Goal: Task Accomplishment & Management: Use online tool/utility

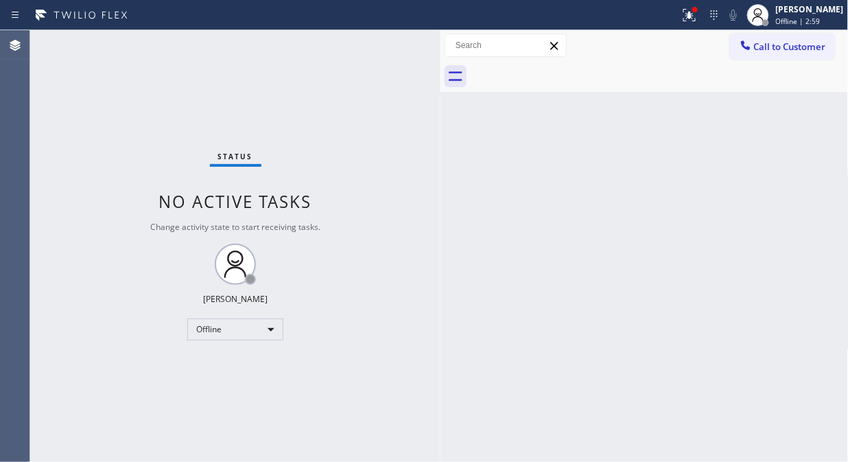
click at [148, 282] on div "Status No active tasks Change activity state to start receiving tasks. Fila Gar…" at bounding box center [235, 246] width 410 height 432
click at [217, 337] on div "Offline" at bounding box center [235, 329] width 96 height 22
click at [227, 387] on li "Unavailable" at bounding box center [234, 382] width 93 height 16
click at [694, 16] on icon at bounding box center [689, 15] width 16 height 16
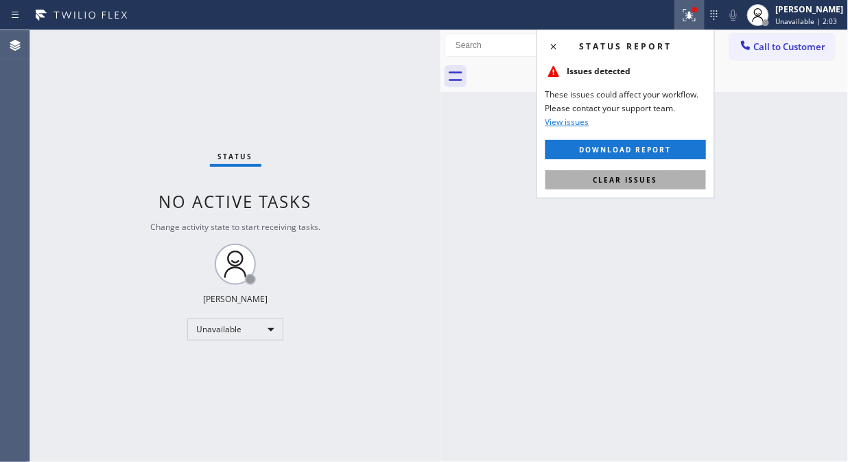
click at [604, 176] on span "Clear issues" at bounding box center [626, 180] width 65 height 10
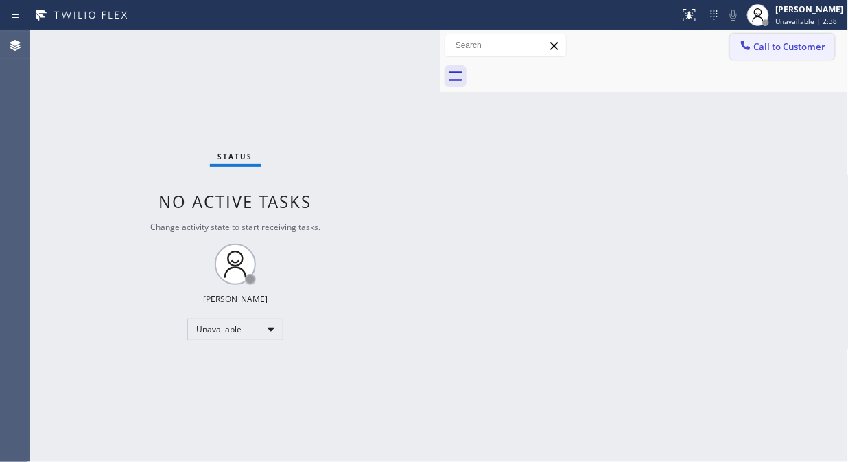
drag, startPoint x: 812, startPoint y: 41, endPoint x: 659, endPoint y: 105, distance: 165.8
click at [812, 41] on span "Call to Customer" at bounding box center [790, 46] width 72 height 12
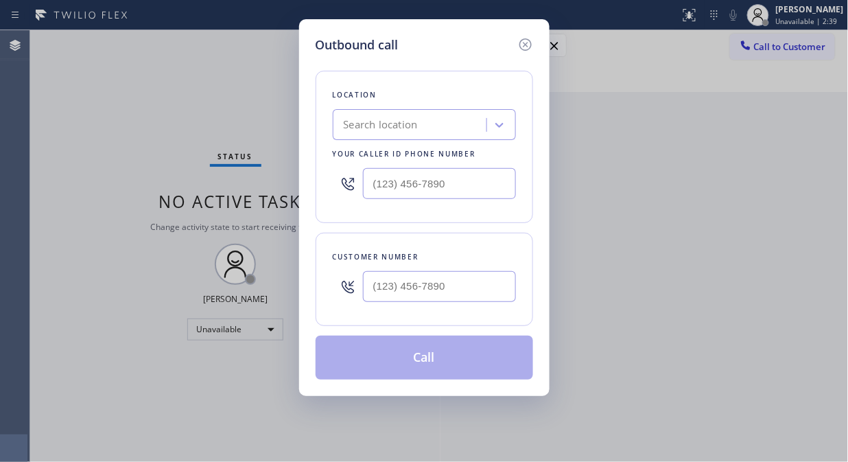
click at [437, 129] on div "Search location" at bounding box center [412, 125] width 150 height 24
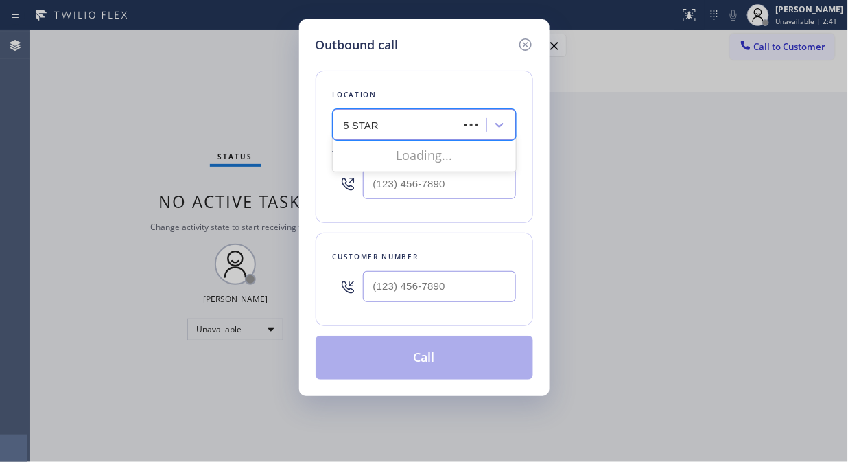
type input "5 STAR A"
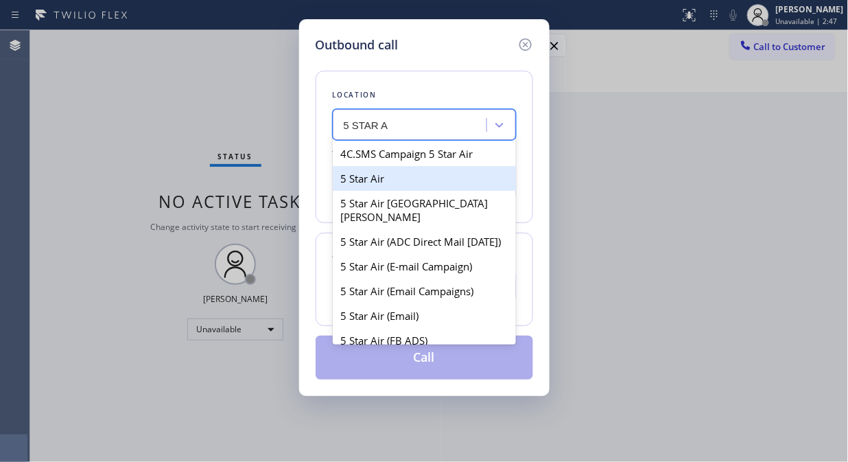
click at [393, 188] on div "5 Star Air" at bounding box center [424, 178] width 183 height 25
type input "(800) 686-5038"
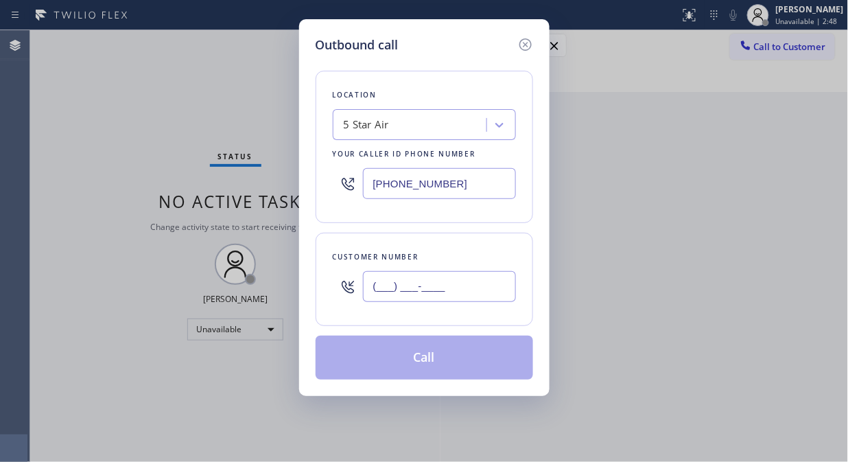
click at [369, 288] on input "(___) ___-____" at bounding box center [439, 286] width 153 height 31
paste input "213) 220-5492"
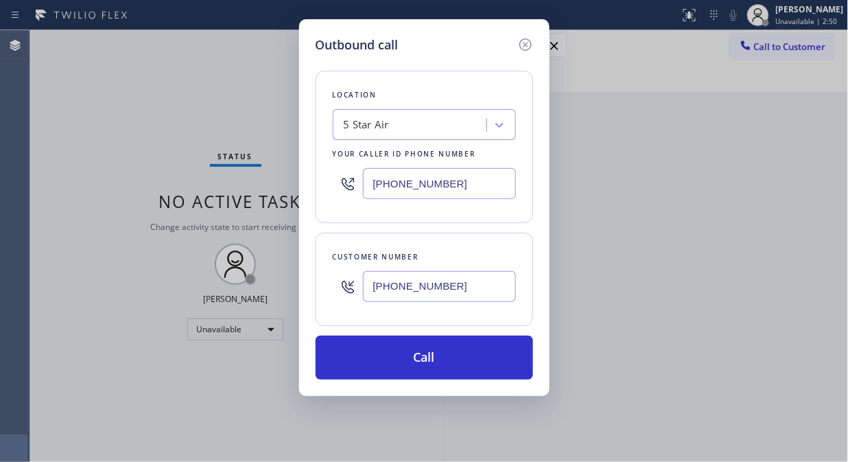
type input "(213) 220-5492"
click at [463, 235] on div "Customer number (213) 220-5492" at bounding box center [425, 279] width 218 height 93
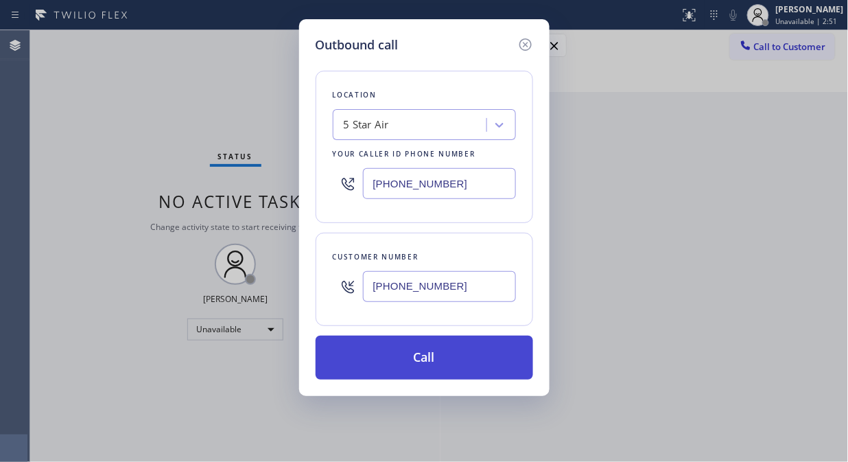
click at [441, 360] on button "Call" at bounding box center [425, 358] width 218 height 44
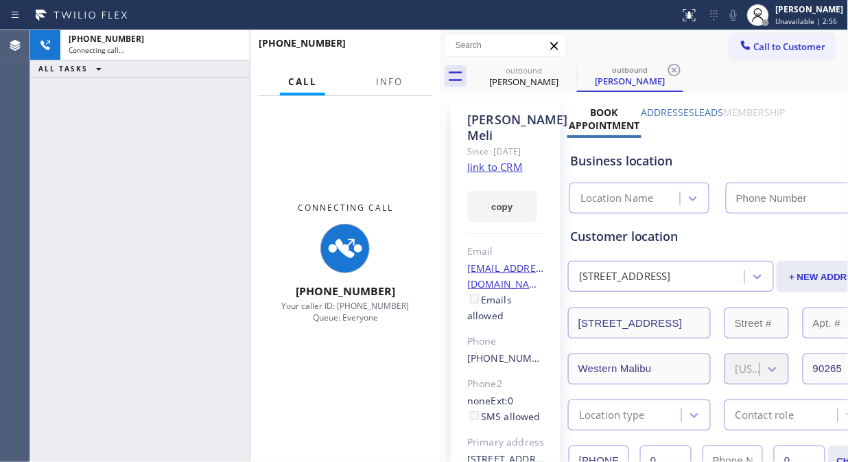
type input "(800) 686-5038"
drag, startPoint x: 395, startPoint y: 78, endPoint x: 564, endPoint y: 45, distance: 172.7
click at [395, 78] on span "Info" at bounding box center [389, 81] width 27 height 12
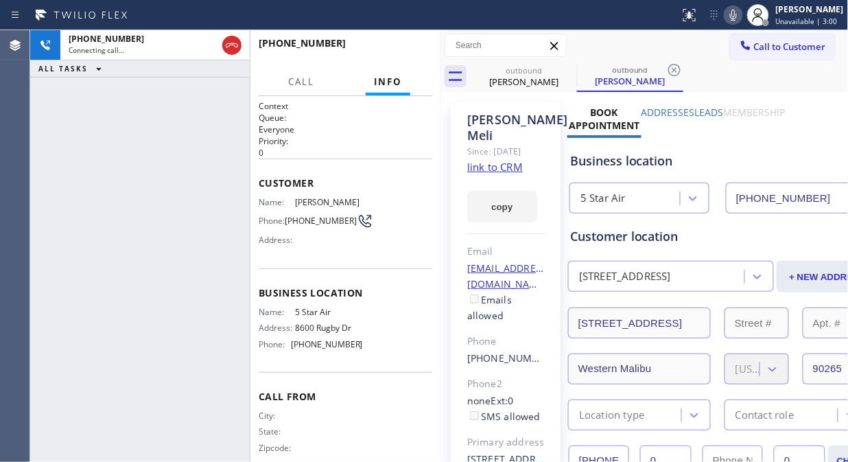
click at [737, 14] on icon at bounding box center [733, 15] width 7 height 11
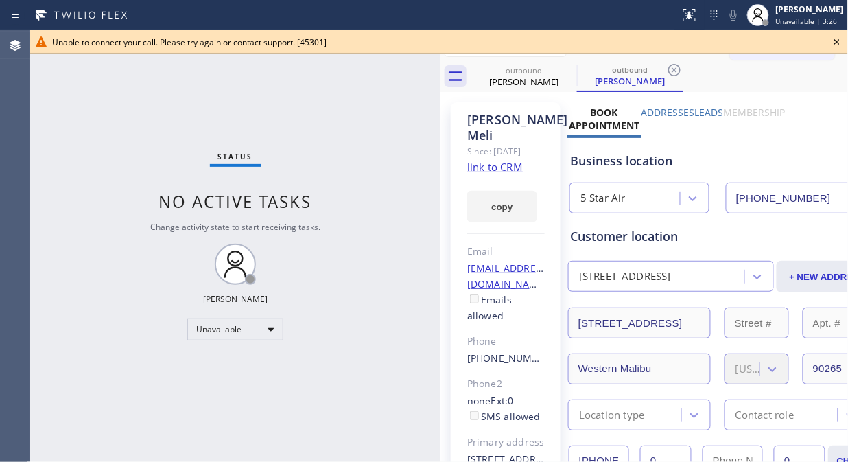
click at [323, 117] on div "Status No active tasks Change activity state to start receiving tasks. [PERSON_…" at bounding box center [235, 246] width 410 height 432
drag, startPoint x: 837, startPoint y: 40, endPoint x: 793, endPoint y: 8, distance: 54.5
click at [834, 40] on icon at bounding box center [837, 42] width 16 height 16
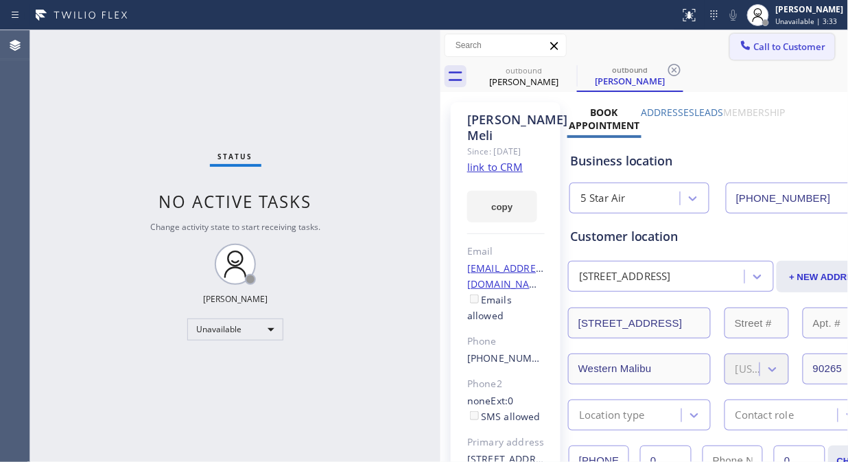
click at [766, 46] on span "Call to Customer" at bounding box center [790, 46] width 72 height 12
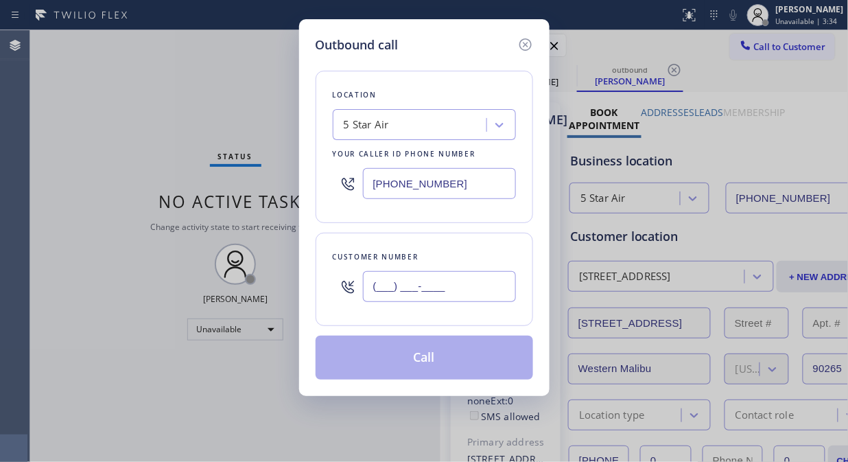
click at [417, 293] on input "(___) ___-____" at bounding box center [439, 286] width 153 height 31
paste input "714) 313-8966"
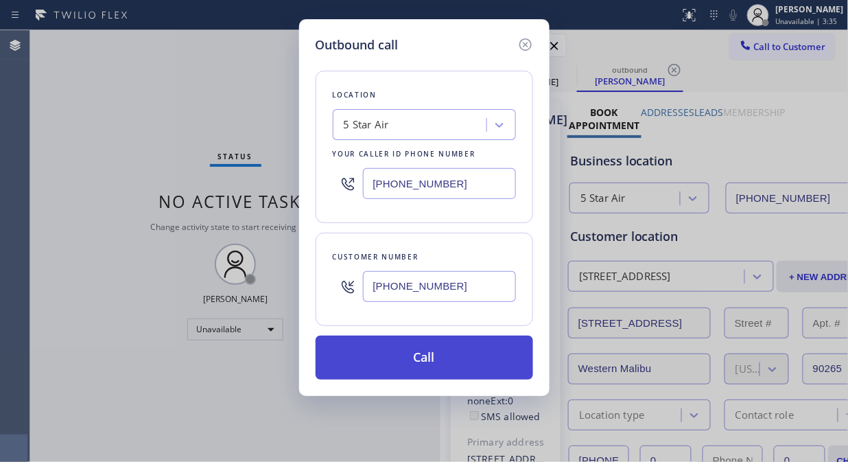
type input "(714) 313-8966"
click at [435, 364] on button "Call" at bounding box center [425, 358] width 218 height 44
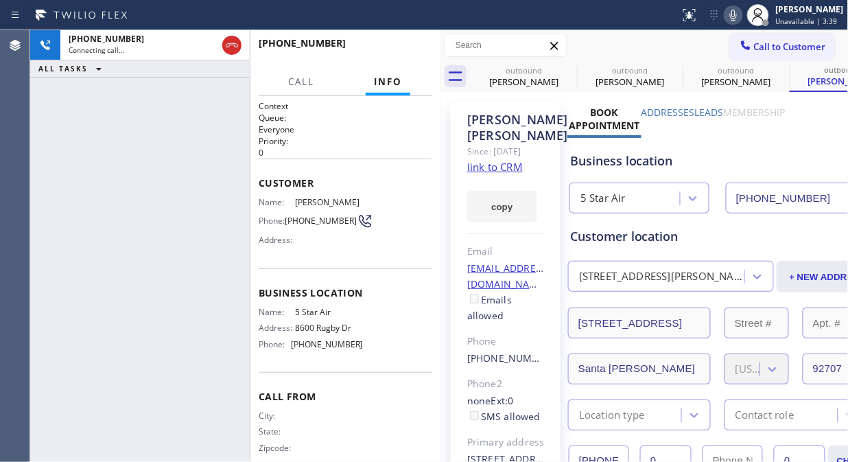
type input "(800) 686-5038"
click at [0, 0] on icon at bounding box center [0, 0] width 0 height 0
click at [773, 72] on icon at bounding box center [781, 70] width 16 height 16
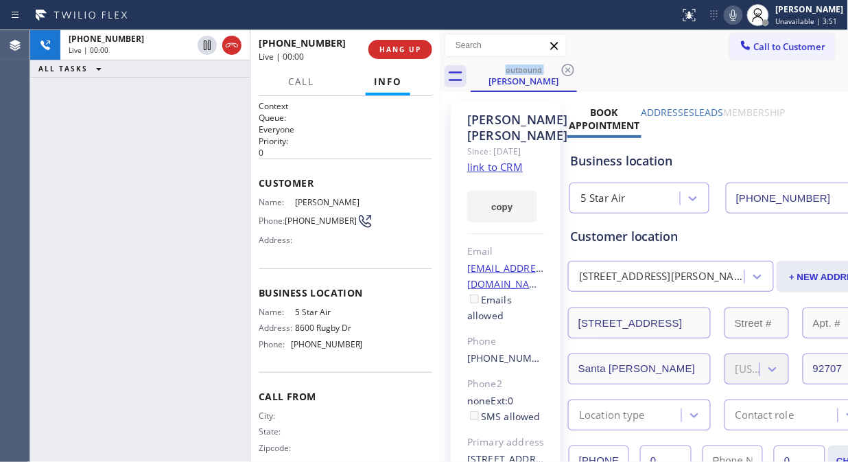
click at [737, 16] on icon at bounding box center [733, 15] width 7 height 11
click at [392, 56] on button "HANG UP" at bounding box center [400, 49] width 64 height 19
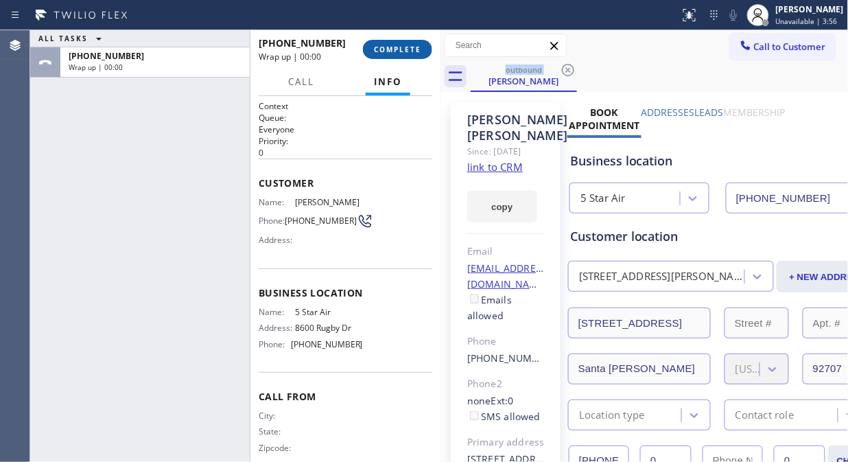
click at [410, 46] on span "COMPLETE" at bounding box center [397, 50] width 47 height 10
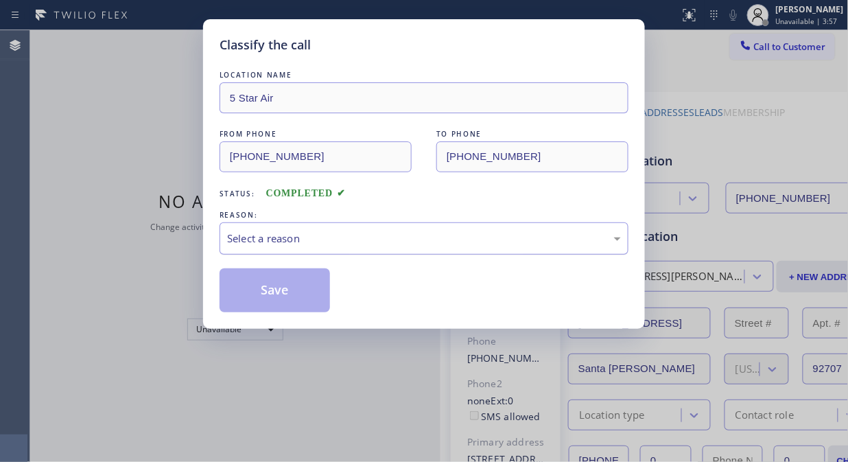
click at [409, 251] on div "Select a reason" at bounding box center [424, 238] width 409 height 32
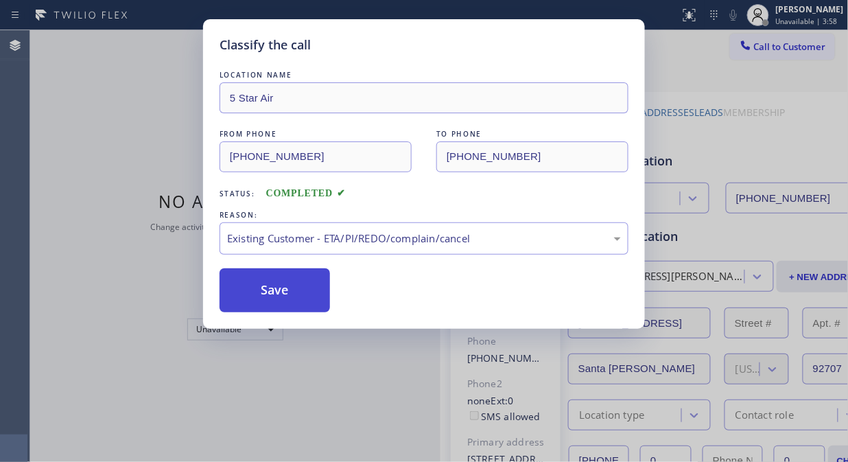
click at [278, 293] on button "Save" at bounding box center [275, 290] width 110 height 44
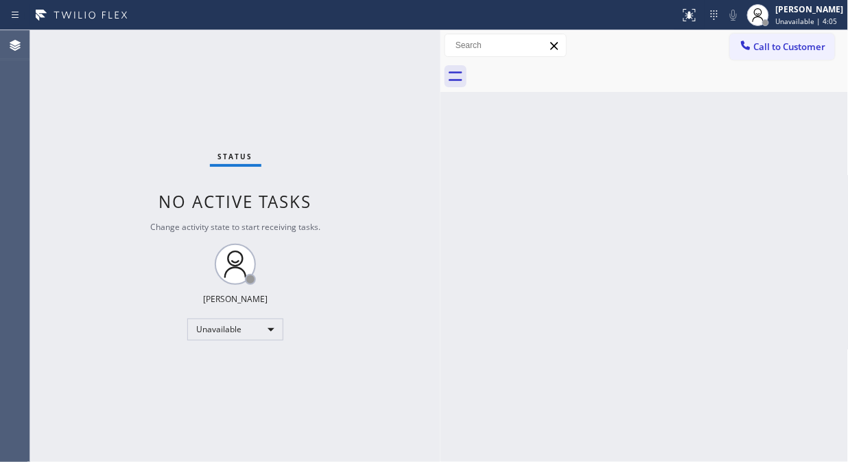
drag, startPoint x: 766, startPoint y: 44, endPoint x: 691, endPoint y: 115, distance: 103.4
click at [767, 44] on span "Call to Customer" at bounding box center [790, 46] width 72 height 12
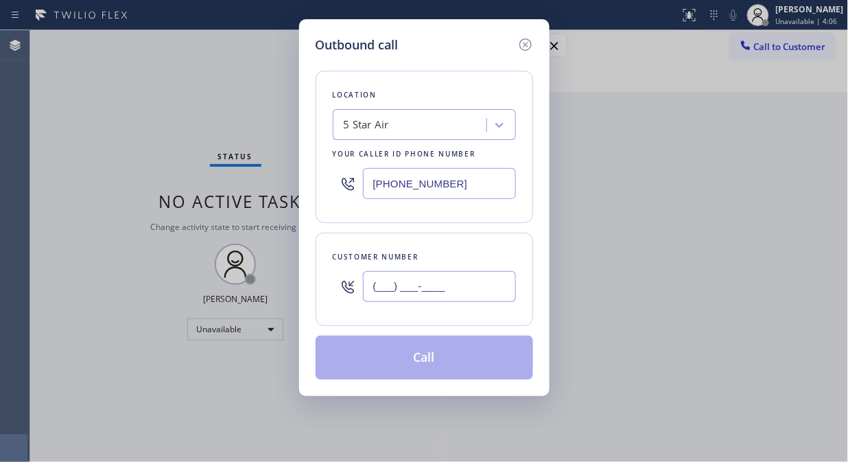
click at [399, 296] on input "(___) ___-____" at bounding box center [439, 286] width 153 height 31
paste input "310) 977-6179"
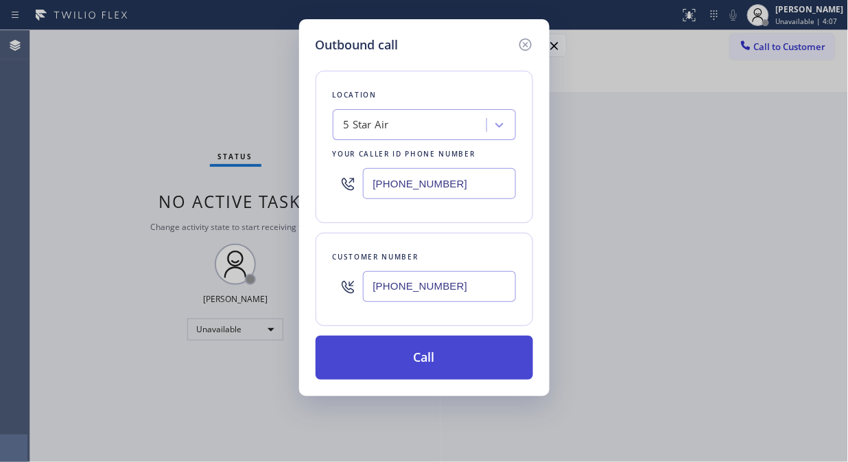
type input "(310) 977-6179"
click at [455, 358] on button "Call" at bounding box center [425, 358] width 218 height 44
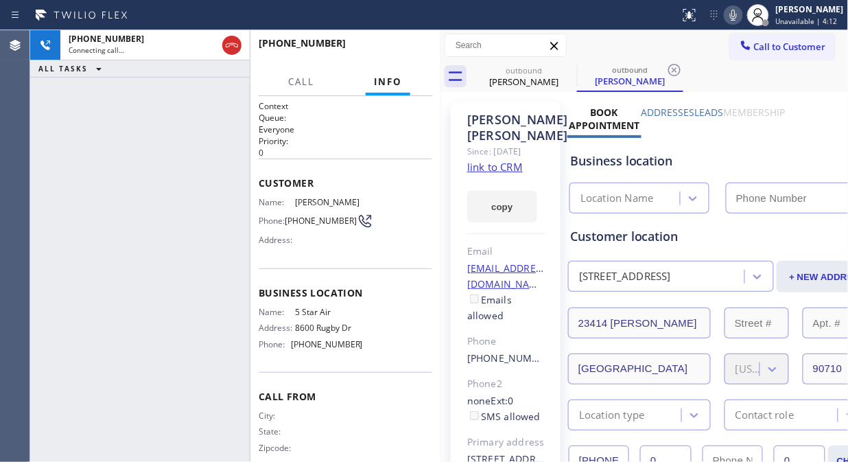
type input "(800) 686-5038"
click at [388, 42] on button "HANG UP" at bounding box center [400, 49] width 64 height 19
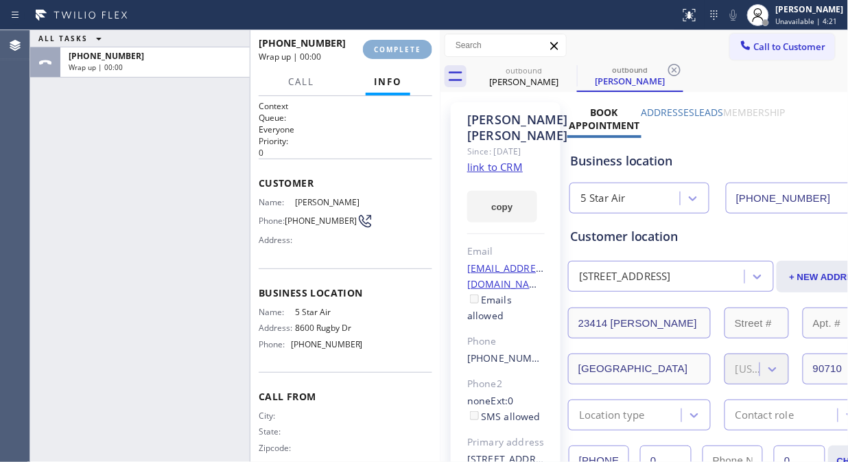
click at [389, 43] on button "COMPLETE" at bounding box center [397, 49] width 69 height 19
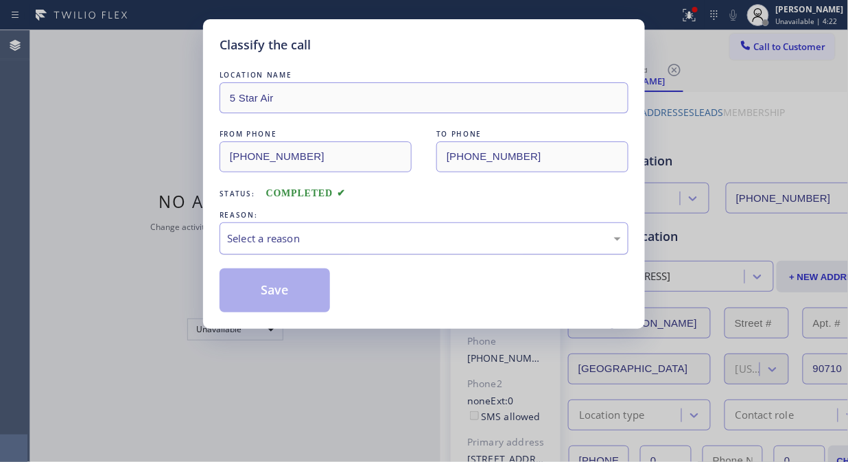
drag, startPoint x: 375, startPoint y: 236, endPoint x: 375, endPoint y: 246, distance: 9.6
click at [375, 237] on div "Select a reason" at bounding box center [424, 239] width 394 height 16
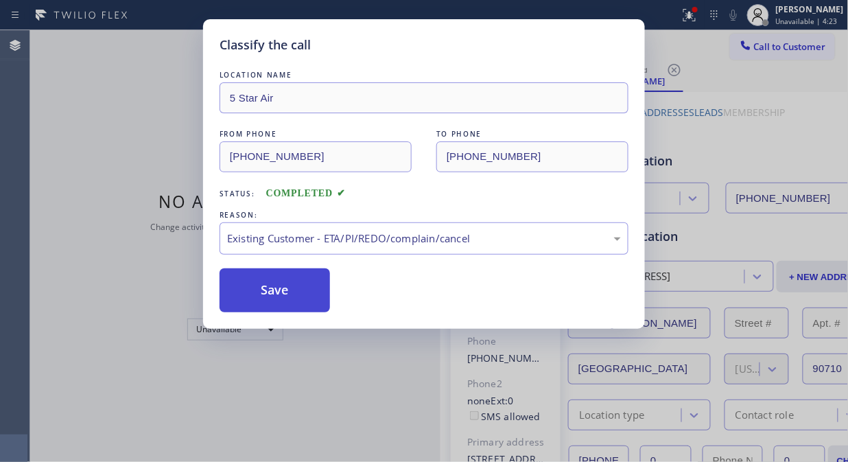
click at [237, 270] on button "Save" at bounding box center [275, 290] width 110 height 44
click at [239, 287] on button "Save" at bounding box center [275, 290] width 110 height 44
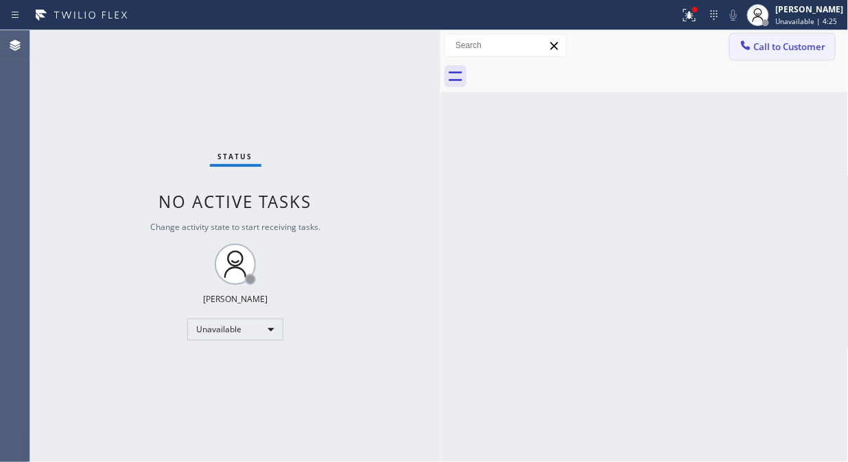
click at [790, 44] on span "Call to Customer" at bounding box center [790, 46] width 72 height 12
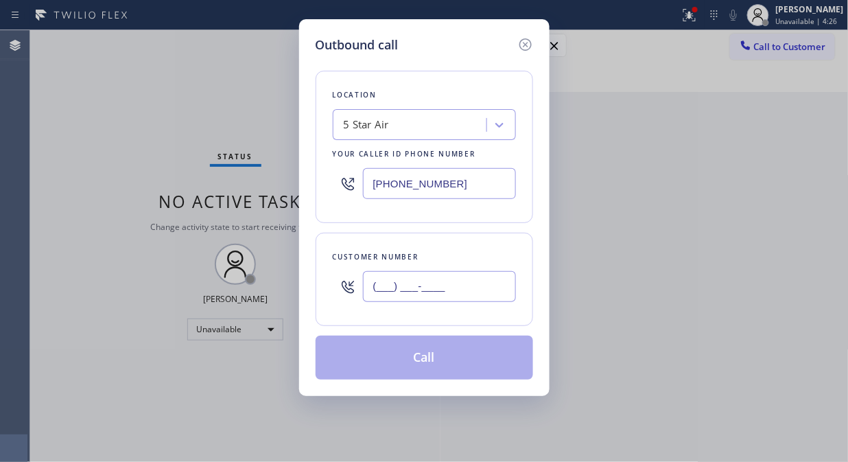
click at [425, 284] on input "(___) ___-____" at bounding box center [439, 286] width 153 height 31
paste input "714) 337-0333"
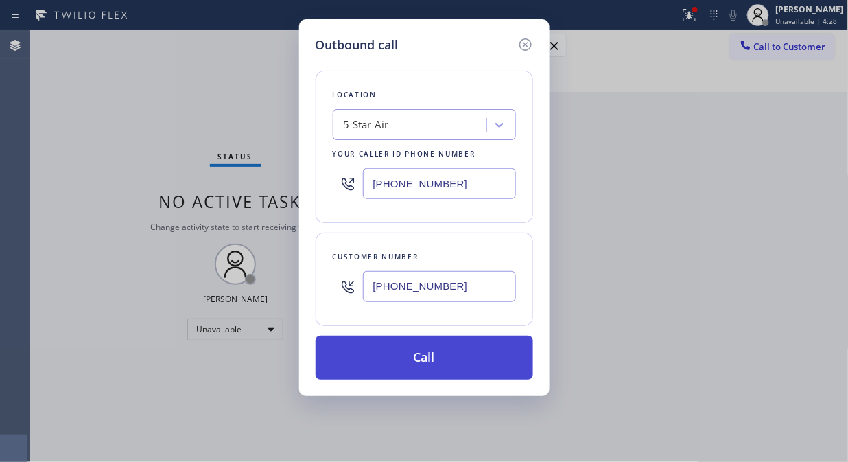
type input "(714) 337-0333"
click at [458, 350] on button "Call" at bounding box center [425, 358] width 218 height 44
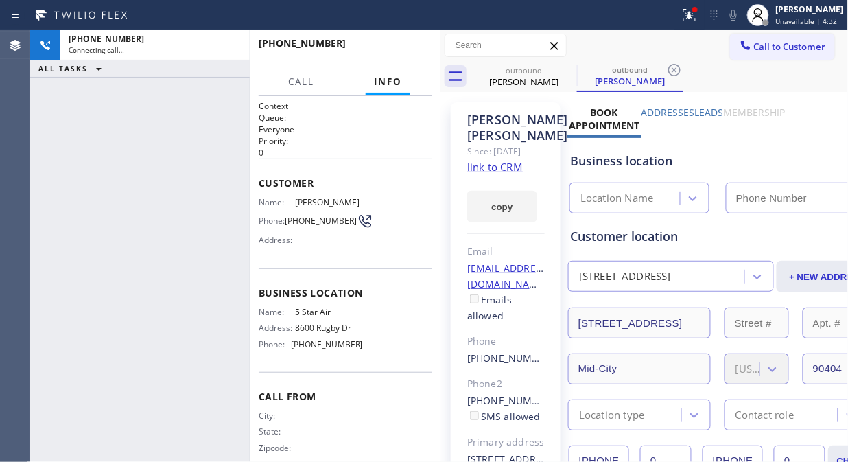
type input "(800) 686-5038"
click at [211, 199] on div "+17143370333 Live | 00:01 ALL TASKS ALL TASKS ACTIVE TASKS TASKS IN WRAP UP" at bounding box center [140, 246] width 220 height 432
click at [737, 14] on icon at bounding box center [733, 15] width 7 height 11
click at [412, 49] on span "HANG UP" at bounding box center [400, 50] width 42 height 10
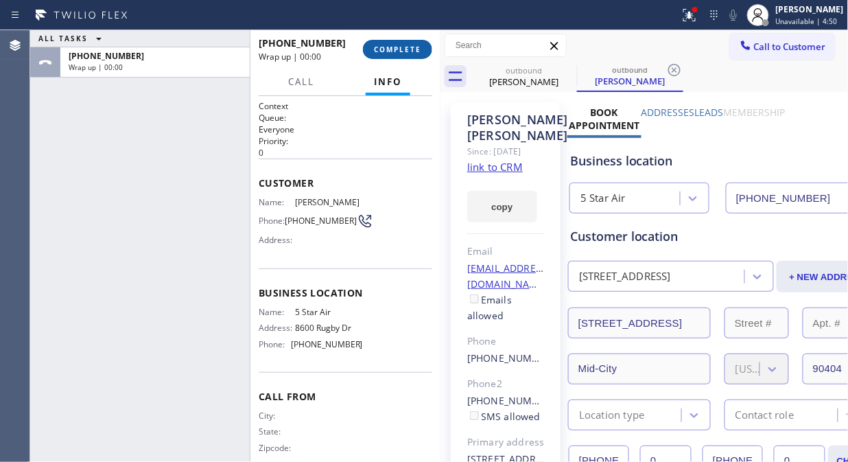
click at [412, 49] on span "COMPLETE" at bounding box center [397, 50] width 47 height 10
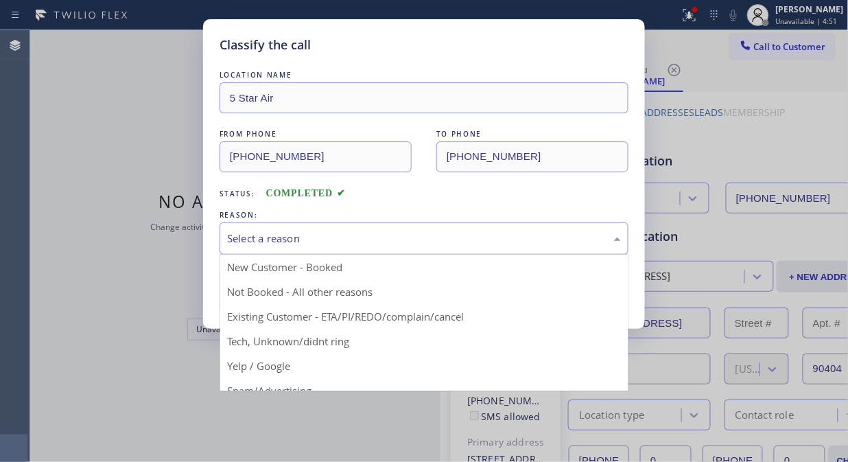
click at [417, 244] on div "Select a reason" at bounding box center [424, 239] width 394 height 16
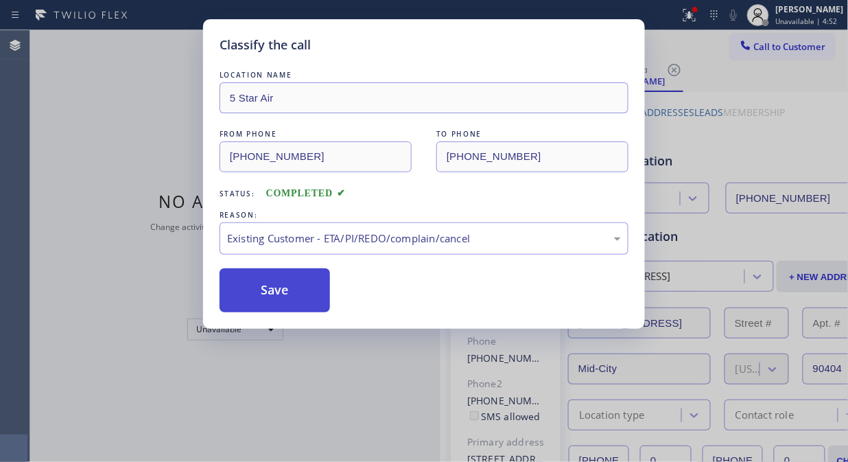
click at [294, 298] on button "Save" at bounding box center [275, 290] width 110 height 44
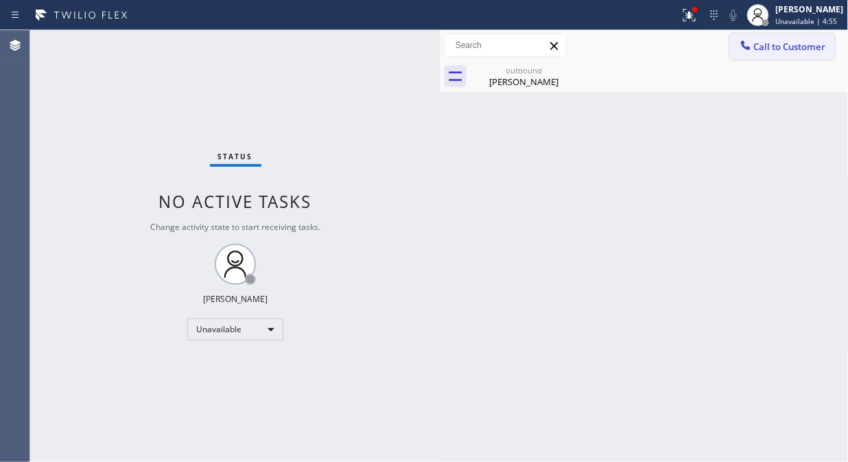
click at [775, 40] on span "Call to Customer" at bounding box center [790, 46] width 72 height 12
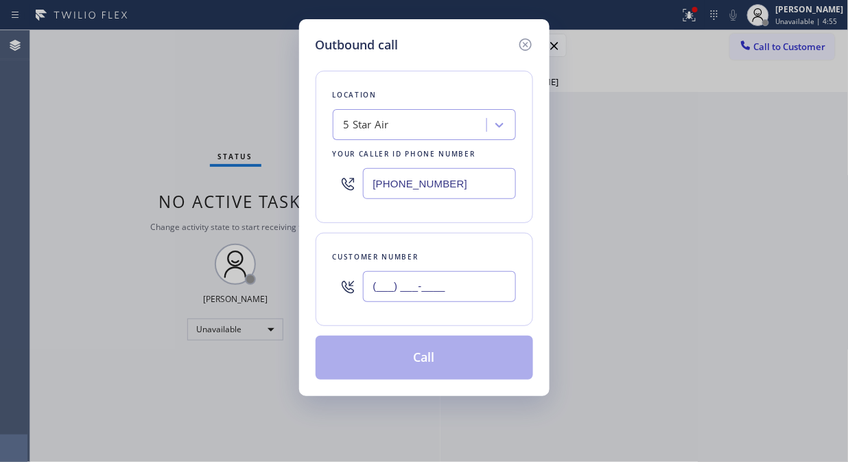
click at [446, 282] on input "(___) ___-____" at bounding box center [439, 286] width 153 height 31
paste input "415) 283-5341"
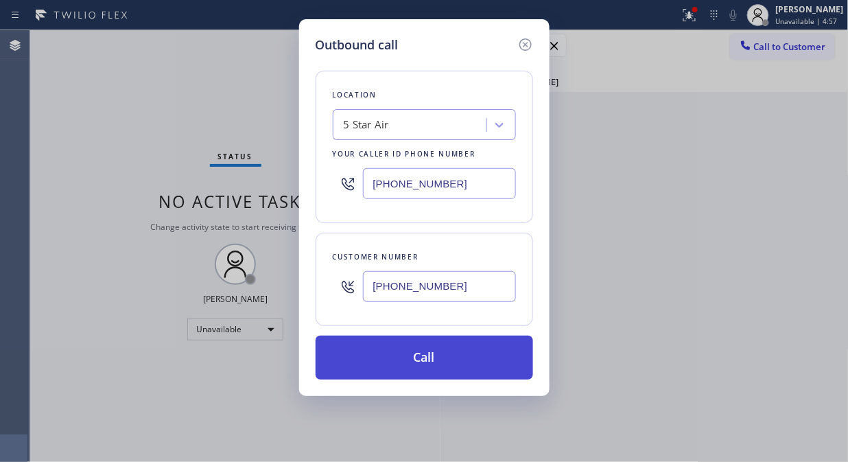
type input "(415) 283-5341"
click at [467, 368] on button "Call" at bounding box center [425, 358] width 218 height 44
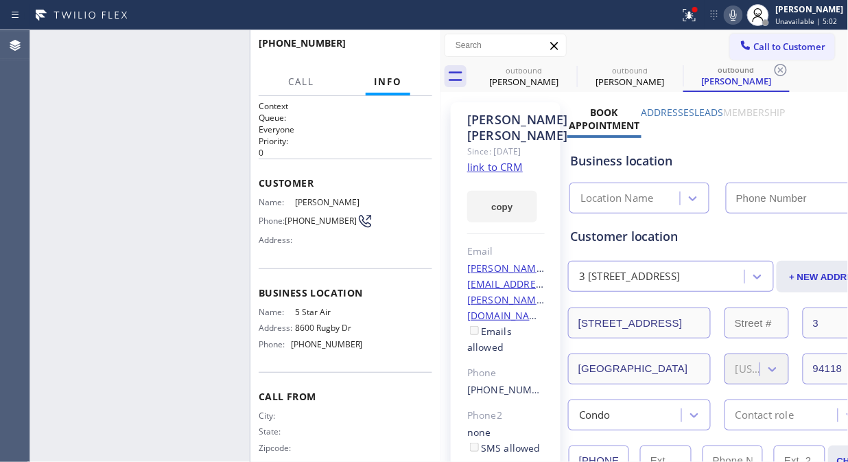
type input "(800) 686-5038"
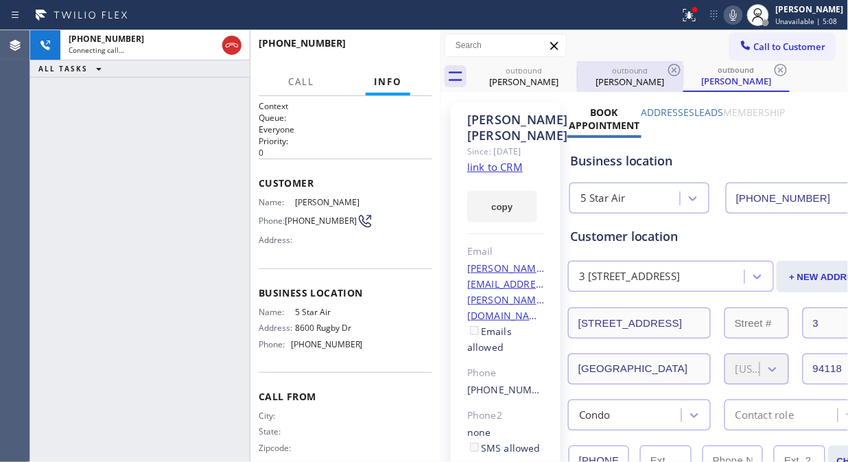
click at [577, 69] on div at bounding box center [577, 77] width 1 height 22
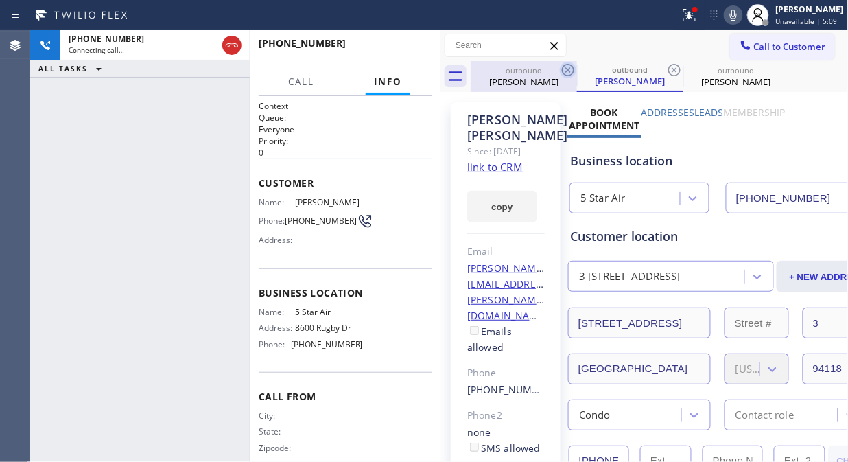
click at [567, 70] on icon at bounding box center [568, 70] width 12 height 12
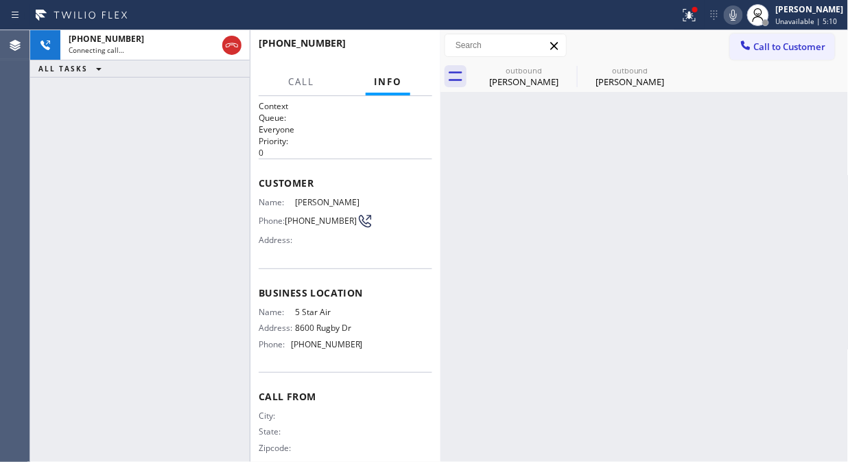
click at [0, 0] on icon at bounding box center [0, 0] width 0 height 0
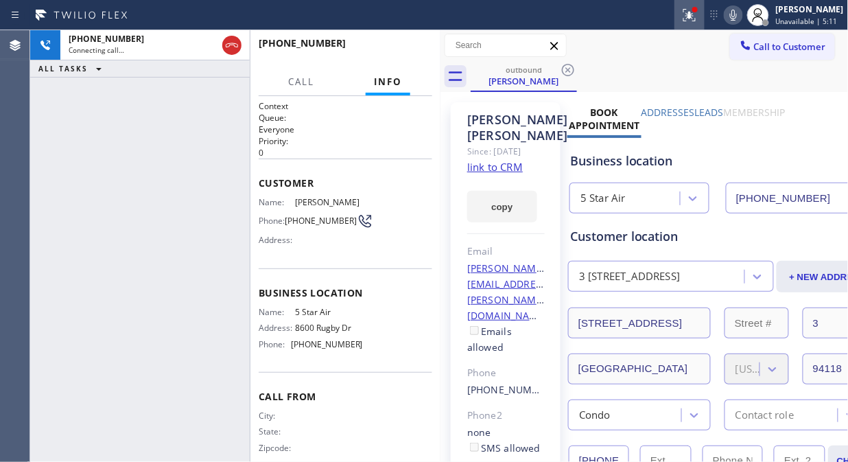
click at [695, 11] on icon at bounding box center [689, 15] width 16 height 16
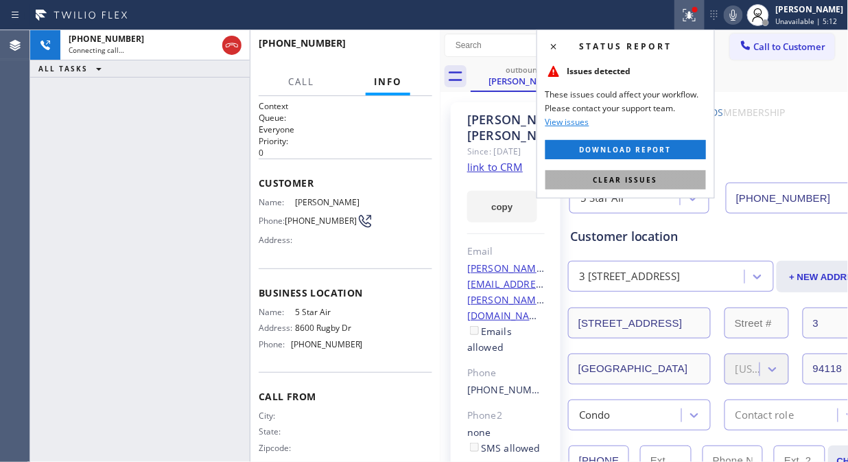
click at [622, 183] on span "Clear issues" at bounding box center [626, 180] width 65 height 10
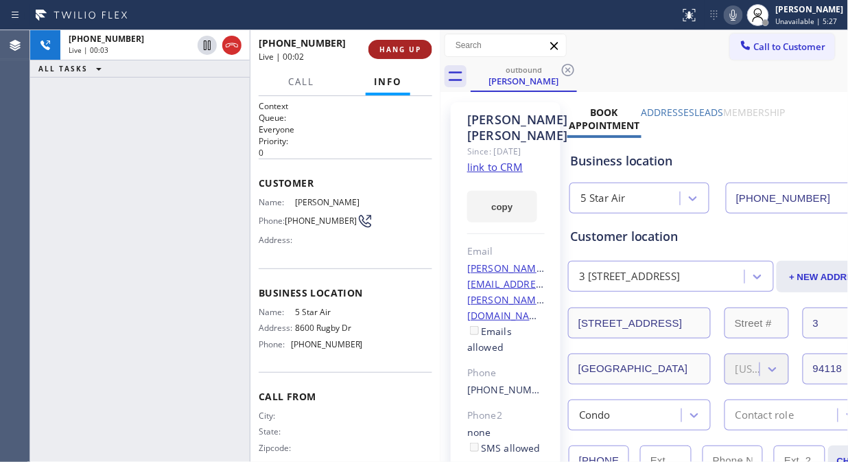
click at [384, 45] on span "HANG UP" at bounding box center [400, 50] width 42 height 10
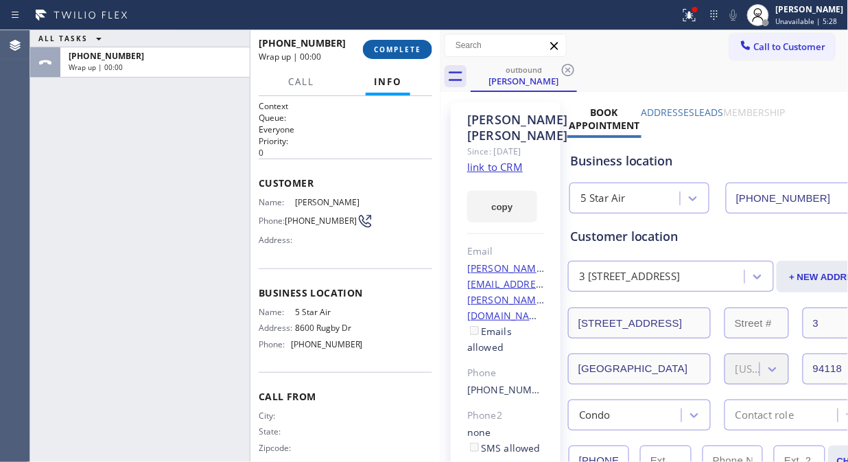
click at [384, 45] on span "COMPLETE" at bounding box center [397, 50] width 47 height 10
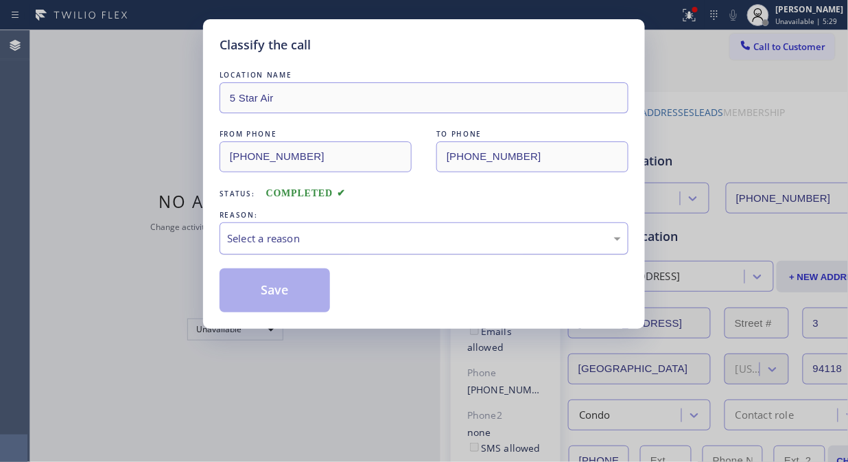
click at [379, 248] on div "Select a reason" at bounding box center [424, 238] width 409 height 32
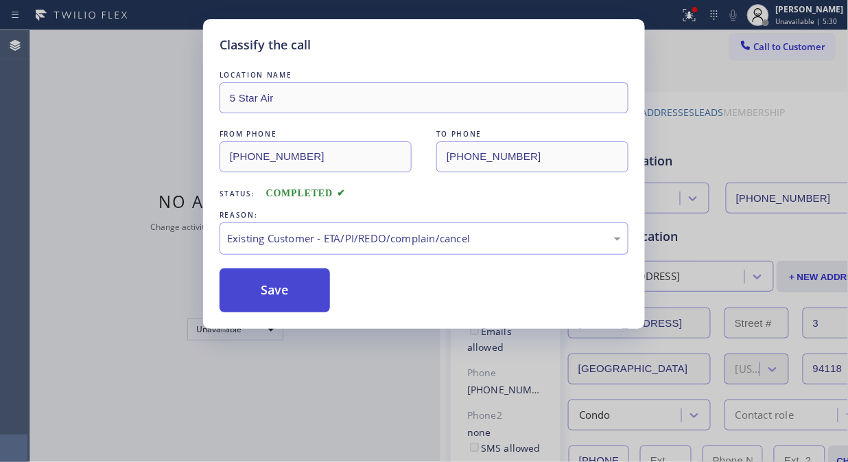
click at [300, 296] on button "Save" at bounding box center [275, 290] width 110 height 44
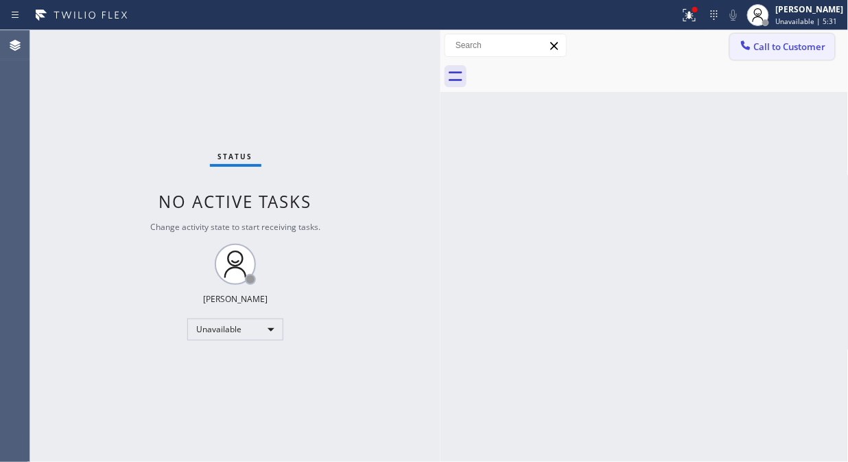
click at [790, 43] on span "Call to Customer" at bounding box center [790, 46] width 72 height 12
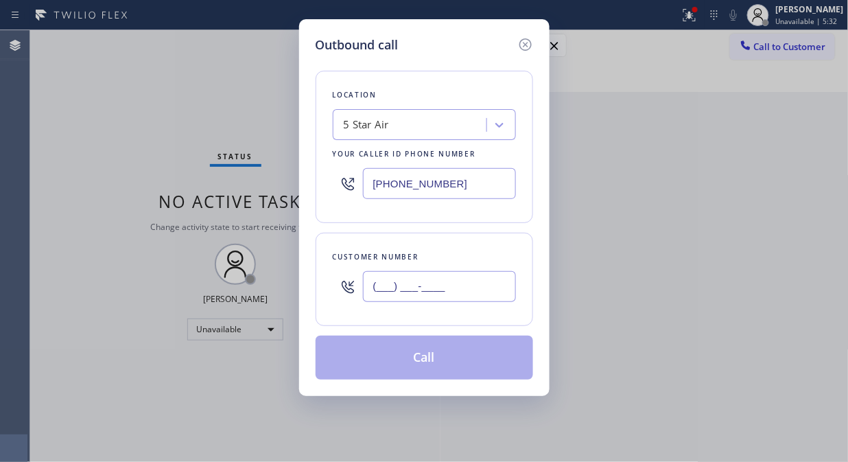
click at [451, 285] on input "(___) ___-____" at bounding box center [439, 286] width 153 height 31
paste input "818) 271-9727"
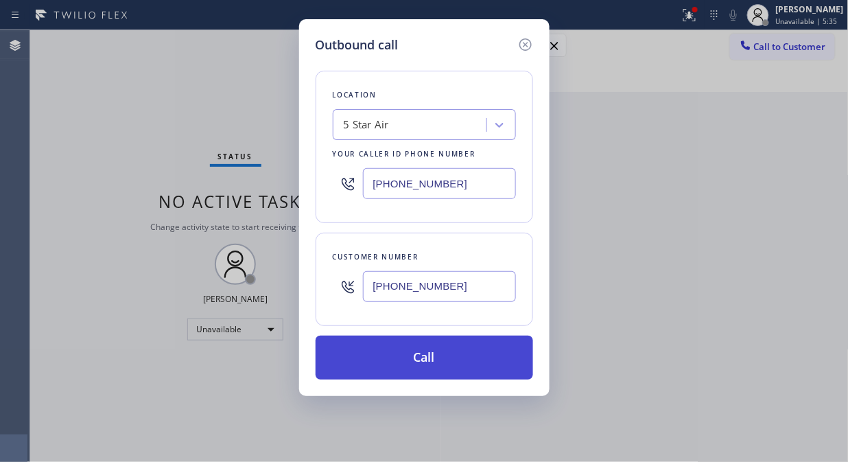
type input "(818) 271-9727"
click at [441, 357] on button "Call" at bounding box center [425, 358] width 218 height 44
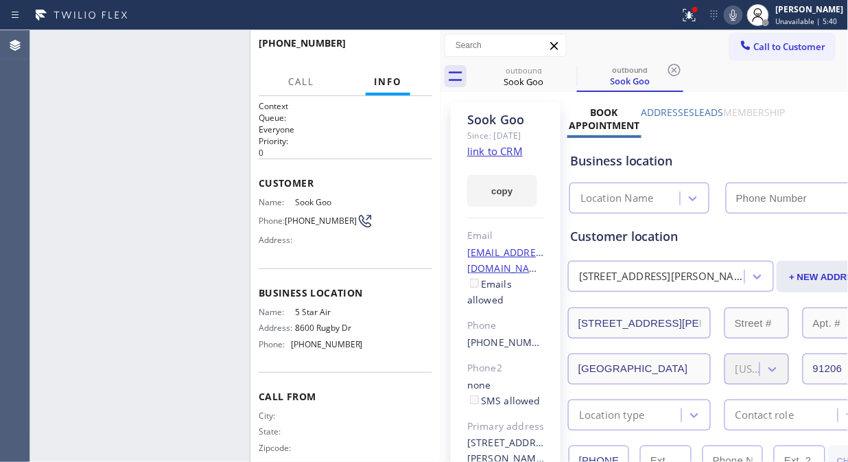
type input "(800) 686-5038"
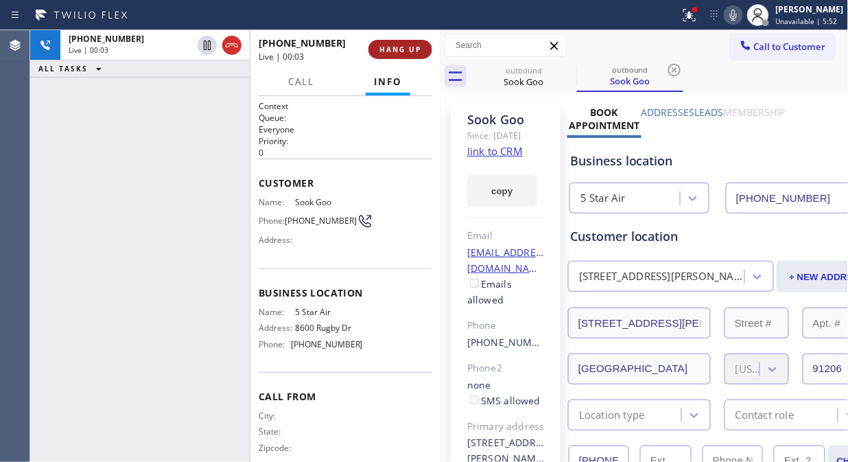
click at [390, 50] on span "HANG UP" at bounding box center [400, 50] width 42 height 10
click at [391, 50] on span "HANG UP" at bounding box center [400, 50] width 42 height 10
click at [391, 50] on span "COMPLETE" at bounding box center [397, 50] width 47 height 10
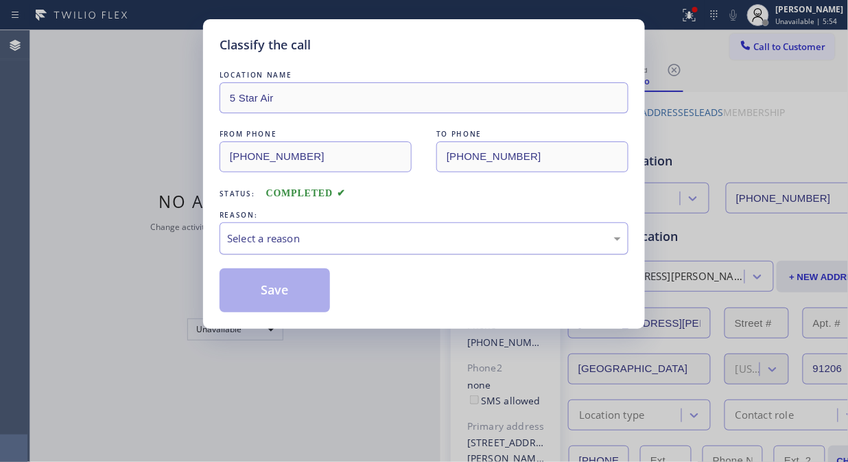
click at [423, 236] on div "Select a reason" at bounding box center [424, 239] width 394 height 16
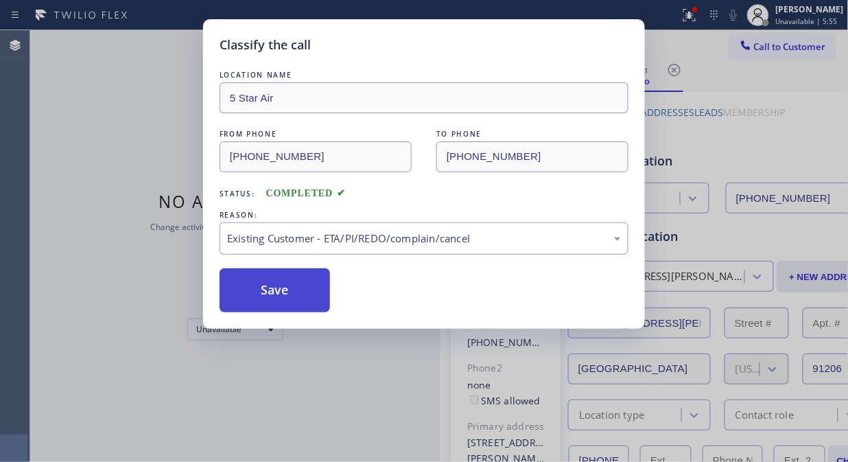
click at [330, 295] on button "Save" at bounding box center [275, 290] width 110 height 44
click at [289, 283] on button "Save" at bounding box center [275, 290] width 110 height 44
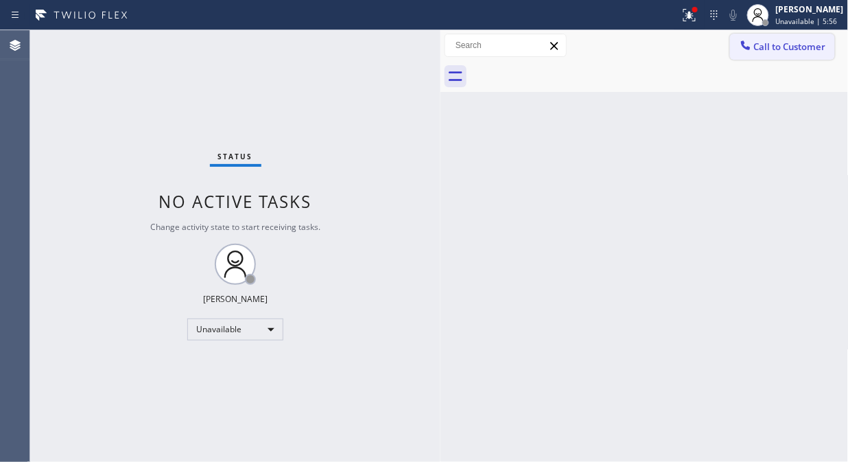
click at [746, 49] on icon at bounding box center [745, 44] width 9 height 9
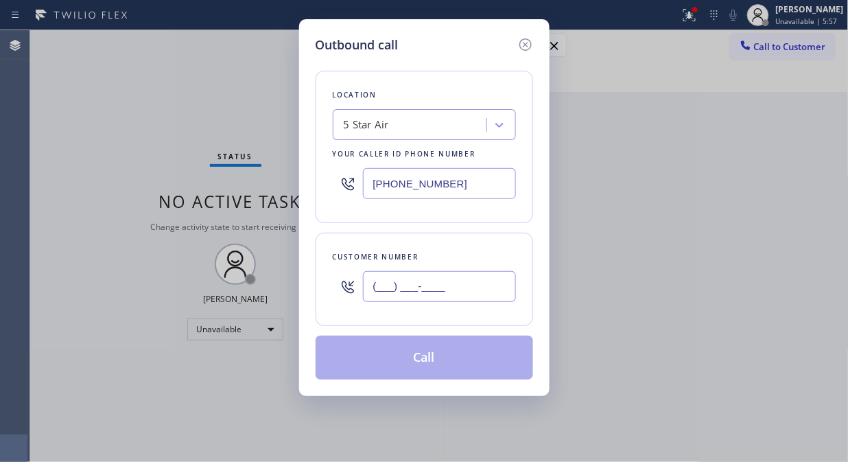
click at [475, 279] on input "(___) ___-____" at bounding box center [439, 286] width 153 height 31
paste input "559) 646-5106"
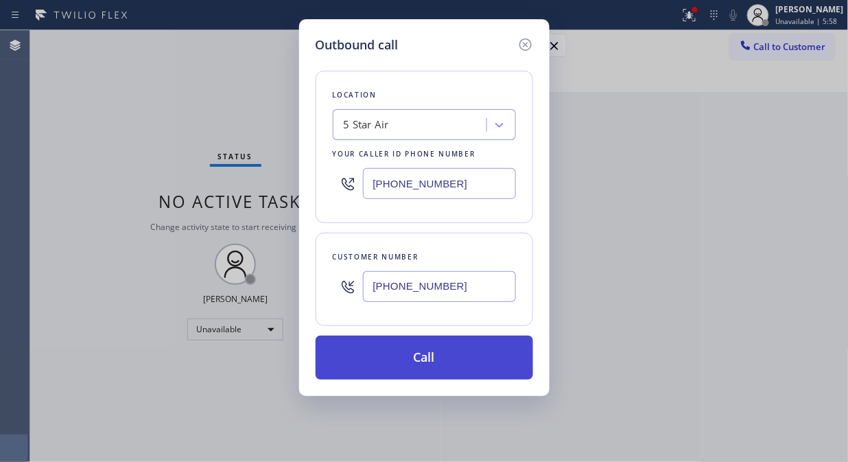
type input "(559) 646-5106"
click at [458, 364] on button "Call" at bounding box center [425, 358] width 218 height 44
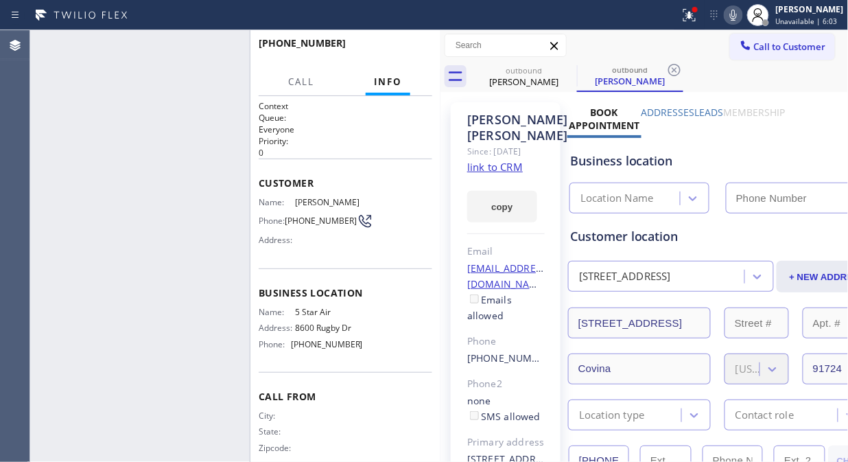
type input "(800) 686-5038"
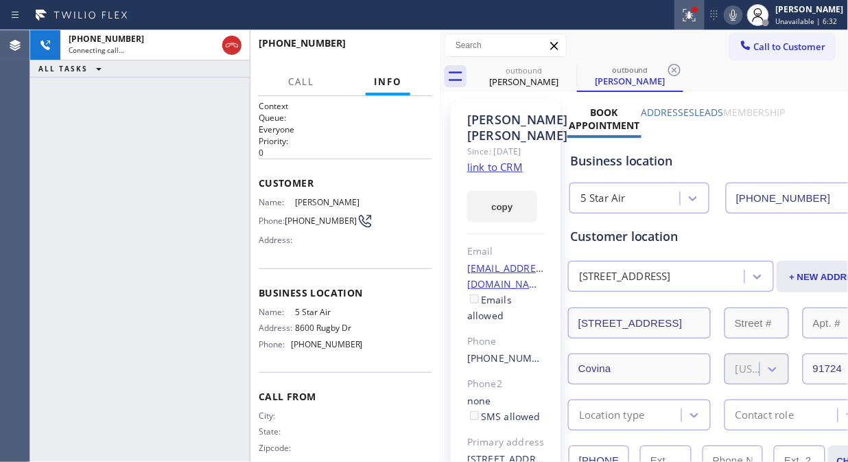
click at [696, 12] on icon at bounding box center [689, 15] width 12 height 12
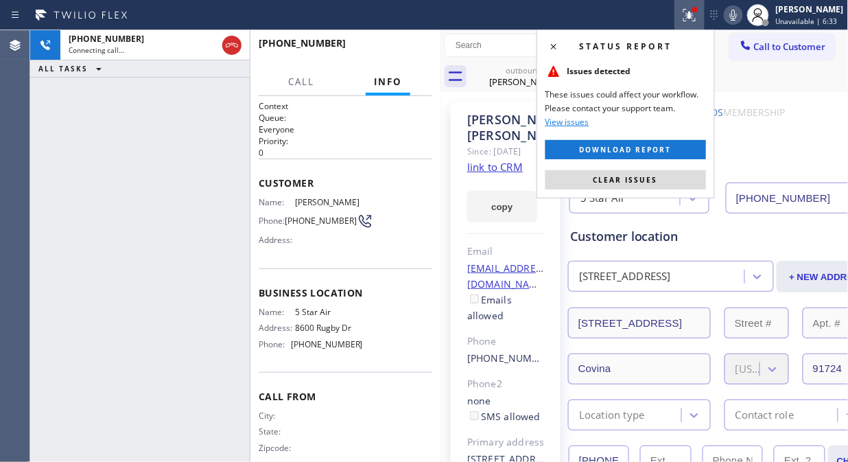
drag, startPoint x: 656, startPoint y: 183, endPoint x: 694, endPoint y: 114, distance: 79.2
click at [656, 183] on span "Clear issues" at bounding box center [626, 180] width 65 height 10
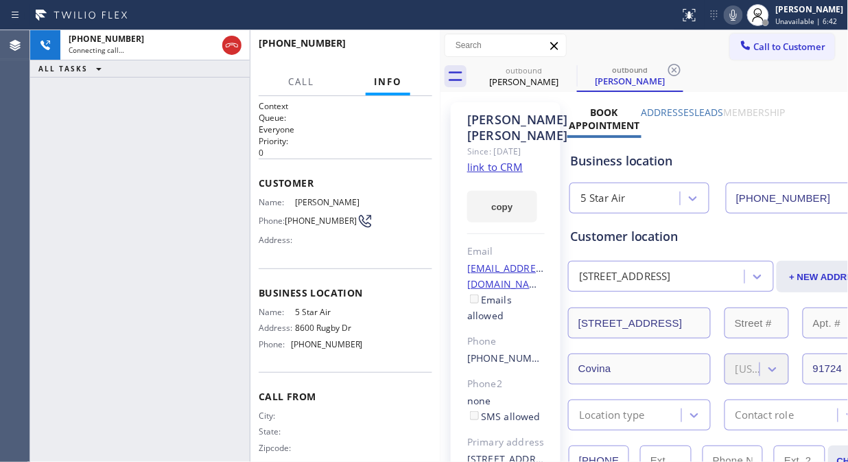
click at [742, 18] on icon at bounding box center [733, 15] width 16 height 16
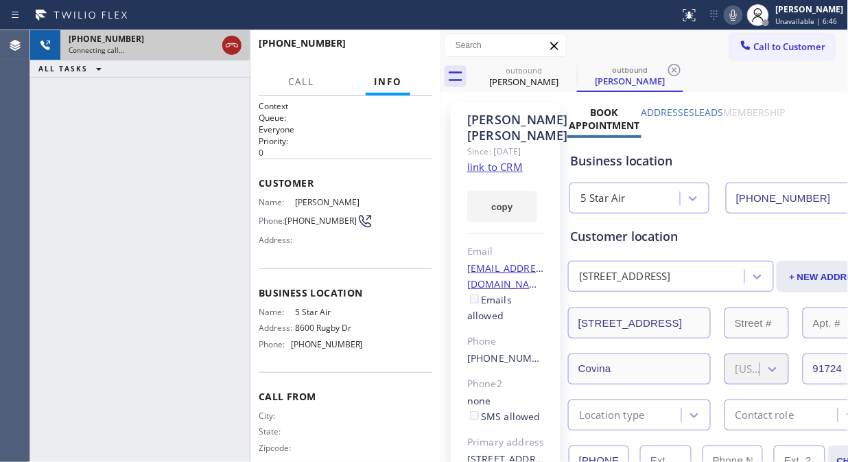
click at [230, 43] on icon at bounding box center [232, 45] width 16 height 16
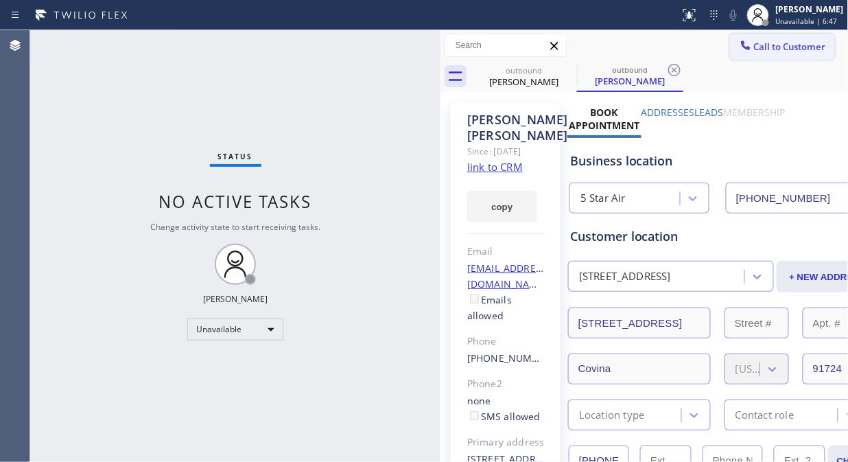
click at [773, 42] on span "Call to Customer" at bounding box center [790, 46] width 72 height 12
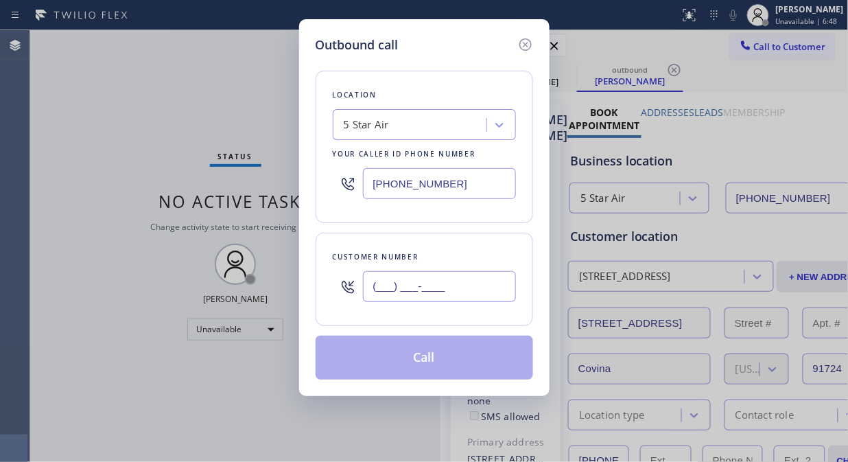
click at [432, 288] on input "(___) ___-____" at bounding box center [439, 286] width 153 height 31
paste input "562) 355-9114"
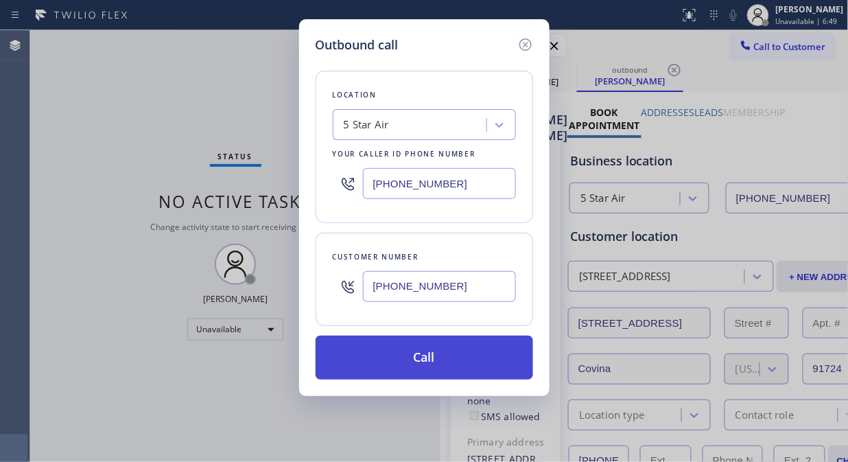
type input "(562) 355-9114"
click at [458, 358] on button "Call" at bounding box center [425, 358] width 218 height 44
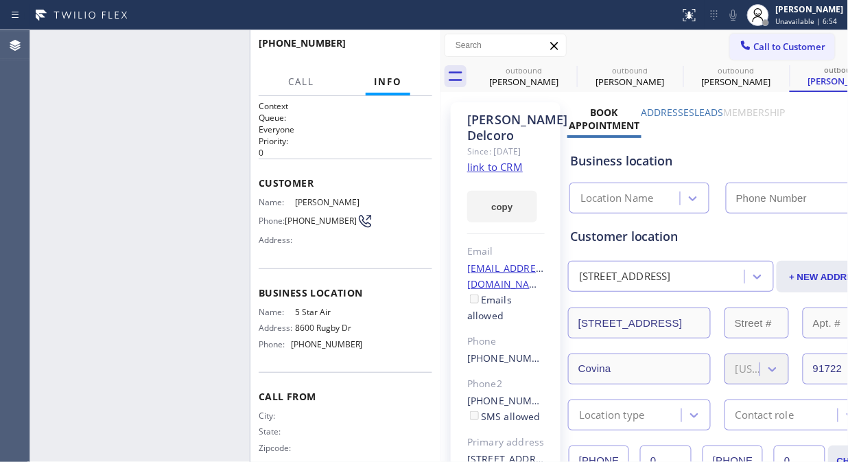
type input "(800) 686-5038"
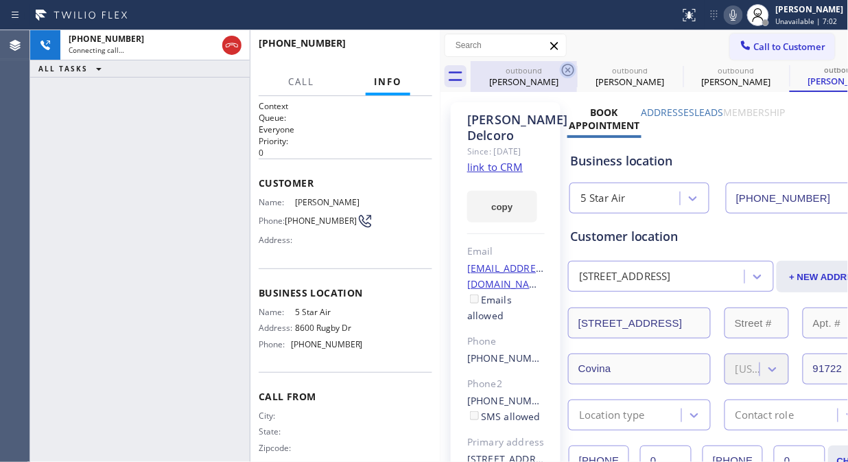
click at [565, 70] on icon at bounding box center [568, 70] width 16 height 16
click at [0, 0] on icon at bounding box center [0, 0] width 0 height 0
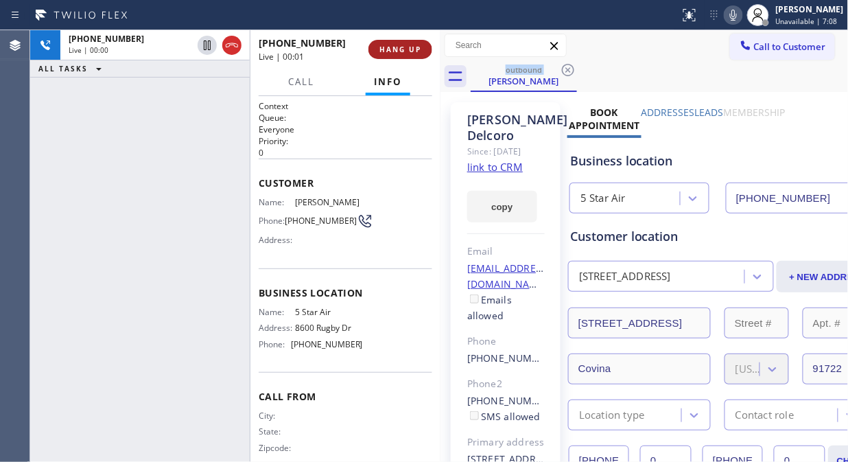
click at [402, 45] on span "HANG UP" at bounding box center [400, 50] width 42 height 10
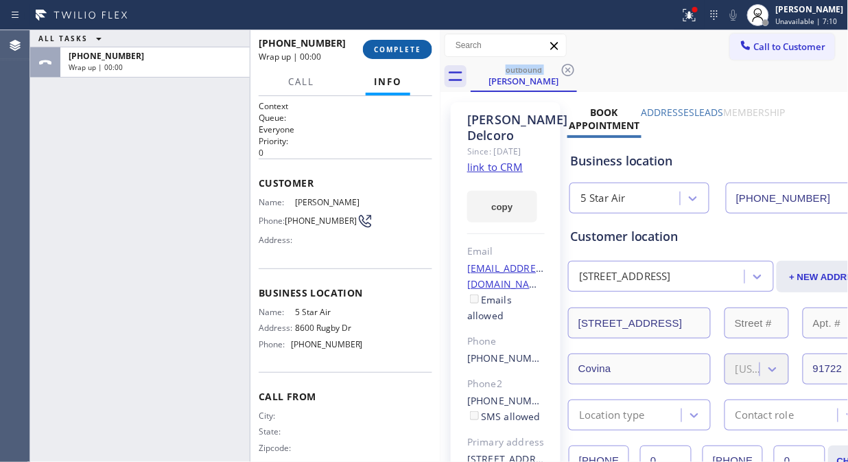
click at [402, 45] on span "COMPLETE" at bounding box center [397, 50] width 47 height 10
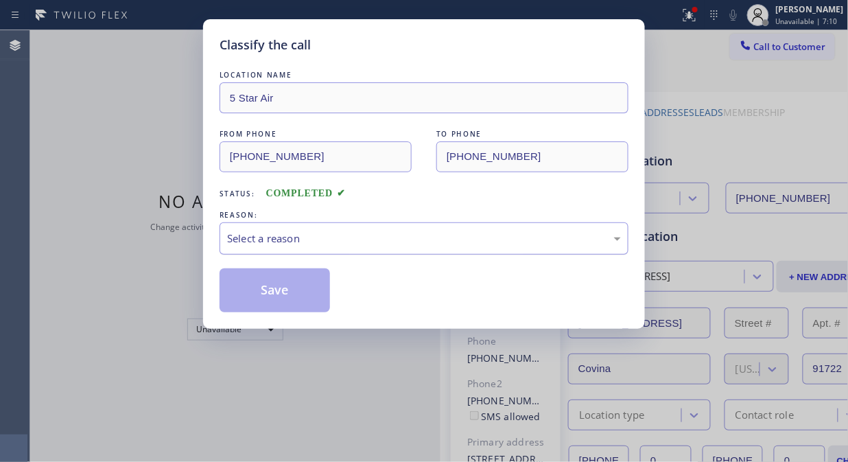
drag, startPoint x: 375, startPoint y: 237, endPoint x: 382, endPoint y: 251, distance: 16.0
click at [375, 237] on div "Select a reason" at bounding box center [424, 239] width 394 height 16
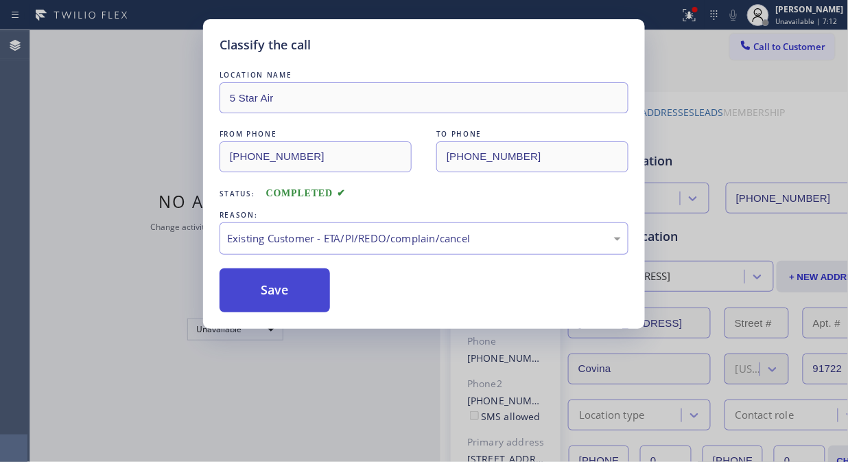
click at [295, 298] on button "Save" at bounding box center [275, 290] width 110 height 44
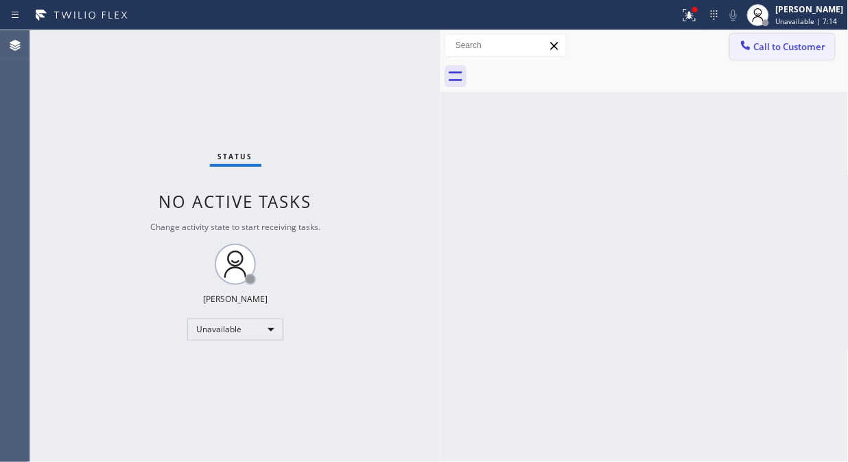
click at [778, 52] on span "Call to Customer" at bounding box center [790, 46] width 72 height 12
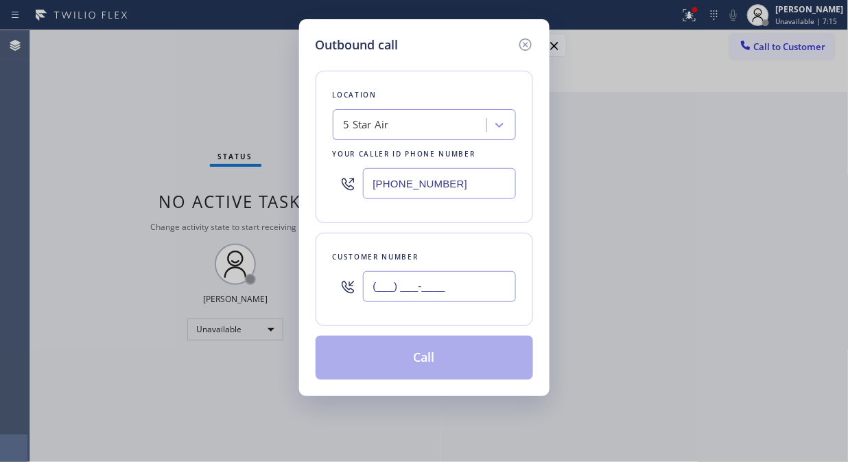
click at [447, 272] on input "(___) ___-____" at bounding box center [439, 286] width 153 height 31
paste input "949) 426-8149"
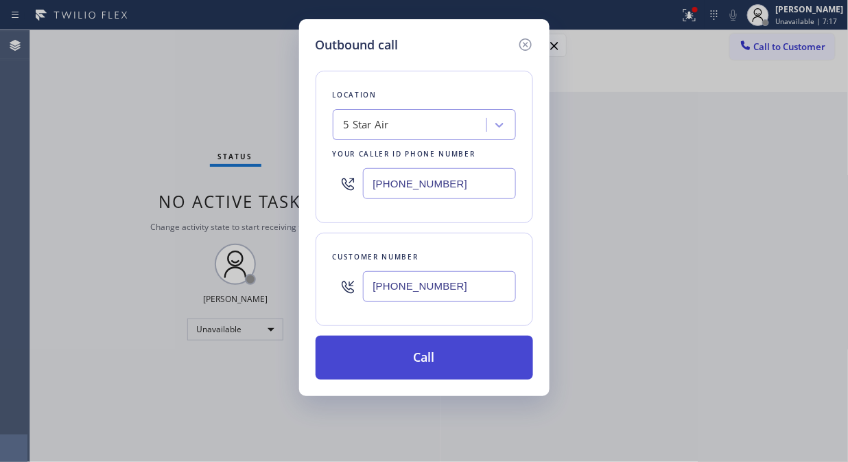
type input "(949) 426-8149"
click at [465, 354] on button "Call" at bounding box center [425, 358] width 218 height 44
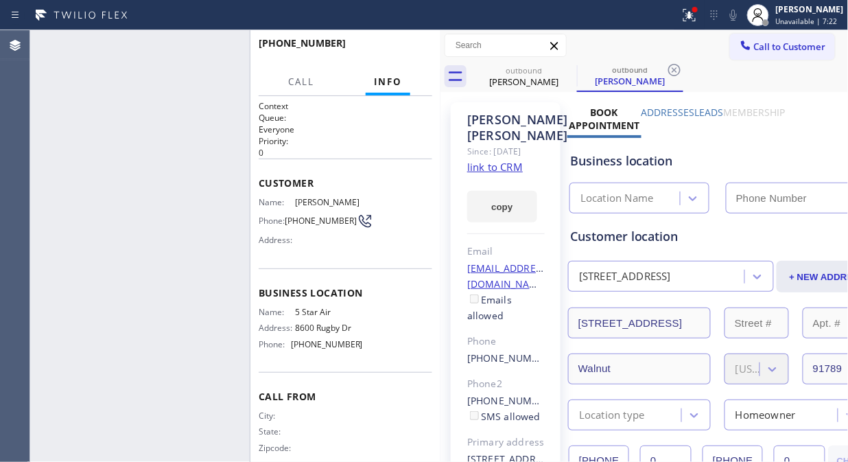
type input "(800) 686-5038"
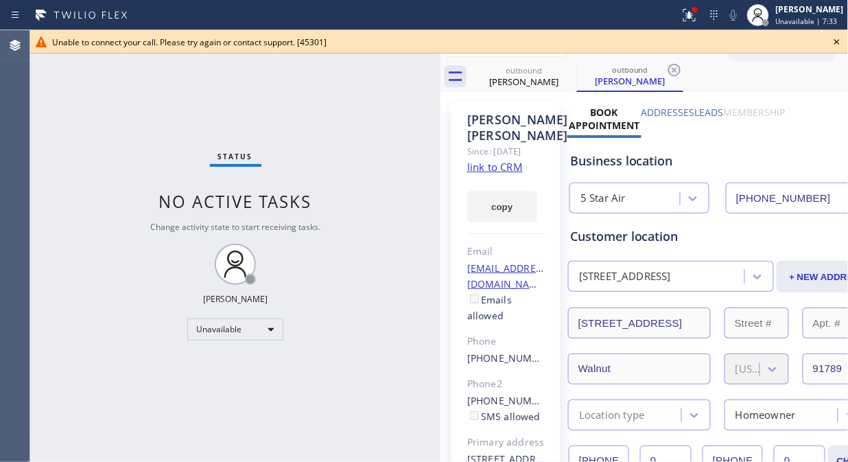
click at [835, 40] on icon at bounding box center [836, 41] width 5 height 5
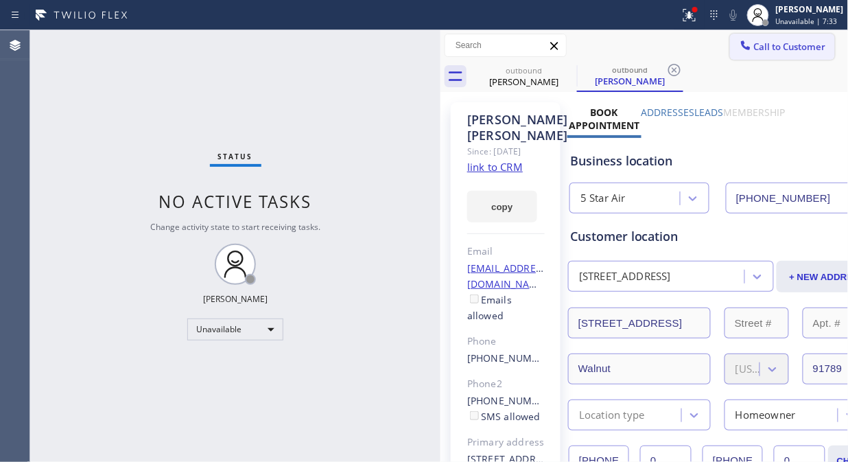
click at [769, 49] on span "Call to Customer" at bounding box center [790, 46] width 72 height 12
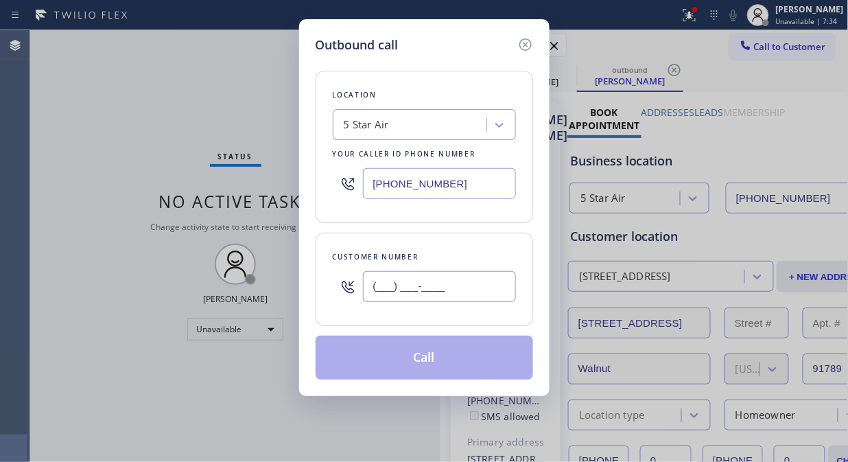
click at [460, 290] on input "(___) ___-____" at bounding box center [439, 286] width 153 height 31
paste input "714) 933-0246"
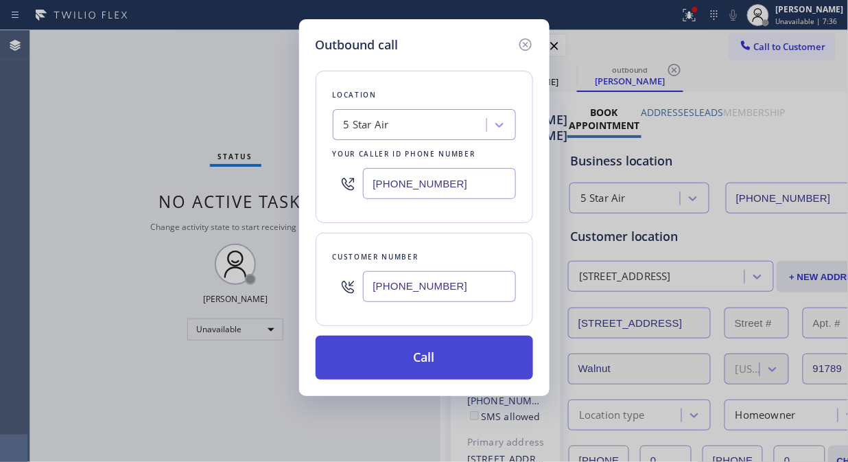
type input "(714) 933-0246"
click at [462, 352] on button "Call" at bounding box center [425, 358] width 218 height 44
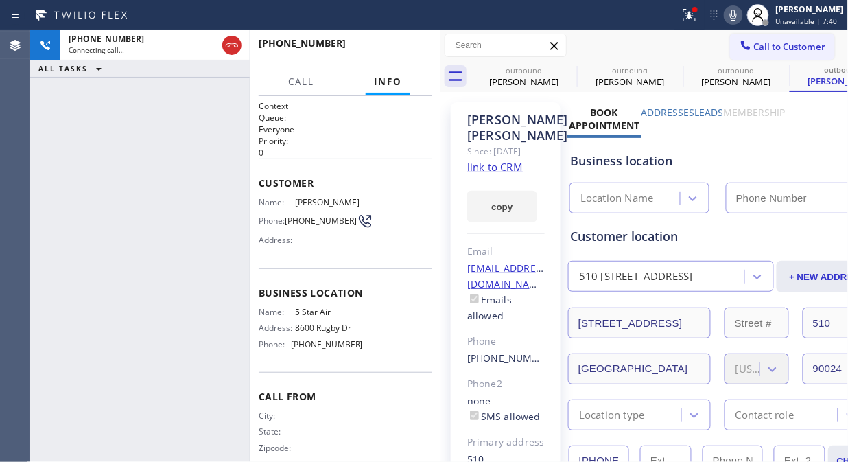
type input "(800) 686-5038"
click at [403, 47] on span "HANG UP" at bounding box center [400, 50] width 42 height 10
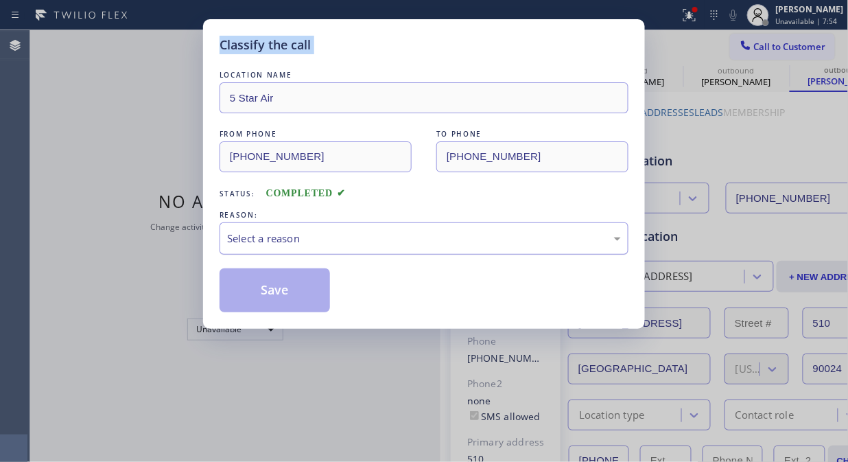
click at [383, 248] on div "Select a reason" at bounding box center [424, 238] width 409 height 32
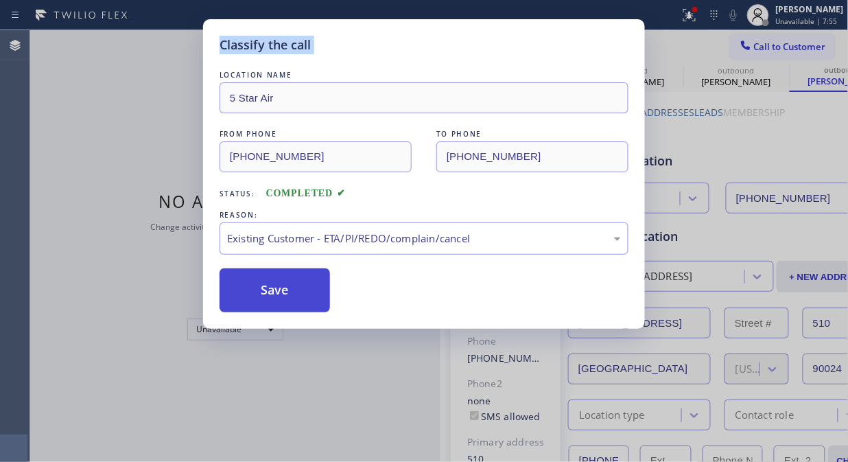
click at [289, 297] on button "Save" at bounding box center [275, 290] width 110 height 44
click at [777, 53] on button "Call to Customer" at bounding box center [782, 47] width 105 height 26
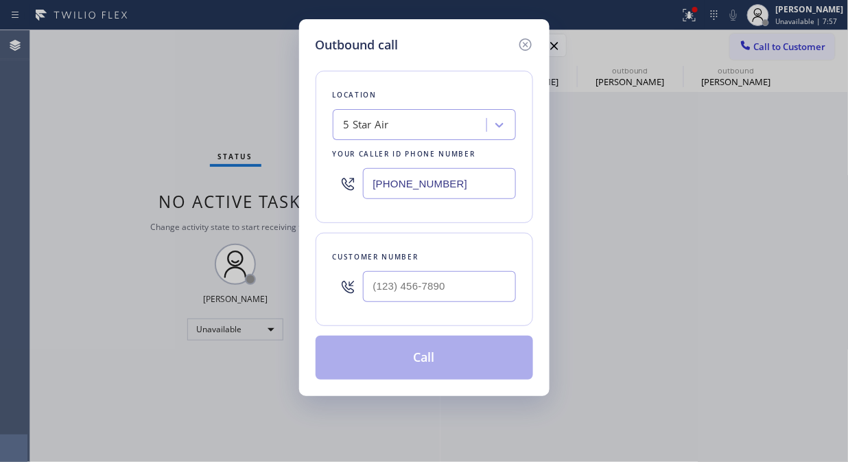
click at [410, 305] on div at bounding box center [439, 286] width 153 height 45
click at [414, 299] on input "(___) ___-____" at bounding box center [439, 286] width 153 height 31
paste input "415) 990-5870"
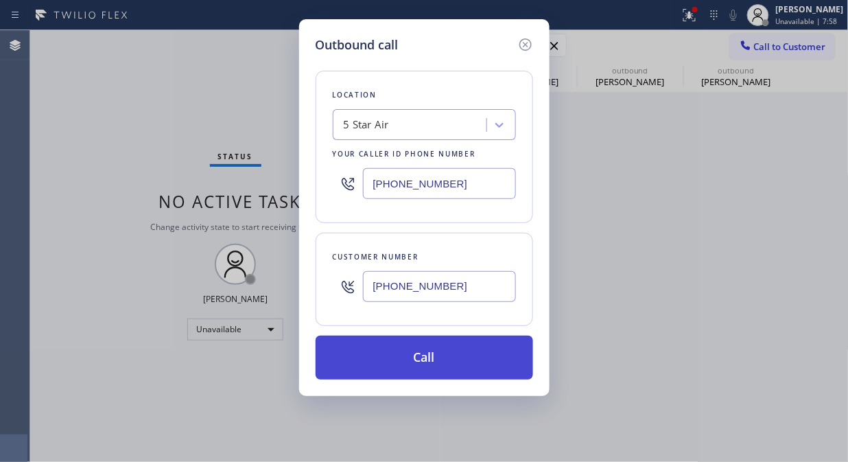
type input "(415) 990-5870"
click at [433, 351] on button "Call" at bounding box center [425, 358] width 218 height 44
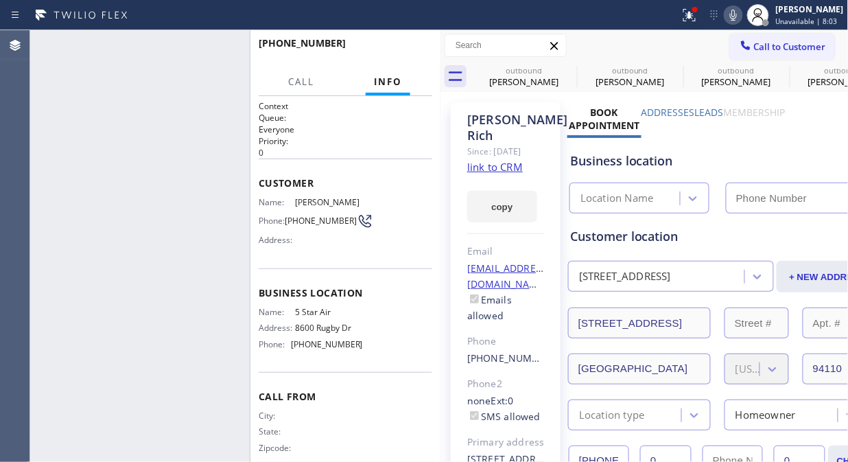
type input "(800) 686-5038"
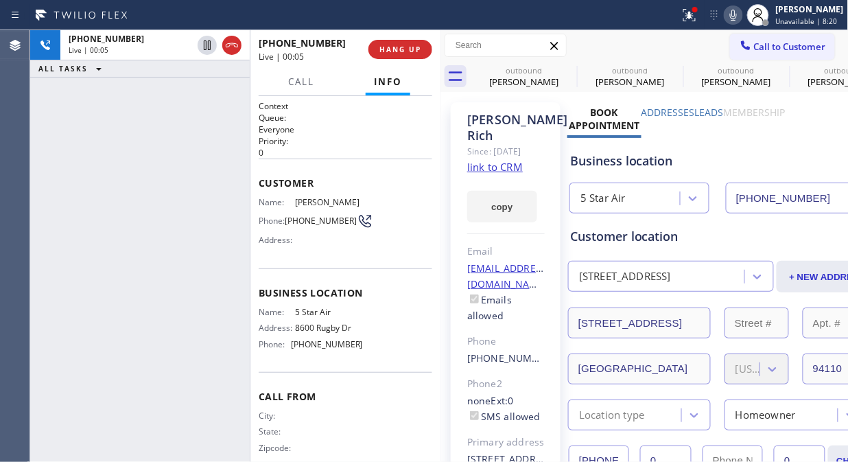
click at [742, 12] on icon at bounding box center [733, 15] width 16 height 16
click at [397, 45] on button "HANG UP" at bounding box center [400, 49] width 64 height 19
click at [399, 49] on span "HANG UP" at bounding box center [400, 50] width 42 height 10
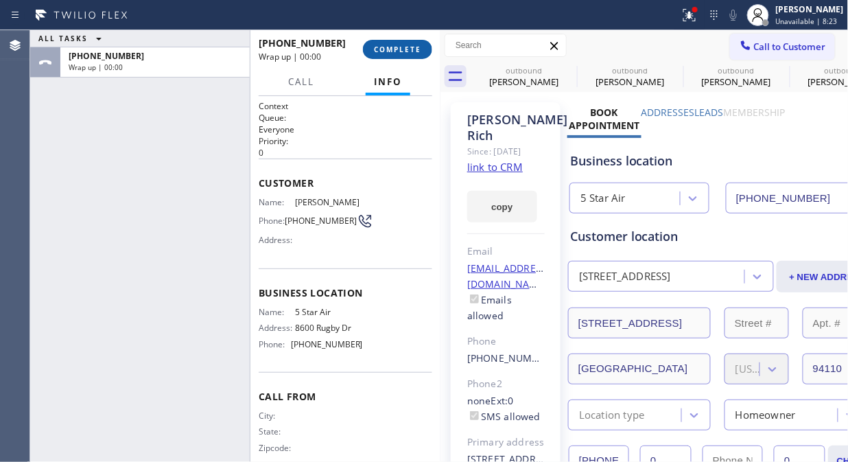
click at [399, 49] on span "COMPLETE" at bounding box center [397, 50] width 47 height 10
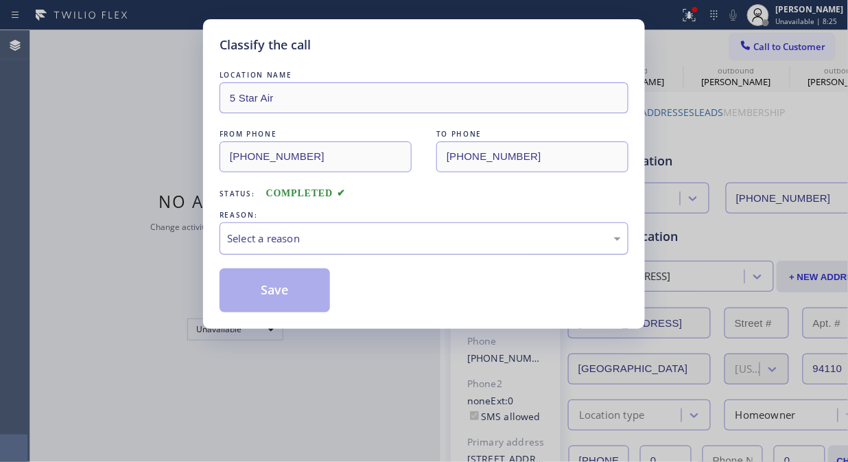
click at [388, 232] on div "Select a reason" at bounding box center [424, 239] width 394 height 16
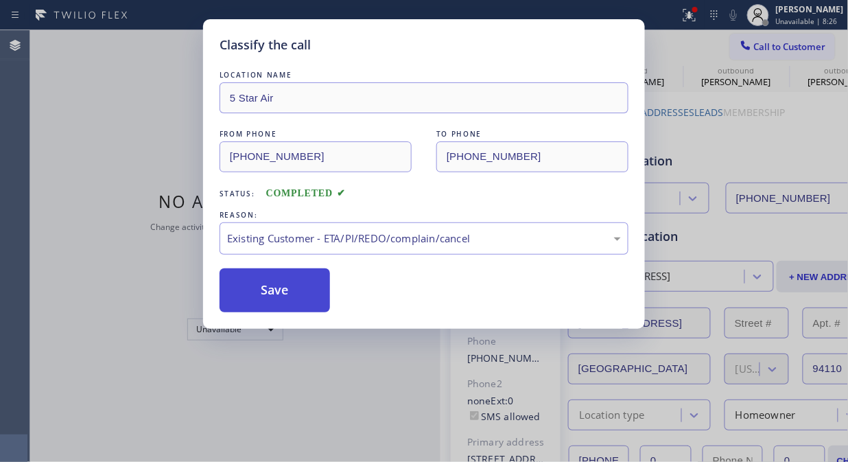
click at [292, 289] on button "Save" at bounding box center [275, 290] width 110 height 44
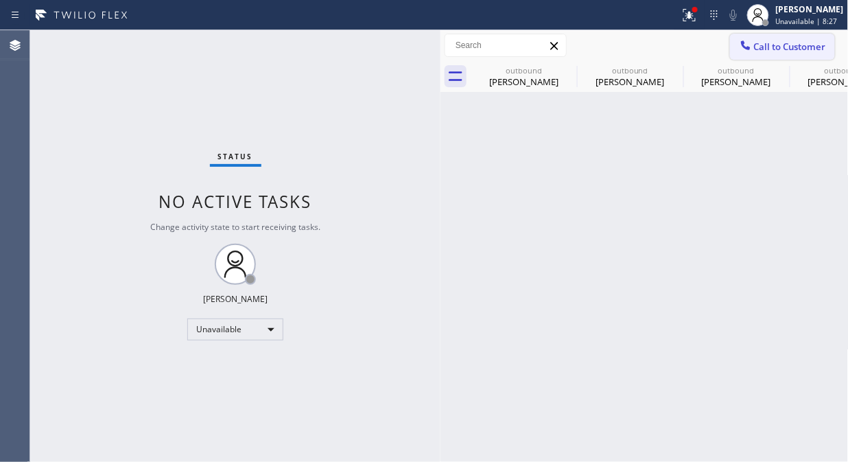
click at [764, 49] on span "Call to Customer" at bounding box center [790, 46] width 72 height 12
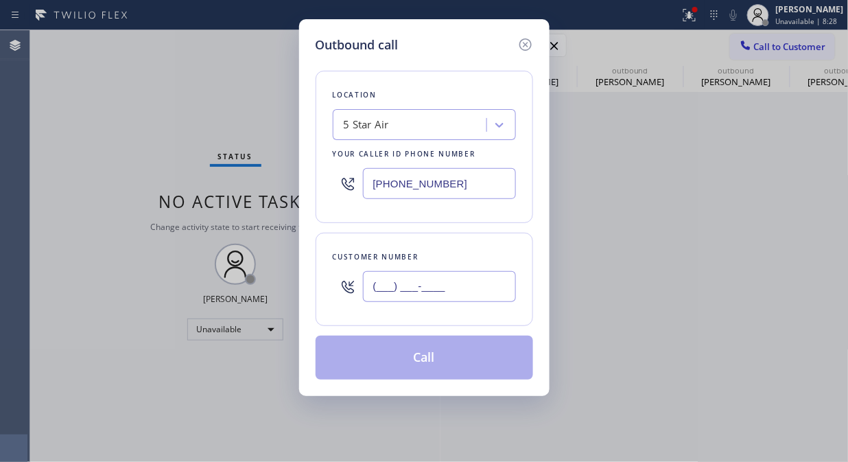
click at [473, 295] on input "(___) ___-____" at bounding box center [439, 286] width 153 height 31
paste input "323) 335-4632"
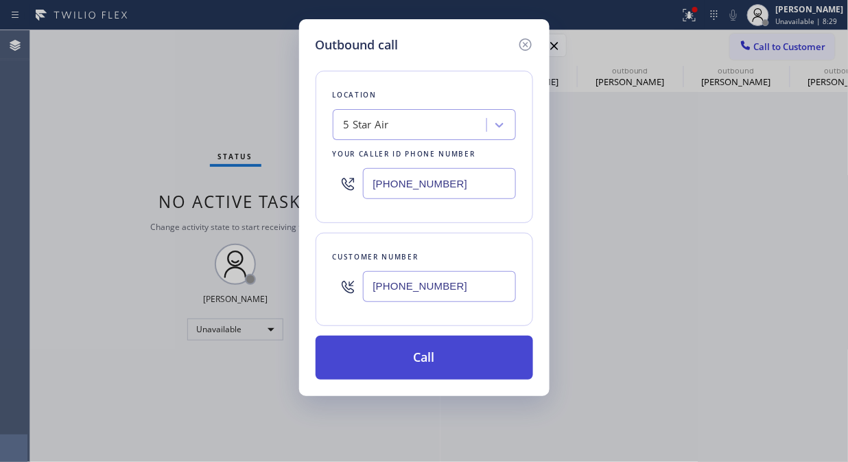
type input "(323) 335-4632"
click at [449, 366] on button "Call" at bounding box center [425, 358] width 218 height 44
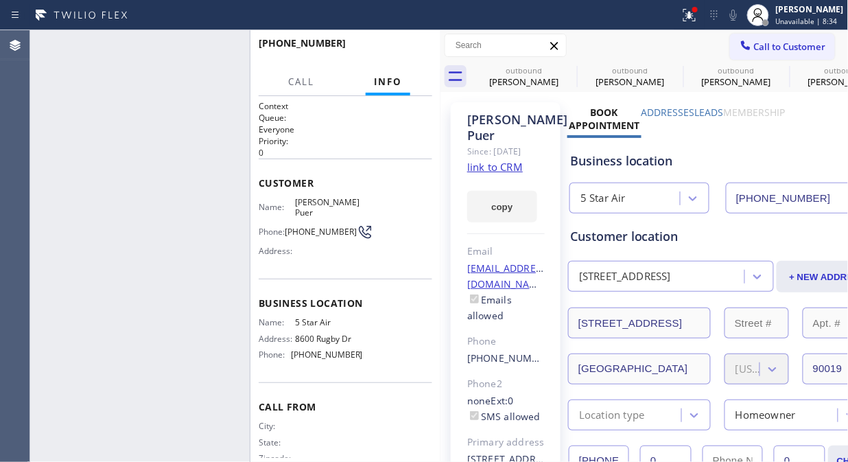
type input "(800) 686-5038"
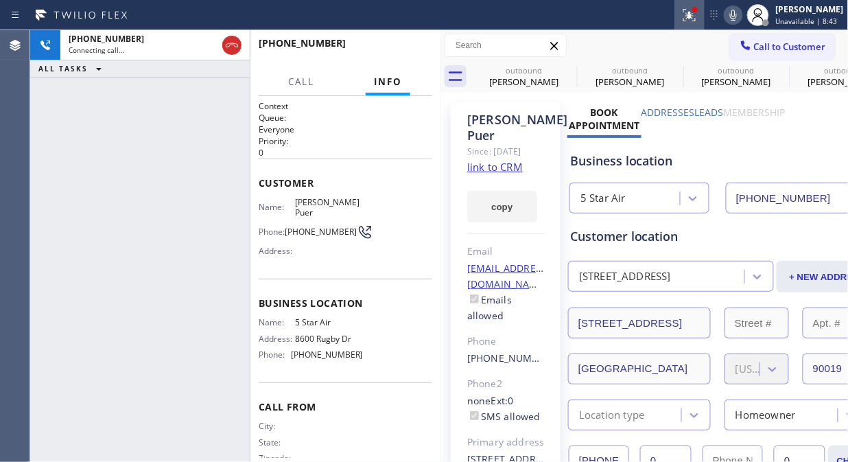
click at [696, 10] on icon at bounding box center [689, 15] width 16 height 16
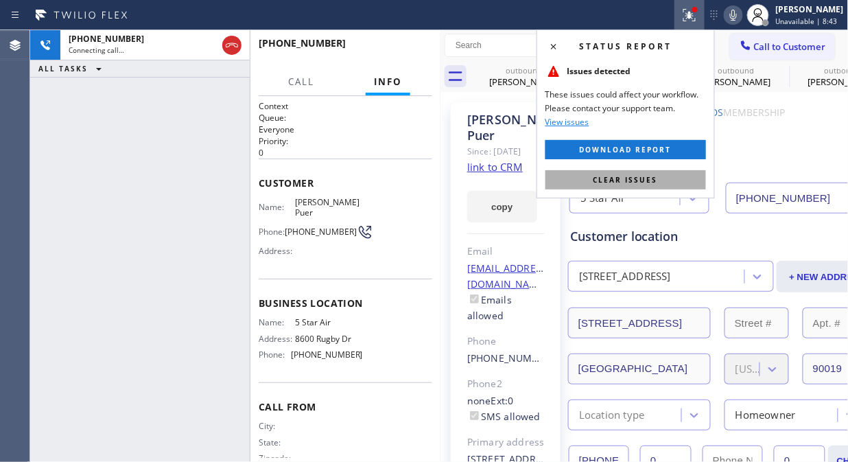
click at [613, 180] on span "Clear issues" at bounding box center [626, 180] width 65 height 10
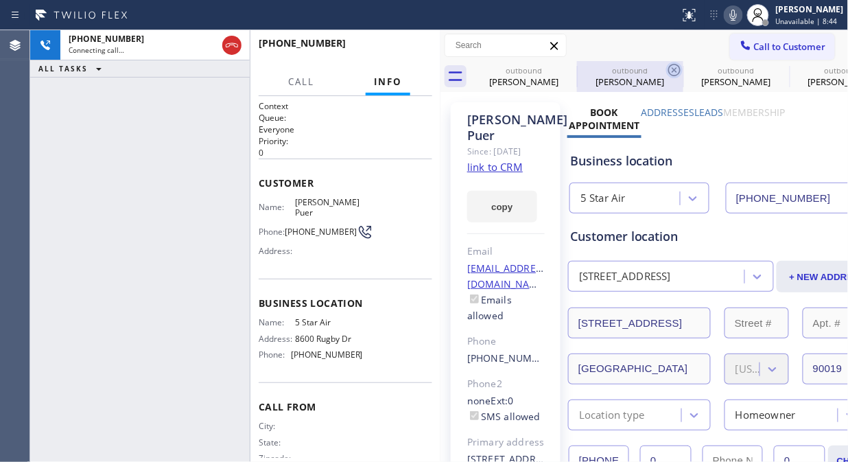
click at [0, 0] on icon at bounding box center [0, 0] width 0 height 0
click at [666, 67] on icon at bounding box center [674, 70] width 16 height 16
click at [0, 0] on icon at bounding box center [0, 0] width 0 height 0
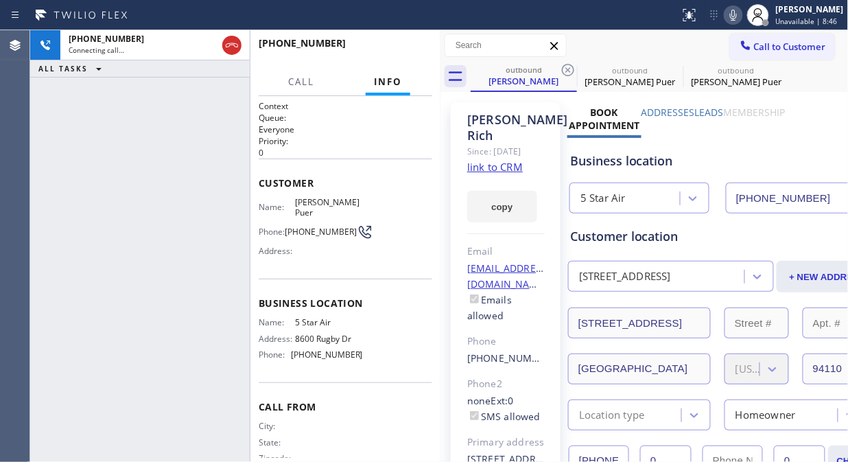
click at [567, 67] on icon at bounding box center [568, 70] width 16 height 16
click at [0, 0] on icon at bounding box center [0, 0] width 0 height 0
click at [135, 134] on div "+13233354632 Connecting call… ALL TASKS ALL TASKS ACTIVE TASKS TASKS IN WRAP UP" at bounding box center [140, 246] width 220 height 432
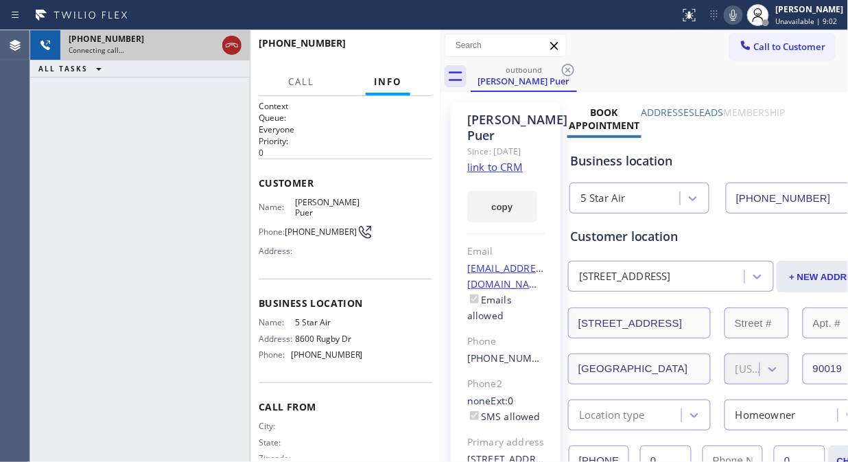
click at [237, 43] on icon at bounding box center [232, 45] width 16 height 16
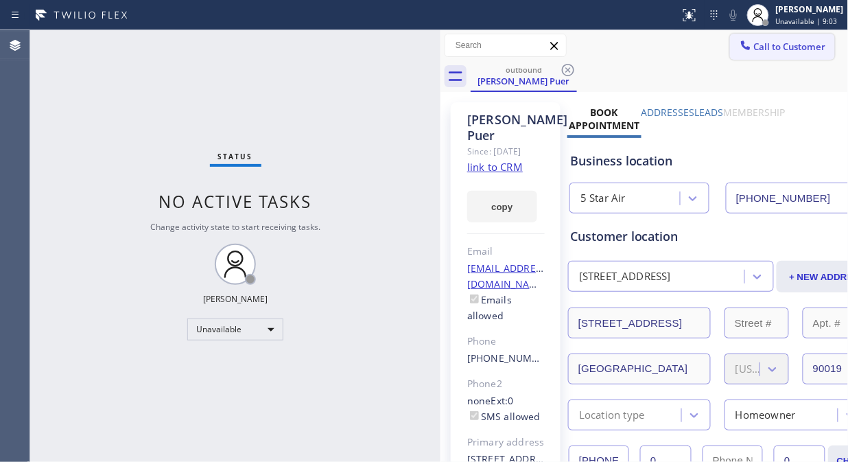
click at [754, 43] on span "Call to Customer" at bounding box center [790, 46] width 72 height 12
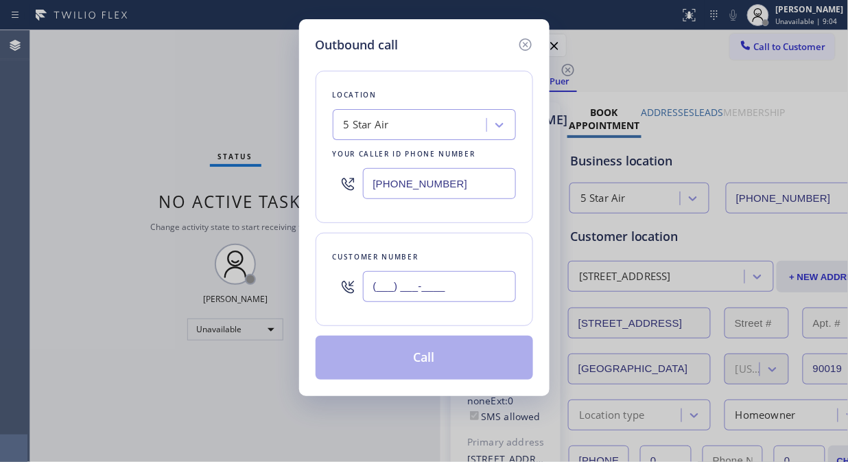
click at [375, 285] on input "(___) ___-____" at bounding box center [439, 286] width 153 height 31
paste input "626) 253-6698"
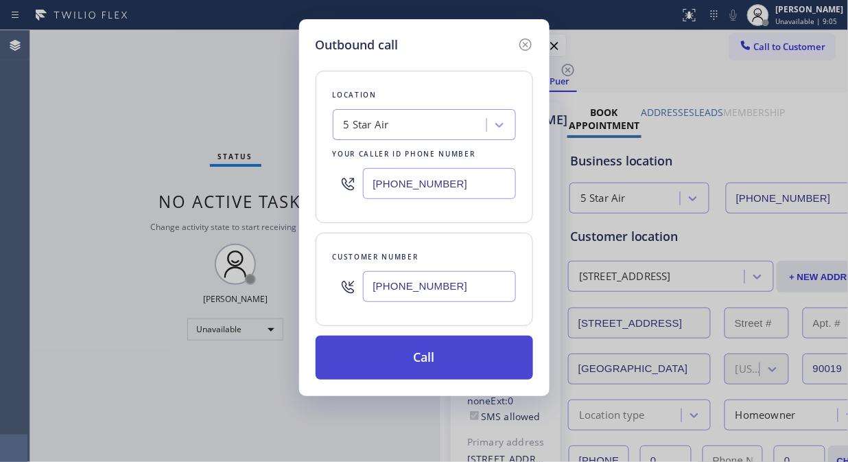
type input "(626) 253-6698"
click at [406, 367] on button "Call" at bounding box center [425, 358] width 218 height 44
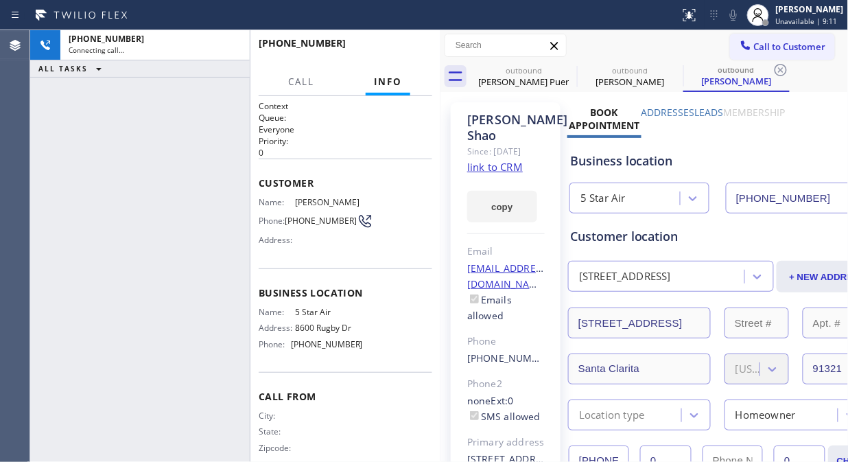
type input "(800) 686-5038"
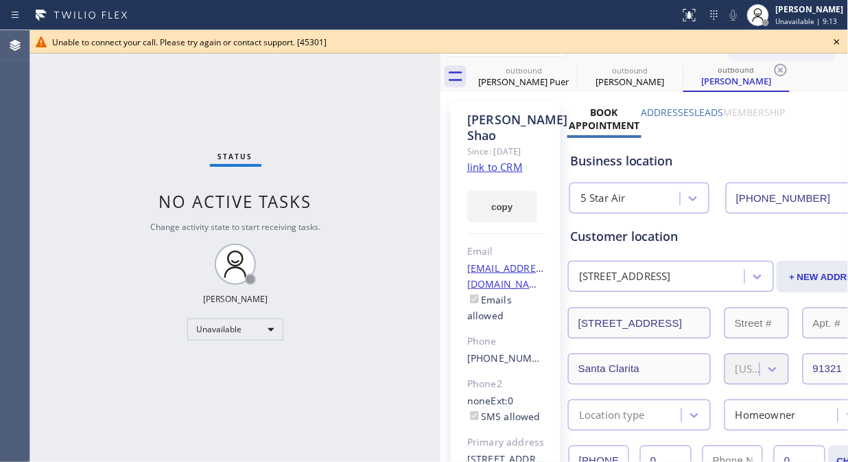
click at [835, 38] on icon at bounding box center [837, 42] width 16 height 16
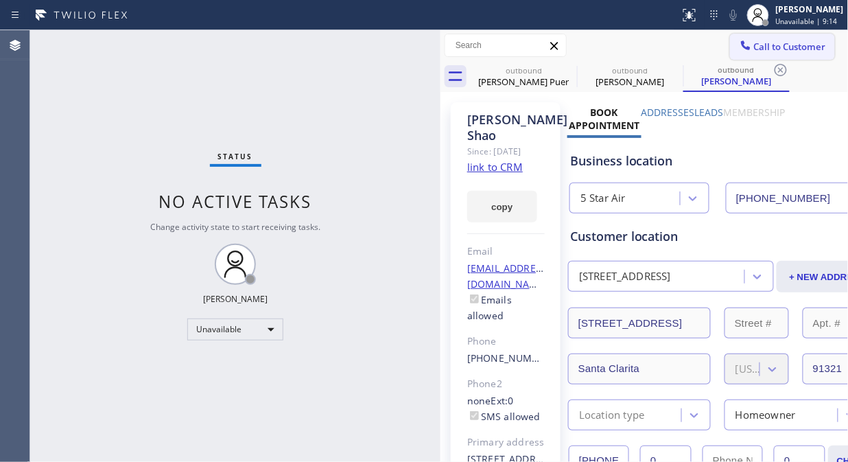
click at [777, 47] on span "Call to Customer" at bounding box center [790, 46] width 72 height 12
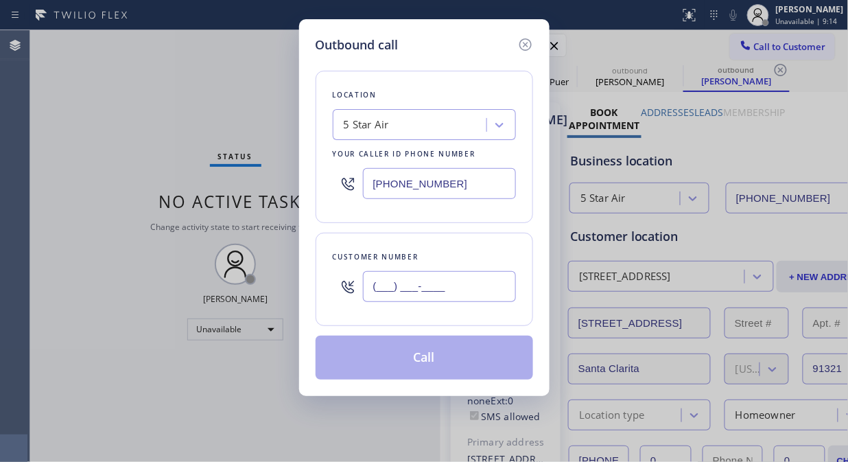
click at [443, 300] on input "(___) ___-____" at bounding box center [439, 286] width 153 height 31
paste input "612) 708-0309"
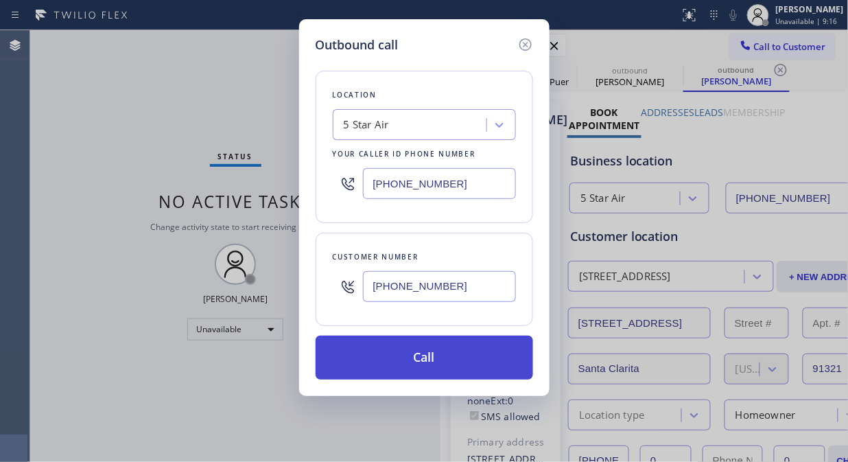
type input "(612) 708-0309"
click at [434, 352] on button "Call" at bounding box center [425, 358] width 218 height 44
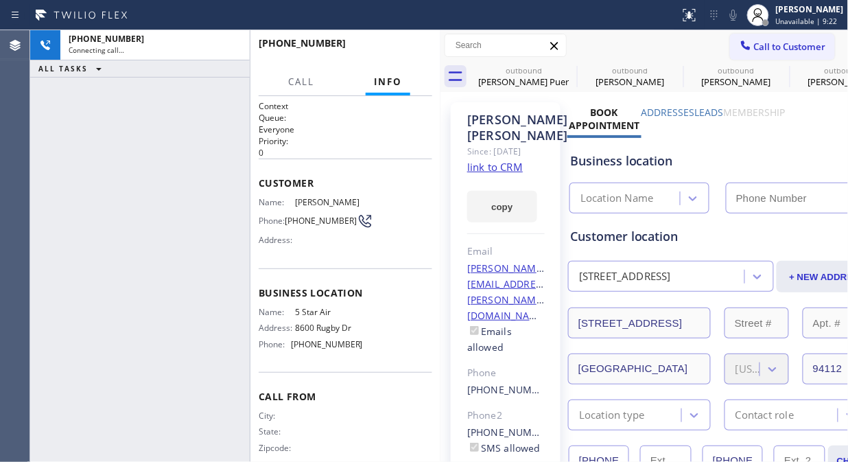
type input "(800) 686-5038"
click at [565, 71] on icon at bounding box center [568, 70] width 16 height 16
click at [666, 71] on icon at bounding box center [674, 70] width 16 height 16
click at [0, 0] on icon at bounding box center [0, 0] width 0 height 0
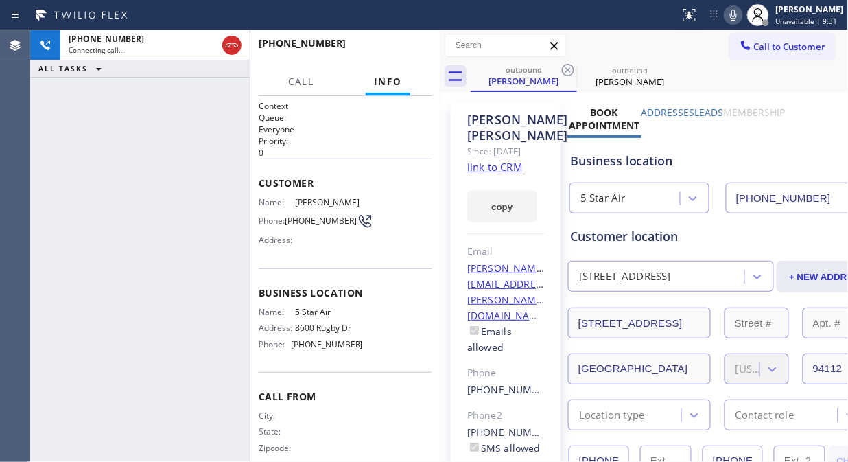
click at [565, 71] on icon at bounding box center [568, 70] width 16 height 16
click at [646, 73] on div "outbound Leslie Chaney" at bounding box center [660, 76] width 378 height 31
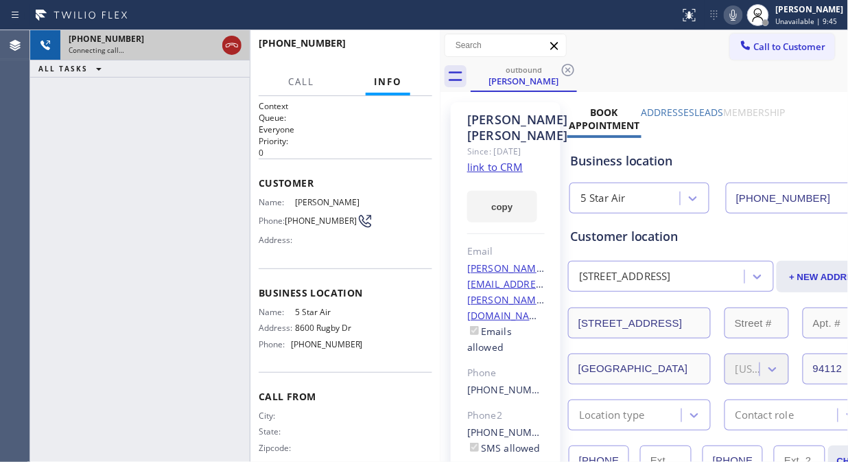
click at [233, 40] on icon at bounding box center [232, 45] width 16 height 16
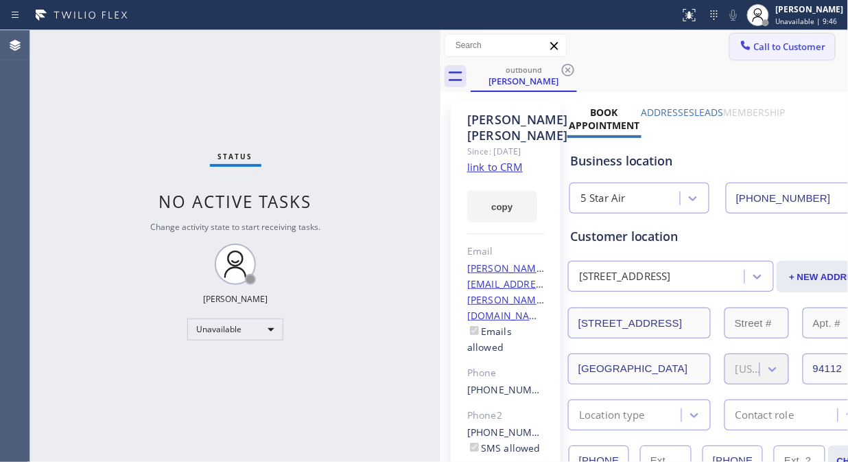
click at [754, 51] on span "Call to Customer" at bounding box center [790, 46] width 72 height 12
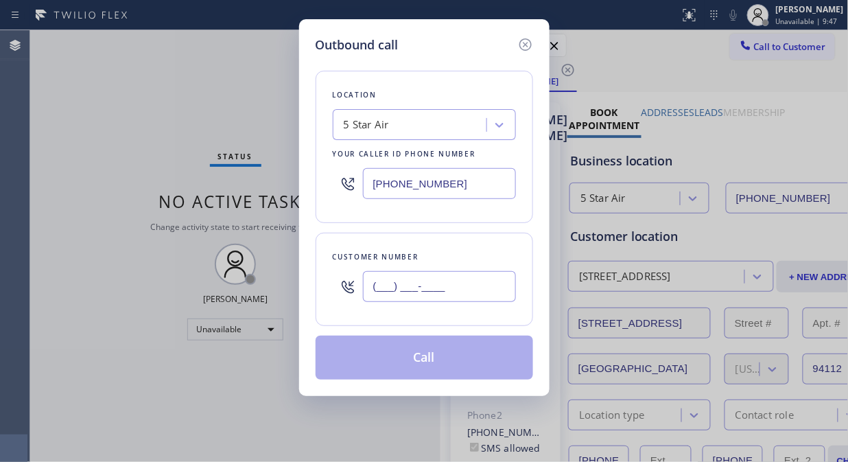
click at [412, 289] on input "(___) ___-____" at bounding box center [439, 286] width 153 height 31
paste input "562) 440-3622"
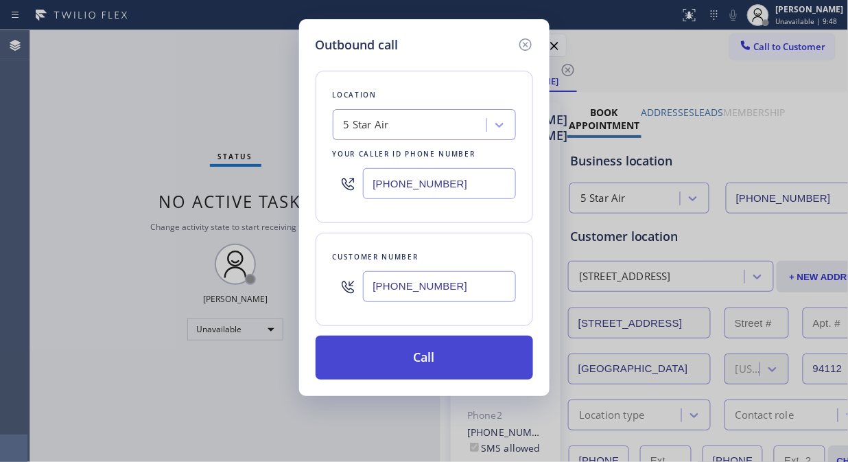
type input "(562) 440-3622"
click at [422, 352] on button "Call" at bounding box center [425, 358] width 218 height 44
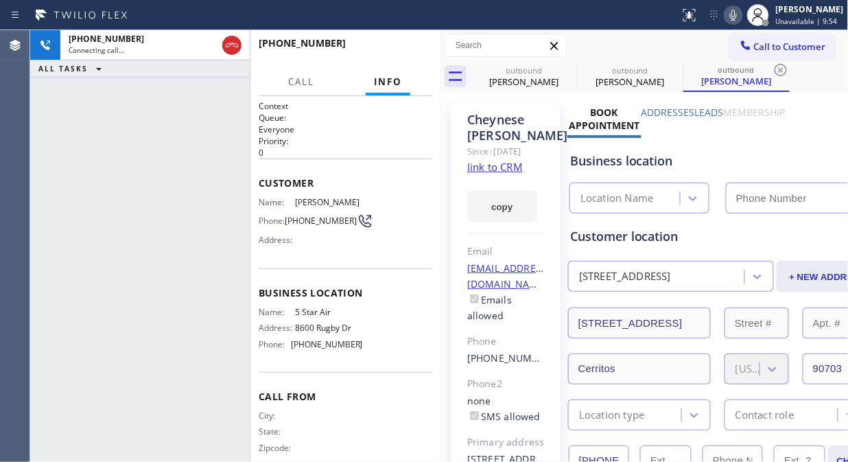
type input "(800) 686-5038"
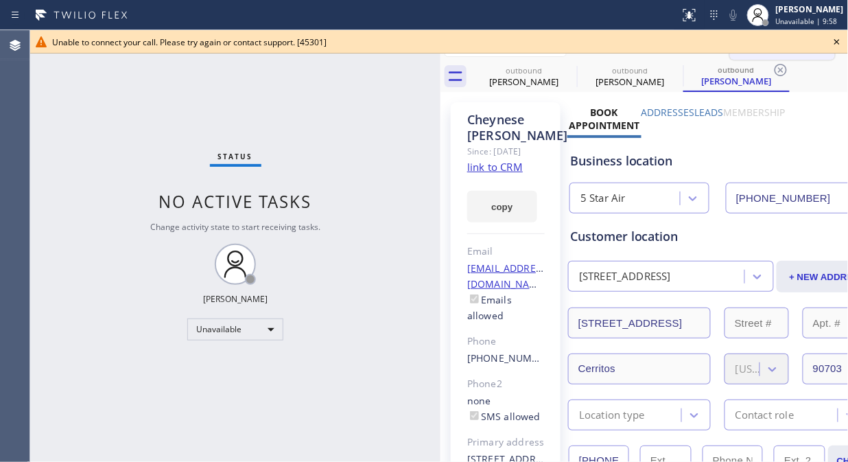
drag, startPoint x: 832, startPoint y: 38, endPoint x: 822, endPoint y: 42, distance: 10.5
click at [831, 38] on icon at bounding box center [837, 42] width 16 height 16
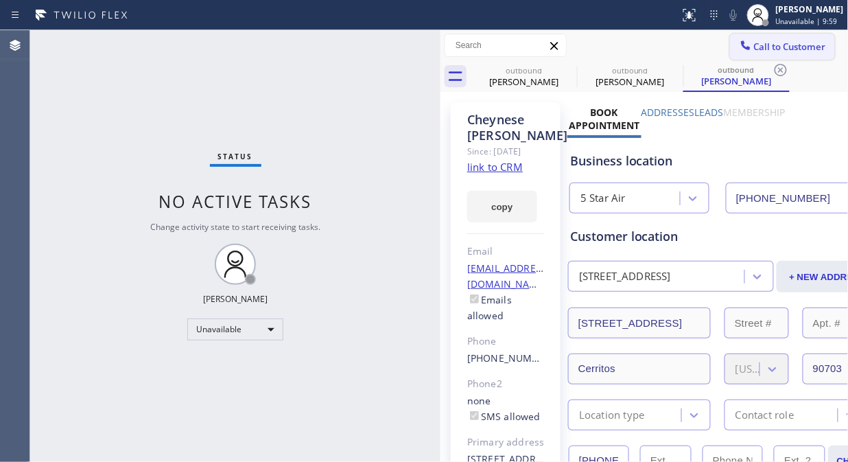
click at [766, 49] on span "Call to Customer" at bounding box center [790, 46] width 72 height 12
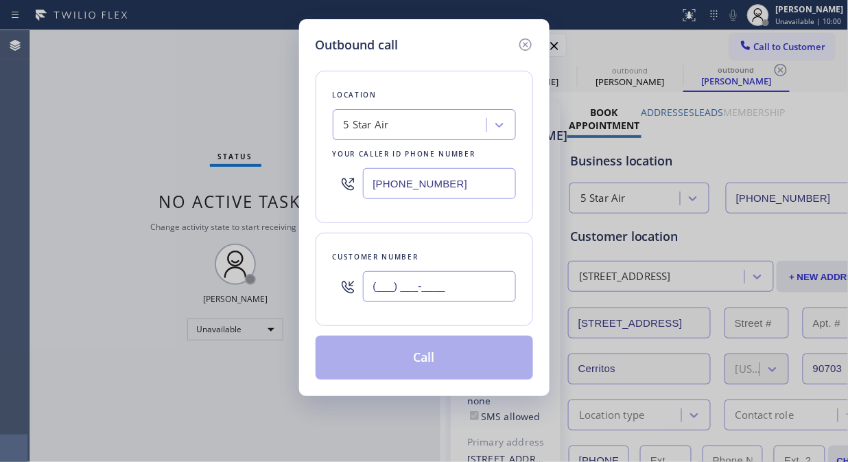
click at [487, 294] on input "(___) ___-____" at bounding box center [439, 286] width 153 height 31
paste input "562) 307-1030"
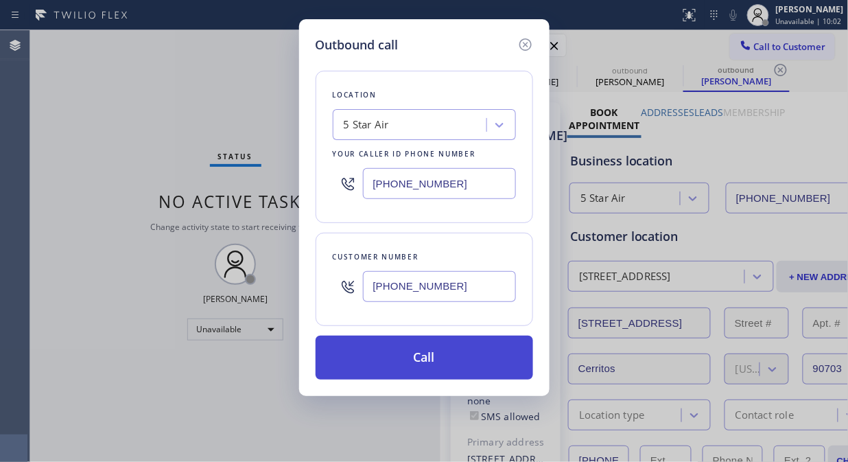
type input "(562) 307-1030"
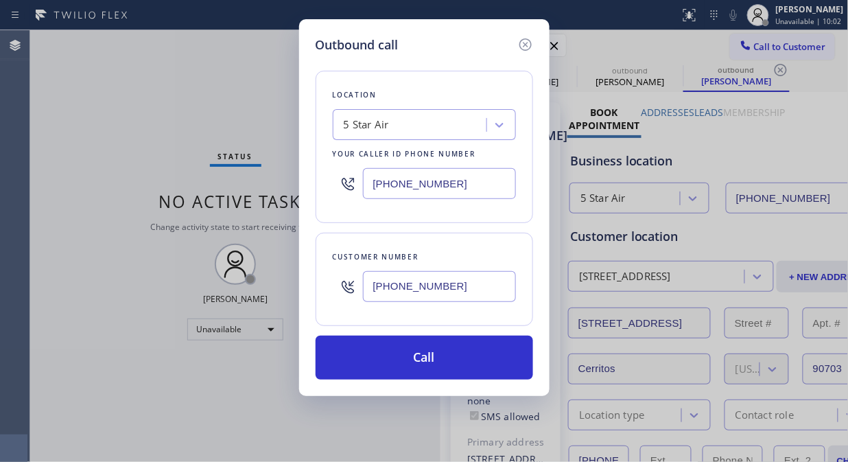
drag, startPoint x: 488, startPoint y: 366, endPoint x: 517, endPoint y: 287, distance: 84.2
click at [489, 366] on button "Call" at bounding box center [425, 358] width 218 height 44
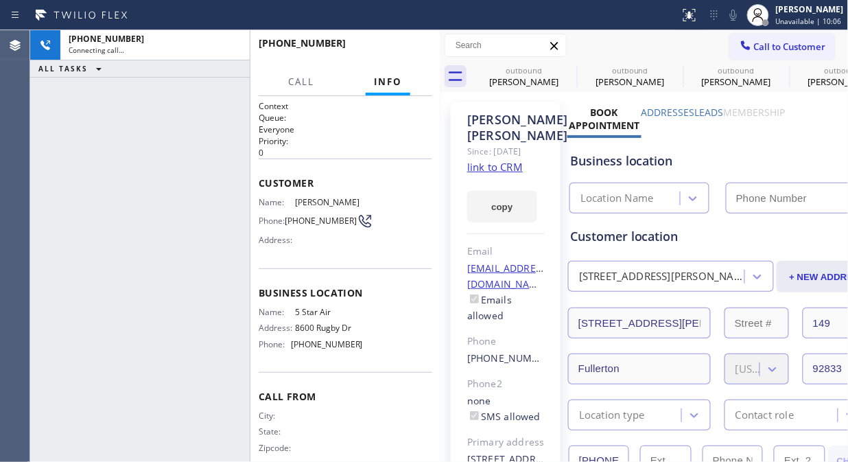
type input "(800) 686-5038"
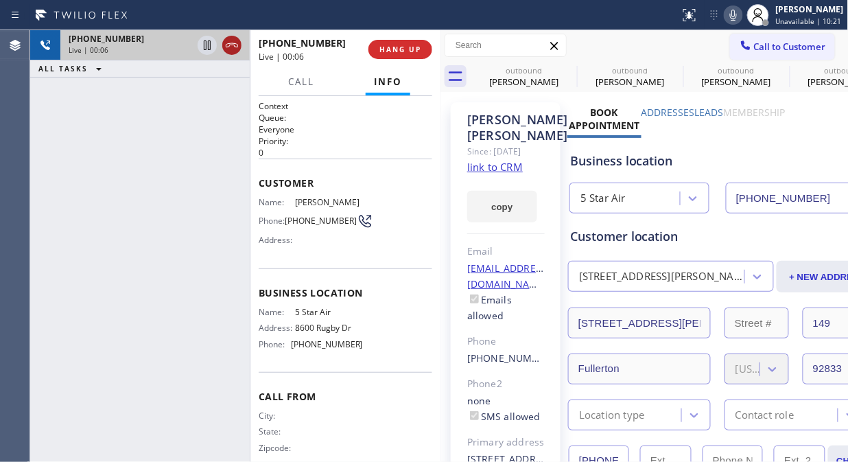
click at [231, 41] on icon at bounding box center [232, 45] width 16 height 16
click at [388, 49] on span "HANG UP" at bounding box center [400, 50] width 42 height 10
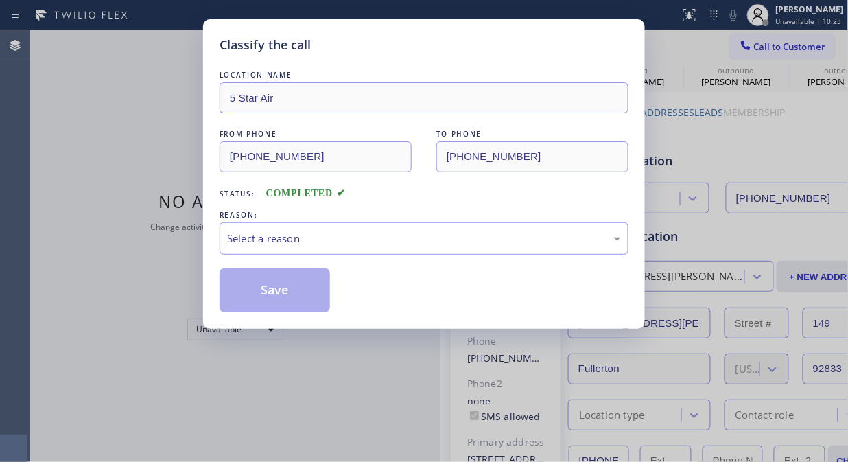
click at [396, 52] on div "Classify the call" at bounding box center [424, 45] width 409 height 19
click at [376, 237] on div "Select a reason" at bounding box center [424, 239] width 394 height 16
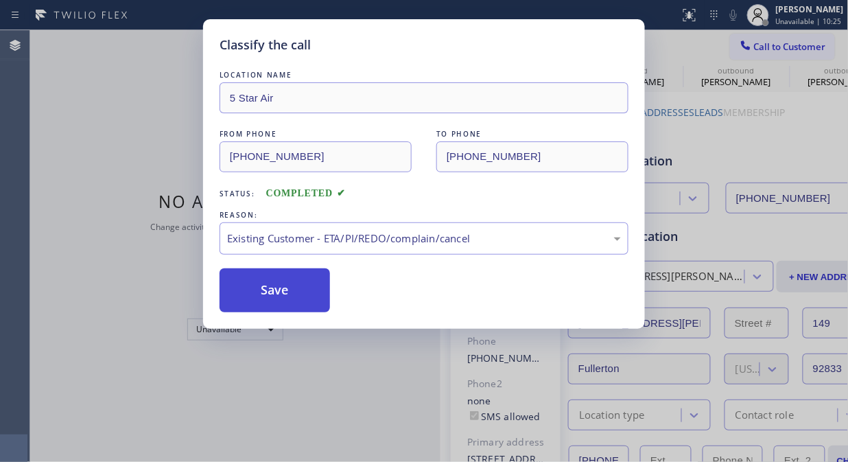
click at [310, 298] on button "Save" at bounding box center [275, 290] width 110 height 44
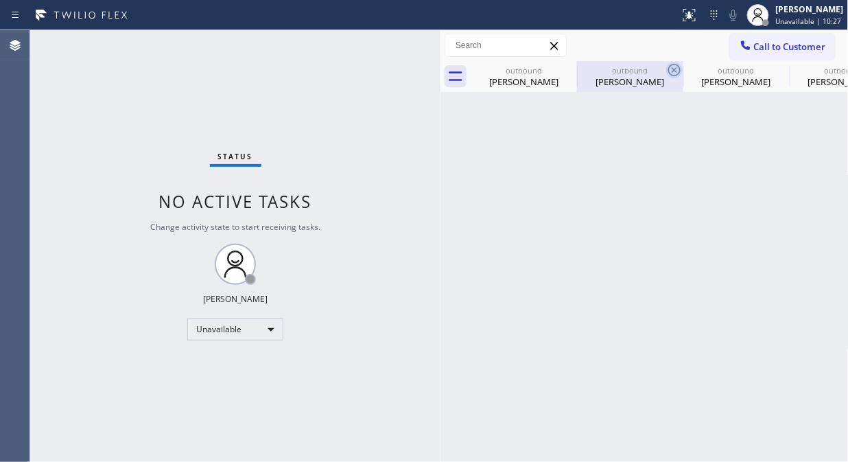
click at [0, 0] on icon at bounding box center [0, 0] width 0 height 0
click at [666, 65] on icon at bounding box center [674, 70] width 16 height 16
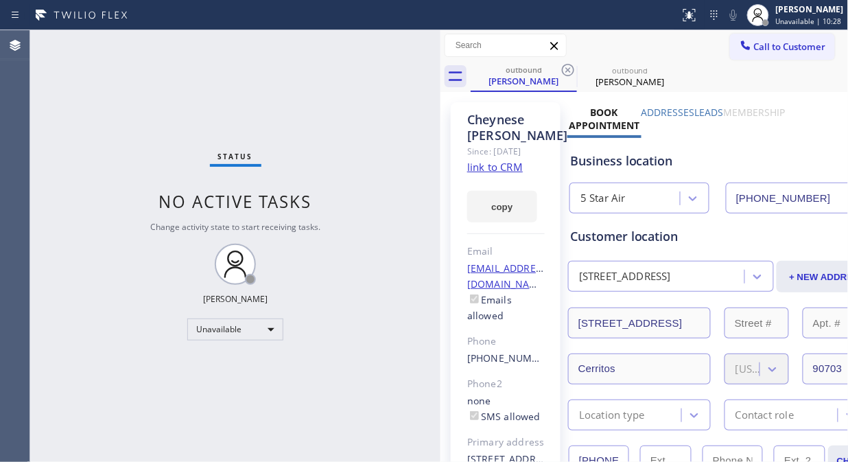
click at [565, 65] on icon at bounding box center [568, 70] width 16 height 16
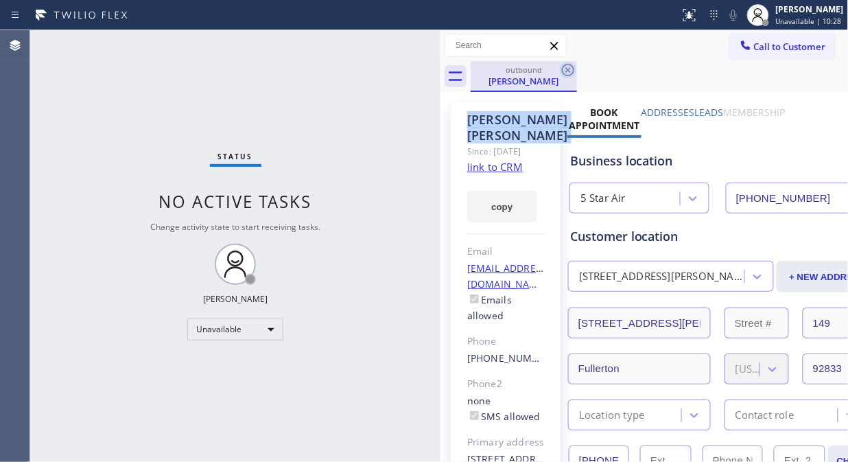
click at [565, 66] on icon at bounding box center [568, 70] width 16 height 16
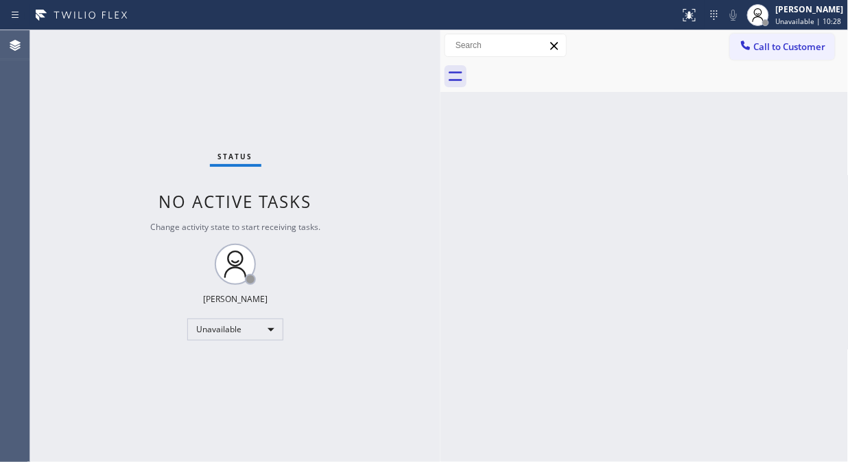
click at [565, 66] on div at bounding box center [660, 76] width 378 height 31
click at [769, 48] on span "Call to Customer" at bounding box center [790, 46] width 72 height 12
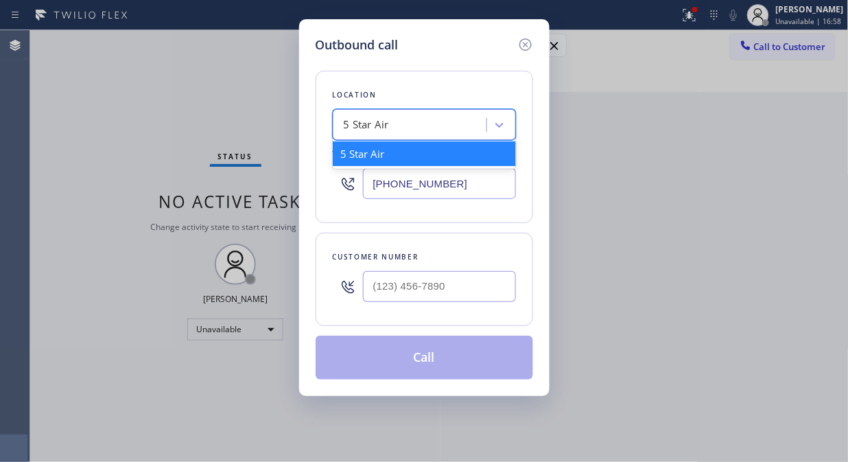
click at [421, 124] on div "5 Star Air" at bounding box center [412, 125] width 150 height 24
paste input "Kitchenaid Appliance Repair Professionals Orange County"
type input "Kitchenaid Appliance Repair Professionals Orange County"
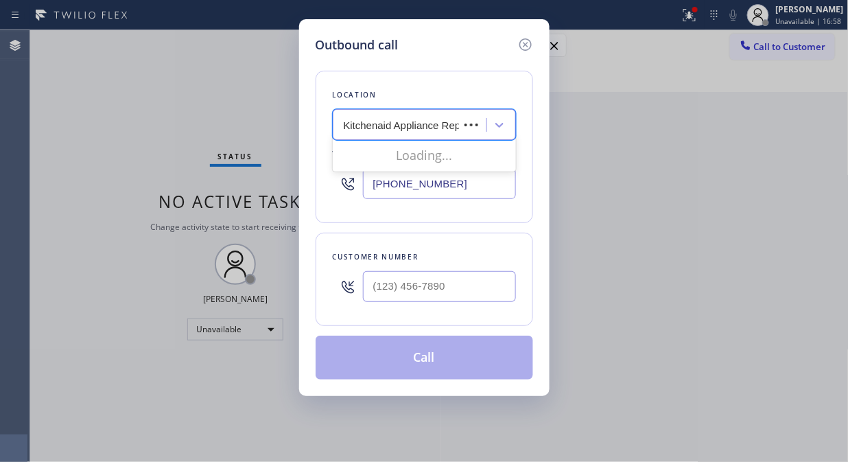
scroll to position [0, 151]
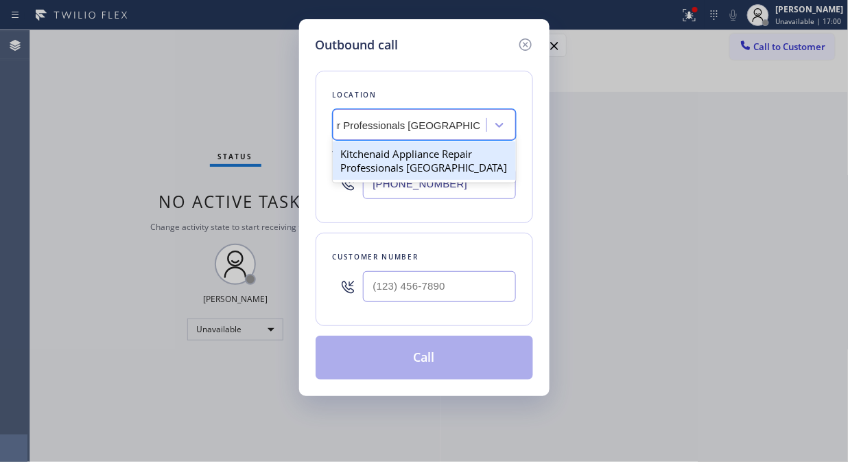
click at [423, 169] on div "Kitchenaid Appliance Repair Professionals Orange County" at bounding box center [424, 160] width 183 height 38
type input "(562) 573-6085"
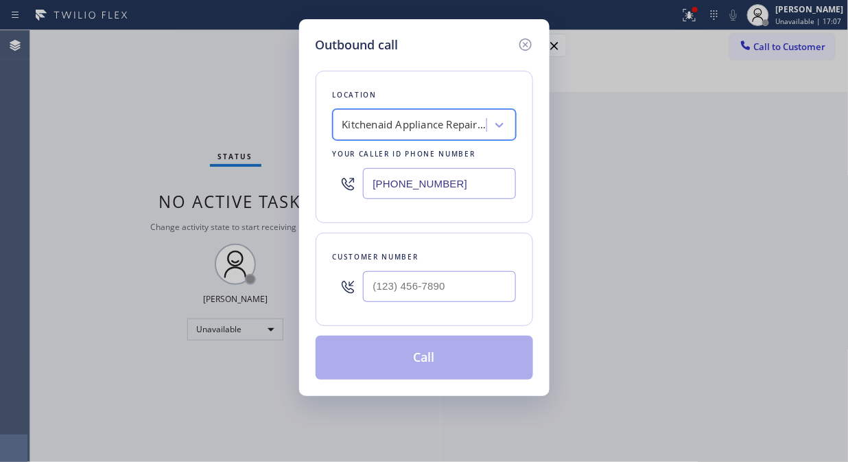
click at [367, 291] on input "text" at bounding box center [439, 286] width 153 height 31
paste input "949) 929-2433"
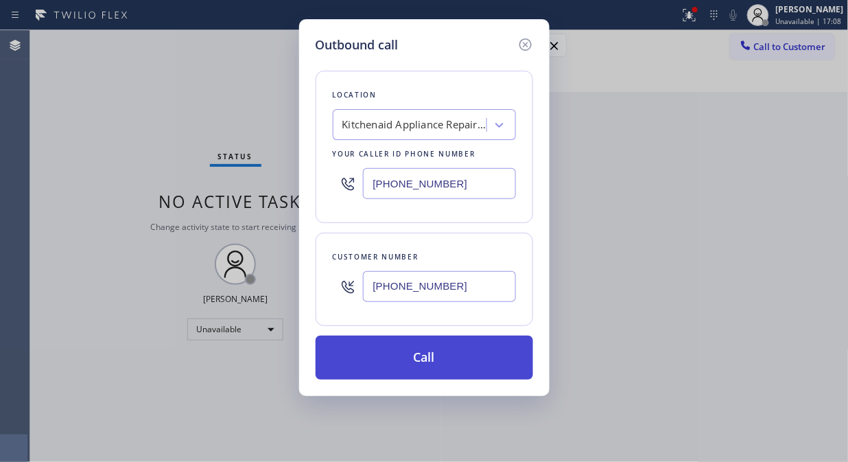
type input "(949) 929-2433"
click at [401, 361] on button "Call" at bounding box center [425, 358] width 218 height 44
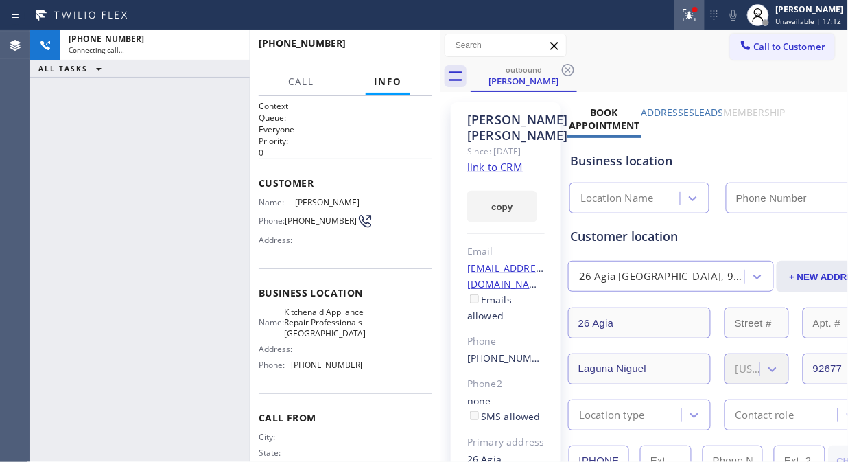
click at [690, 15] on icon at bounding box center [689, 15] width 16 height 16
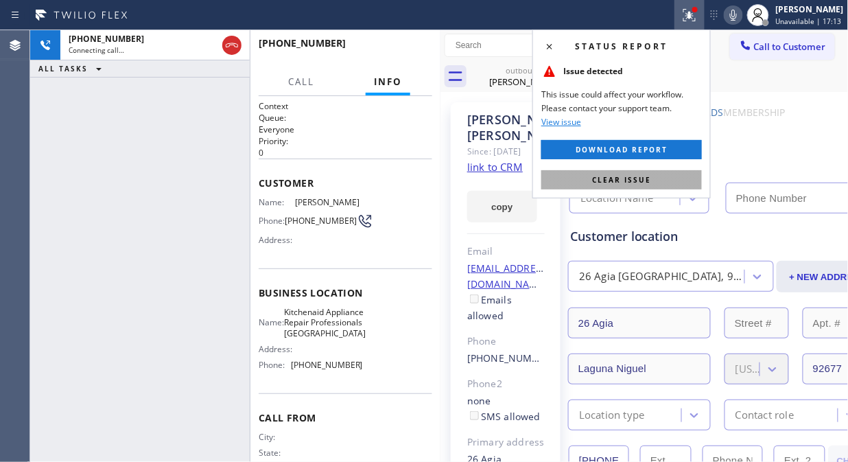
click at [642, 180] on span "Clear issue" at bounding box center [621, 180] width 59 height 10
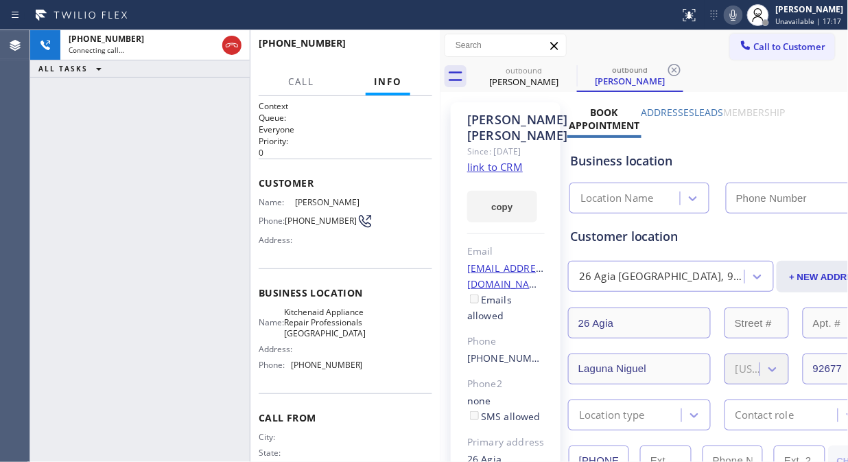
type input "(562) 573-6085"
click at [150, 187] on div "+19499292433 Live | 00:00 ALL TASKS ALL TASKS ACTIVE TASKS TASKS IN WRAP UP" at bounding box center [140, 246] width 220 height 432
click at [160, 188] on div "+19499292433 Live | 00:09 ALL TASKS ALL TASKS ACTIVE TASKS TASKS IN WRAP UP" at bounding box center [140, 246] width 220 height 432
click at [738, 16] on icon at bounding box center [733, 15] width 16 height 16
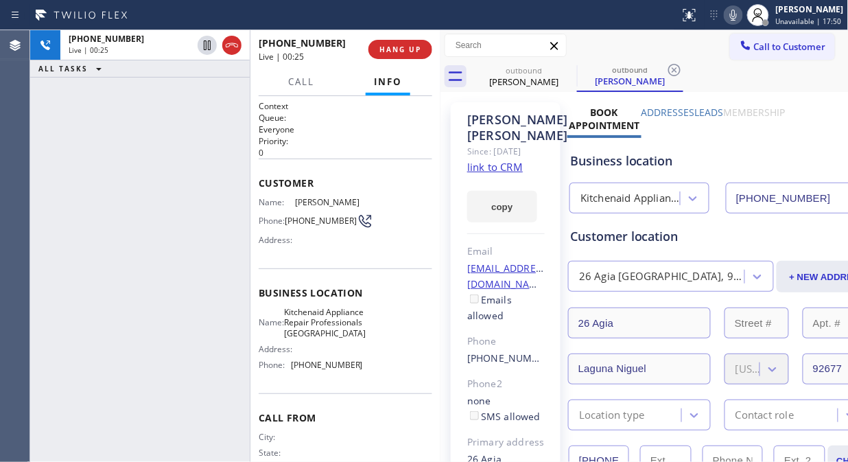
click at [134, 174] on div "+19499292433 Live | 00:25 ALL TASKS ALL TASKS ACTIVE TASKS TASKS IN WRAP UP" at bounding box center [140, 246] width 220 height 432
click at [738, 14] on icon at bounding box center [733, 15] width 16 height 16
click at [737, 14] on icon at bounding box center [733, 15] width 7 height 11
click at [155, 187] on div "+19499292433 Live | 00:39 ALL TASKS ALL TASKS ACTIVE TASKS TASKS IN WRAP UP" at bounding box center [140, 246] width 220 height 432
click at [742, 14] on icon at bounding box center [733, 15] width 16 height 16
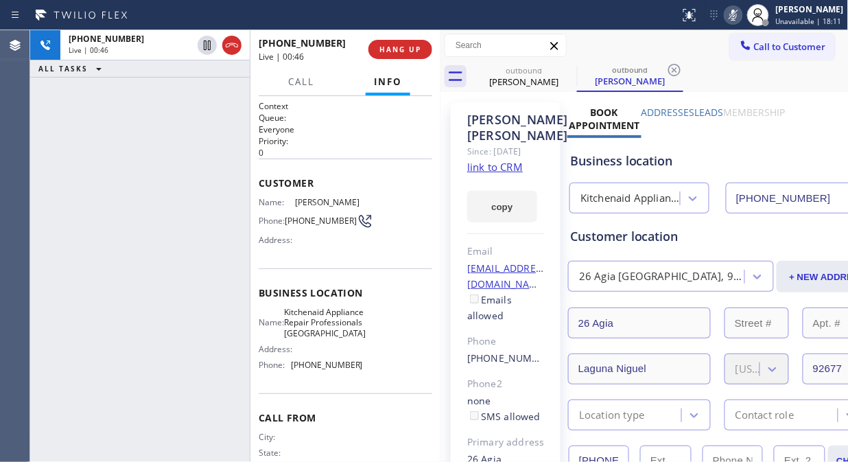
click at [738, 14] on rect at bounding box center [734, 14] width 10 height 10
click at [742, 12] on icon at bounding box center [733, 15] width 16 height 16
click at [738, 16] on icon at bounding box center [733, 15] width 16 height 16
click at [737, 11] on icon at bounding box center [733, 15] width 7 height 11
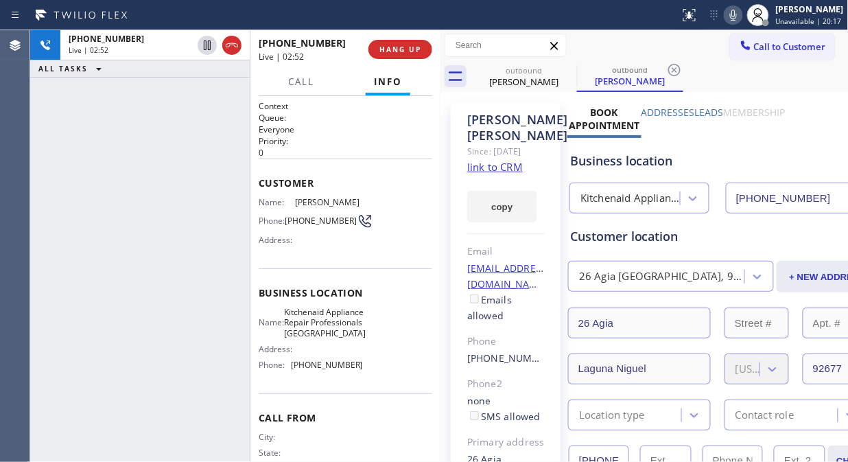
click at [655, 49] on div "Call to Customer Outbound call Location Kitchenaid Appliance Repair Professiona…" at bounding box center [645, 46] width 408 height 24
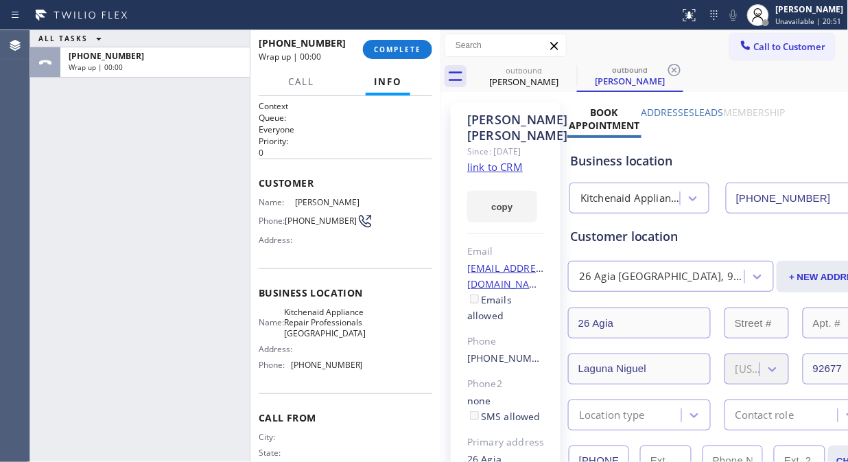
drag, startPoint x: 405, startPoint y: 49, endPoint x: 387, endPoint y: 169, distance: 121.4
click at [387, 169] on div "+19499292433 Wrap up | 00:00 COMPLETE Call Info Call ended +19499292433 Wrap up…" at bounding box center [345, 246] width 190 height 432
click at [403, 52] on span "COMPLETE" at bounding box center [397, 50] width 47 height 10
click at [405, 236] on div "Name: Parviz Reza Phone: (949) 929-2433 Address:" at bounding box center [346, 224] width 174 height 54
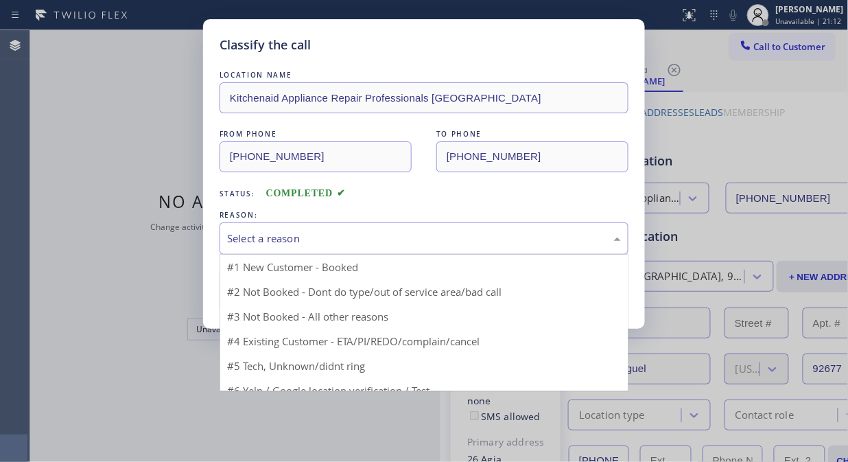
click at [405, 236] on div "Select a reason" at bounding box center [424, 239] width 394 height 16
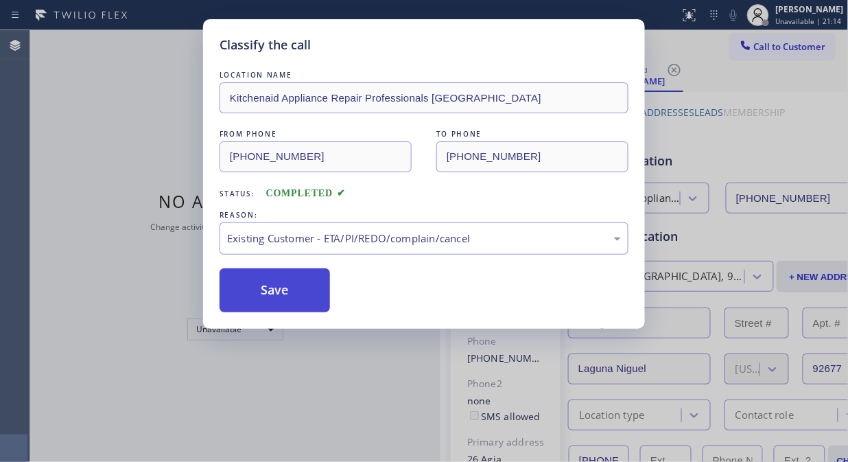
click at [269, 283] on button "Save" at bounding box center [275, 290] width 110 height 44
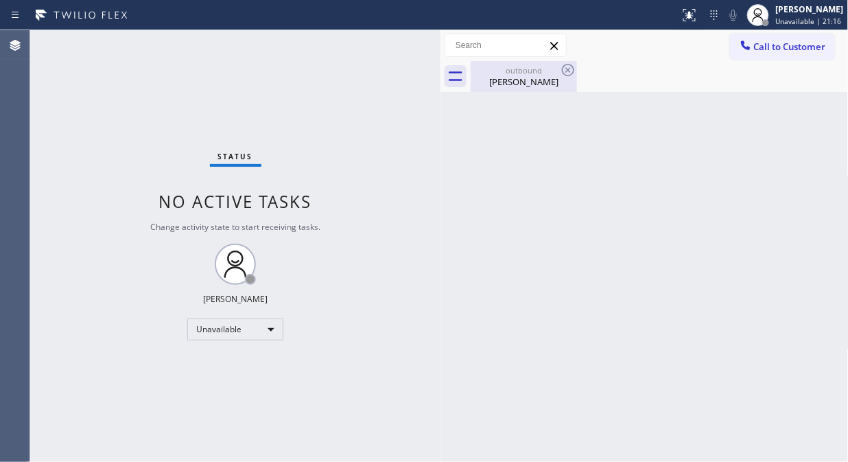
click at [540, 81] on div "Parviz Reza" at bounding box center [524, 81] width 104 height 12
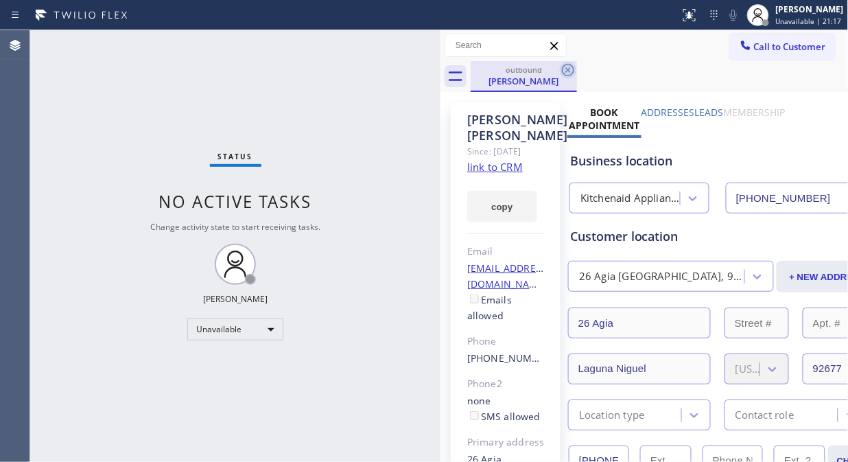
click at [564, 70] on icon at bounding box center [568, 70] width 16 height 16
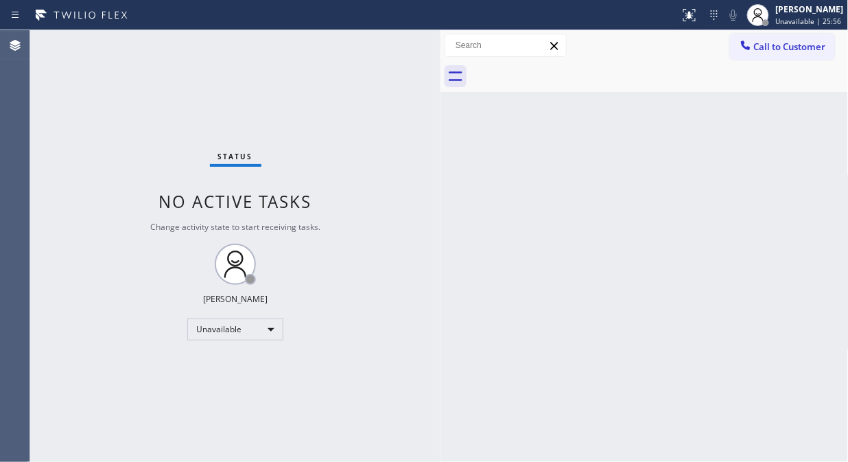
click at [755, 55] on button "Call to Customer" at bounding box center [782, 47] width 105 height 26
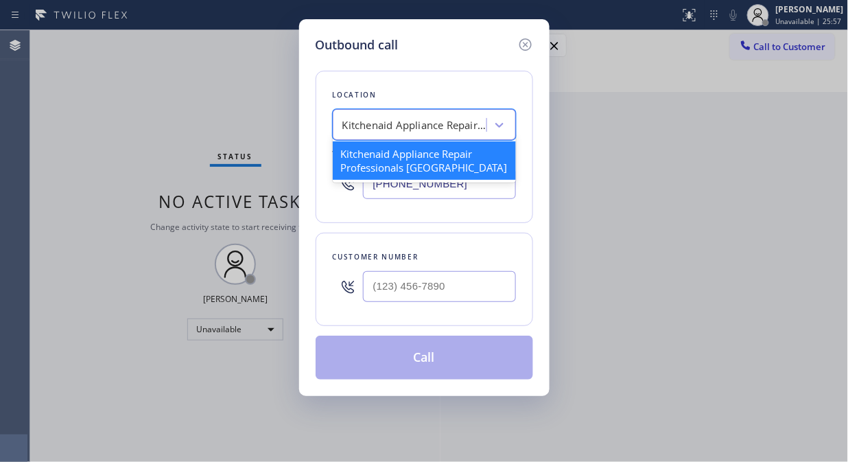
click at [458, 126] on div "Kitchenaid Appliance Repair Professionals Orange County" at bounding box center [414, 125] width 144 height 16
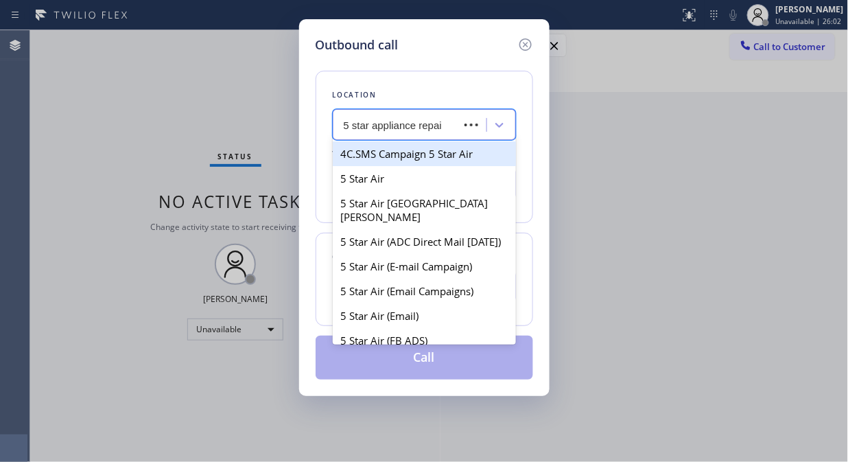
type input "5 star appliance repair"
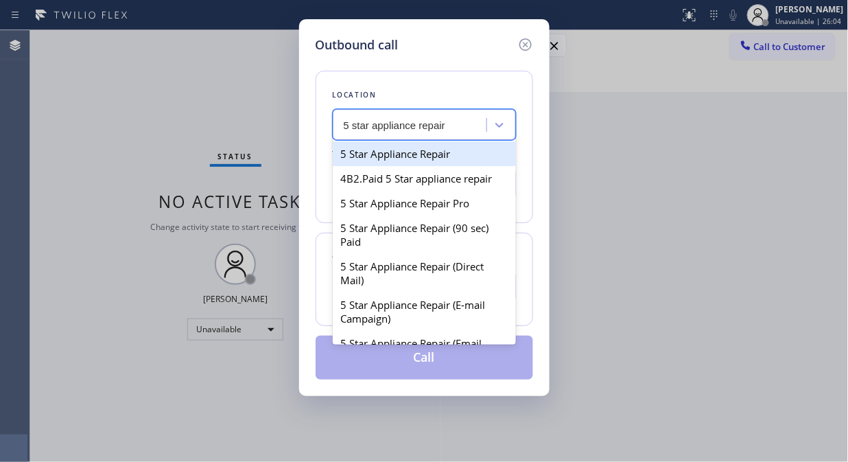
click at [437, 147] on div "5 Star Appliance Repair" at bounding box center [424, 153] width 183 height 25
type input "[PHONE_NUMBER]"
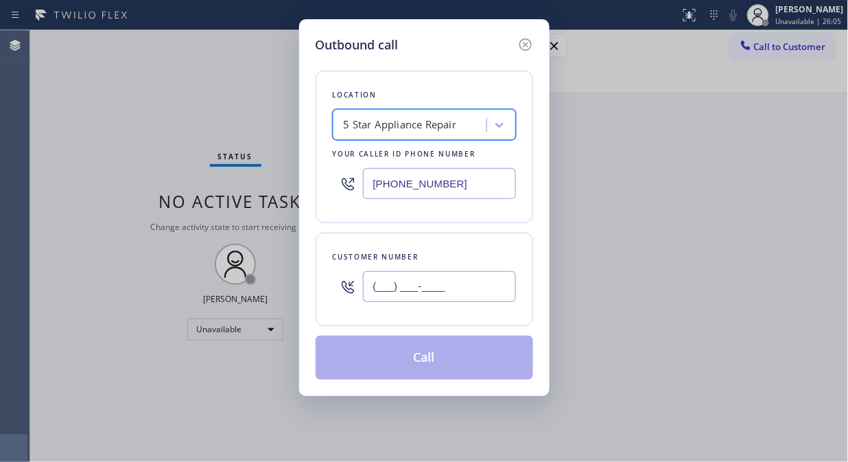
click at [396, 284] on input "(___) ___-____" at bounding box center [439, 286] width 153 height 31
paste input "415) 254-3686"
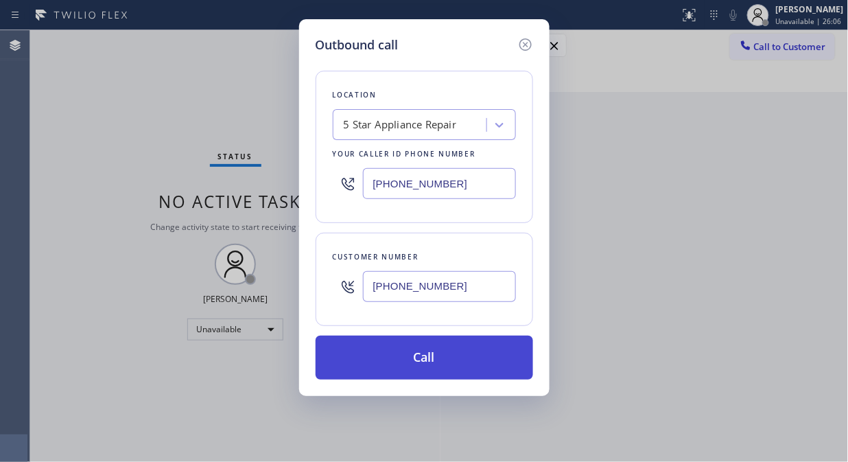
type input "(415) 254-3686"
click at [406, 365] on button "Call" at bounding box center [425, 358] width 218 height 44
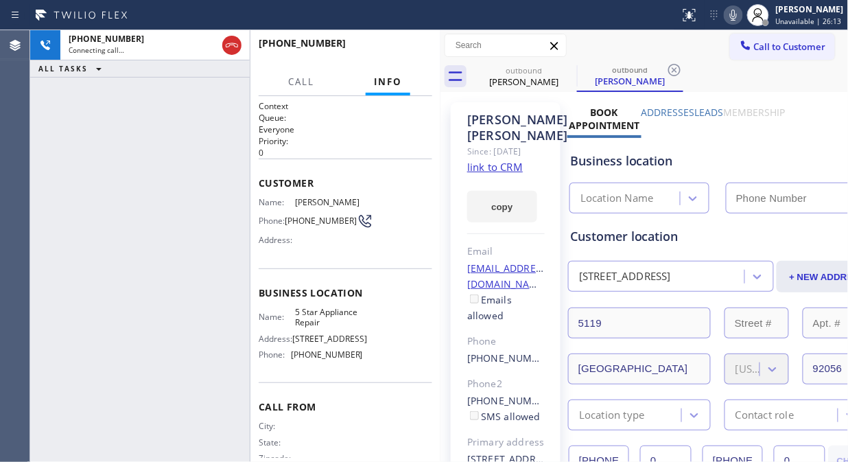
type input "[PHONE_NUMBER]"
click at [419, 56] on button "HANG UP" at bounding box center [400, 49] width 64 height 19
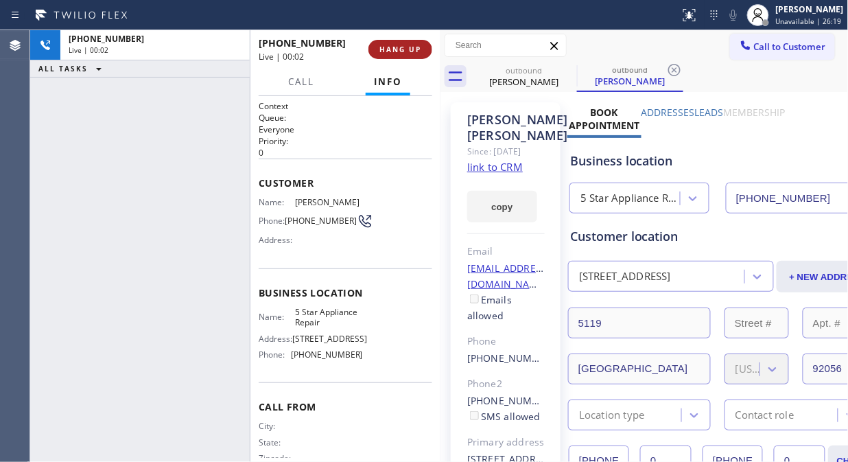
click at [412, 56] on button "HANG UP" at bounding box center [400, 49] width 64 height 19
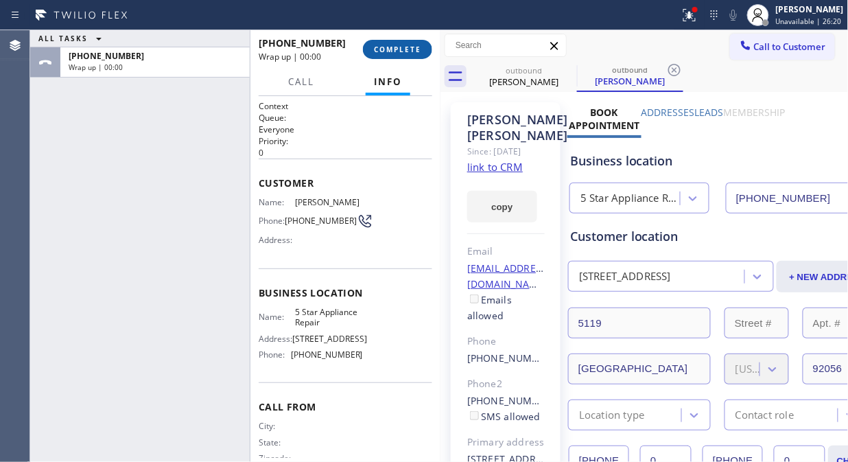
click at [406, 51] on span "COMPLETE" at bounding box center [397, 50] width 47 height 10
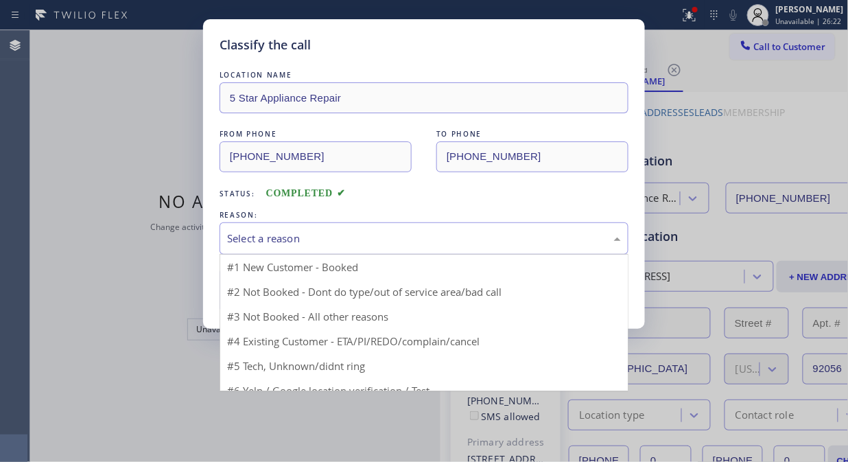
click at [403, 222] on div "Select a reason" at bounding box center [424, 238] width 409 height 32
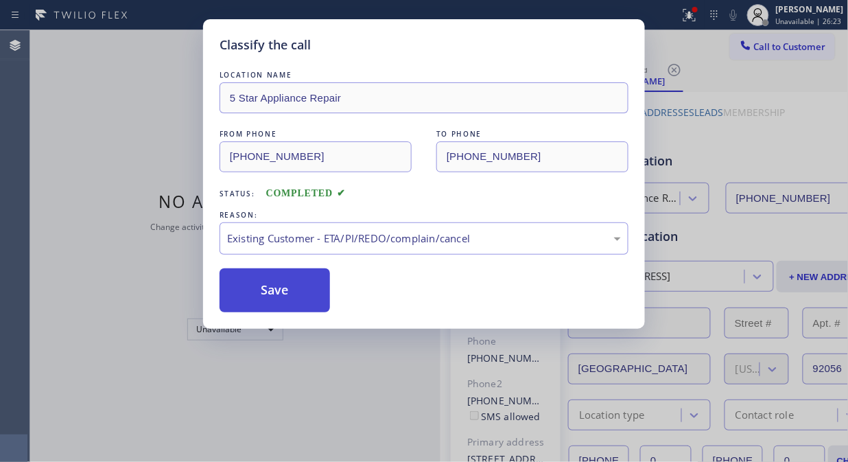
click at [309, 290] on button "Save" at bounding box center [275, 290] width 110 height 44
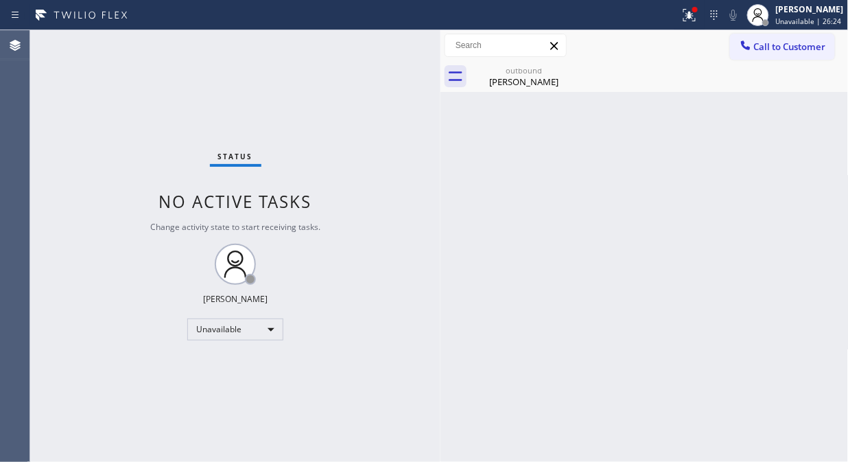
click at [748, 45] on icon at bounding box center [746, 45] width 14 height 14
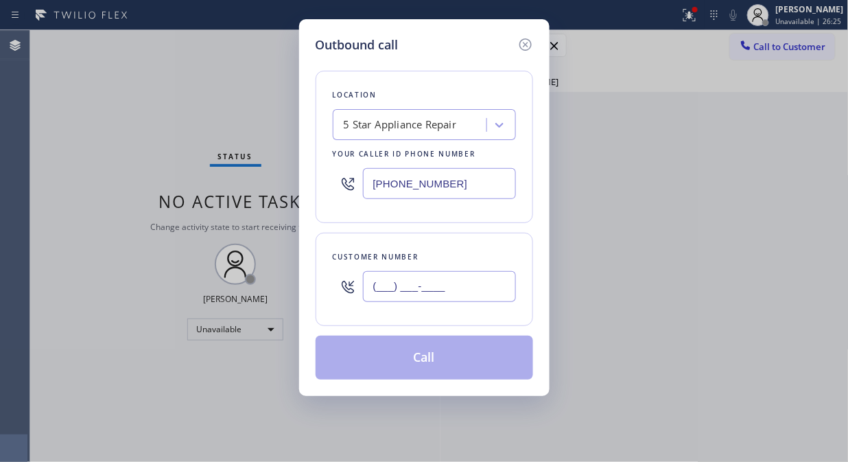
click at [416, 281] on input "(___) ___-____" at bounding box center [439, 286] width 153 height 31
paste input "310) 859-7211"
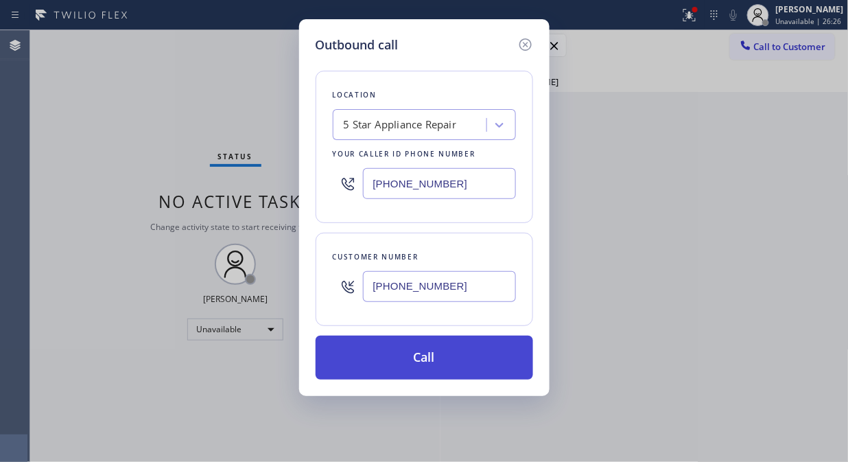
type input "(310) 859-7211"
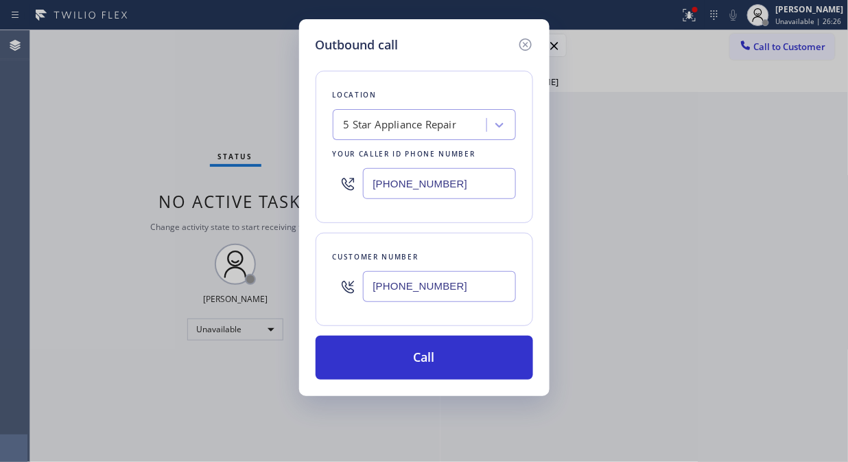
drag, startPoint x: 421, startPoint y: 362, endPoint x: 482, endPoint y: 174, distance: 197.0
click at [421, 362] on button "Call" at bounding box center [425, 358] width 218 height 44
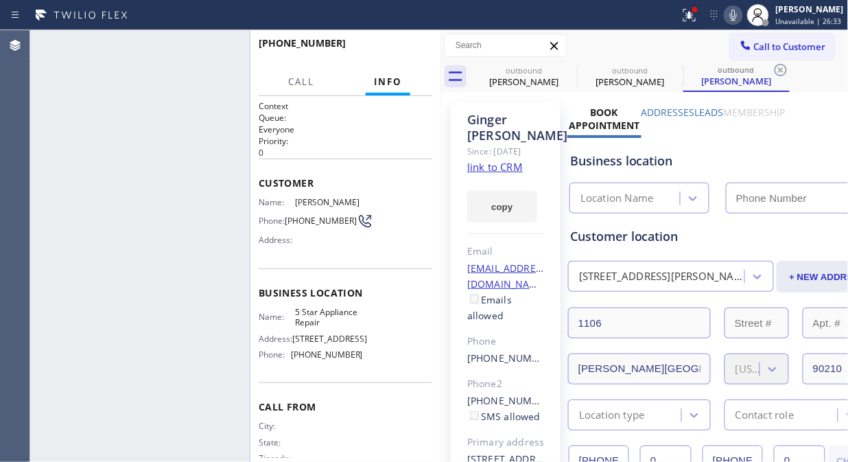
type input "[PHONE_NUMBER]"
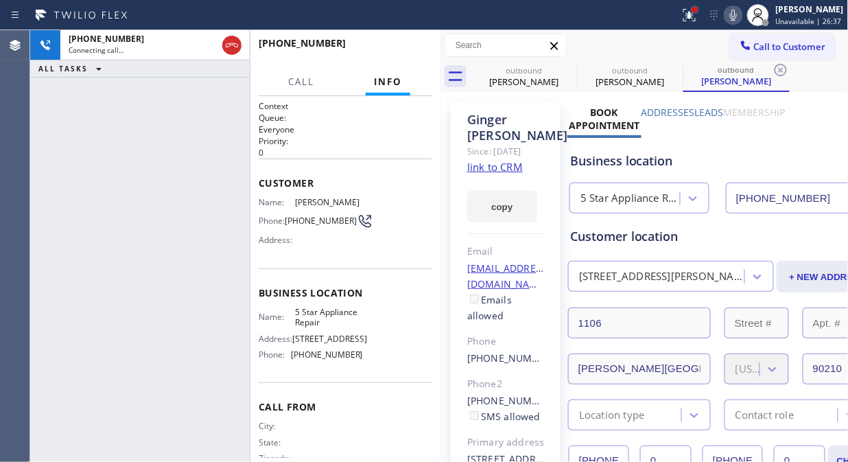
click at [699, 12] on div at bounding box center [695, 9] width 8 height 8
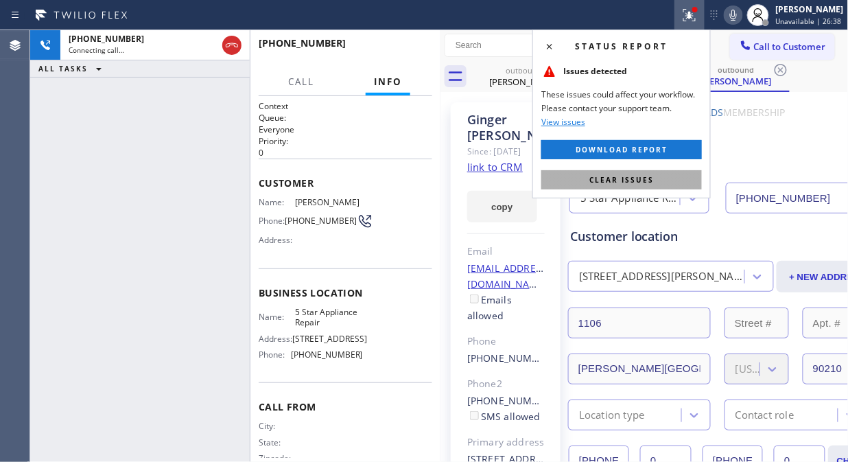
click at [619, 183] on span "Clear issues" at bounding box center [621, 180] width 65 height 10
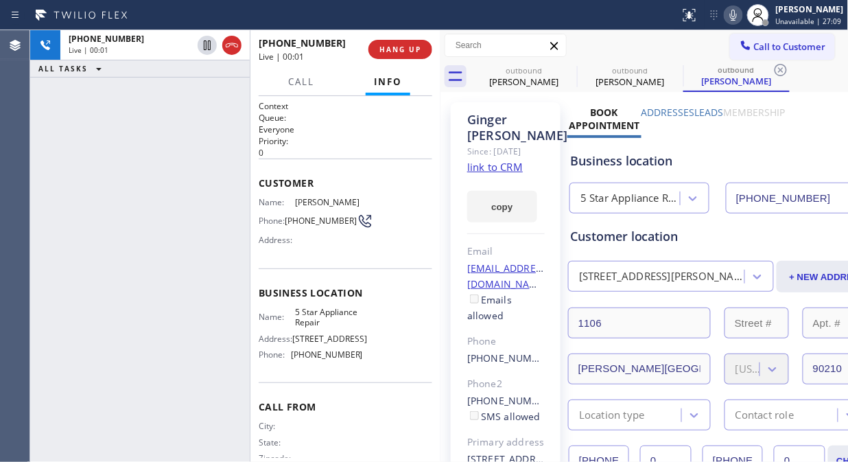
drag, startPoint x: 190, startPoint y: 111, endPoint x: 210, endPoint y: 73, distance: 43.3
click at [190, 111] on div "+13108597211 Live | 00:01 ALL TASKS ALL TASKS ACTIVE TASKS TASKS IN WRAP UP" at bounding box center [140, 246] width 220 height 432
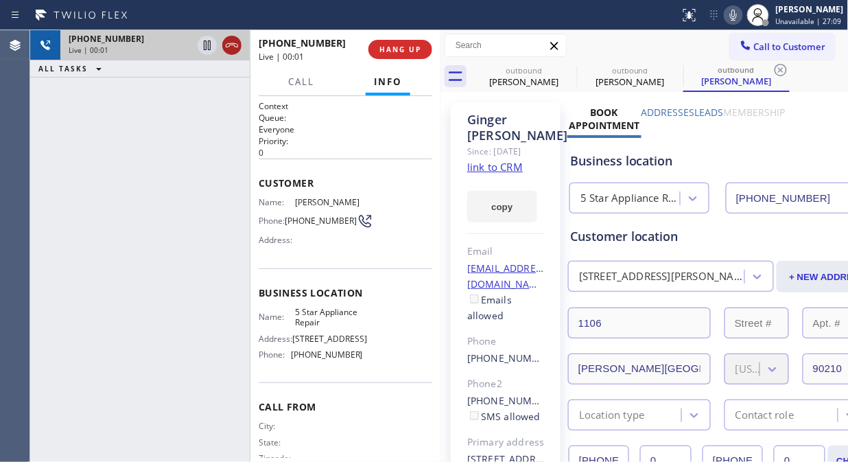
click at [230, 49] on icon at bounding box center [232, 45] width 16 height 16
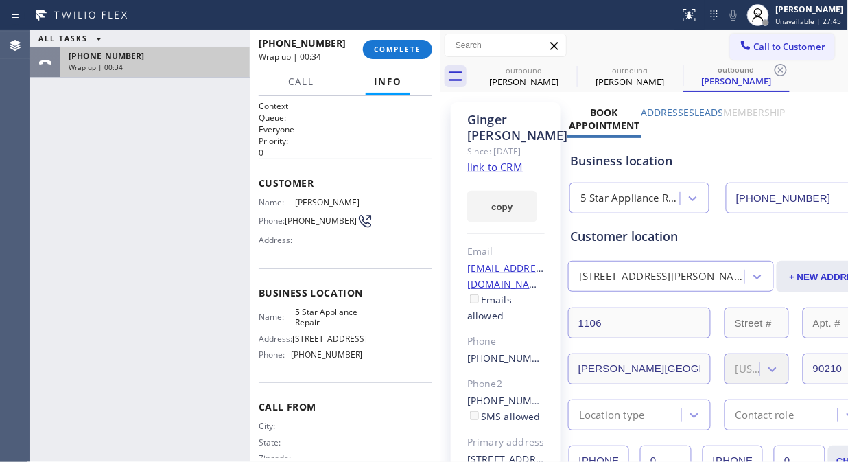
drag, startPoint x: 155, startPoint y: 104, endPoint x: 206, endPoint y: 72, distance: 60.2
click at [155, 104] on div "ALL TASKS ALL TASKS ACTIVE TASKS TASKS IN WRAP UP +13108597211 Wrap up | 00:34" at bounding box center [140, 246] width 220 height 432
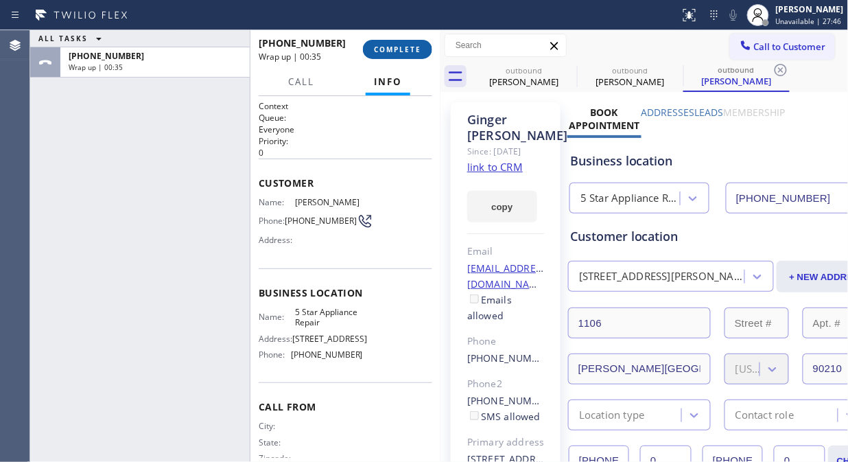
click at [398, 46] on span "COMPLETE" at bounding box center [397, 50] width 47 height 10
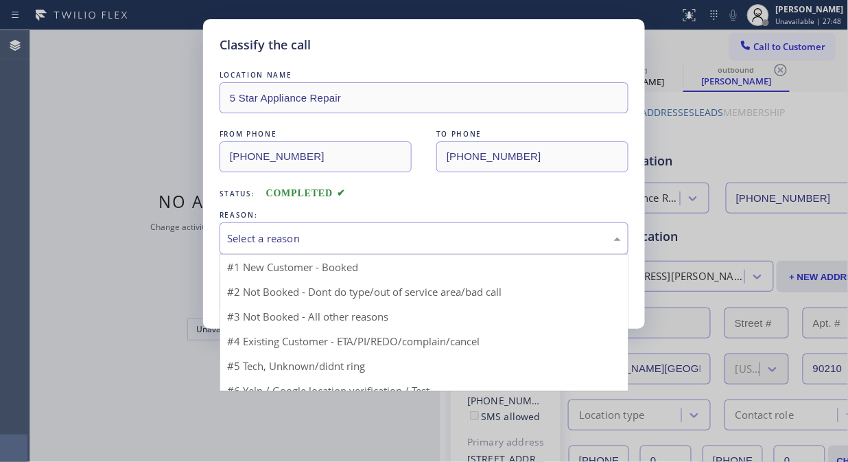
click at [382, 250] on div "Select a reason" at bounding box center [424, 238] width 409 height 32
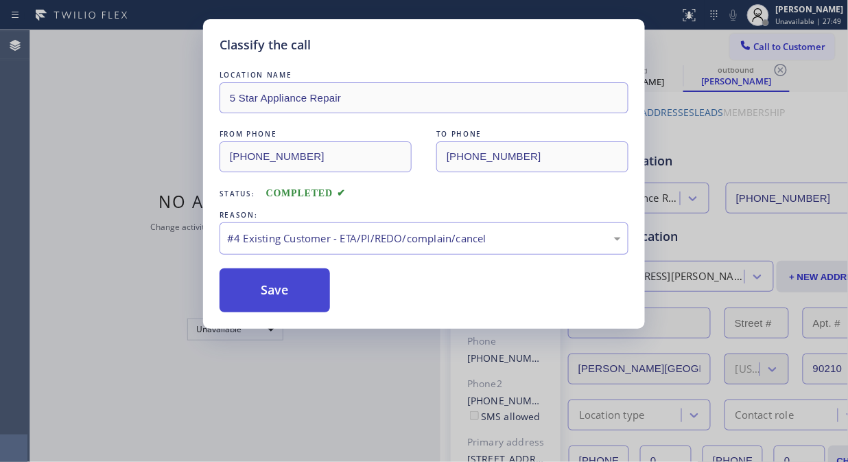
click at [294, 297] on button "Save" at bounding box center [275, 290] width 110 height 44
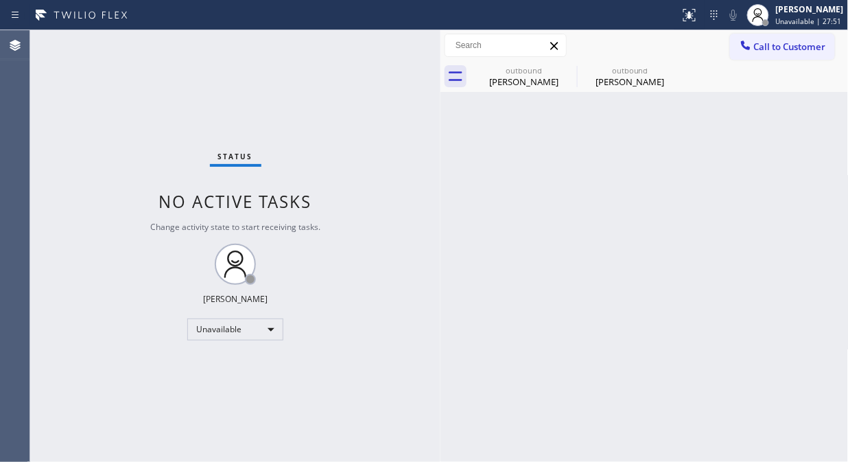
click at [784, 42] on span "Call to Customer" at bounding box center [790, 46] width 72 height 12
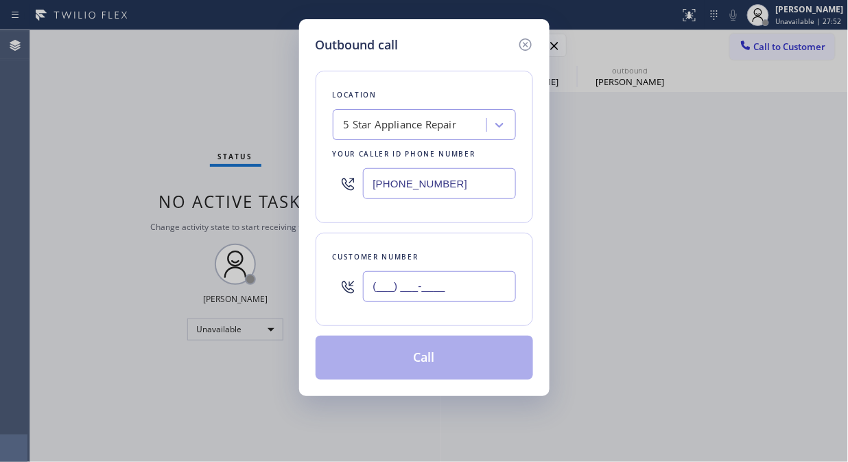
click at [448, 275] on input "(___) ___-____" at bounding box center [439, 286] width 153 height 31
paste input "858) 775-3901"
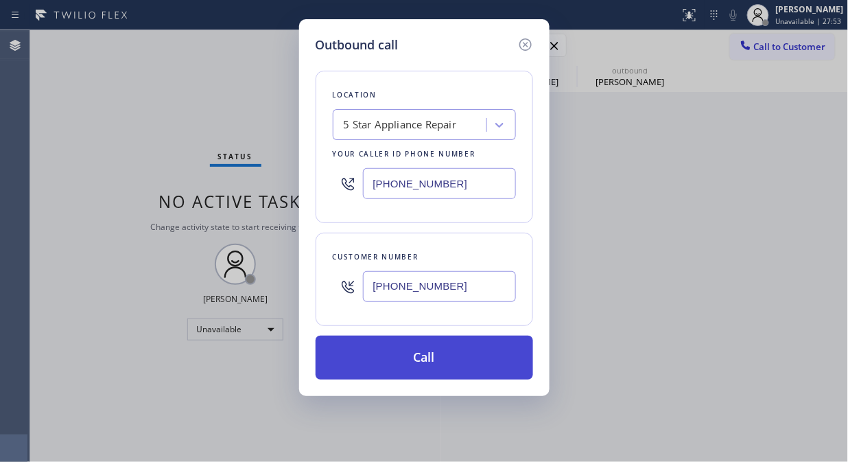
type input "(858) 775-3901"
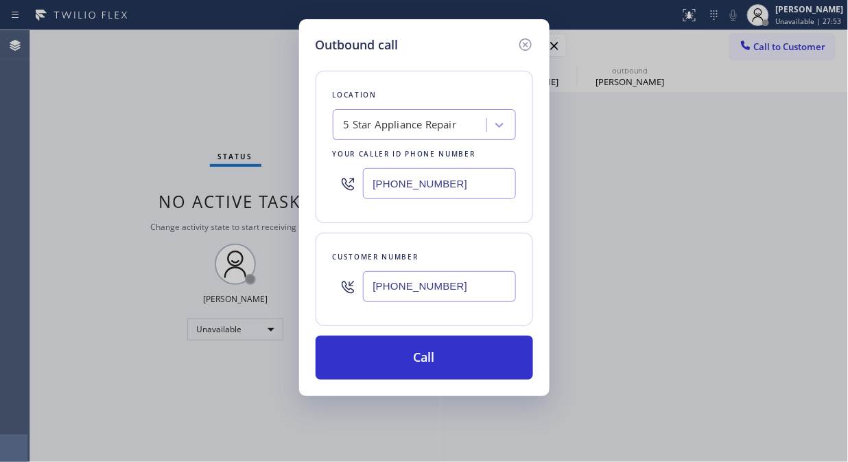
drag, startPoint x: 437, startPoint y: 357, endPoint x: 482, endPoint y: 266, distance: 101.3
click at [439, 357] on button "Call" at bounding box center [425, 358] width 218 height 44
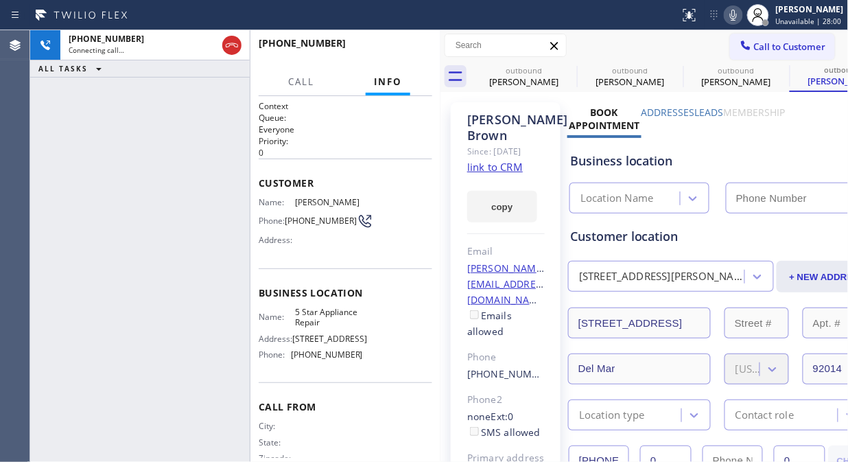
type input "[PHONE_NUMBER]"
click at [731, 19] on icon at bounding box center [733, 15] width 16 height 16
click at [415, 43] on button "HANG UP" at bounding box center [400, 49] width 64 height 19
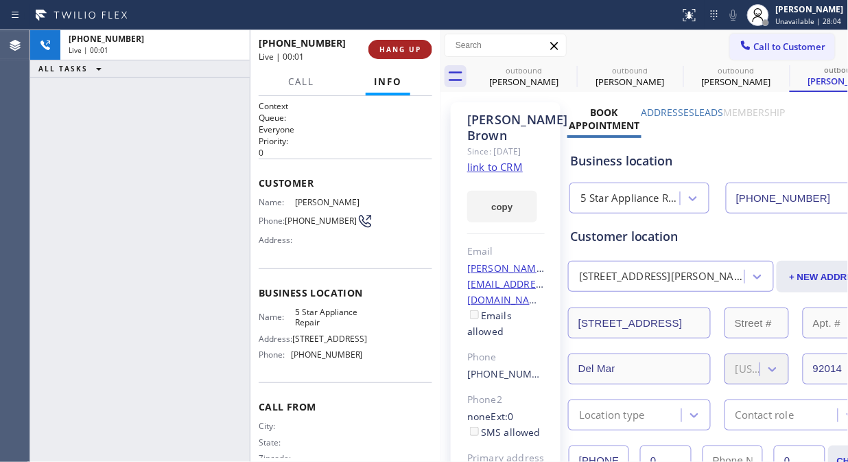
click at [415, 43] on button "HANG UP" at bounding box center [400, 49] width 64 height 19
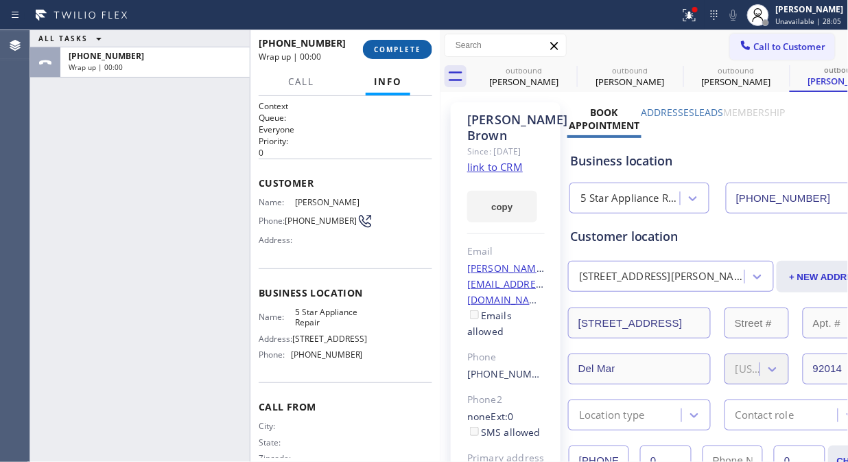
click at [415, 43] on button "COMPLETE" at bounding box center [397, 49] width 69 height 19
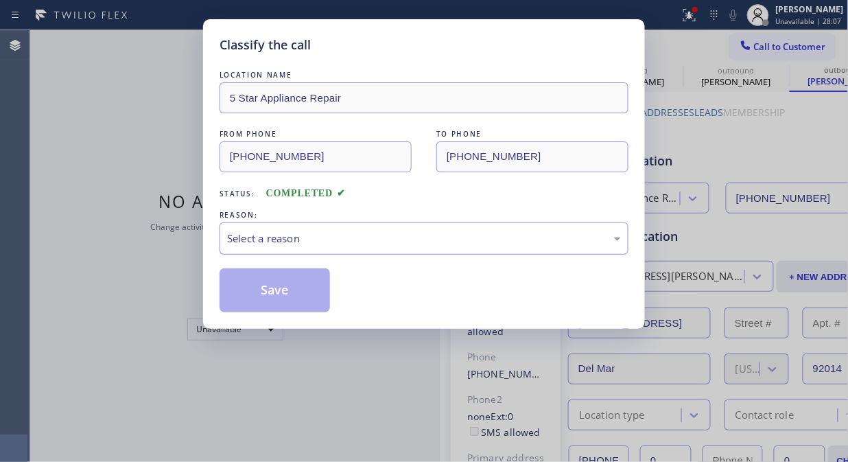
click at [405, 241] on div "Select a reason" at bounding box center [424, 239] width 394 height 16
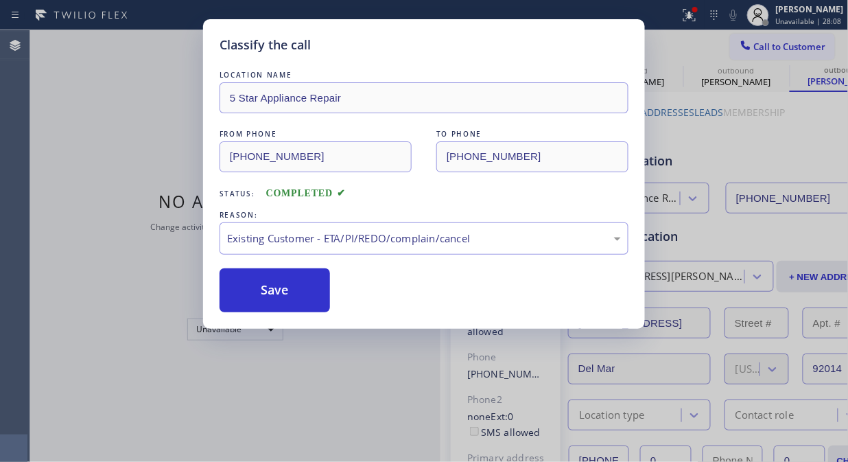
drag, startPoint x: 289, startPoint y: 290, endPoint x: 485, endPoint y: 198, distance: 217.0
click at [290, 290] on button "Save" at bounding box center [275, 290] width 110 height 44
click at [764, 45] on span "Call to Customer" at bounding box center [790, 46] width 72 height 12
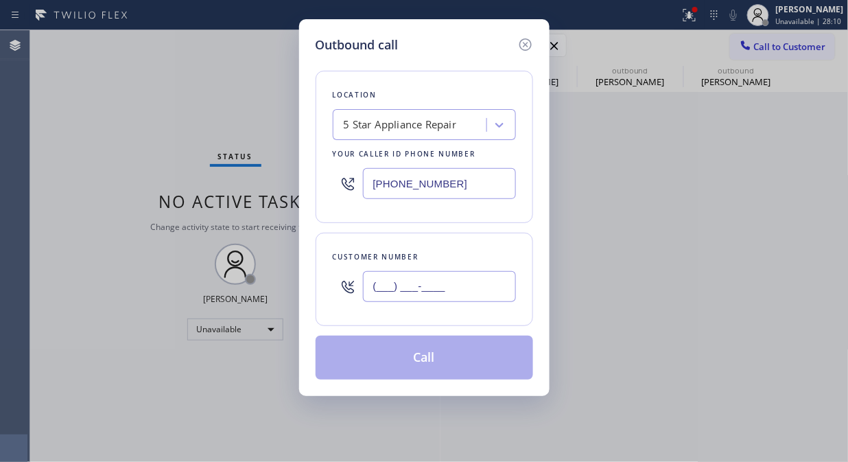
click at [393, 291] on input "(___) ___-____" at bounding box center [439, 286] width 153 height 31
paste input "415) 676-1876"
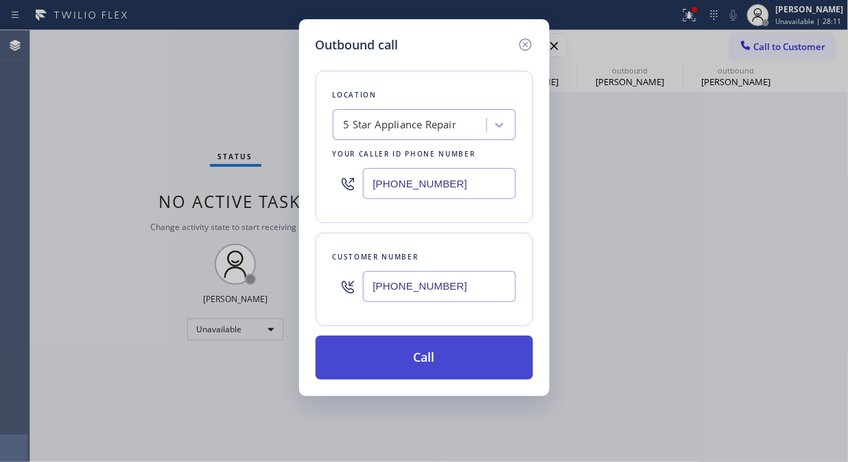
type input "(415) 676-1876"
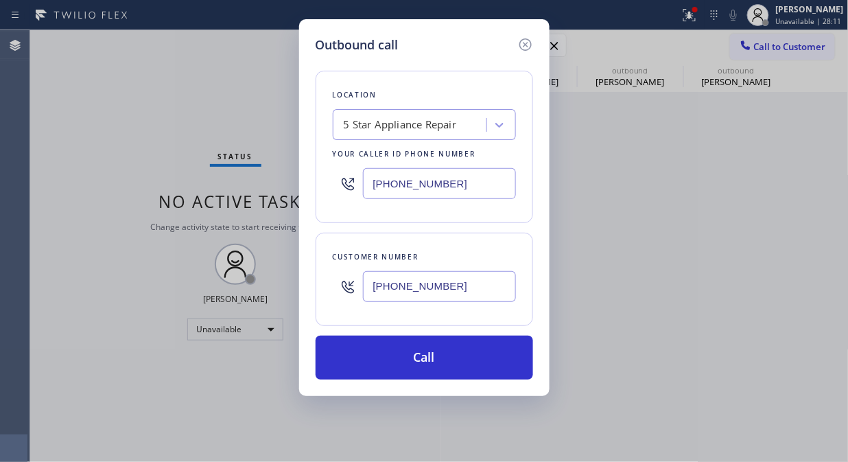
drag, startPoint x: 422, startPoint y: 366, endPoint x: 526, endPoint y: 232, distance: 169.2
click at [427, 365] on button "Call" at bounding box center [425, 358] width 218 height 44
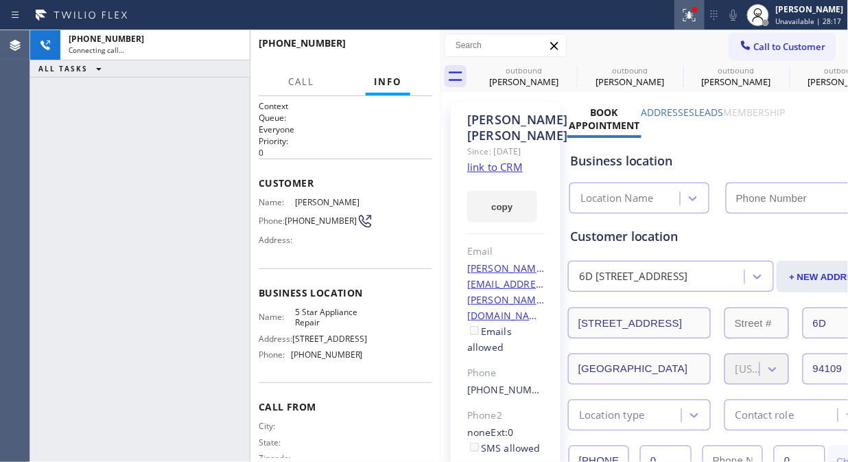
click at [696, 21] on icon at bounding box center [689, 15] width 16 height 16
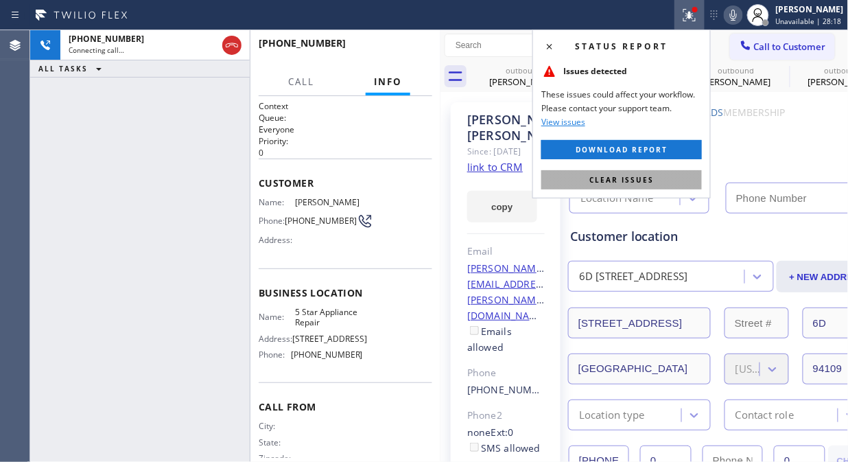
click at [653, 177] on button "Clear issues" at bounding box center [621, 179] width 161 height 19
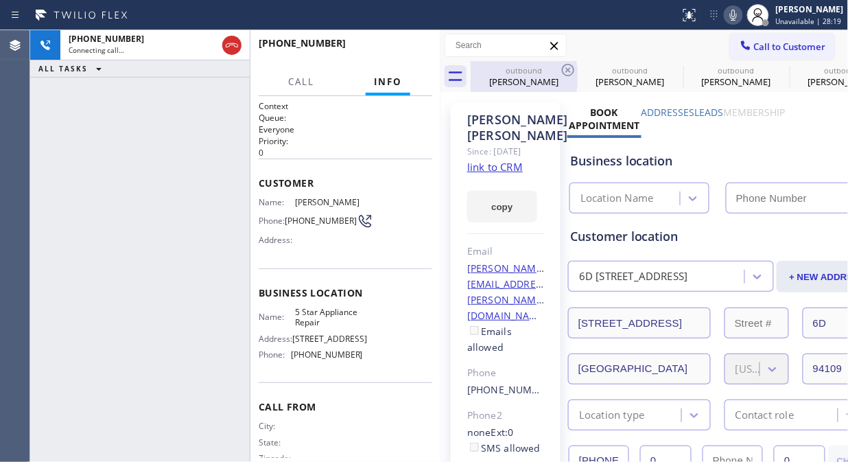
click at [570, 67] on icon at bounding box center [568, 70] width 16 height 16
click at [0, 0] on icon at bounding box center [0, 0] width 0 height 0
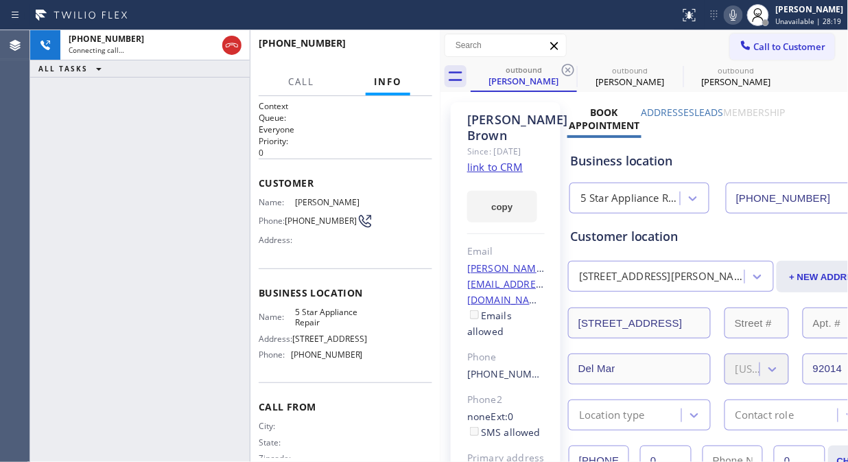
type input "[PHONE_NUMBER]"
click at [570, 67] on icon at bounding box center [568, 70] width 16 height 16
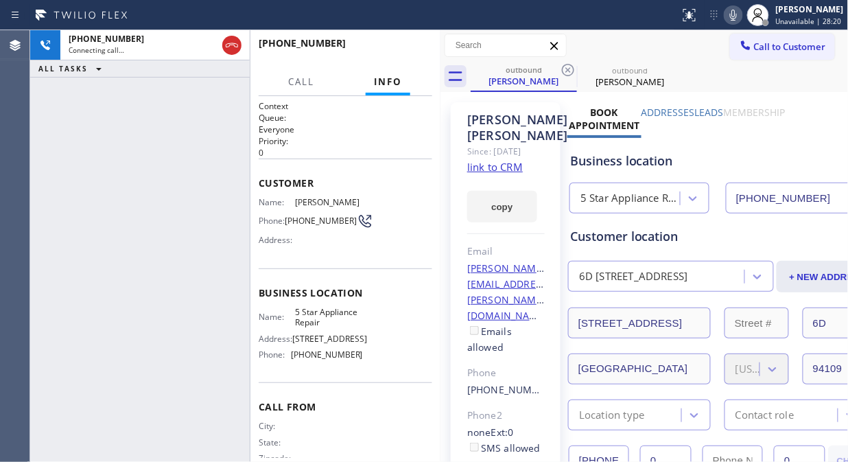
click at [570, 67] on icon at bounding box center [568, 70] width 16 height 16
click at [391, 51] on span "HANG UP" at bounding box center [400, 50] width 42 height 10
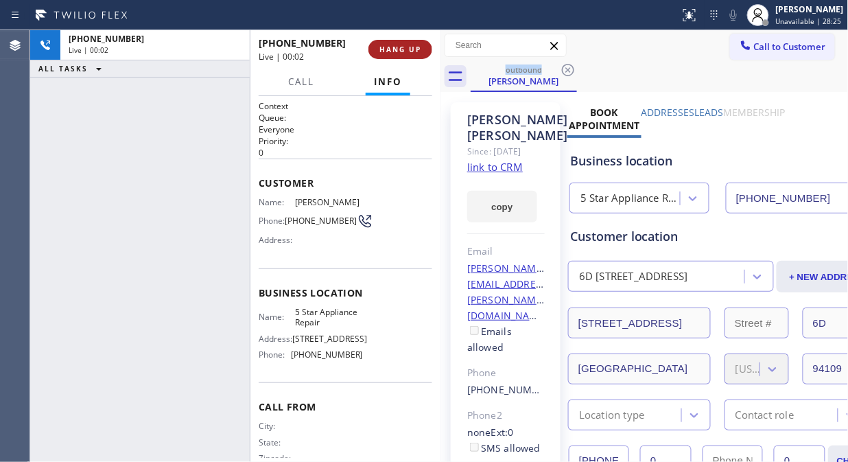
click at [391, 51] on span "HANG UP" at bounding box center [400, 50] width 42 height 10
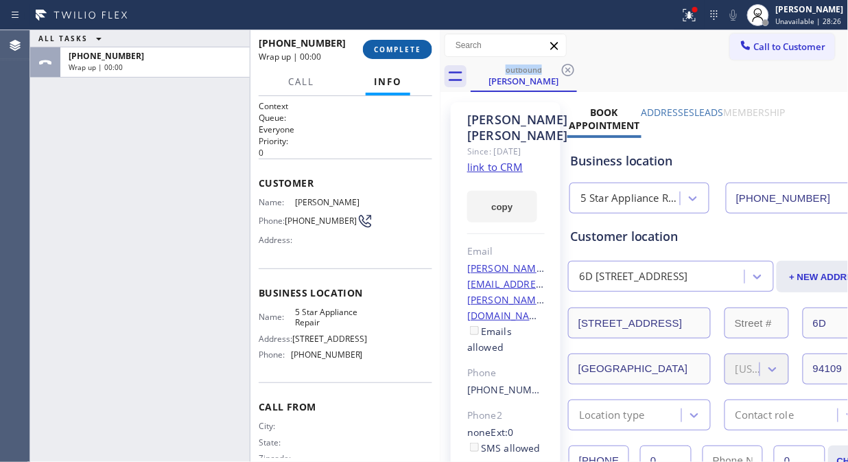
click at [391, 51] on span "COMPLETE" at bounding box center [397, 50] width 47 height 10
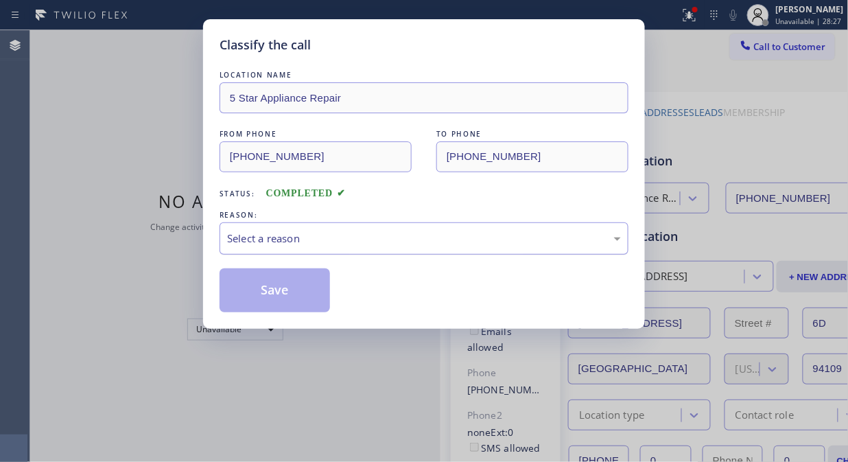
click at [415, 229] on div "Select a reason" at bounding box center [424, 238] width 409 height 32
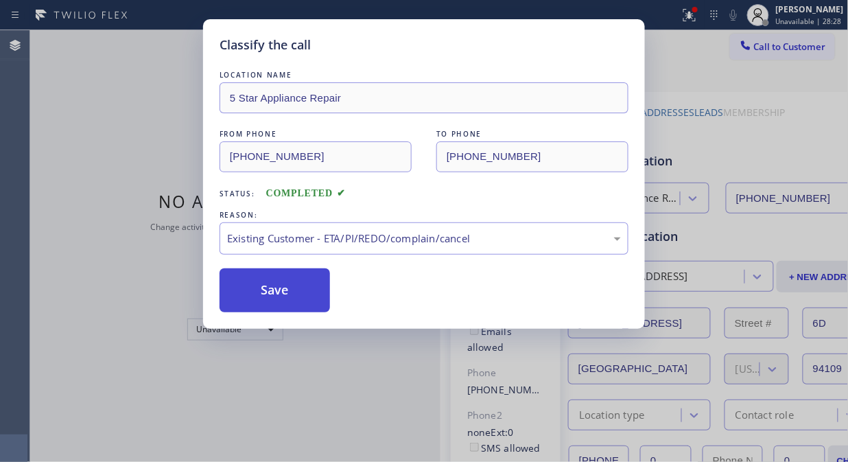
click at [312, 285] on button "Save" at bounding box center [275, 290] width 110 height 44
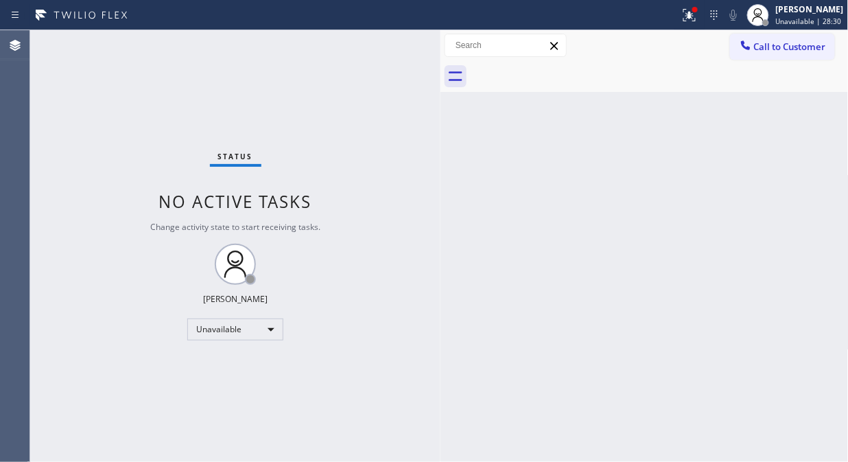
click at [769, 47] on span "Call to Customer" at bounding box center [790, 46] width 72 height 12
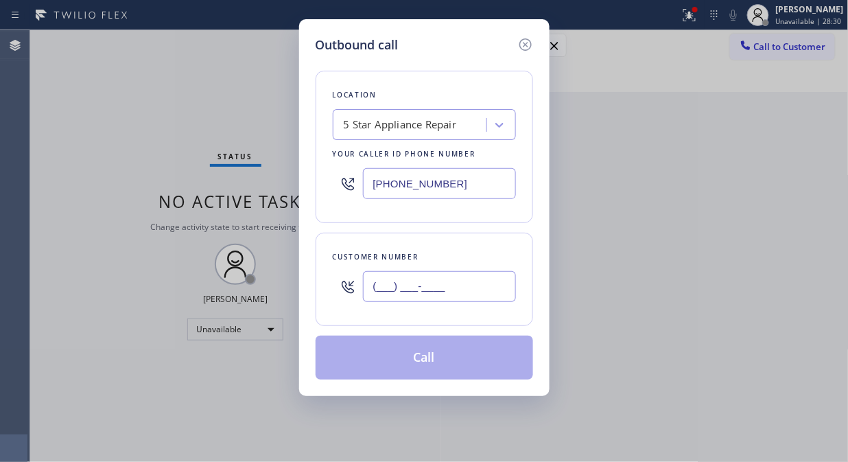
click at [396, 280] on input "(___) ___-____" at bounding box center [439, 286] width 153 height 31
paste input "310) 780-8331"
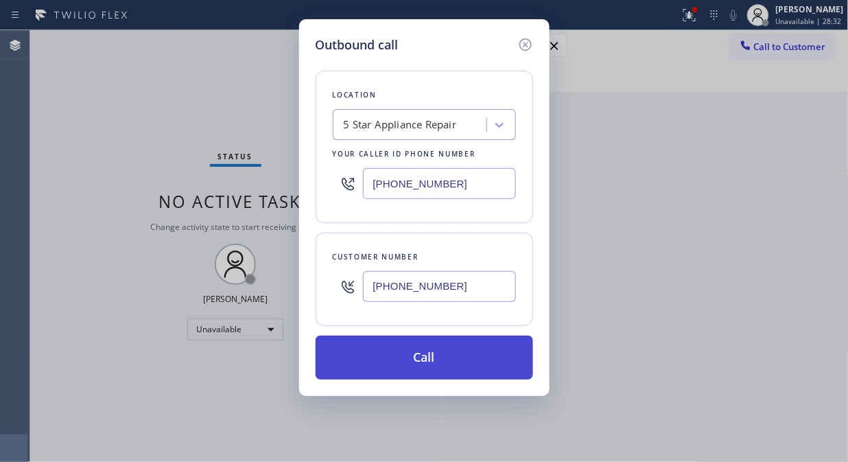
type input "(310) 780-8331"
click at [408, 361] on button "Call" at bounding box center [425, 358] width 218 height 44
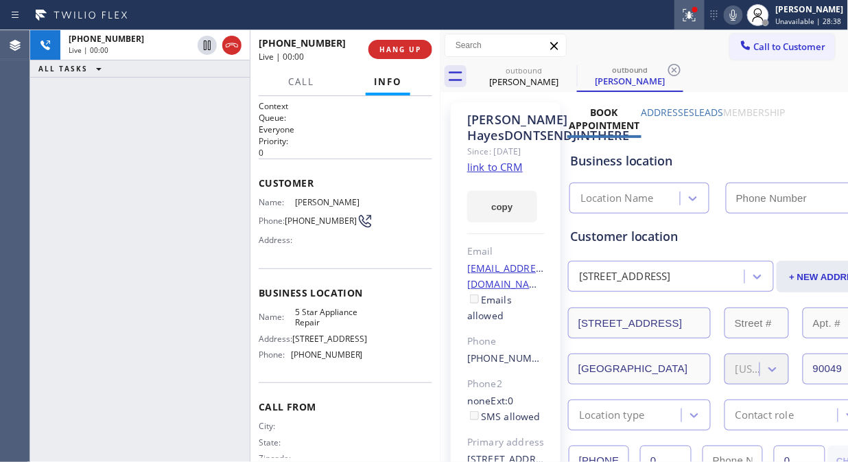
click at [690, 17] on icon at bounding box center [689, 15] width 16 height 16
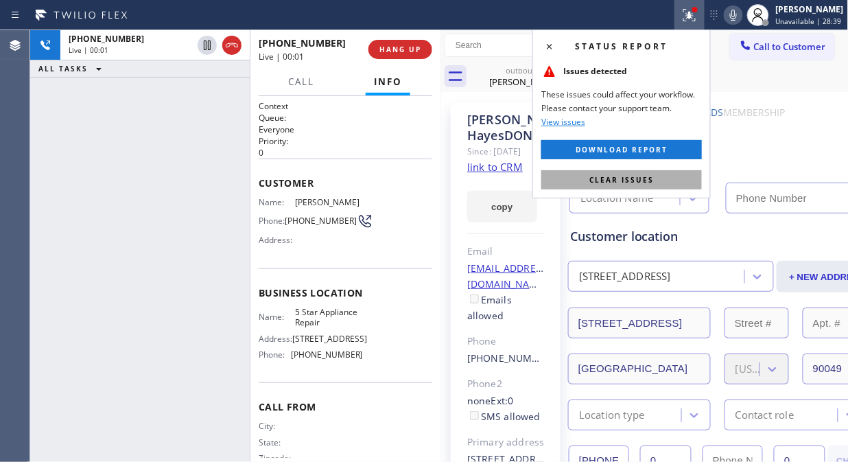
click at [620, 186] on button "Clear issues" at bounding box center [621, 179] width 161 height 19
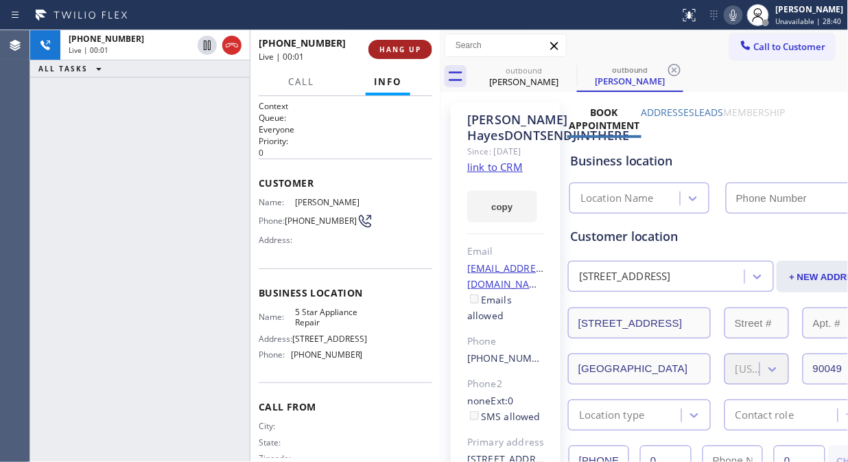
type input "[PHONE_NUMBER]"
click at [742, 16] on icon at bounding box center [733, 15] width 16 height 16
click at [399, 51] on span "HANG UP" at bounding box center [400, 50] width 42 height 10
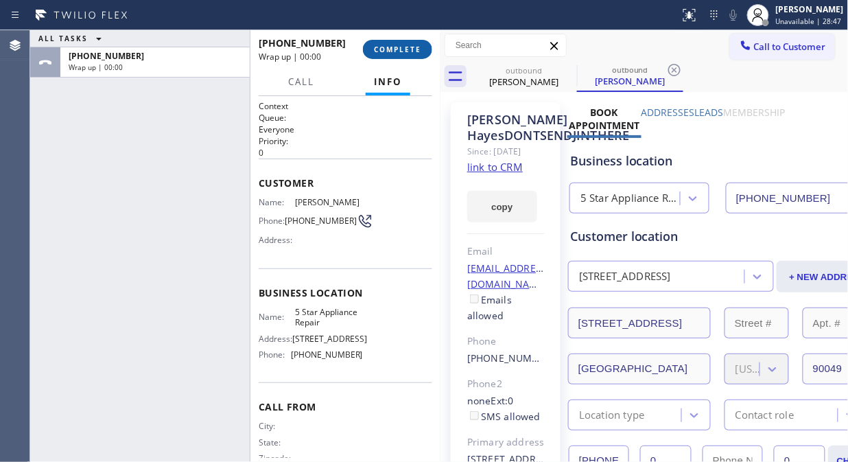
click at [399, 51] on span "COMPLETE" at bounding box center [397, 50] width 47 height 10
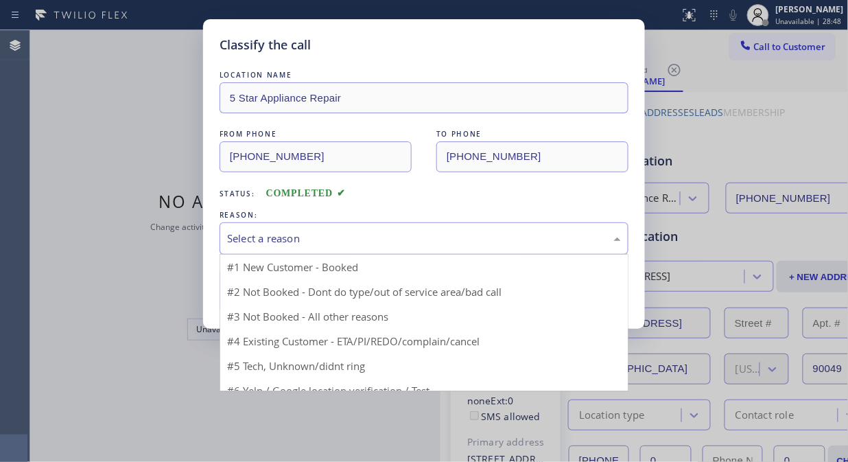
click at [372, 231] on div "Select a reason" at bounding box center [424, 239] width 394 height 16
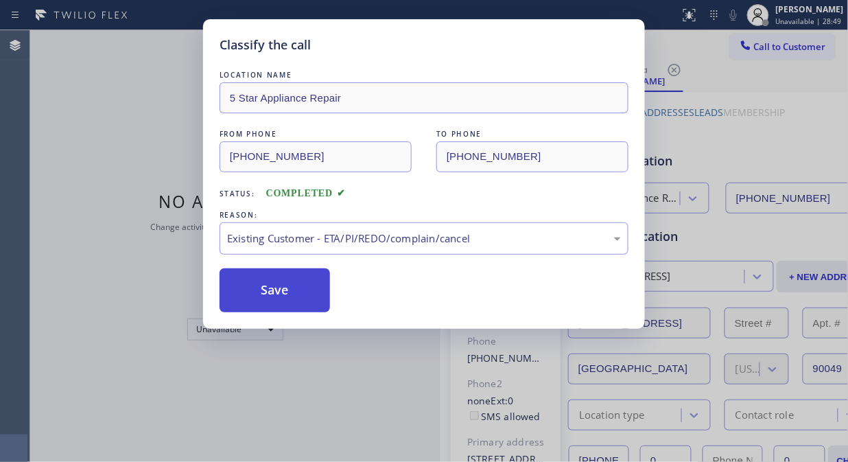
click at [312, 294] on button "Save" at bounding box center [275, 290] width 110 height 44
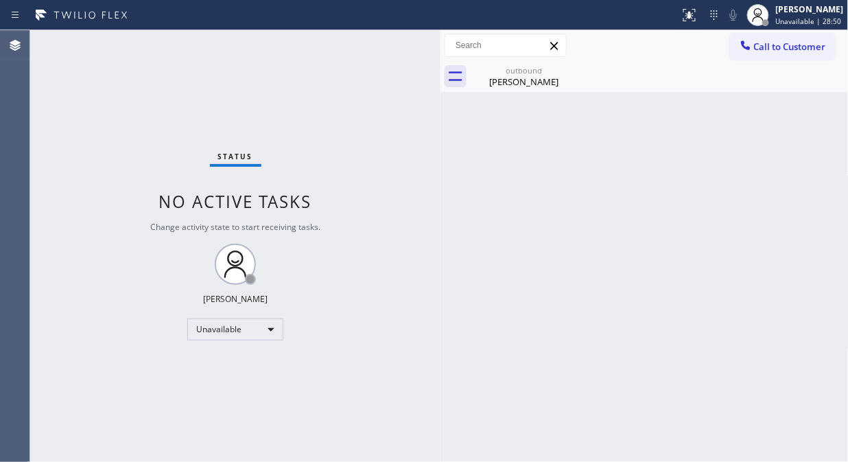
click at [771, 45] on span "Call to Customer" at bounding box center [790, 46] width 72 height 12
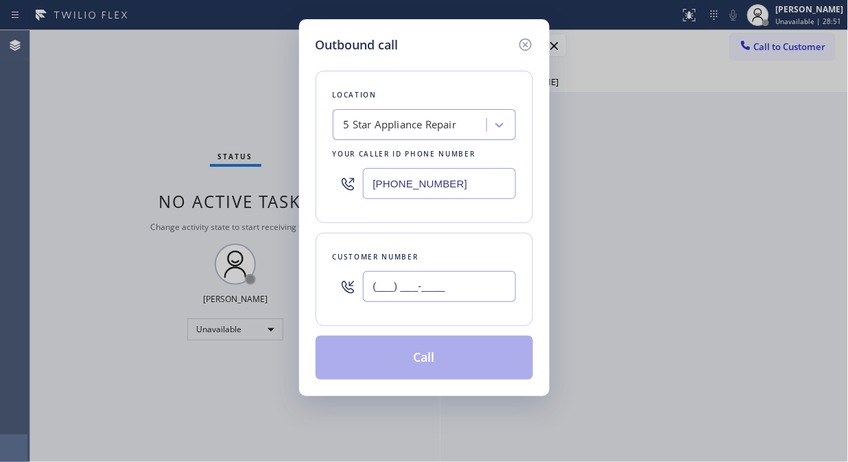
click at [410, 284] on input "(___) ___-____" at bounding box center [439, 286] width 153 height 31
paste input "646) 315-2276"
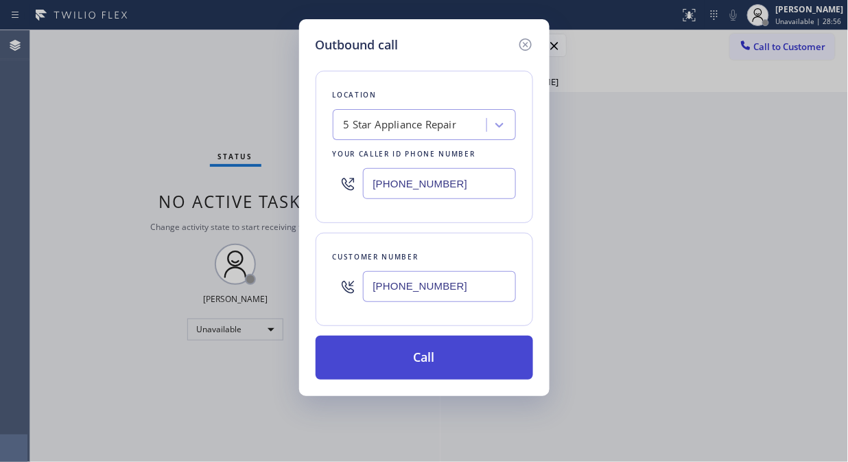
type input "(646) 315-2276"
click at [437, 359] on button "Call" at bounding box center [425, 358] width 218 height 44
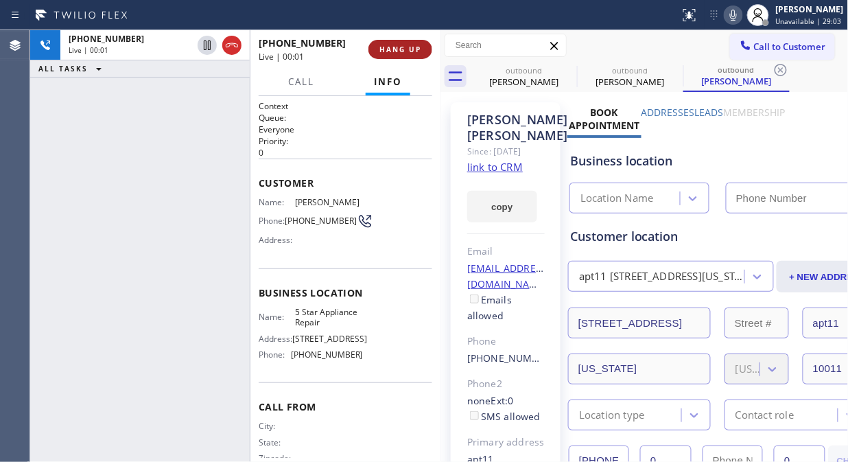
click at [410, 56] on button "HANG UP" at bounding box center [400, 49] width 64 height 19
type input "[PHONE_NUMBER]"
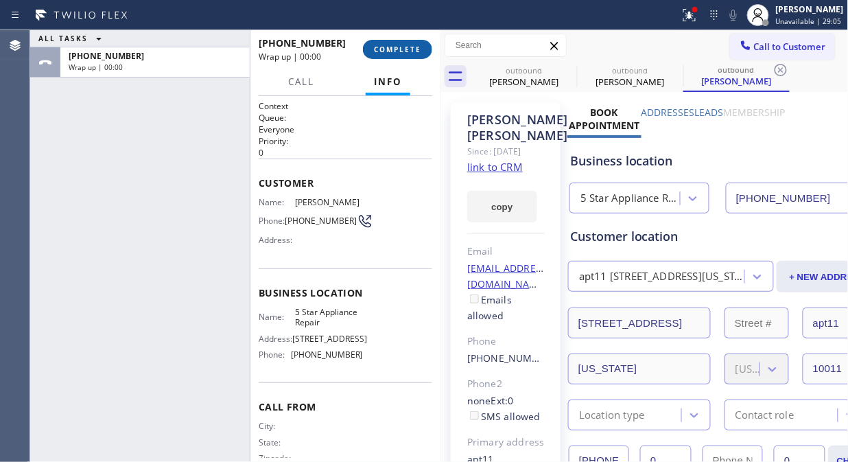
click at [408, 48] on span "COMPLETE" at bounding box center [397, 50] width 47 height 10
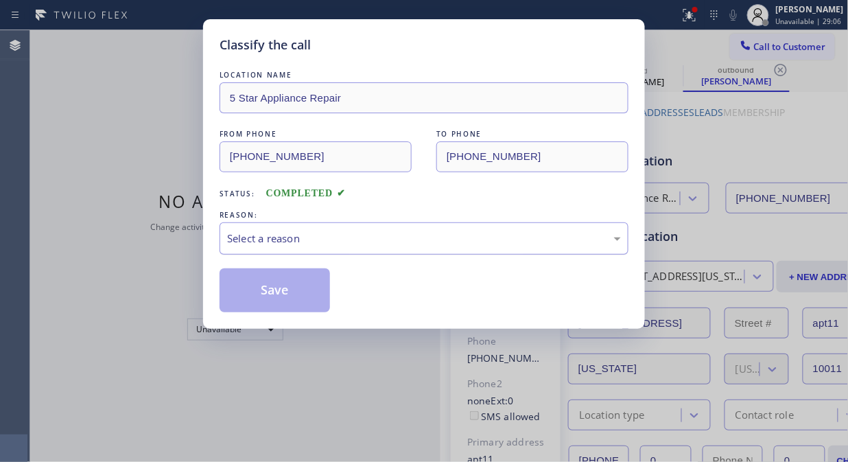
click at [379, 247] on div "Select a reason" at bounding box center [424, 238] width 409 height 32
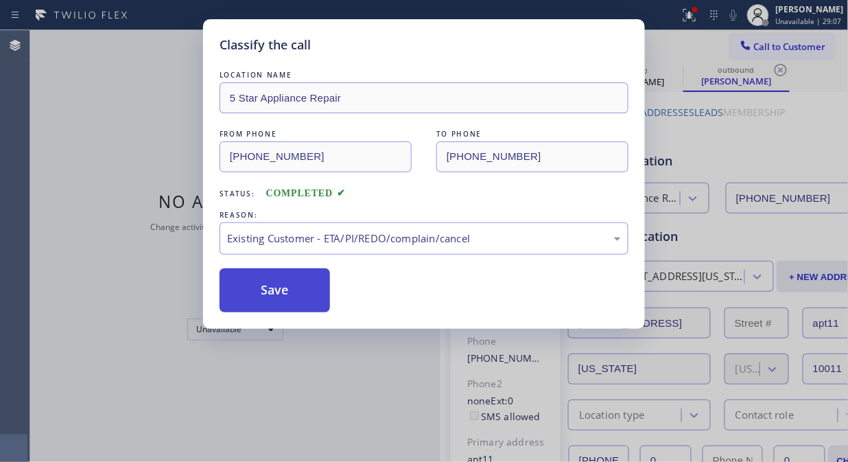
click at [282, 292] on button "Save" at bounding box center [275, 290] width 110 height 44
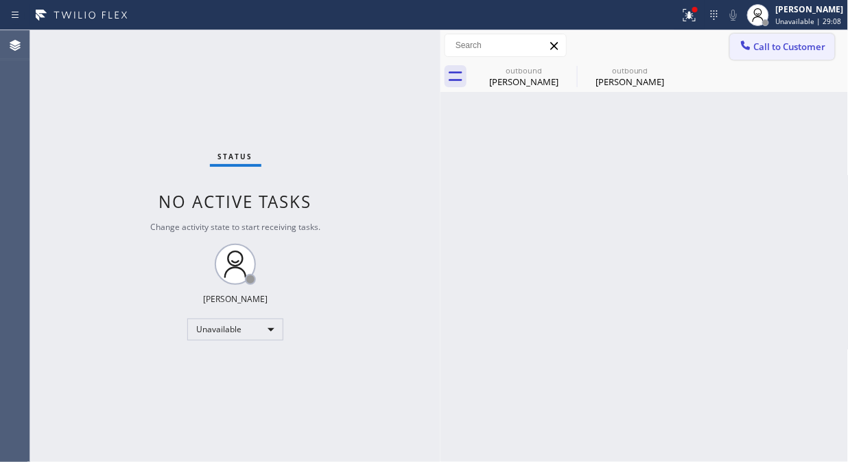
click at [777, 49] on span "Call to Customer" at bounding box center [790, 46] width 72 height 12
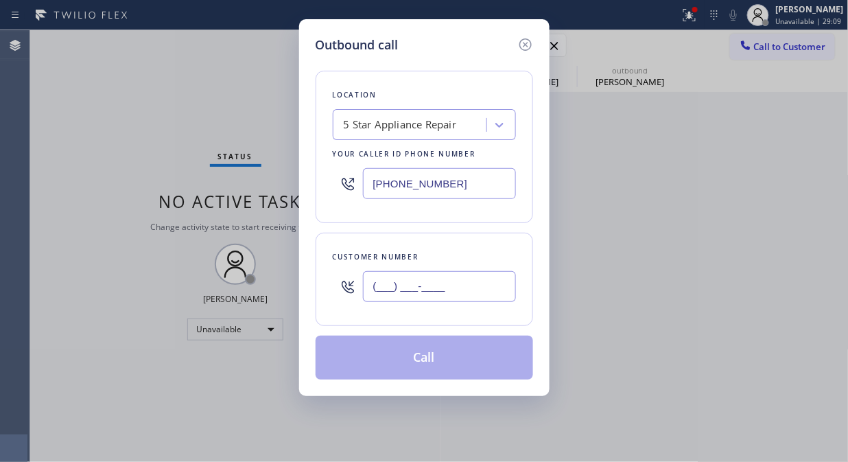
click at [476, 284] on input "(___) ___-____" at bounding box center [439, 286] width 153 height 31
paste input "714) 403-7627"
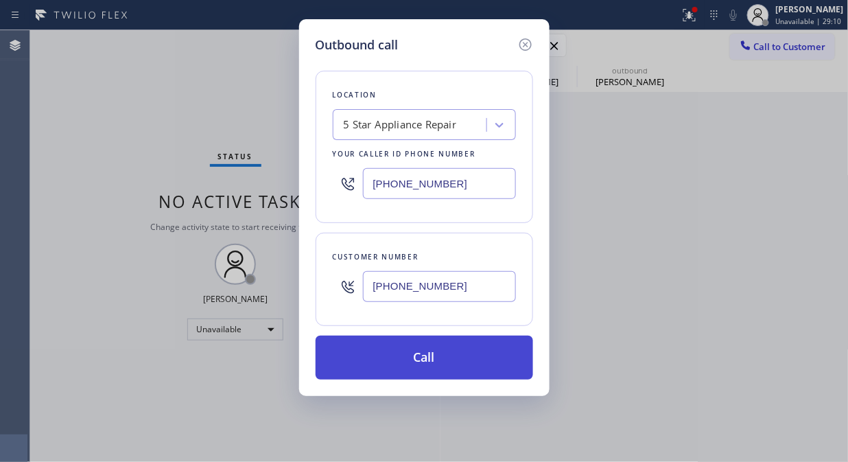
type input "(714) 403-7627"
click at [467, 350] on button "Call" at bounding box center [425, 358] width 218 height 44
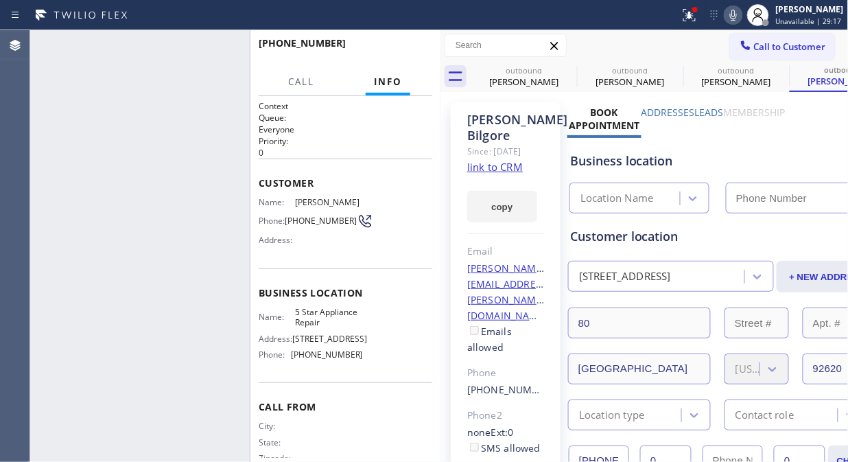
type input "[PHONE_NUMBER]"
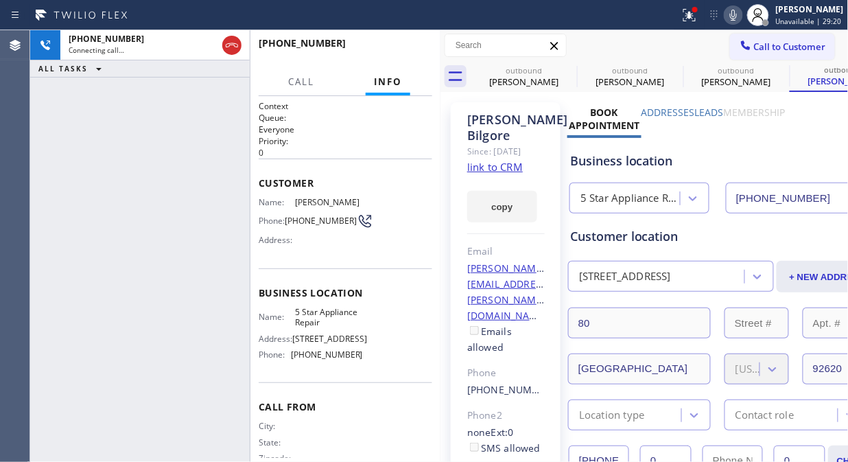
click at [737, 18] on icon at bounding box center [733, 15] width 7 height 11
click at [572, 69] on icon at bounding box center [568, 70] width 16 height 16
click at [0, 0] on icon at bounding box center [0, 0] width 0 height 0
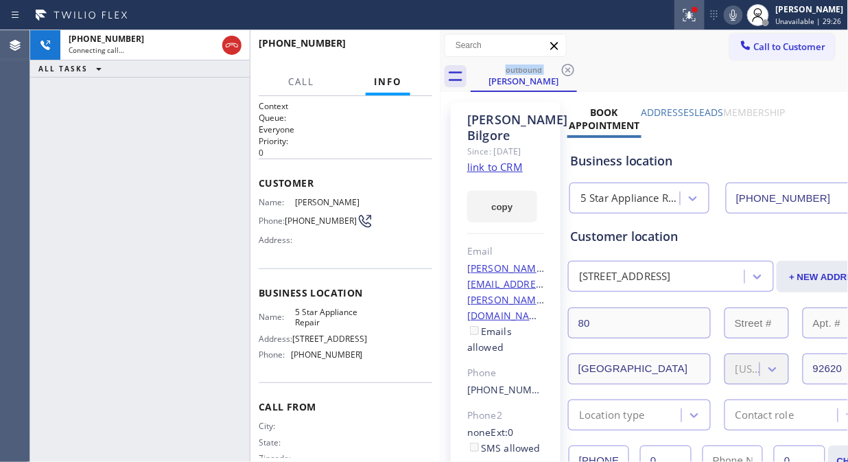
click at [693, 17] on icon at bounding box center [689, 15] width 12 height 12
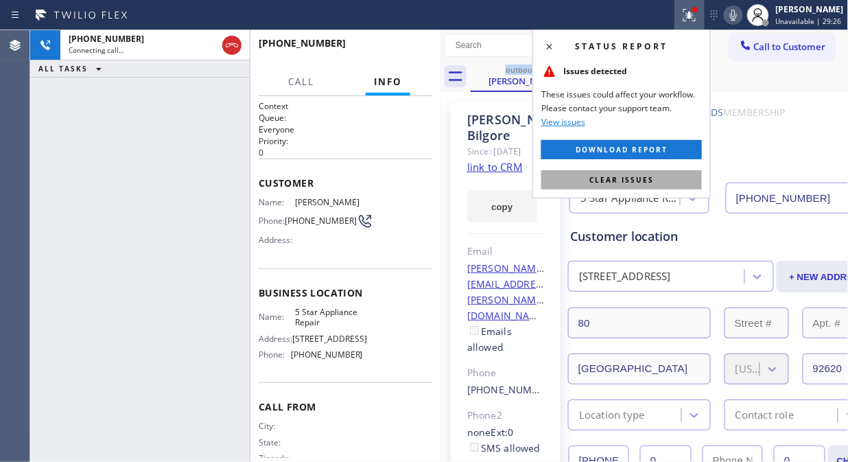
click at [642, 182] on span "Clear issues" at bounding box center [621, 180] width 65 height 10
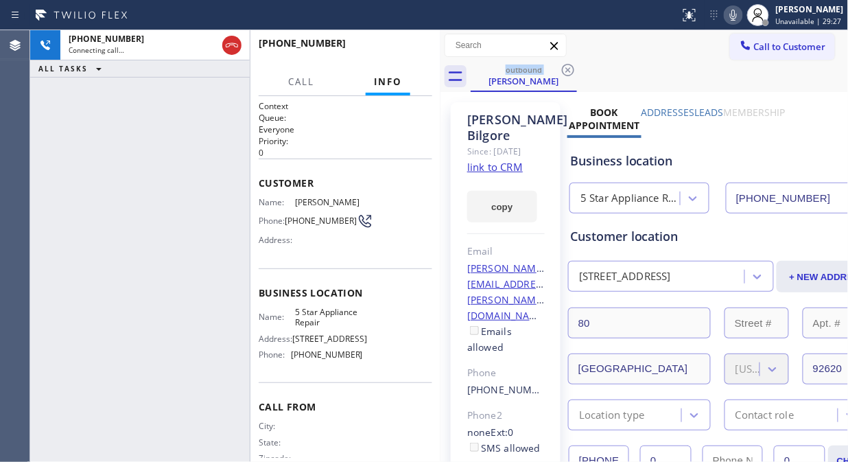
click at [735, 17] on icon at bounding box center [733, 15] width 16 height 16
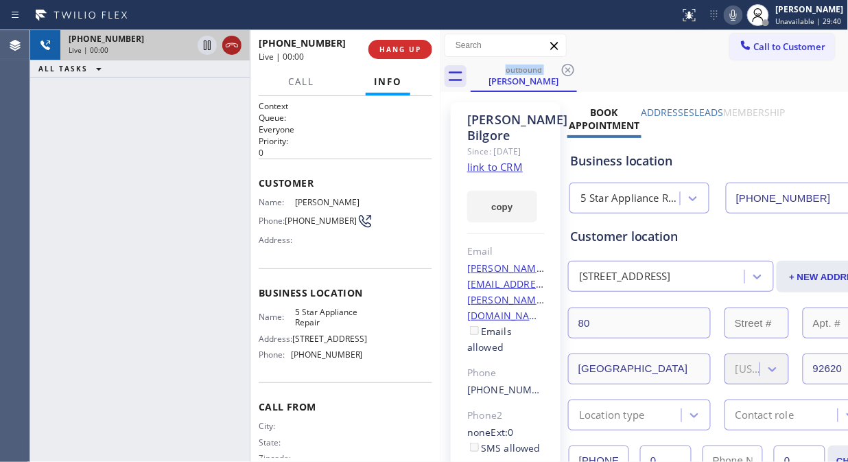
click at [229, 46] on icon at bounding box center [232, 45] width 12 height 4
click at [410, 47] on span "HANG UP" at bounding box center [400, 50] width 42 height 10
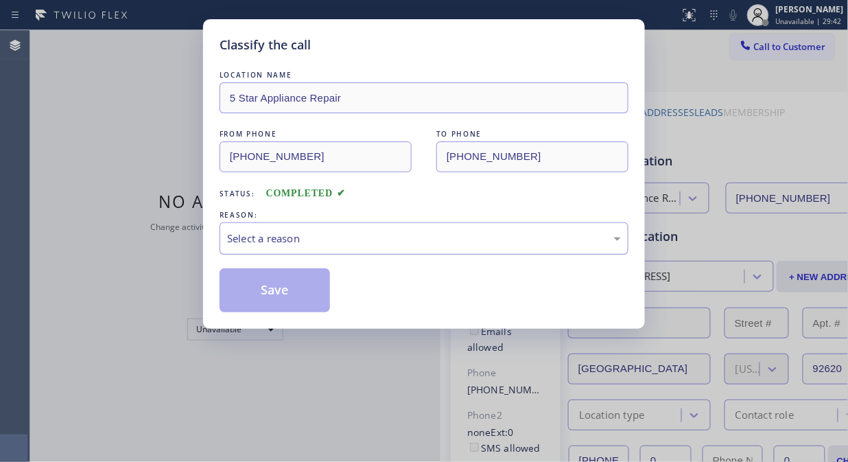
click at [412, 237] on div "Select a reason" at bounding box center [424, 239] width 394 height 16
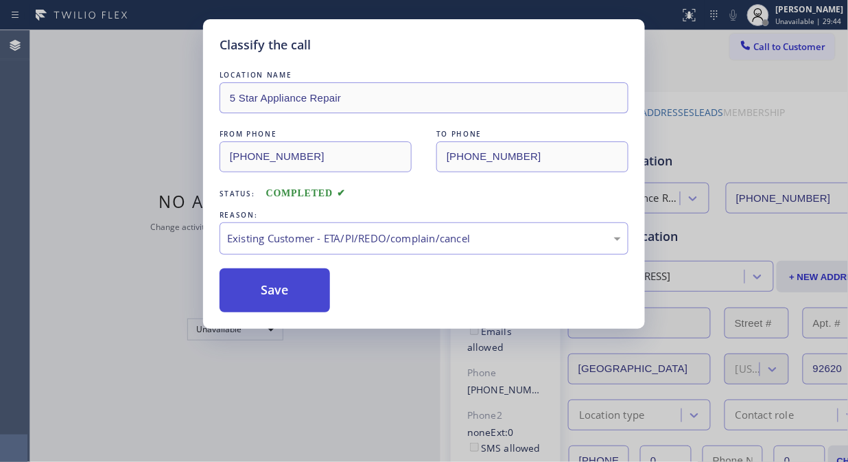
click at [294, 298] on button "Save" at bounding box center [275, 290] width 110 height 44
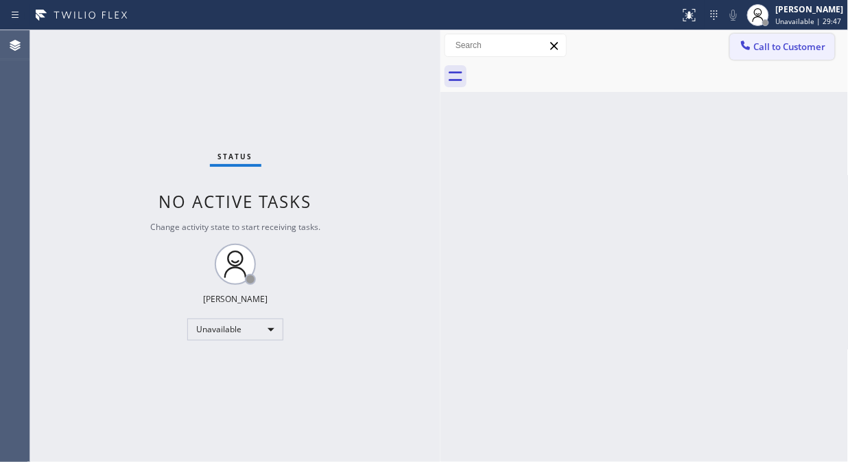
click at [762, 51] on span "Call to Customer" at bounding box center [790, 46] width 72 height 12
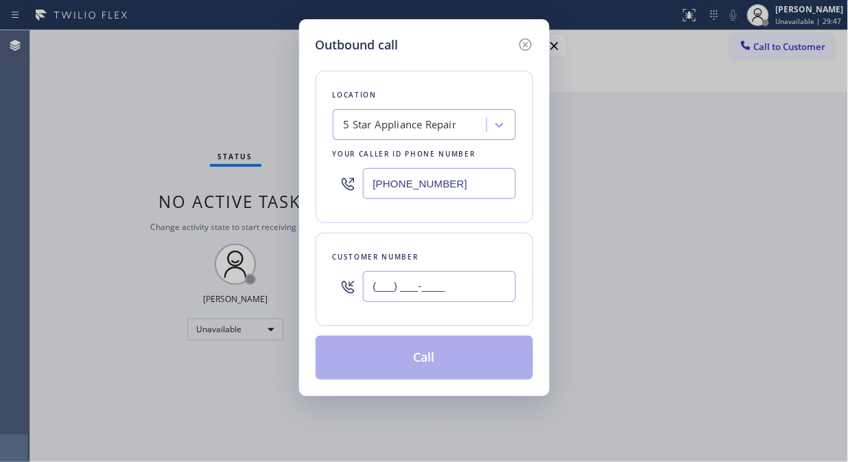
click at [386, 297] on input "(___) ___-____" at bounding box center [439, 286] width 153 height 31
paste input "310) 882-8102"
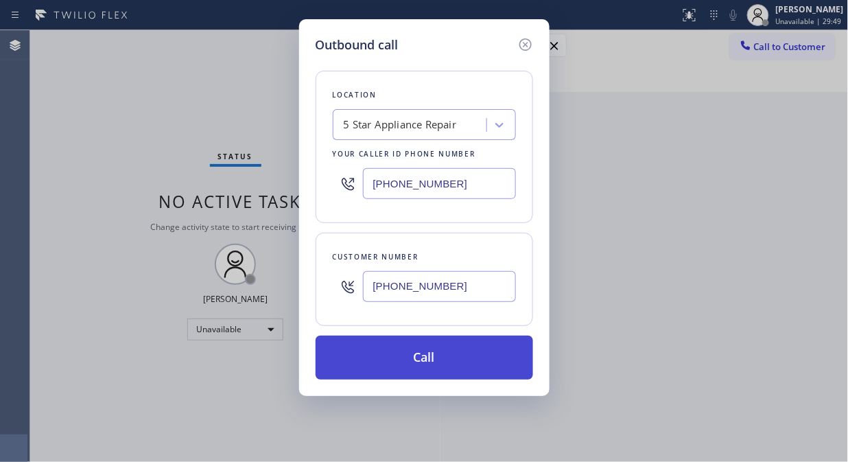
type input "[PHONE_NUMBER]"
click at [447, 366] on button "Call" at bounding box center [425, 358] width 218 height 44
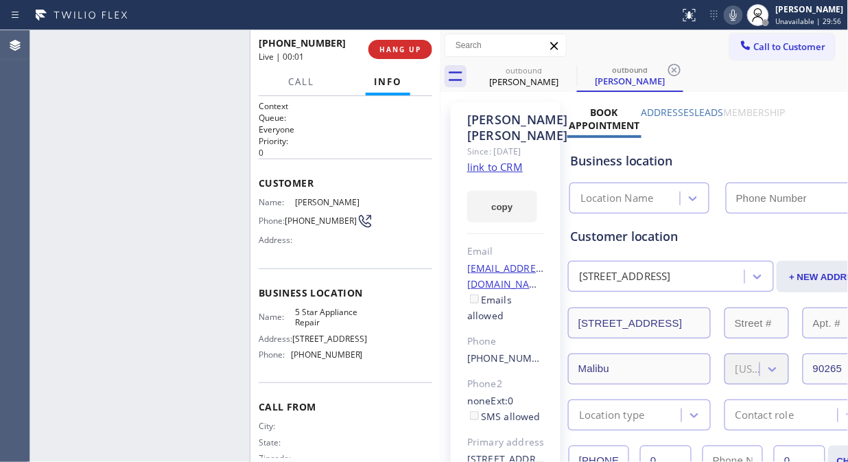
type input "[PHONE_NUMBER]"
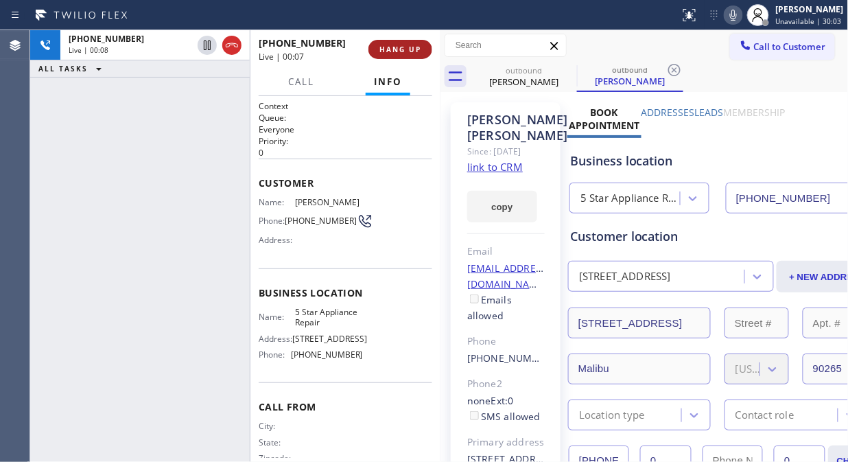
click at [403, 52] on span "HANG UP" at bounding box center [400, 50] width 42 height 10
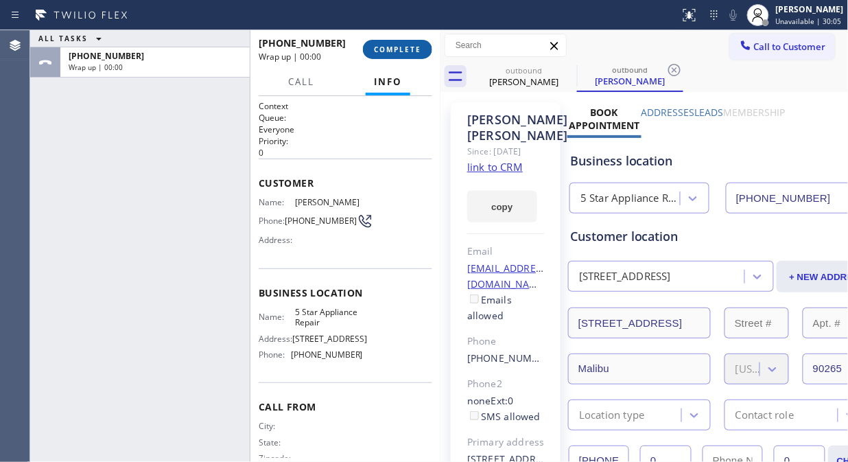
click at [400, 53] on span "COMPLETE" at bounding box center [397, 50] width 47 height 10
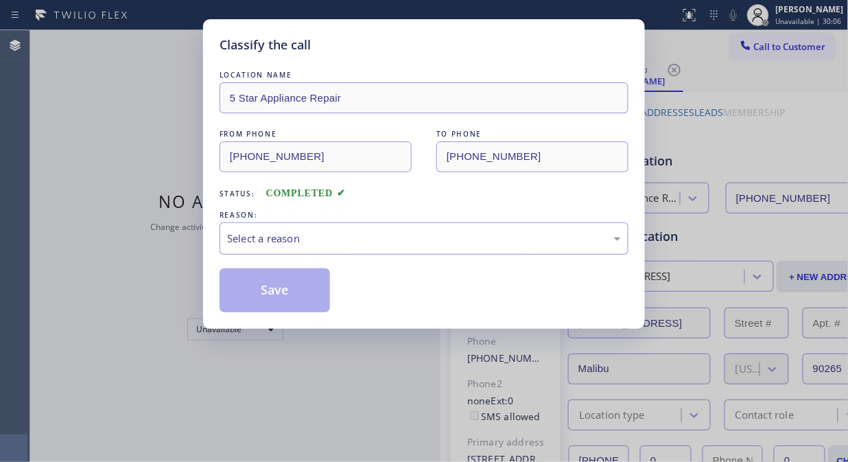
click at [386, 243] on div "Select a reason" at bounding box center [424, 239] width 394 height 16
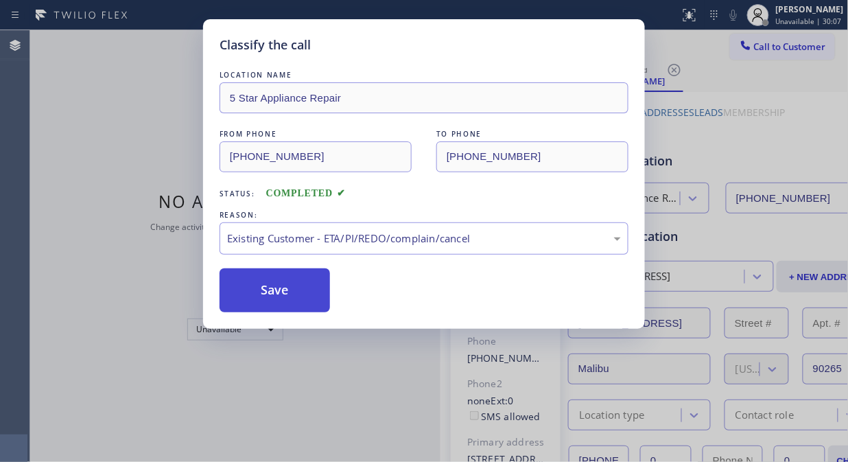
click at [306, 296] on button "Save" at bounding box center [275, 290] width 110 height 44
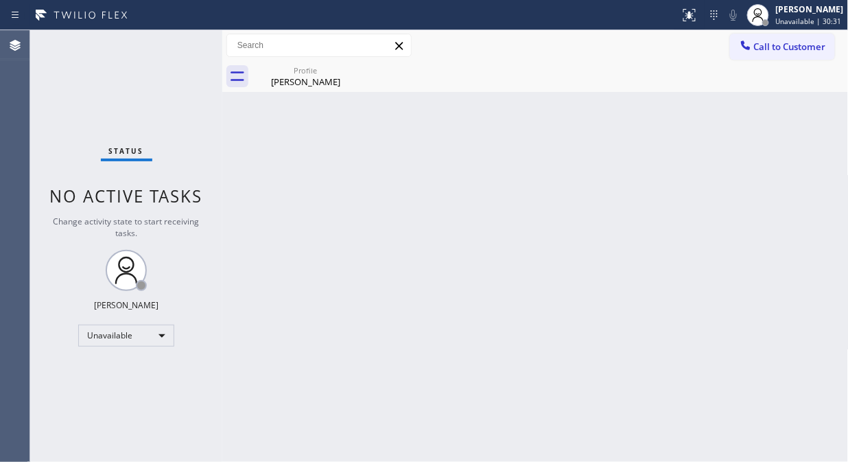
click at [177, 73] on div "Status No active tasks Change activity state to start receiving tasks. [PERSON_…" at bounding box center [126, 246] width 192 height 432
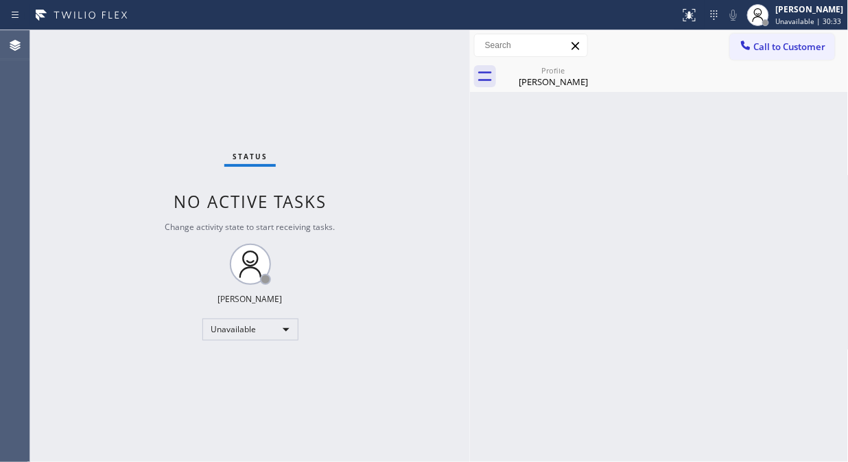
drag, startPoint x: 222, startPoint y: 121, endPoint x: 469, endPoint y: 194, distance: 258.2
click at [470, 194] on div at bounding box center [470, 246] width 0 height 432
click at [563, 67] on div "Profile" at bounding box center [554, 70] width 104 height 10
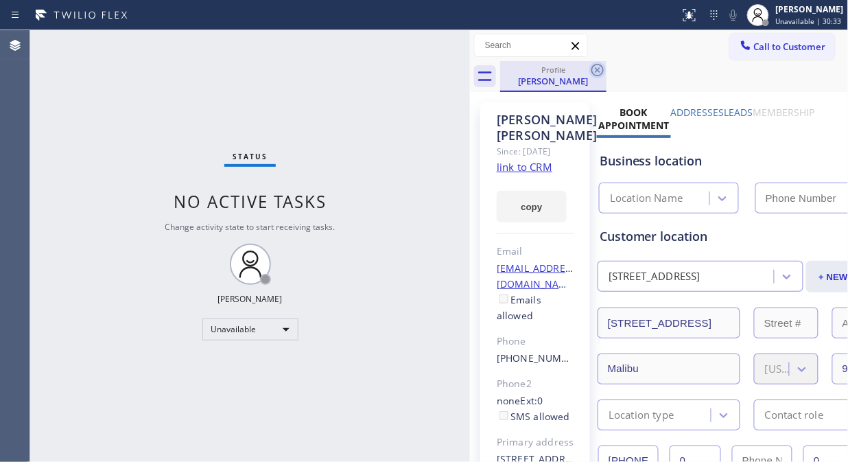
click at [602, 76] on icon at bounding box center [597, 70] width 16 height 16
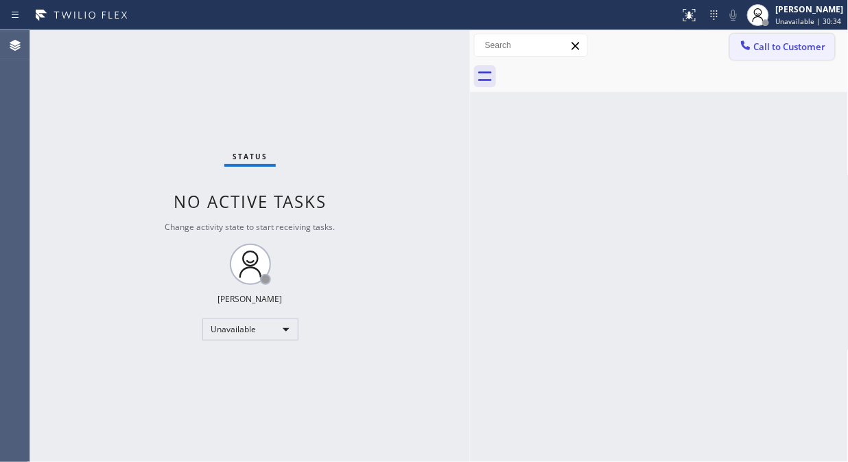
click at [739, 45] on icon at bounding box center [746, 45] width 14 height 14
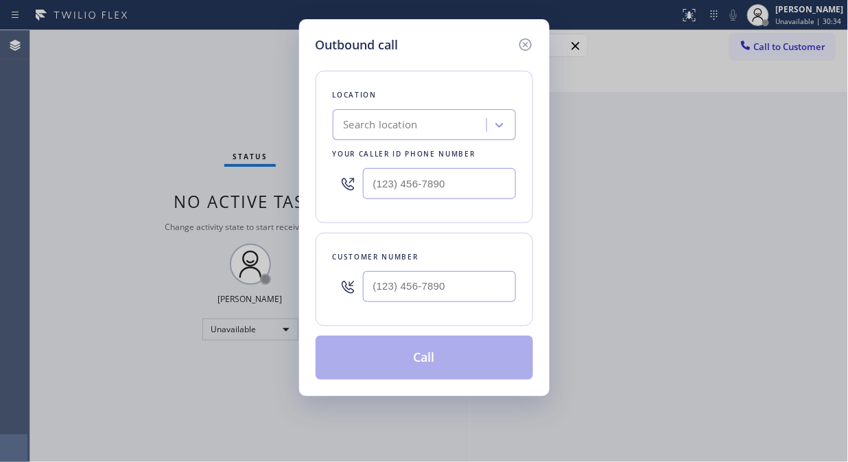
click at [390, 270] on div at bounding box center [439, 286] width 153 height 45
click at [392, 284] on input "(___) ___-____" at bounding box center [439, 286] width 153 height 31
paste input "646) 644-7606"
click at [490, 226] on div "Location Search location Your caller id phone number Customer number [PHONE_NUM…" at bounding box center [425, 216] width 218 height 325
click at [455, 285] on input "[PHONE_NUMBER]" at bounding box center [439, 286] width 153 height 31
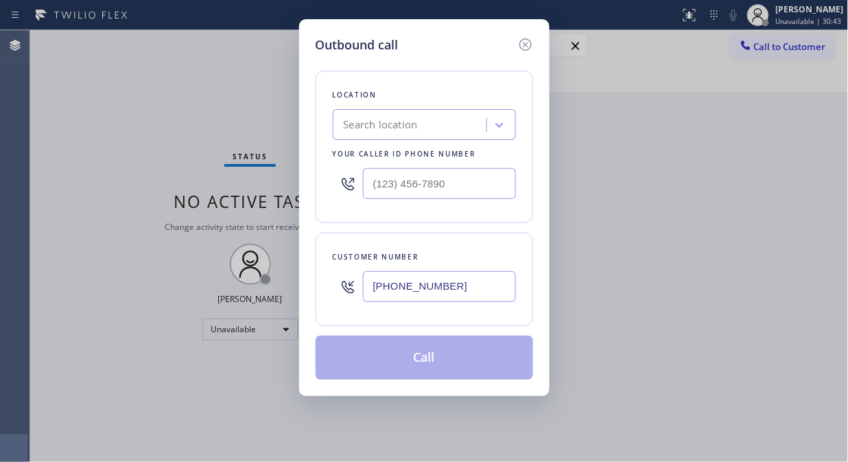
drag, startPoint x: 467, startPoint y: 288, endPoint x: 293, endPoint y: 266, distance: 175.1
click at [293, 266] on div "Outbound call Location Search location Your caller id phone number Customer num…" at bounding box center [424, 231] width 848 height 462
paste input "text"
type input "[PHONE_NUMBER]"
click at [449, 320] on div "Customer number [PHONE_NUMBER]" at bounding box center [425, 279] width 218 height 93
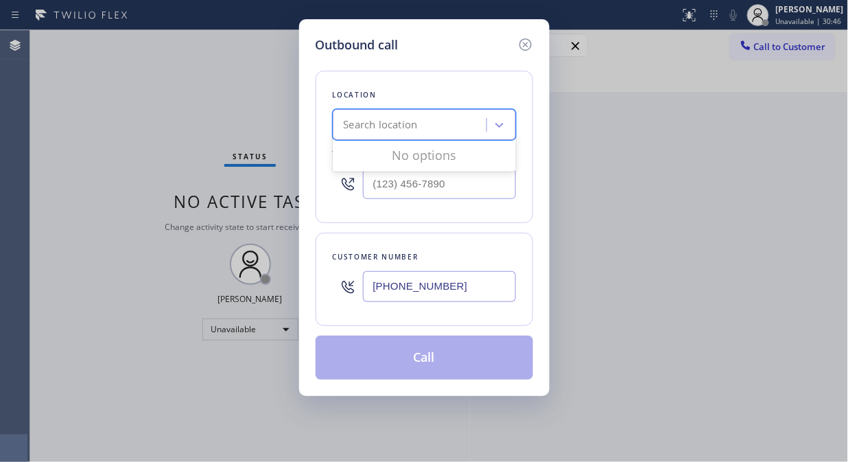
click at [422, 113] on div "Search location" at bounding box center [412, 125] width 150 height 24
type input "5 star appliance repair"
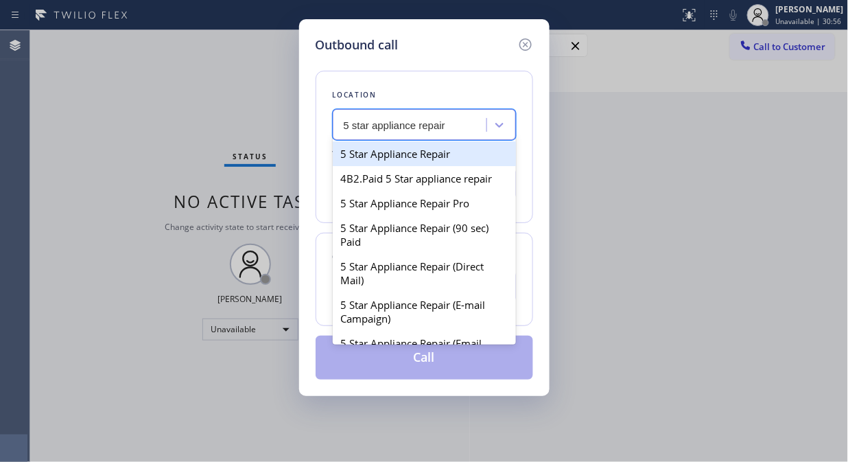
click at [424, 148] on div "5 Star Appliance Repair" at bounding box center [424, 153] width 183 height 25
type input "[PHONE_NUMBER]"
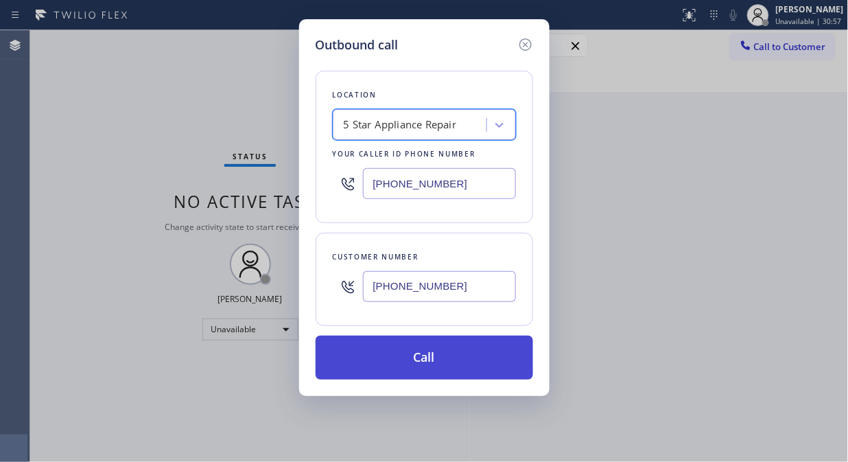
click at [428, 371] on button "Call" at bounding box center [425, 358] width 218 height 44
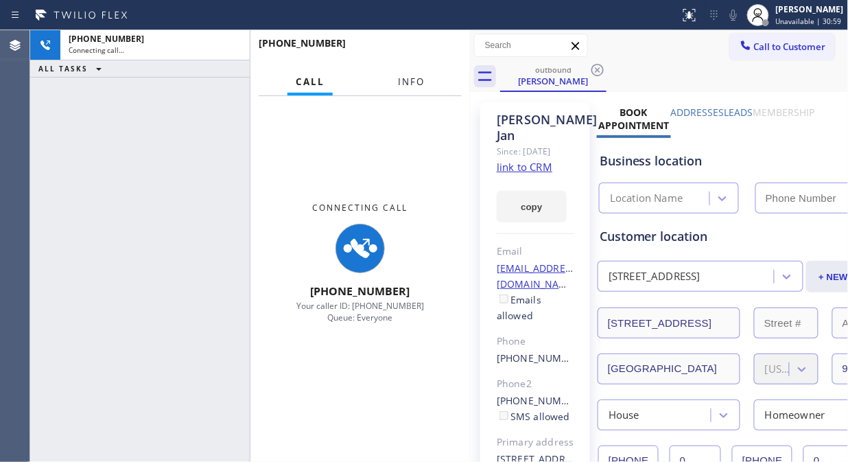
click at [412, 80] on span "Info" at bounding box center [411, 81] width 27 height 12
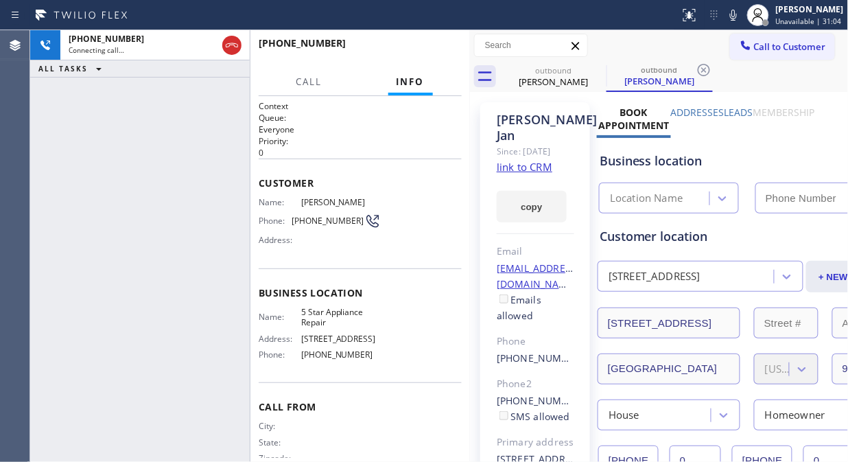
type input "[PHONE_NUMBER]"
click at [128, 141] on div "[PHONE_NUMBER] Connecting call… ALL TASKS ALL TASKS ACTIVE TASKS TASKS IN WRAP …" at bounding box center [140, 246] width 220 height 432
drag, startPoint x: 224, startPoint y: 48, endPoint x: 319, endPoint y: 139, distance: 131.0
click at [319, 139] on div "[PHONE_NUMBER] Live | 00:00 ALL TASKS ALL TASKS ACTIVE TASKS TASKS IN WRAP UP […" at bounding box center [250, 246] width 440 height 432
click at [423, 46] on span "HANG UP" at bounding box center [430, 50] width 42 height 10
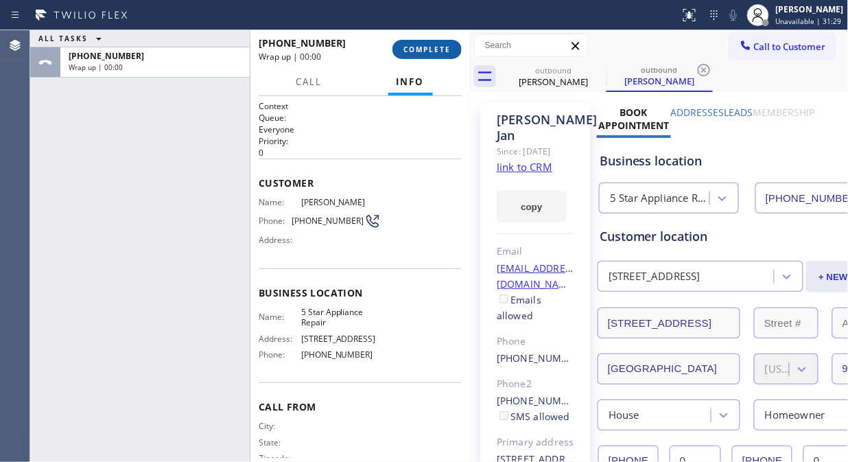
click at [423, 46] on span "COMPLETE" at bounding box center [426, 50] width 47 height 10
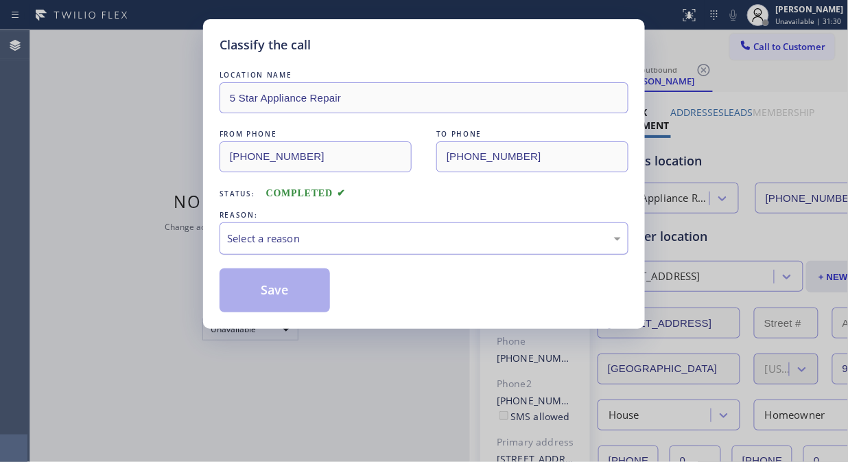
click at [422, 236] on div "Select a reason" at bounding box center [424, 239] width 394 height 16
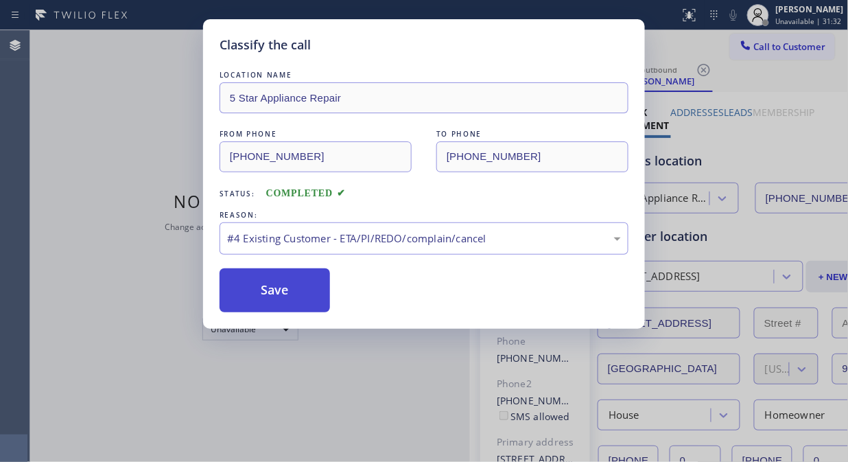
click at [312, 290] on button "Save" at bounding box center [275, 290] width 110 height 44
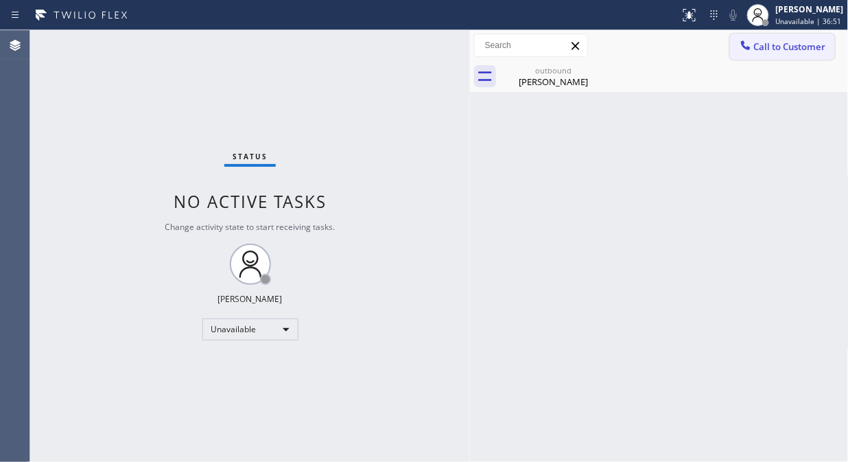
click at [759, 57] on button "Call to Customer" at bounding box center [782, 47] width 105 height 26
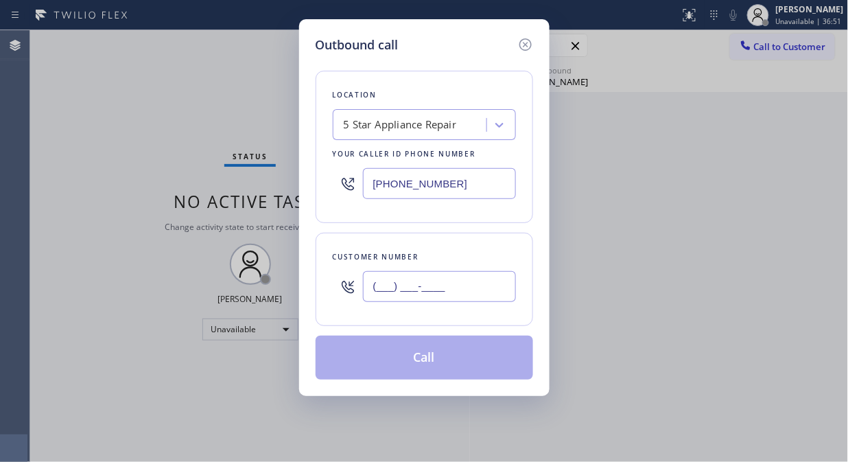
click at [462, 296] on input "(___) ___-____" at bounding box center [439, 286] width 153 height 31
paste input "310) 877-9781"
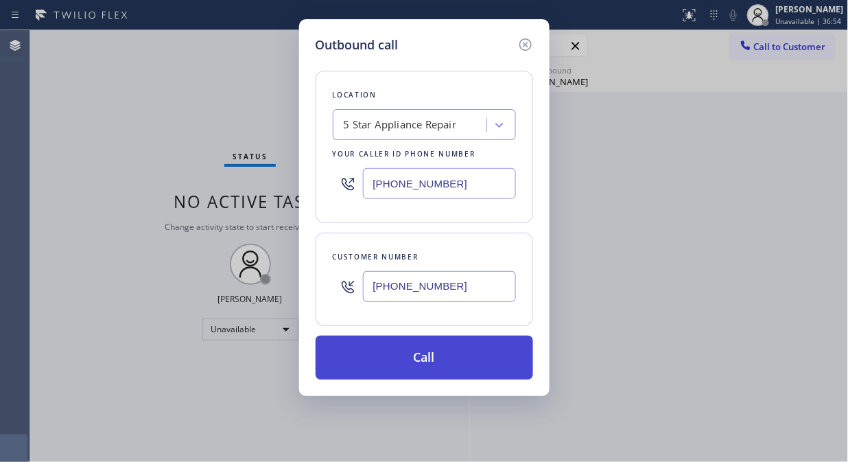
type input "[PHONE_NUMBER]"
click at [447, 369] on button "Call" at bounding box center [425, 358] width 218 height 44
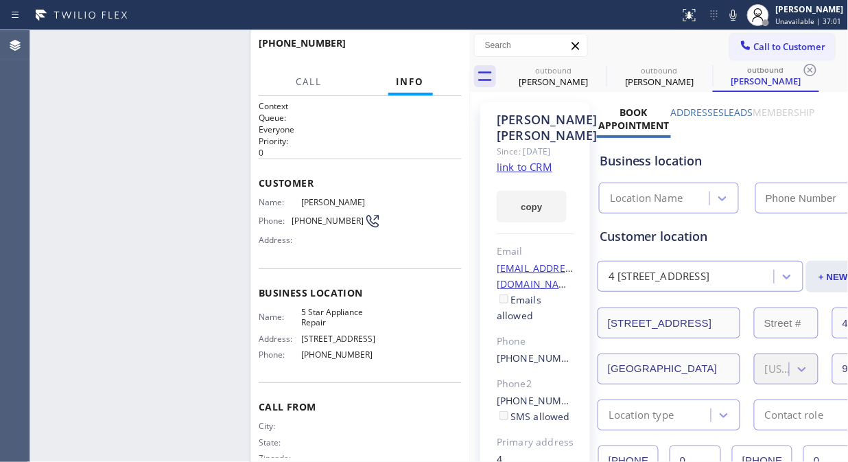
type input "[PHONE_NUMBER]"
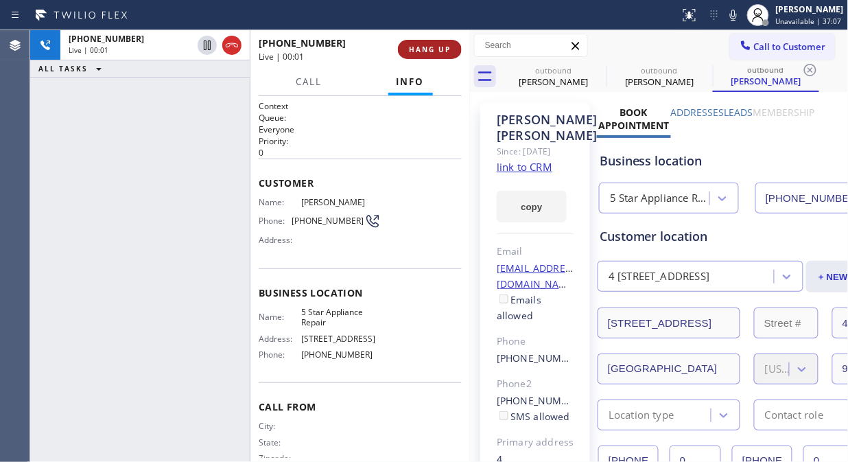
click at [448, 51] on span "HANG UP" at bounding box center [430, 50] width 42 height 10
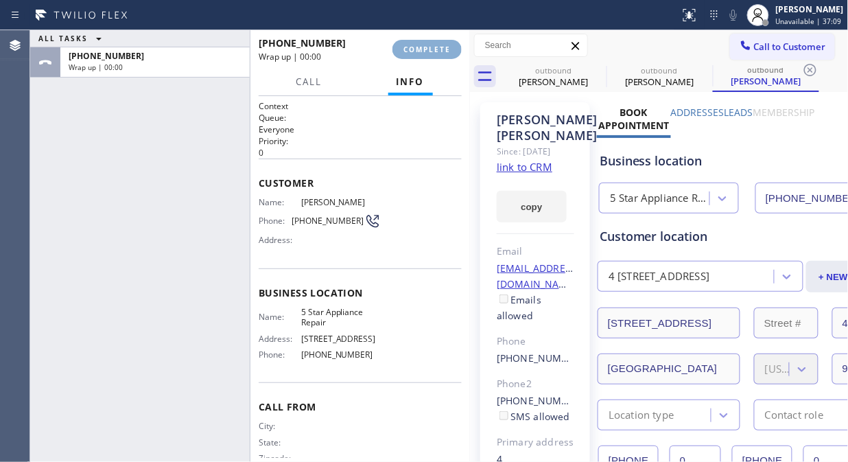
click at [443, 52] on span "COMPLETE" at bounding box center [426, 50] width 47 height 10
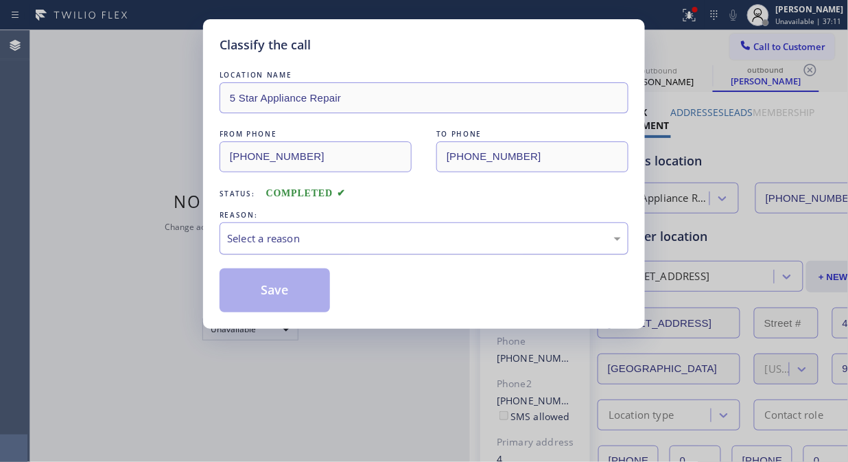
click at [431, 244] on div "Select a reason" at bounding box center [424, 239] width 394 height 16
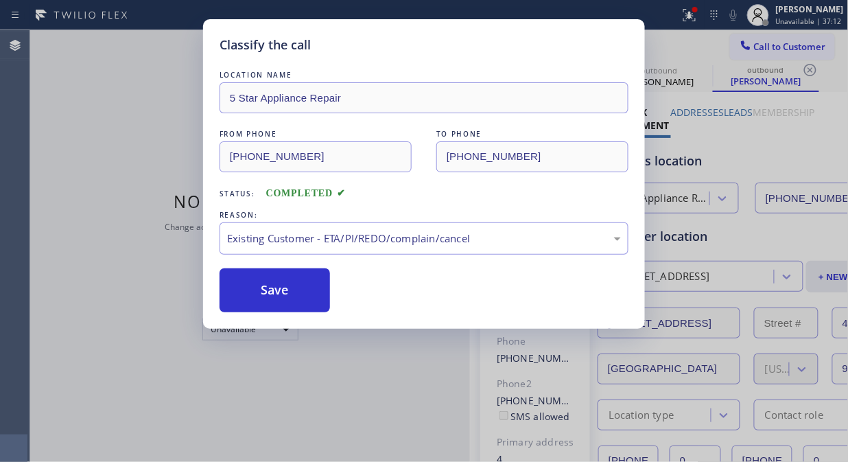
drag, startPoint x: 310, startPoint y: 299, endPoint x: 456, endPoint y: 261, distance: 150.5
click at [309, 299] on button "Save" at bounding box center [275, 290] width 110 height 44
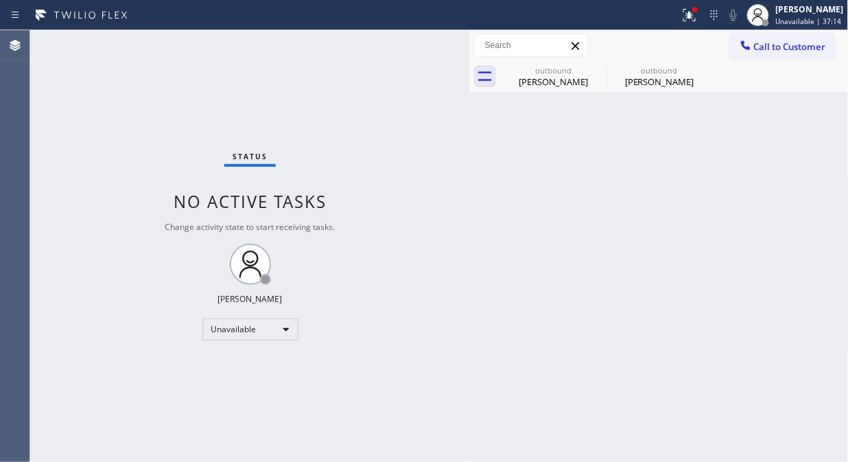
click at [764, 44] on span "Call to Customer" at bounding box center [790, 46] width 72 height 12
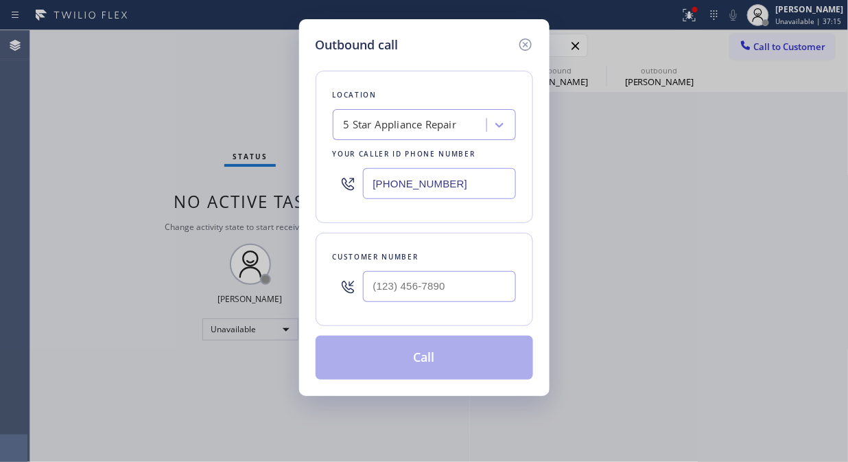
click at [509, 270] on div at bounding box center [439, 286] width 153 height 45
click at [504, 277] on input "(___) ___-____" at bounding box center [439, 286] width 153 height 31
paste input "310) 454-6199"
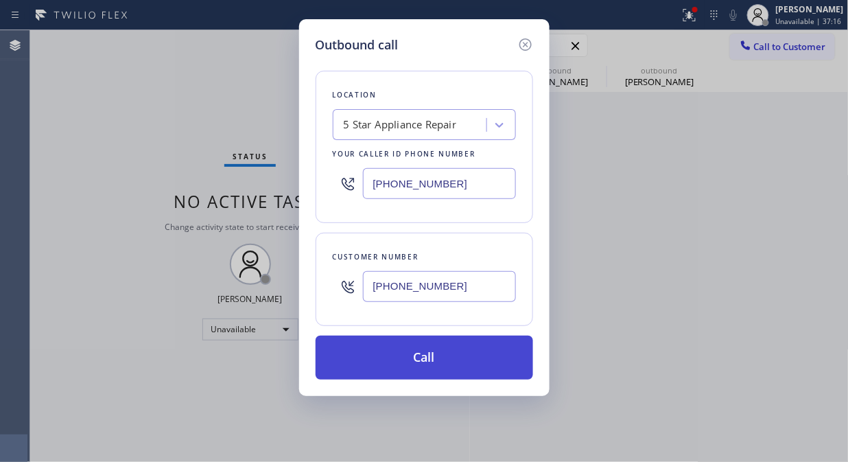
type input "[PHONE_NUMBER]"
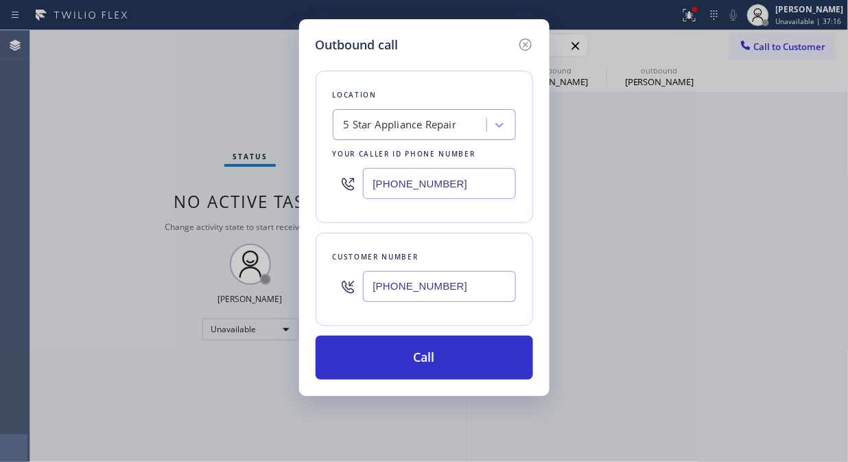
drag, startPoint x: 461, startPoint y: 358, endPoint x: 552, endPoint y: 9, distance: 360.8
click at [464, 358] on button "Call" at bounding box center [425, 358] width 218 height 44
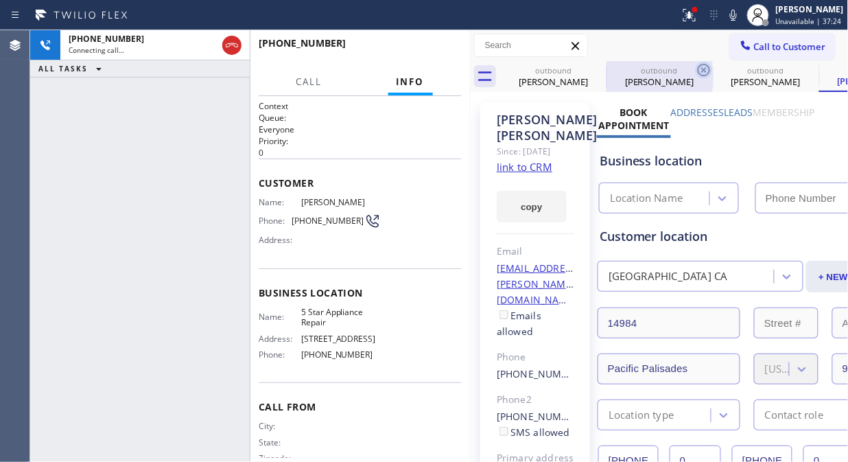
click at [0, 0] on icon at bounding box center [0, 0] width 0 height 0
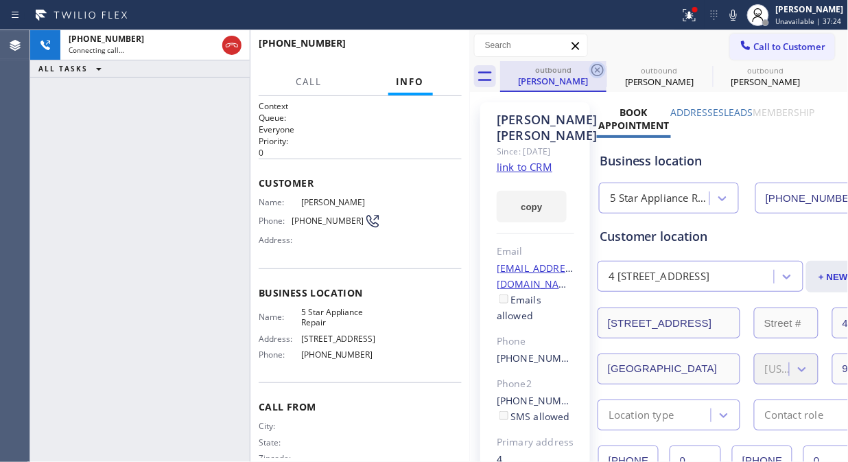
type input "[PHONE_NUMBER]"
click at [598, 71] on icon at bounding box center [597, 70] width 16 height 16
click at [0, 0] on icon at bounding box center [0, 0] width 0 height 0
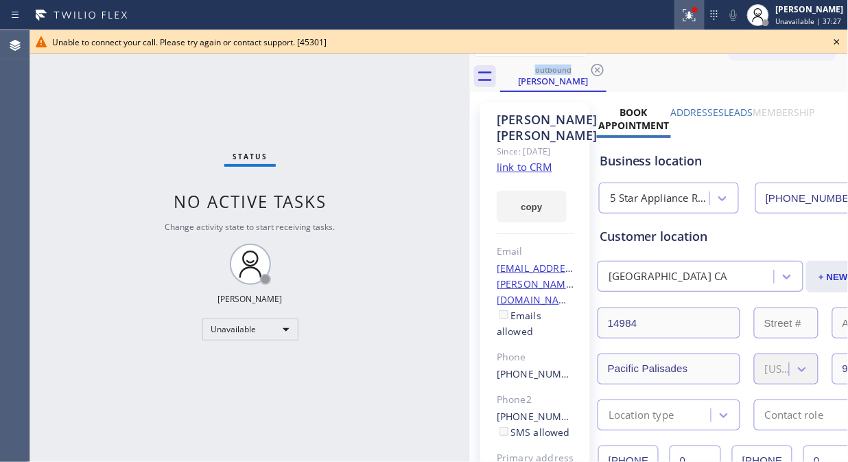
click at [690, 12] on icon at bounding box center [689, 15] width 16 height 16
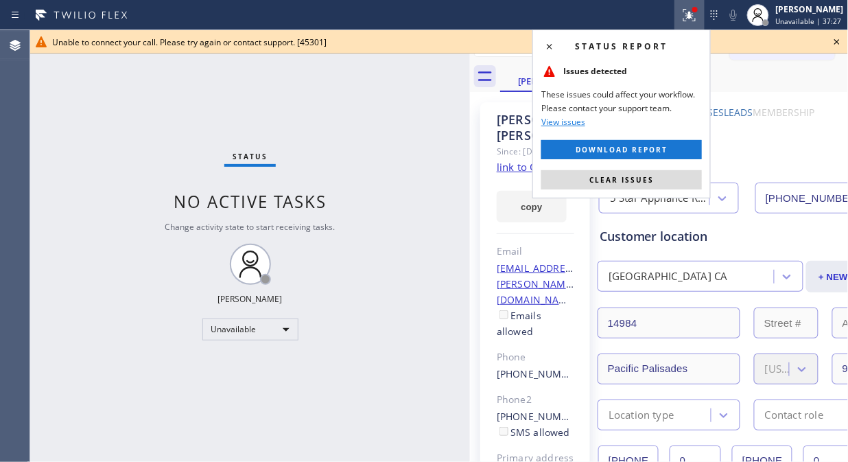
drag, startPoint x: 641, startPoint y: 175, endPoint x: 742, endPoint y: 69, distance: 146.6
click at [642, 175] on span "Clear issues" at bounding box center [621, 180] width 65 height 10
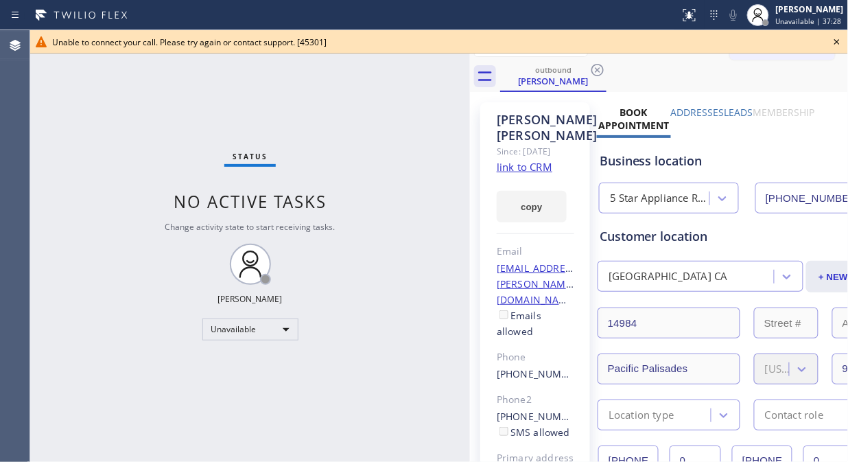
click at [835, 39] on icon at bounding box center [836, 41] width 5 height 5
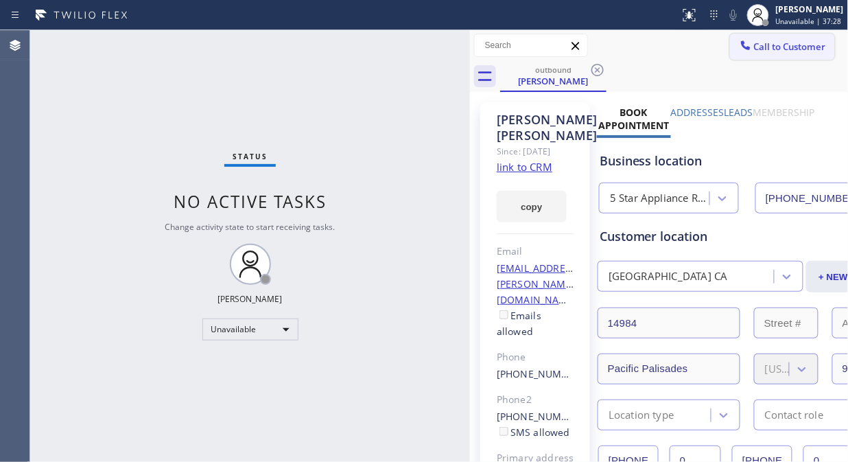
click at [819, 42] on button "Call to Customer" at bounding box center [782, 47] width 105 height 26
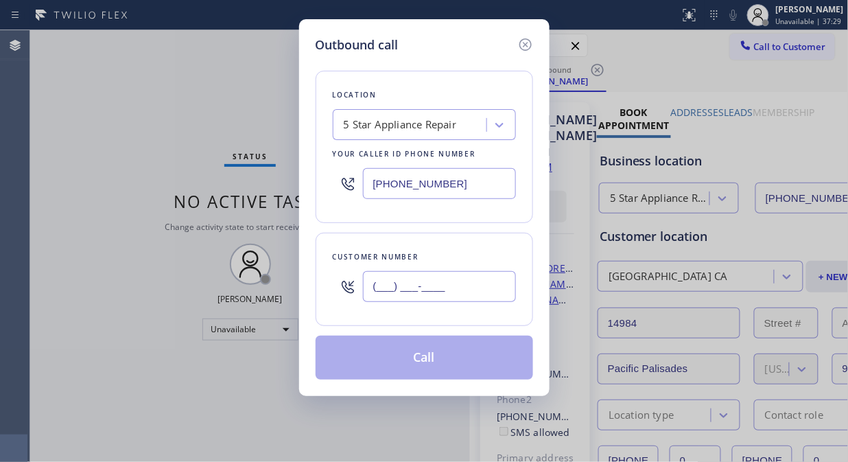
click at [461, 284] on input "(___) ___-____" at bounding box center [439, 286] width 153 height 31
paste input "954) 298-2458"
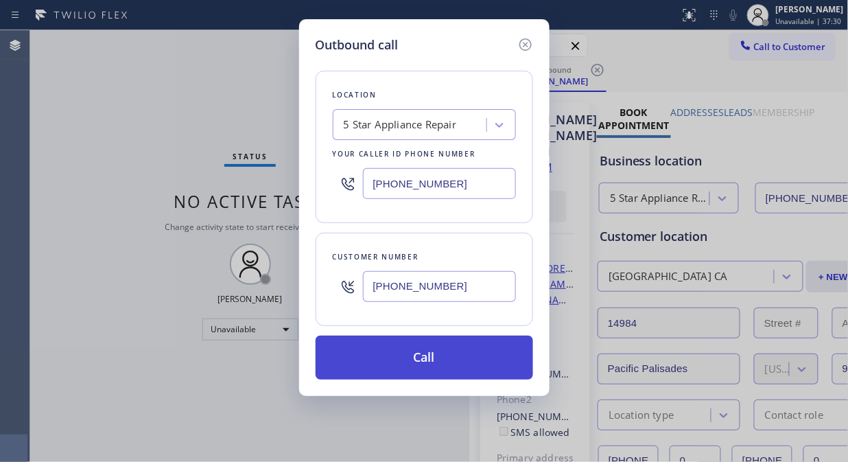
type input "[PHONE_NUMBER]"
click at [450, 358] on button "Call" at bounding box center [425, 358] width 218 height 44
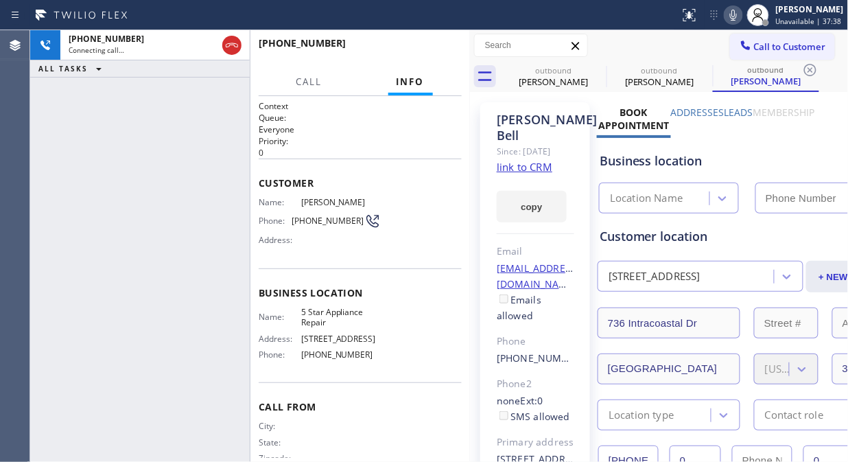
click at [737, 19] on icon at bounding box center [733, 15] width 16 height 16
type input "[PHONE_NUMBER]"
click at [737, 19] on icon at bounding box center [733, 15] width 16 height 16
click at [602, 73] on icon at bounding box center [597, 70] width 12 height 12
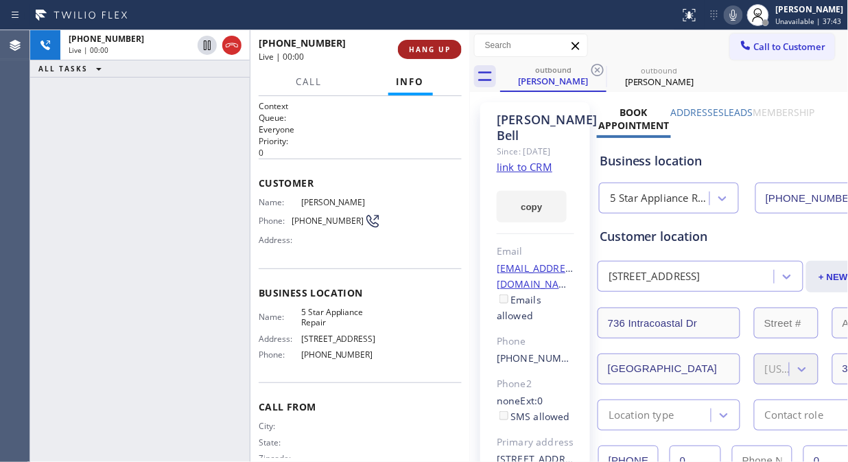
click at [413, 47] on span "HANG UP" at bounding box center [430, 50] width 42 height 10
click at [415, 47] on span "HANG UP" at bounding box center [430, 50] width 42 height 10
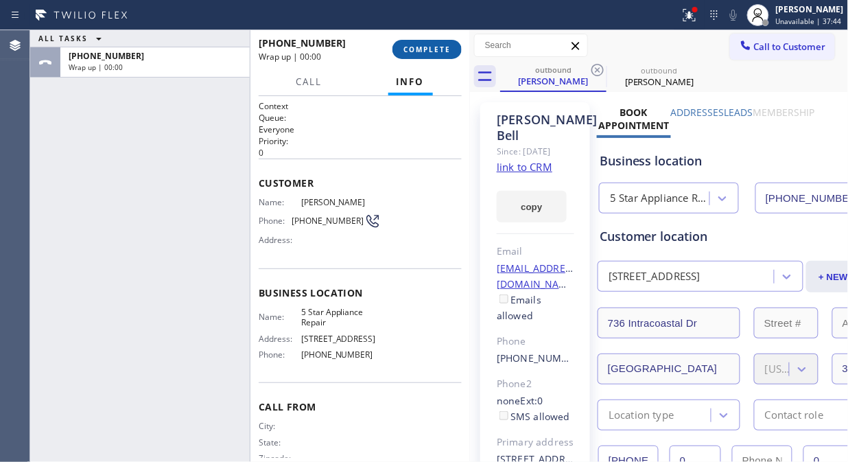
click at [416, 49] on span "COMPLETE" at bounding box center [426, 50] width 47 height 10
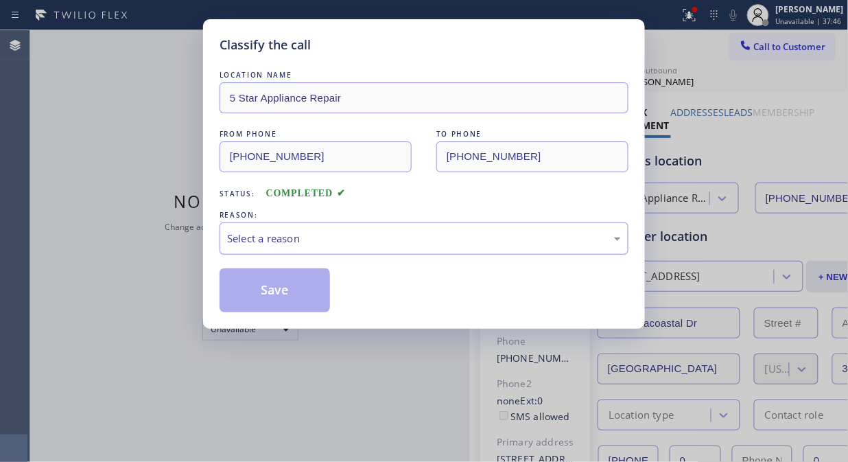
click at [414, 226] on div "Select a reason" at bounding box center [424, 238] width 409 height 32
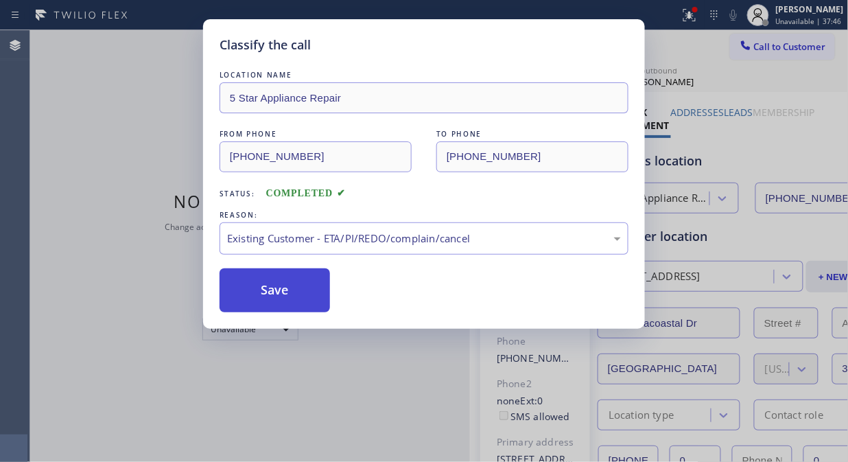
click at [290, 293] on button "Save" at bounding box center [275, 290] width 110 height 44
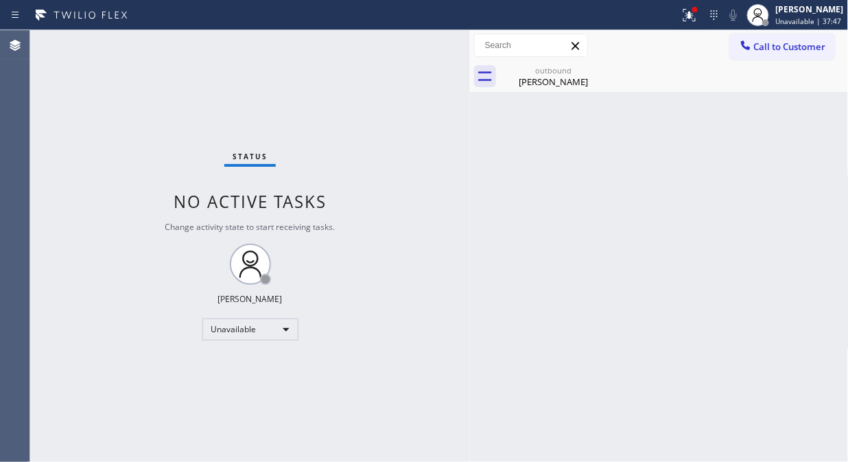
click at [771, 51] on span "Call to Customer" at bounding box center [790, 46] width 72 height 12
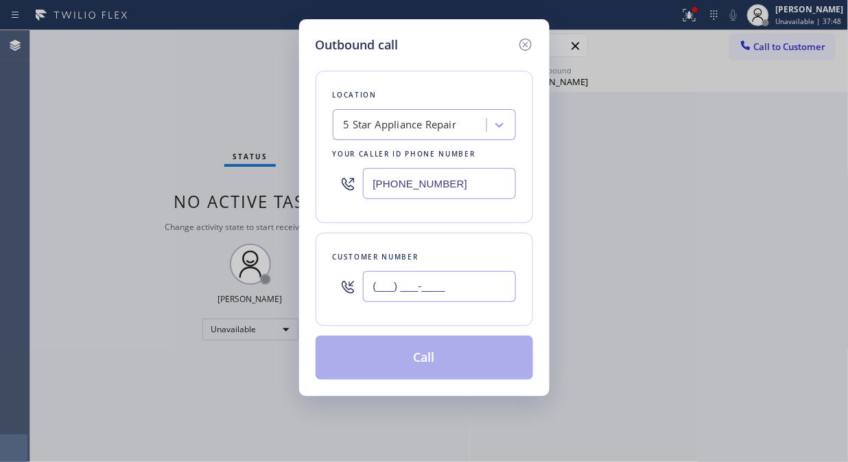
click at [432, 287] on input "(___) ___-____" at bounding box center [439, 286] width 153 height 31
paste input "206) 817-8286"
type input "[PHONE_NUMBER]"
click at [441, 353] on button "Call" at bounding box center [425, 358] width 218 height 44
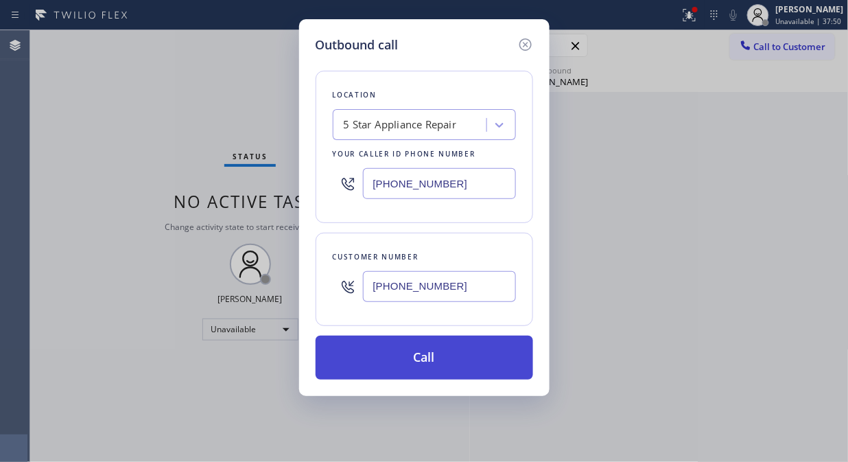
click at [442, 360] on button "Call" at bounding box center [425, 358] width 218 height 44
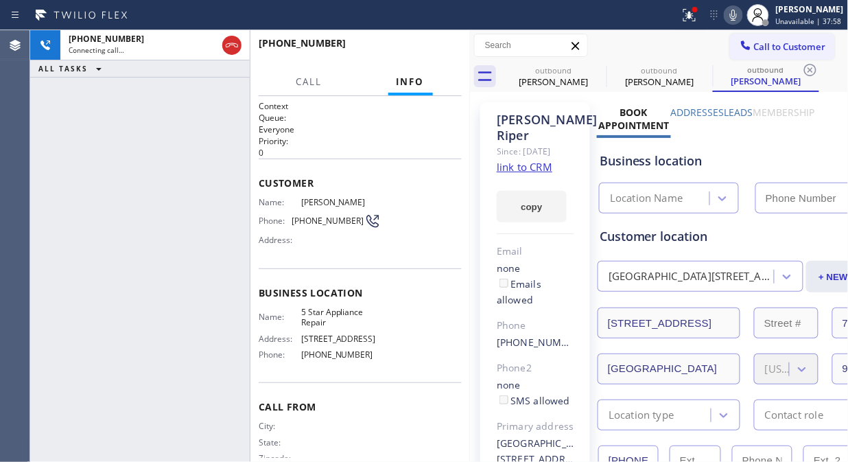
type input "[PHONE_NUMBER]"
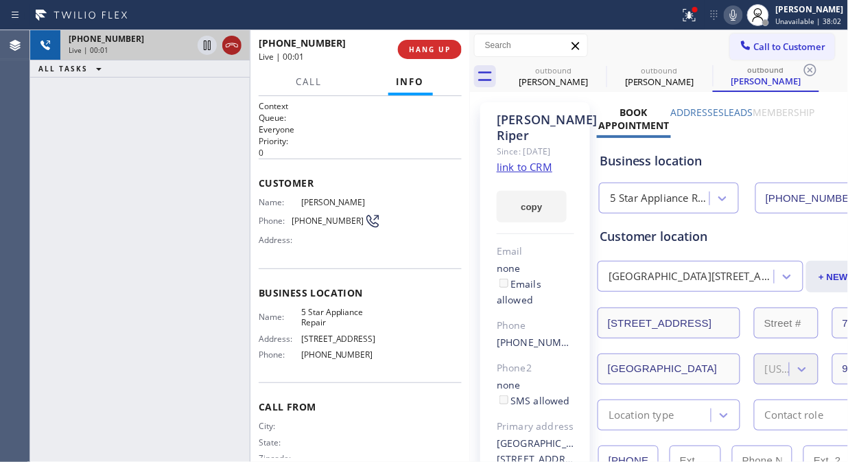
click at [229, 44] on icon at bounding box center [232, 45] width 16 height 16
click at [423, 40] on button "HANG UP" at bounding box center [430, 49] width 64 height 19
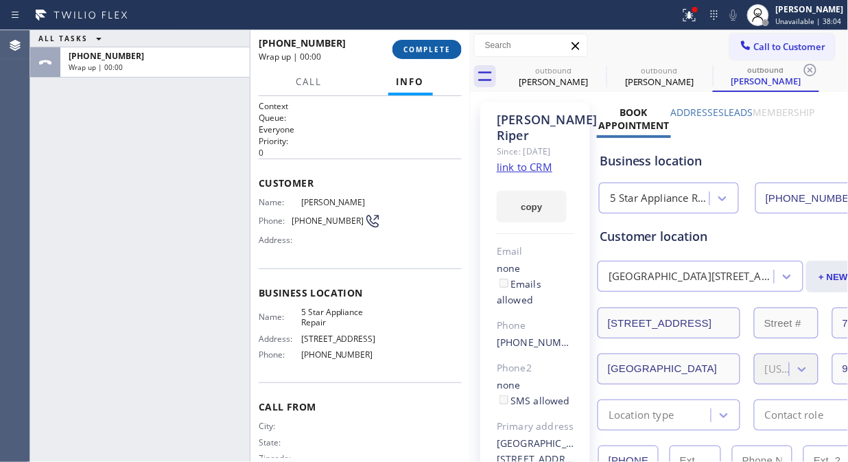
click at [427, 45] on span "COMPLETE" at bounding box center [426, 50] width 47 height 10
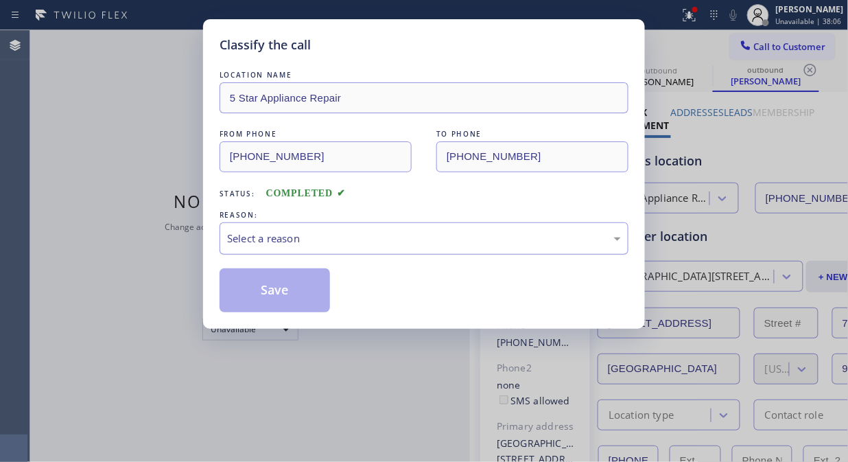
click at [416, 251] on div "Select a reason" at bounding box center [424, 238] width 409 height 32
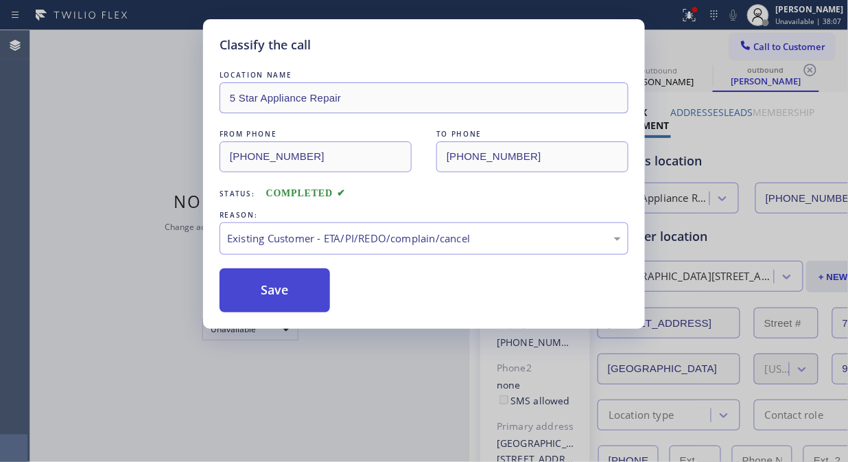
click at [309, 300] on button "Save" at bounding box center [275, 290] width 110 height 44
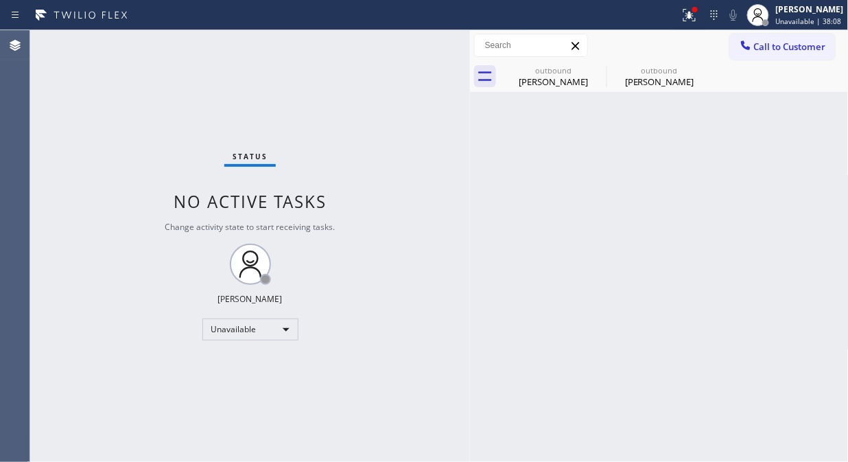
click at [784, 48] on span "Call to Customer" at bounding box center [790, 46] width 72 height 12
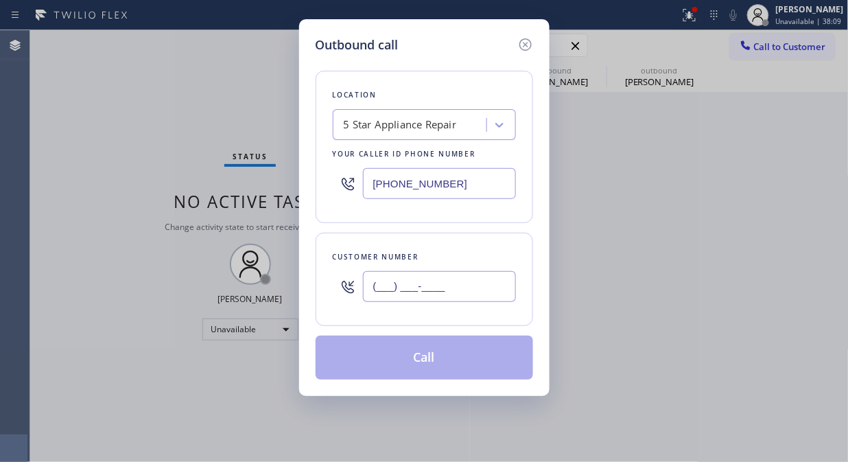
click at [458, 294] on input "(___) ___-____" at bounding box center [439, 286] width 153 height 31
paste input "323) 217-7161"
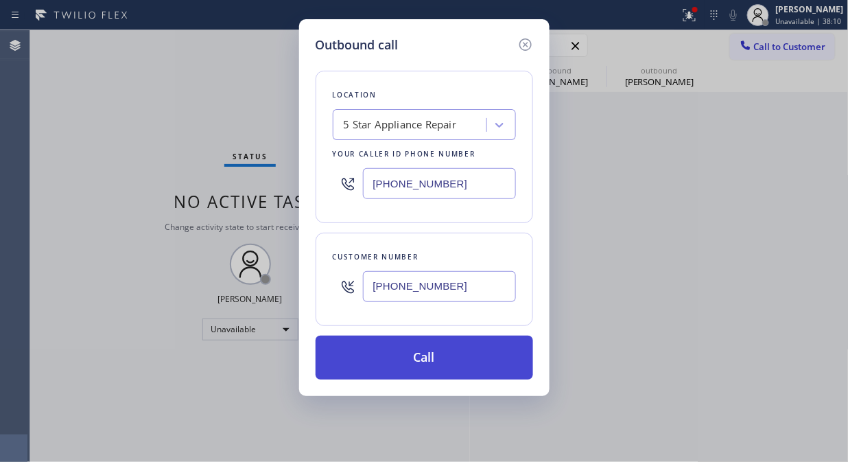
type input "[PHONE_NUMBER]"
click at [467, 364] on button "Call" at bounding box center [425, 358] width 218 height 44
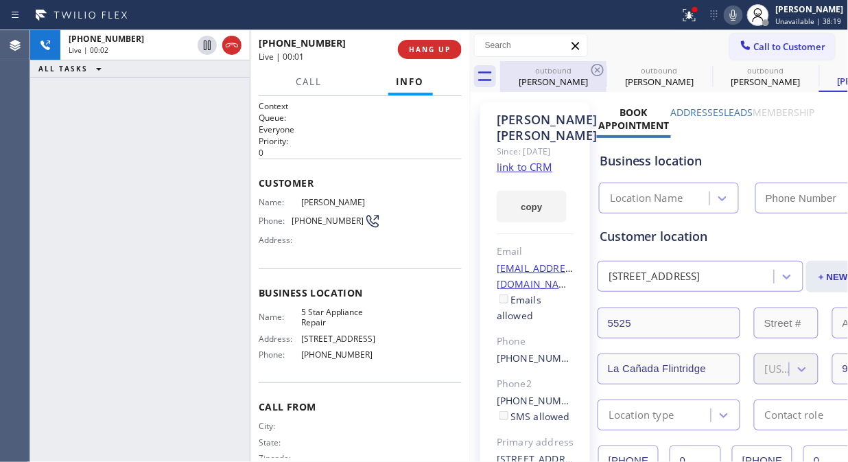
type input "[PHONE_NUMBER]"
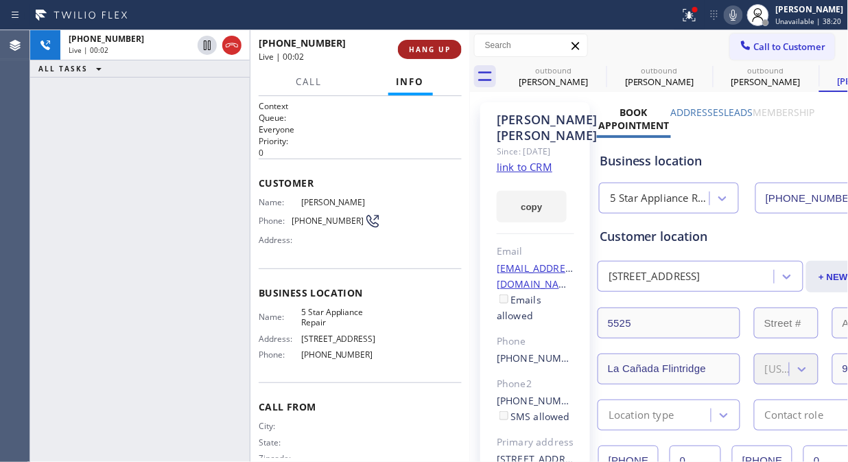
click at [458, 47] on button "HANG UP" at bounding box center [430, 49] width 64 height 19
click at [435, 55] on button "HANG UP" at bounding box center [430, 49] width 64 height 19
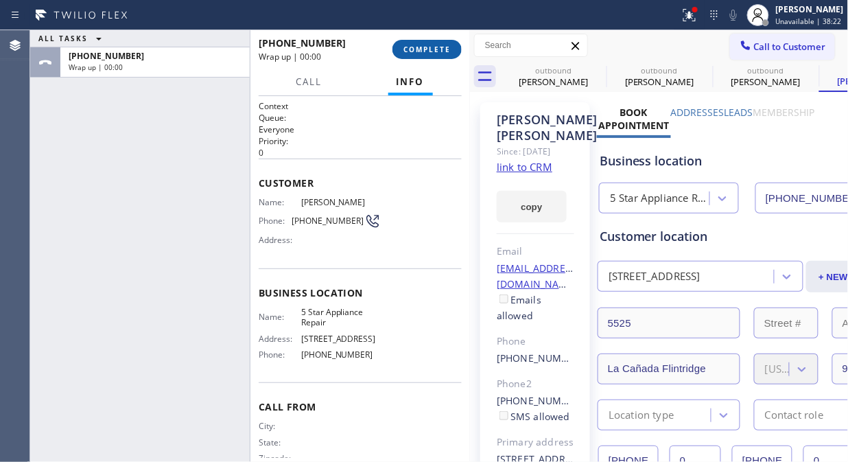
click at [437, 51] on span "COMPLETE" at bounding box center [426, 50] width 47 height 10
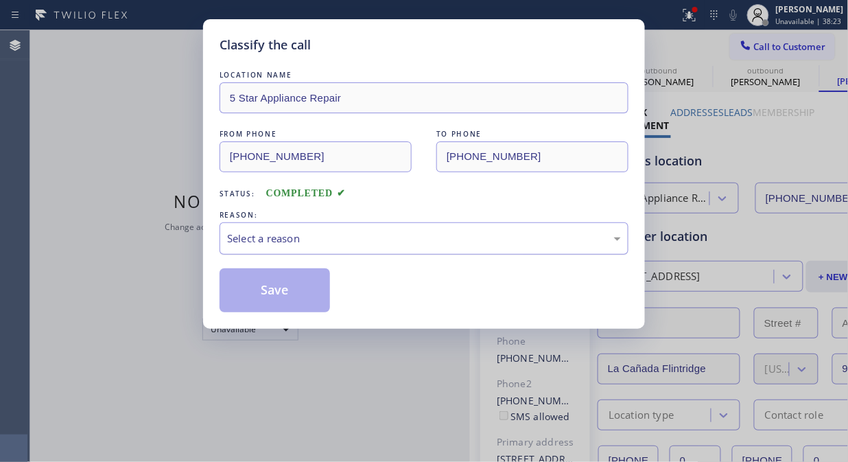
click at [409, 239] on div "Select a reason" at bounding box center [424, 239] width 394 height 16
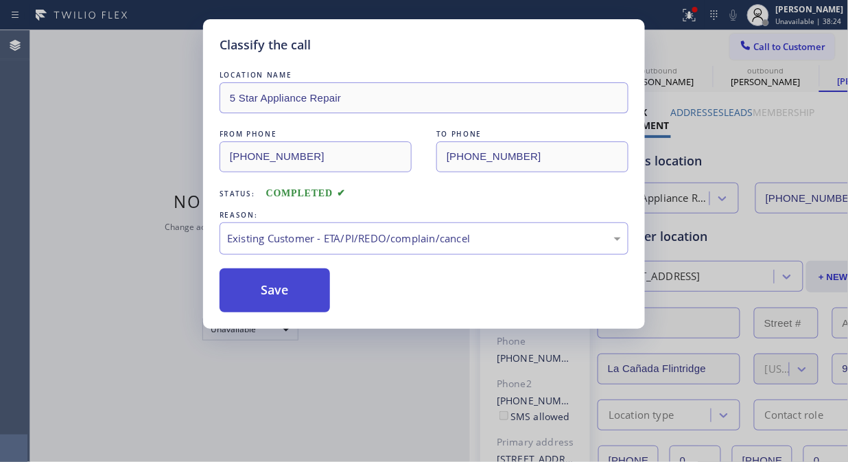
click at [300, 294] on button "Save" at bounding box center [275, 290] width 110 height 44
click at [762, 46] on span "Call to Customer" at bounding box center [790, 46] width 72 height 12
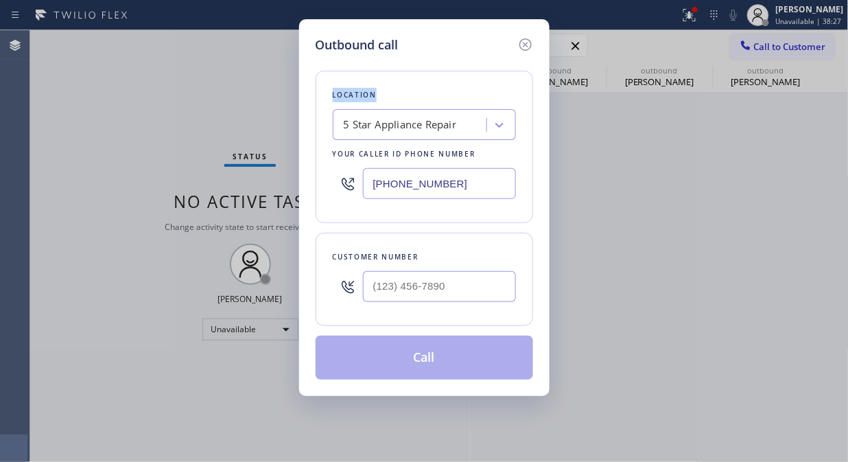
click at [762, 46] on div "Outbound call Location 5 Star Appliance Repair Your caller id phone number [PHO…" at bounding box center [424, 231] width 848 height 462
click at [463, 291] on input "(___) ___-____" at bounding box center [439, 286] width 153 height 31
paste input "312) 515-1709"
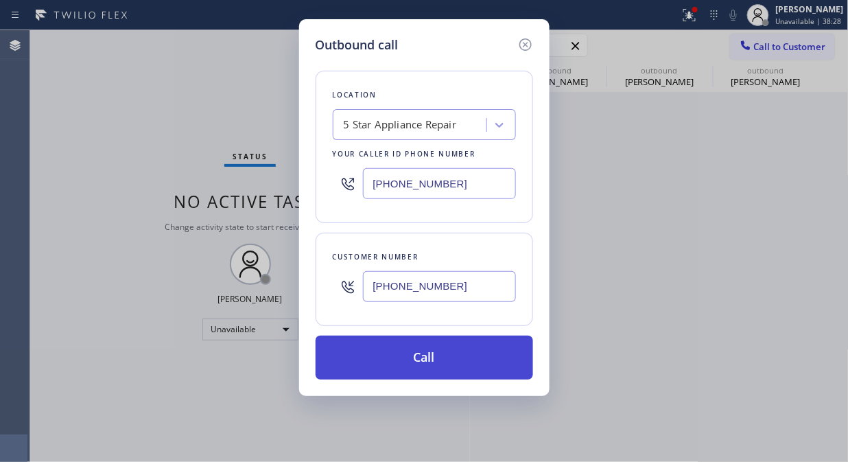
type input "[PHONE_NUMBER]"
click at [421, 364] on button "Call" at bounding box center [425, 358] width 218 height 44
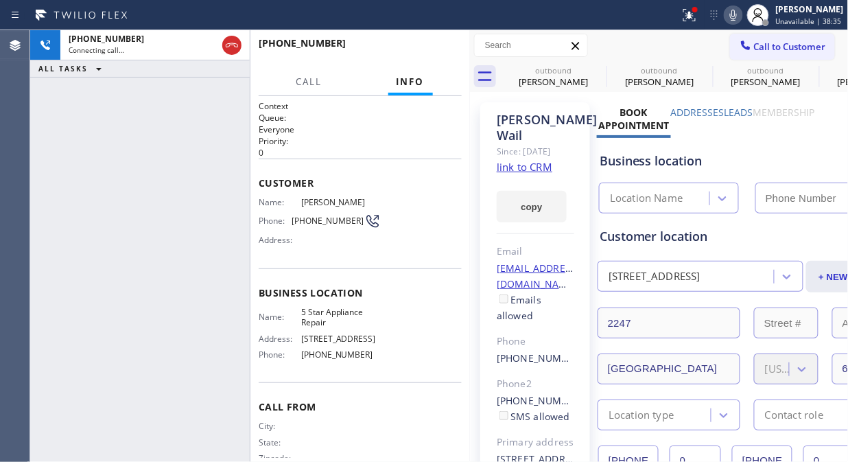
type input "[PHONE_NUMBER]"
click at [421, 45] on span "HANG UP" at bounding box center [430, 50] width 42 height 10
click at [422, 45] on span "HANG UP" at bounding box center [430, 50] width 42 height 10
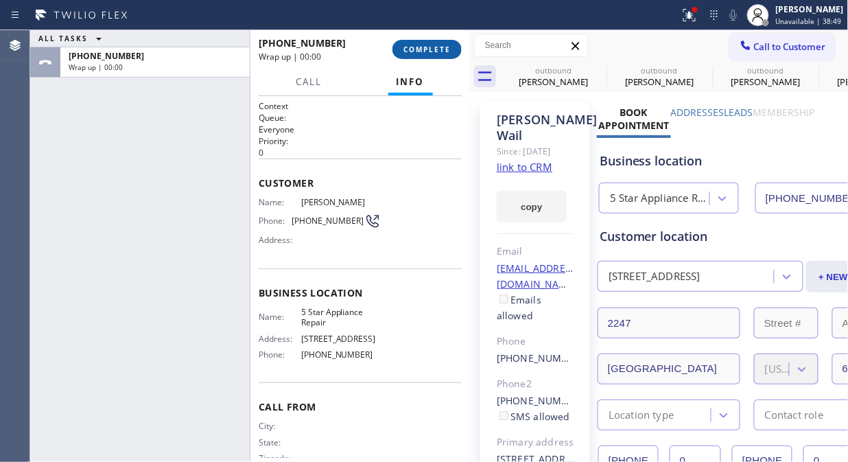
click at [421, 41] on button "COMPLETE" at bounding box center [426, 49] width 69 height 19
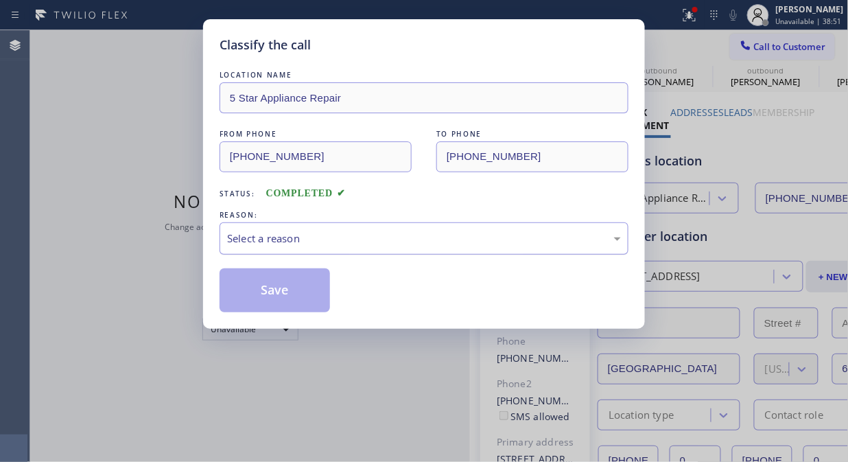
click at [417, 244] on div "Select a reason" at bounding box center [424, 239] width 394 height 16
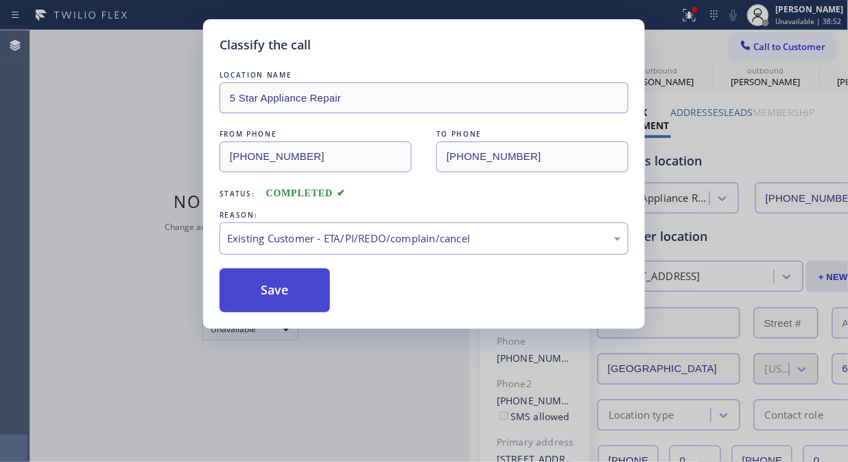
click at [261, 279] on button "Save" at bounding box center [275, 290] width 110 height 44
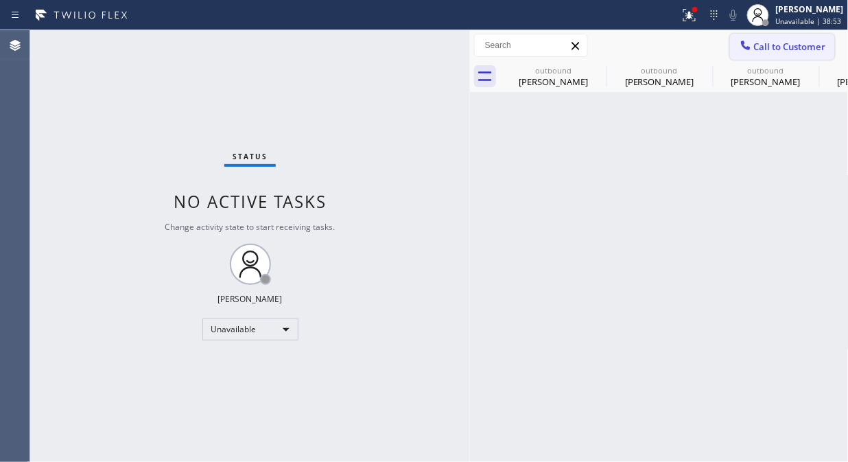
click at [771, 50] on span "Call to Customer" at bounding box center [790, 46] width 72 height 12
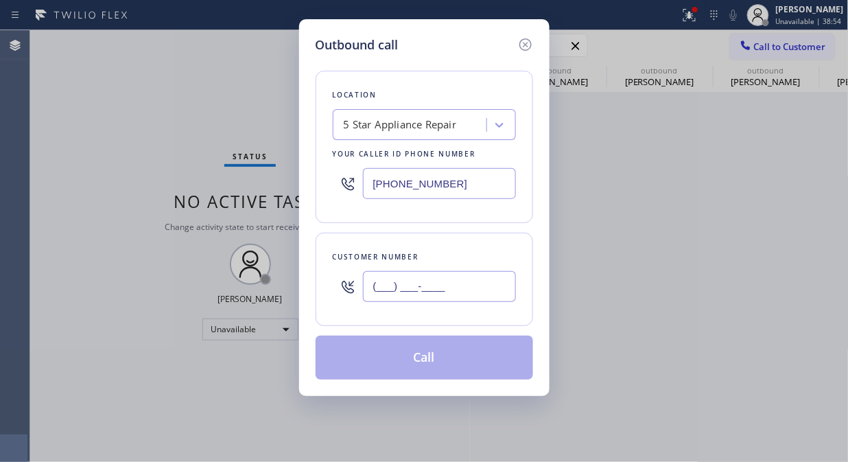
click at [457, 286] on input "(___) ___-____" at bounding box center [439, 286] width 153 height 31
paste input "310) 498-4964"
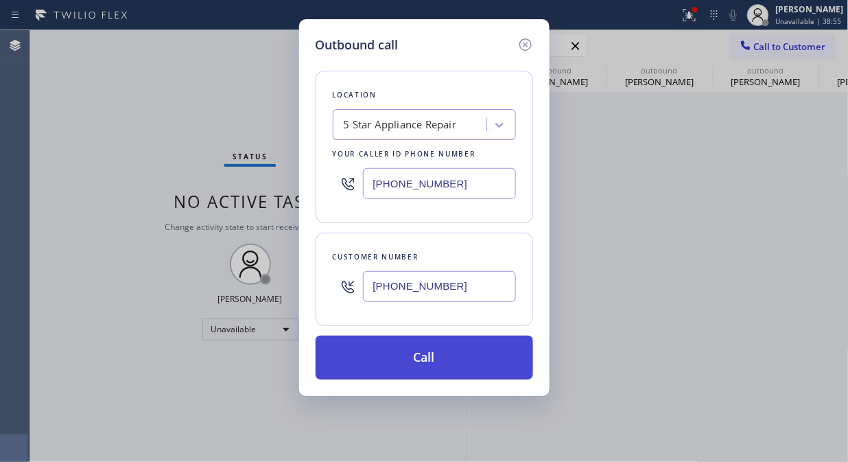
type input "[PHONE_NUMBER]"
click at [441, 372] on button "Call" at bounding box center [425, 358] width 218 height 44
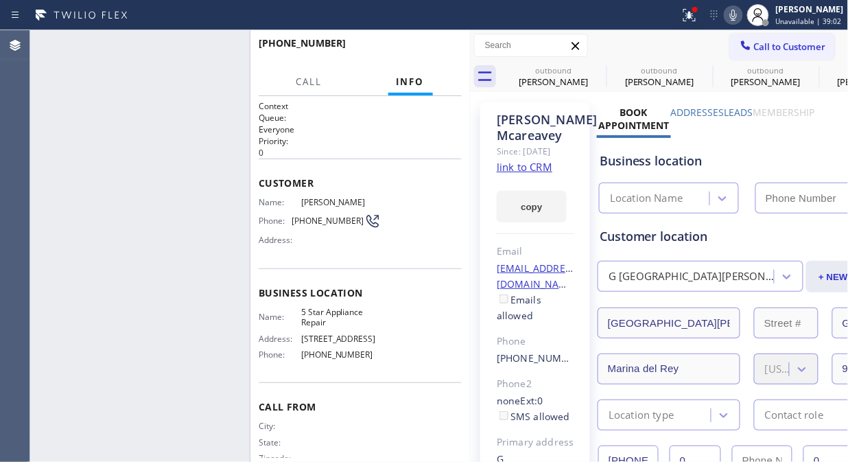
type input "[PHONE_NUMBER]"
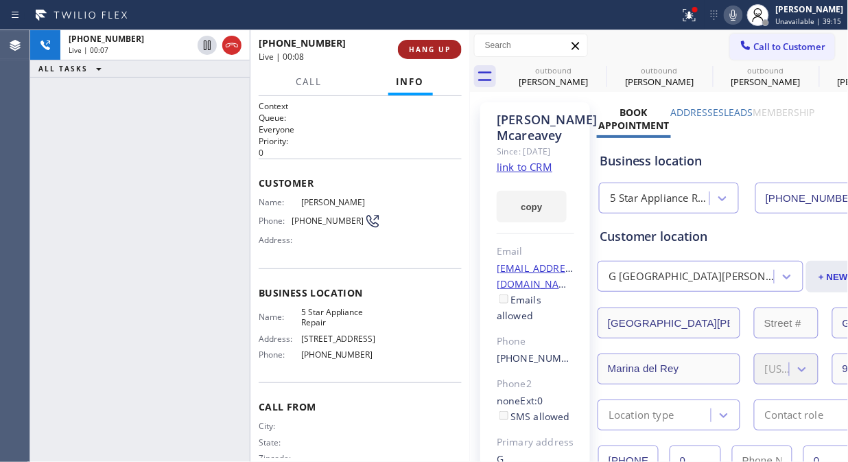
click at [434, 54] on span "HANG UP" at bounding box center [430, 50] width 42 height 10
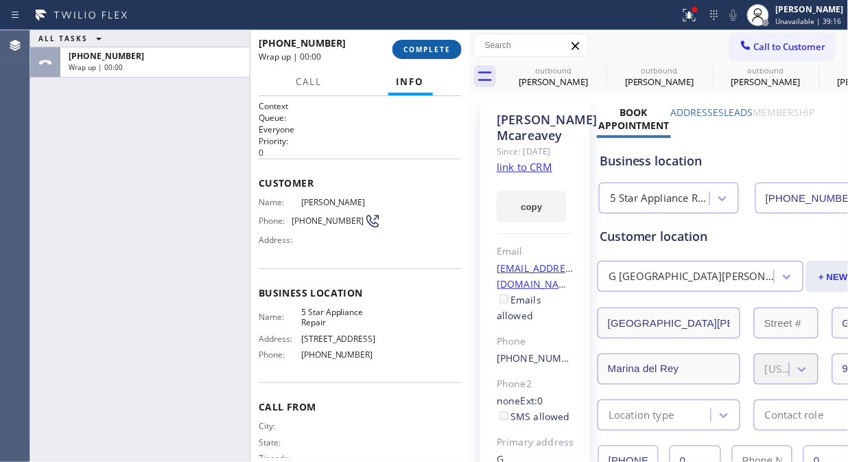
click at [434, 54] on span "COMPLETE" at bounding box center [426, 50] width 47 height 10
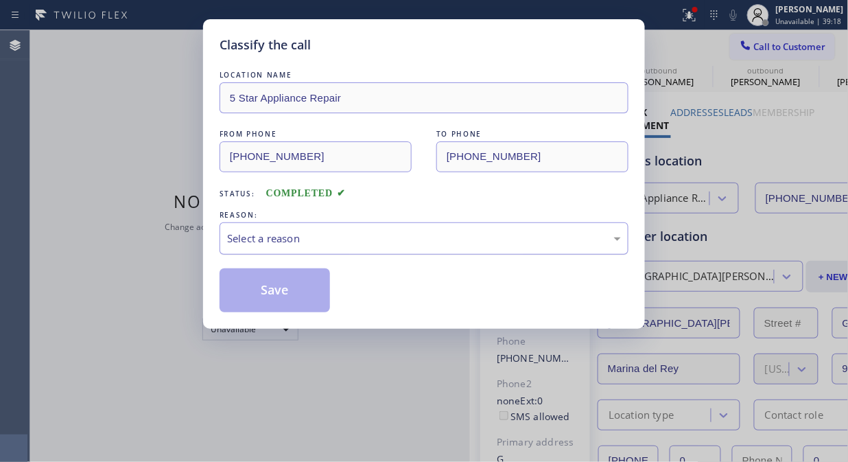
click at [424, 240] on div "Select a reason" at bounding box center [424, 239] width 394 height 16
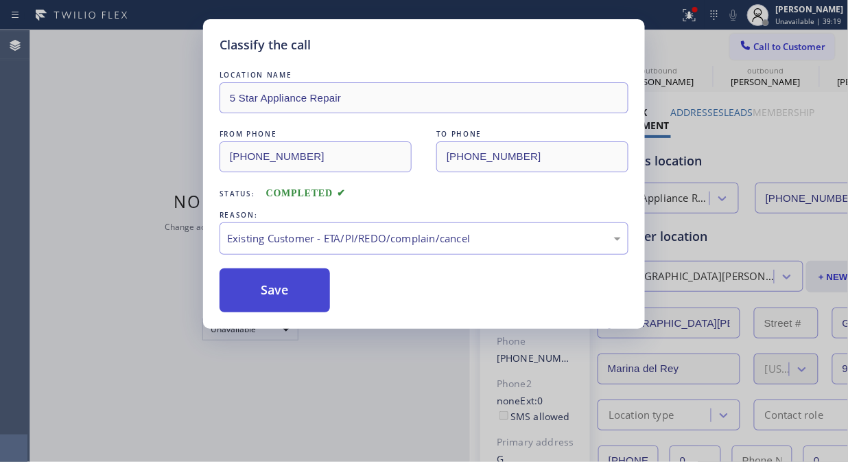
click at [285, 277] on button "Save" at bounding box center [275, 290] width 110 height 44
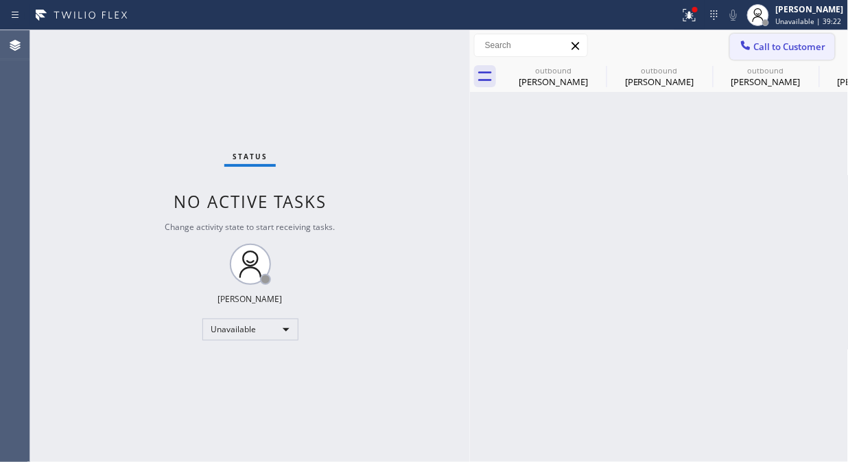
click at [764, 45] on span "Call to Customer" at bounding box center [790, 46] width 72 height 12
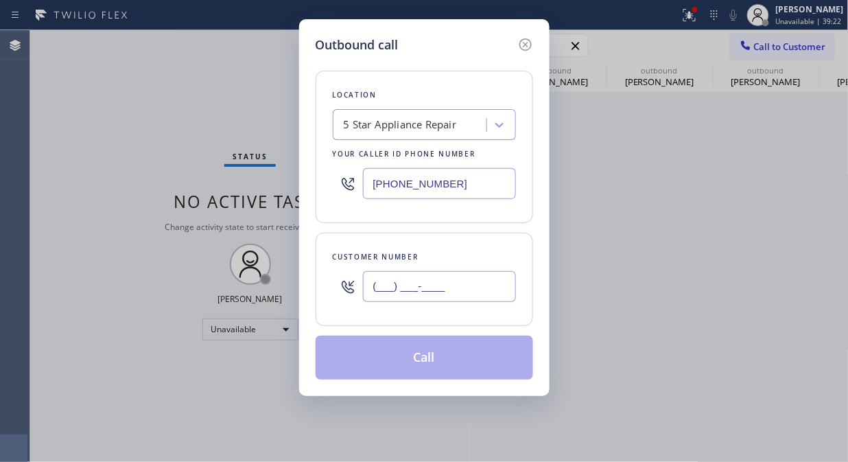
click at [469, 275] on input "(___) ___-____" at bounding box center [439, 286] width 153 height 31
paste input "818) 257-4603"
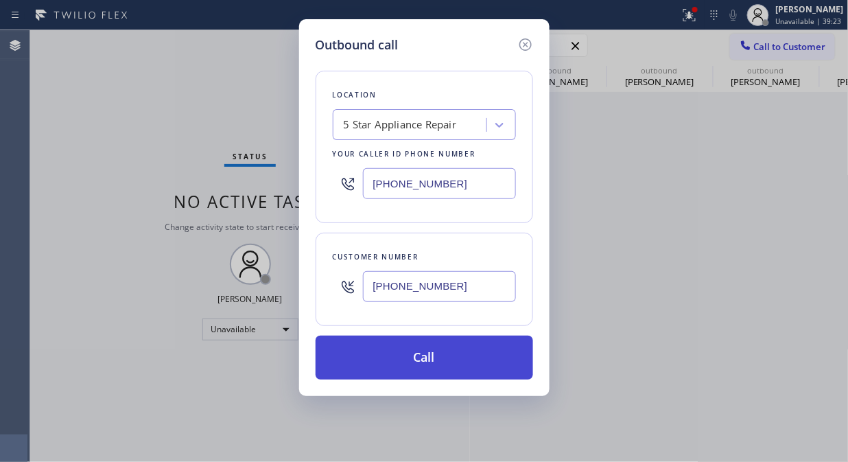
type input "[PHONE_NUMBER]"
click at [470, 364] on button "Call" at bounding box center [425, 358] width 218 height 44
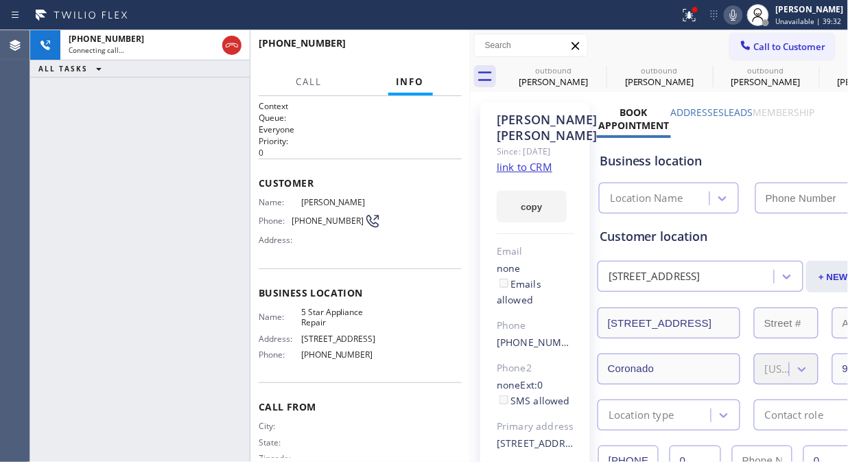
type input "[PHONE_NUMBER]"
click at [688, 8] on icon at bounding box center [689, 15] width 16 height 16
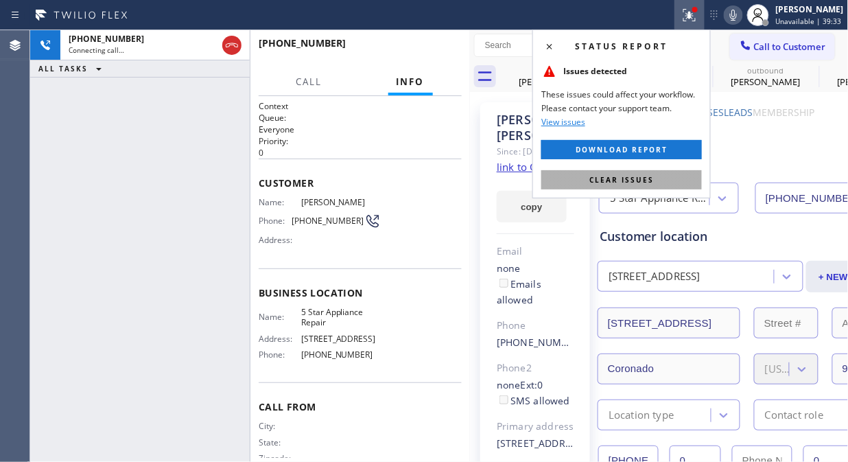
click at [620, 176] on span "Clear issues" at bounding box center [621, 180] width 65 height 10
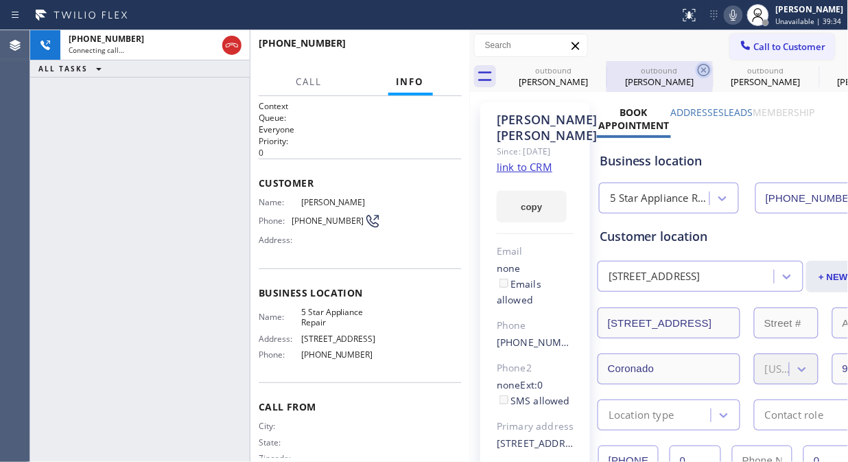
click at [0, 0] on icon at bounding box center [0, 0] width 0 height 0
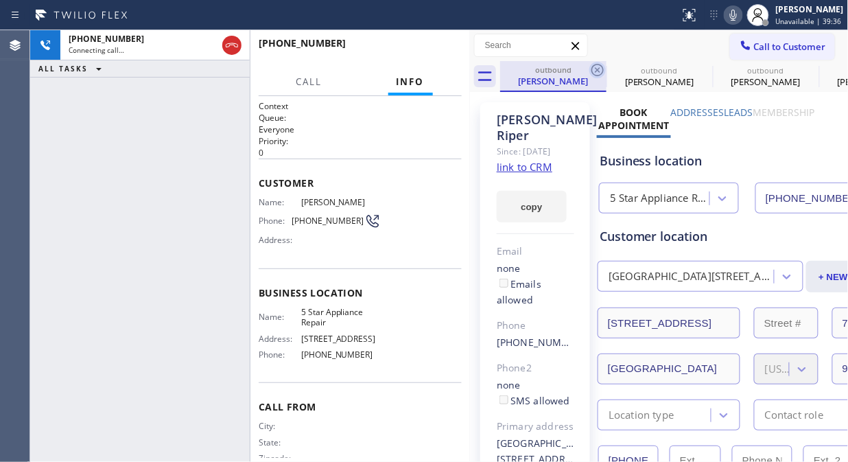
click at [595, 71] on icon at bounding box center [597, 70] width 16 height 16
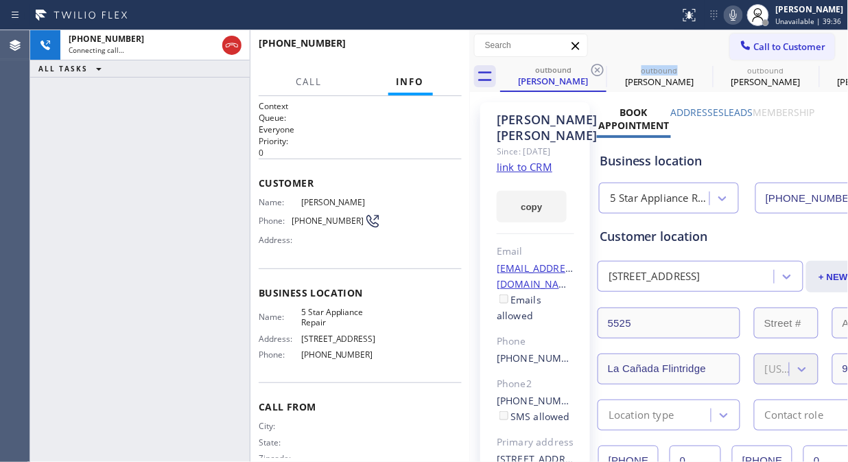
click at [595, 71] on icon at bounding box center [597, 70] width 16 height 16
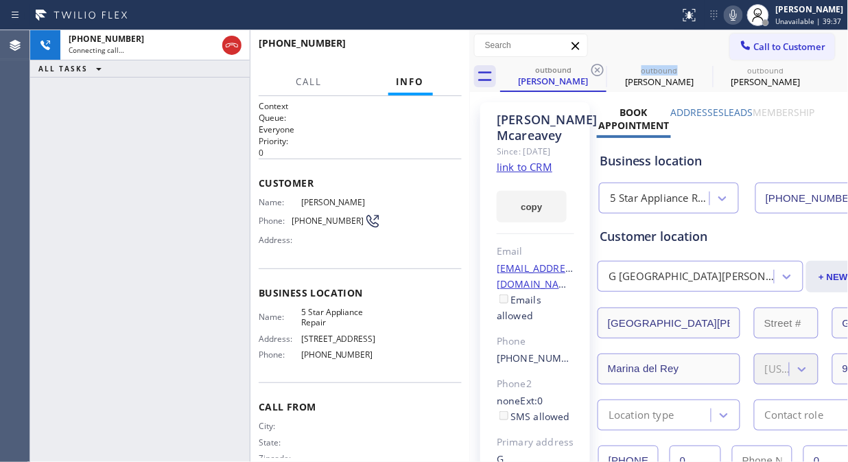
click at [595, 71] on icon at bounding box center [597, 70] width 16 height 16
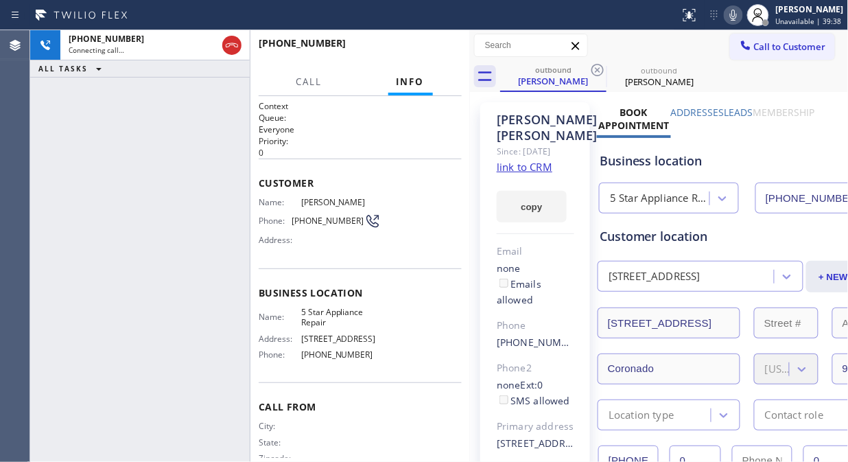
click at [595, 71] on icon at bounding box center [597, 70] width 16 height 16
click at [424, 45] on span "HANG UP" at bounding box center [430, 50] width 42 height 10
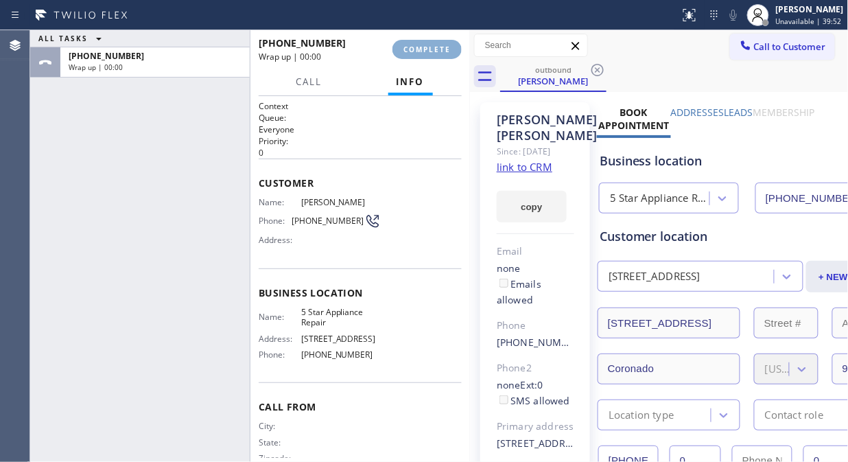
click at [425, 45] on span "COMPLETE" at bounding box center [426, 50] width 47 height 10
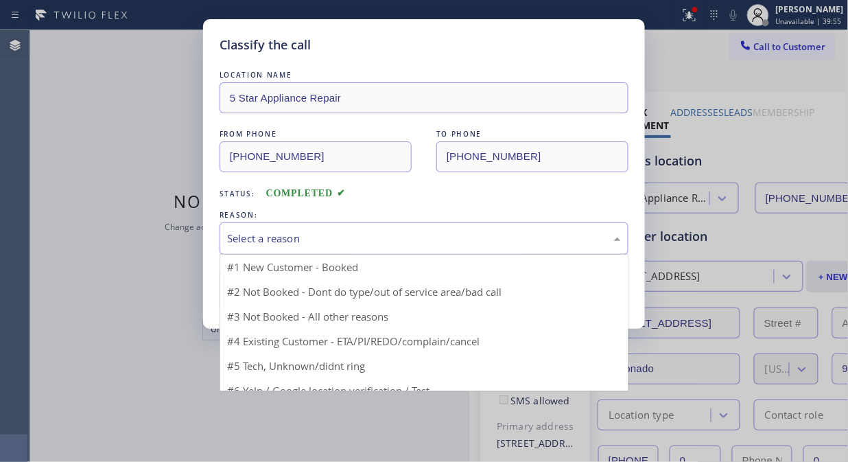
click at [406, 247] on div "Select a reason" at bounding box center [424, 238] width 409 height 32
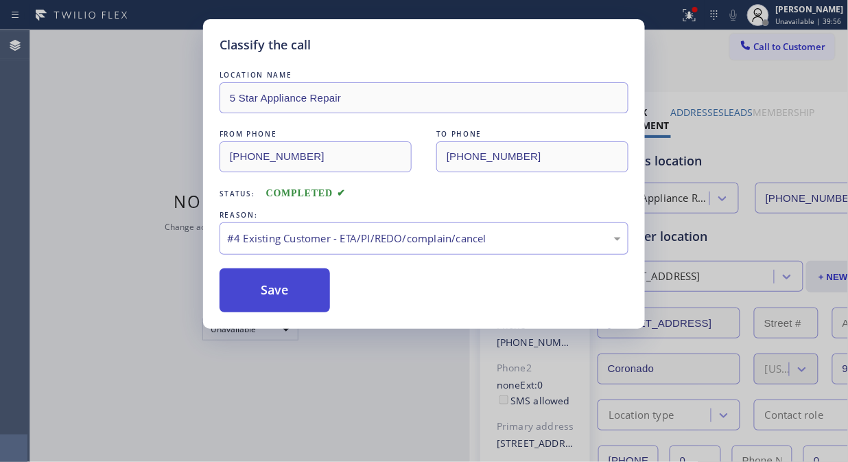
click at [295, 305] on button "Save" at bounding box center [275, 290] width 110 height 44
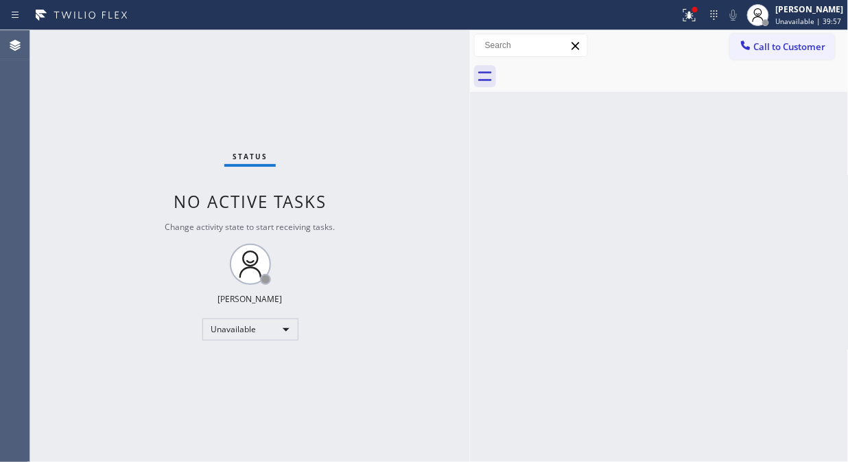
click at [785, 49] on span "Call to Customer" at bounding box center [790, 46] width 72 height 12
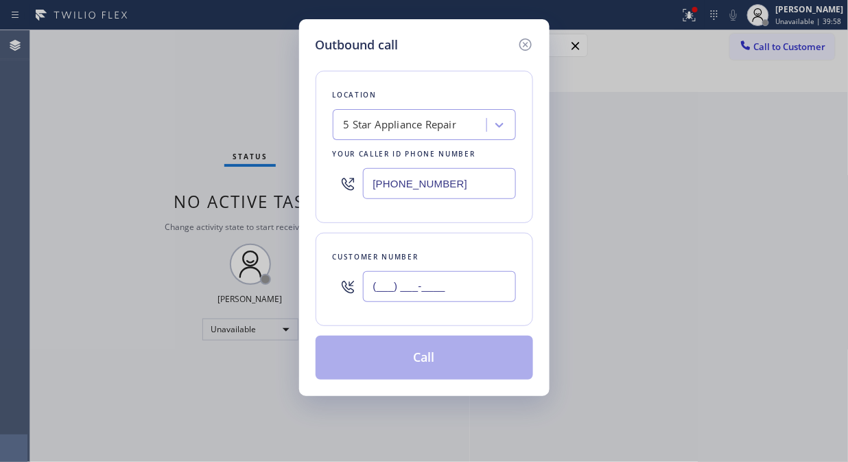
click at [464, 293] on input "(___) ___-____" at bounding box center [439, 286] width 153 height 31
paste input "949) 697-3152"
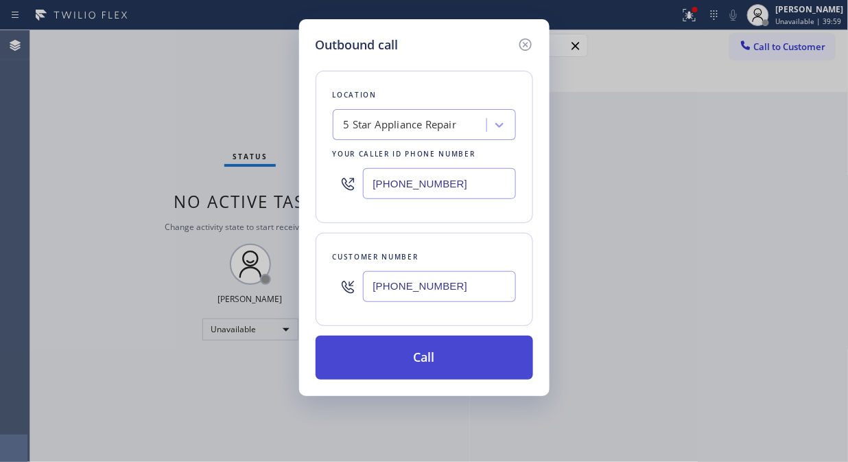
type input "[PHONE_NUMBER]"
click at [454, 353] on button "Call" at bounding box center [425, 358] width 218 height 44
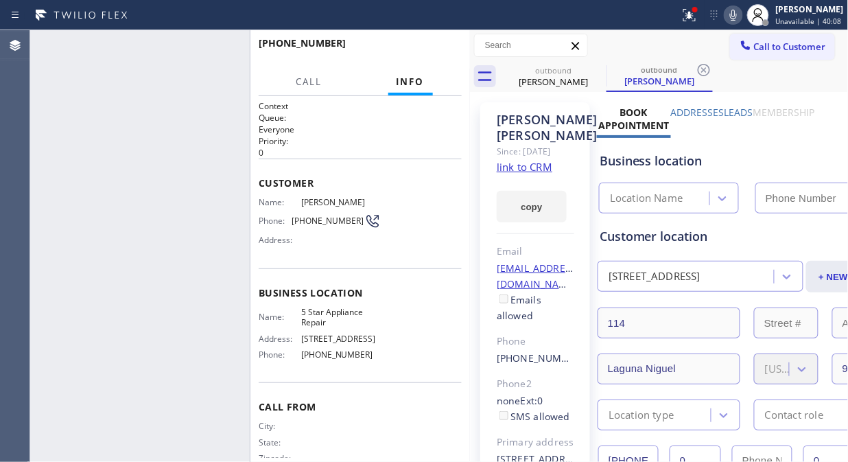
type input "[PHONE_NUMBER]"
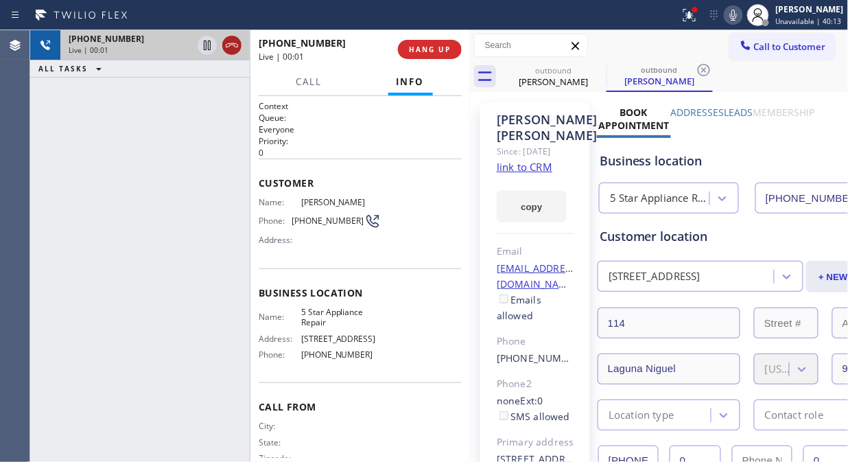
click at [233, 43] on icon at bounding box center [232, 45] width 16 height 16
click at [446, 45] on span "HANG UP" at bounding box center [430, 50] width 42 height 10
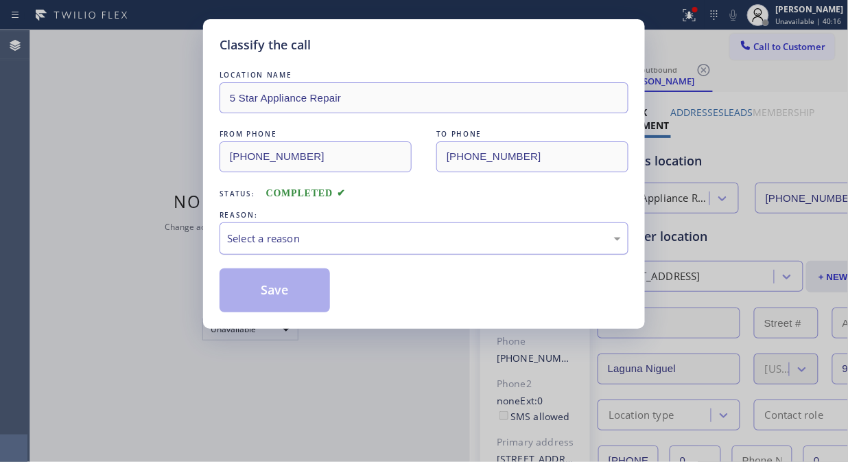
drag, startPoint x: 421, startPoint y: 239, endPoint x: 421, endPoint y: 247, distance: 8.2
click at [421, 239] on div "Select a reason" at bounding box center [424, 239] width 394 height 16
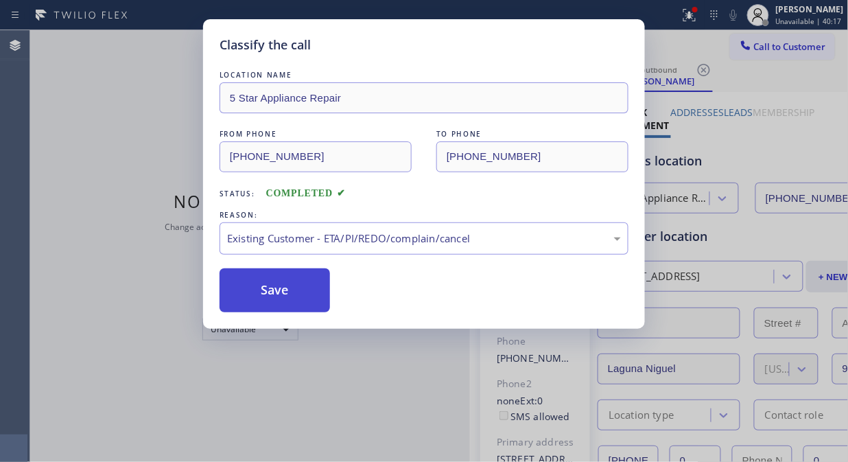
click at [298, 297] on button "Save" at bounding box center [275, 290] width 110 height 44
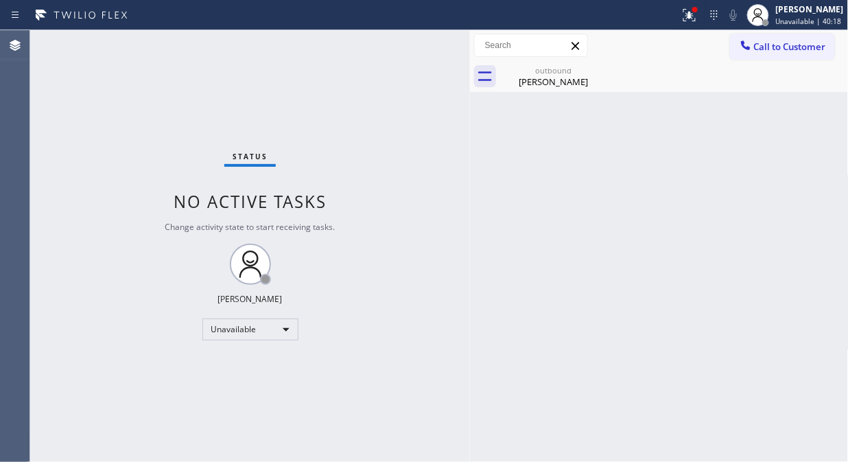
click at [766, 49] on span "Call to Customer" at bounding box center [790, 46] width 72 height 12
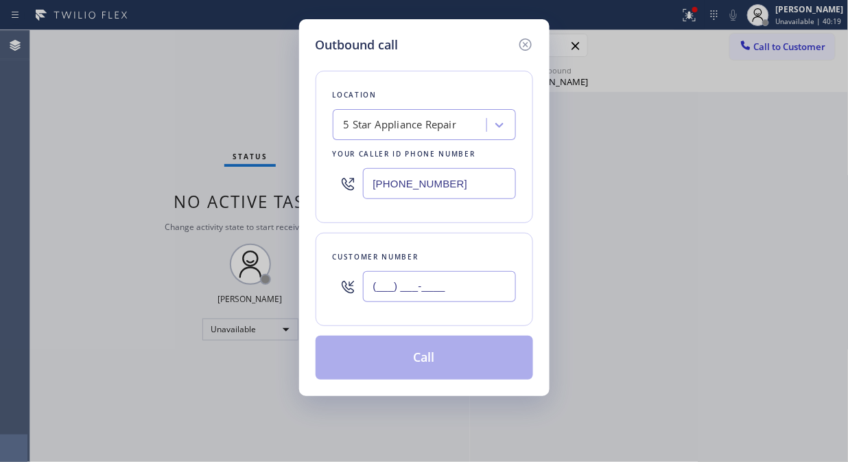
click at [429, 295] on input "(___) ___-____" at bounding box center [439, 286] width 153 height 31
paste input "510) 708-2112"
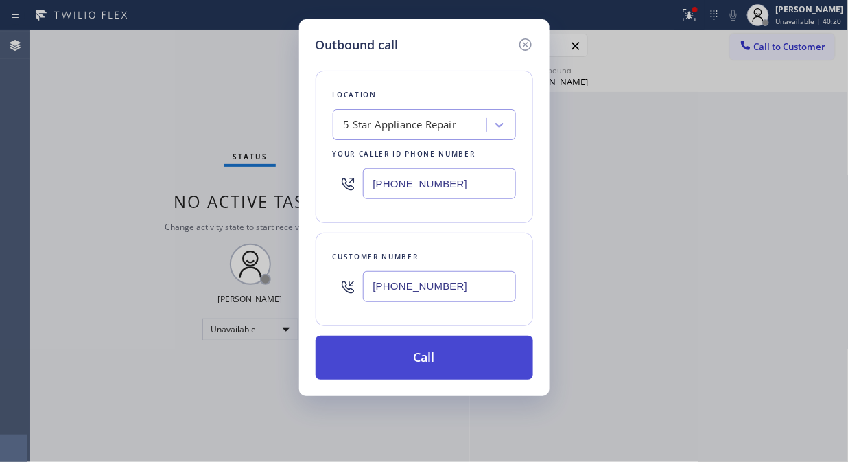
type input "[PHONE_NUMBER]"
drag, startPoint x: 477, startPoint y: 366, endPoint x: 487, endPoint y: 365, distance: 10.4
click at [479, 366] on button "Call" at bounding box center [425, 358] width 218 height 44
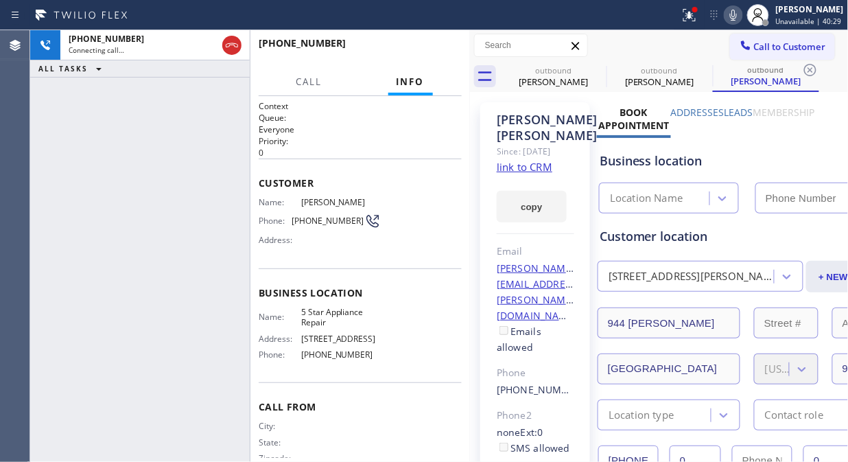
type input "[PHONE_NUMBER]"
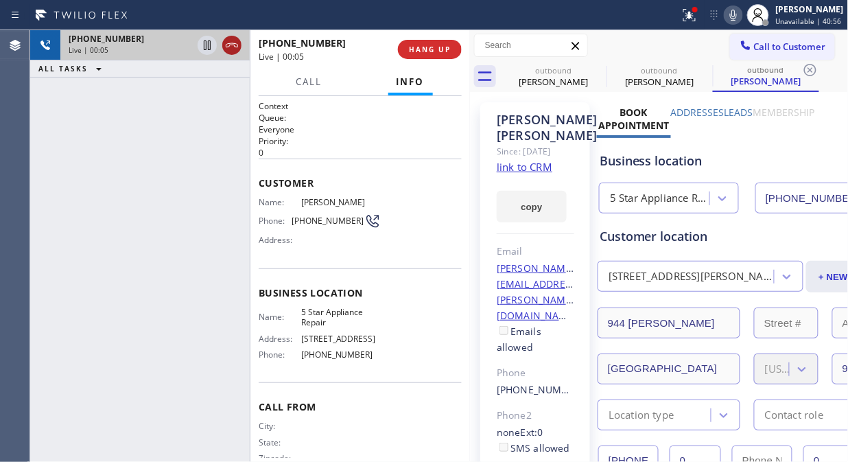
click at [229, 42] on icon at bounding box center [232, 45] width 16 height 16
click at [417, 49] on span "HANG UP" at bounding box center [430, 50] width 42 height 10
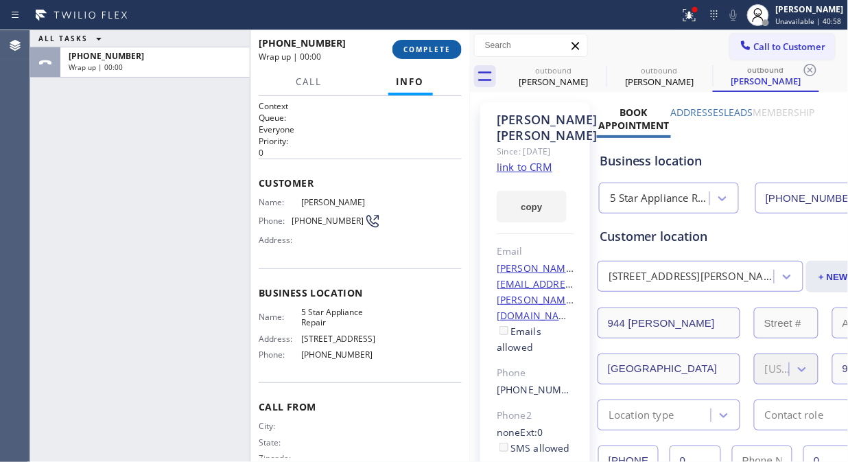
click at [438, 48] on span "COMPLETE" at bounding box center [426, 50] width 47 height 10
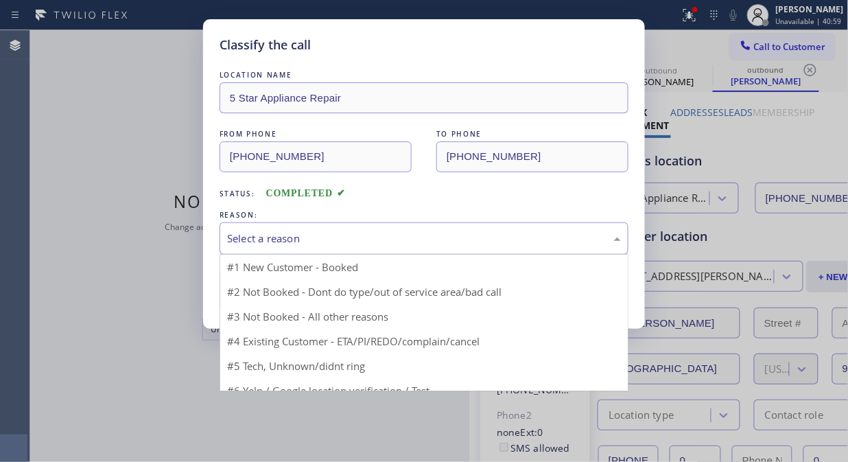
click at [434, 236] on div "Select a reason" at bounding box center [424, 239] width 394 height 16
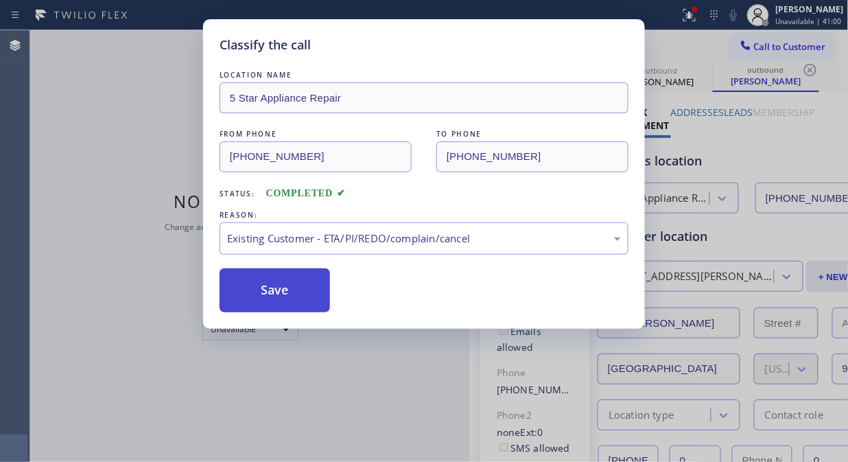
click at [314, 294] on button "Save" at bounding box center [275, 290] width 110 height 44
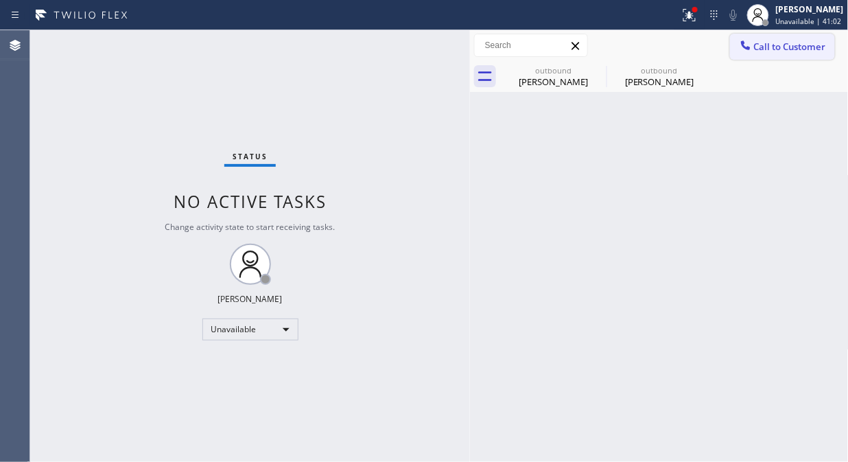
click at [753, 45] on div at bounding box center [746, 46] width 16 height 16
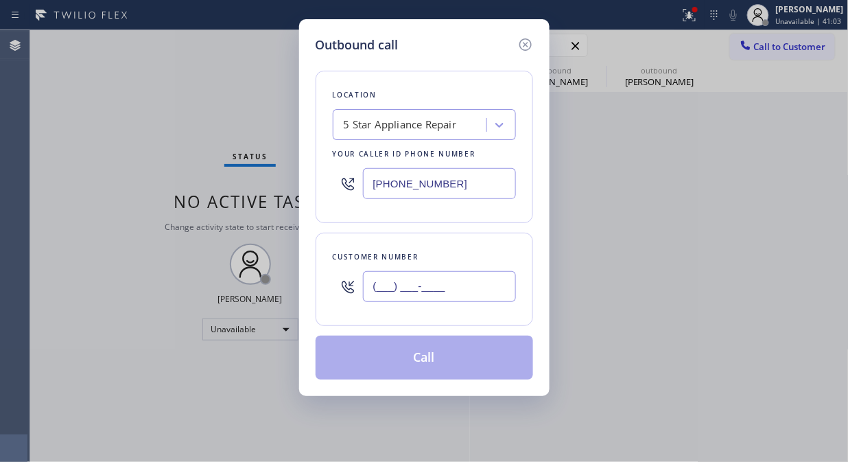
click at [444, 283] on input "(___) ___-____" at bounding box center [439, 286] width 153 height 31
paste input "503) 780-7236"
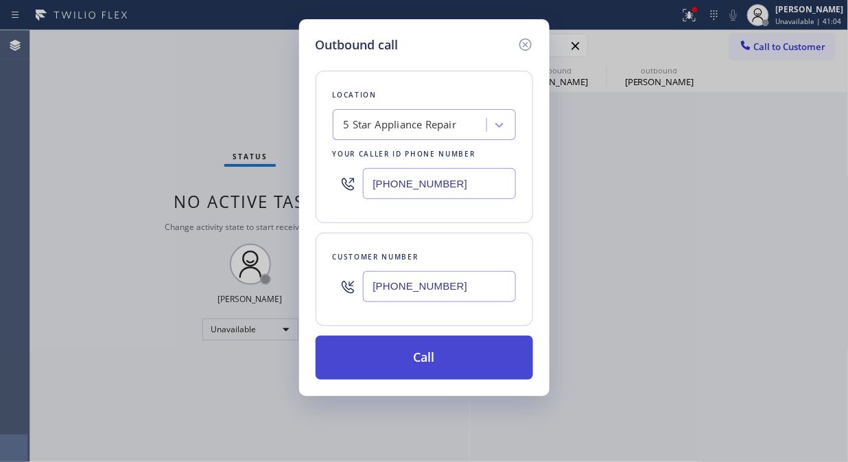
type input "[PHONE_NUMBER]"
click at [449, 345] on button "Call" at bounding box center [425, 358] width 218 height 44
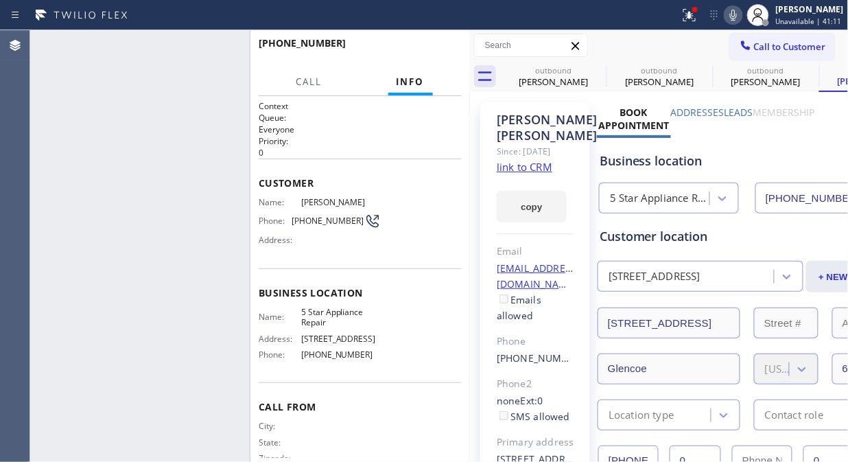
type input "[PHONE_NUMBER]"
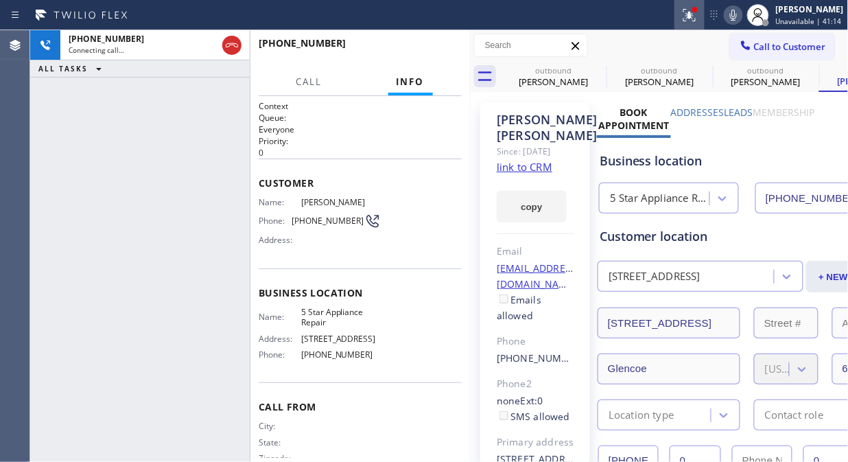
click at [698, 18] on icon at bounding box center [689, 15] width 16 height 16
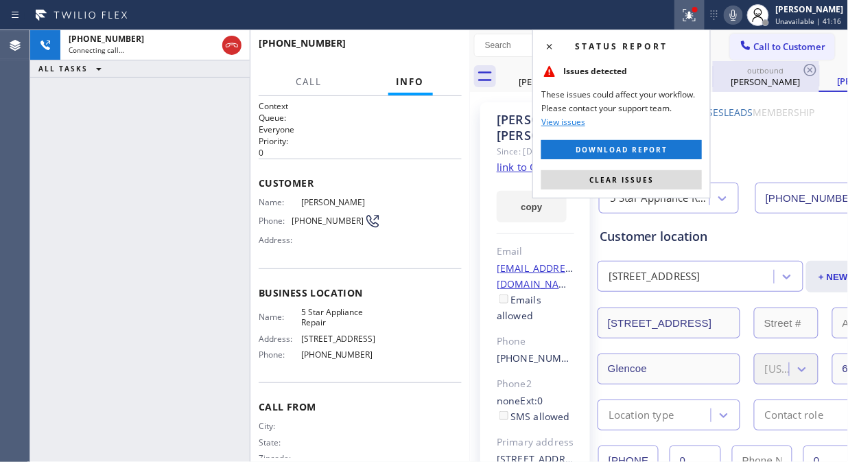
drag, startPoint x: 624, startPoint y: 186, endPoint x: 744, endPoint y: 69, distance: 167.4
click at [625, 186] on button "Clear issues" at bounding box center [621, 179] width 161 height 19
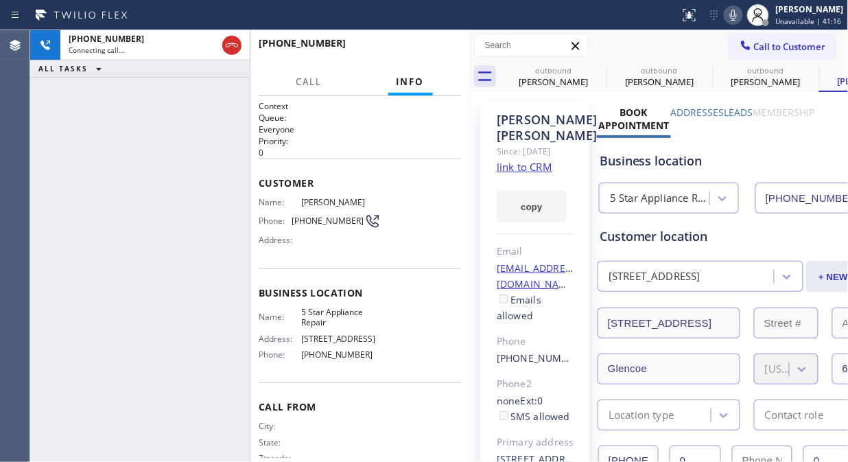
click at [742, 12] on icon at bounding box center [733, 15] width 16 height 16
click at [738, 14] on rect at bounding box center [734, 14] width 10 height 10
click at [594, 67] on icon at bounding box center [597, 70] width 16 height 16
click at [696, 67] on icon at bounding box center [704, 70] width 16 height 16
click at [0, 0] on icon at bounding box center [0, 0] width 0 height 0
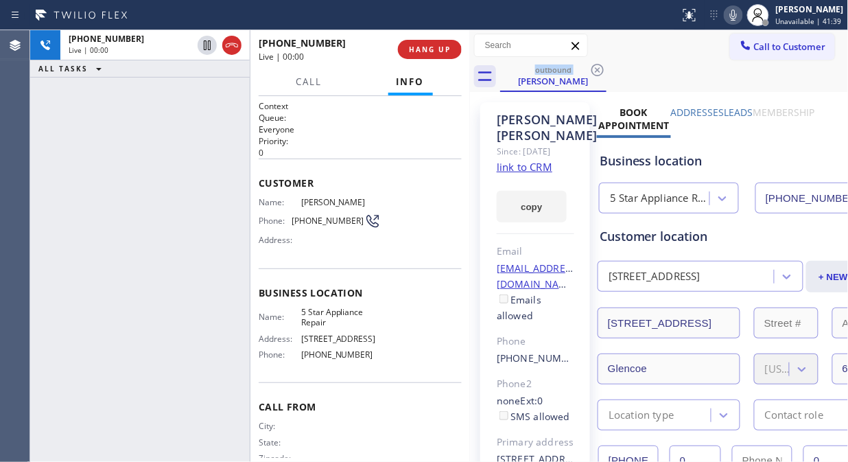
click at [90, 106] on div "[PHONE_NUMBER] Live | 00:00 ALL TASKS ALL TASKS ACTIVE TASKS TASKS IN WRAP UP" at bounding box center [140, 246] width 220 height 432
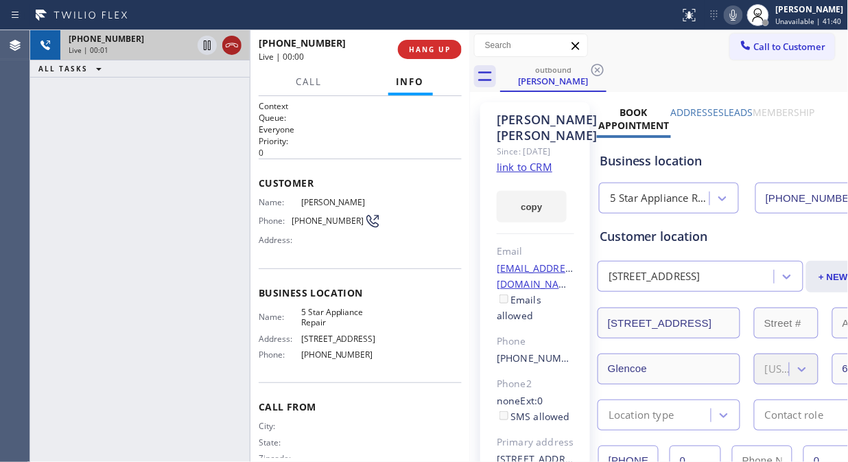
click at [230, 45] on icon at bounding box center [232, 45] width 16 height 16
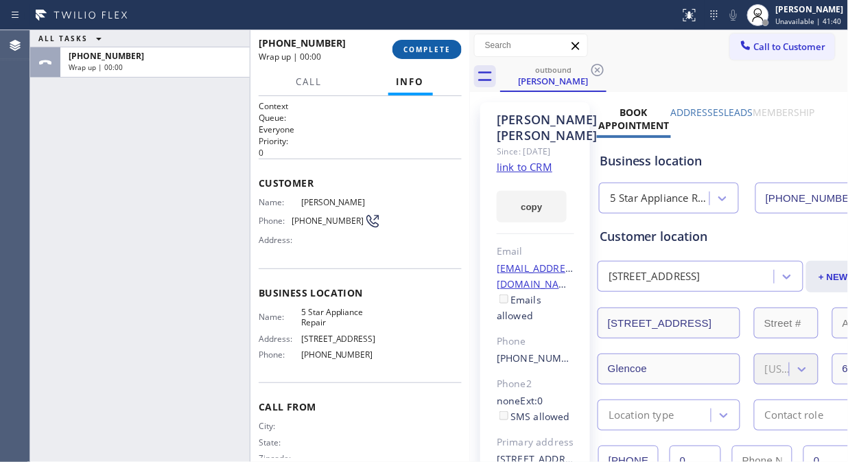
click at [430, 49] on span "COMPLETE" at bounding box center [426, 50] width 47 height 10
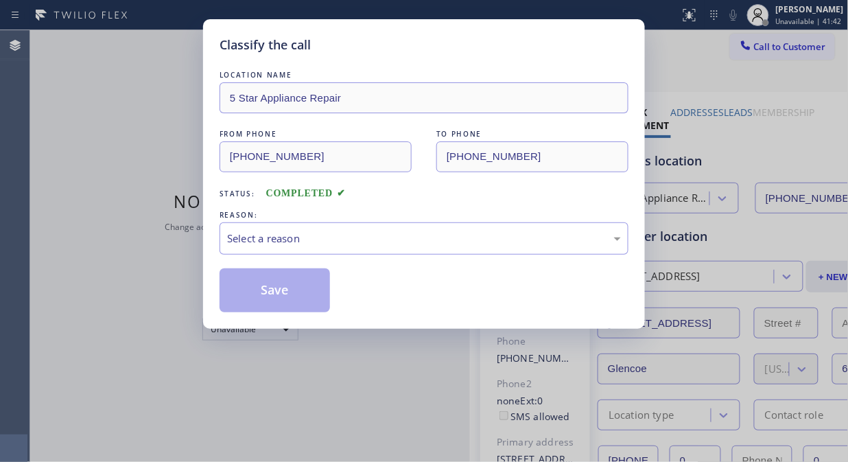
click at [430, 49] on div "Classify the call" at bounding box center [424, 45] width 409 height 19
click at [400, 250] on div "Select a reason" at bounding box center [424, 238] width 409 height 32
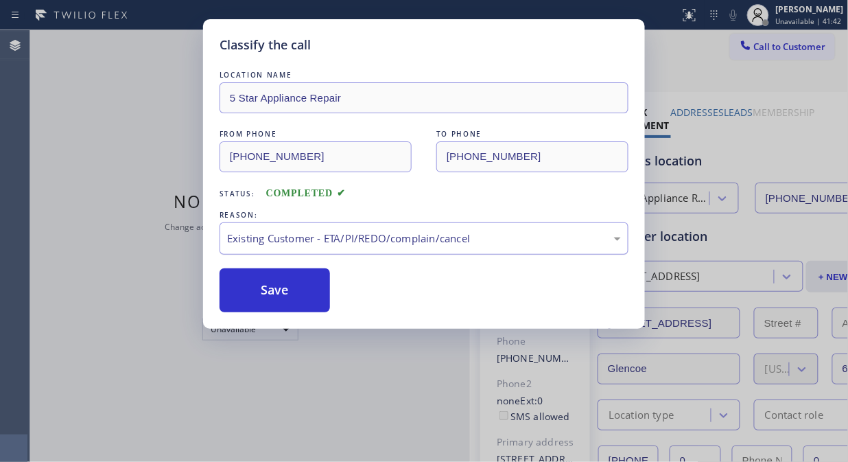
drag, startPoint x: 310, startPoint y: 298, endPoint x: 392, endPoint y: 248, distance: 96.0
click at [309, 298] on button "Save" at bounding box center [275, 290] width 110 height 44
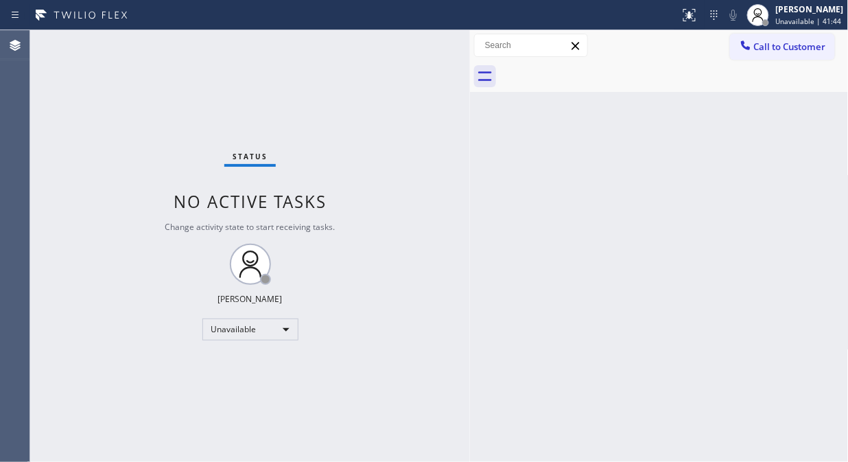
click at [763, 45] on span "Call to Customer" at bounding box center [790, 46] width 72 height 12
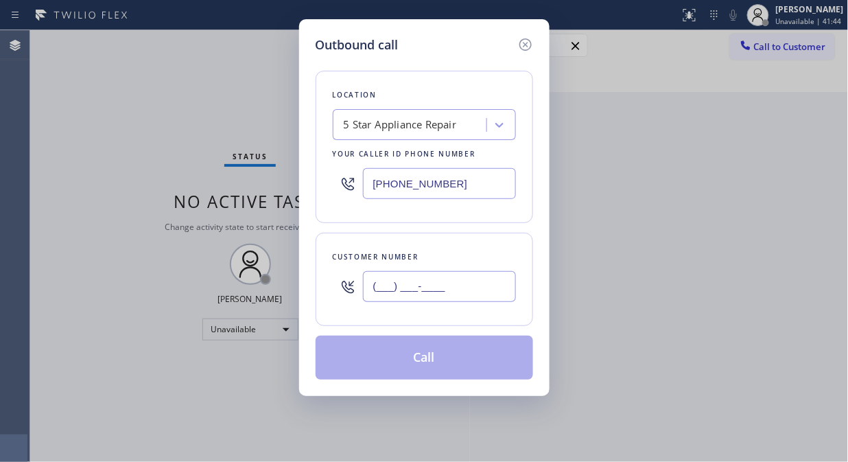
click at [409, 294] on input "(___) ___-____" at bounding box center [439, 286] width 153 height 31
paste input "818) 425-2380"
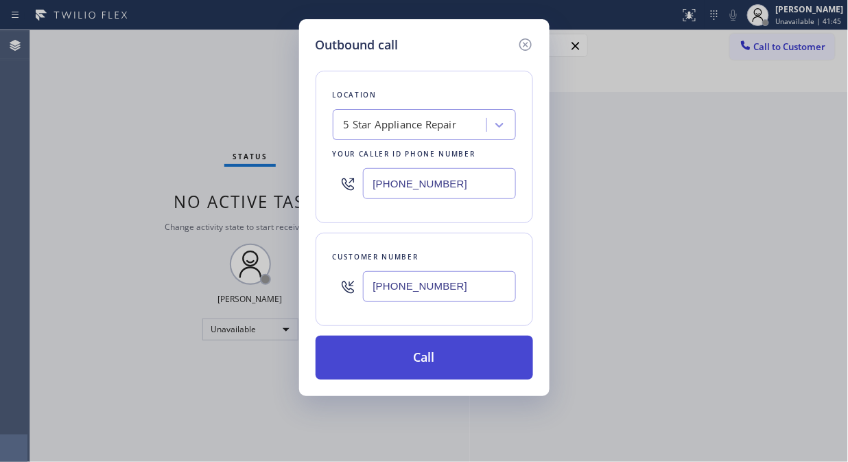
type input "[PHONE_NUMBER]"
click at [434, 354] on button "Call" at bounding box center [425, 358] width 218 height 44
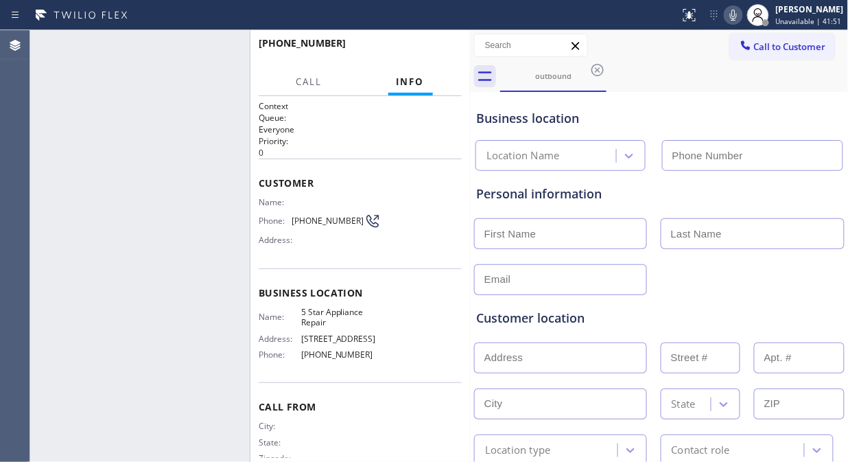
type input "[PHONE_NUMBER]"
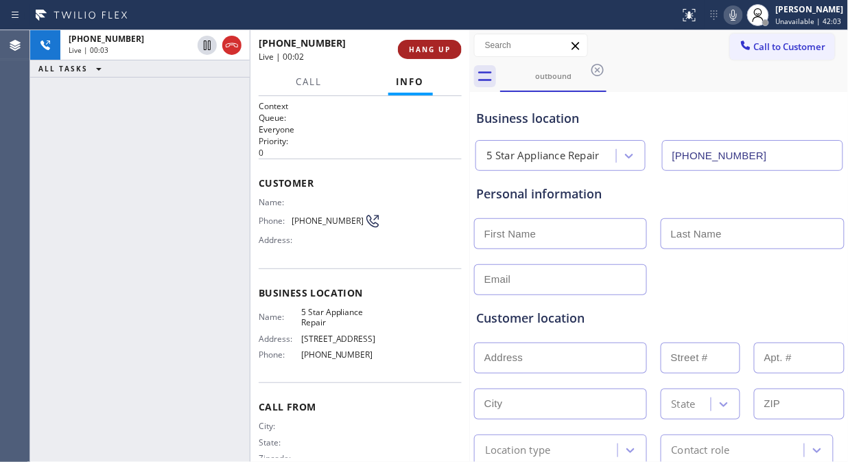
click at [407, 51] on button "HANG UP" at bounding box center [430, 49] width 64 height 19
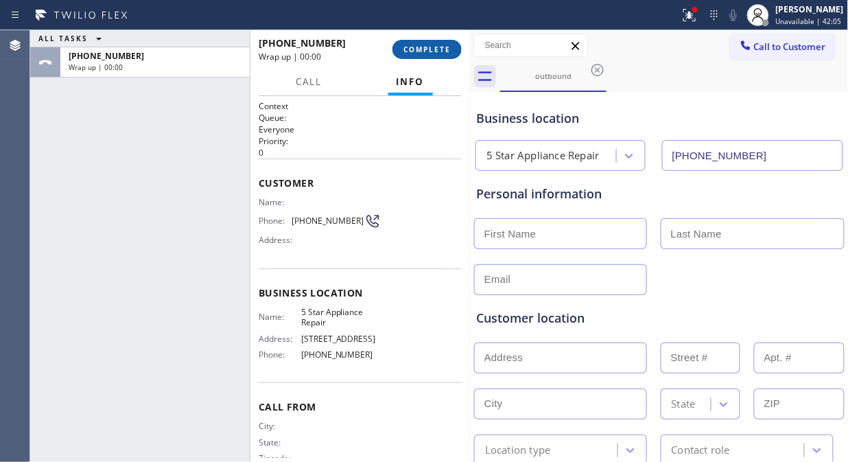
click at [407, 51] on span "COMPLETE" at bounding box center [426, 50] width 47 height 10
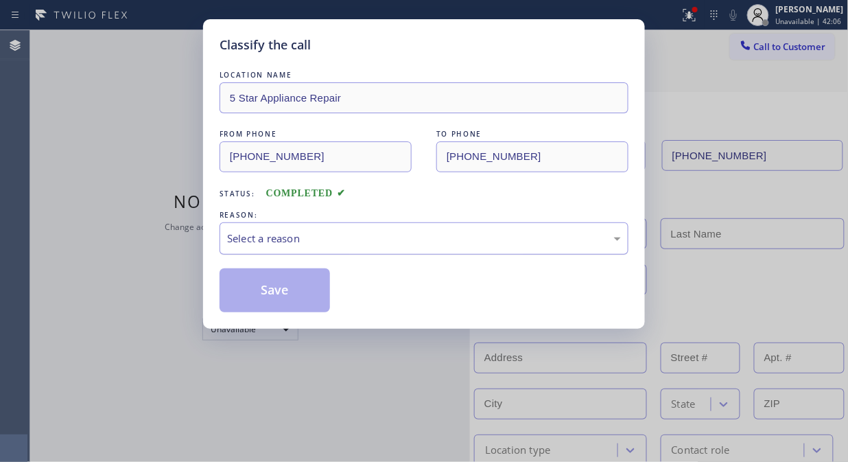
click at [397, 241] on div "Select a reason" at bounding box center [424, 239] width 394 height 16
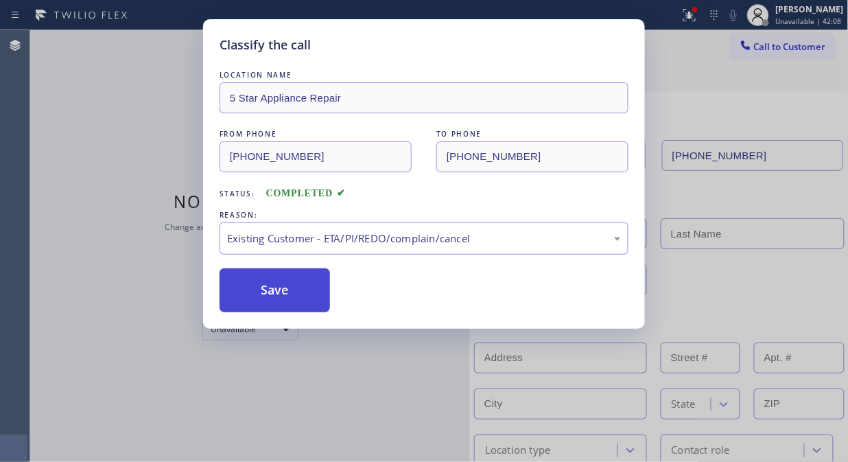
click at [314, 293] on button "Save" at bounding box center [275, 290] width 110 height 44
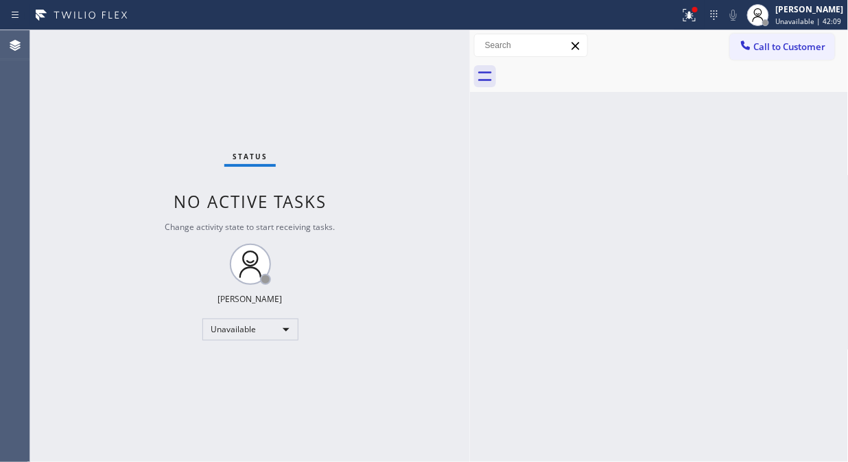
click at [762, 47] on span "Call to Customer" at bounding box center [790, 46] width 72 height 12
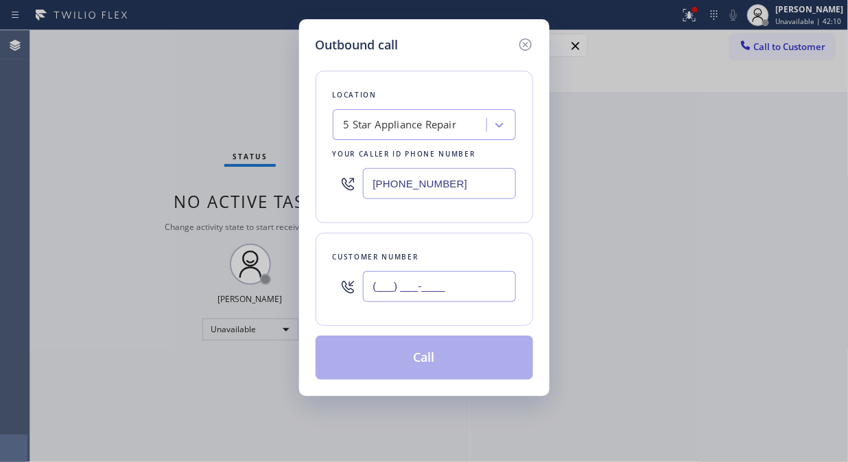
click at [493, 273] on input "(___) ___-____" at bounding box center [439, 286] width 153 height 31
paste input "818) 368-5368"
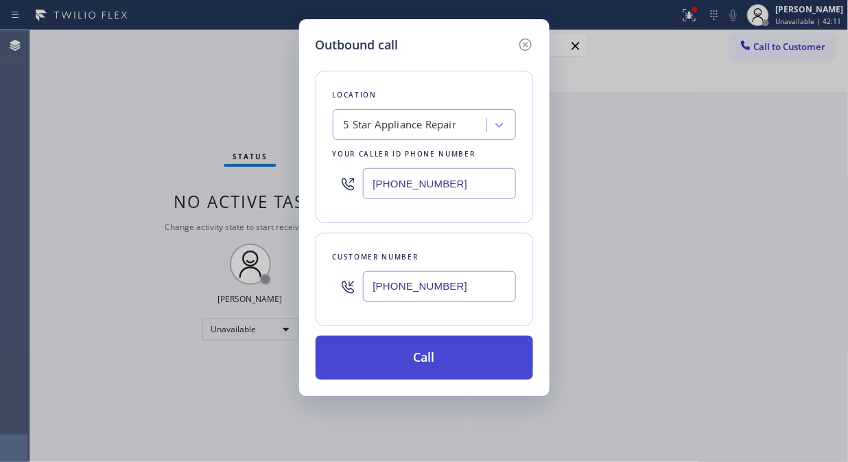
type input "[PHONE_NUMBER]"
click at [458, 362] on button "Call" at bounding box center [425, 358] width 218 height 44
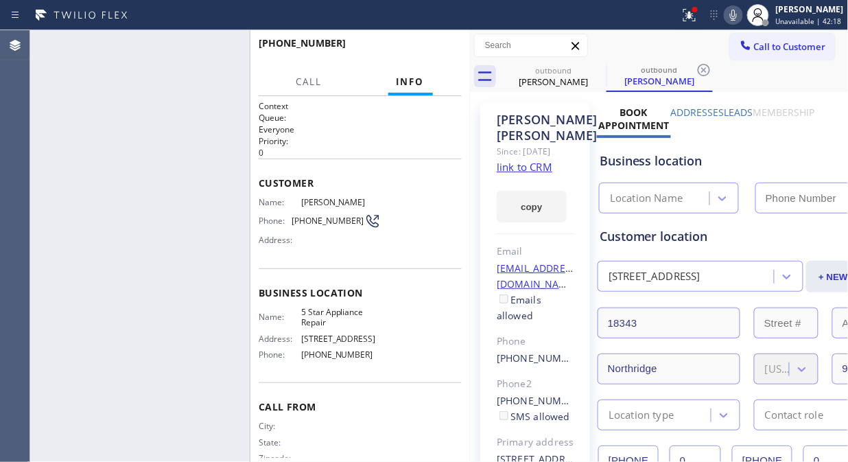
type input "[PHONE_NUMBER]"
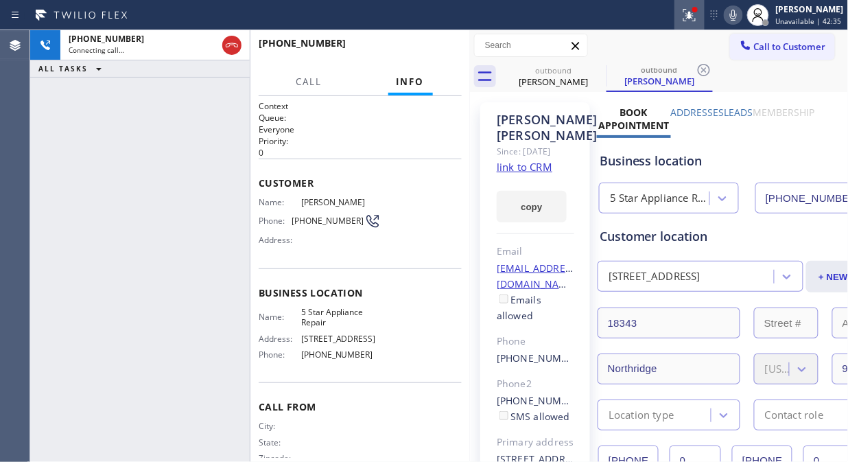
click at [692, 17] on icon at bounding box center [687, 14] width 8 height 10
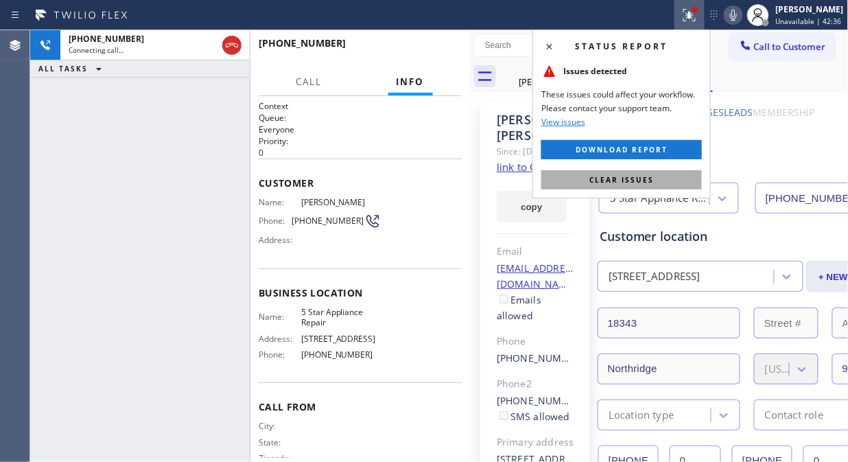
click at [637, 183] on span "Clear issues" at bounding box center [621, 180] width 65 height 10
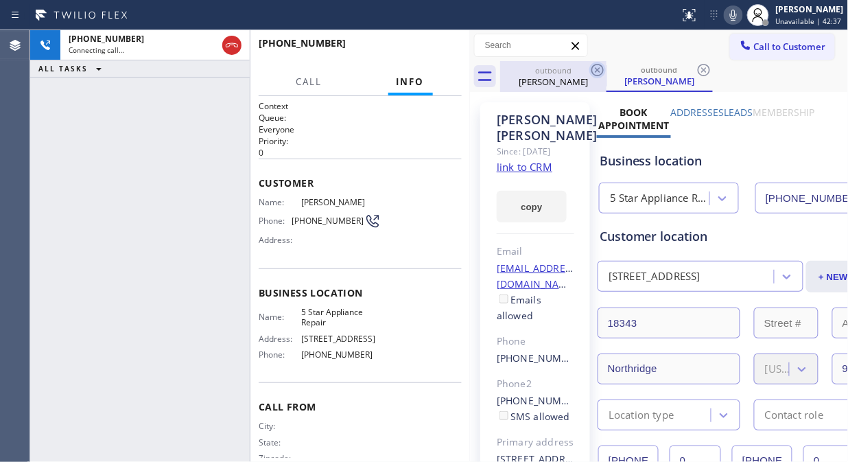
click at [593, 69] on icon at bounding box center [597, 70] width 16 height 16
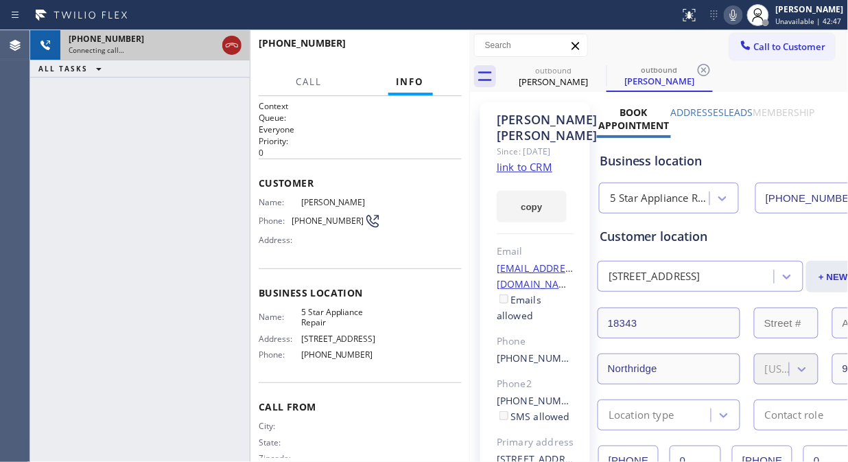
click at [233, 48] on icon at bounding box center [232, 45] width 16 height 16
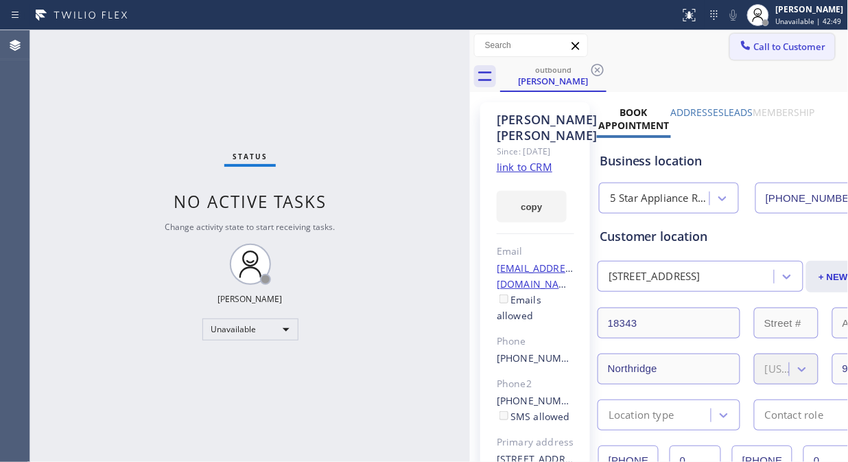
click at [754, 43] on span "Call to Customer" at bounding box center [790, 46] width 72 height 12
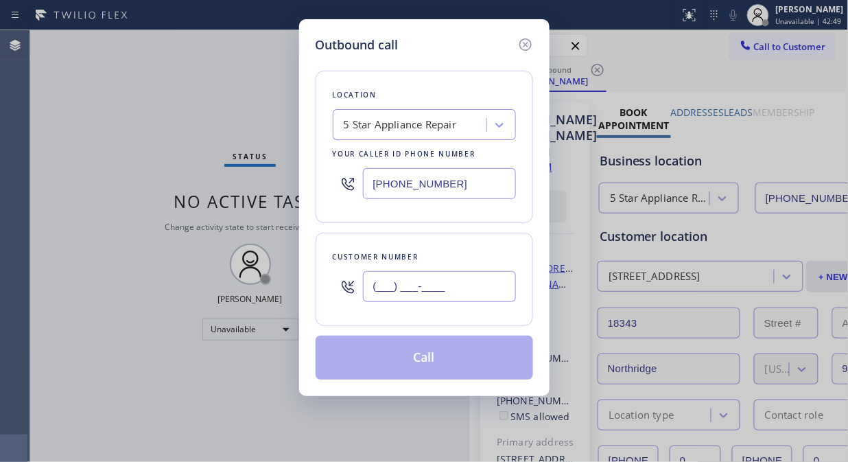
click at [415, 280] on input "(___) ___-____" at bounding box center [439, 286] width 153 height 31
paste input "310) 308-6142"
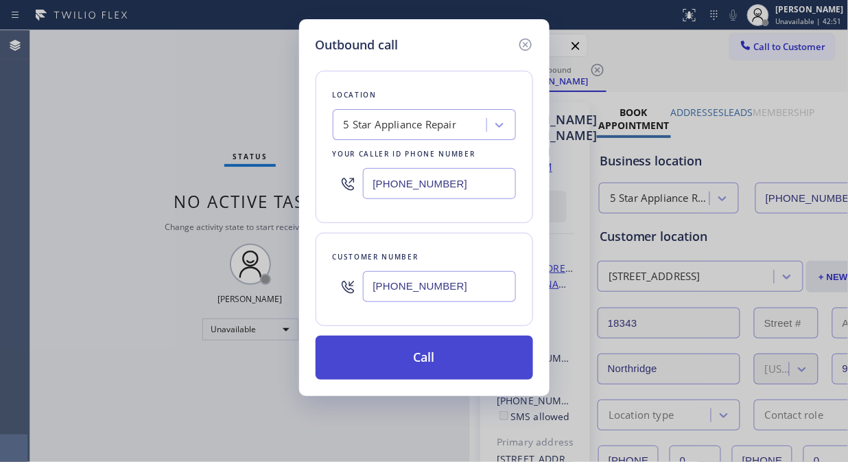
type input "[PHONE_NUMBER]"
click at [447, 366] on button "Call" at bounding box center [425, 358] width 218 height 44
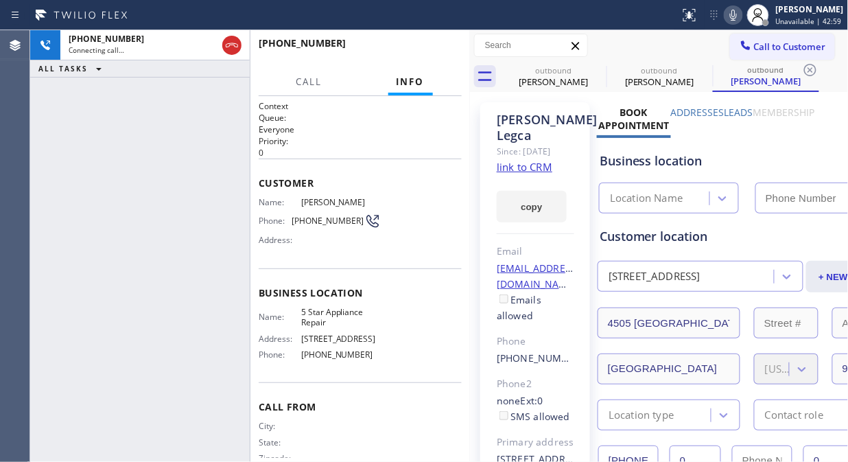
type input "[PHONE_NUMBER]"
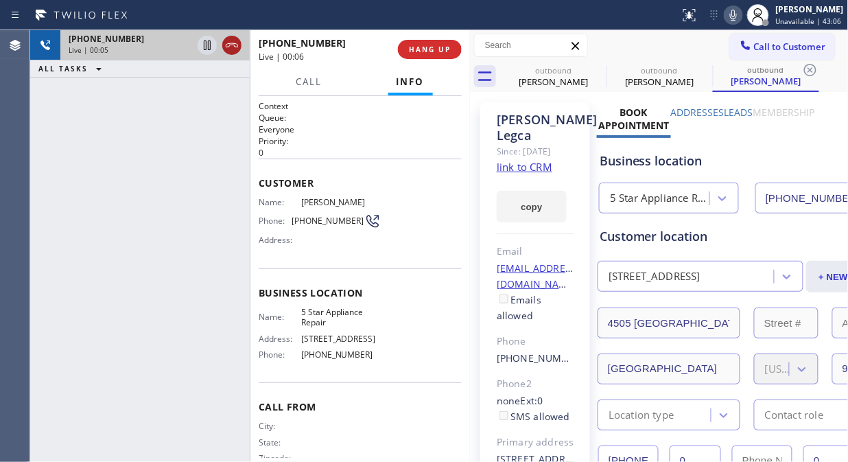
click at [237, 43] on icon at bounding box center [232, 45] width 16 height 16
click at [451, 55] on button "HANG UP" at bounding box center [430, 49] width 64 height 19
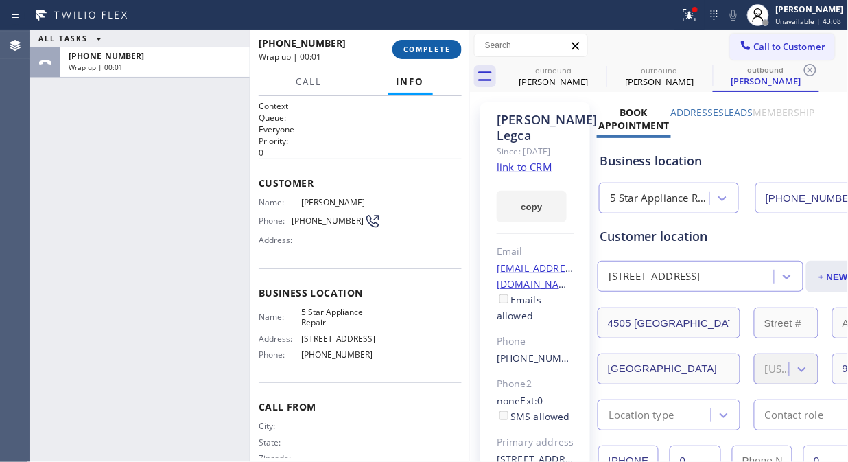
click at [449, 51] on span "COMPLETE" at bounding box center [426, 50] width 47 height 10
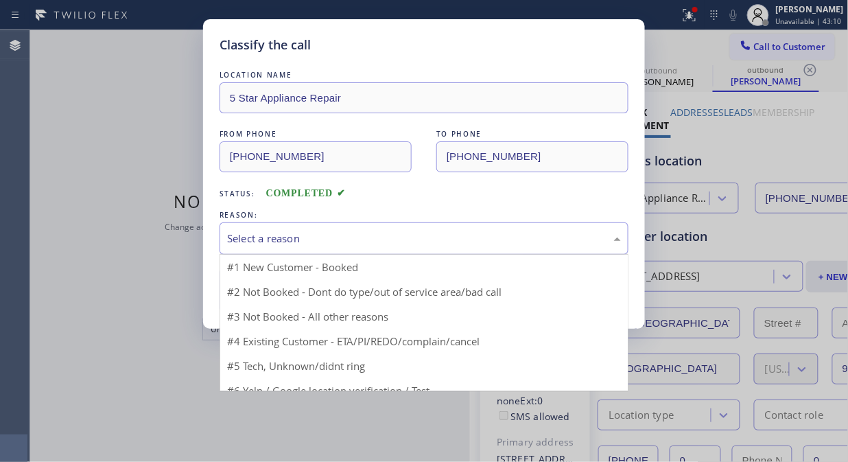
click at [433, 244] on div "Select a reason" at bounding box center [424, 239] width 394 height 16
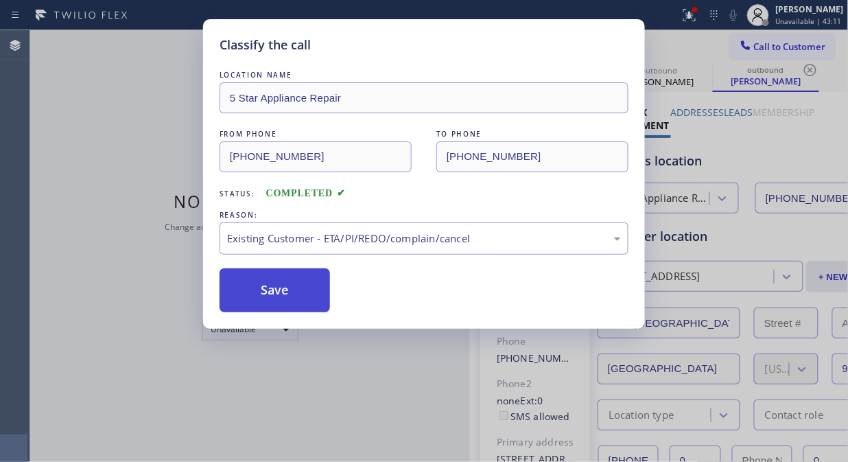
click at [268, 278] on button "Save" at bounding box center [275, 290] width 110 height 44
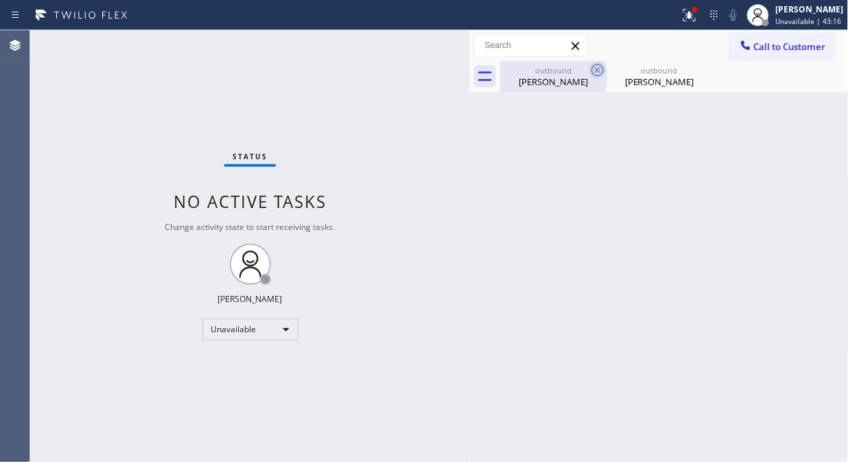
click at [598, 69] on icon at bounding box center [597, 70] width 12 height 12
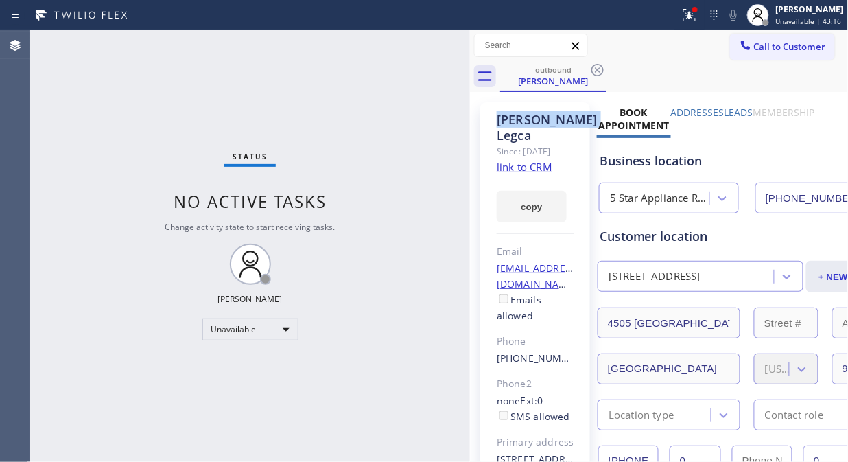
click at [598, 69] on icon at bounding box center [597, 70] width 12 height 12
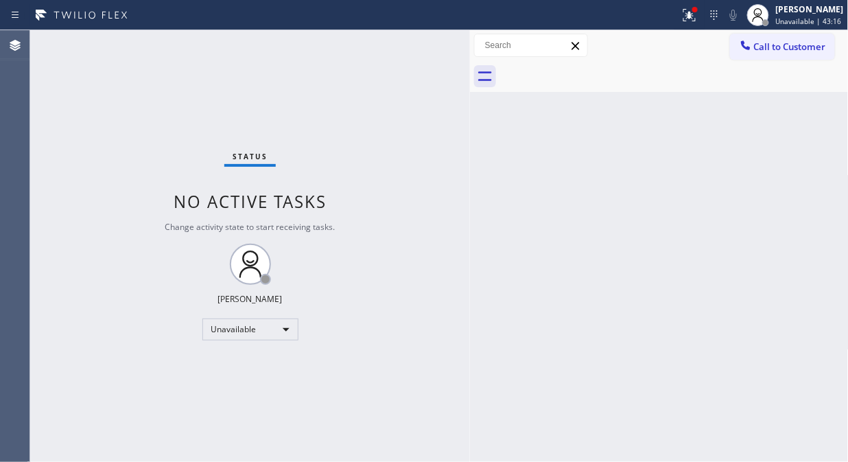
click at [598, 69] on div at bounding box center [674, 76] width 349 height 31
click at [697, 14] on icon at bounding box center [689, 15] width 16 height 16
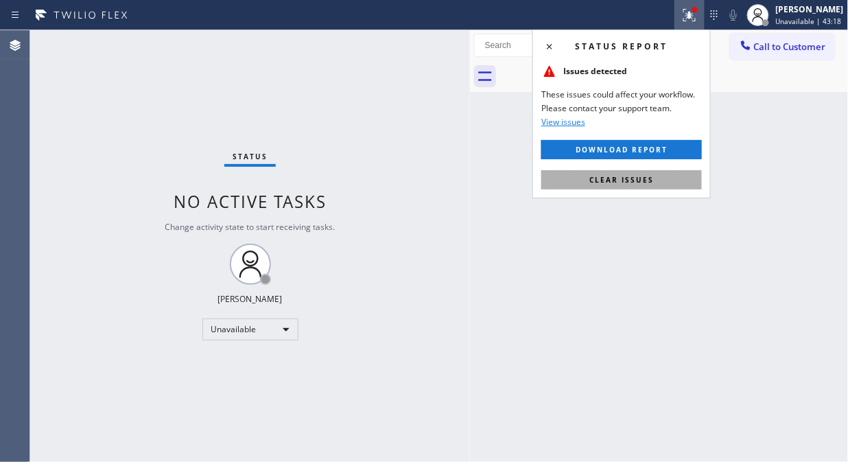
click at [676, 185] on button "Clear issues" at bounding box center [621, 179] width 161 height 19
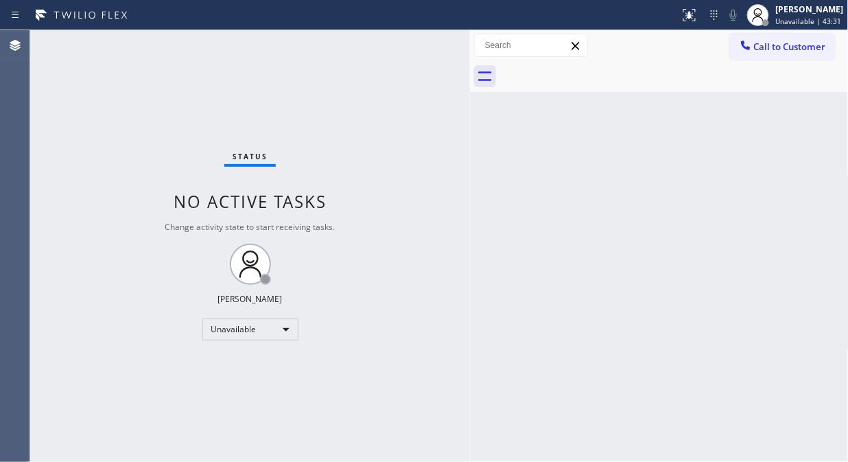
click at [764, 38] on button "Call to Customer" at bounding box center [782, 47] width 105 height 26
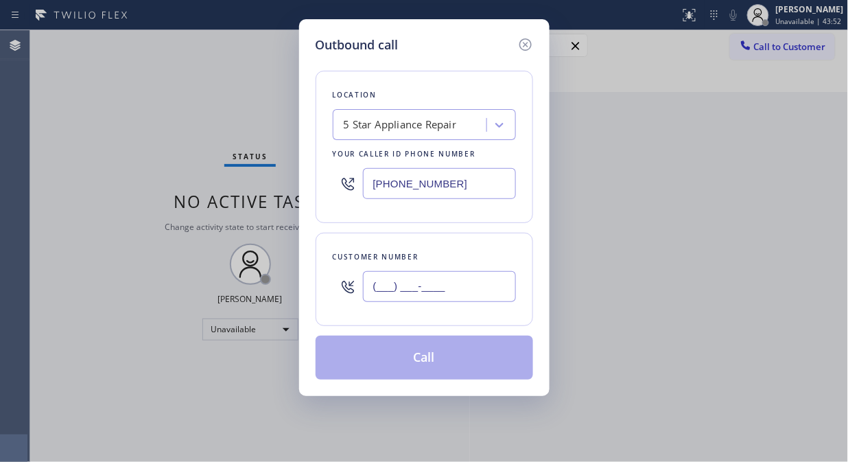
click at [377, 285] on input "(___) ___-____" at bounding box center [439, 286] width 153 height 31
paste input "562) 713-2283"
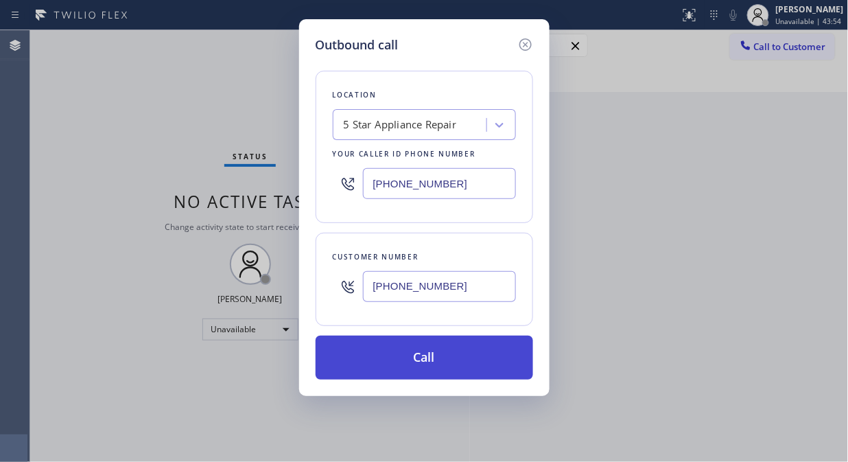
type input "[PHONE_NUMBER]"
click at [408, 362] on button "Call" at bounding box center [425, 358] width 218 height 44
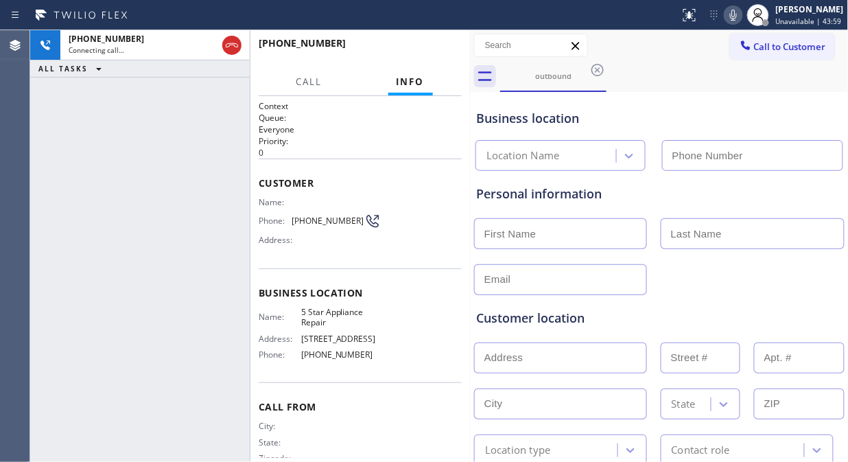
type input "[PHONE_NUMBER]"
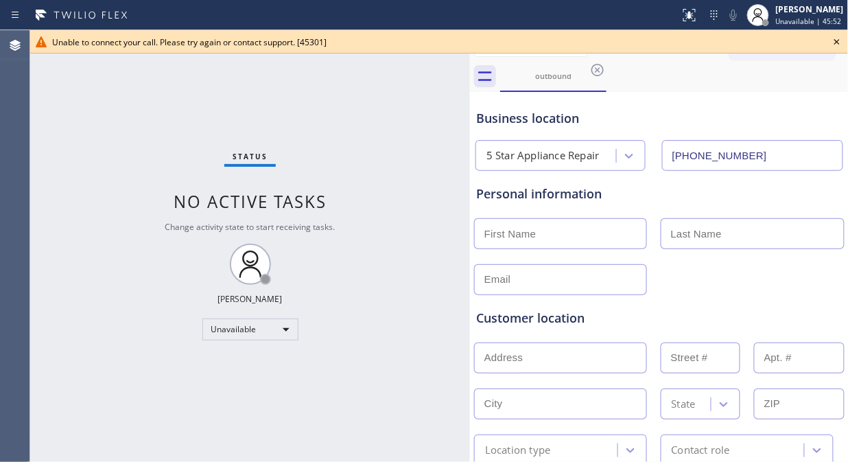
click at [833, 40] on icon at bounding box center [837, 42] width 16 height 16
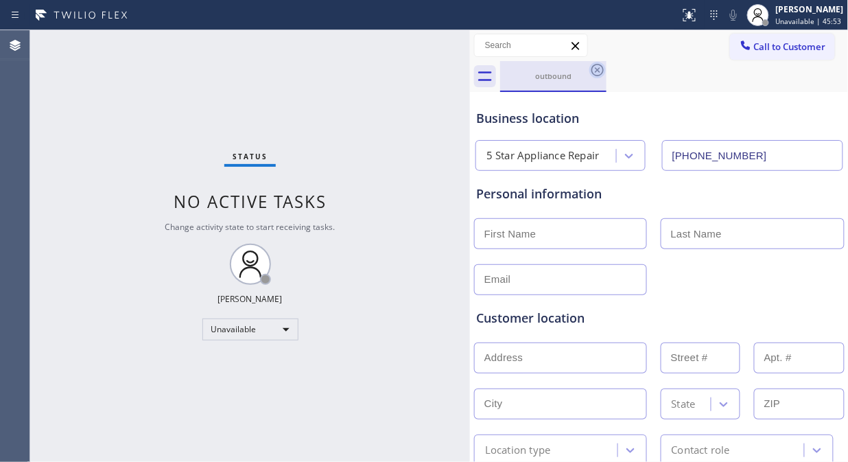
click at [597, 67] on icon at bounding box center [597, 70] width 16 height 16
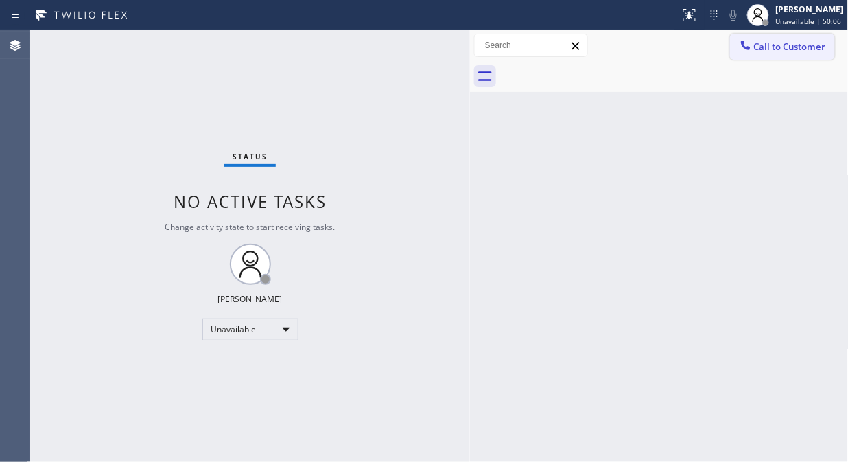
click at [774, 53] on button "Call to Customer" at bounding box center [782, 47] width 105 height 26
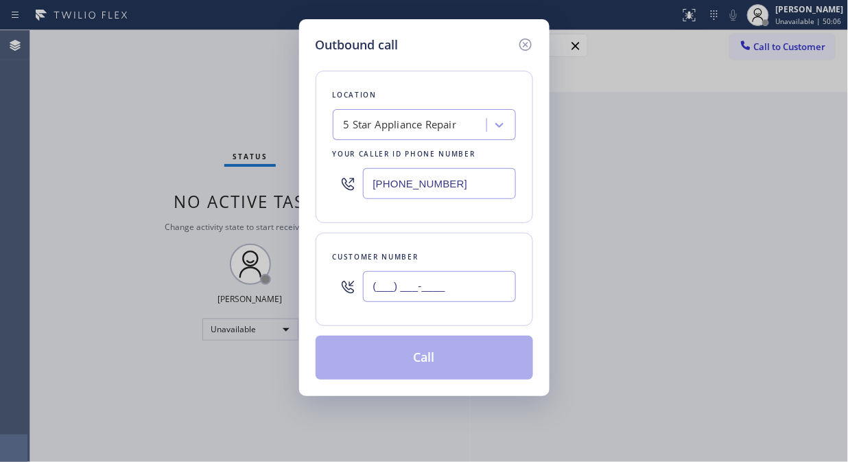
click at [422, 285] on input "(___) ___-____" at bounding box center [439, 286] width 153 height 31
paste input "212) 352-8476"
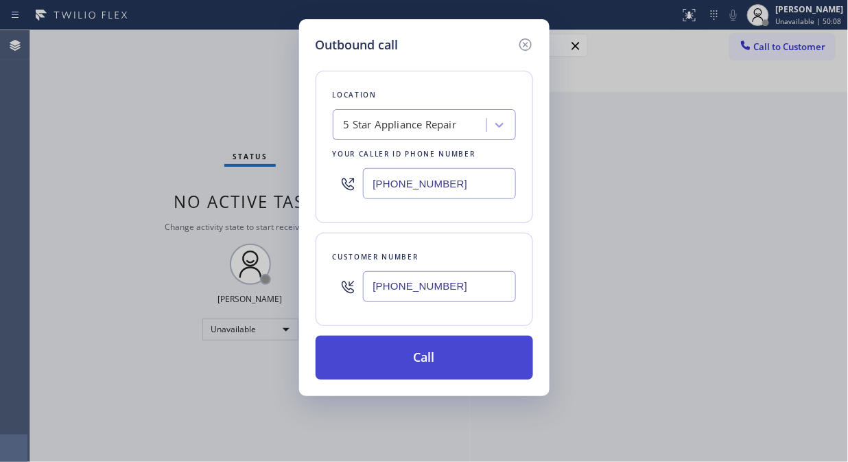
type input "[PHONE_NUMBER]"
click at [420, 355] on button "Call" at bounding box center [425, 358] width 218 height 44
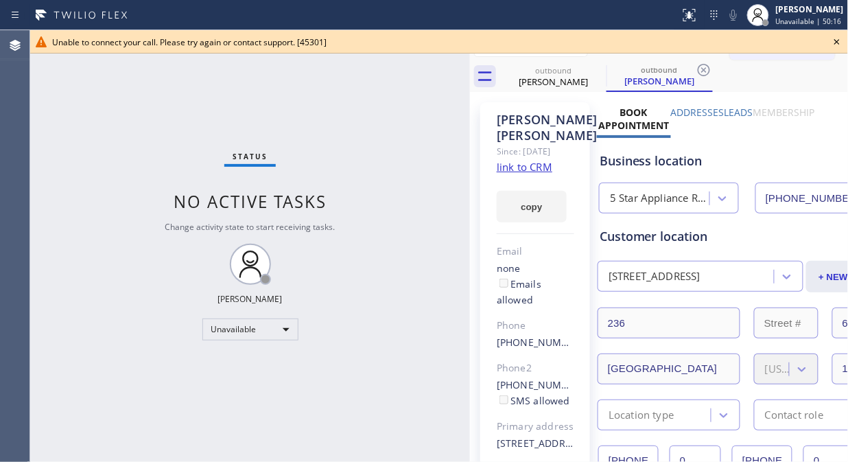
click at [151, 156] on div "Status No active tasks Change activity state to start receiving tasks. [PERSON_…" at bounding box center [250, 246] width 440 height 432
type input "[PHONE_NUMBER]"
click at [841, 45] on icon at bounding box center [837, 42] width 16 height 16
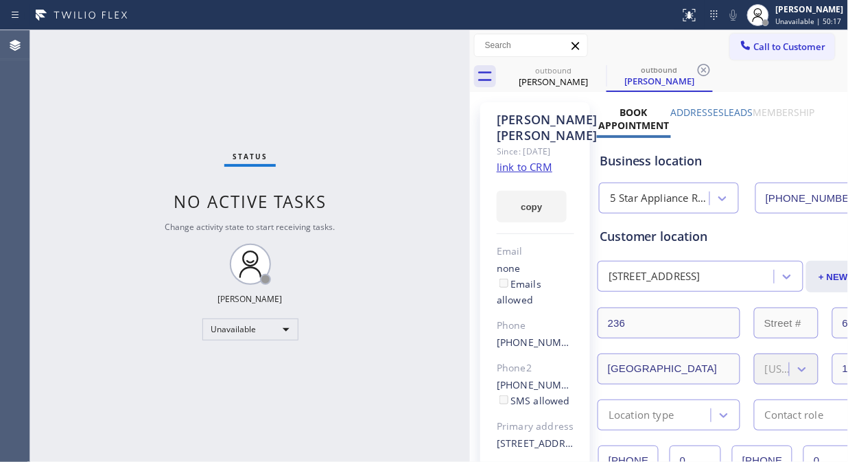
click at [730, 61] on div "outbound [PERSON_NAME] outbound [PERSON_NAME]" at bounding box center [674, 76] width 349 height 31
click at [739, 52] on div at bounding box center [746, 46] width 16 height 16
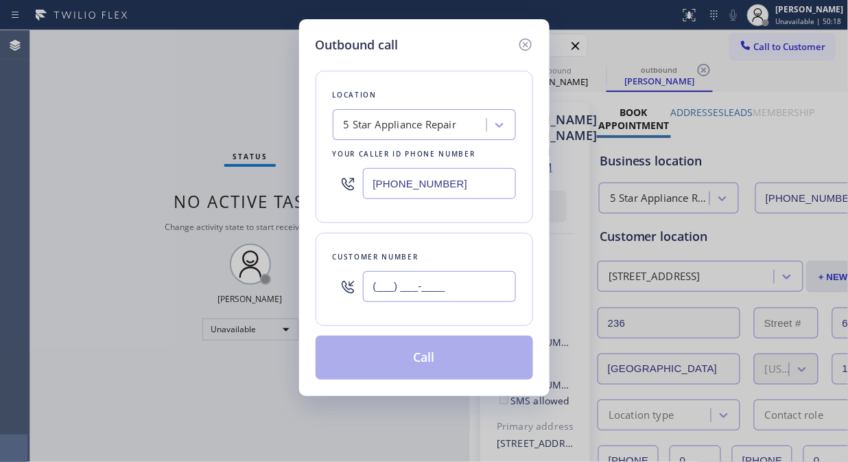
click at [435, 279] on input "(___) ___-____" at bounding box center [439, 286] width 153 height 31
paste input "949) 291-9418"
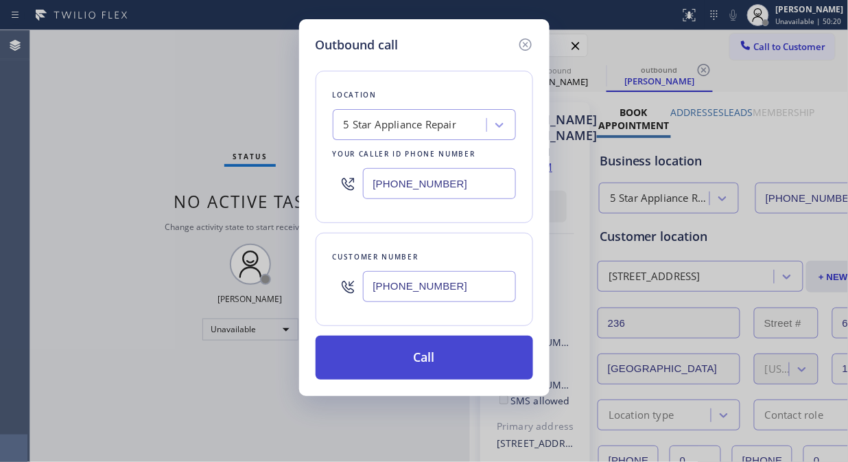
type input "[PHONE_NUMBER]"
click at [425, 359] on button "Call" at bounding box center [425, 358] width 218 height 44
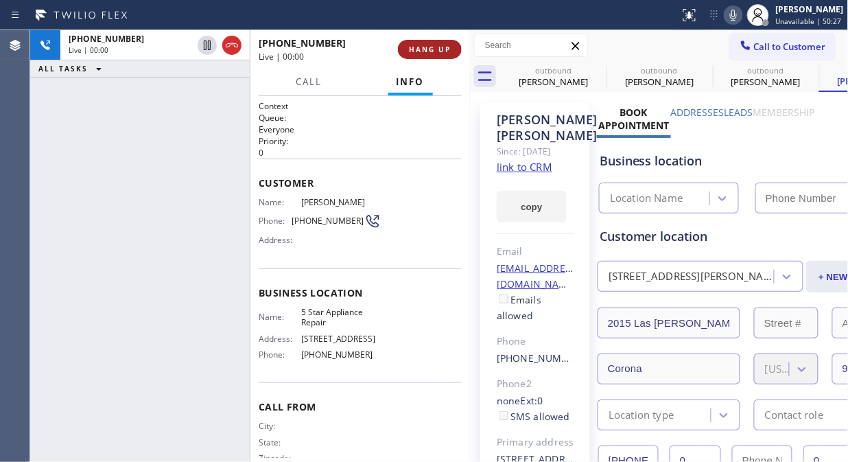
type input "[PHONE_NUMBER]"
click at [424, 49] on span "HANG UP" at bounding box center [430, 50] width 42 height 10
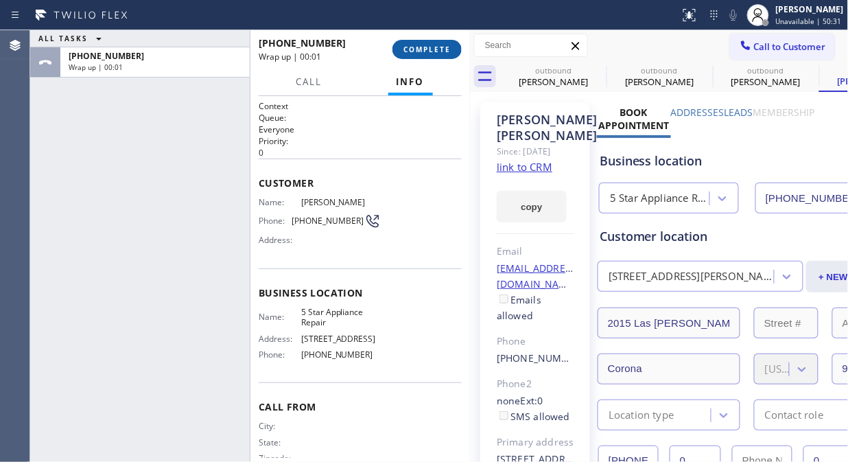
click at [425, 49] on span "COMPLETE" at bounding box center [426, 50] width 47 height 10
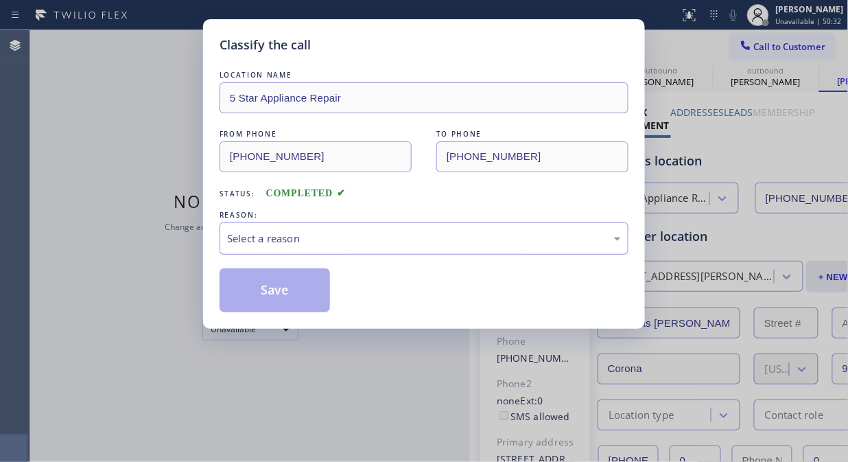
click at [438, 238] on div "Select a reason" at bounding box center [424, 239] width 394 height 16
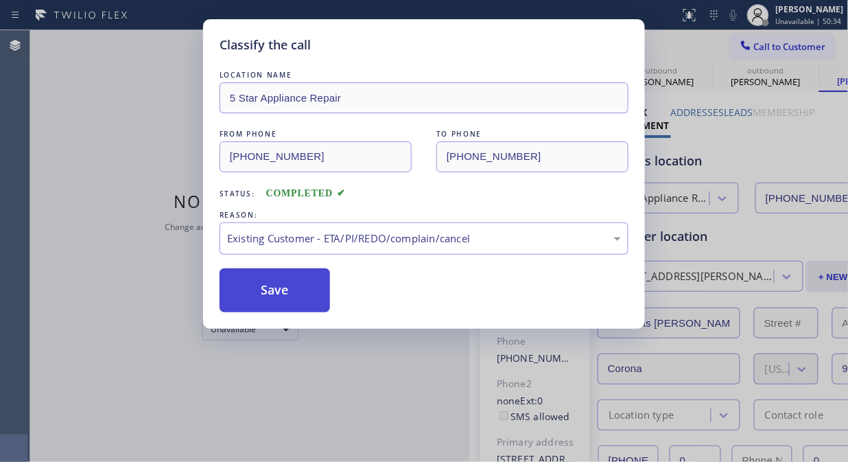
click at [262, 287] on button "Save" at bounding box center [275, 290] width 110 height 44
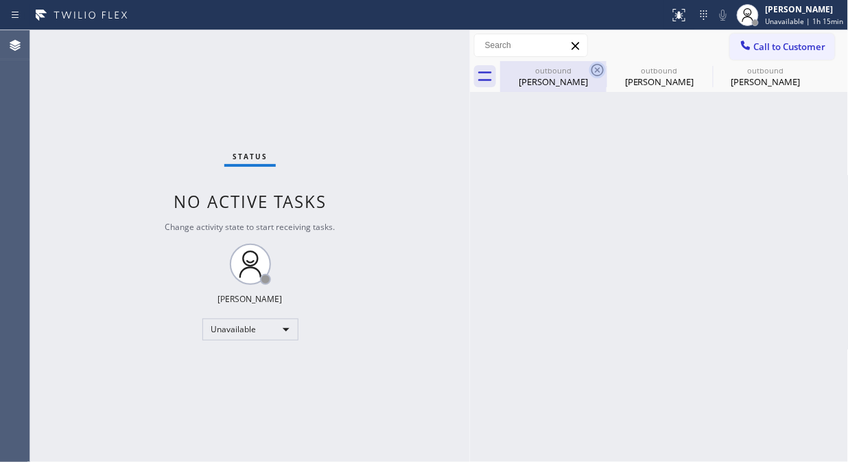
click at [602, 71] on icon at bounding box center [597, 70] width 16 height 16
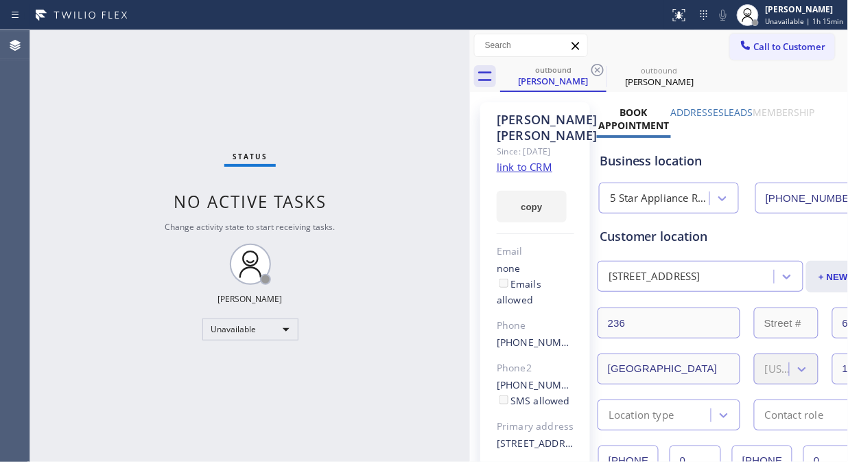
click at [602, 71] on icon at bounding box center [597, 70] width 16 height 16
click at [0, 0] on icon at bounding box center [0, 0] width 0 height 0
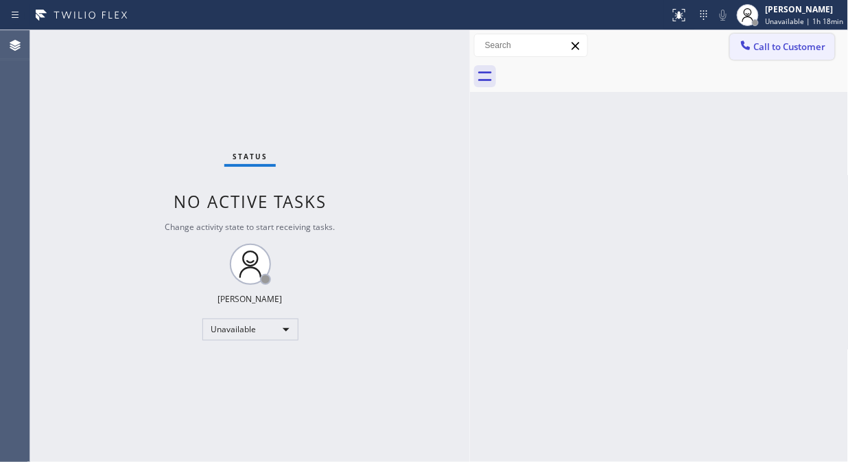
click at [748, 45] on icon at bounding box center [746, 45] width 14 height 14
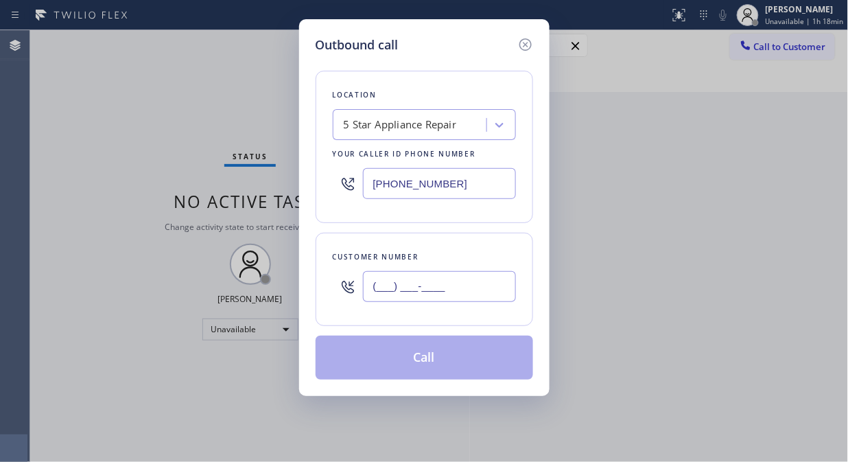
click at [376, 294] on input "(___) ___-____" at bounding box center [439, 286] width 153 height 31
paste input "310) 936-9010"
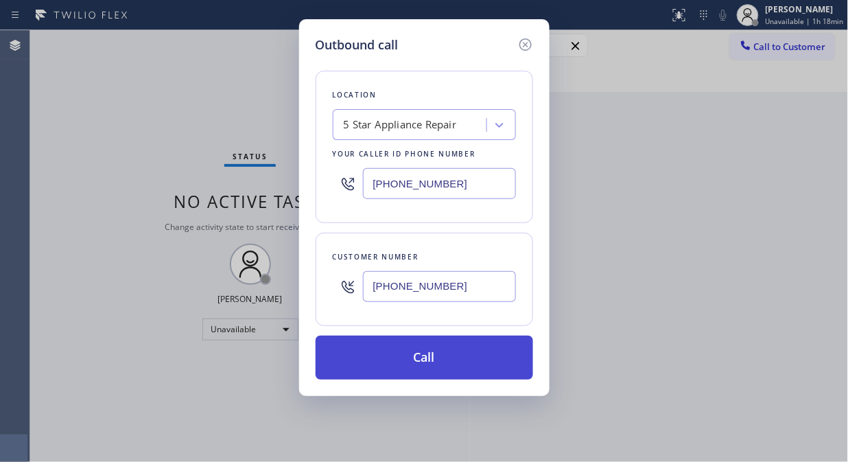
type input "[PHONE_NUMBER]"
click at [449, 358] on button "Call" at bounding box center [425, 358] width 218 height 44
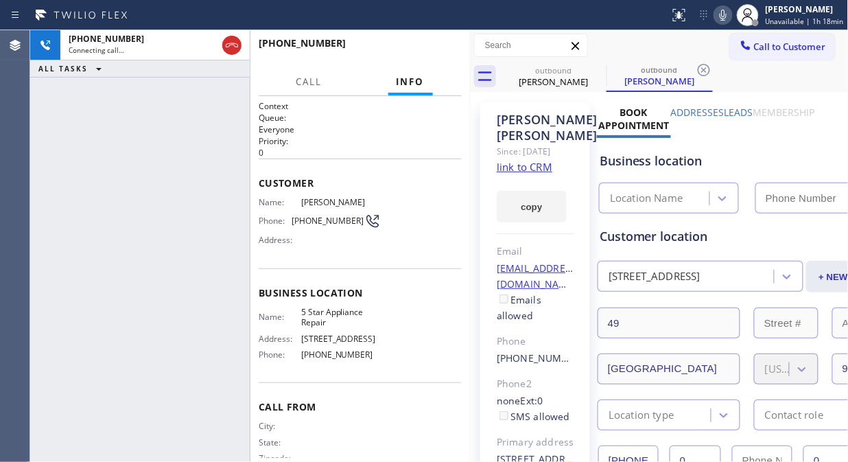
click at [727, 14] on icon at bounding box center [723, 15] width 16 height 16
type input "[PHONE_NUMBER]"
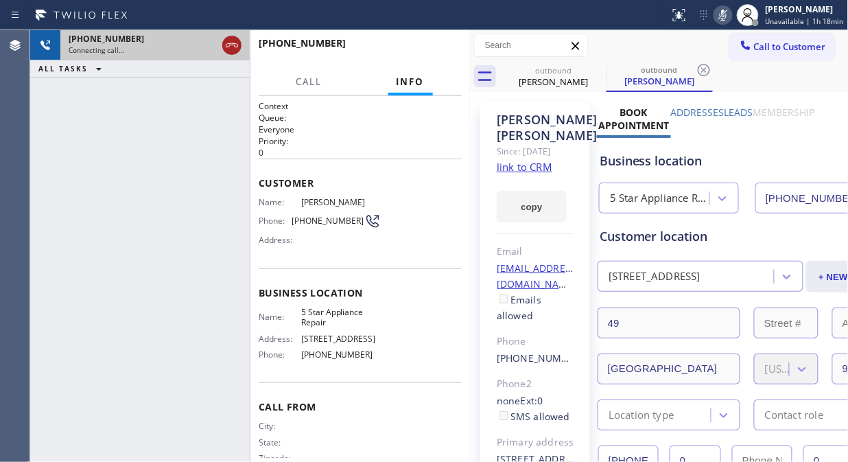
click at [229, 48] on icon at bounding box center [232, 45] width 16 height 16
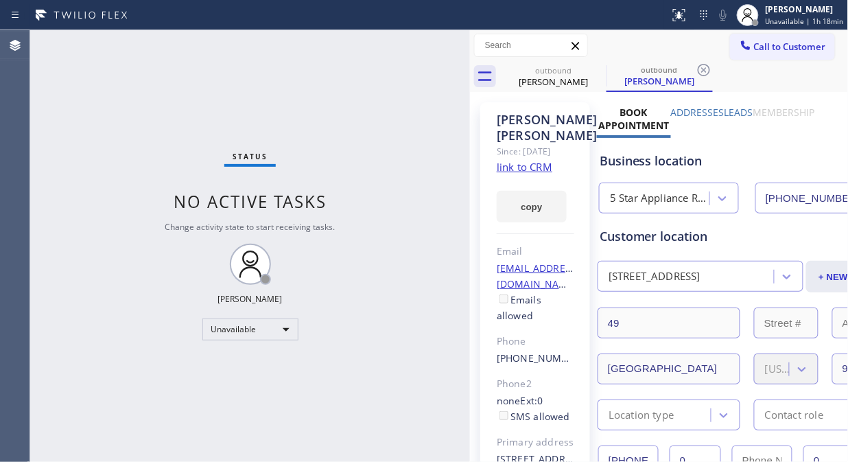
click at [786, 45] on span "Call to Customer" at bounding box center [790, 46] width 72 height 12
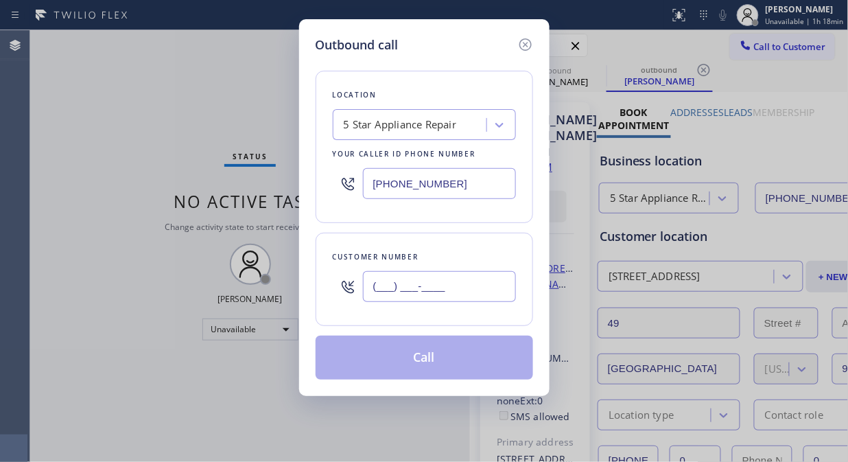
click at [392, 292] on input "(___) ___-____" at bounding box center [439, 286] width 153 height 31
paste input "917) 353-4979"
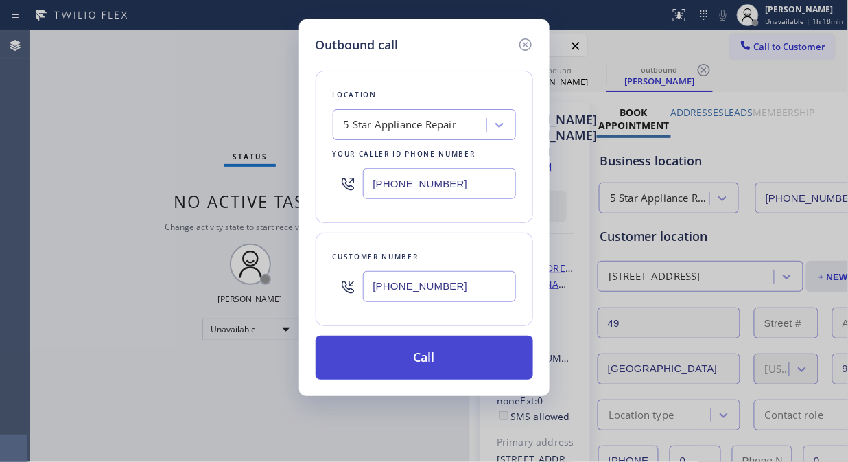
type input "[PHONE_NUMBER]"
click at [431, 359] on button "Call" at bounding box center [425, 358] width 218 height 44
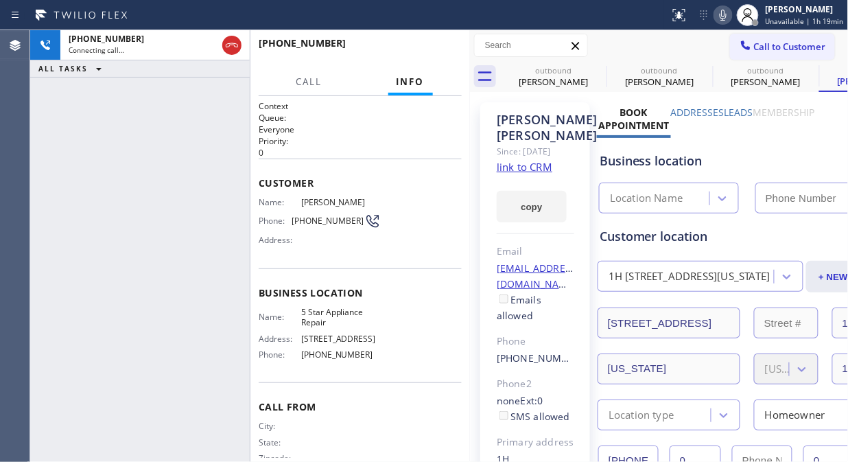
click at [725, 11] on icon at bounding box center [723, 15] width 7 height 11
type input "[PHONE_NUMBER]"
click at [724, 15] on icon at bounding box center [723, 15] width 7 height 11
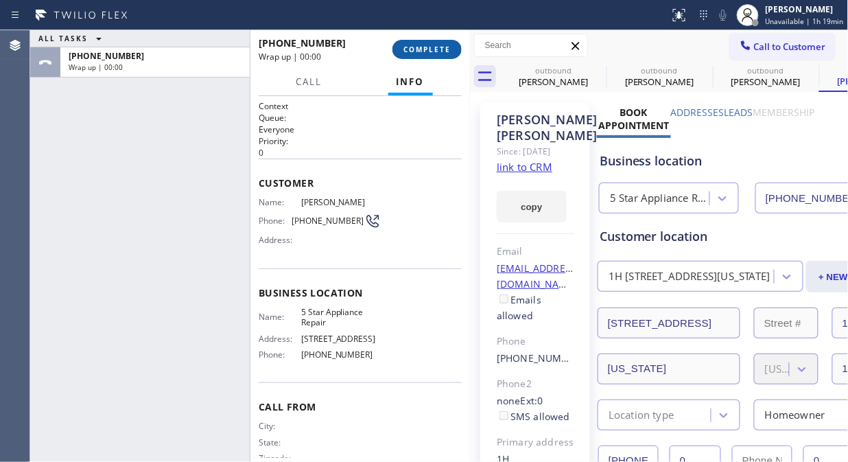
click at [428, 54] on span "COMPLETE" at bounding box center [426, 50] width 47 height 10
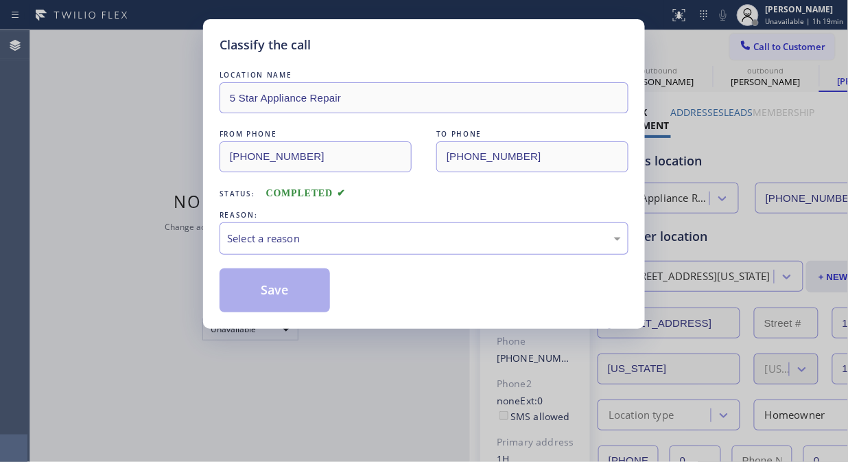
click at [430, 229] on div "Select a reason" at bounding box center [424, 238] width 409 height 32
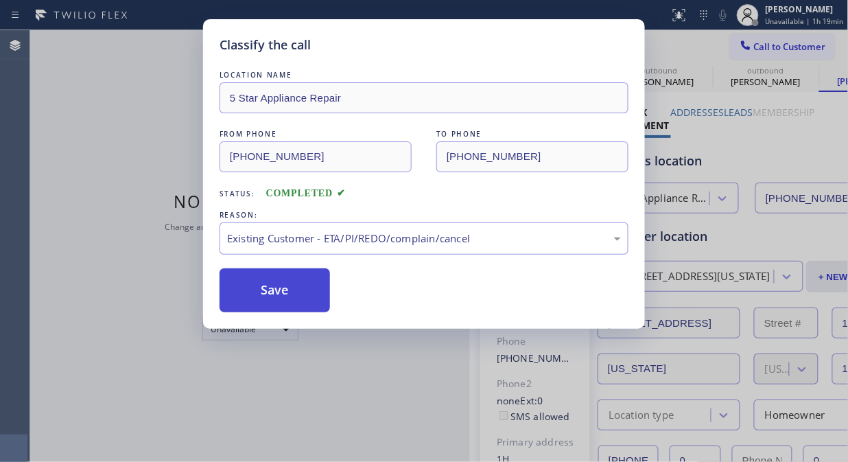
drag, startPoint x: 397, startPoint y: 314, endPoint x: 298, endPoint y: 294, distance: 100.8
click at [263, 283] on button "Save" at bounding box center [275, 290] width 110 height 44
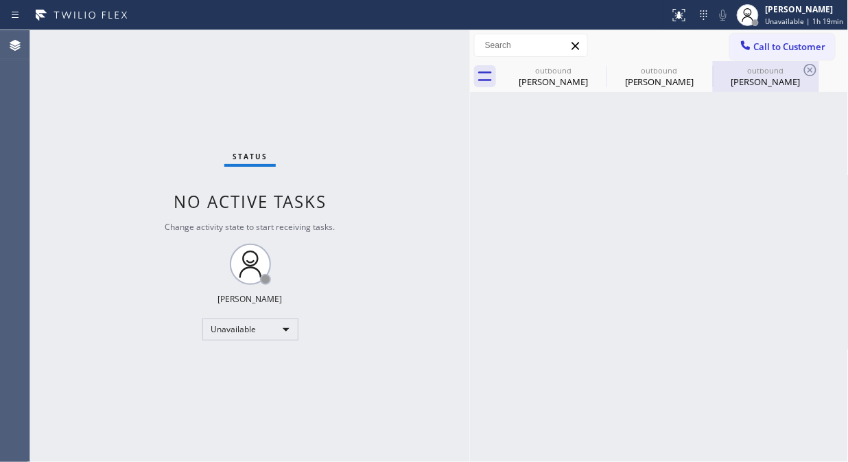
click at [759, 73] on div "outbound" at bounding box center [766, 70] width 104 height 10
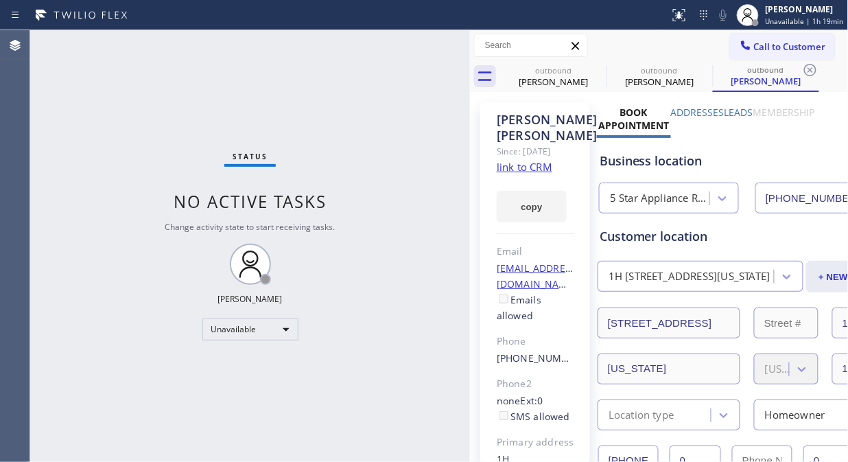
click at [748, 112] on label "Leads" at bounding box center [739, 112] width 29 height 13
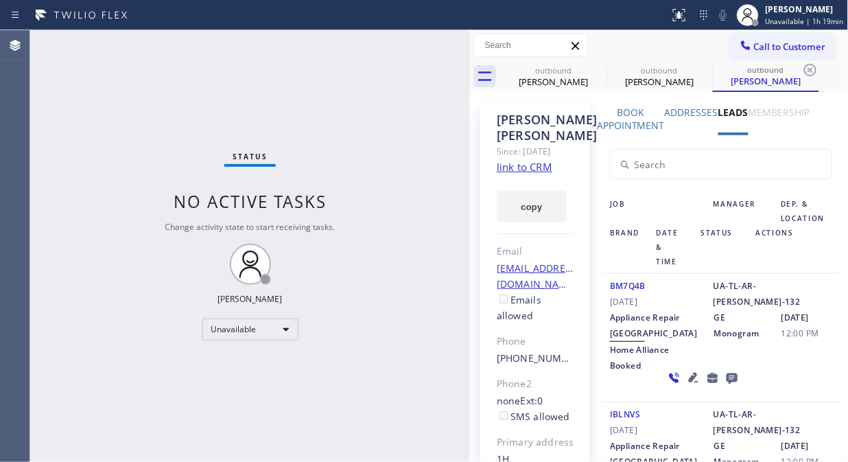
click at [727, 384] on icon at bounding box center [732, 378] width 11 height 11
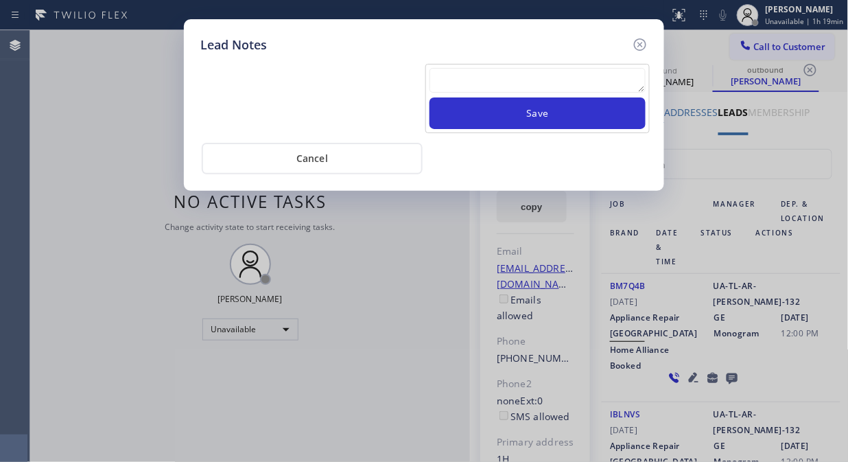
click at [530, 86] on textarea at bounding box center [538, 80] width 216 height 25
paste textarea "Pls xfer Fil"
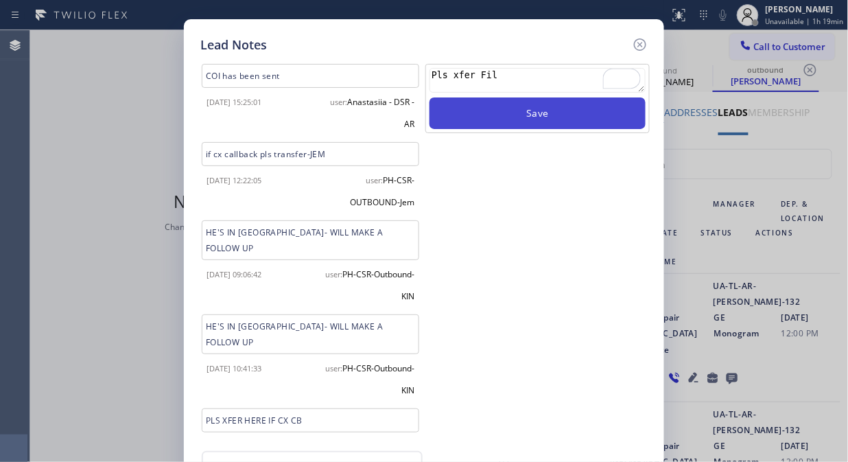
type textarea "Pls xfer Fil"
click at [506, 117] on button "Save" at bounding box center [538, 113] width 216 height 32
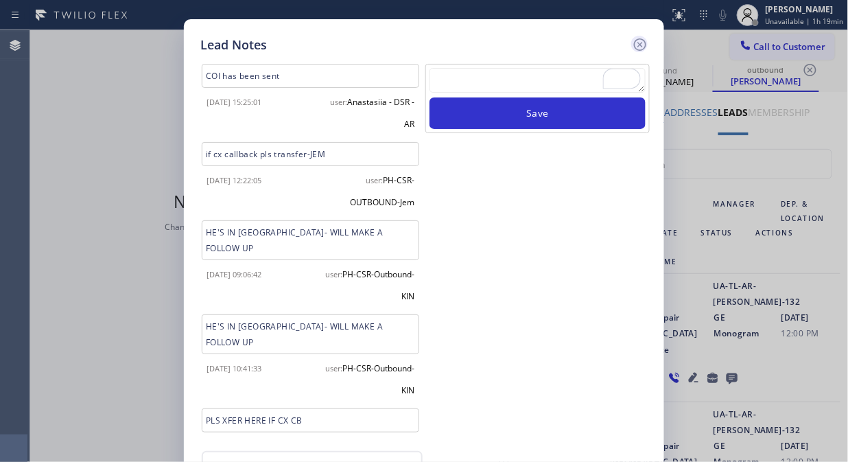
click at [634, 44] on icon at bounding box center [640, 44] width 12 height 12
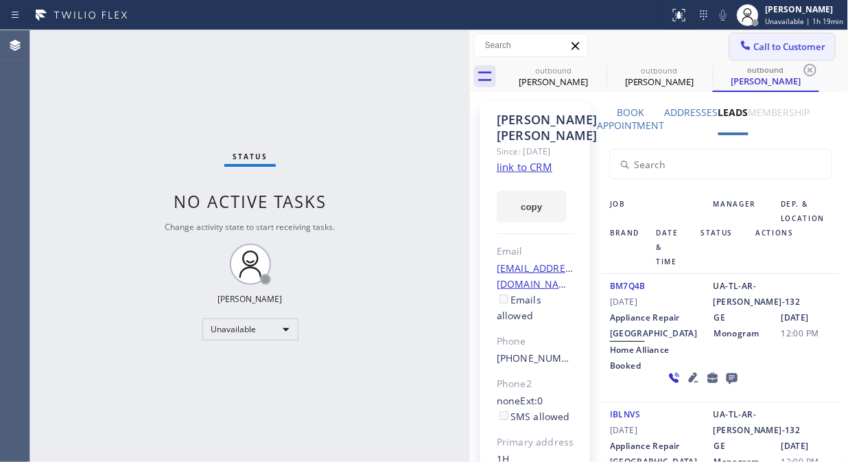
click at [740, 49] on icon at bounding box center [746, 45] width 14 height 14
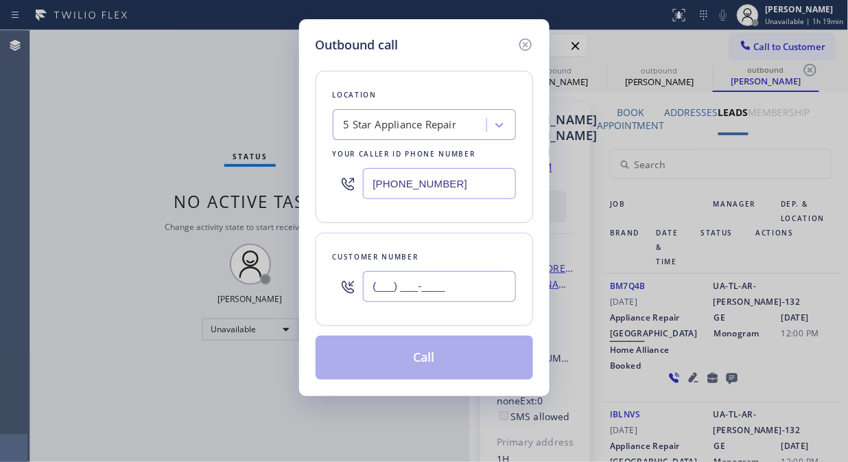
click at [463, 277] on input "(___) ___-____" at bounding box center [439, 286] width 153 height 31
paste input "310) 871-9799"
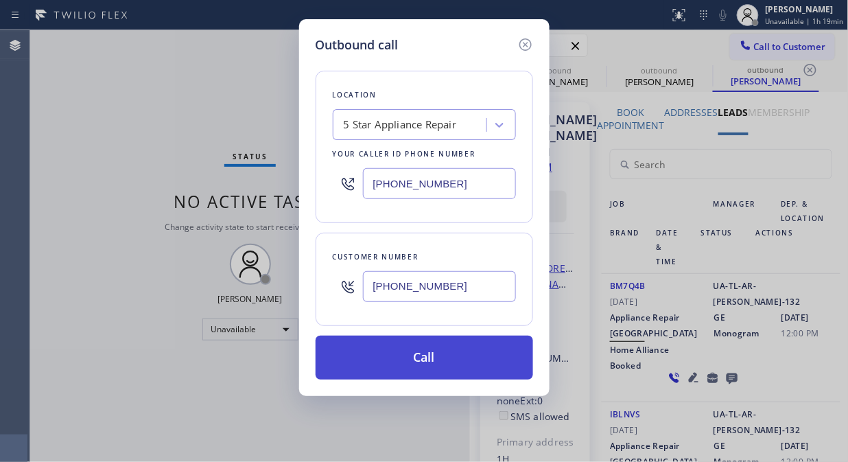
type input "[PHONE_NUMBER]"
click at [440, 360] on button "Call" at bounding box center [425, 358] width 218 height 44
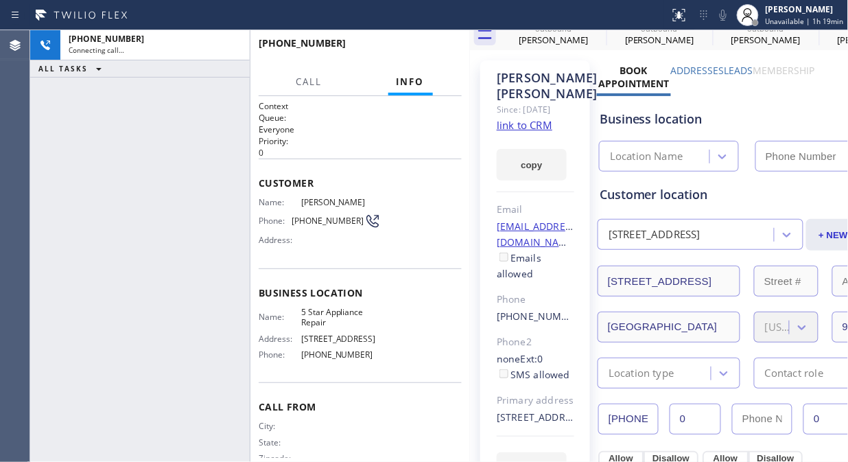
scroll to position [152, 0]
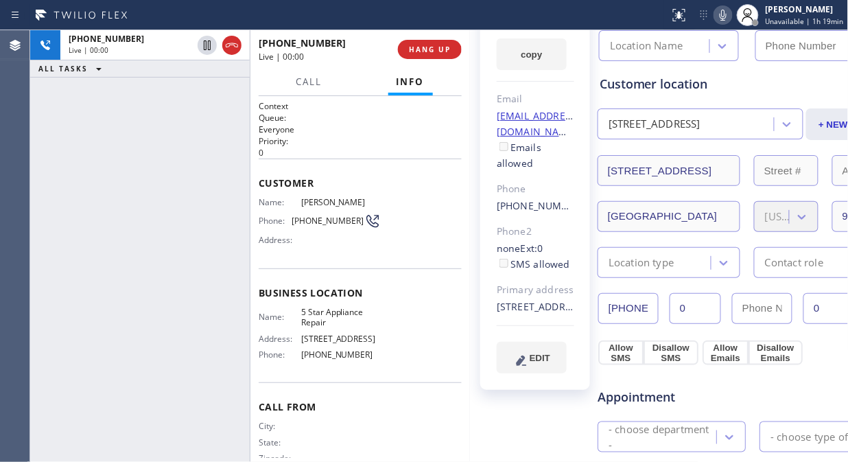
type input "[PHONE_NUMBER]"
click at [430, 43] on button "HANG UP" at bounding box center [430, 49] width 64 height 19
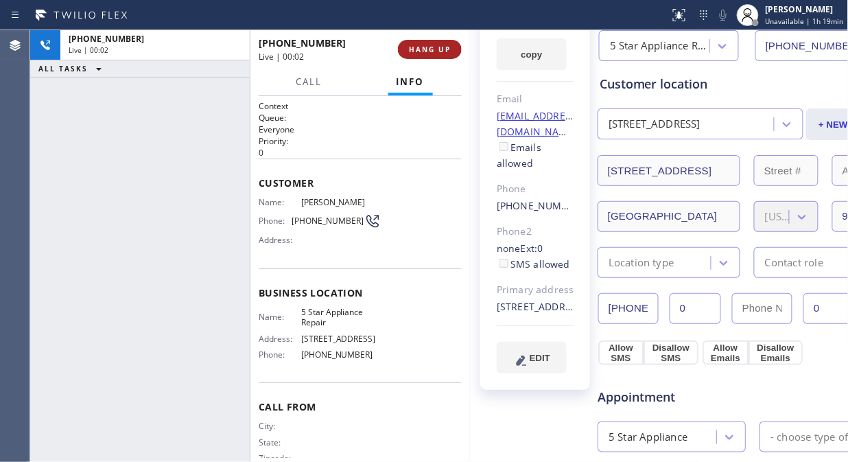
click at [432, 46] on span "HANG UP" at bounding box center [430, 50] width 42 height 10
click at [432, 49] on span "HANG UP" at bounding box center [430, 50] width 42 height 10
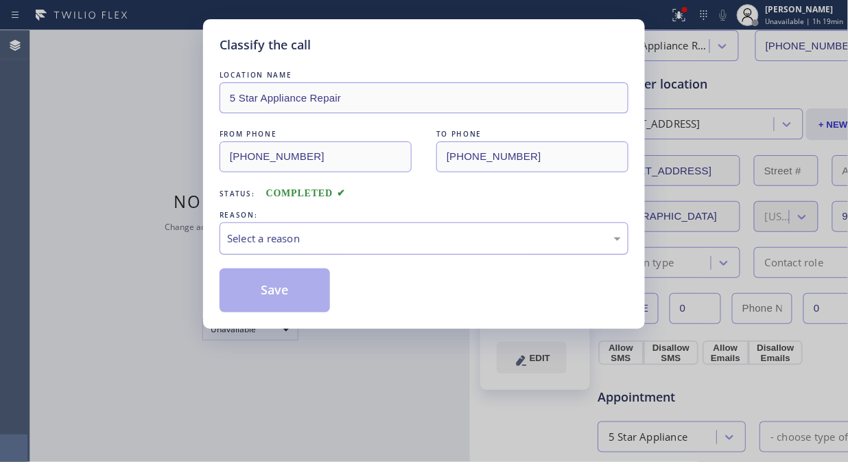
click at [406, 235] on div "Select a reason" at bounding box center [424, 239] width 394 height 16
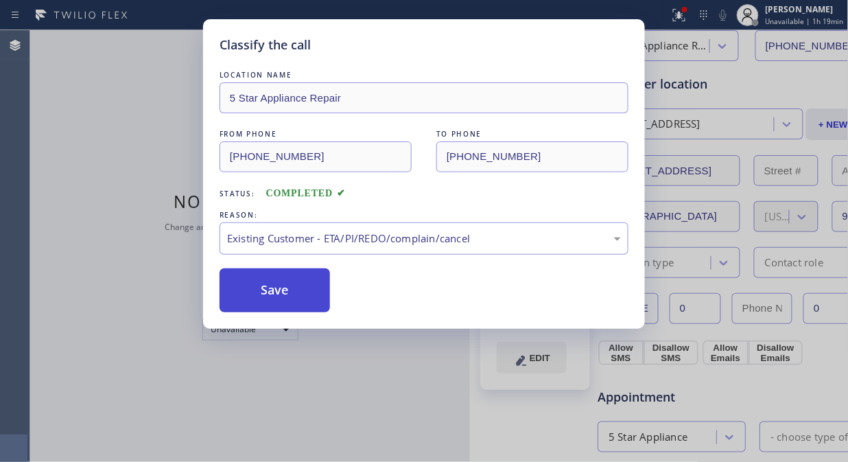
click at [328, 297] on div "Save" at bounding box center [424, 290] width 409 height 44
click at [301, 301] on button "Save" at bounding box center [275, 290] width 110 height 44
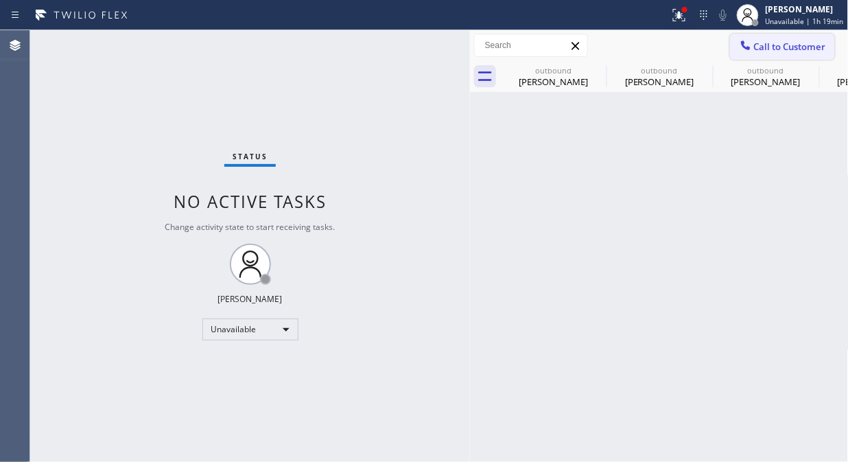
click at [771, 49] on span "Call to Customer" at bounding box center [790, 46] width 72 height 12
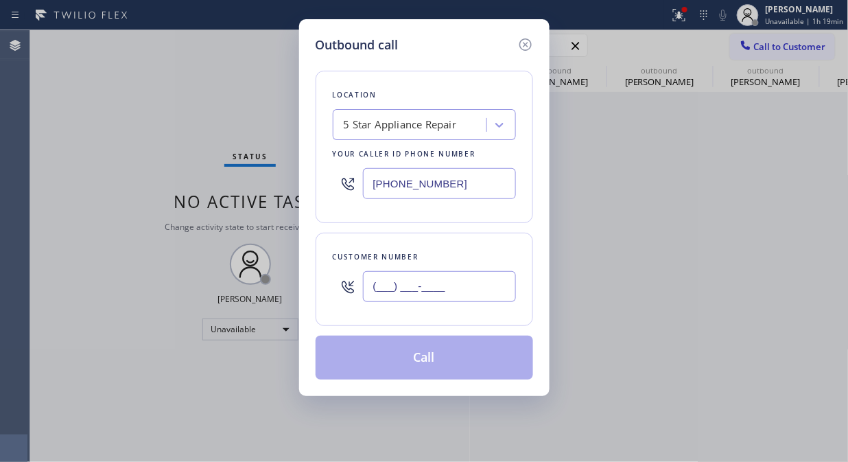
click at [512, 277] on input "(___) ___-____" at bounding box center [439, 286] width 153 height 31
paste input "818) 237-7621"
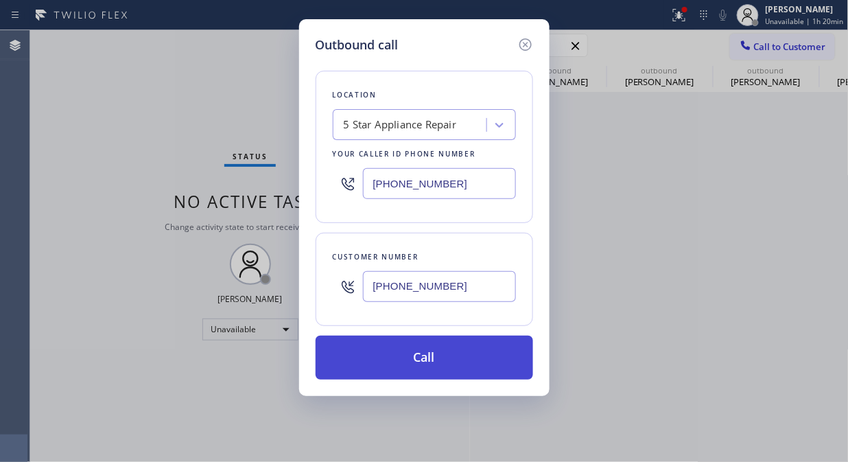
type input "[PHONE_NUMBER]"
click at [478, 360] on button "Call" at bounding box center [425, 358] width 218 height 44
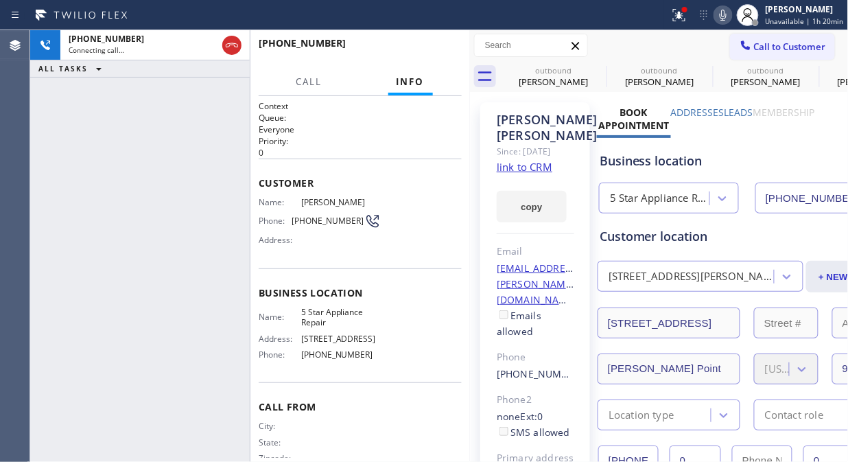
type input "[PHONE_NUMBER]"
click at [677, 12] on icon at bounding box center [679, 15] width 16 height 16
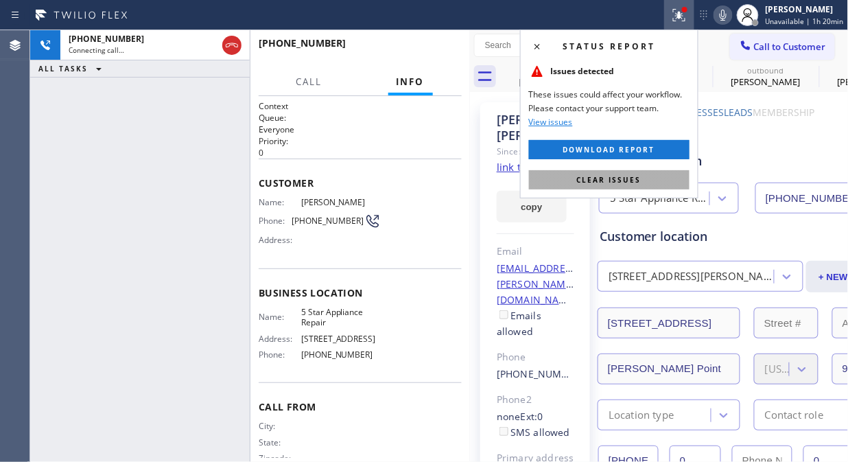
click at [613, 184] on span "Clear issues" at bounding box center [609, 180] width 65 height 10
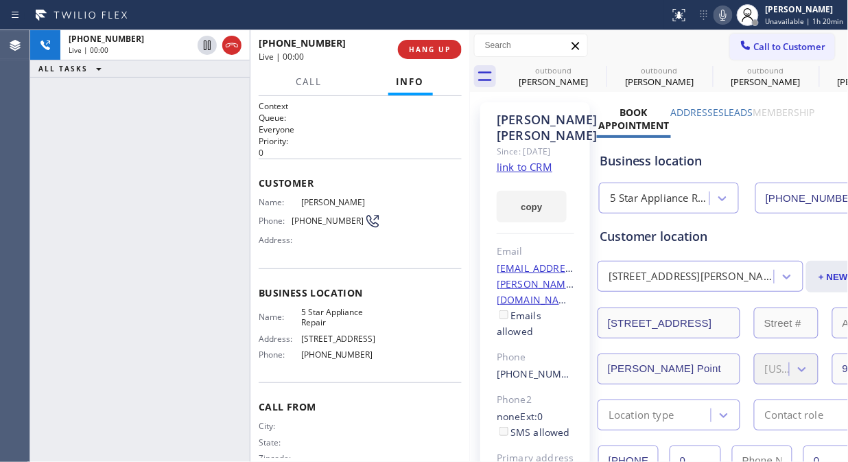
click at [721, 14] on icon at bounding box center [723, 15] width 16 height 16
click at [417, 49] on span "HANG UP" at bounding box center [430, 50] width 42 height 10
click at [421, 49] on span "HANG UP" at bounding box center [430, 50] width 42 height 10
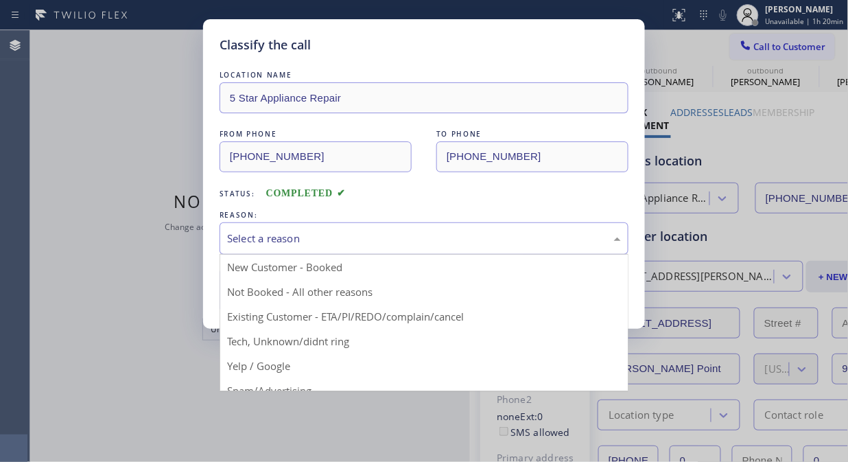
click at [415, 244] on div "Select a reason" at bounding box center [424, 239] width 394 height 16
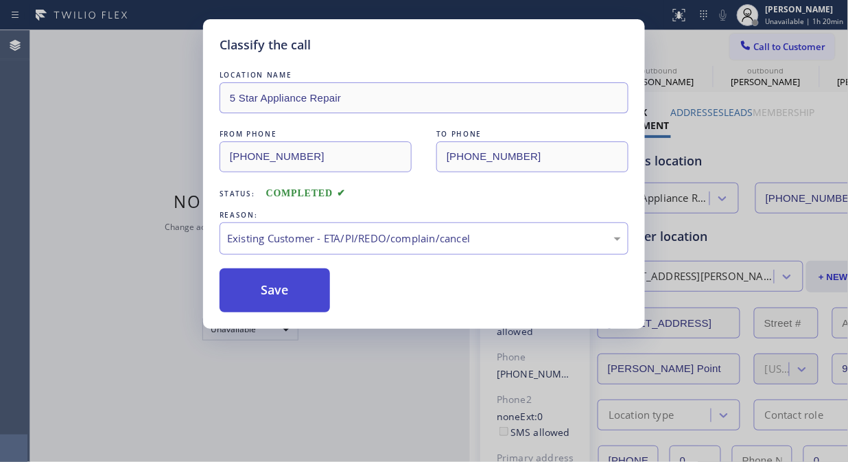
click at [298, 294] on button "Save" at bounding box center [275, 290] width 110 height 44
click at [779, 48] on div "Classify the call LOCATION NAME 5 Star Appliance Repair FROM PHONE [PHONE_NUMBE…" at bounding box center [424, 231] width 848 height 462
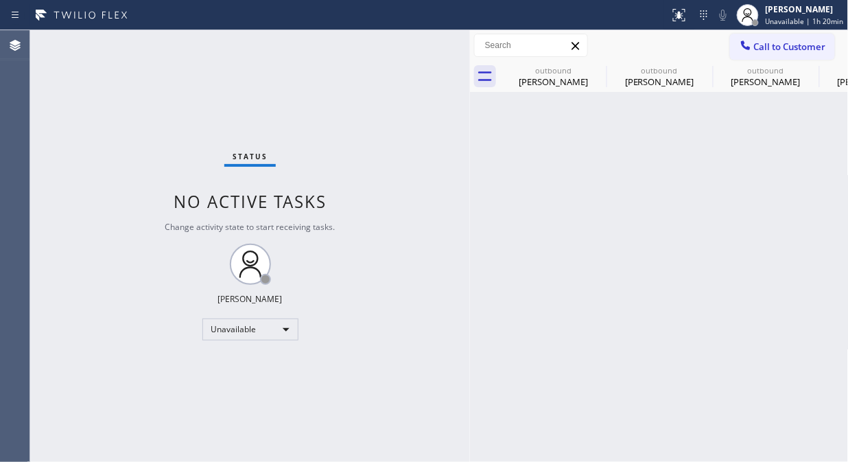
click at [779, 48] on span "Call to Customer" at bounding box center [790, 46] width 72 height 12
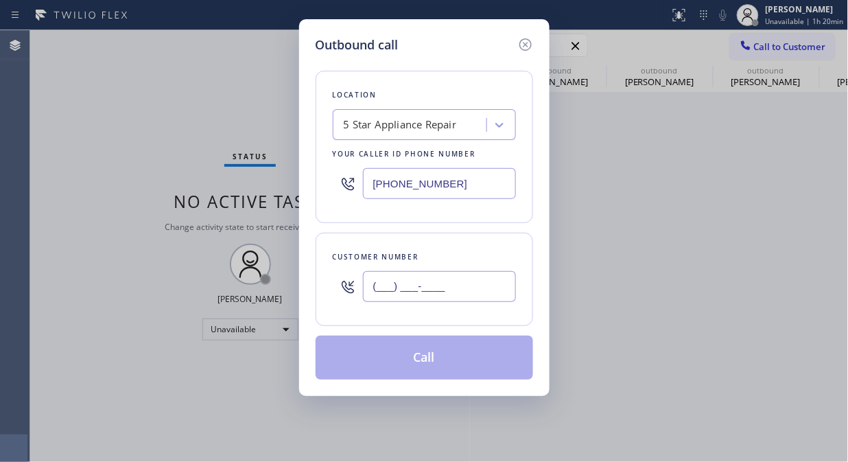
click at [499, 289] on input "(___) ___-____" at bounding box center [439, 286] width 153 height 31
paste input "415) 672-0279"
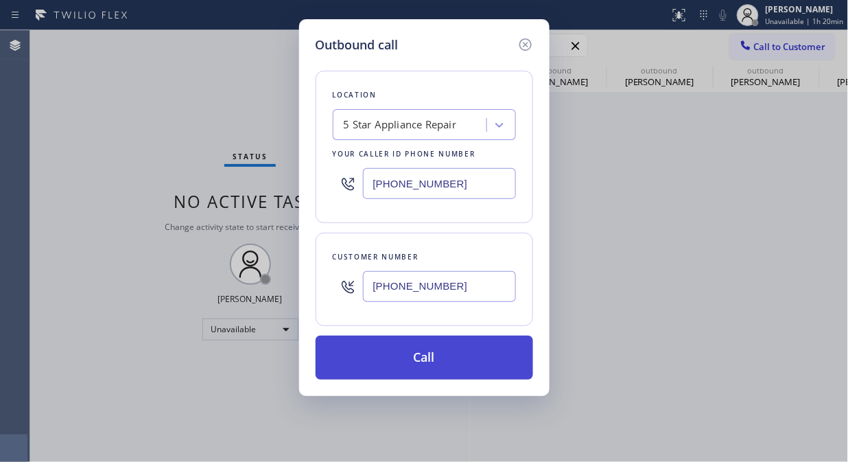
type input "[PHONE_NUMBER]"
click at [461, 353] on button "Call" at bounding box center [425, 358] width 218 height 44
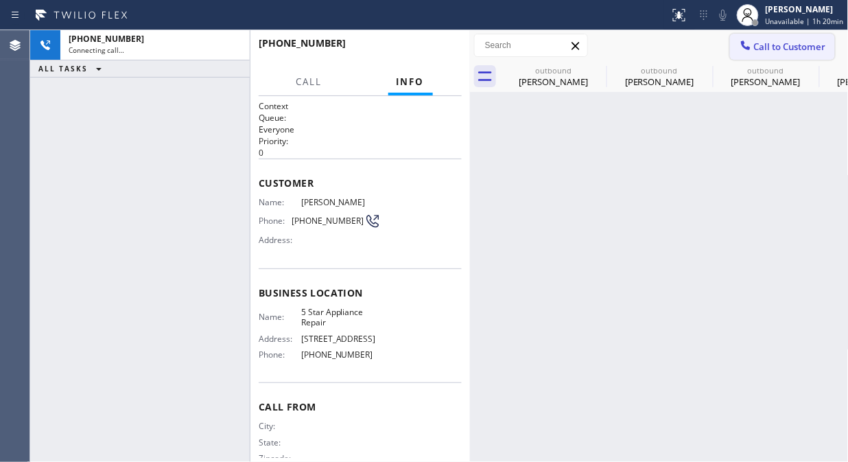
click at [799, 51] on span "Call to Customer" at bounding box center [790, 46] width 72 height 12
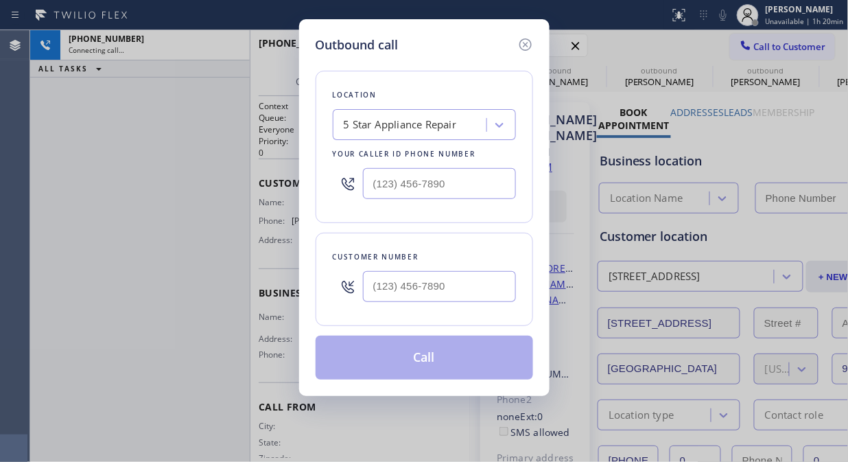
type input "[PHONE_NUMBER]"
click at [529, 40] on icon at bounding box center [525, 44] width 16 height 16
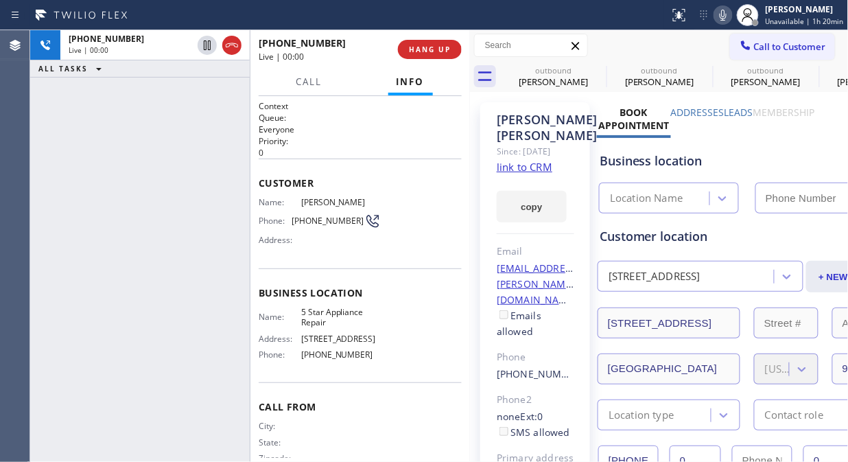
type input "[PHONE_NUMBER]"
click at [438, 45] on span "HANG UP" at bounding box center [430, 50] width 42 height 10
click at [436, 47] on span "HANG UP" at bounding box center [430, 50] width 42 height 10
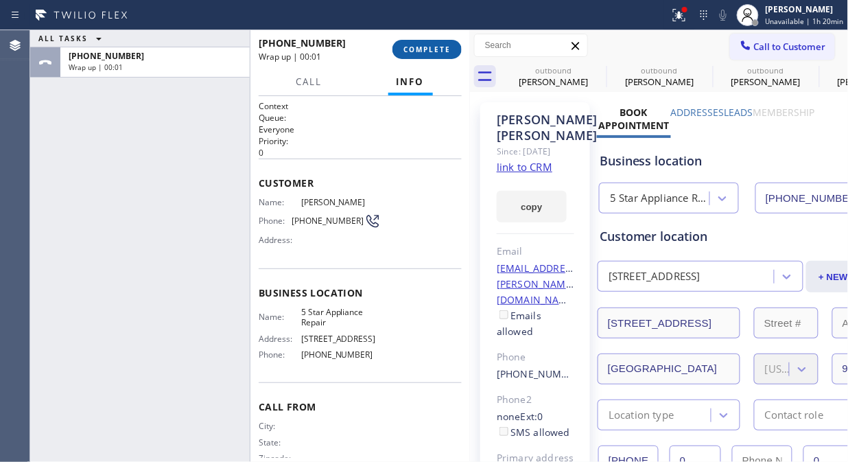
click at [430, 49] on span "COMPLETE" at bounding box center [426, 50] width 47 height 10
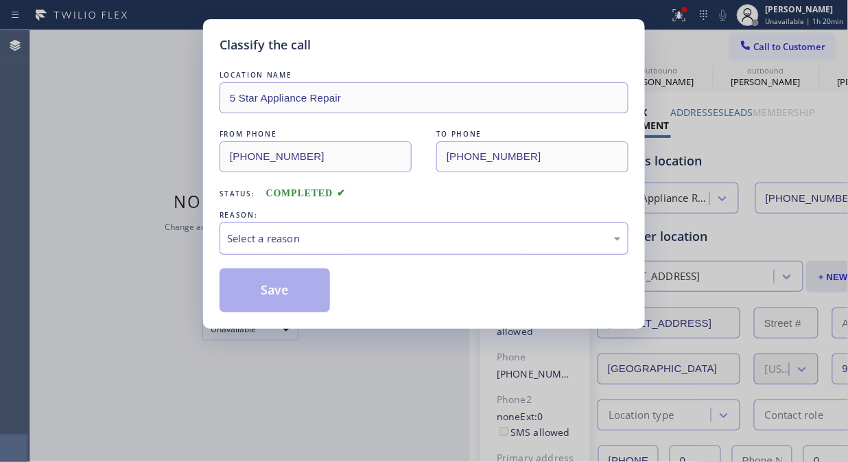
click at [422, 236] on div "Select a reason" at bounding box center [424, 239] width 394 height 16
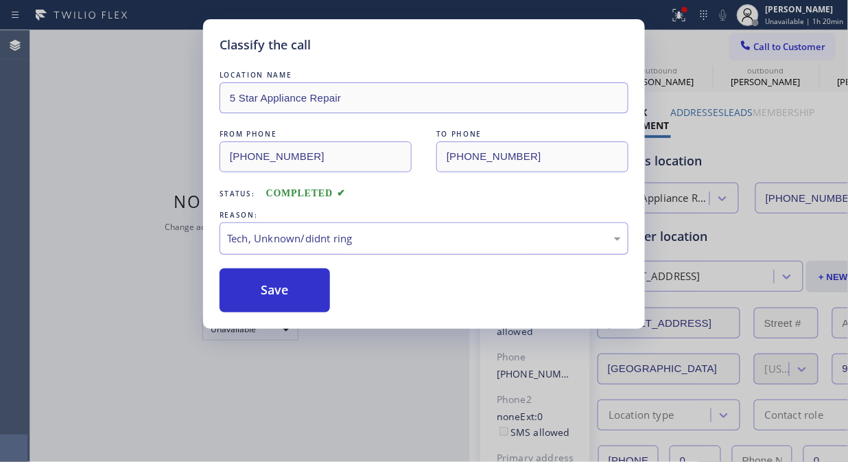
click at [426, 242] on div "Tech, Unknown/didnt ring" at bounding box center [424, 239] width 394 height 16
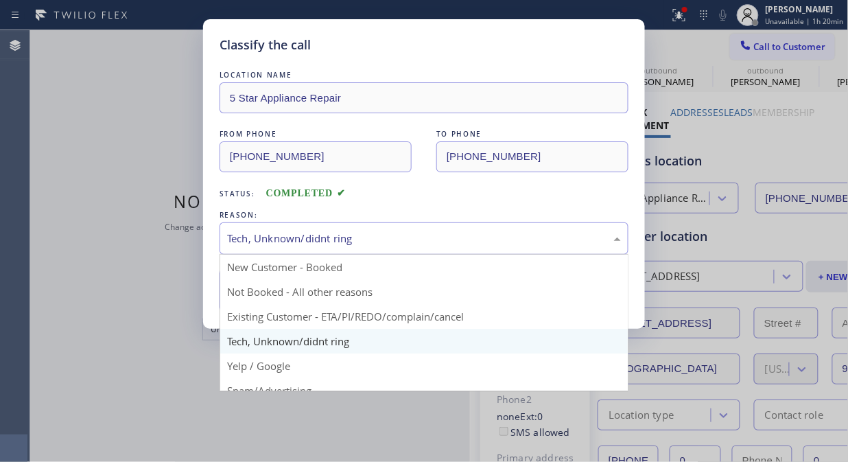
drag, startPoint x: 423, startPoint y: 312, endPoint x: 355, endPoint y: 310, distance: 67.9
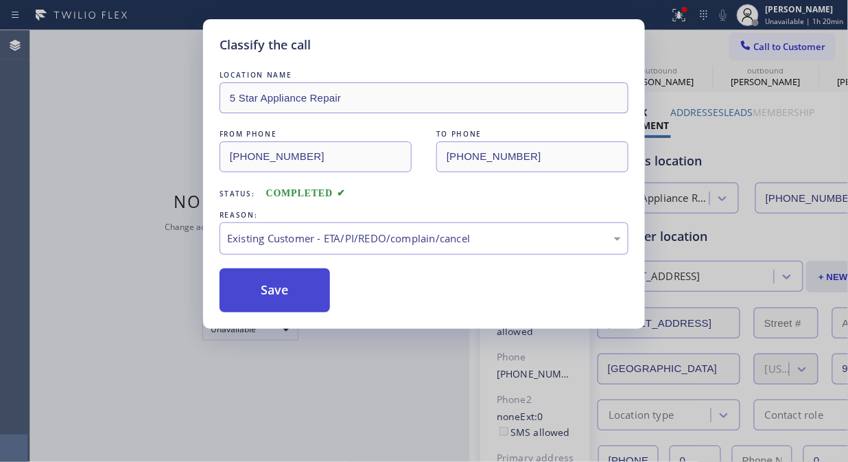
click at [284, 302] on button "Save" at bounding box center [275, 290] width 110 height 44
click at [763, 43] on span "Call to Customer" at bounding box center [790, 46] width 72 height 12
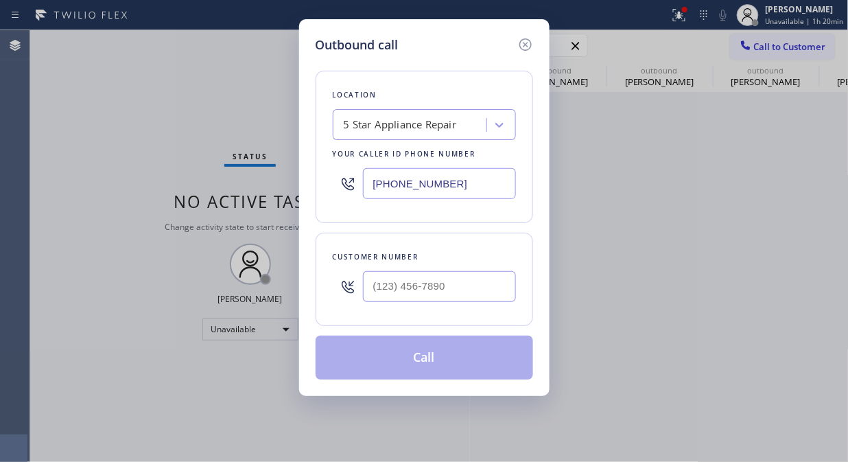
click at [763, 43] on div "Outbound call Location 5 Star Appliance Repair Your caller id phone number [PHO…" at bounding box center [424, 231] width 848 height 462
click at [487, 281] on input "(___) ___-____" at bounding box center [439, 286] width 153 height 31
paste input "415) 672-0279"
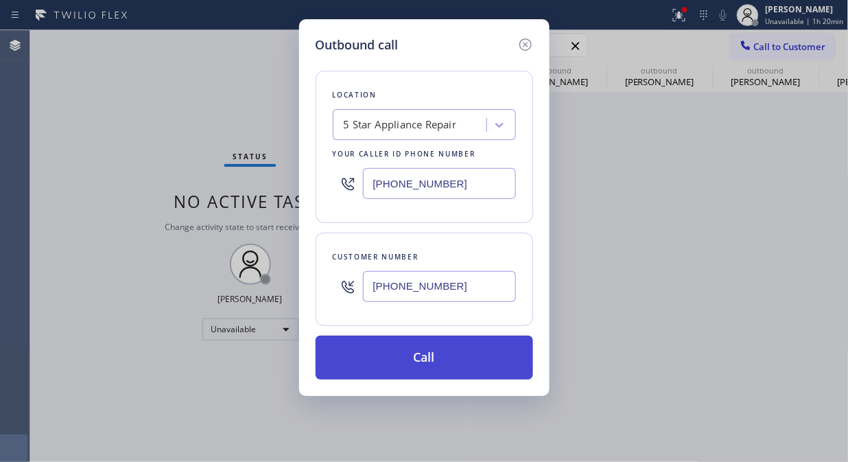
type input "[PHONE_NUMBER]"
click at [476, 360] on button "Call" at bounding box center [425, 358] width 218 height 44
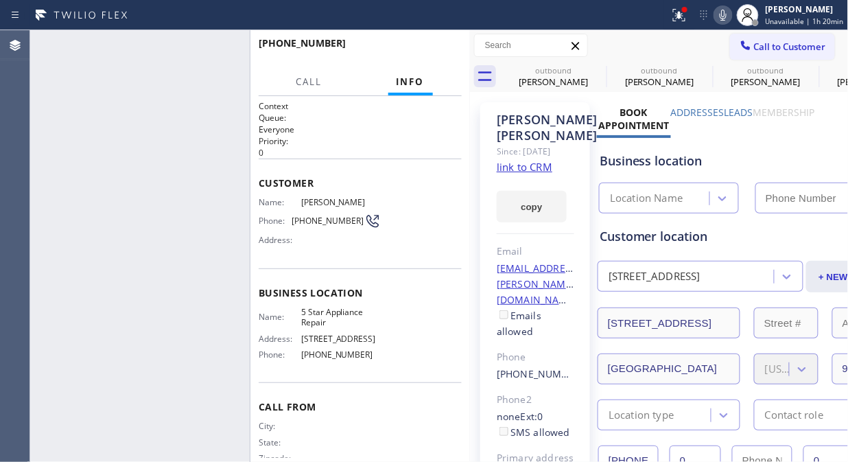
type input "[PHONE_NUMBER]"
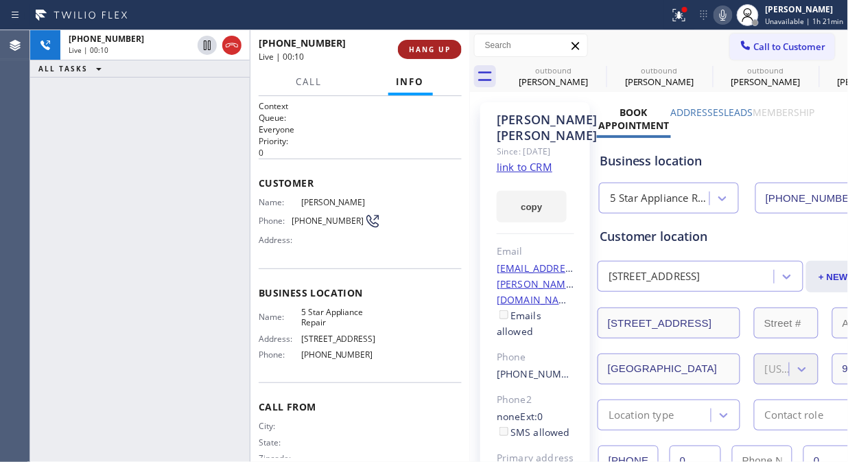
click at [427, 45] on span "HANG UP" at bounding box center [430, 50] width 42 height 10
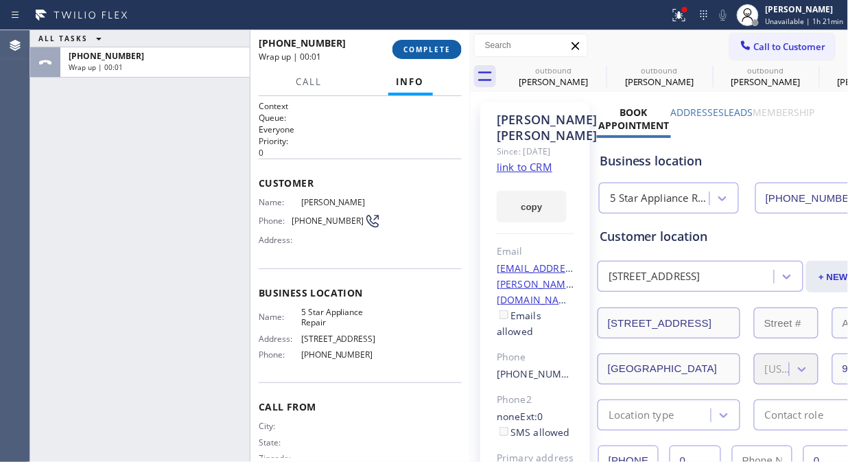
click at [437, 49] on span "COMPLETE" at bounding box center [426, 50] width 47 height 10
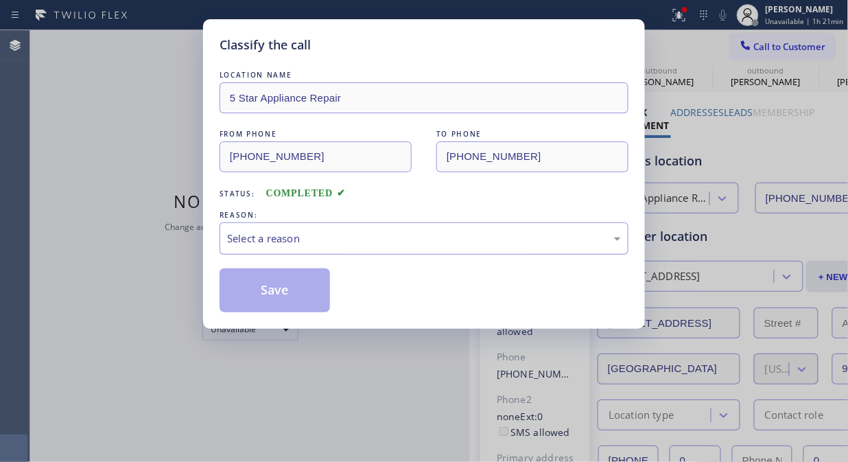
click at [410, 235] on div "Select a reason" at bounding box center [424, 239] width 394 height 16
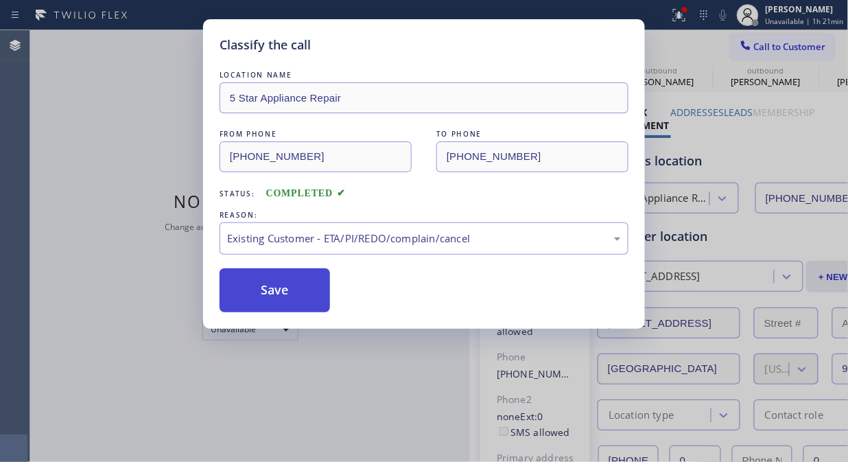
click at [256, 282] on button "Save" at bounding box center [275, 290] width 110 height 44
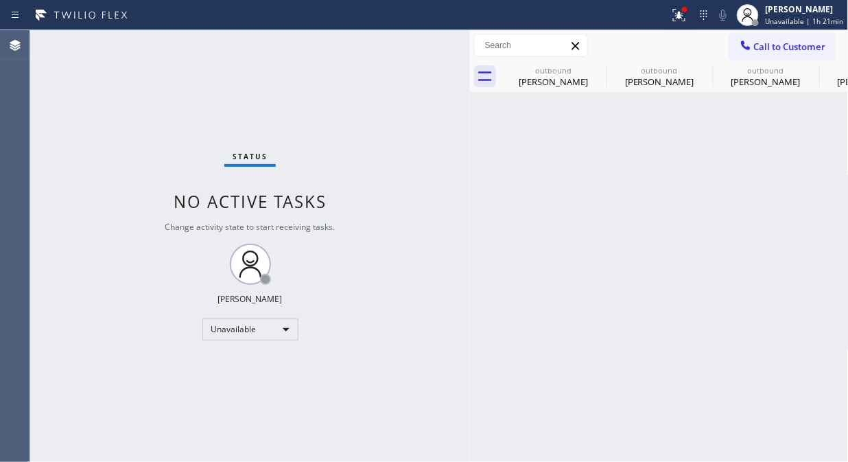
click at [746, 50] on div "Classify the call LOCATION NAME 5 Star Appliance Repair FROM PHONE [PHONE_NUMBE…" at bounding box center [439, 246] width 818 height 432
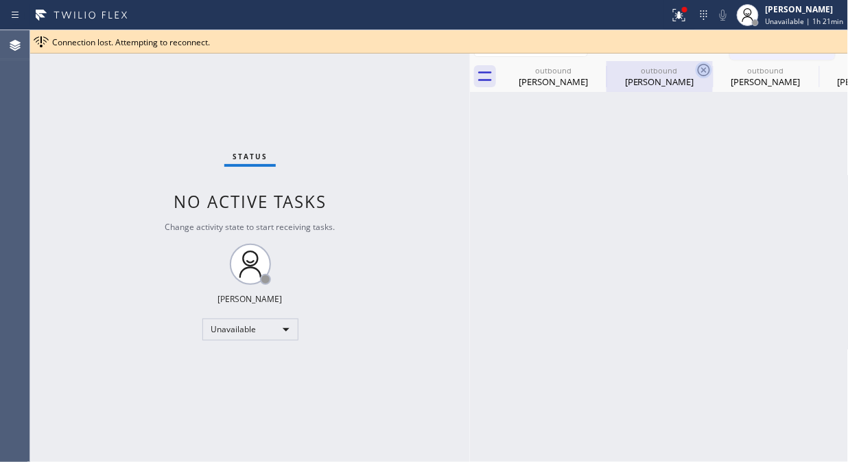
click at [0, 0] on icon at bounding box center [0, 0] width 0 height 0
click at [696, 67] on icon at bounding box center [704, 70] width 16 height 16
click at [0, 0] on icon at bounding box center [0, 0] width 0 height 0
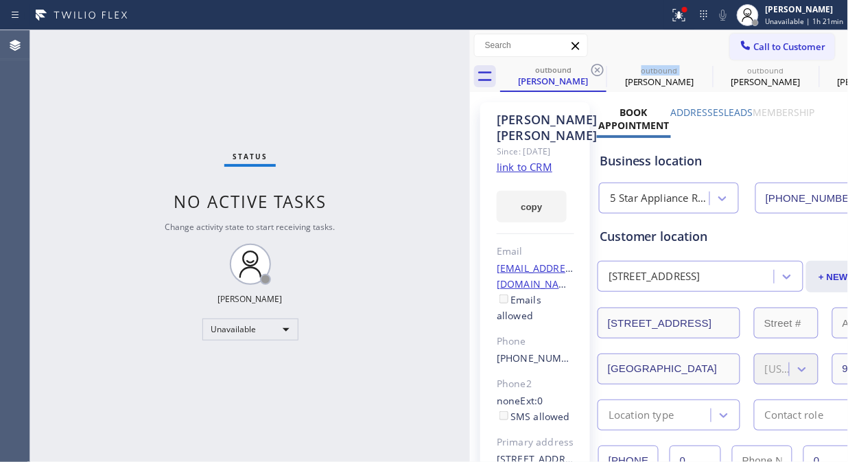
click at [598, 67] on icon at bounding box center [597, 70] width 16 height 16
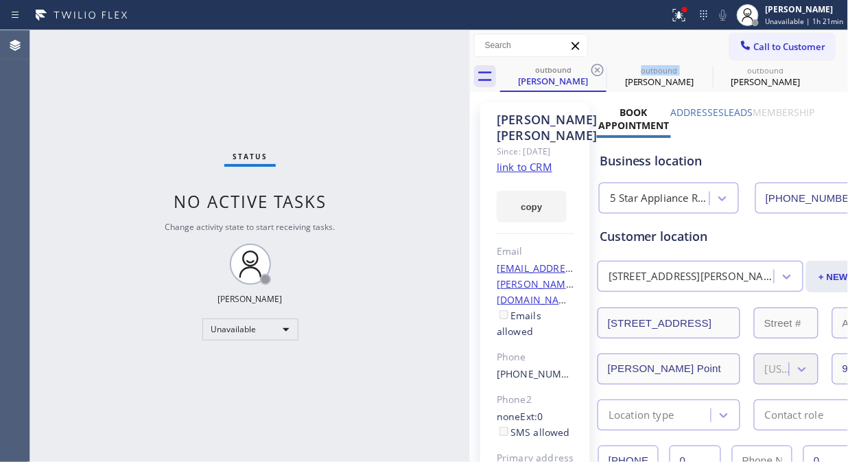
click at [598, 67] on icon at bounding box center [597, 70] width 16 height 16
click at [779, 51] on span "Call to Customer" at bounding box center [790, 46] width 72 height 12
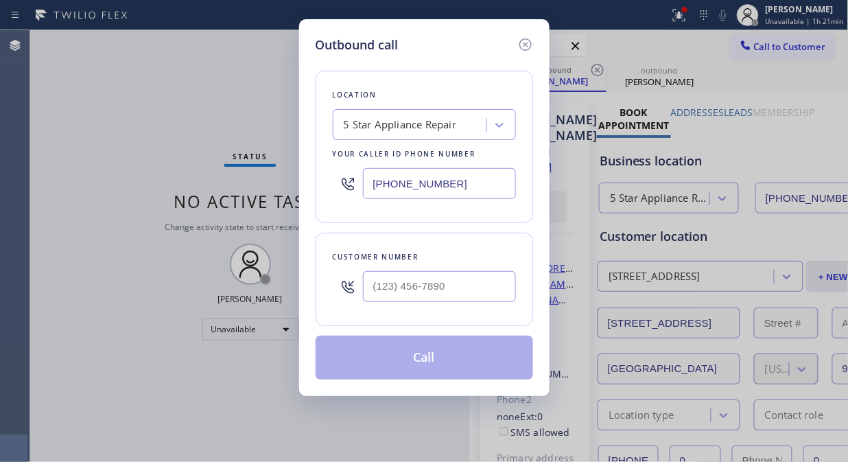
click at [362, 298] on div at bounding box center [348, 286] width 30 height 45
click at [373, 292] on input "(___) ___-____" at bounding box center [439, 286] width 153 height 31
paste input "610) 639-2812"
type input "[PHONE_NUMBER]"
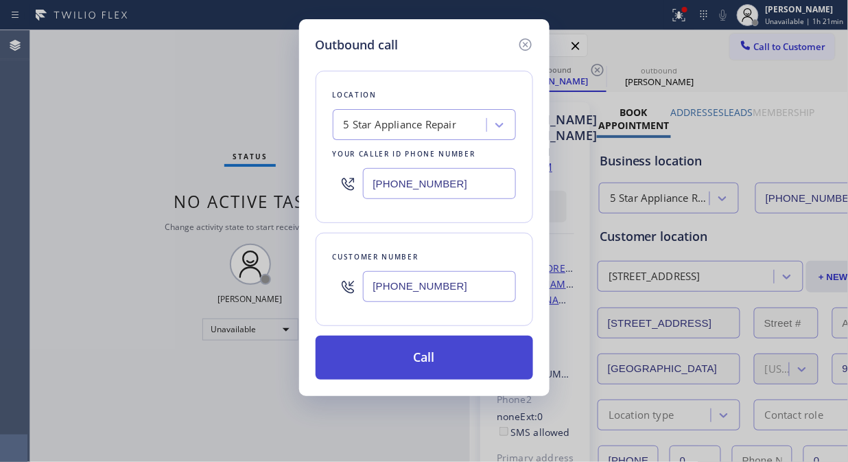
click at [454, 359] on button "Call" at bounding box center [425, 358] width 218 height 44
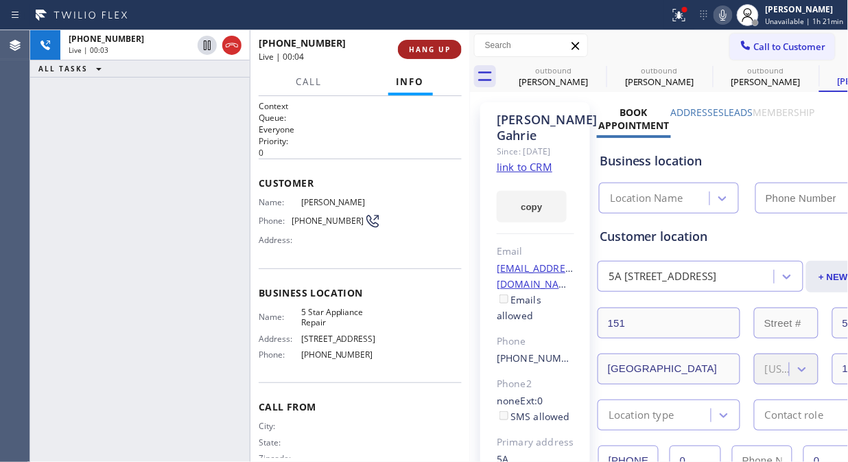
click at [447, 55] on button "HANG UP" at bounding box center [430, 49] width 64 height 19
click at [423, 50] on span "HANG UP" at bounding box center [430, 50] width 42 height 10
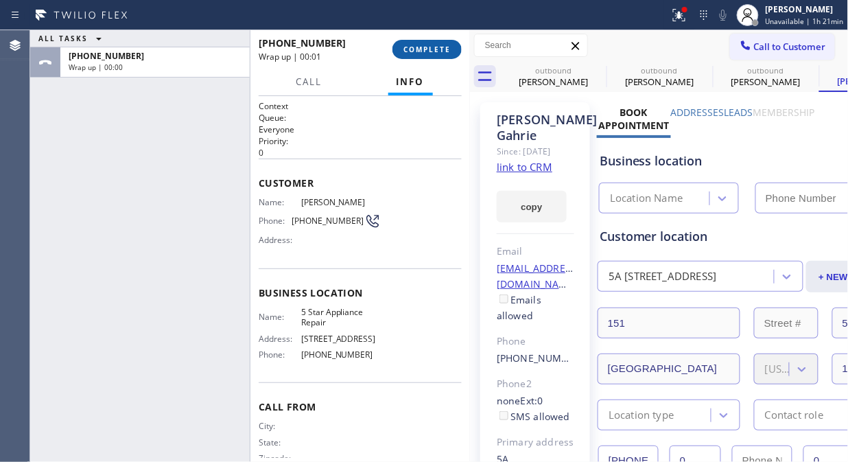
type input "[PHONE_NUMBER]"
click at [419, 49] on span "COMPLETE" at bounding box center [426, 50] width 47 height 10
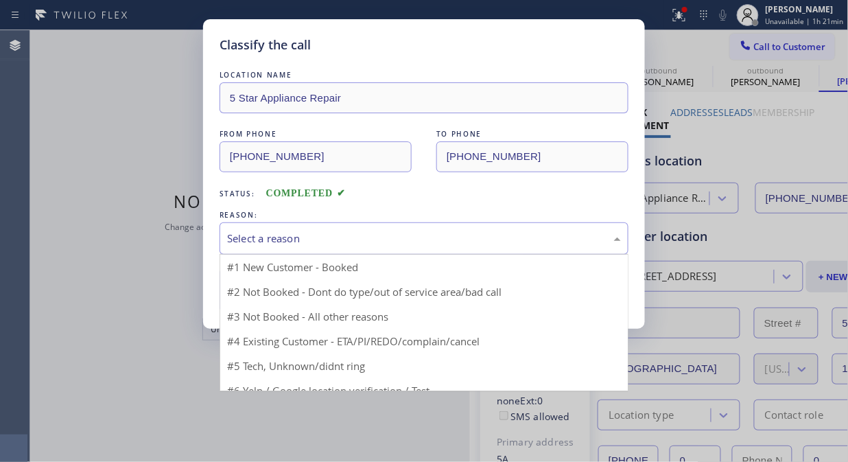
click at [407, 236] on div "Select a reason" at bounding box center [424, 239] width 394 height 16
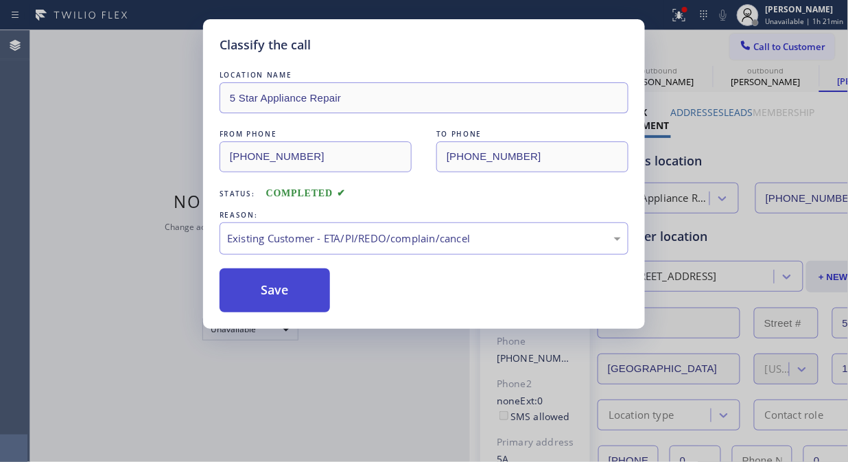
click at [280, 298] on button "Save" at bounding box center [275, 290] width 110 height 44
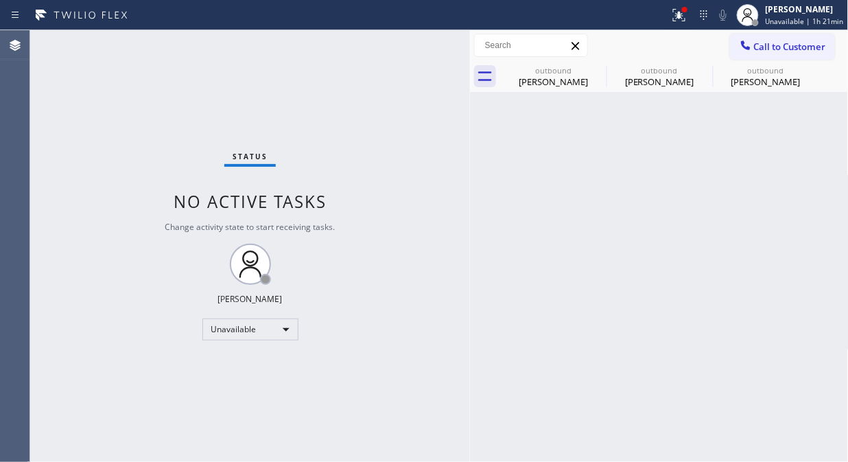
click at [787, 52] on span "Call to Customer" at bounding box center [790, 46] width 72 height 12
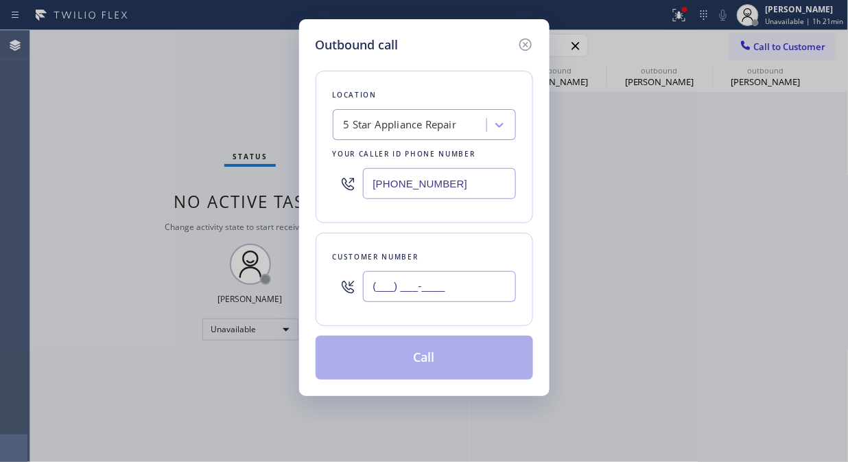
click at [500, 288] on input "(___) ___-____" at bounding box center [439, 286] width 153 height 31
paste input "408) 832-3292"
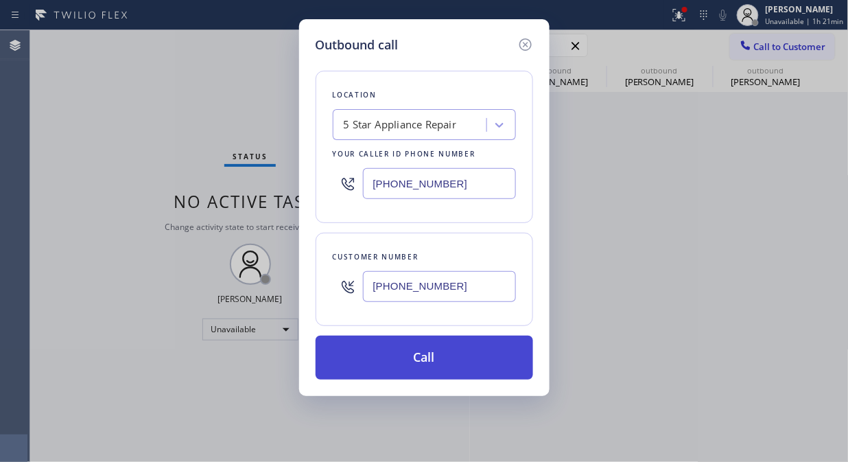
type input "[PHONE_NUMBER]"
click at [496, 375] on button "Call" at bounding box center [425, 358] width 218 height 44
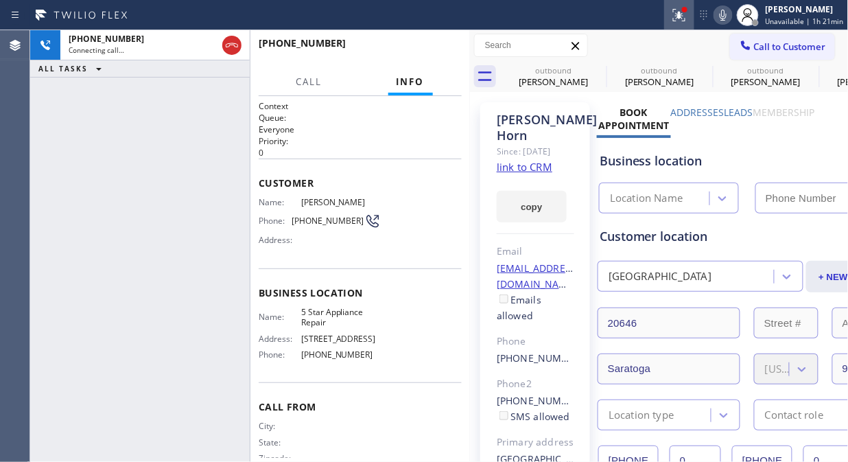
click at [688, 16] on icon at bounding box center [679, 15] width 16 height 16
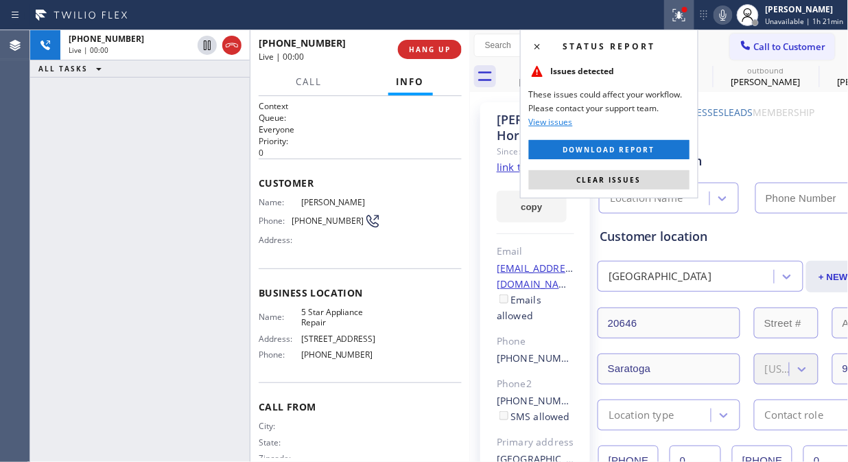
type input "[PHONE_NUMBER]"
click at [607, 181] on span "Clear issues" at bounding box center [609, 180] width 65 height 10
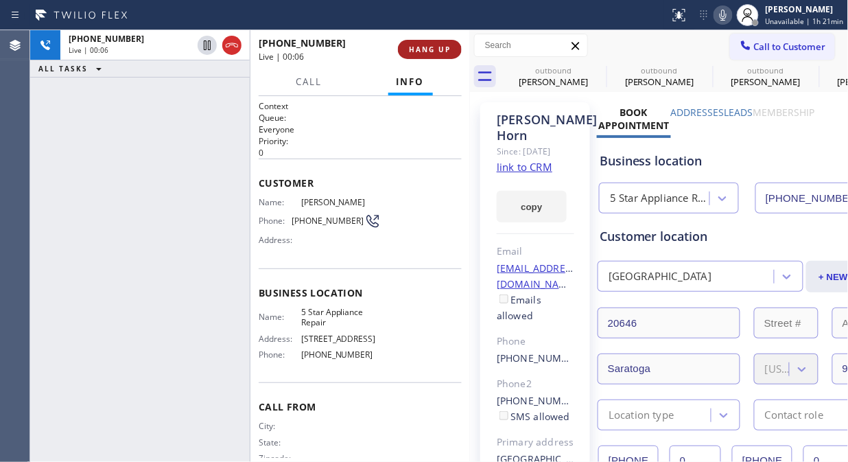
click at [415, 45] on span "HANG UP" at bounding box center [430, 50] width 42 height 10
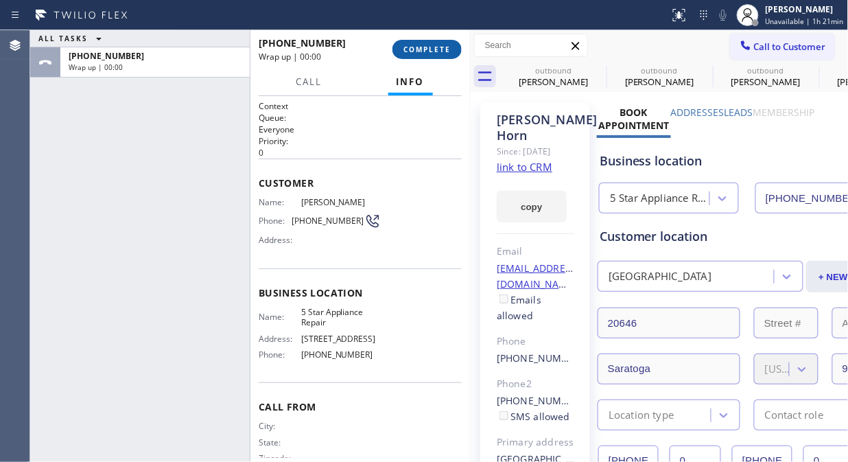
click at [415, 45] on span "COMPLETE" at bounding box center [426, 50] width 47 height 10
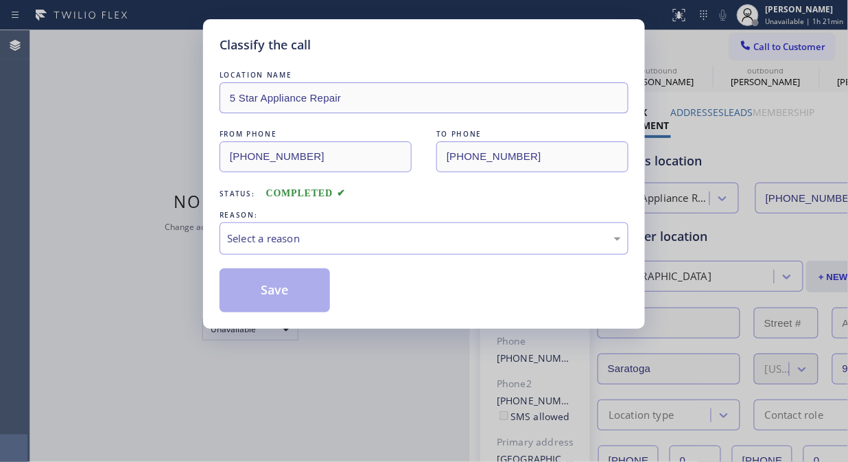
click at [415, 44] on div "Classify the call" at bounding box center [424, 45] width 409 height 19
click at [392, 233] on div "Select a reason" at bounding box center [424, 239] width 394 height 16
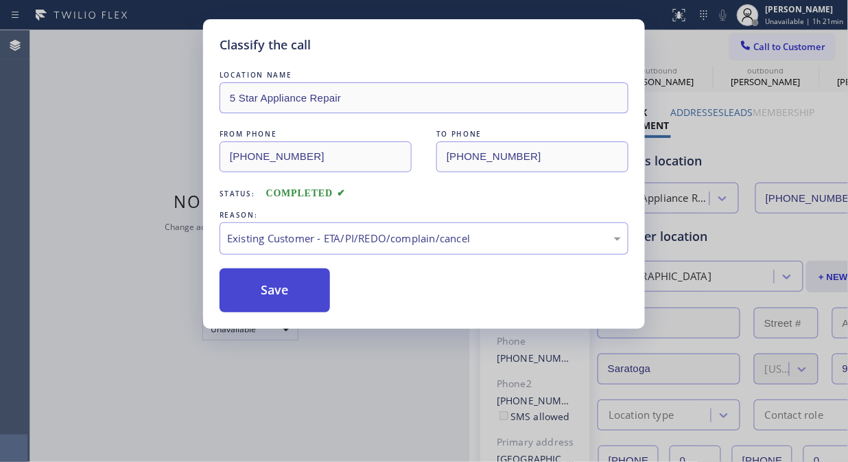
click at [280, 297] on button "Save" at bounding box center [275, 290] width 110 height 44
click at [786, 45] on div "Classify the call LOCATION NAME 5 Star Appliance Repair FROM PHONE [PHONE_NUMBE…" at bounding box center [424, 231] width 848 height 462
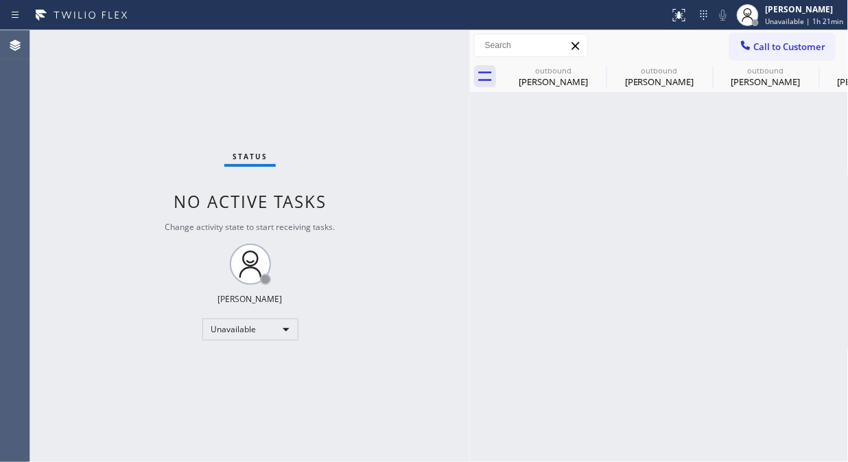
click at [786, 45] on span "Call to Customer" at bounding box center [790, 46] width 72 height 12
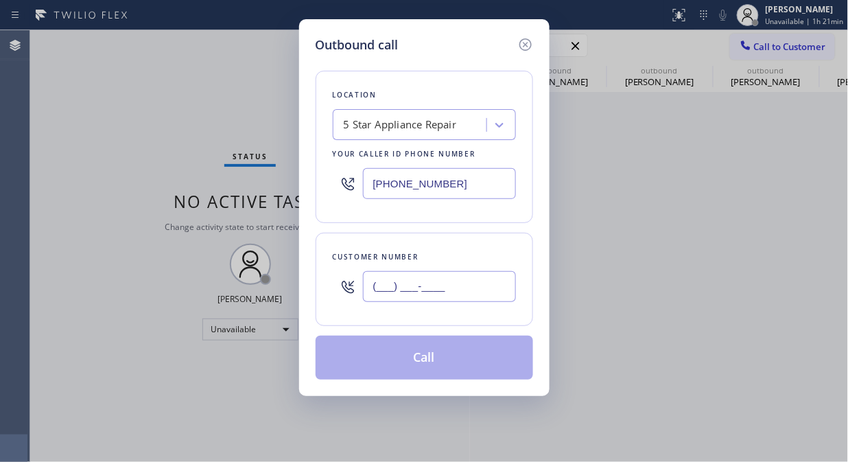
click at [452, 296] on input "(___) ___-____" at bounding box center [439, 286] width 153 height 31
paste input "626) 318-8143"
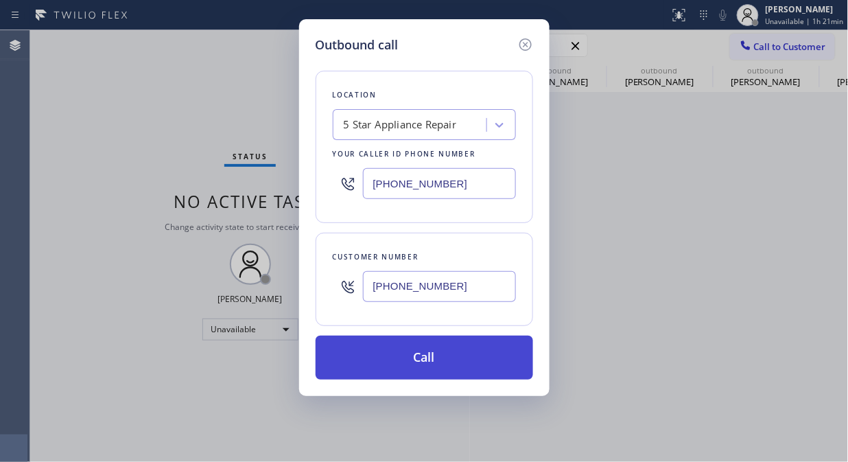
type input "[PHONE_NUMBER]"
click at [449, 360] on button "Call" at bounding box center [425, 358] width 218 height 44
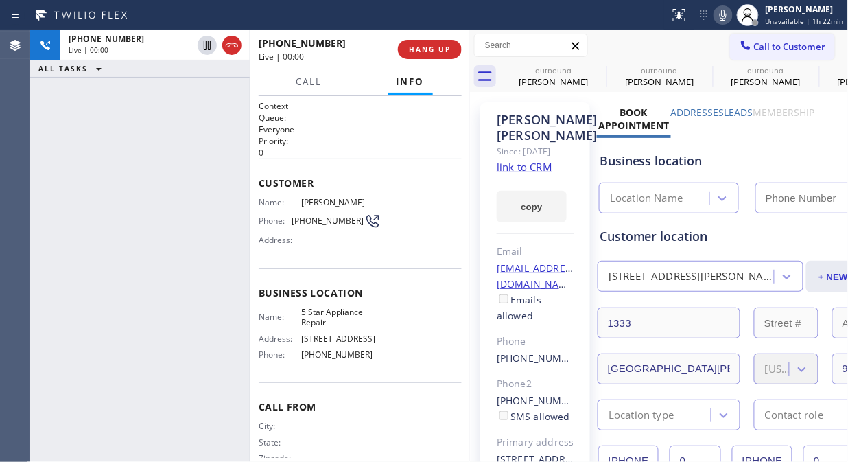
type input "[PHONE_NUMBER]"
click at [407, 49] on button "HANG UP" at bounding box center [430, 49] width 64 height 19
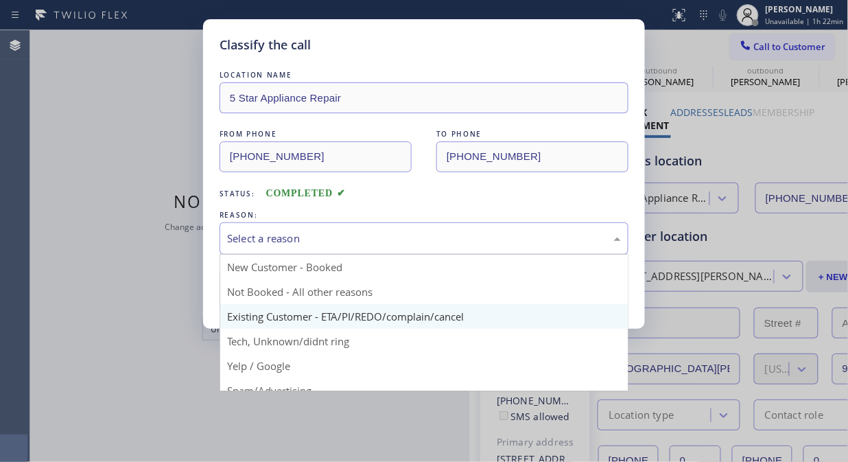
drag, startPoint x: 390, startPoint y: 242, endPoint x: 412, endPoint y: 309, distance: 70.1
click at [390, 242] on div "Select a reason" at bounding box center [424, 239] width 394 height 16
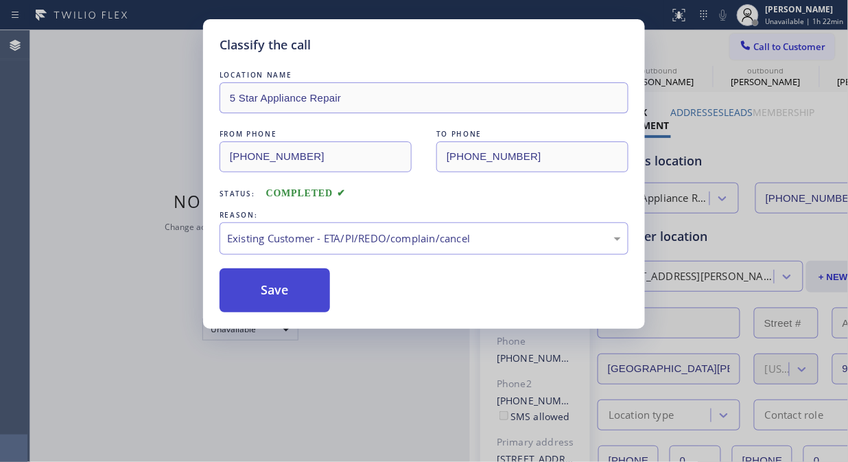
click at [279, 285] on button "Save" at bounding box center [275, 290] width 110 height 44
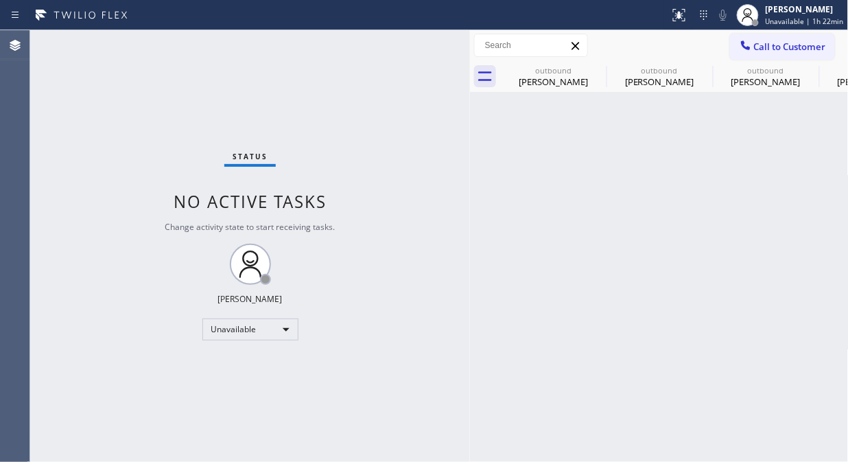
click at [762, 42] on span "Call to Customer" at bounding box center [790, 46] width 72 height 12
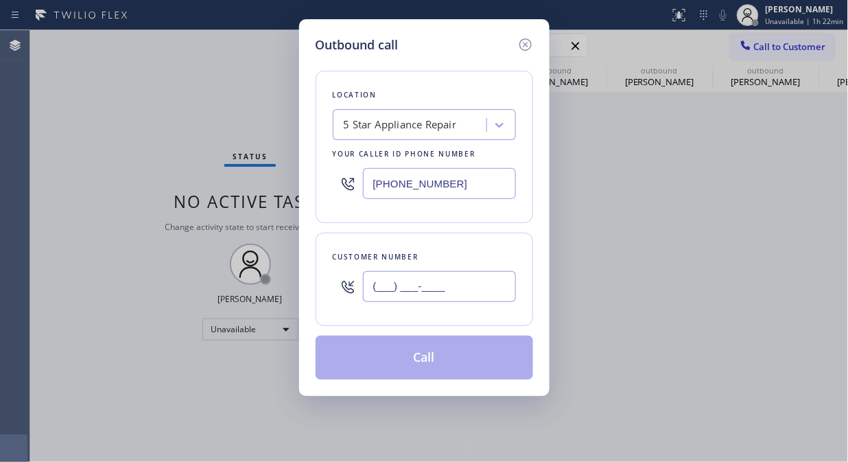
click at [447, 275] on input "(___) ___-____" at bounding box center [439, 286] width 153 height 31
paste input "503) 412-8224"
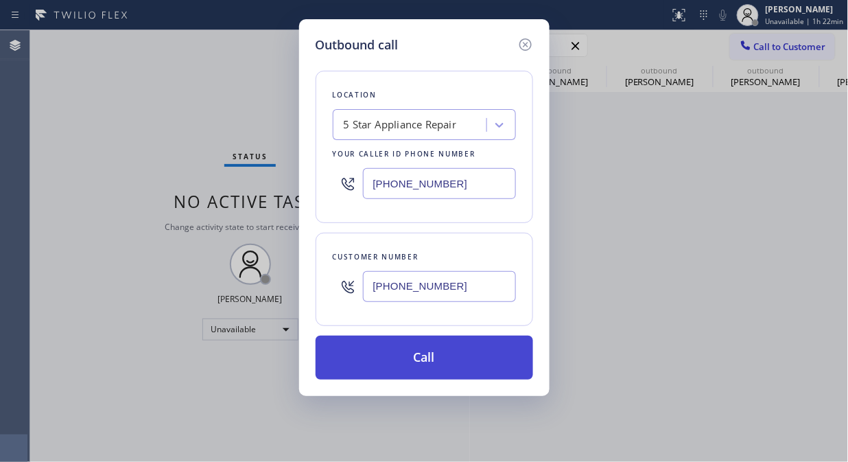
type input "[PHONE_NUMBER]"
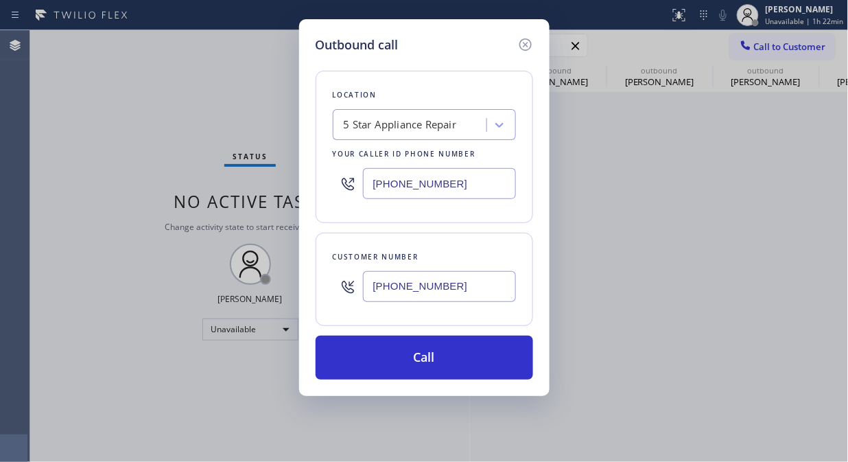
drag, startPoint x: 455, startPoint y: 372, endPoint x: 545, endPoint y: 207, distance: 187.6
click at [456, 371] on button "Call" at bounding box center [425, 358] width 218 height 44
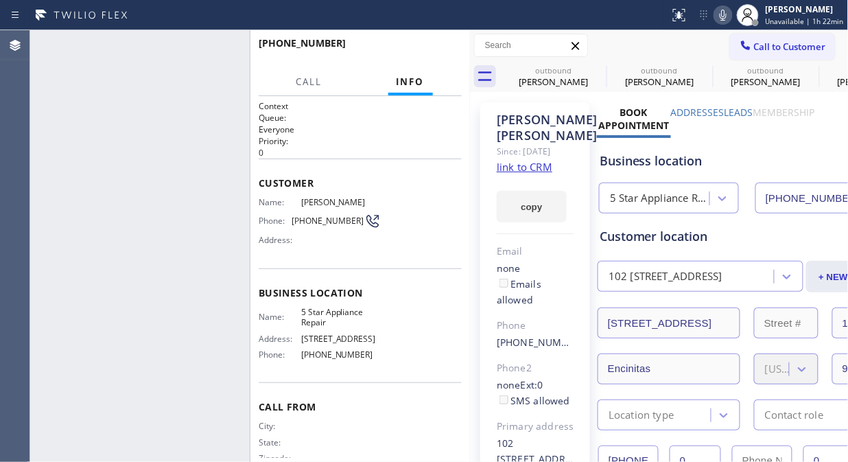
type input "[PHONE_NUMBER]"
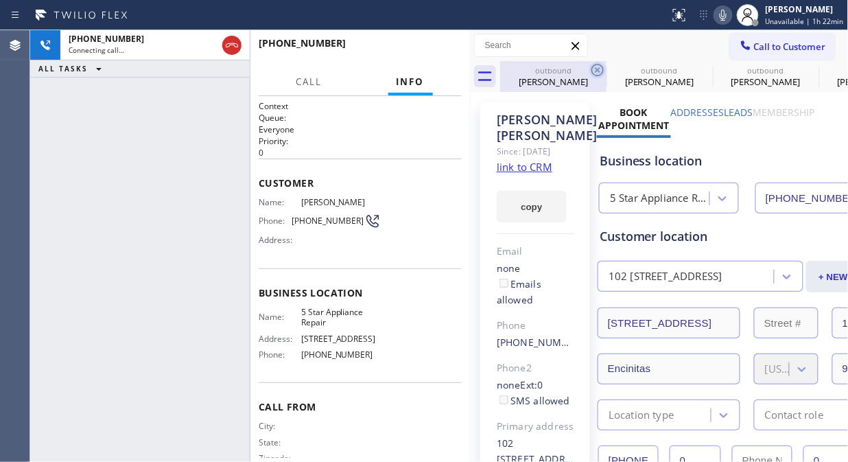
click at [594, 70] on icon at bounding box center [597, 70] width 16 height 16
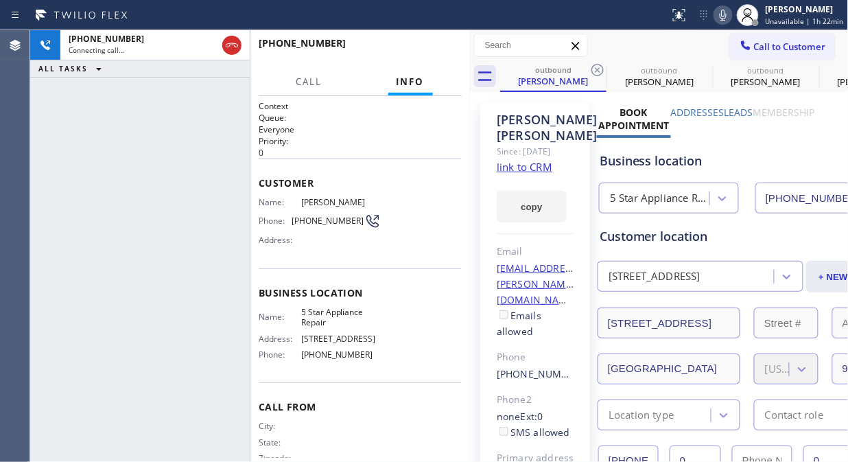
click at [594, 70] on icon at bounding box center [597, 70] width 16 height 16
click at [0, 0] on icon at bounding box center [0, 0] width 0 height 0
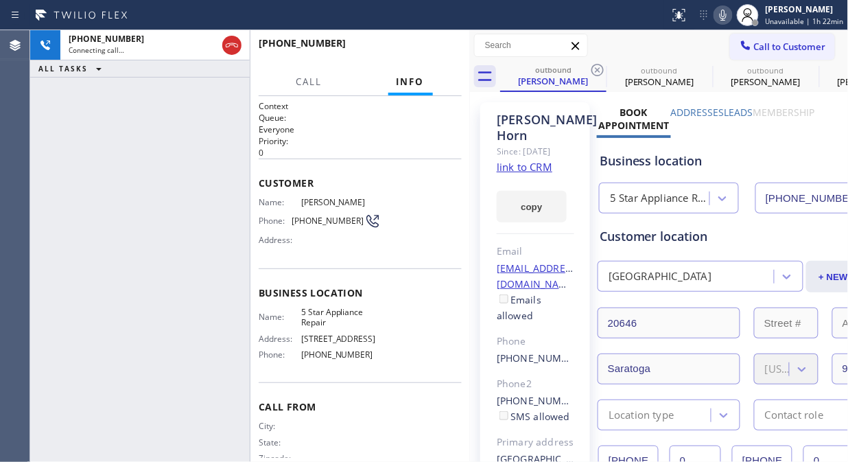
click at [594, 70] on icon at bounding box center [597, 70] width 16 height 16
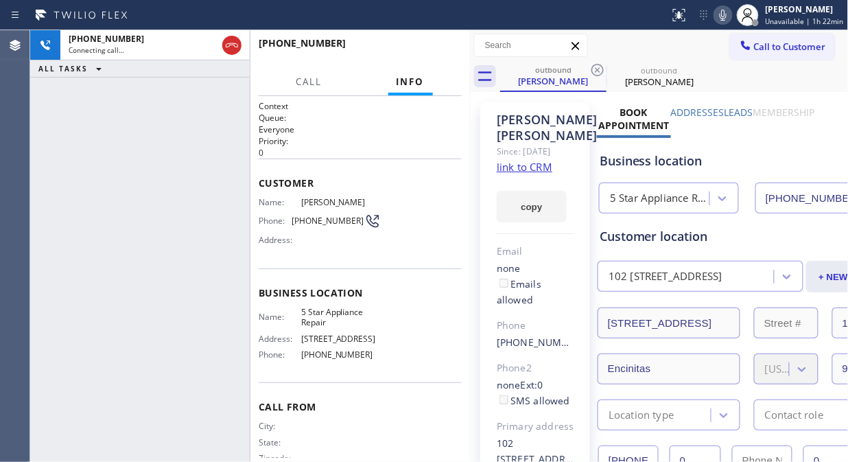
click at [594, 70] on icon at bounding box center [597, 70] width 16 height 16
click at [435, 51] on span "HANG UP" at bounding box center [430, 50] width 42 height 10
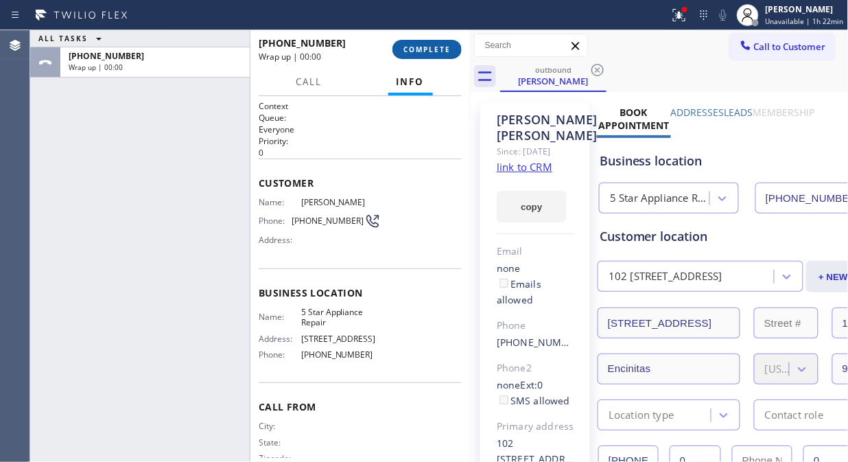
click at [435, 51] on span "COMPLETE" at bounding box center [426, 50] width 47 height 10
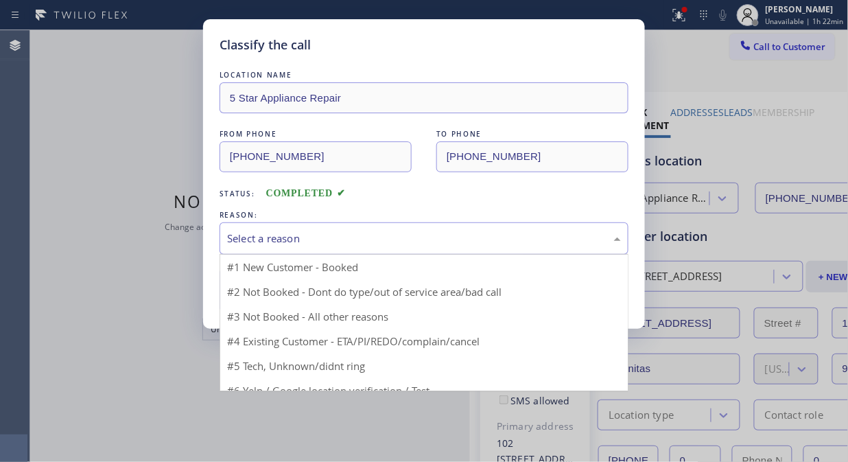
click at [392, 236] on div "Select a reason" at bounding box center [424, 239] width 394 height 16
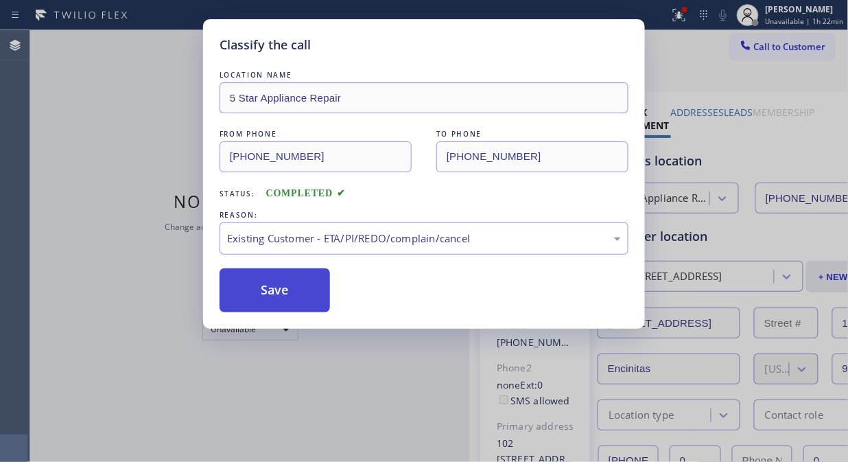
drag, startPoint x: 306, startPoint y: 298, endPoint x: 329, endPoint y: 277, distance: 31.6
click at [305, 298] on button "Save" at bounding box center [275, 290] width 110 height 44
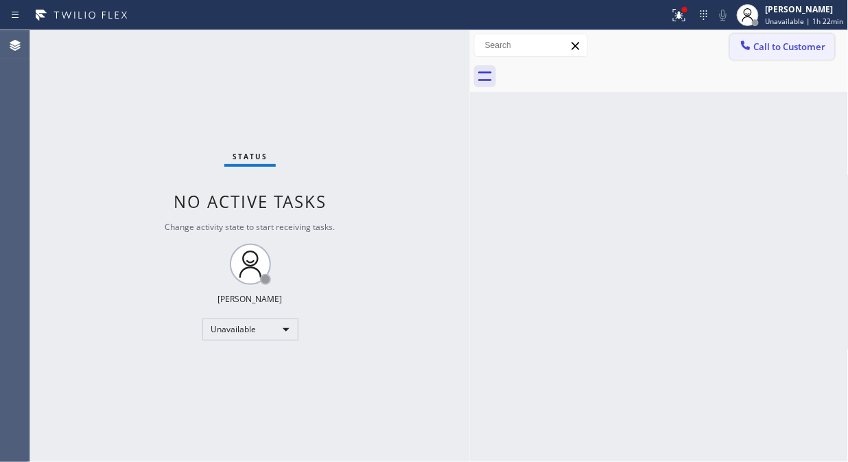
click at [769, 37] on button "Call to Customer" at bounding box center [782, 47] width 105 height 26
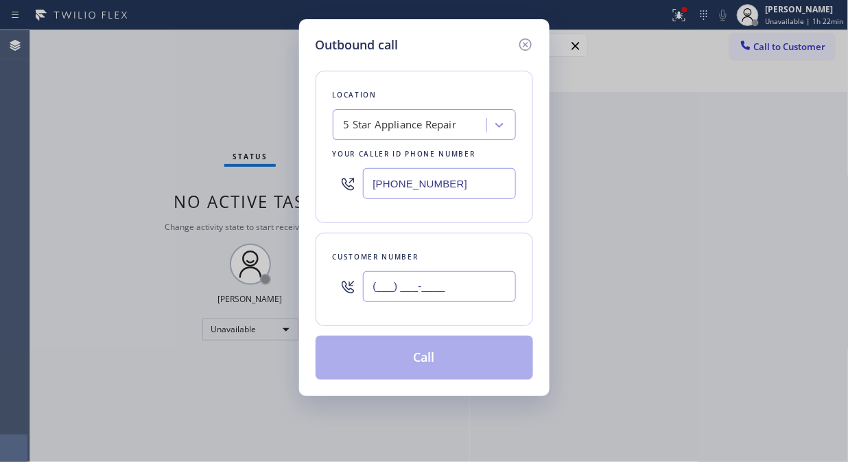
click at [478, 278] on input "(___) ___-____" at bounding box center [439, 286] width 153 height 31
paste input "917) 968-5165"
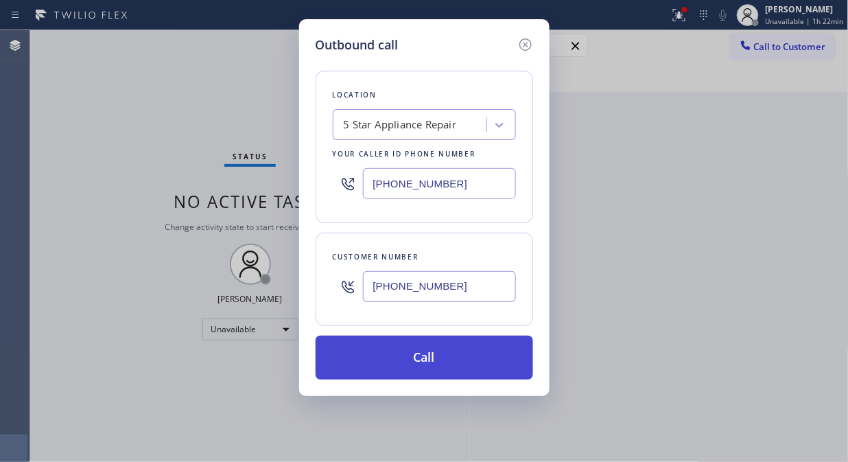
type input "[PHONE_NUMBER]"
click at [455, 358] on button "Call" at bounding box center [425, 358] width 218 height 44
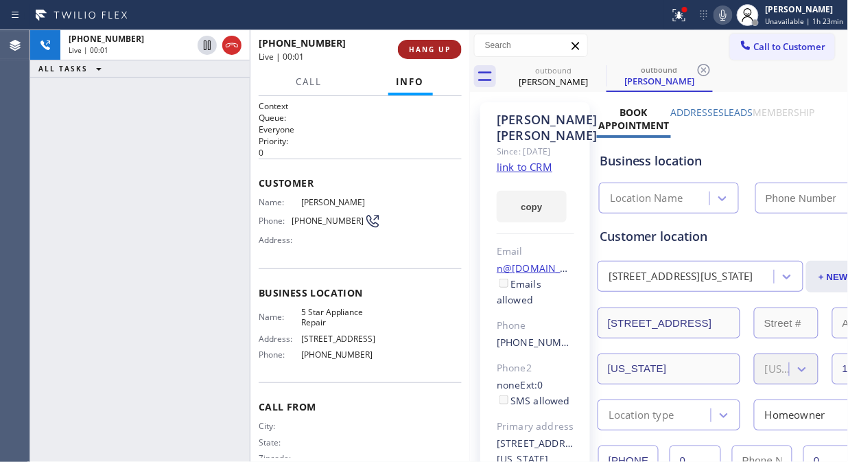
click at [408, 50] on button "HANG UP" at bounding box center [430, 49] width 64 height 19
click at [438, 50] on span "HANG UP" at bounding box center [430, 50] width 42 height 10
type input "[PHONE_NUMBER]"
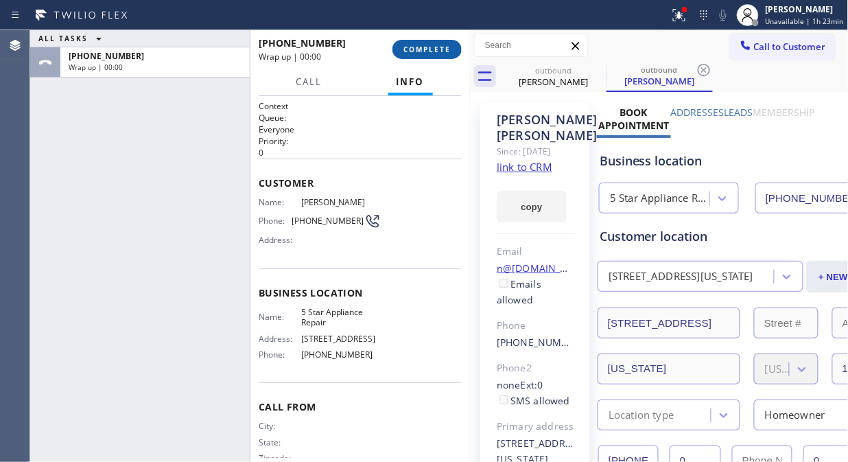
click at [439, 50] on span "COMPLETE" at bounding box center [426, 50] width 47 height 10
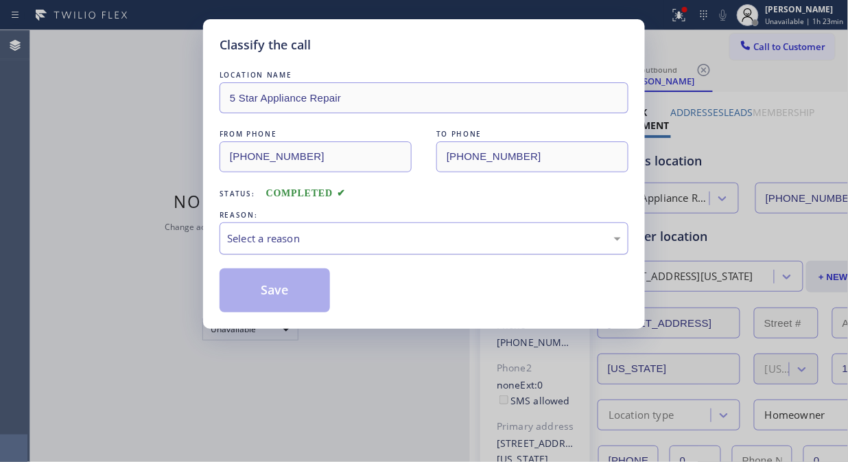
click at [484, 244] on div "Select a reason" at bounding box center [424, 239] width 394 height 16
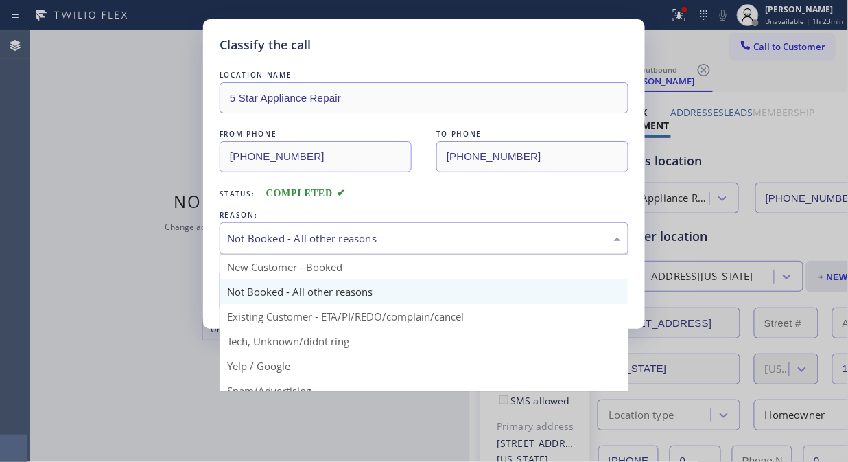
click at [419, 249] on div "Not Booked - All other reasons" at bounding box center [424, 238] width 409 height 32
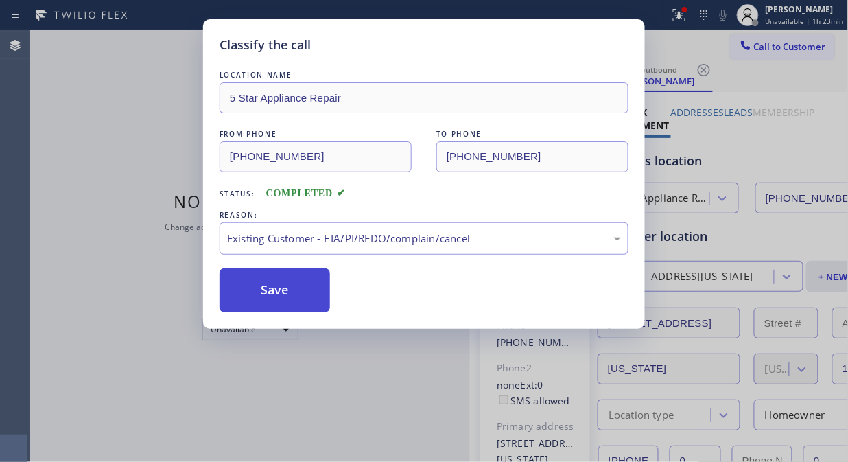
click at [295, 281] on button "Save" at bounding box center [275, 290] width 110 height 44
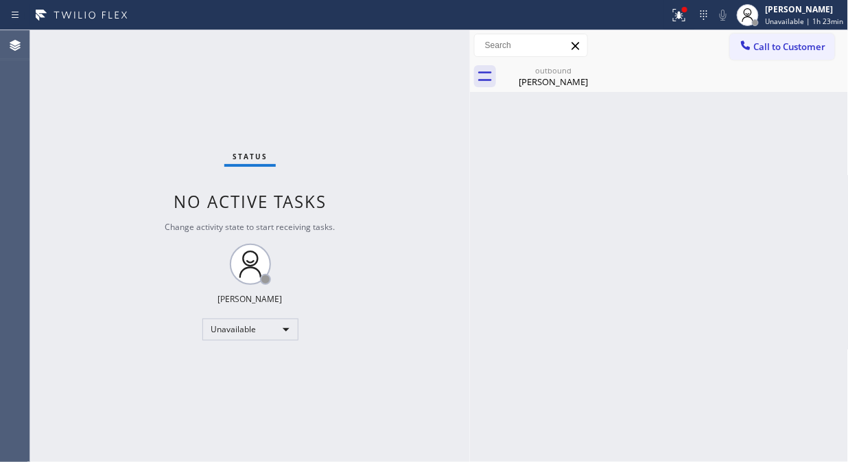
click at [786, 51] on span "Call to Customer" at bounding box center [790, 46] width 72 height 12
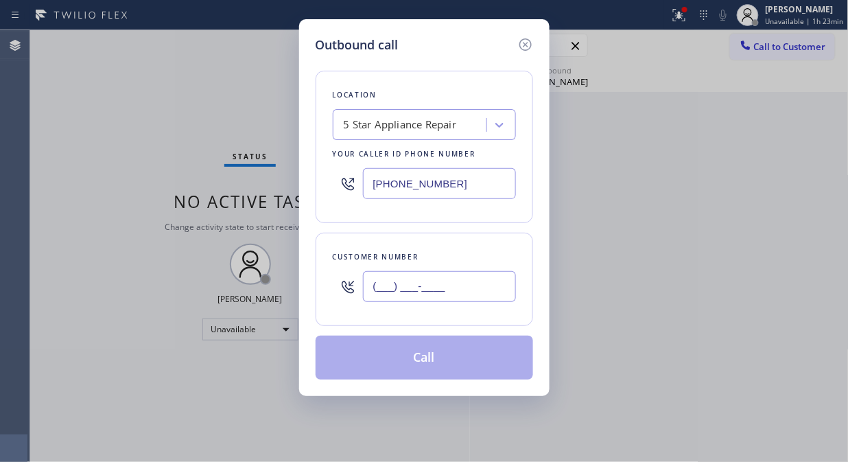
click at [509, 291] on input "(___) ___-____" at bounding box center [439, 286] width 153 height 31
paste input "415) 769-4106"
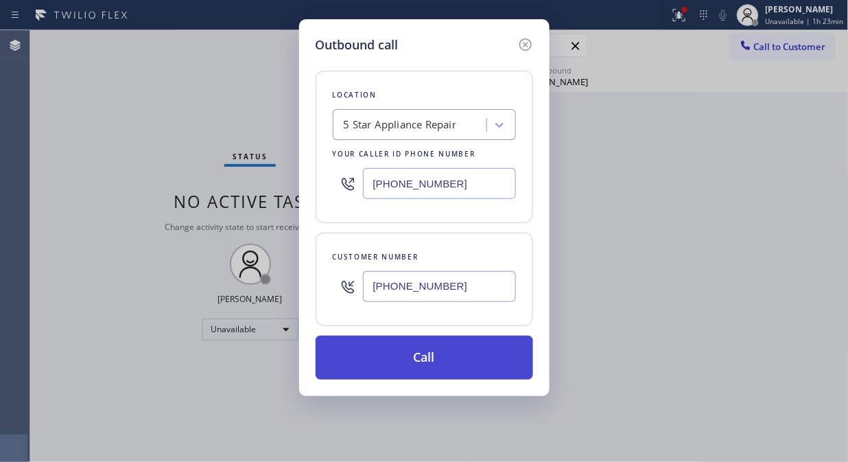
type input "[PHONE_NUMBER]"
click at [484, 353] on button "Call" at bounding box center [425, 358] width 218 height 44
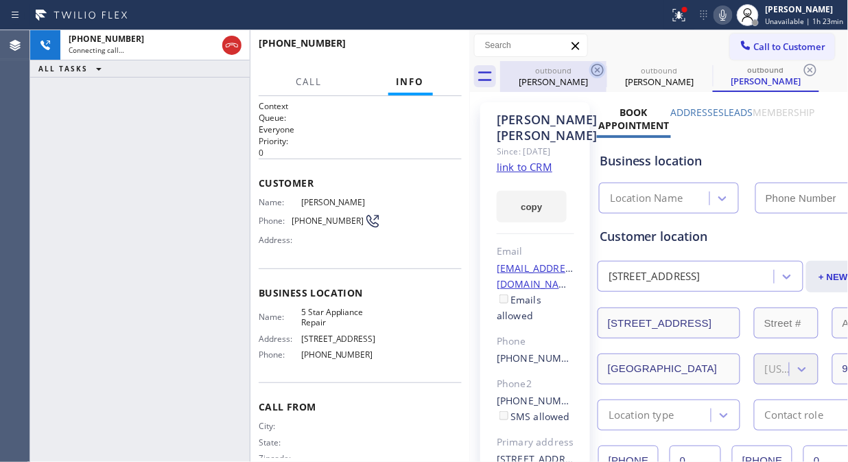
click at [594, 69] on icon at bounding box center [597, 70] width 16 height 16
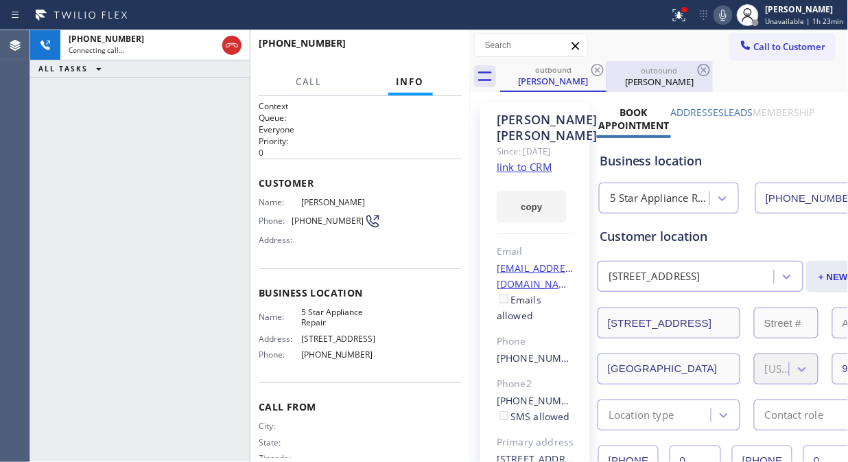
type input "[PHONE_NUMBER]"
click at [607, 71] on div at bounding box center [607, 77] width 1 height 22
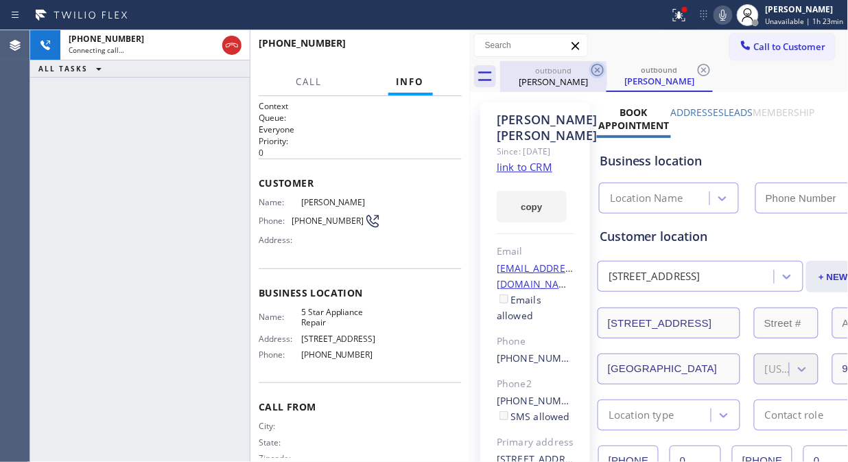
click at [598, 71] on icon at bounding box center [597, 70] width 16 height 16
type input "[PHONE_NUMBER]"
click at [678, 15] on icon at bounding box center [679, 15] width 16 height 16
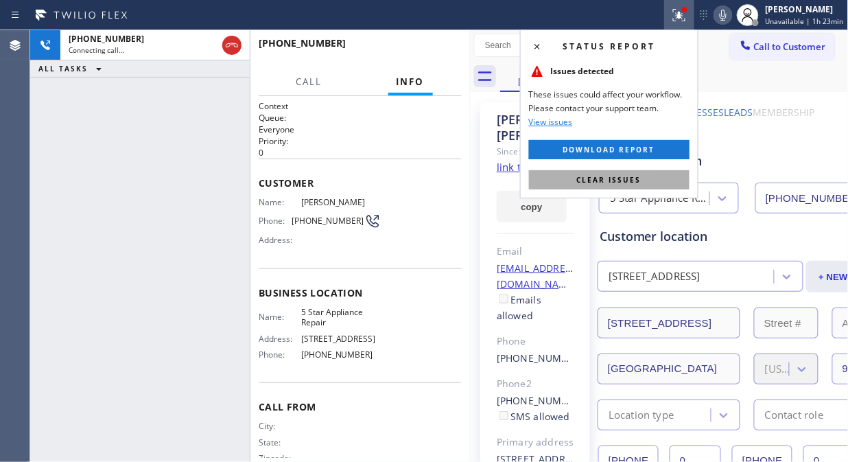
click at [611, 180] on span "Clear issues" at bounding box center [609, 180] width 65 height 10
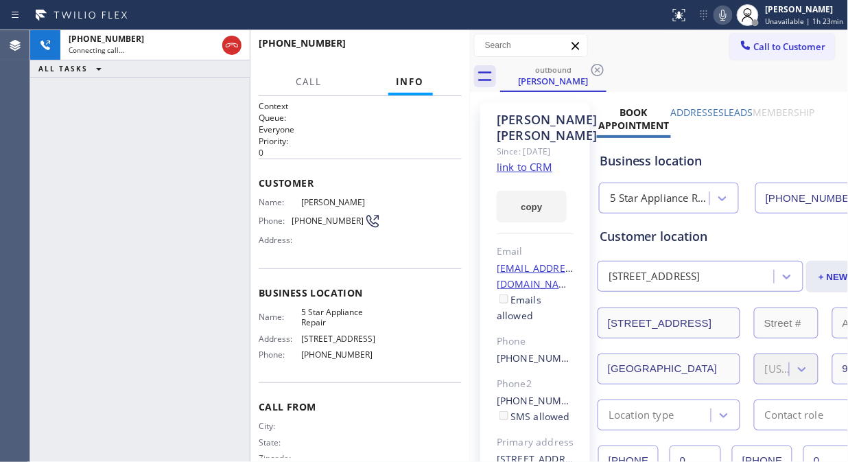
click at [689, 56] on div "Call to Customer Outbound call Location 5 Star Appliance Repair Your caller id …" at bounding box center [659, 46] width 379 height 24
click at [189, 172] on div "[PHONE_NUMBER] Connecting call… ALL TASKS ALL TASKS ACTIVE TASKS TASKS IN WRAP …" at bounding box center [140, 246] width 220 height 432
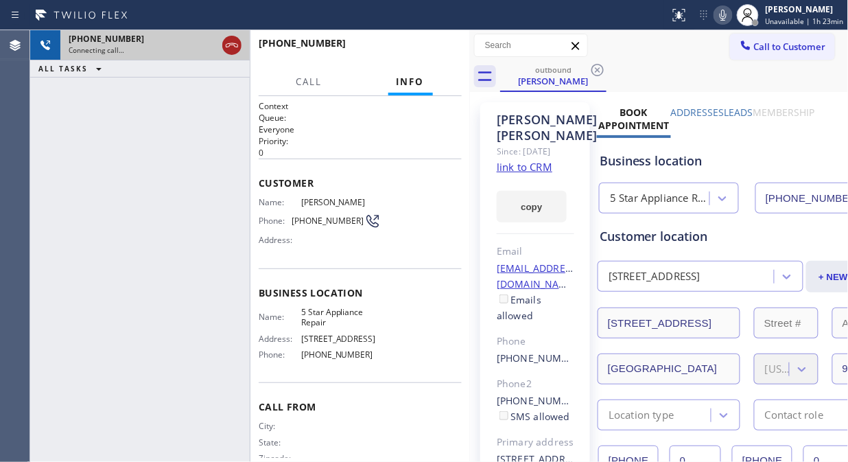
click at [230, 45] on icon at bounding box center [232, 45] width 12 height 4
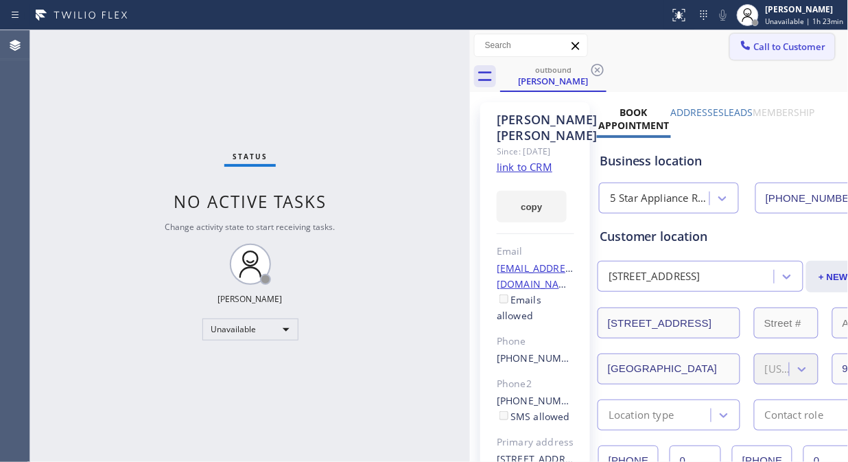
click at [754, 49] on span "Call to Customer" at bounding box center [790, 46] width 72 height 12
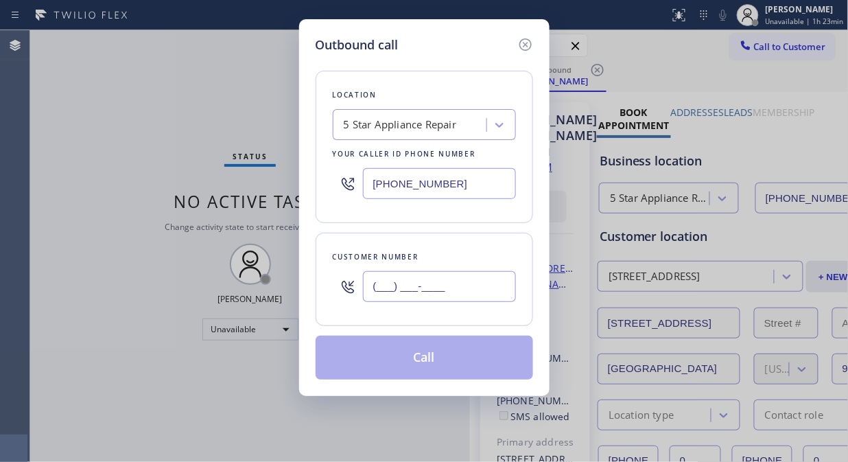
click at [430, 282] on input "(___) ___-____" at bounding box center [439, 286] width 153 height 31
paste input "917) 539-4375"
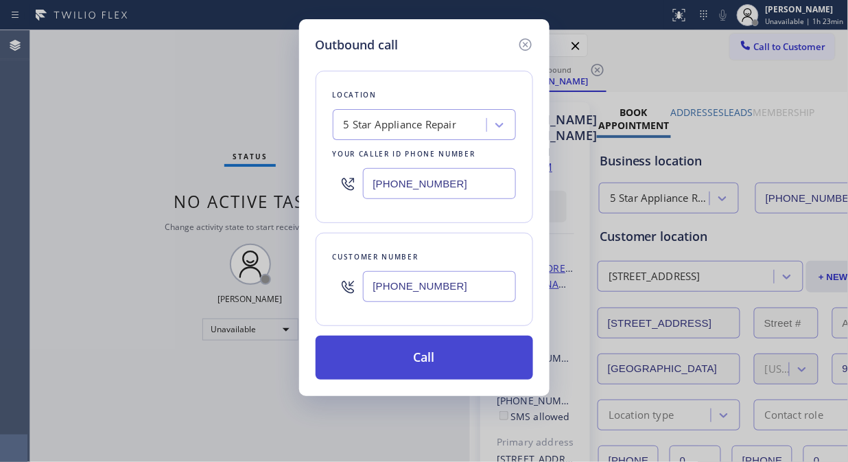
type input "[PHONE_NUMBER]"
click at [447, 352] on button "Call" at bounding box center [425, 358] width 218 height 44
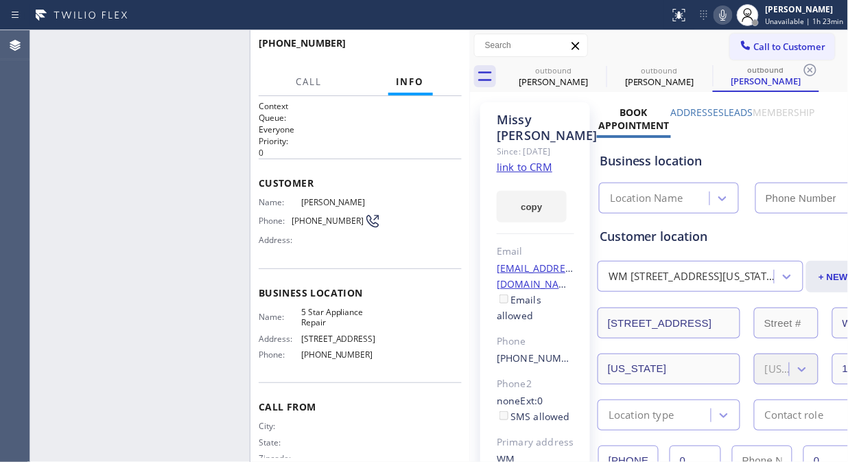
type input "[PHONE_NUMBER]"
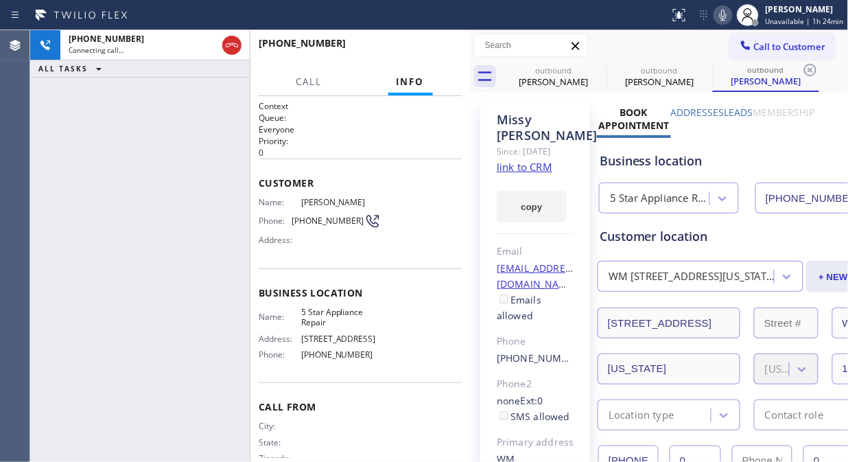
click at [726, 18] on icon at bounding box center [723, 15] width 7 height 11
click at [423, 49] on span "HANG UP" at bounding box center [430, 50] width 42 height 10
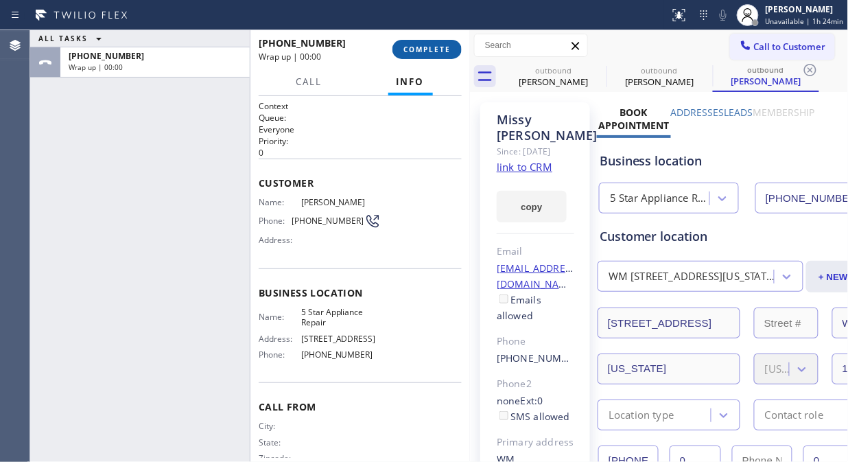
click at [423, 49] on span "COMPLETE" at bounding box center [426, 50] width 47 height 10
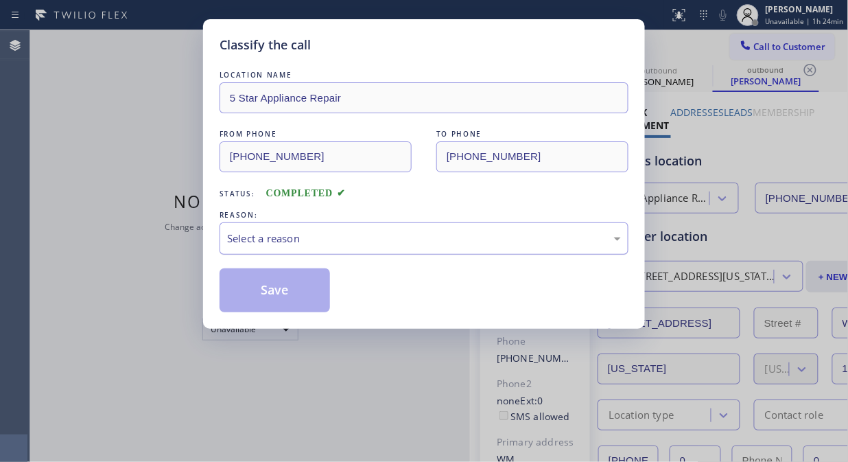
click at [447, 245] on div "Select a reason" at bounding box center [424, 239] width 394 height 16
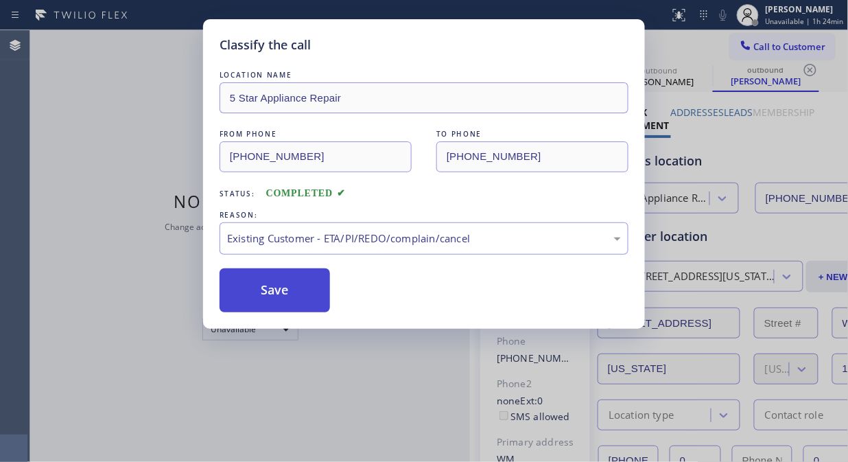
click at [311, 307] on button "Save" at bounding box center [275, 290] width 110 height 44
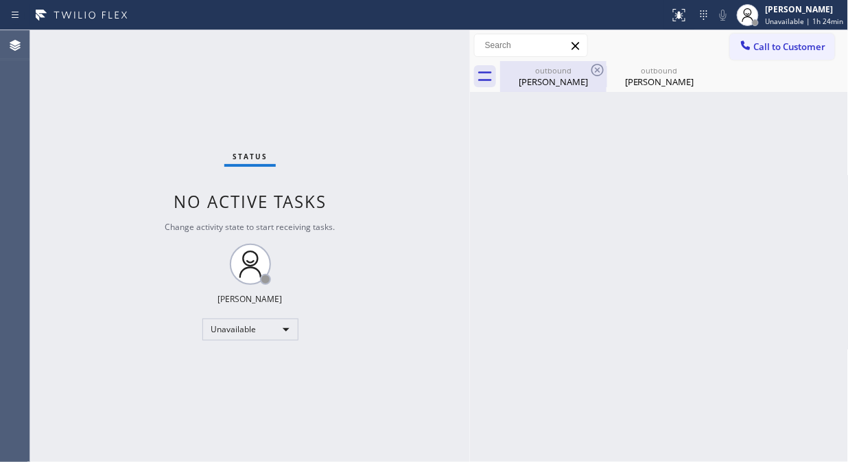
click at [558, 75] on div "[PERSON_NAME]" at bounding box center [554, 81] width 104 height 12
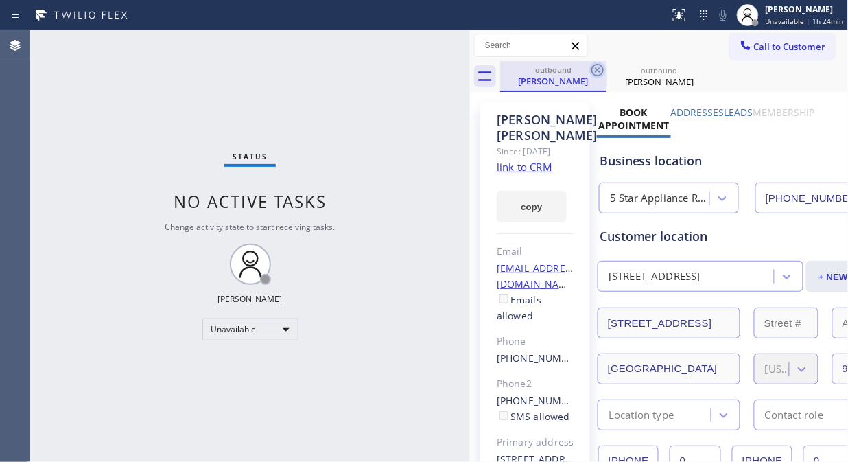
click at [594, 71] on icon at bounding box center [597, 70] width 16 height 16
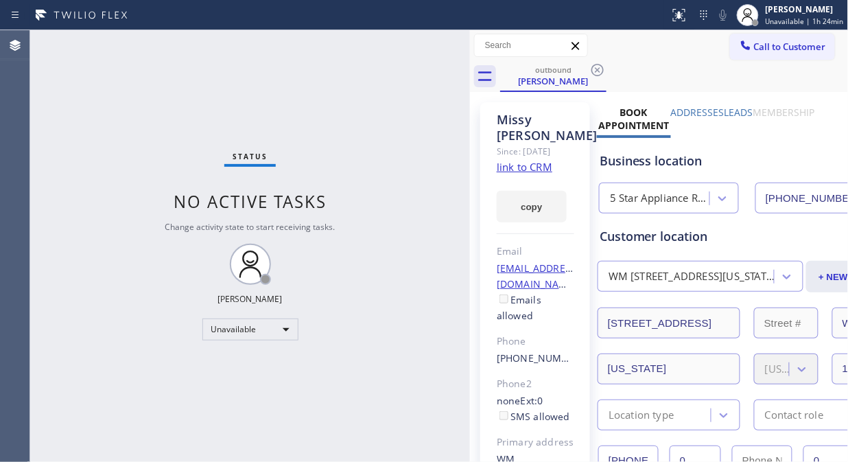
click at [594, 71] on icon at bounding box center [597, 70] width 16 height 16
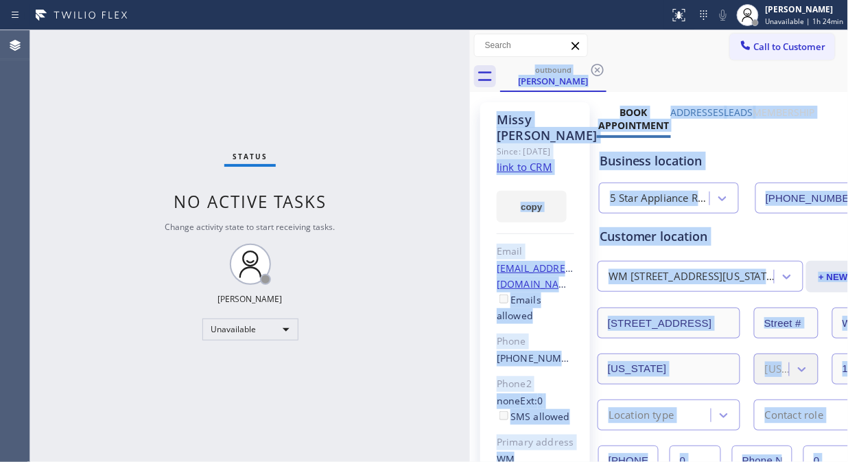
click at [594, 71] on div "outbound [PERSON_NAME]" at bounding box center [674, 76] width 349 height 31
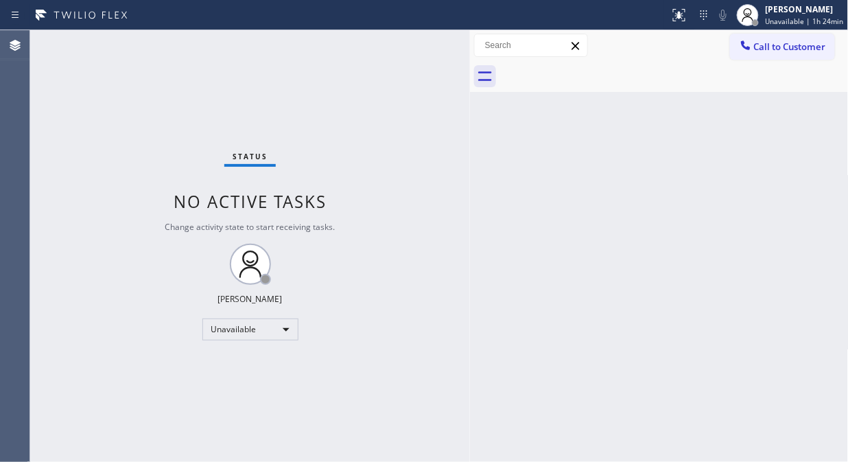
click at [163, 144] on div "Status No active tasks Change activity state to start receiving tasks. [PERSON_…" at bounding box center [250, 246] width 440 height 432
click at [762, 44] on span "Call to Customer" at bounding box center [790, 46] width 72 height 12
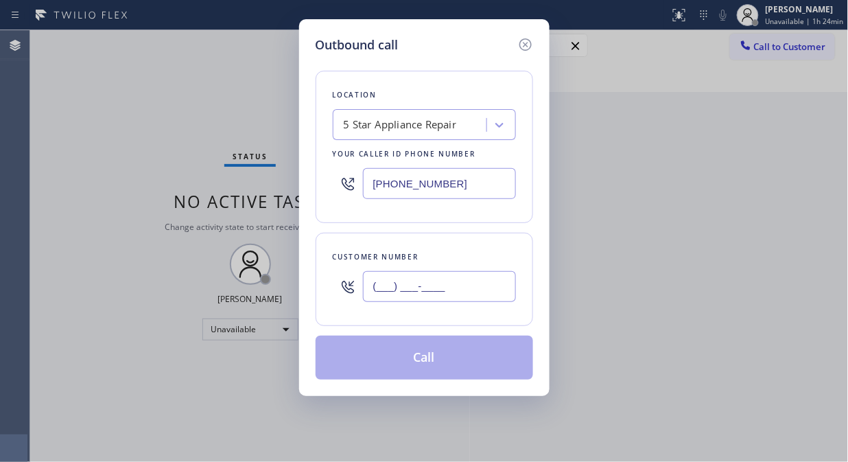
click at [430, 281] on input "(___) ___-____" at bounding box center [439, 286] width 153 height 31
paste input "305) 206-3355"
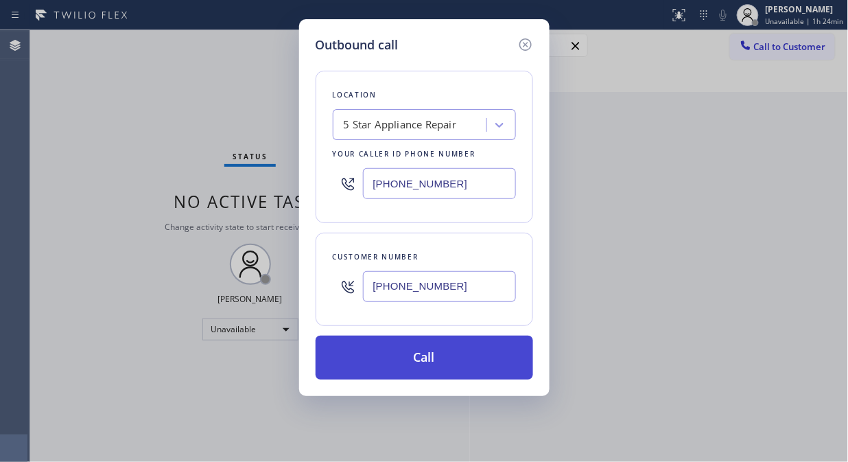
type input "[PHONE_NUMBER]"
click at [464, 361] on button "Call" at bounding box center [425, 358] width 218 height 44
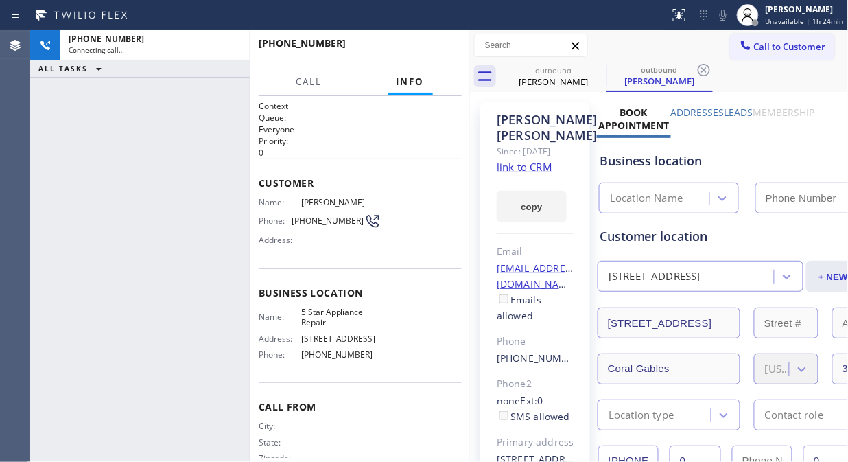
type input "[PHONE_NUMBER]"
click at [729, 16] on icon at bounding box center [723, 15] width 16 height 16
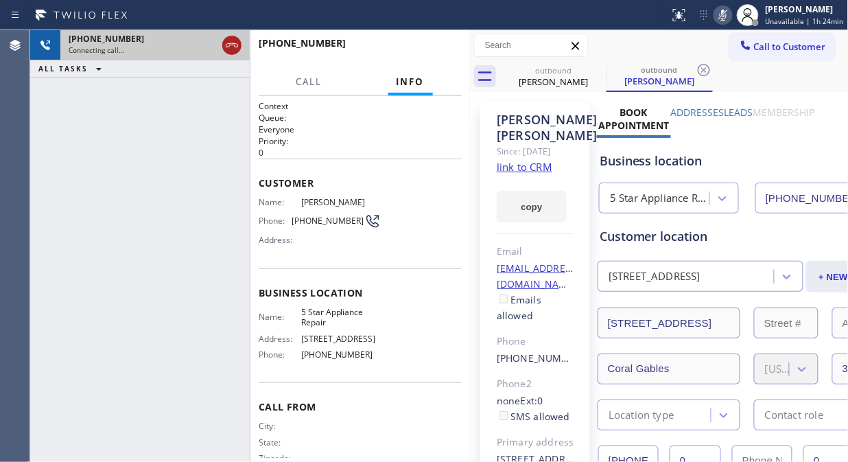
click at [226, 45] on icon at bounding box center [232, 45] width 16 height 16
click at [771, 49] on span "Call to Customer" at bounding box center [790, 46] width 72 height 12
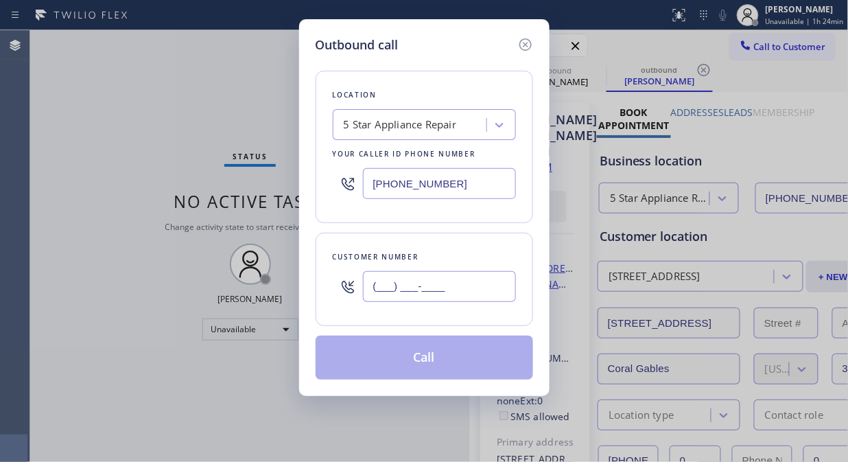
click at [441, 286] on input "(___) ___-____" at bounding box center [439, 286] width 153 height 31
paste input "619) 300-6866"
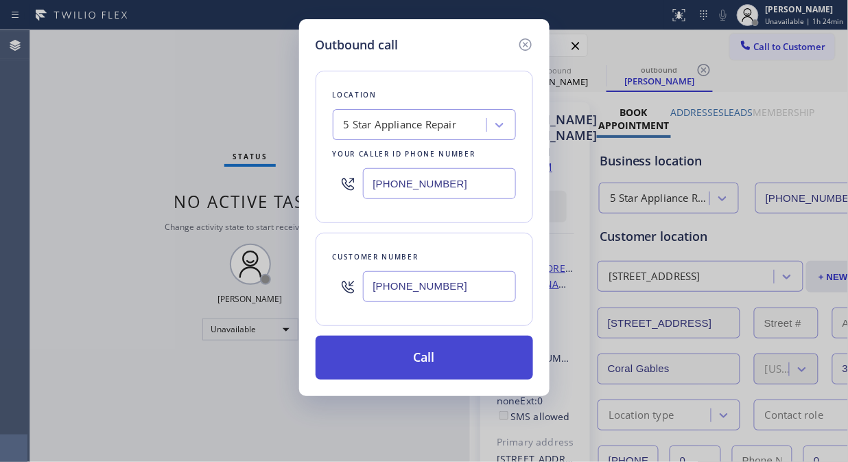
type input "[PHONE_NUMBER]"
click at [473, 366] on button "Call" at bounding box center [425, 358] width 218 height 44
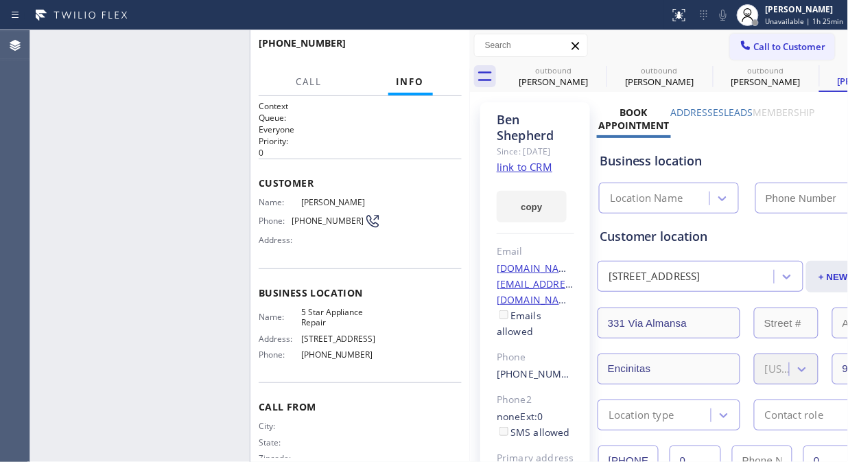
type input "[PHONE_NUMBER]"
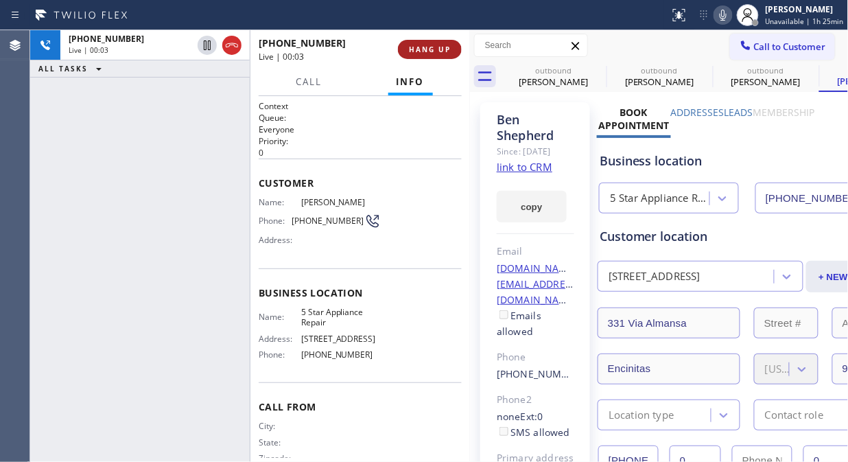
click at [443, 51] on span "HANG UP" at bounding box center [430, 50] width 42 height 10
click at [442, 51] on span "HANG UP" at bounding box center [430, 50] width 42 height 10
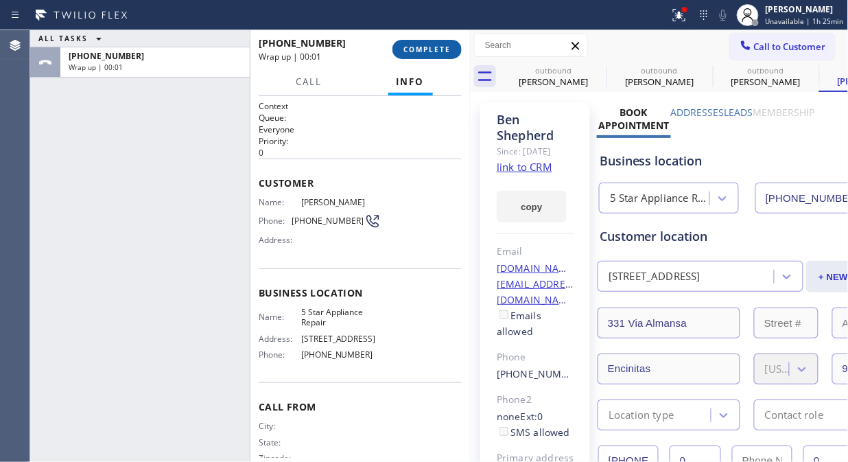
click at [442, 51] on span "COMPLETE" at bounding box center [426, 50] width 47 height 10
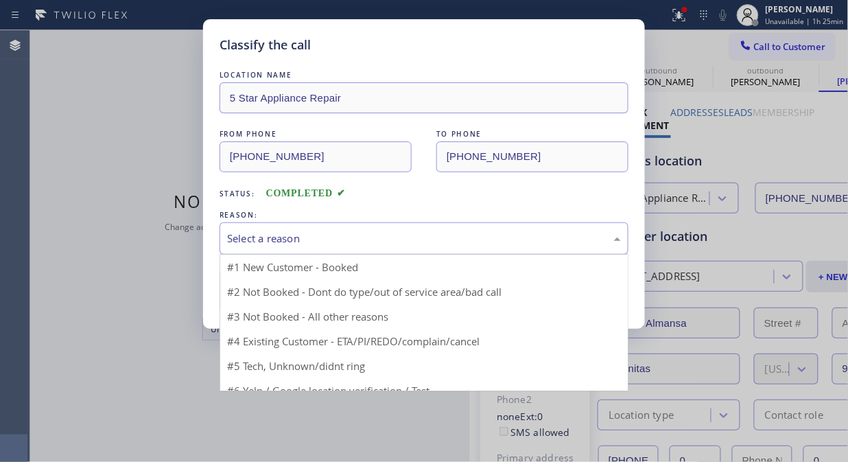
click at [446, 246] on div "Select a reason" at bounding box center [424, 239] width 394 height 16
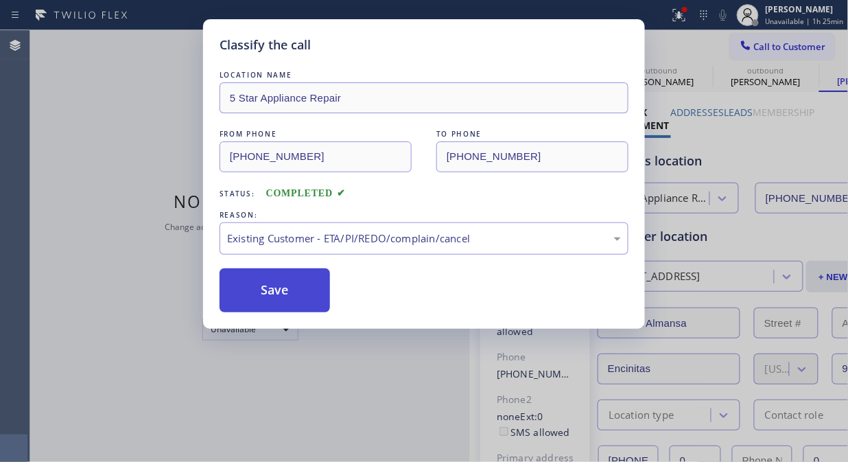
click at [261, 279] on button "Save" at bounding box center [275, 290] width 110 height 44
click at [263, 279] on button "Save" at bounding box center [275, 290] width 110 height 44
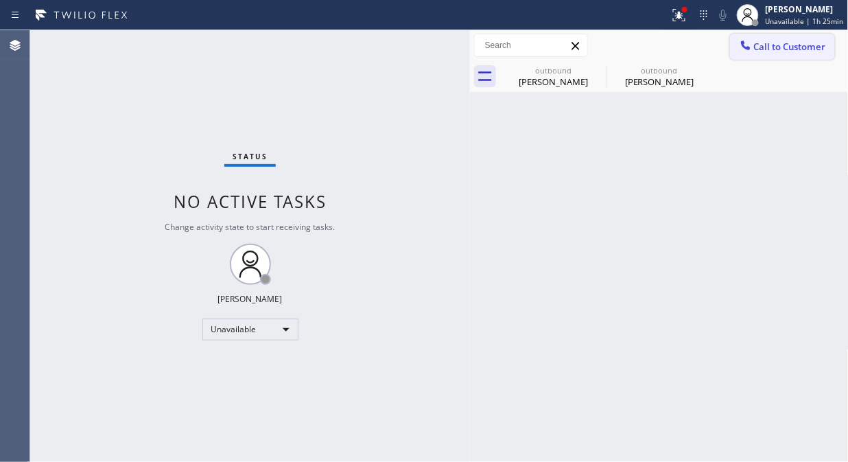
click at [786, 50] on span "Call to Customer" at bounding box center [790, 46] width 72 height 12
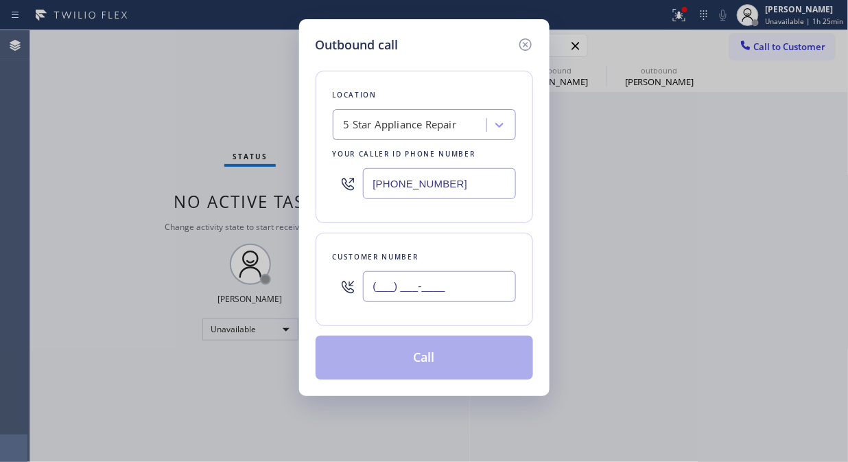
click at [426, 300] on input "(___) ___-____" at bounding box center [439, 286] width 153 height 31
paste input "203) 904-8190"
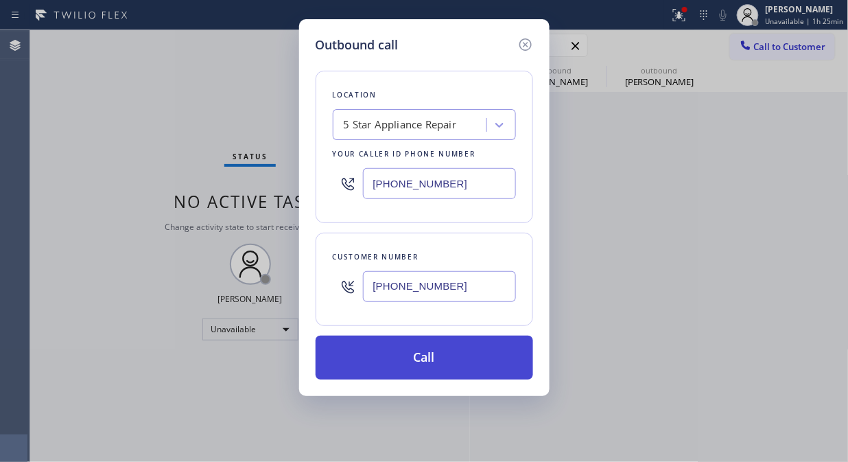
type input "[PHONE_NUMBER]"
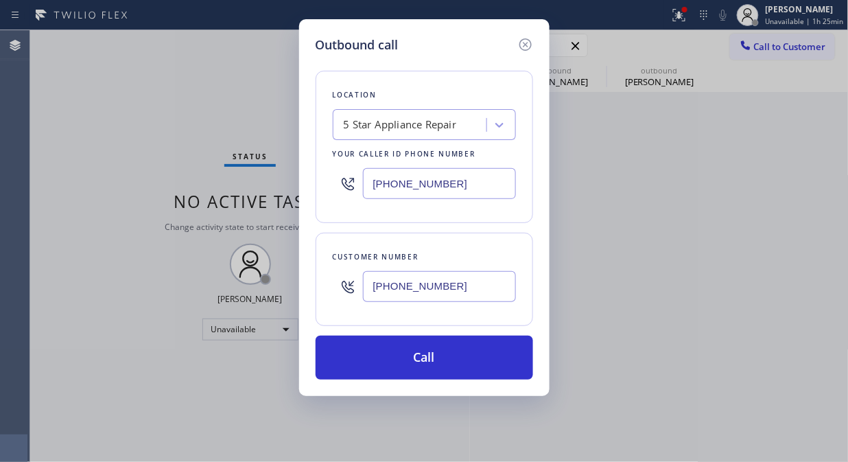
drag, startPoint x: 449, startPoint y: 365, endPoint x: 508, endPoint y: 234, distance: 143.5
click at [453, 365] on button "Call" at bounding box center [425, 358] width 218 height 44
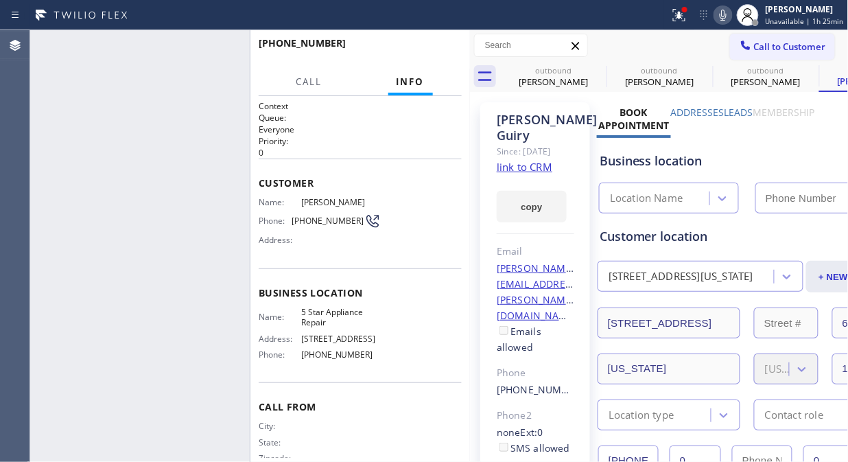
type input "[PHONE_NUMBER]"
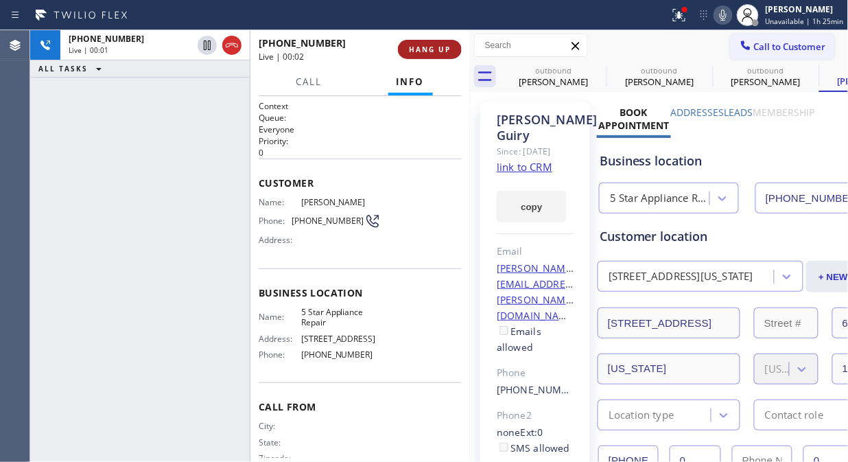
click at [417, 48] on span "HANG UP" at bounding box center [430, 50] width 42 height 10
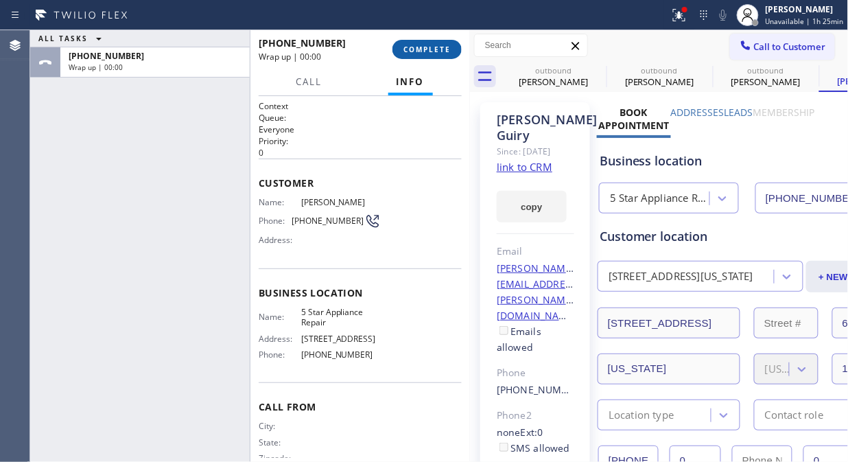
click at [417, 49] on span "COMPLETE" at bounding box center [426, 50] width 47 height 10
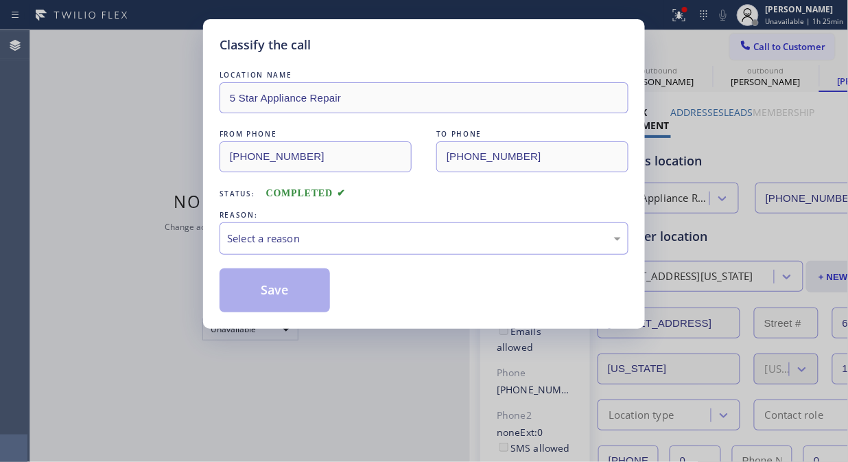
click at [413, 50] on div "Classify the call" at bounding box center [424, 45] width 409 height 19
click at [397, 235] on div "Select a reason" at bounding box center [424, 239] width 394 height 16
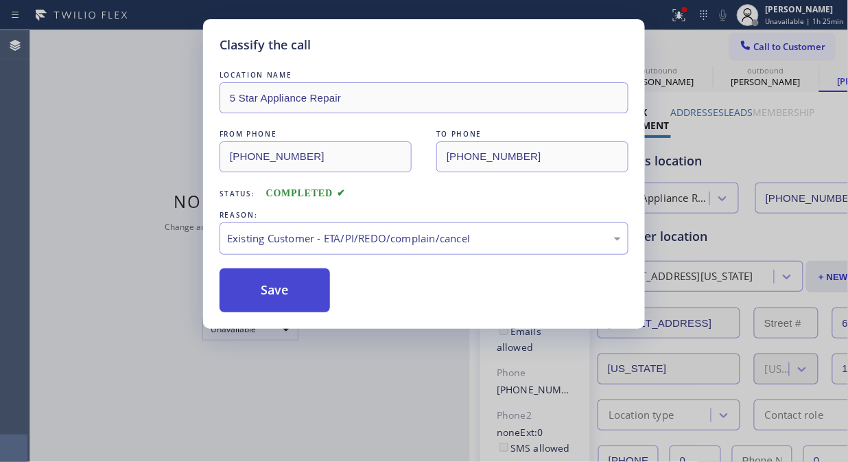
click at [274, 281] on button "Save" at bounding box center [275, 290] width 110 height 44
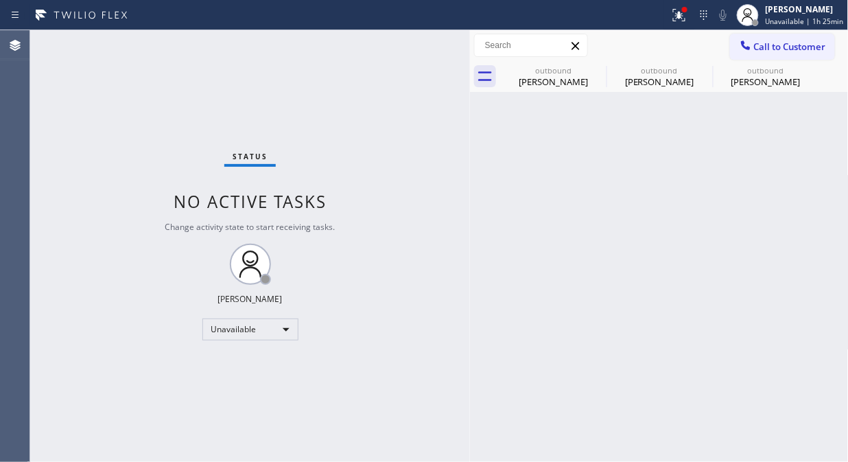
click at [786, 45] on span "Call to Customer" at bounding box center [790, 46] width 72 height 12
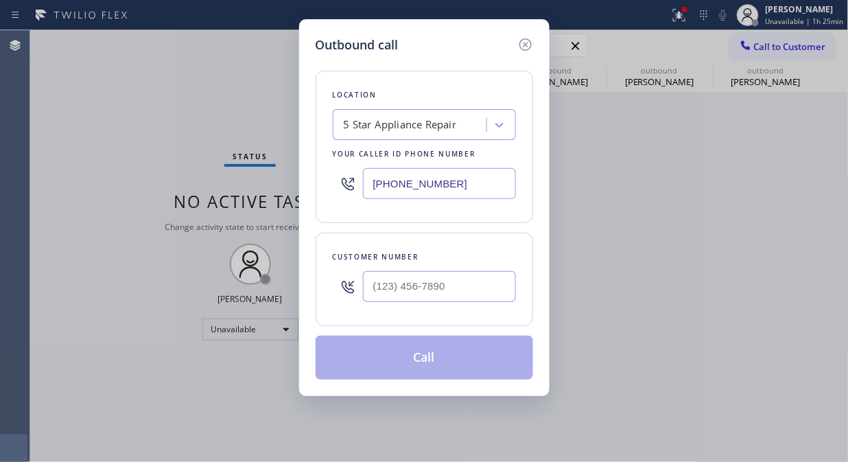
click at [486, 305] on div at bounding box center [439, 286] width 153 height 45
click at [461, 287] on input "(___) ___-____" at bounding box center [439, 286] width 153 height 31
paste input "617) 413-9683"
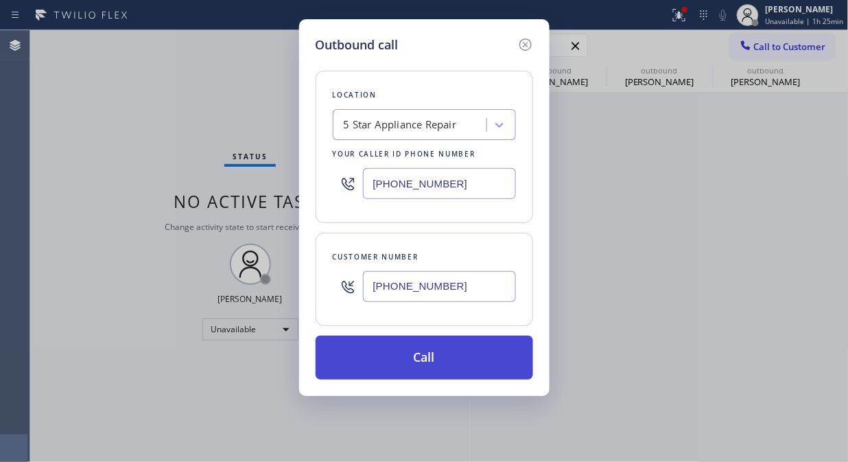
type input "[PHONE_NUMBER]"
click at [465, 351] on button "Call" at bounding box center [425, 358] width 218 height 44
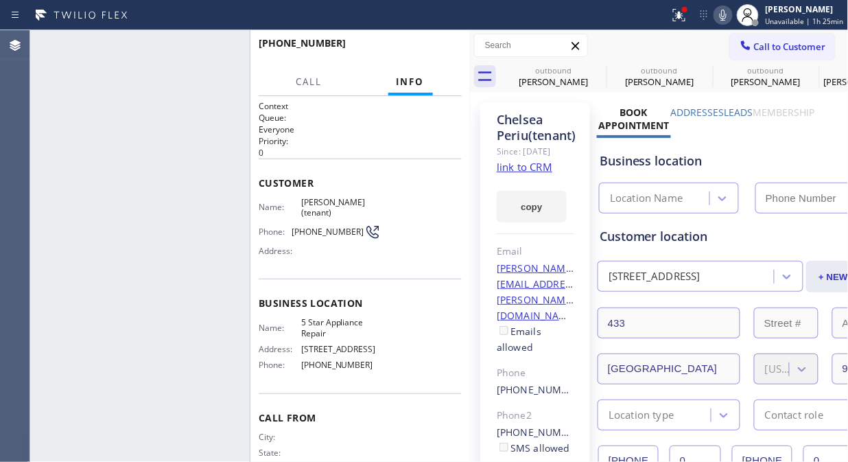
type input "[PHONE_NUMBER]"
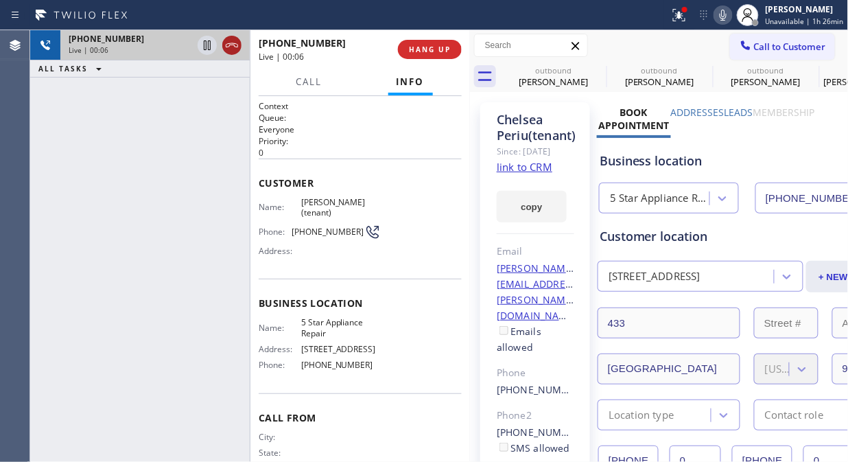
click at [231, 49] on icon at bounding box center [232, 45] width 16 height 16
click at [403, 38] on div "[PHONE_NUMBER] Live | 00:06 HANG UP" at bounding box center [360, 50] width 203 height 36
click at [421, 43] on button "HANG UP" at bounding box center [430, 49] width 64 height 19
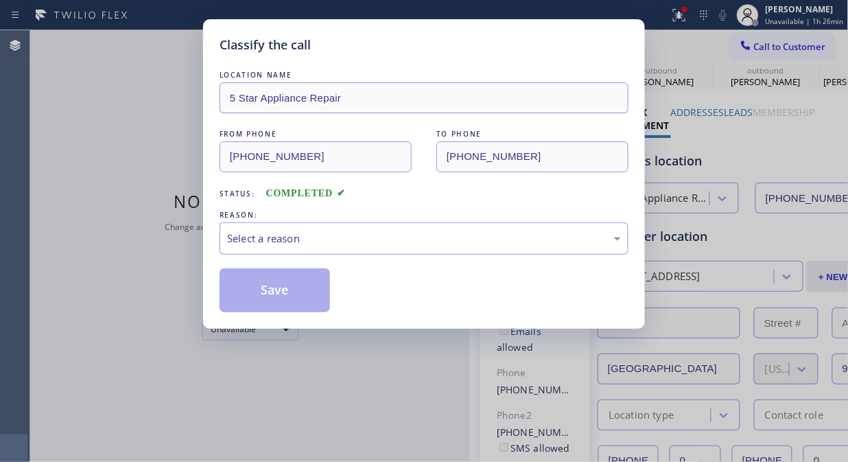
click at [430, 49] on div "Classify the call" at bounding box center [424, 45] width 409 height 19
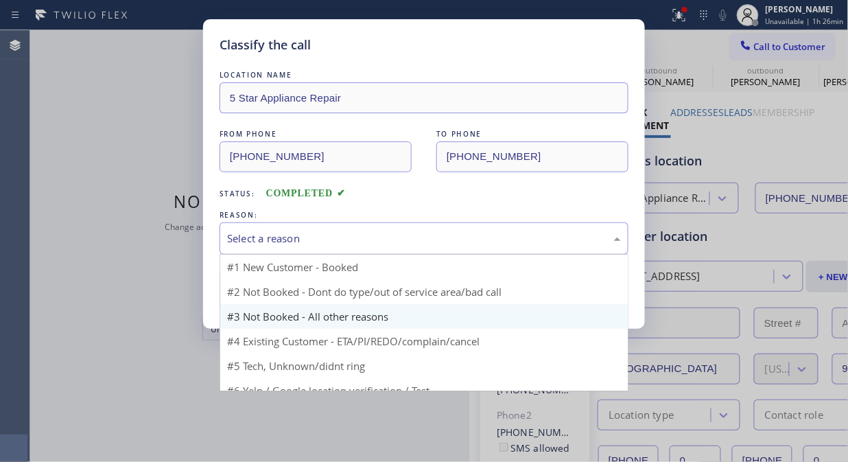
drag, startPoint x: 434, startPoint y: 224, endPoint x: 424, endPoint y: 283, distance: 59.1
click at [434, 225] on div "Select a reason" at bounding box center [424, 238] width 409 height 32
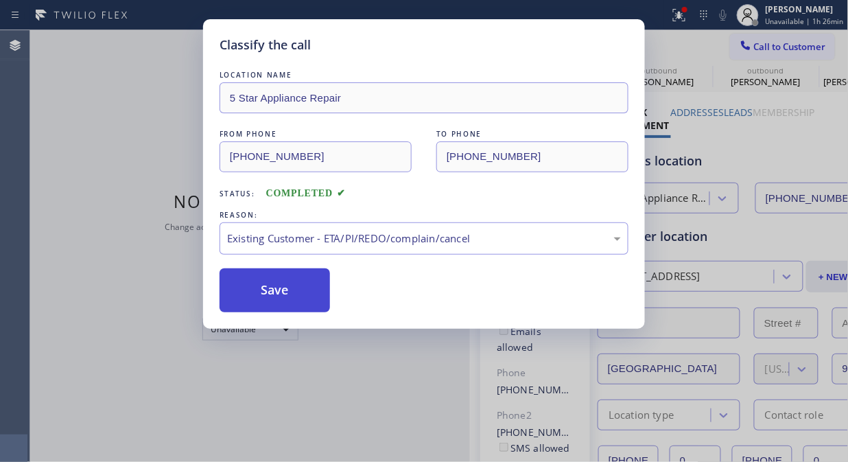
click at [259, 270] on button "Save" at bounding box center [275, 290] width 110 height 44
click at [274, 294] on button "Save" at bounding box center [275, 290] width 110 height 44
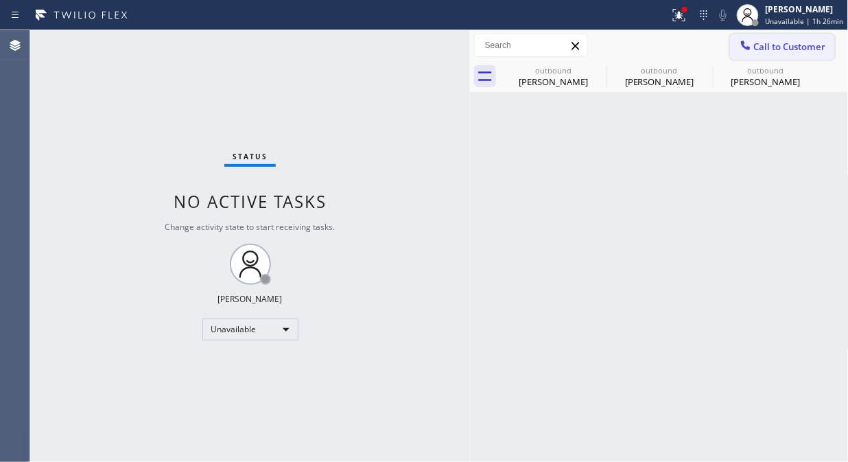
click at [777, 45] on span "Call to Customer" at bounding box center [790, 46] width 72 height 12
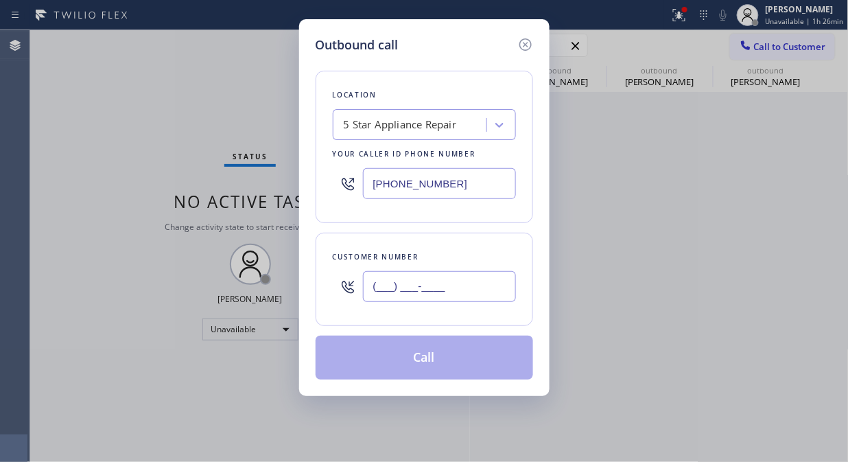
click at [390, 294] on input "(___) ___-____" at bounding box center [439, 286] width 153 height 31
paste input "949) 514-4220"
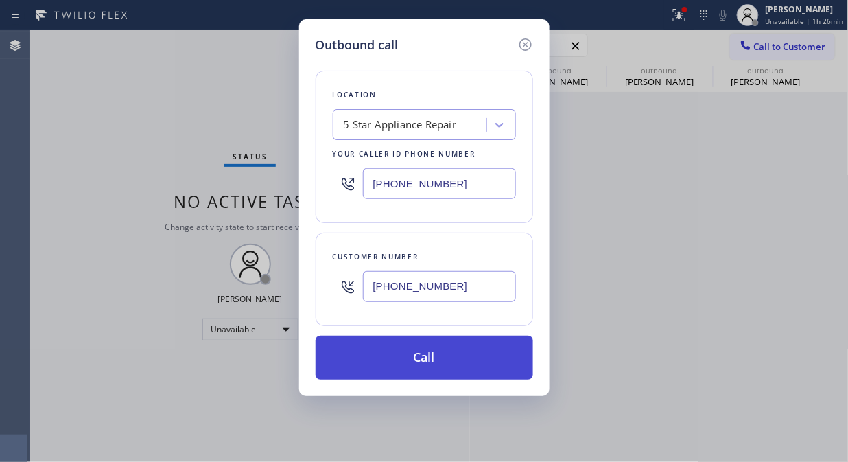
type input "[PHONE_NUMBER]"
click at [440, 355] on button "Call" at bounding box center [425, 358] width 218 height 44
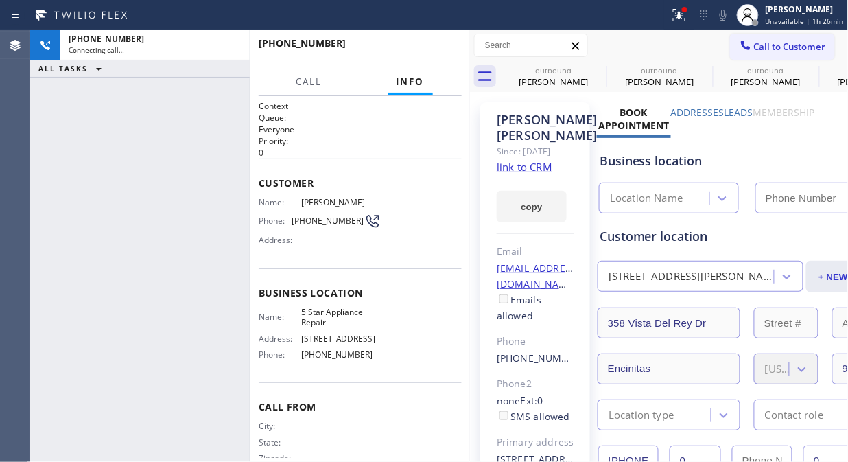
type input "[PHONE_NUMBER]"
click at [731, 16] on icon at bounding box center [723, 15] width 16 height 16
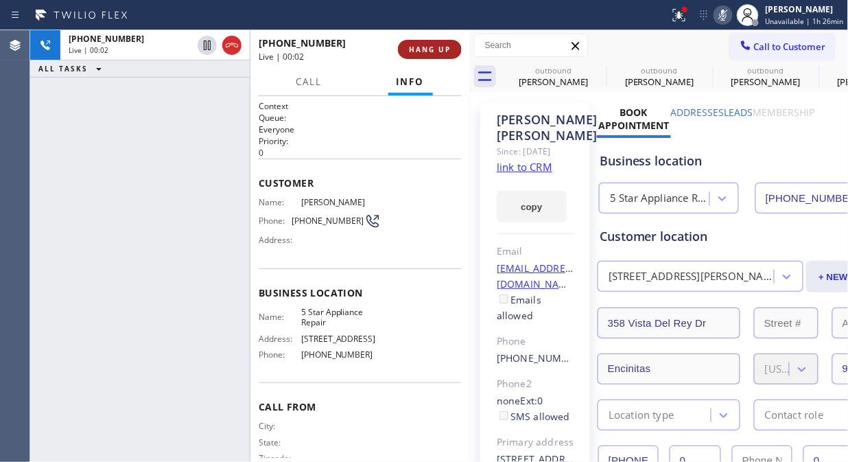
click at [416, 43] on button "HANG UP" at bounding box center [430, 49] width 64 height 19
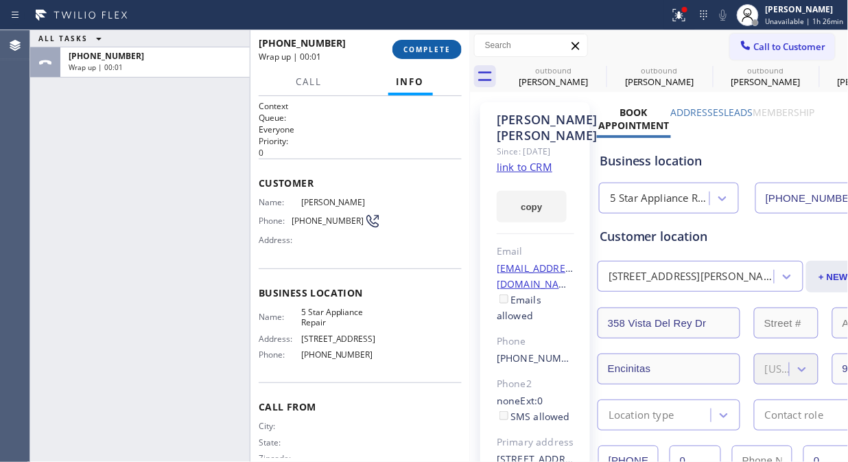
click at [423, 52] on span "COMPLETE" at bounding box center [426, 50] width 47 height 10
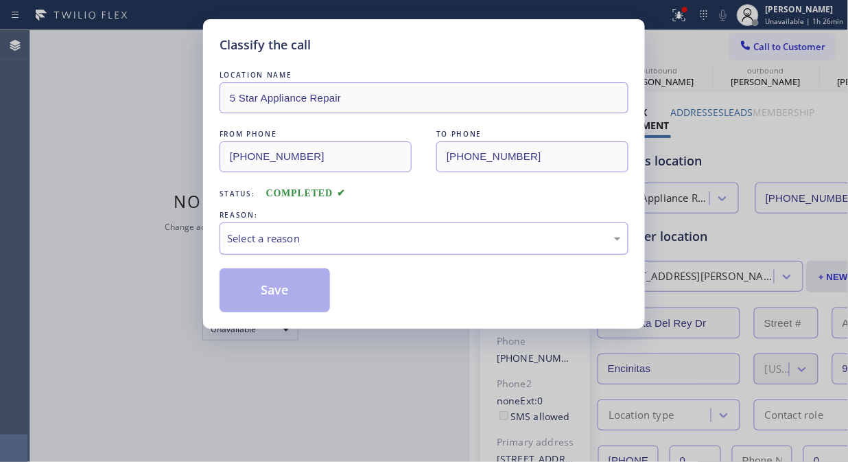
click at [409, 241] on div "Select a reason" at bounding box center [424, 239] width 394 height 16
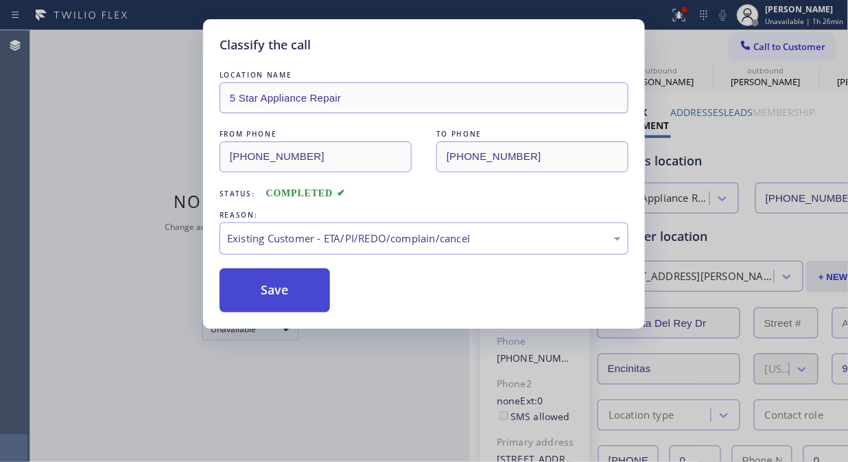
click at [285, 303] on button "Save" at bounding box center [275, 290] width 110 height 44
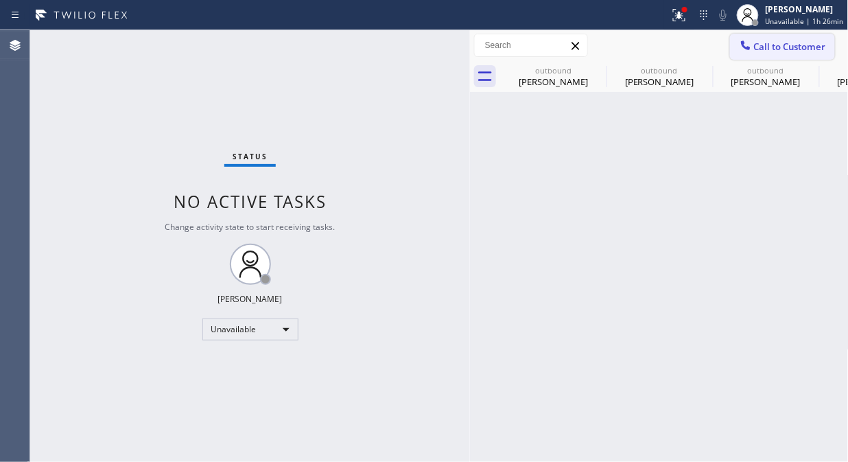
click at [803, 50] on span "Call to Customer" at bounding box center [790, 46] width 72 height 12
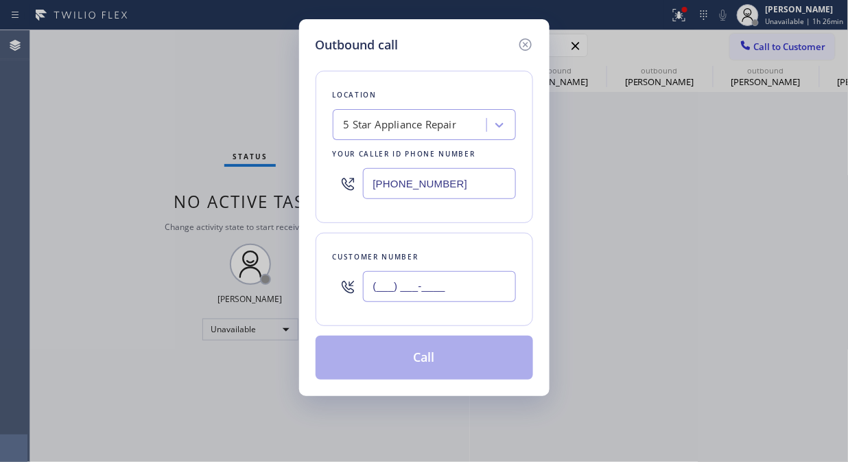
click at [492, 300] on input "(___) ___-____" at bounding box center [439, 286] width 153 height 31
paste input "213) 999-5040"
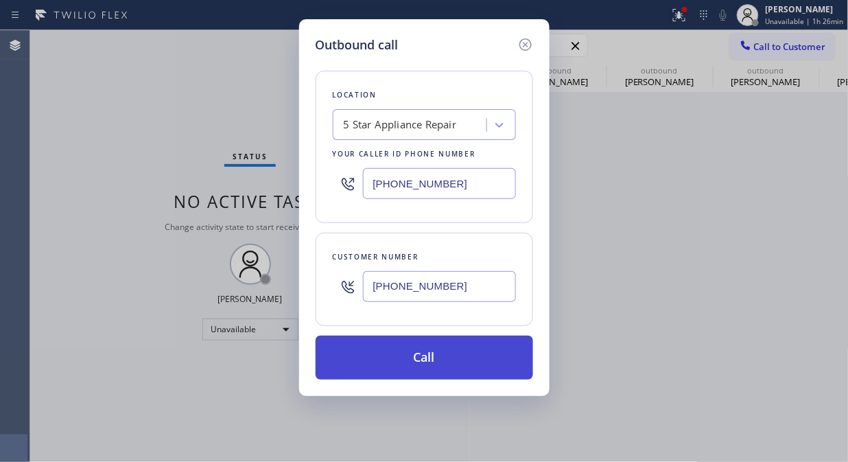
type input "[PHONE_NUMBER]"
click at [502, 362] on button "Call" at bounding box center [425, 358] width 218 height 44
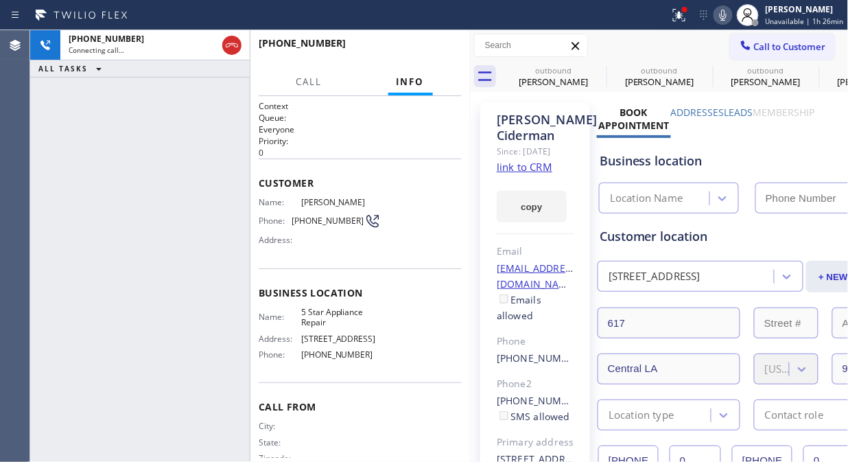
type input "[PHONE_NUMBER]"
click at [686, 18] on icon at bounding box center [679, 15] width 12 height 12
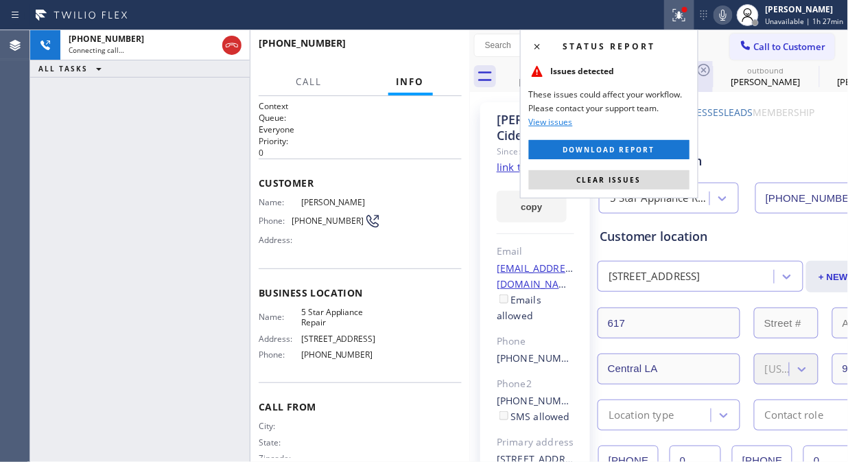
drag, startPoint x: 620, startPoint y: 180, endPoint x: 688, endPoint y: 79, distance: 122.2
click at [622, 179] on span "Clear issues" at bounding box center [609, 180] width 65 height 10
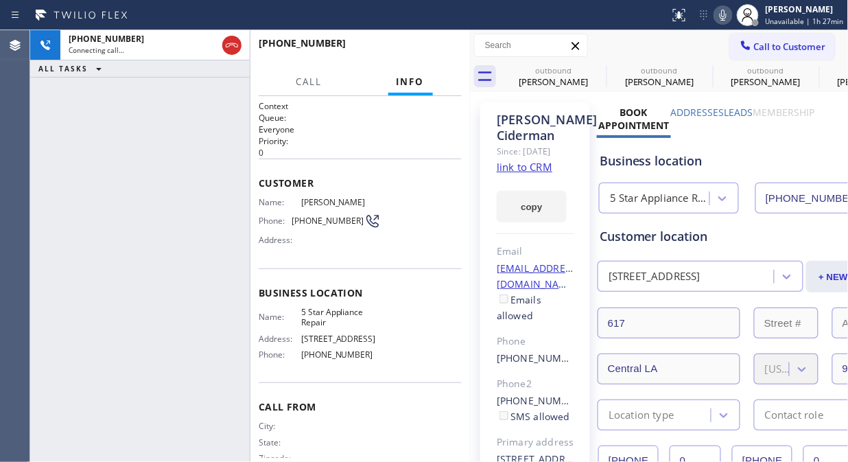
click at [723, 7] on icon at bounding box center [723, 15] width 16 height 16
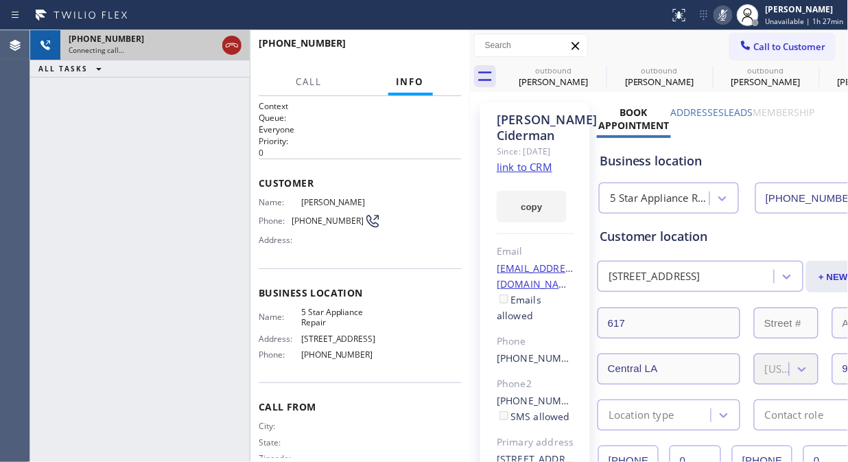
click at [234, 45] on icon at bounding box center [232, 45] width 12 height 4
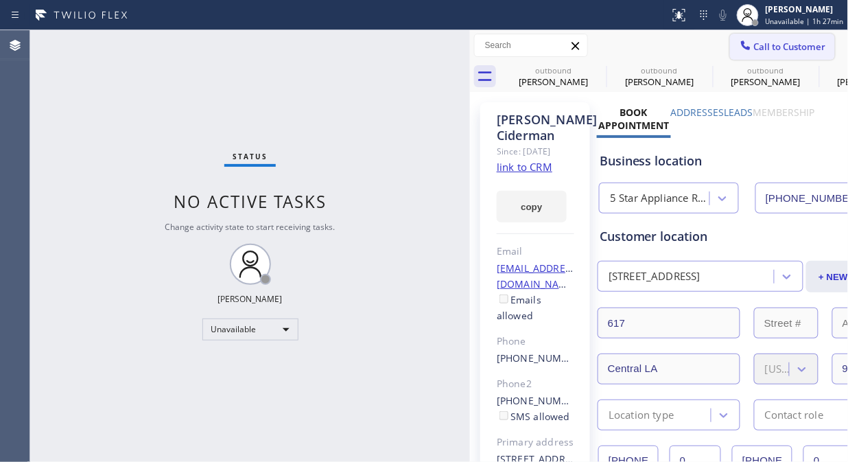
click at [754, 45] on span "Call to Customer" at bounding box center [790, 46] width 72 height 12
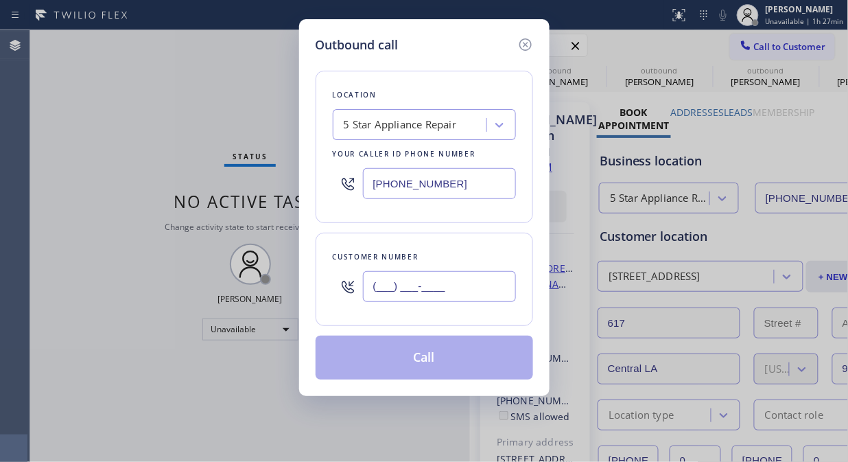
click at [422, 283] on input "(___) ___-____" at bounding box center [439, 286] width 153 height 31
paste input "425) 893-9156"
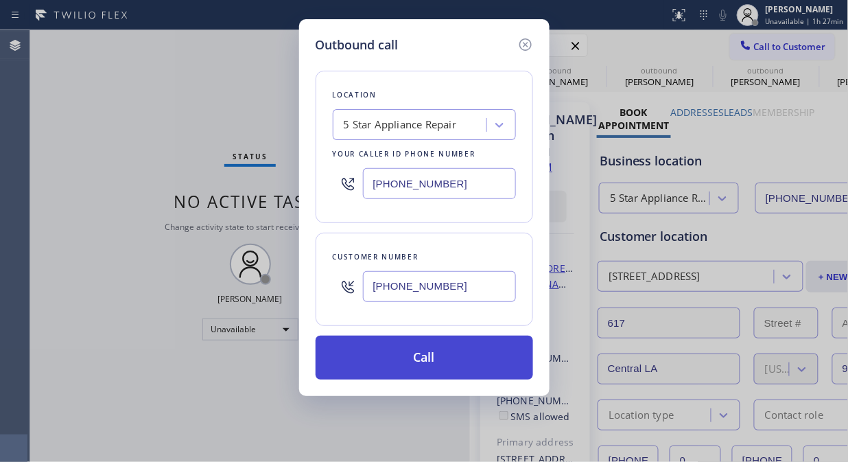
type input "[PHONE_NUMBER]"
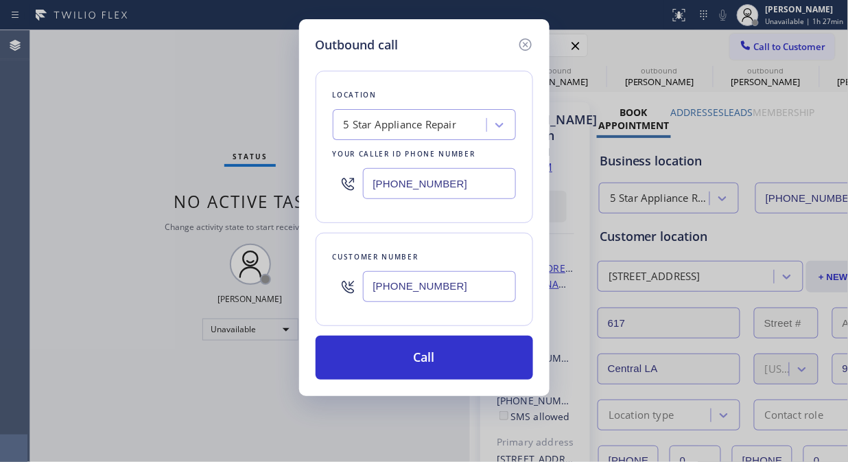
drag, startPoint x: 454, startPoint y: 366, endPoint x: 482, endPoint y: 240, distance: 129.2
click at [456, 366] on button "Call" at bounding box center [425, 358] width 218 height 44
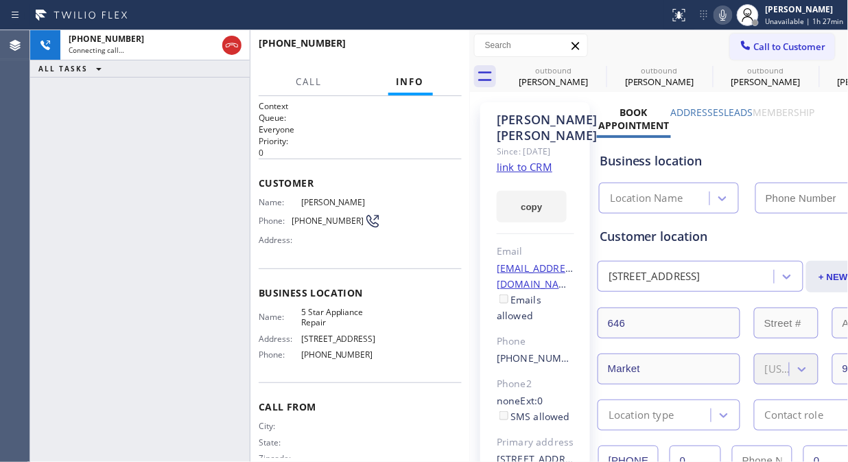
type input "[PHONE_NUMBER]"
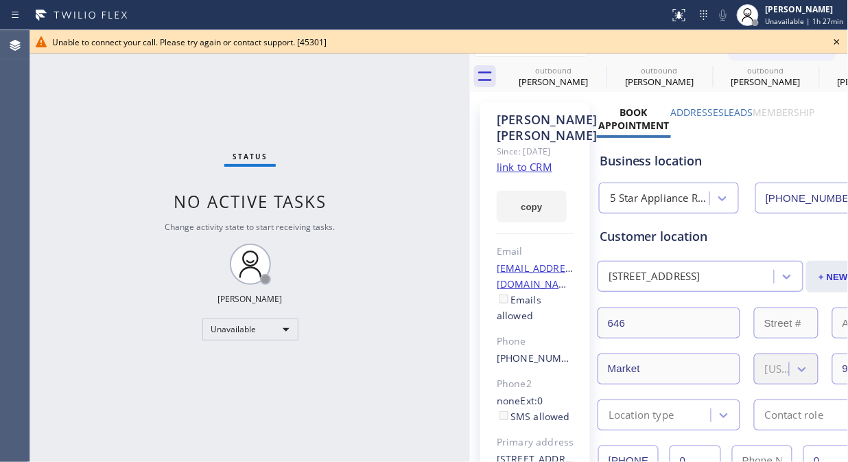
click at [835, 46] on icon at bounding box center [837, 42] width 16 height 16
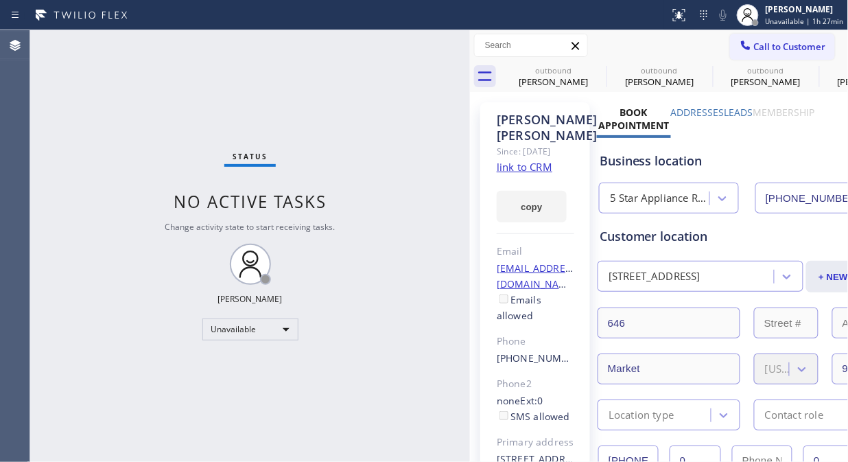
click at [783, 48] on span "Call to Customer" at bounding box center [790, 46] width 72 height 12
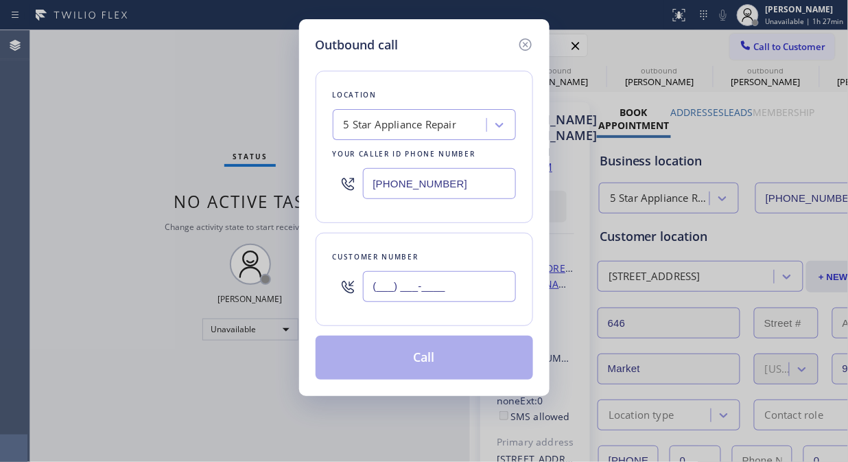
click at [493, 285] on input "(___) ___-____" at bounding box center [439, 286] width 153 height 31
paste input "425) 893-9156"
type input "[PHONE_NUMBER]"
click at [484, 364] on button "Call" at bounding box center [425, 358] width 218 height 44
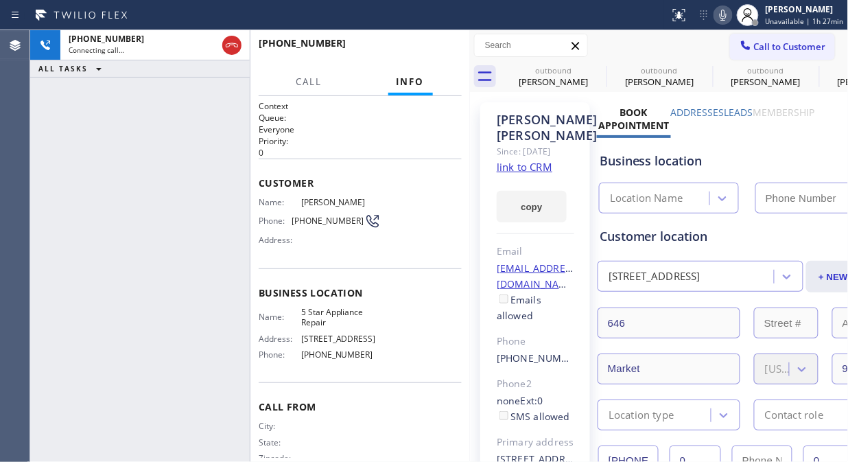
type input "[PHONE_NUMBER]"
click at [594, 67] on icon at bounding box center [597, 70] width 16 height 16
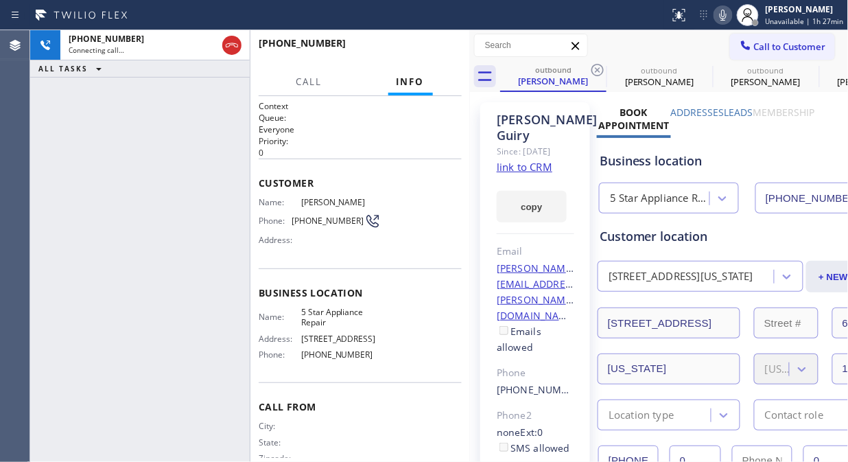
click at [594, 67] on icon at bounding box center [597, 70] width 16 height 16
click at [0, 0] on icon at bounding box center [0, 0] width 0 height 0
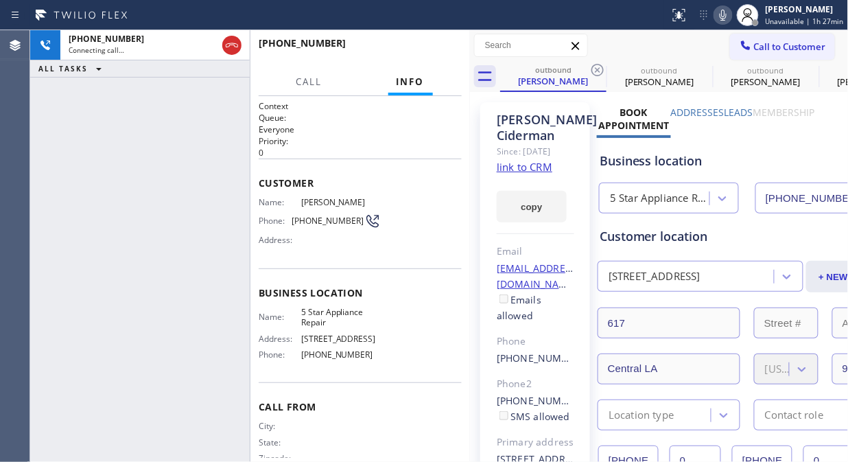
click at [594, 67] on icon at bounding box center [597, 70] width 16 height 16
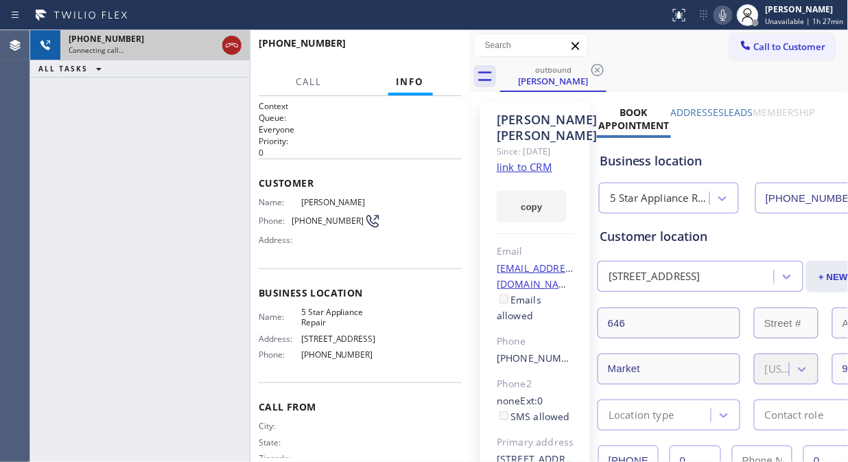
click at [227, 40] on div at bounding box center [232, 45] width 25 height 30
click at [233, 44] on icon at bounding box center [232, 45] width 16 height 16
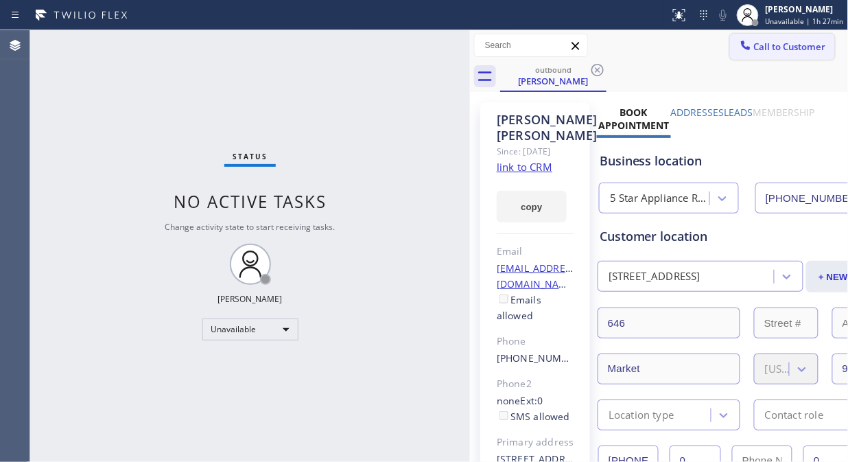
click at [754, 52] on span "Call to Customer" at bounding box center [790, 46] width 72 height 12
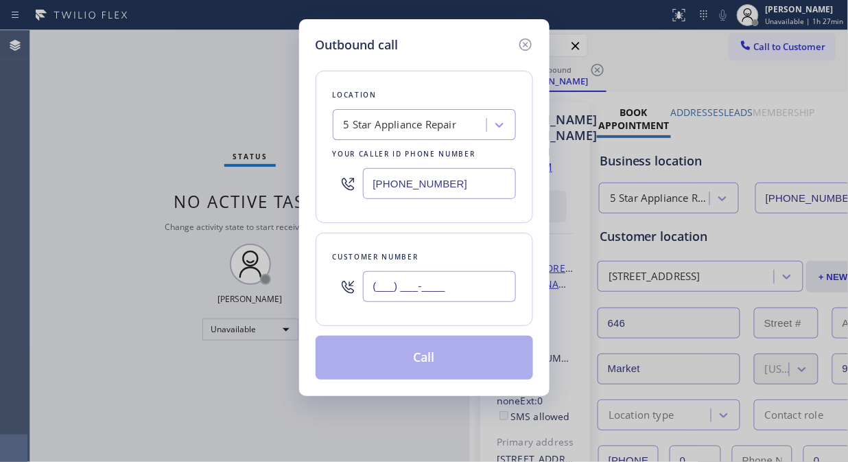
click at [382, 290] on input "(___) ___-____" at bounding box center [439, 286] width 153 height 31
paste input "937) 409-0778"
paste input "text"
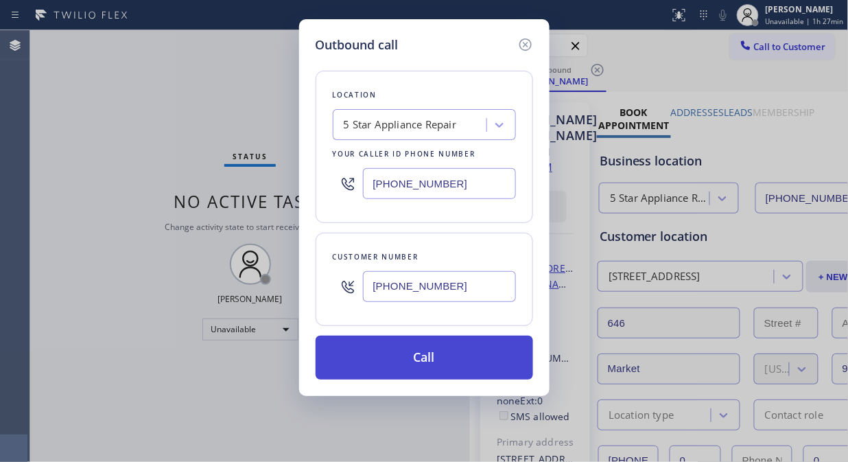
click at [456, 360] on button "Call" at bounding box center [425, 358] width 218 height 44
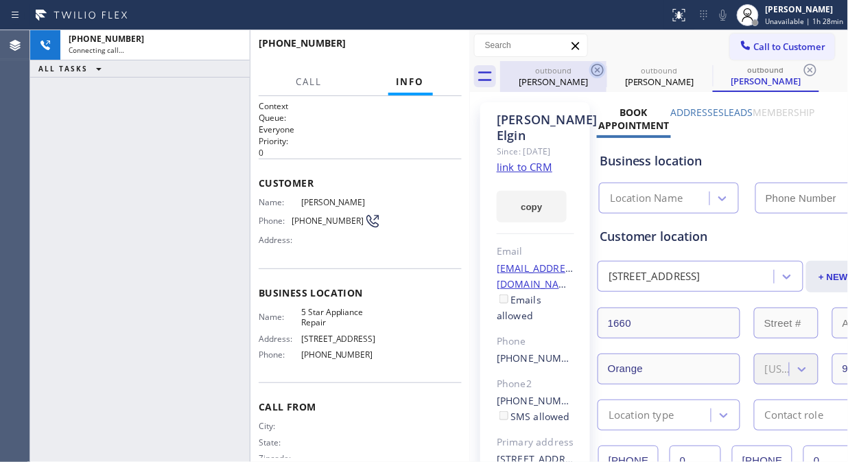
click at [593, 74] on icon at bounding box center [597, 70] width 16 height 16
click at [0, 0] on icon at bounding box center [0, 0] width 0 height 0
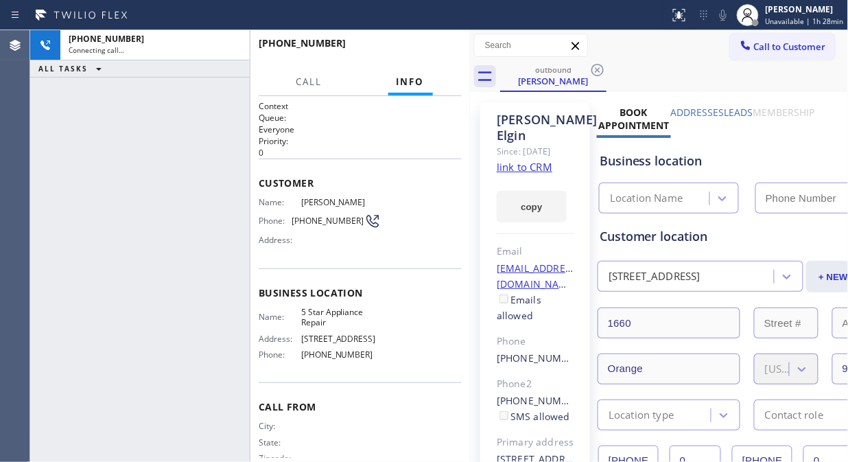
click at [593, 74] on icon at bounding box center [597, 70] width 16 height 16
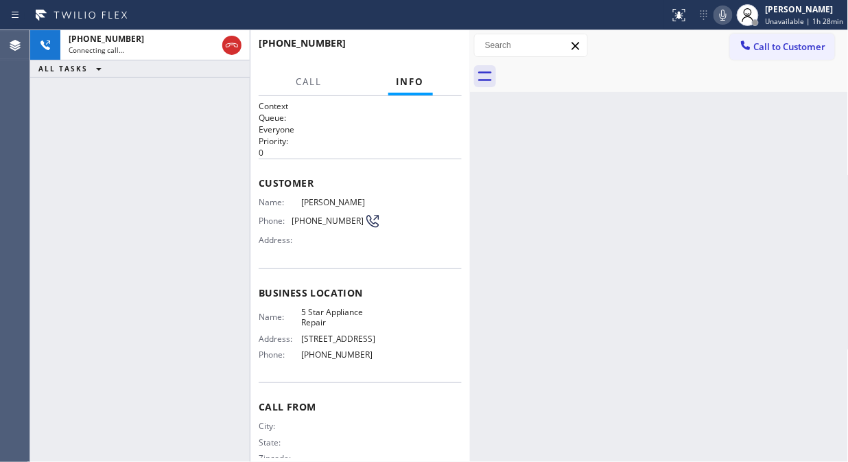
click at [731, 18] on icon at bounding box center [723, 15] width 16 height 16
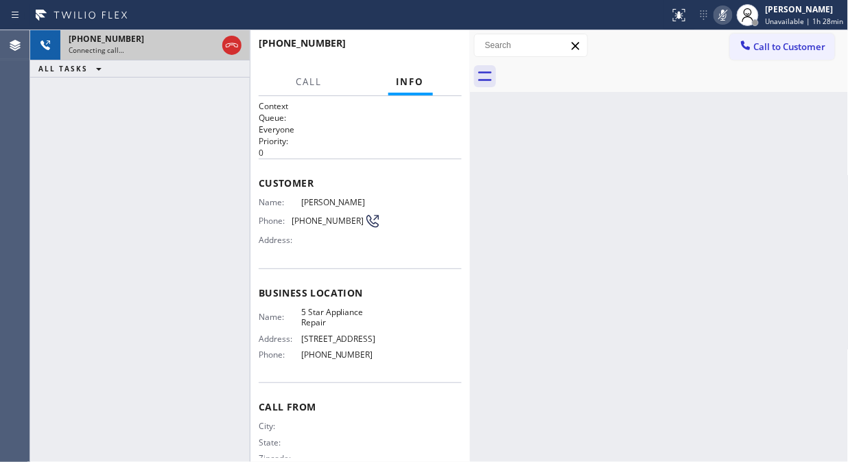
drag, startPoint x: 224, startPoint y: 45, endPoint x: 232, endPoint y: 45, distance: 8.3
click at [224, 45] on icon at bounding box center [232, 45] width 16 height 16
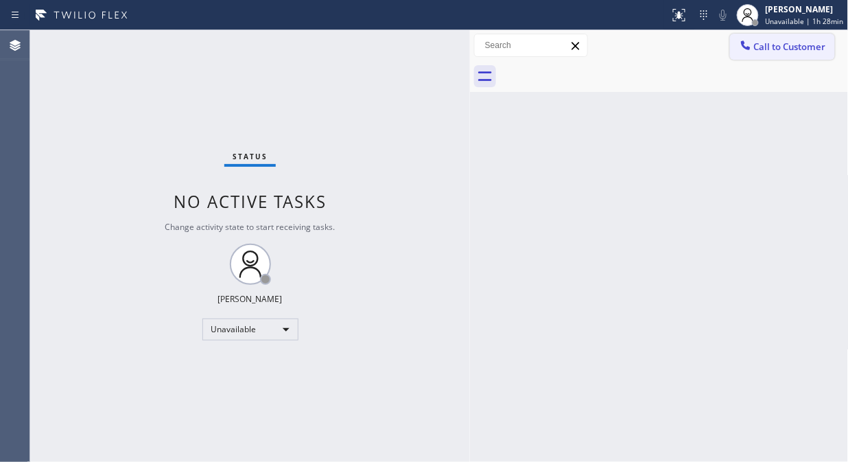
click at [783, 47] on span "Call to Customer" at bounding box center [790, 46] width 72 height 12
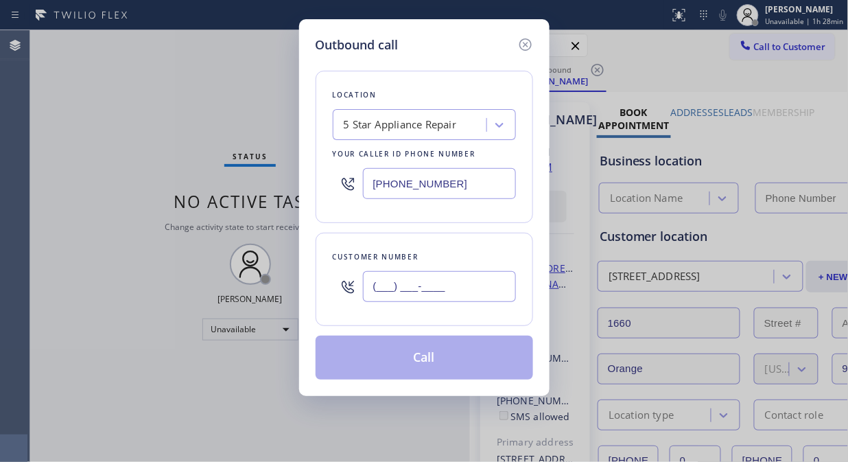
click at [407, 294] on input "(___) ___-____" at bounding box center [439, 286] width 153 height 31
paste input "747) 333-7575"
type input "[PHONE_NUMBER]"
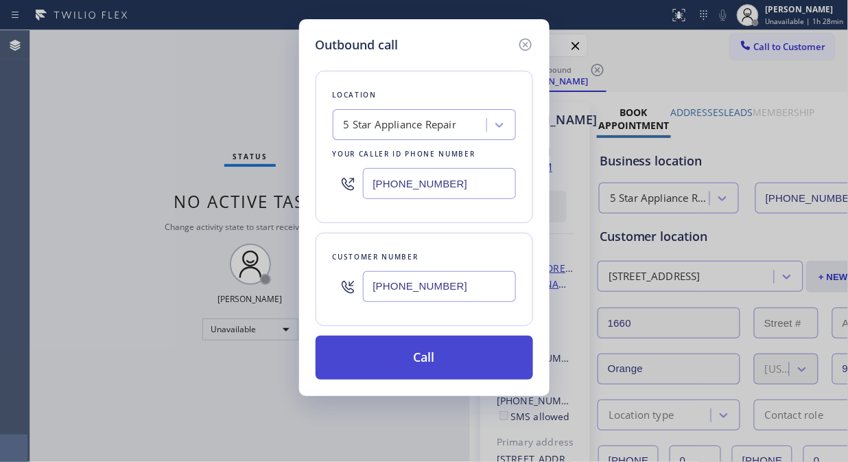
type input "[PHONE_NUMBER]"
click at [482, 362] on button "Call" at bounding box center [425, 358] width 218 height 44
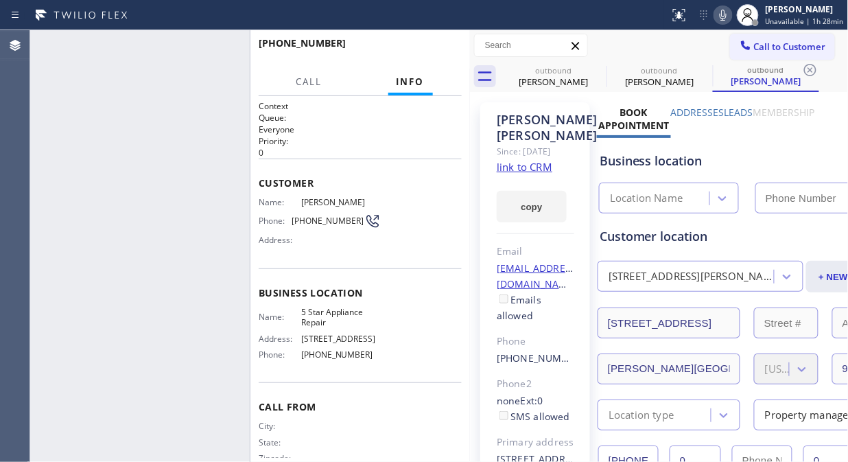
type input "[PHONE_NUMBER]"
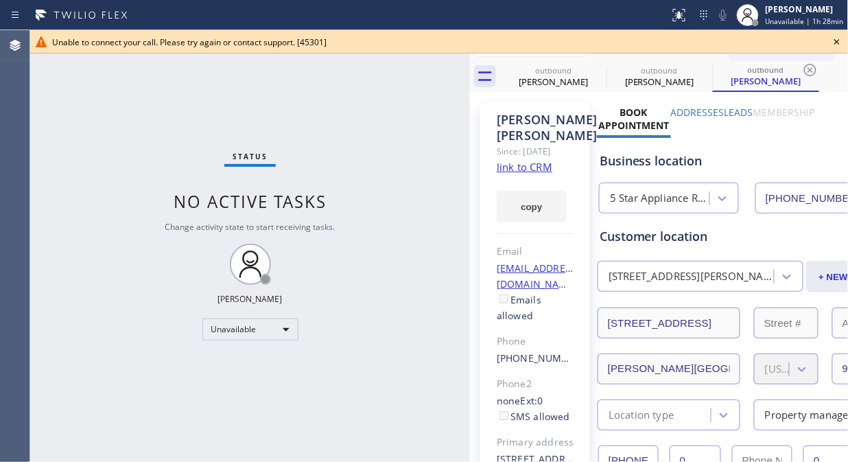
click at [838, 44] on icon at bounding box center [837, 42] width 16 height 16
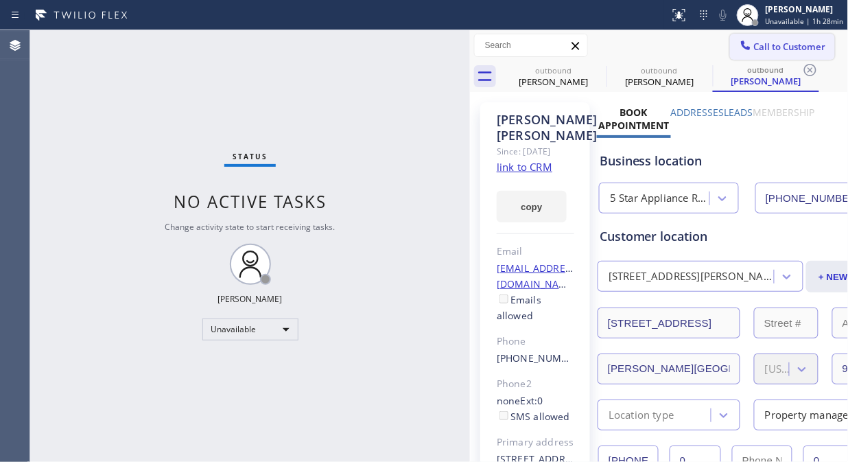
click at [791, 45] on span "Call to Customer" at bounding box center [790, 46] width 72 height 12
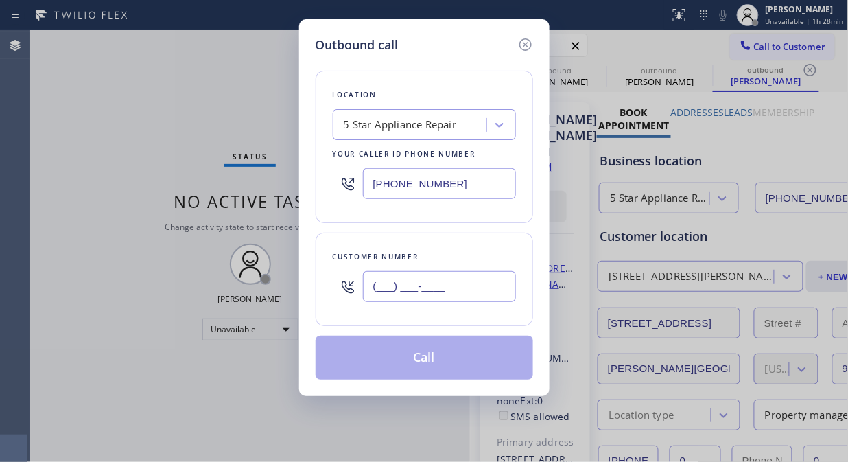
click at [403, 301] on input "(___) ___-____" at bounding box center [439, 286] width 153 height 31
paste input "702) 526-2640"
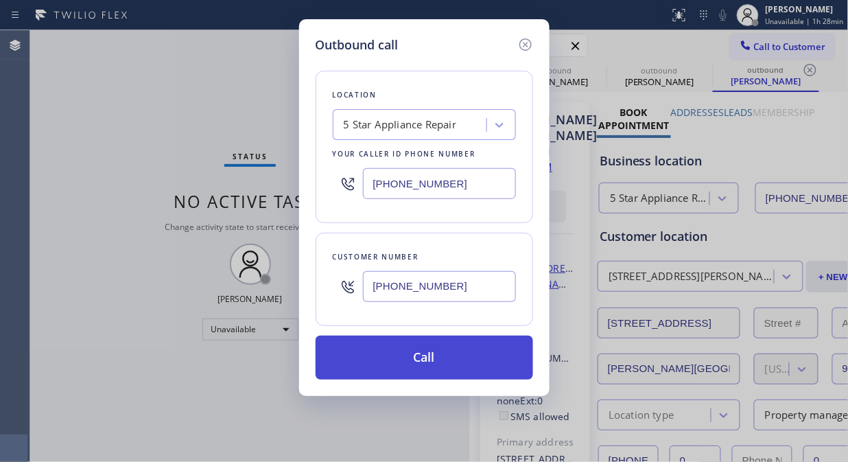
type input "[PHONE_NUMBER]"
drag, startPoint x: 471, startPoint y: 368, endPoint x: 604, endPoint y: 56, distance: 340.0
click at [472, 368] on button "Call" at bounding box center [425, 358] width 218 height 44
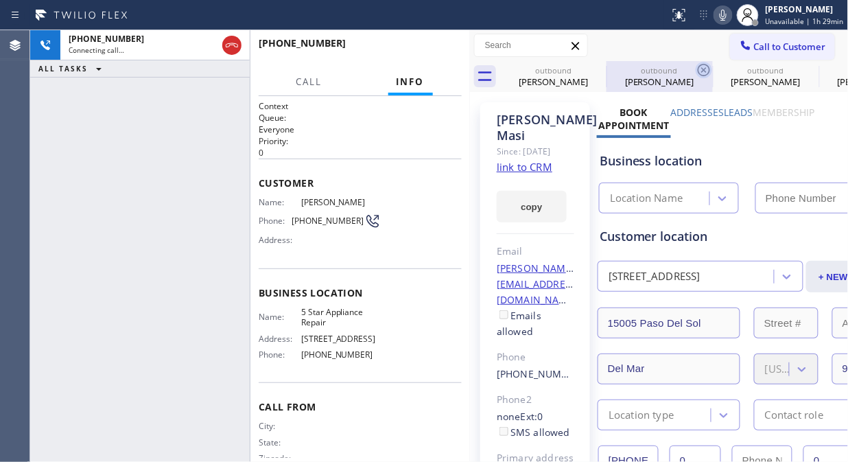
click at [0, 0] on icon at bounding box center [0, 0] width 0 height 0
click at [696, 71] on icon at bounding box center [704, 70] width 16 height 16
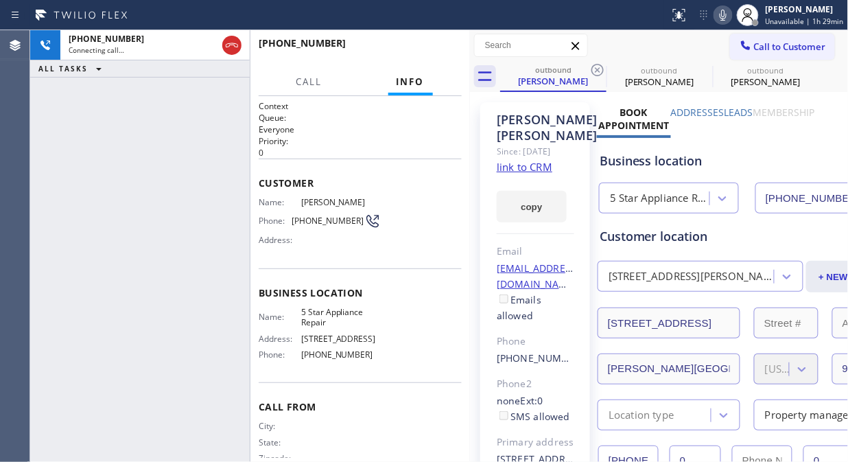
type input "[PHONE_NUMBER]"
click at [594, 71] on icon at bounding box center [597, 70] width 16 height 16
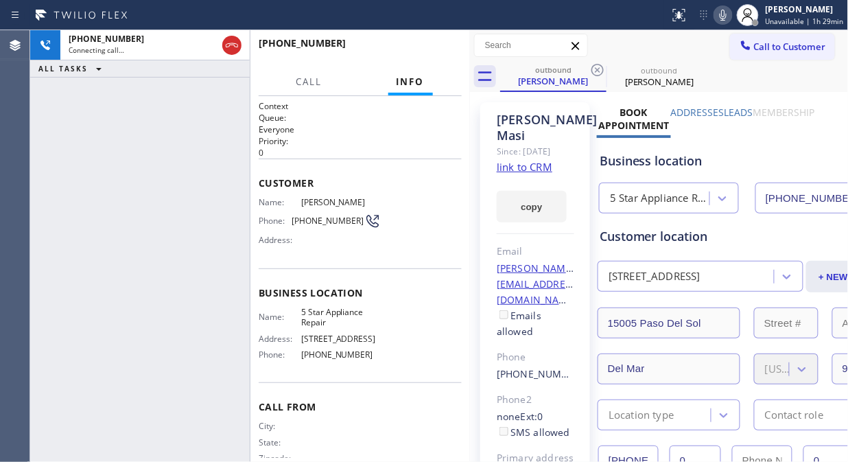
click at [594, 71] on icon at bounding box center [597, 70] width 16 height 16
click at [153, 124] on div "[PHONE_NUMBER] Connecting call… ALL TASKS ALL TASKS ACTIVE TASKS TASKS IN WRAP …" at bounding box center [140, 246] width 220 height 432
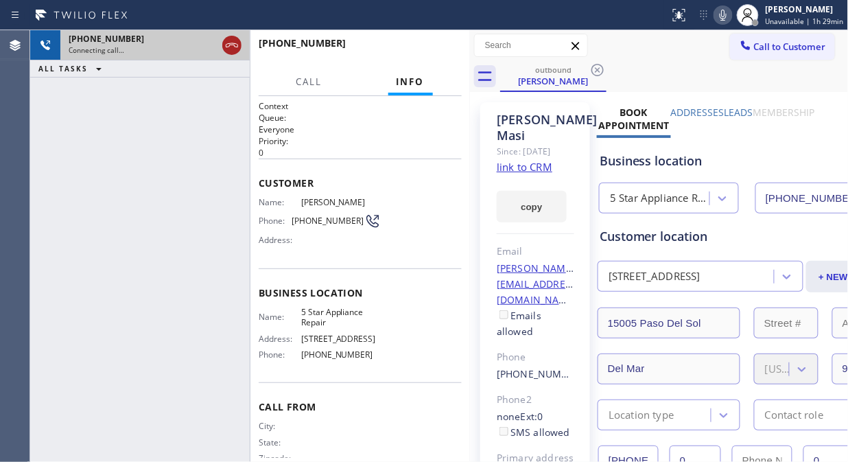
click at [231, 39] on icon at bounding box center [232, 45] width 16 height 16
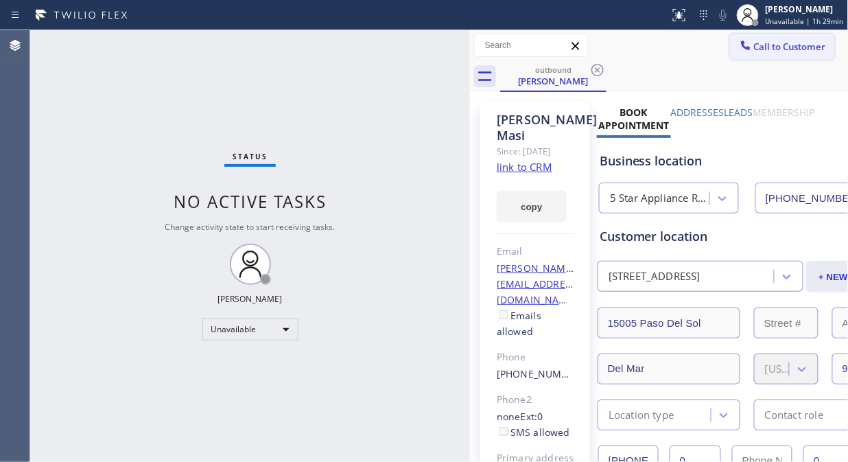
click at [754, 49] on span "Call to Customer" at bounding box center [790, 46] width 72 height 12
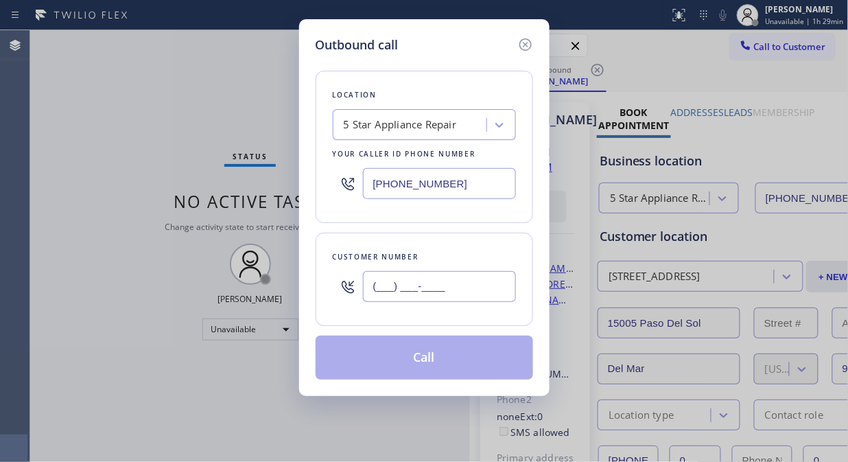
click at [469, 282] on input "(___) ___-____" at bounding box center [439, 286] width 153 height 31
paste input "310) 310-2815"
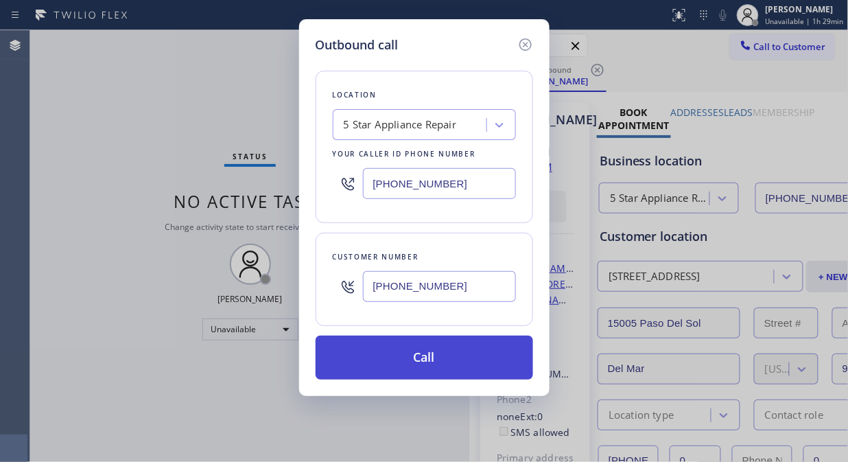
type input "[PHONE_NUMBER]"
click at [458, 360] on button "Call" at bounding box center [425, 358] width 218 height 44
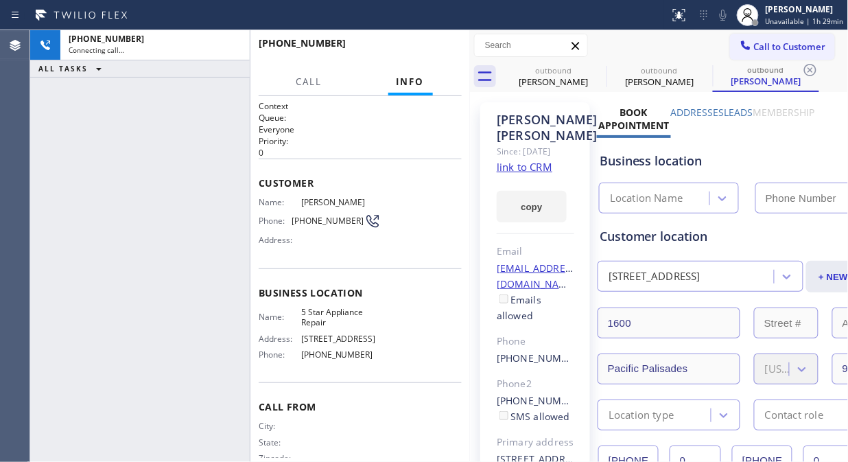
type input "[PHONE_NUMBER]"
click at [591, 67] on icon at bounding box center [597, 70] width 16 height 16
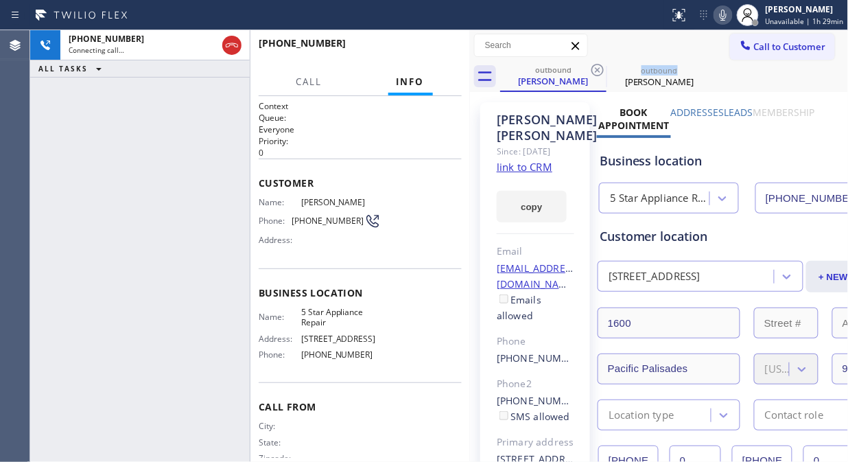
click at [591, 67] on icon at bounding box center [597, 70] width 16 height 16
drag, startPoint x: 165, startPoint y: 154, endPoint x: 194, endPoint y: 140, distance: 31.6
click at [165, 154] on div "[PHONE_NUMBER] Connecting call… ALL TASKS ALL TASKS ACTIVE TASKS TASKS IN WRAP …" at bounding box center [140, 246] width 220 height 432
click at [731, 14] on icon at bounding box center [723, 15] width 16 height 16
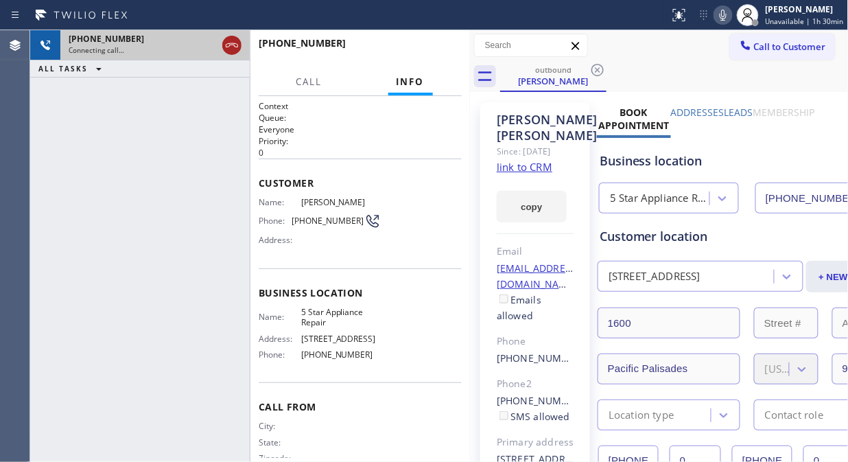
click at [237, 49] on icon at bounding box center [232, 45] width 16 height 16
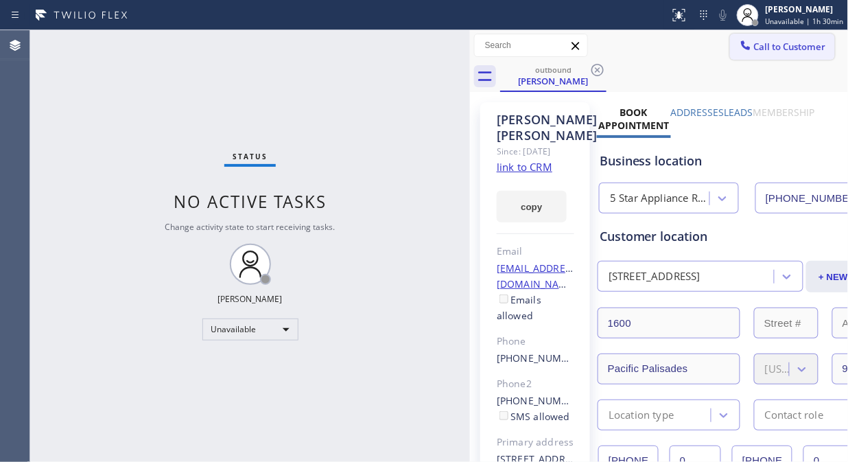
click at [762, 47] on span "Call to Customer" at bounding box center [790, 46] width 72 height 12
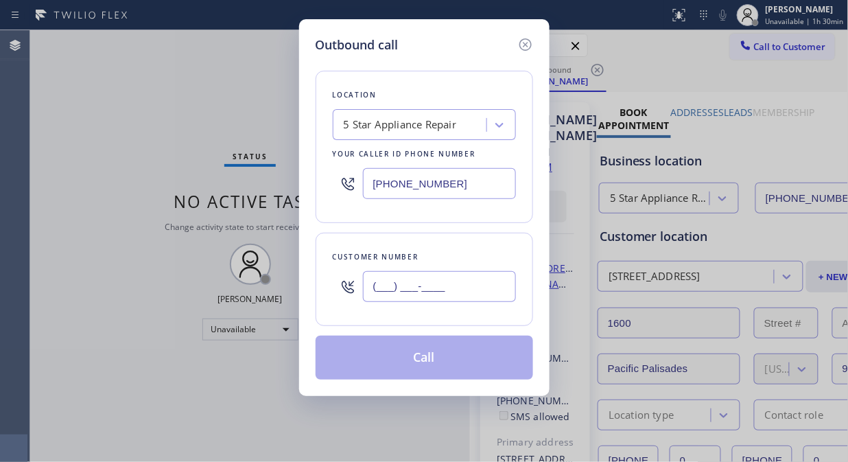
click at [447, 285] on input "(___) ___-____" at bounding box center [439, 286] width 153 height 31
paste input "562) 698-9600"
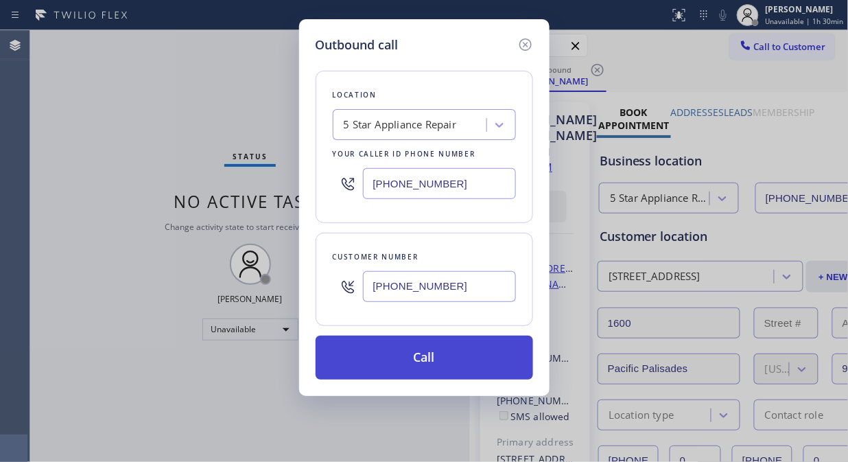
type input "[PHONE_NUMBER]"
click at [438, 364] on button "Call" at bounding box center [425, 358] width 218 height 44
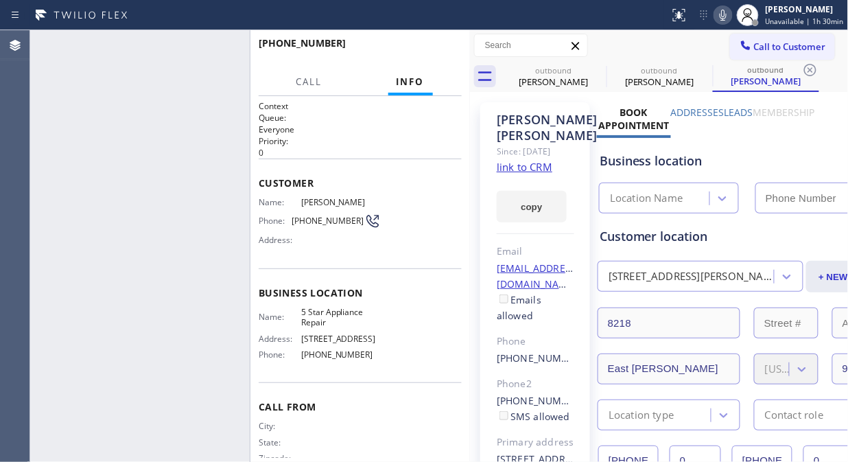
type input "[PHONE_NUMBER]"
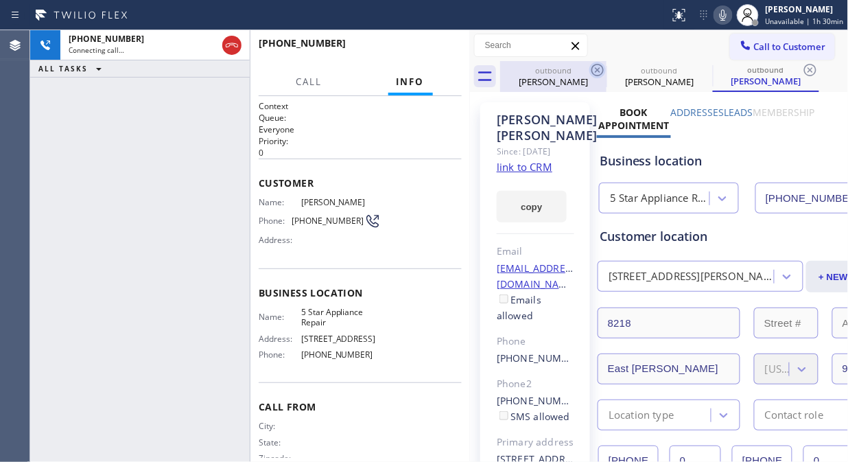
click at [594, 73] on icon at bounding box center [597, 70] width 16 height 16
click at [0, 0] on icon at bounding box center [0, 0] width 0 height 0
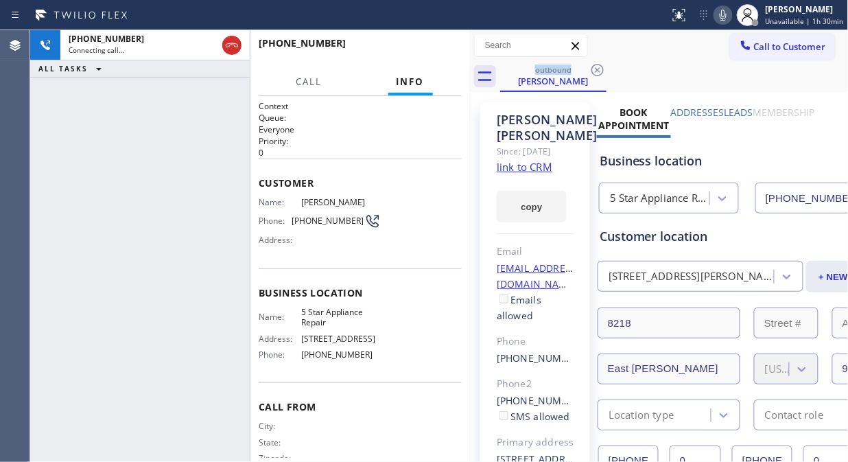
drag, startPoint x: 127, startPoint y: 149, endPoint x: 139, endPoint y: 144, distance: 13.3
click at [127, 149] on div "[PHONE_NUMBER] Connecting call… ALL TASKS ALL TASKS ACTIVE TASKS TASKS IN WRAP …" at bounding box center [140, 246] width 220 height 432
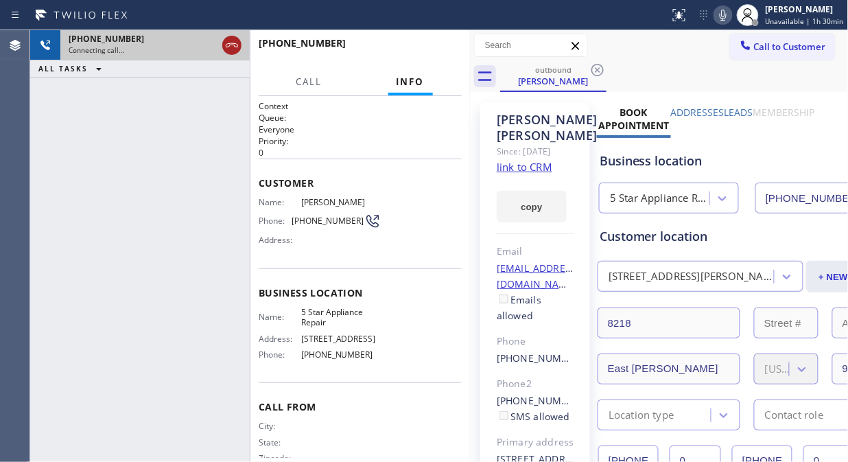
click at [233, 46] on icon at bounding box center [232, 45] width 16 height 16
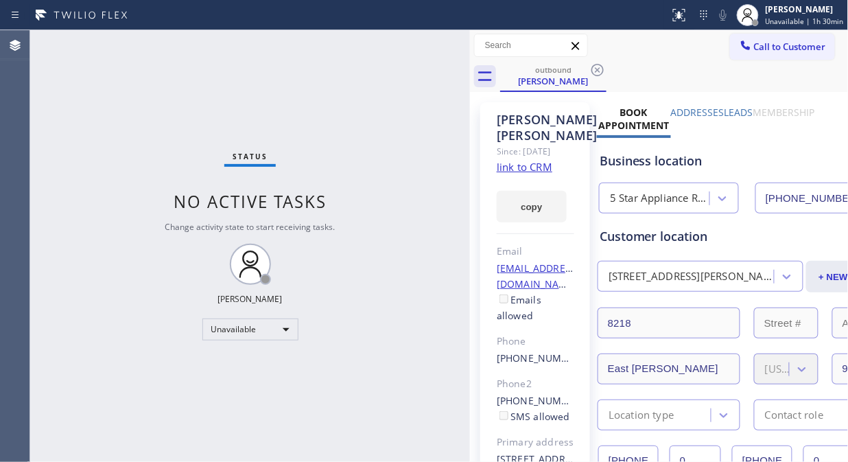
click at [740, 44] on icon at bounding box center [746, 45] width 14 height 14
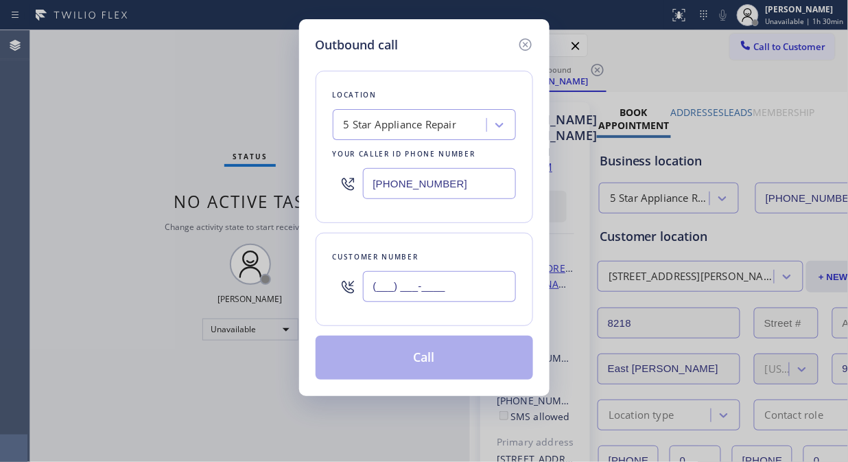
click at [489, 292] on input "(___) ___-____" at bounding box center [439, 286] width 153 height 31
paste input "310) 975-4884"
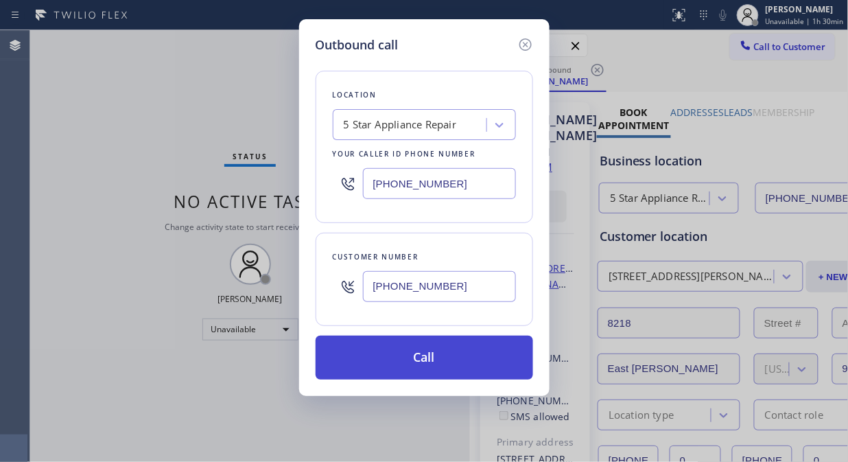
type input "[PHONE_NUMBER]"
click at [460, 361] on button "Call" at bounding box center [425, 358] width 218 height 44
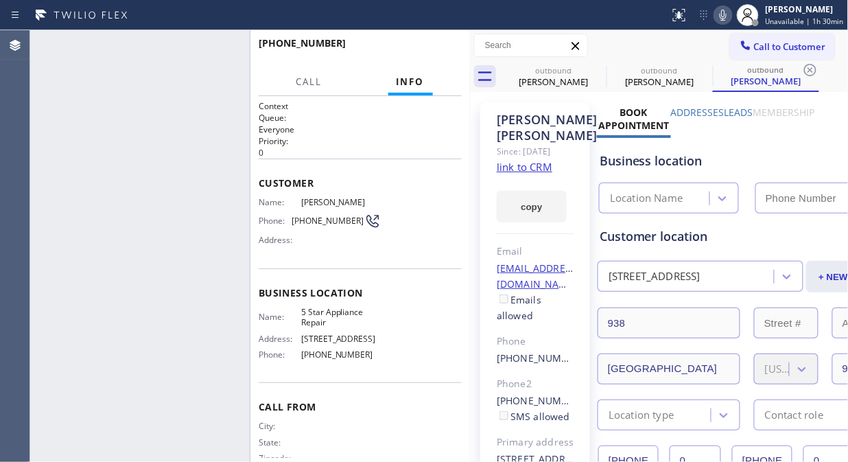
type input "[PHONE_NUMBER]"
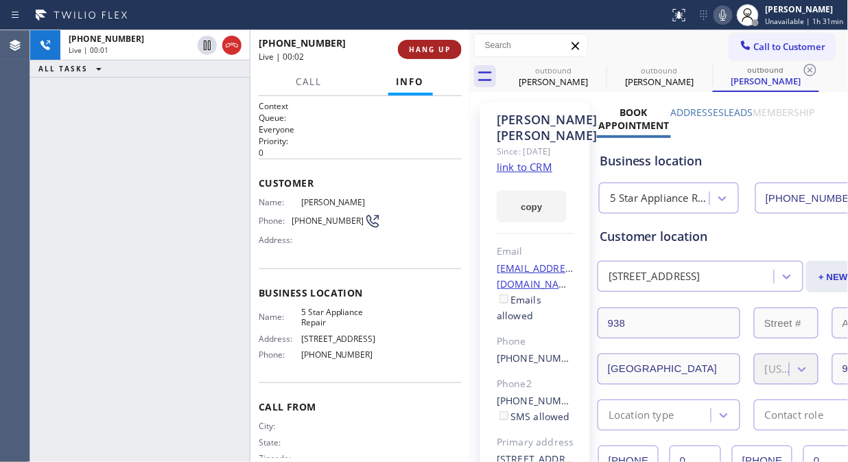
click at [446, 51] on span "HANG UP" at bounding box center [430, 50] width 42 height 10
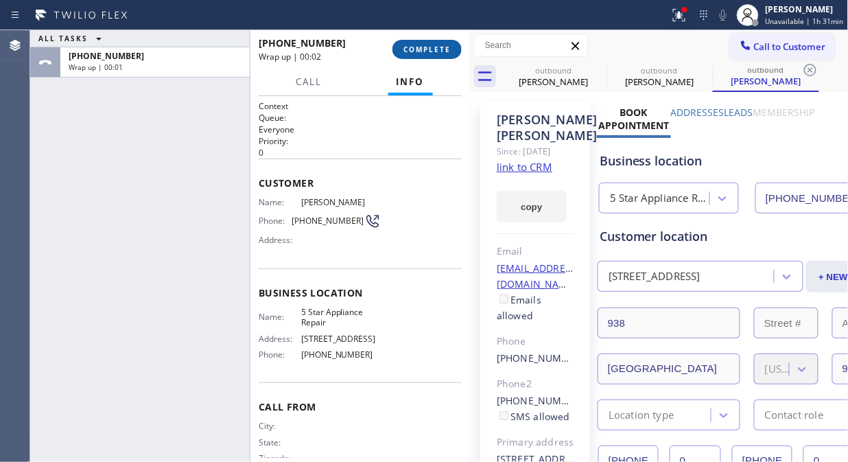
click at [434, 52] on span "COMPLETE" at bounding box center [426, 50] width 47 height 10
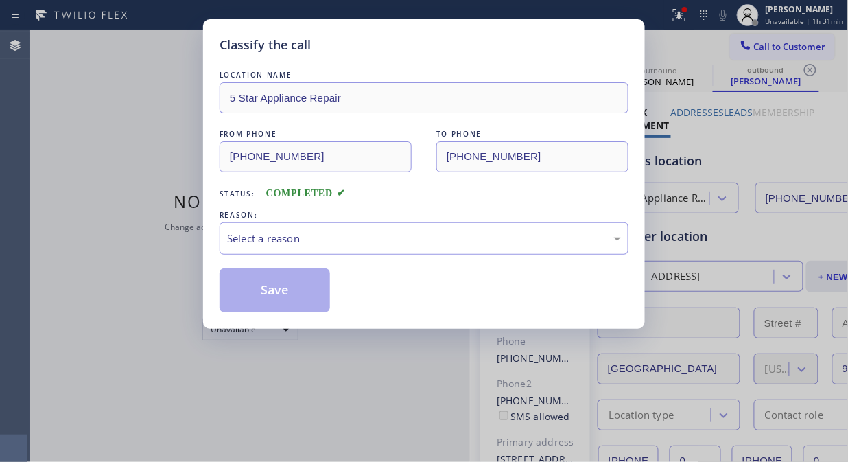
click at [408, 232] on div "Select a reason" at bounding box center [424, 239] width 394 height 16
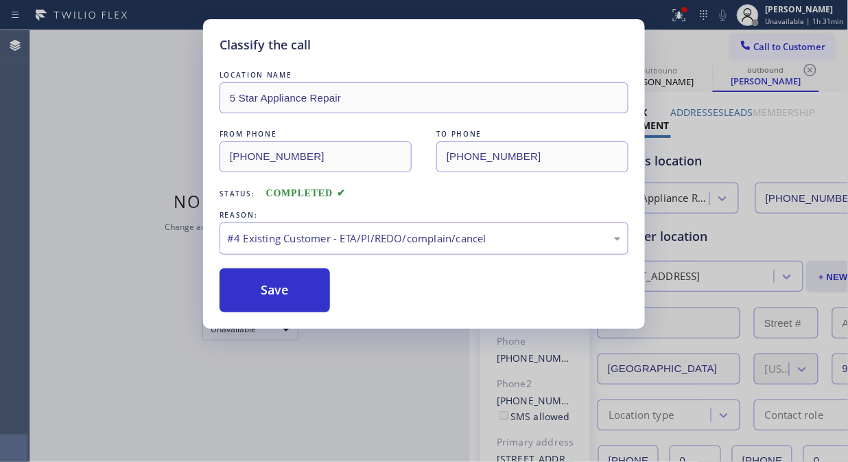
click at [379, 220] on div "REASON:" at bounding box center [424, 215] width 409 height 14
click at [383, 237] on div "#4 Existing Customer - ETA/PI/REDO/complain/cancel" at bounding box center [424, 239] width 394 height 16
click at [272, 279] on button "Save" at bounding box center [275, 290] width 110 height 44
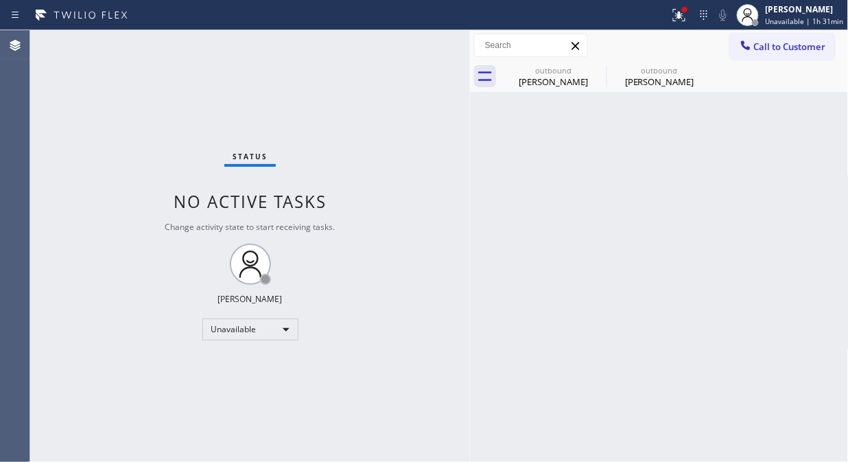
click at [770, 51] on span "Call to Customer" at bounding box center [790, 46] width 72 height 12
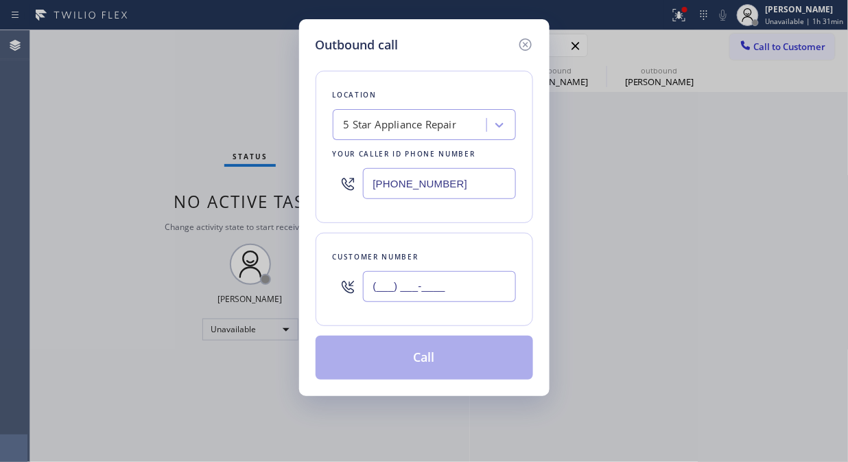
click at [453, 282] on input "(___) ___-____" at bounding box center [439, 286] width 153 height 31
drag, startPoint x: 453, startPoint y: 282, endPoint x: 371, endPoint y: 288, distance: 81.9
paste input "818) 585-7658"
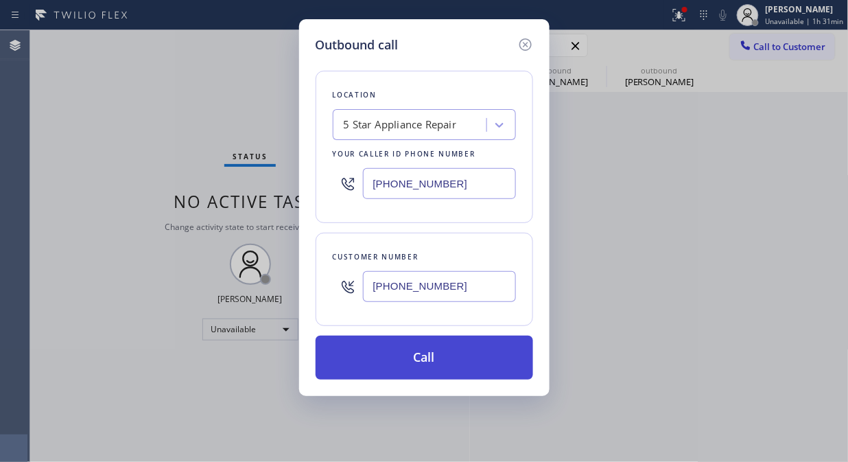
type input "[PHONE_NUMBER]"
click at [416, 355] on button "Call" at bounding box center [425, 358] width 218 height 44
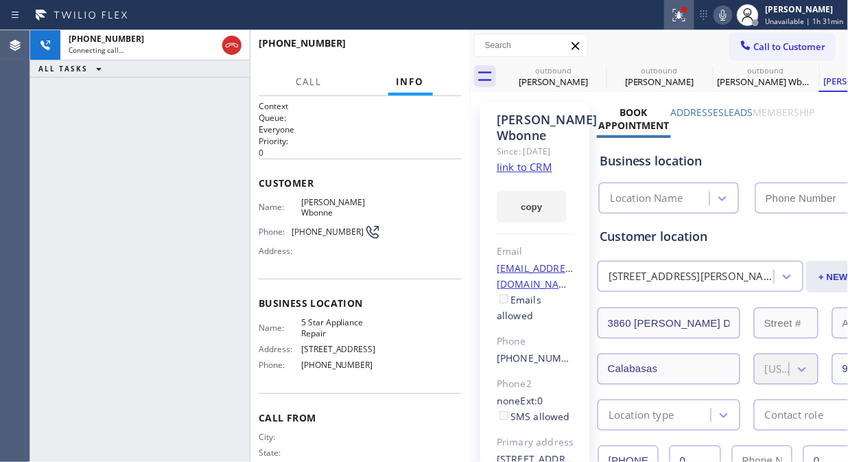
type input "[PHONE_NUMBER]"
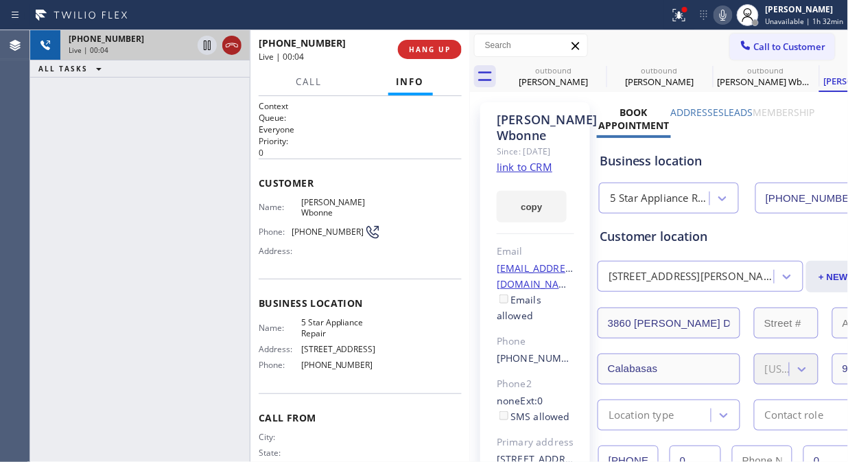
click at [231, 48] on icon at bounding box center [232, 45] width 16 height 16
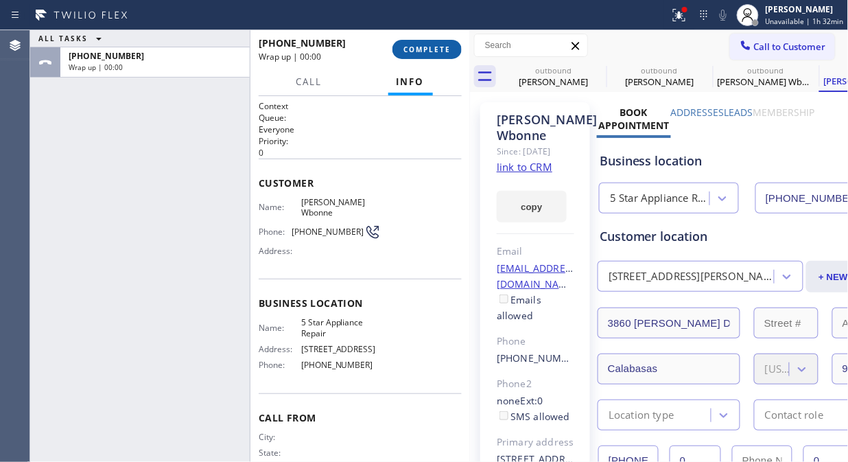
click at [442, 48] on span "COMPLETE" at bounding box center [426, 50] width 47 height 10
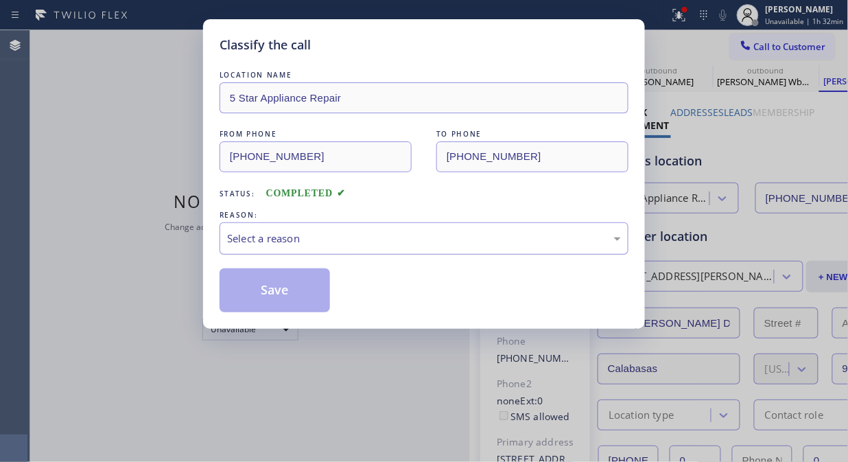
click at [392, 229] on div "Select a reason" at bounding box center [424, 238] width 409 height 32
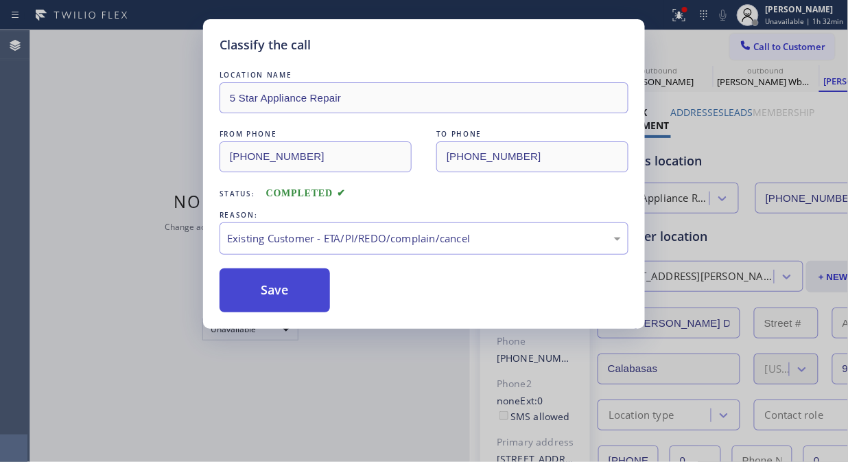
click at [277, 294] on button "Save" at bounding box center [275, 290] width 110 height 44
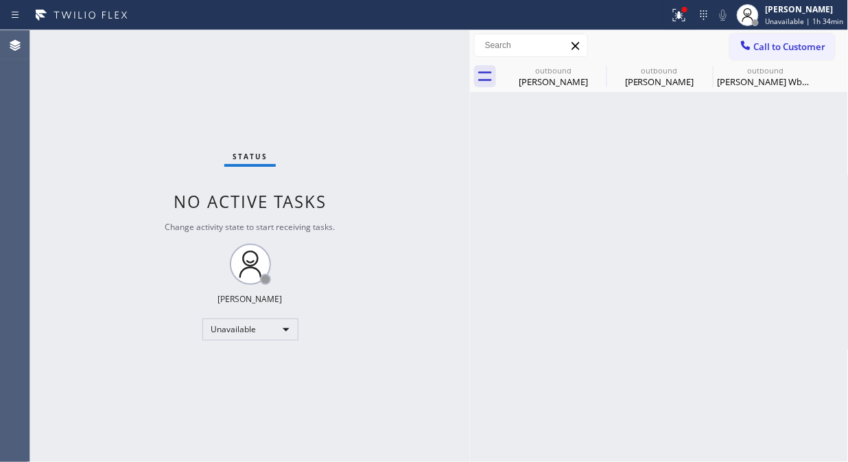
click at [810, 54] on button "Call to Customer" at bounding box center [782, 47] width 105 height 26
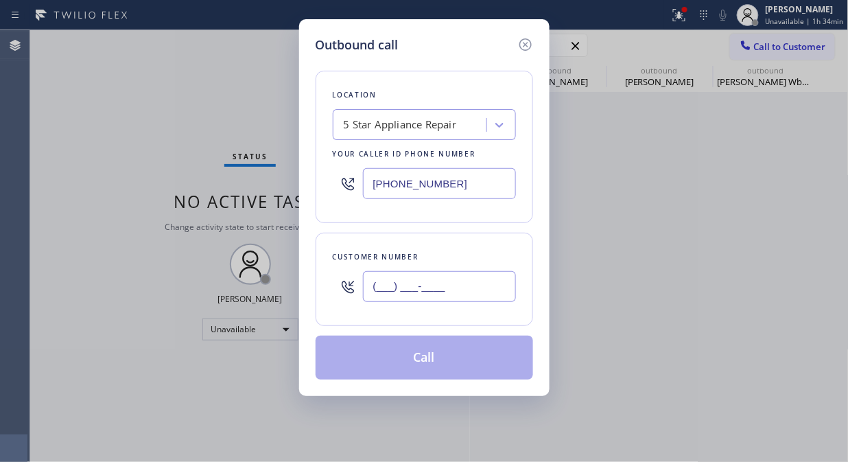
click at [489, 281] on input "(___) ___-____" at bounding box center [439, 286] width 153 height 31
paste input "909) 229-1616"
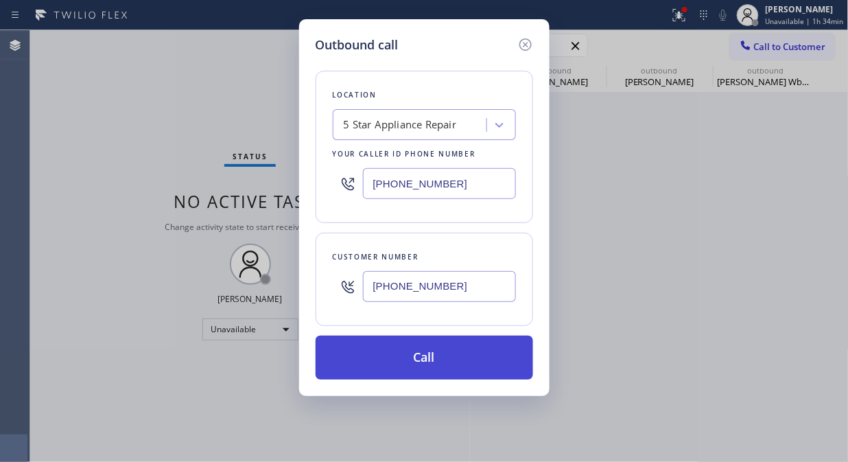
type input "[PHONE_NUMBER]"
click at [454, 357] on button "Call" at bounding box center [425, 358] width 218 height 44
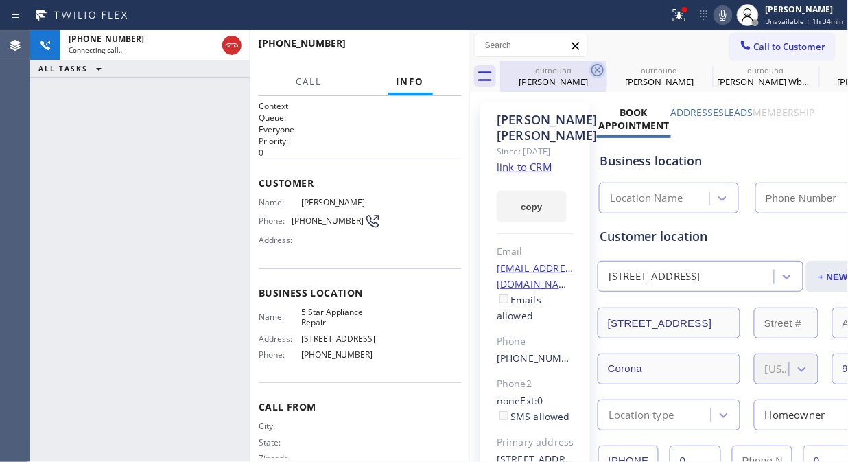
click at [597, 69] on icon at bounding box center [597, 70] width 12 height 12
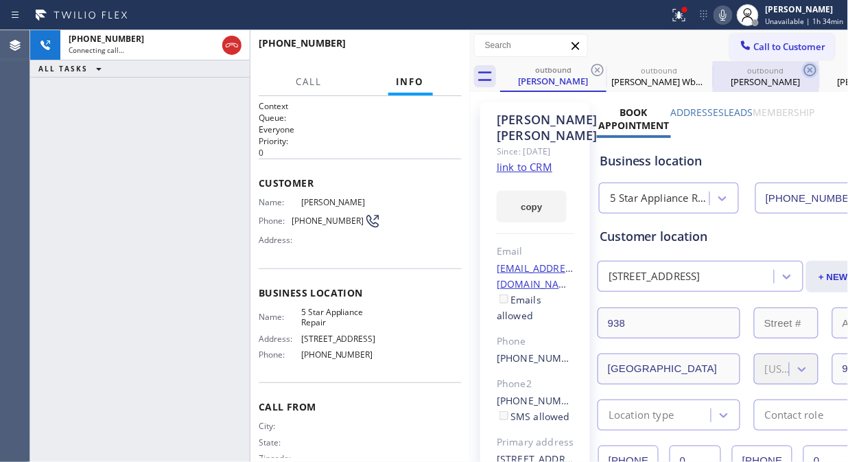
click at [598, 69] on icon at bounding box center [597, 70] width 16 height 16
click at [0, 0] on icon at bounding box center [0, 0] width 0 height 0
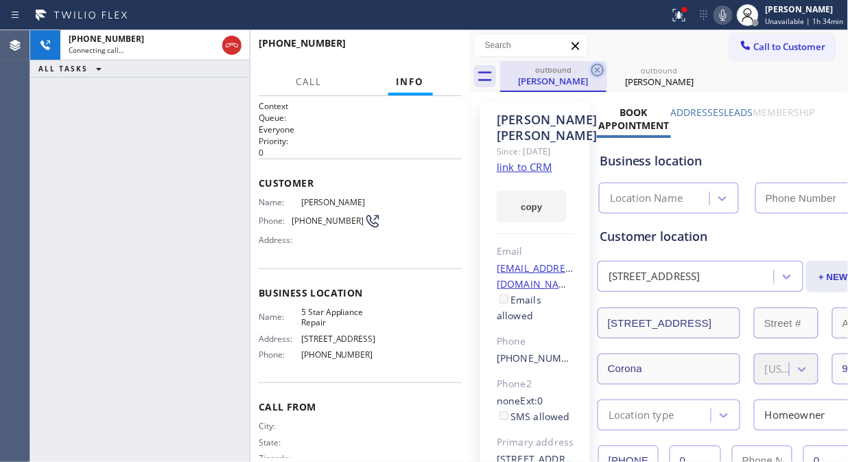
click at [598, 67] on icon at bounding box center [597, 70] width 16 height 16
type input "[PHONE_NUMBER]"
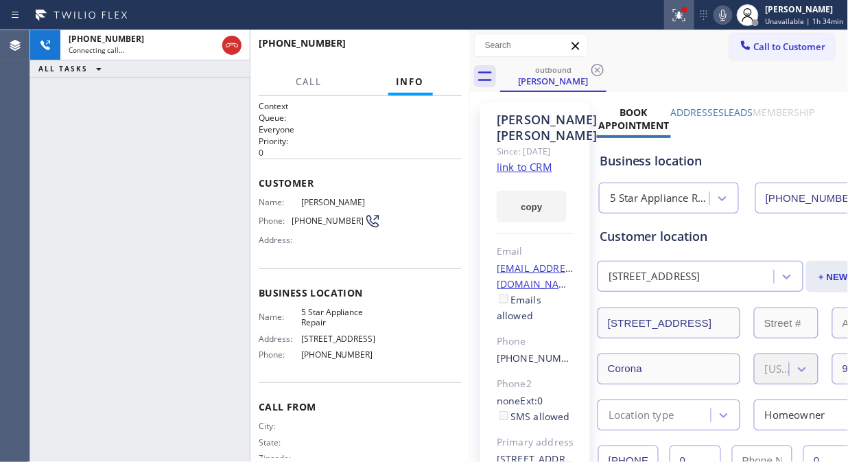
click at [688, 15] on icon at bounding box center [679, 15] width 16 height 16
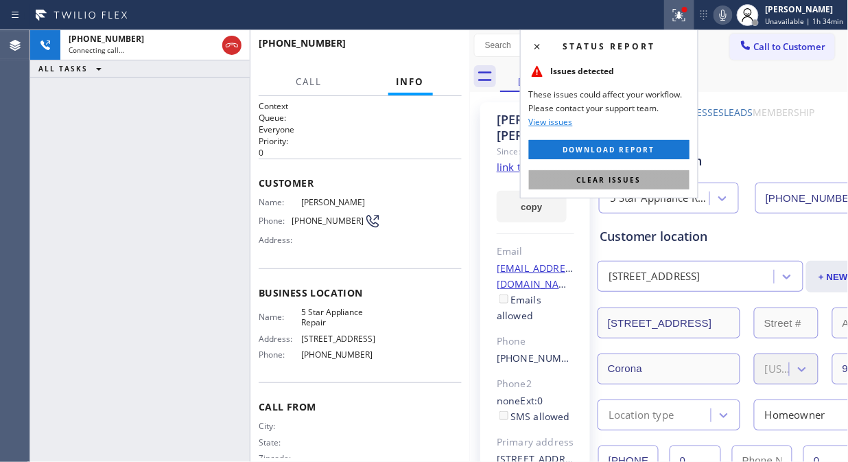
click at [625, 178] on span "Clear issues" at bounding box center [609, 180] width 65 height 10
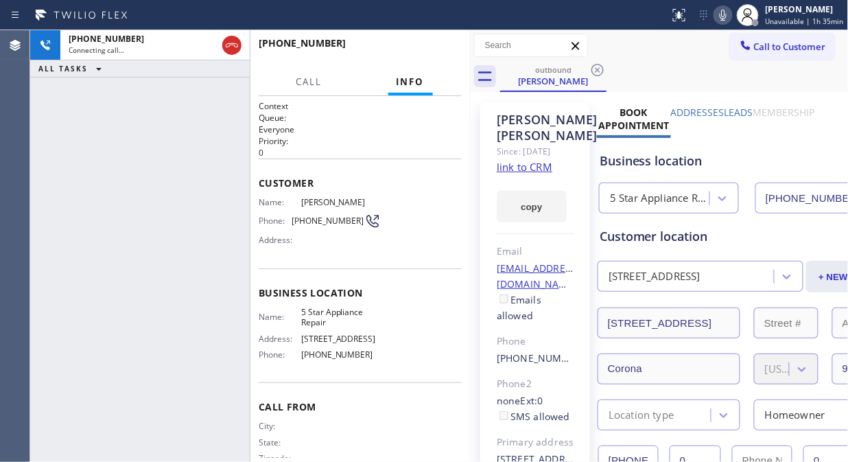
click at [80, 118] on div "[PHONE_NUMBER] Connecting call… ALL TASKS ALL TASKS ACTIVE TASKS TASKS IN WRAP …" at bounding box center [140, 246] width 220 height 432
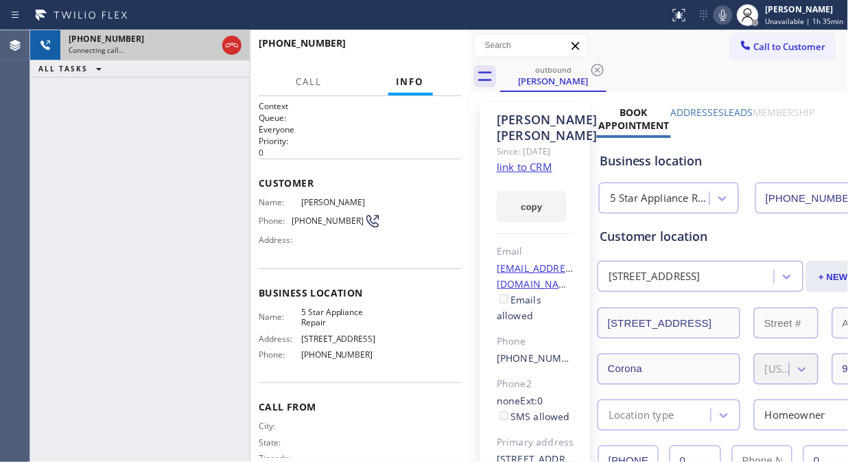
click at [217, 44] on div "[PHONE_NUMBER] Connecting call…" at bounding box center [139, 45] width 159 height 30
click at [235, 48] on icon at bounding box center [232, 45] width 16 height 16
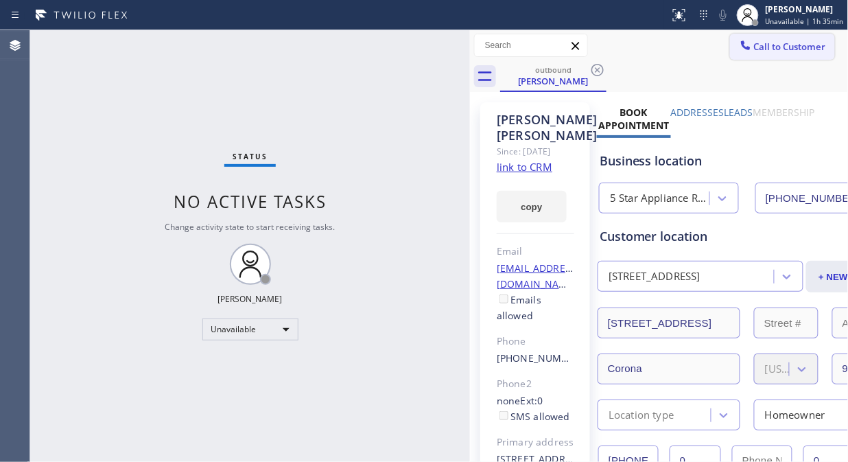
click at [765, 49] on span "Call to Customer" at bounding box center [790, 46] width 72 height 12
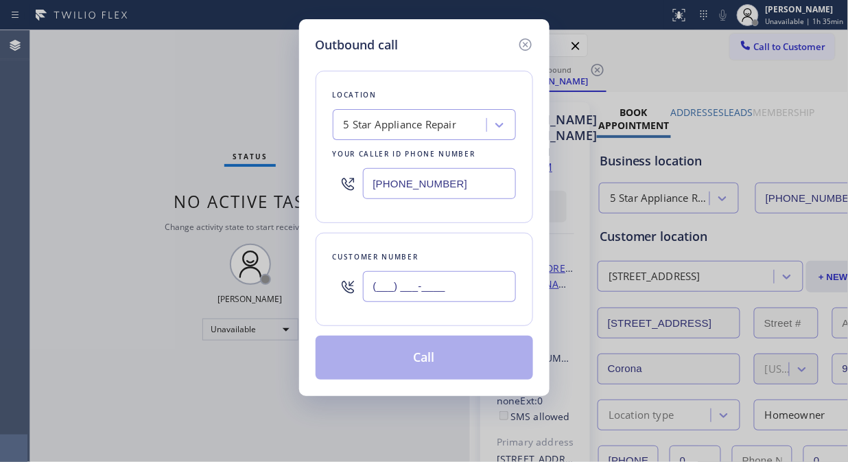
click at [408, 282] on input "(___) ___-____" at bounding box center [439, 286] width 153 height 31
paste input "650) 322-5902"
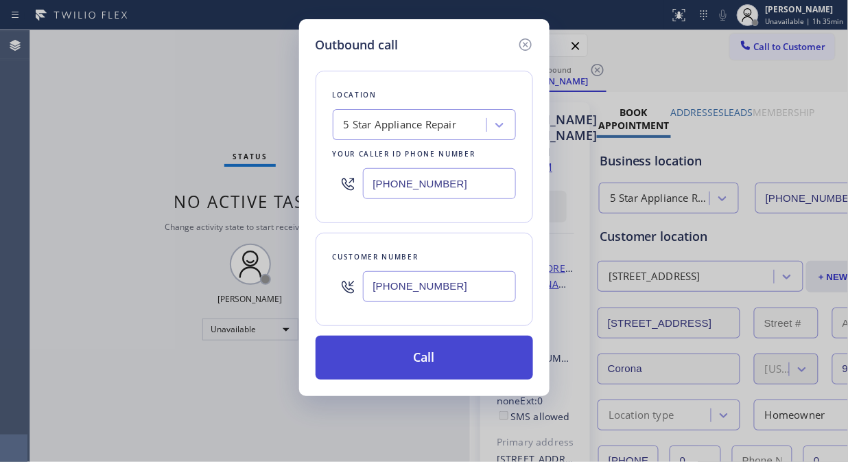
type input "[PHONE_NUMBER]"
click at [447, 358] on button "Call" at bounding box center [425, 358] width 218 height 44
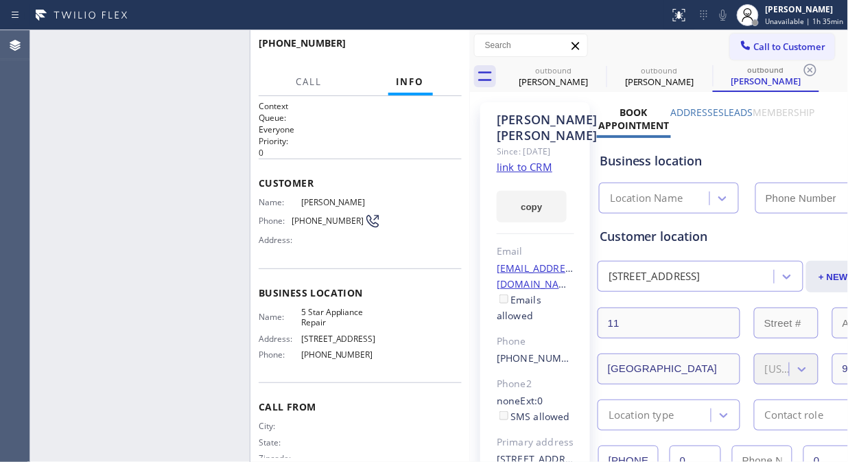
type input "[PHONE_NUMBER]"
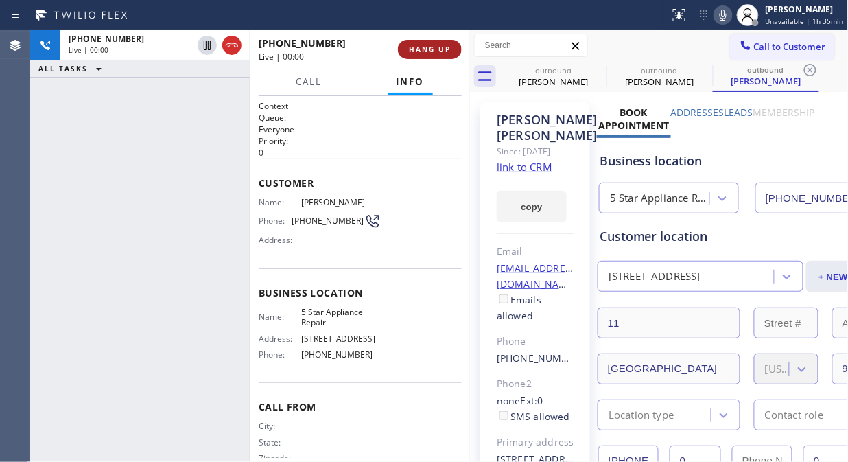
click at [430, 45] on span "HANG UP" at bounding box center [430, 50] width 42 height 10
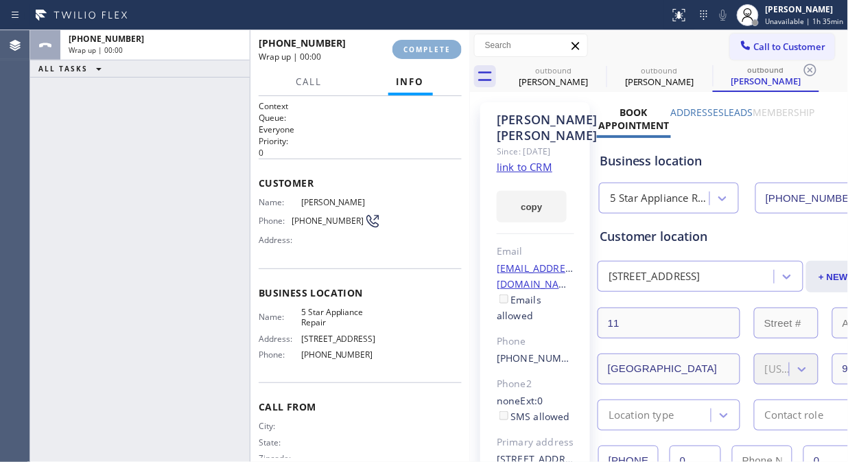
click at [430, 47] on span "COMPLETE" at bounding box center [426, 50] width 47 height 10
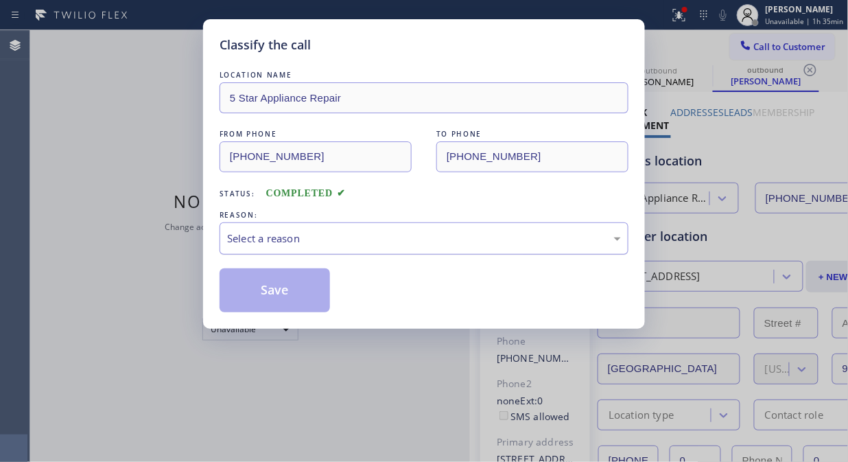
click at [406, 231] on div "Select a reason" at bounding box center [424, 239] width 394 height 16
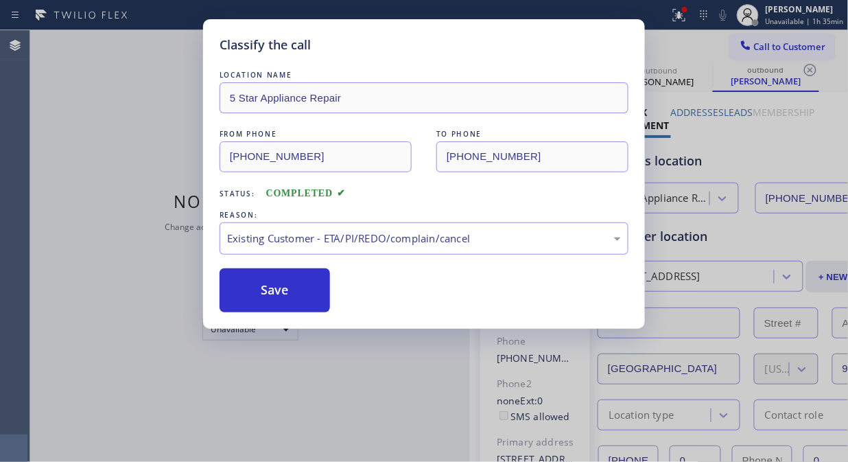
click at [337, 293] on div "Save" at bounding box center [424, 290] width 409 height 44
click at [286, 285] on button "Save" at bounding box center [275, 290] width 110 height 44
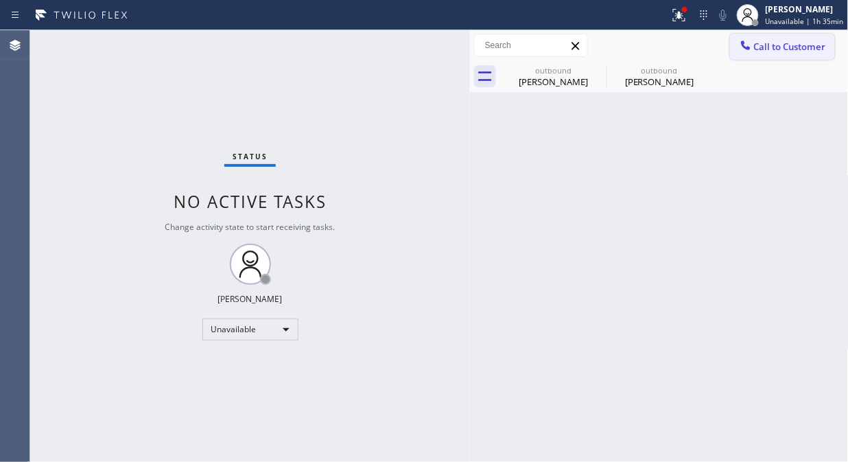
click at [745, 45] on icon at bounding box center [746, 45] width 14 height 14
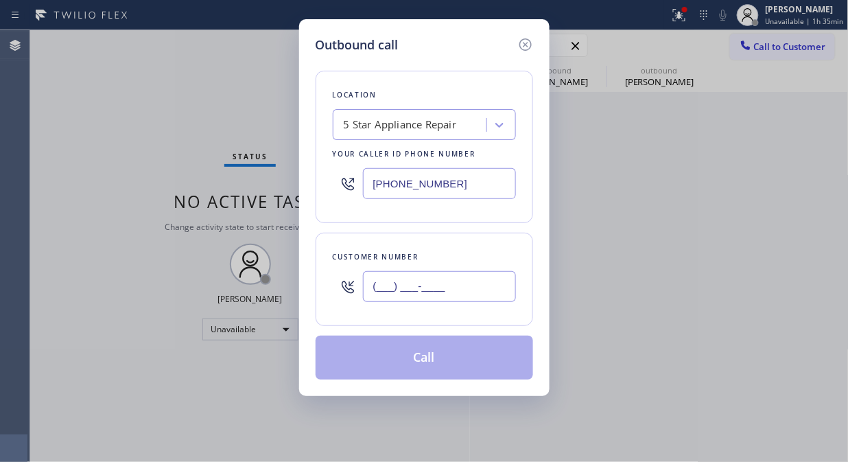
click at [395, 290] on input "(___) ___-____" at bounding box center [439, 286] width 153 height 31
paste input "714) 745-8926"
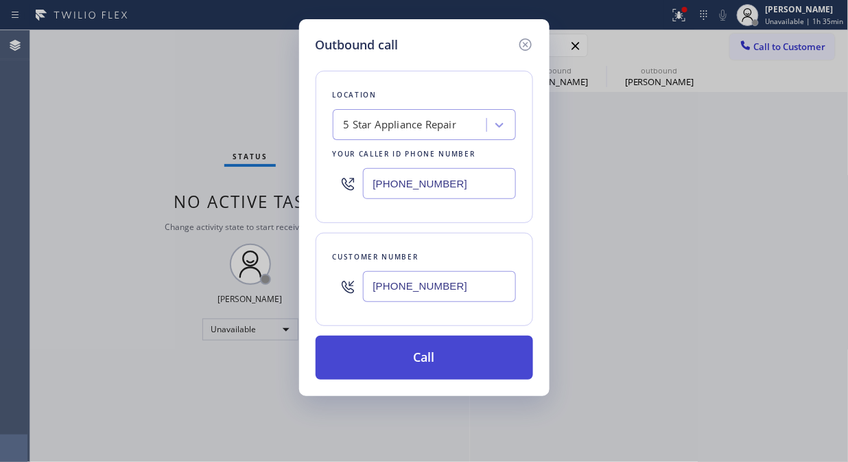
type input "[PHONE_NUMBER]"
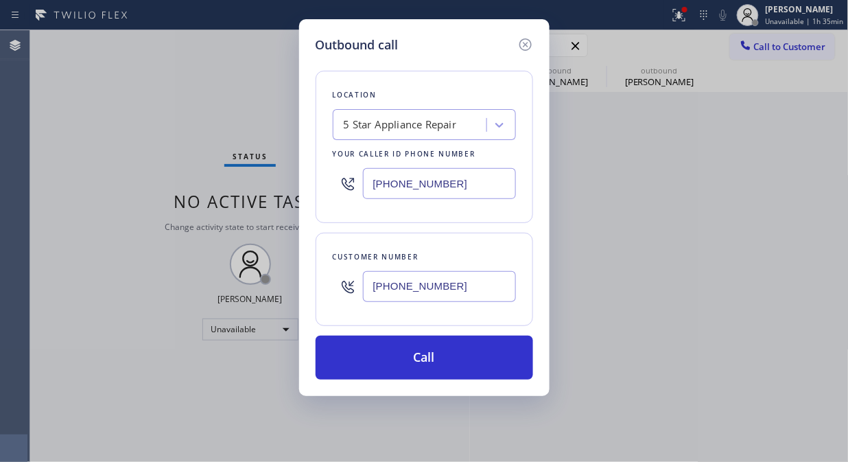
drag, startPoint x: 430, startPoint y: 360, endPoint x: 563, endPoint y: 104, distance: 287.6
click at [436, 360] on button "Call" at bounding box center [425, 358] width 218 height 44
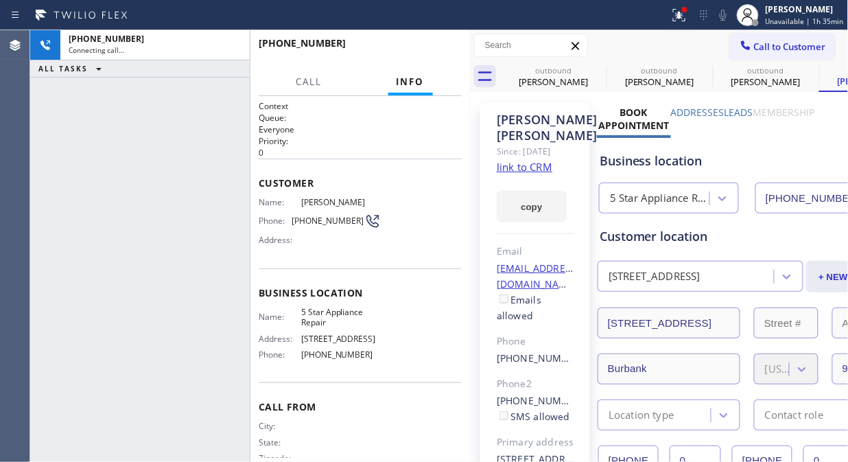
type input "[PHONE_NUMBER]"
click at [0, 0] on icon at bounding box center [0, 0] width 0 height 0
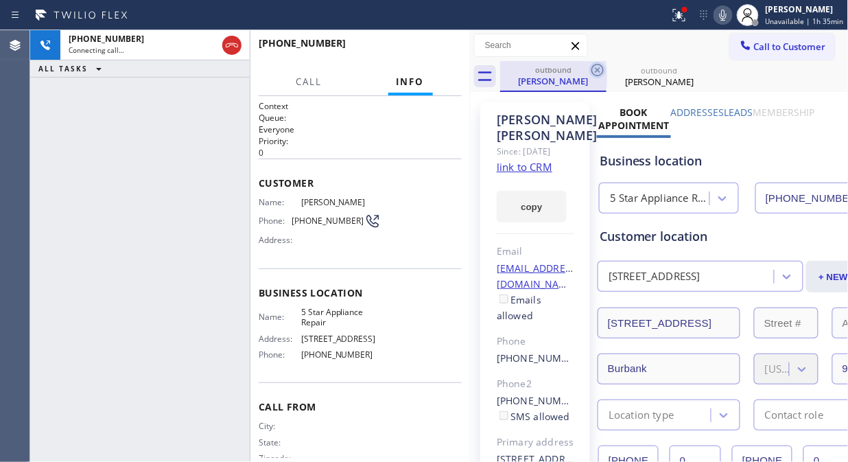
click at [602, 70] on icon at bounding box center [597, 70] width 16 height 16
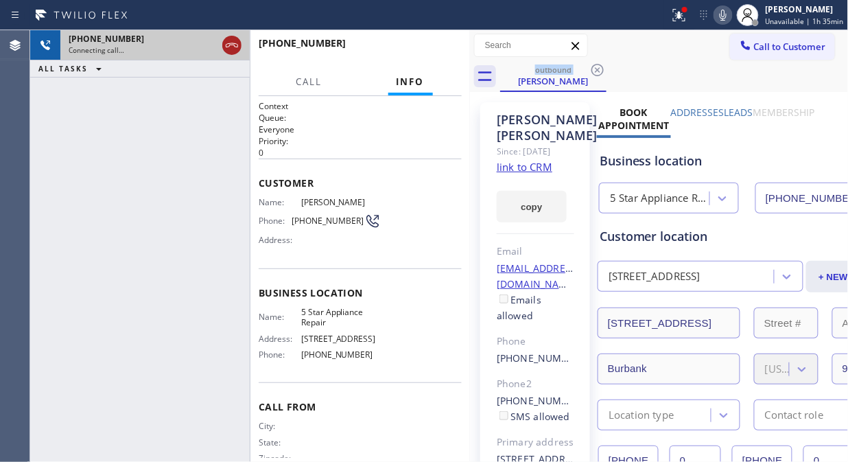
click at [229, 50] on icon at bounding box center [232, 45] width 16 height 16
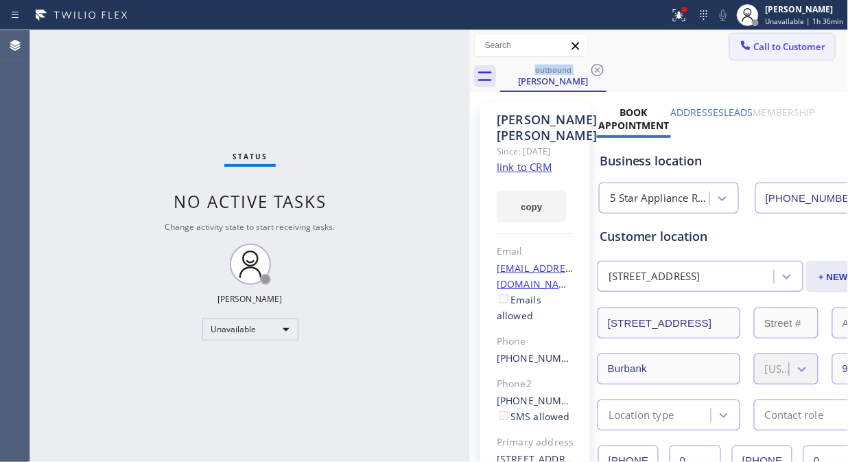
click at [766, 57] on button "Call to Customer" at bounding box center [782, 47] width 105 height 26
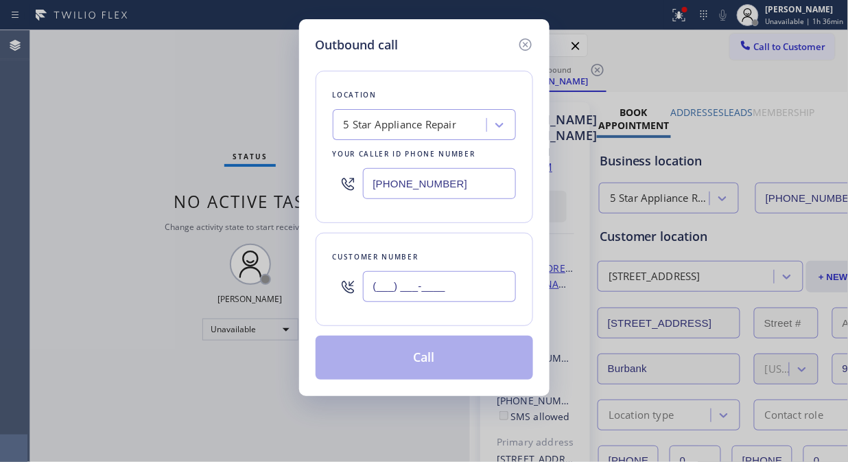
click at [412, 279] on input "(___) ___-____" at bounding box center [439, 286] width 153 height 31
paste input "310) 528-9769"
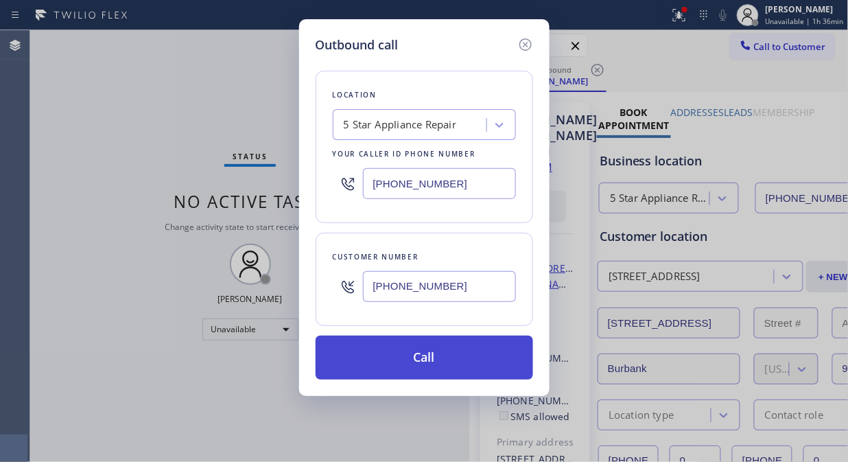
type input "[PHONE_NUMBER]"
click at [444, 364] on button "Call" at bounding box center [425, 358] width 218 height 44
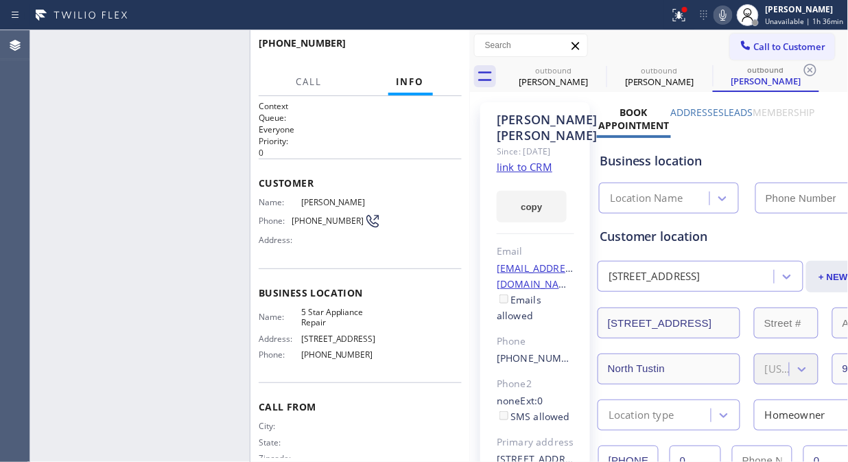
type input "[PHONE_NUMBER]"
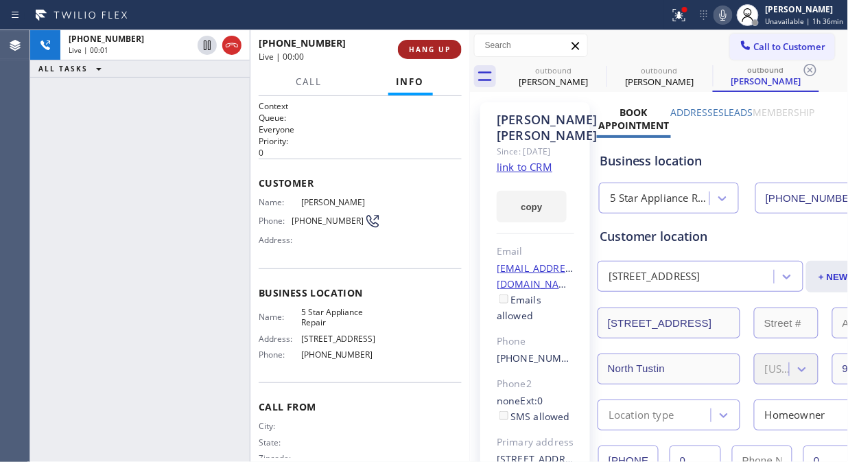
click at [438, 55] on button "HANG UP" at bounding box center [430, 49] width 64 height 19
click at [437, 54] on span "HANG UP" at bounding box center [430, 50] width 42 height 10
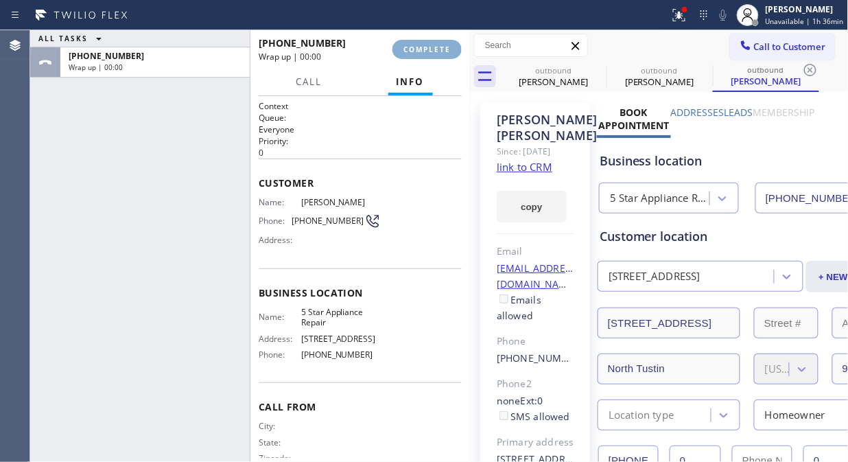
click at [437, 54] on span "COMPLETE" at bounding box center [426, 50] width 47 height 10
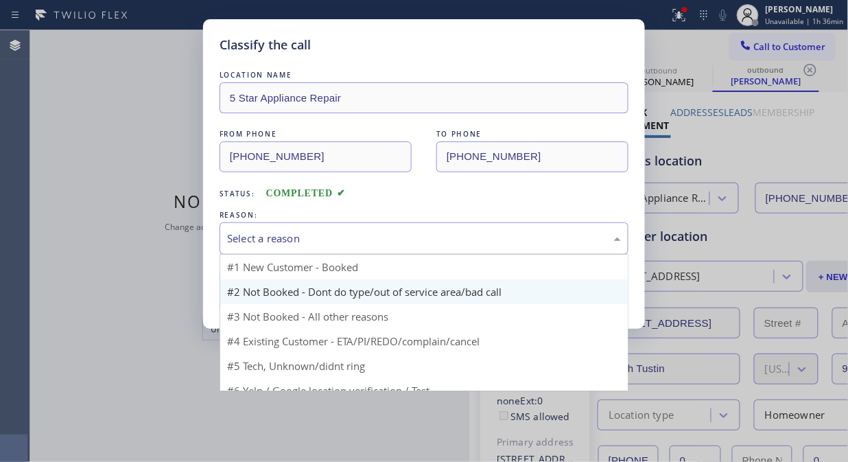
drag, startPoint x: 434, startPoint y: 233, endPoint x: 424, endPoint y: 287, distance: 54.4
click at [434, 235] on div "Select a reason" at bounding box center [424, 239] width 394 height 16
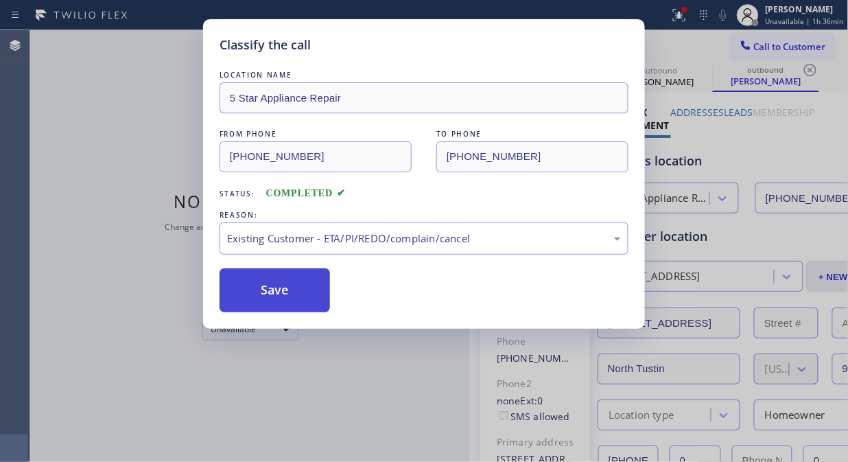
click at [304, 277] on button "Save" at bounding box center [275, 290] width 110 height 44
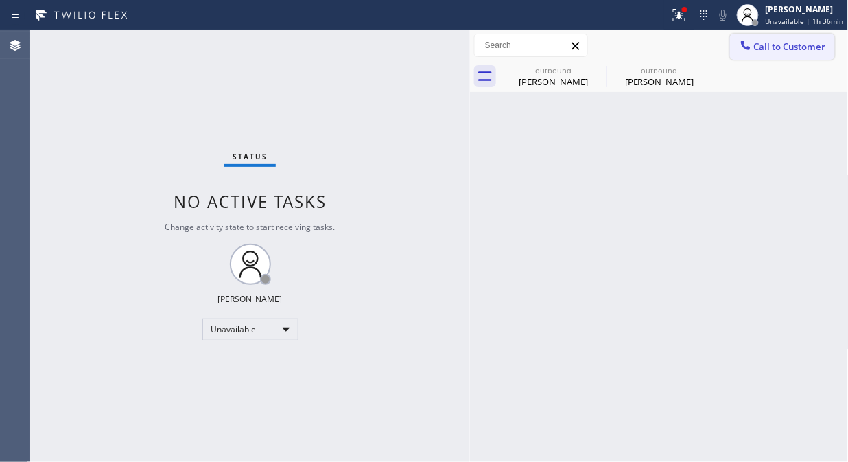
click at [766, 55] on button "Call to Customer" at bounding box center [782, 47] width 105 height 26
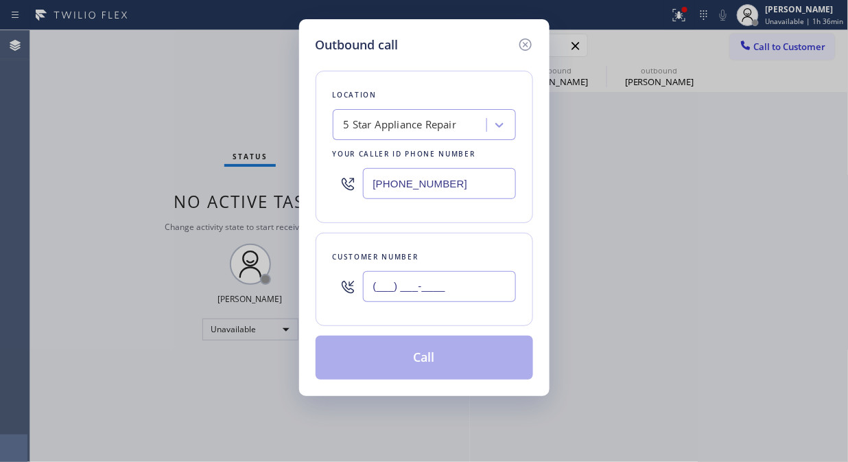
click at [379, 286] on input "(___) ___-____" at bounding box center [439, 286] width 153 height 31
paste input "305) 342-3827"
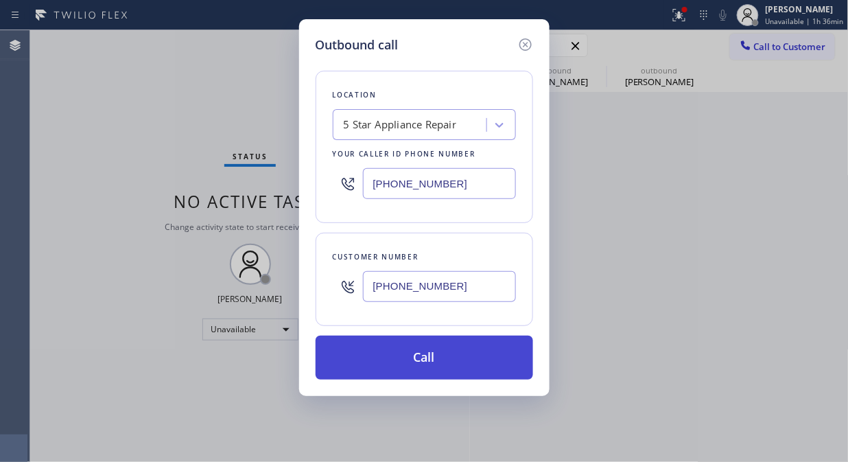
type input "[PHONE_NUMBER]"
click at [443, 358] on button "Call" at bounding box center [425, 358] width 218 height 44
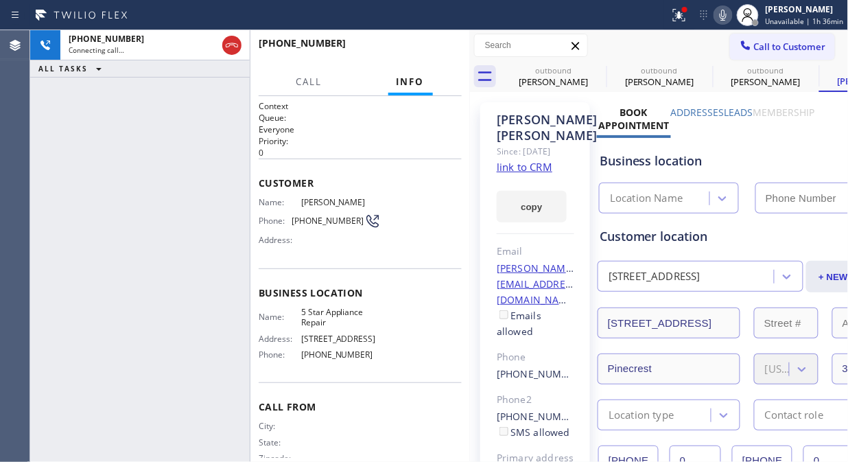
type input "[PHONE_NUMBER]"
click at [594, 67] on icon at bounding box center [597, 70] width 16 height 16
click at [0, 0] on icon at bounding box center [0, 0] width 0 height 0
click at [594, 67] on icon at bounding box center [597, 70] width 16 height 16
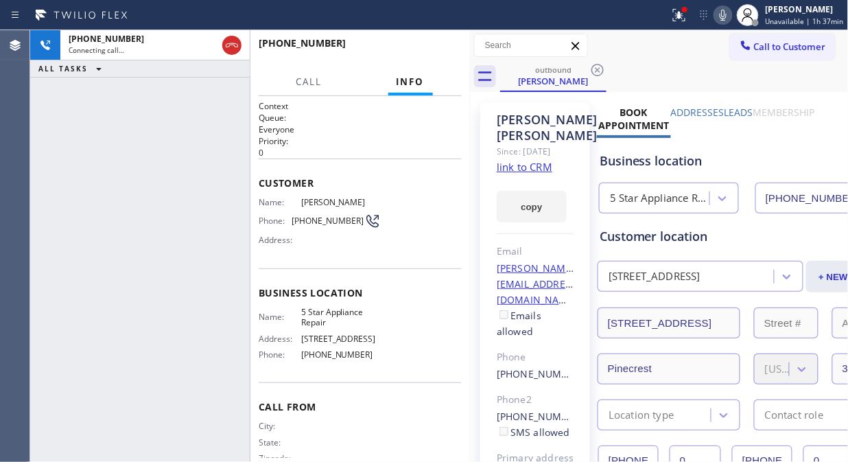
click at [132, 145] on div "[PHONE_NUMBER] Connecting call… ALL TASKS ALL TASKS ACTIVE TASKS TASKS IN WRAP …" at bounding box center [140, 246] width 220 height 432
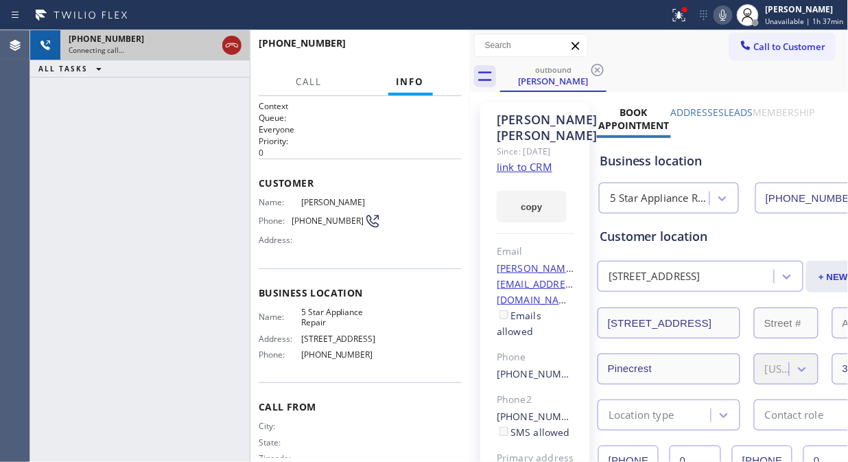
click at [237, 44] on icon at bounding box center [232, 45] width 12 height 4
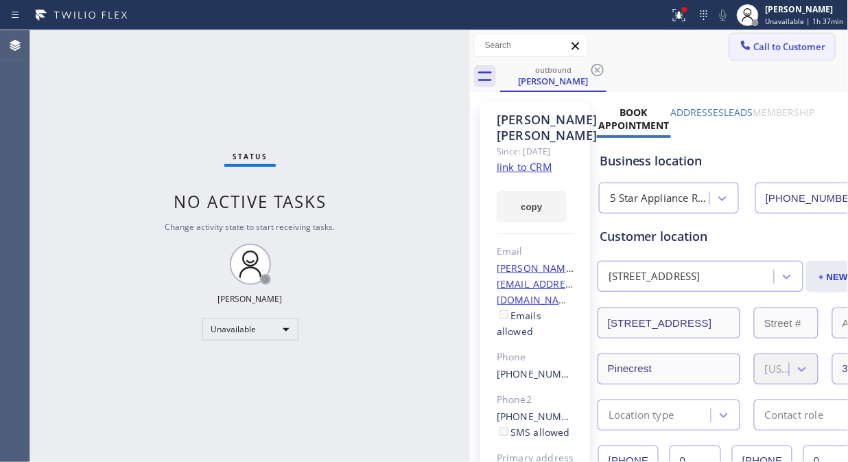
click at [754, 45] on span "Call to Customer" at bounding box center [790, 46] width 72 height 12
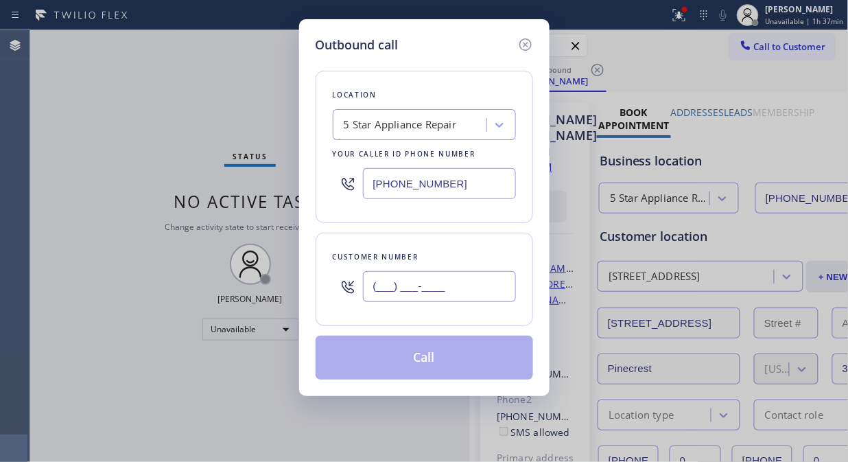
click at [470, 281] on input "(___) ___-____" at bounding box center [439, 286] width 153 height 31
paste input "408) 867-6700"
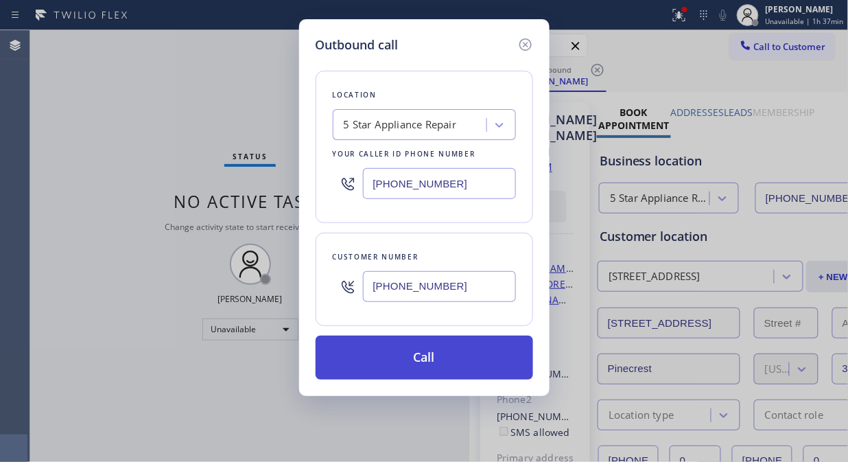
type input "[PHONE_NUMBER]"
click at [484, 360] on button "Call" at bounding box center [425, 358] width 218 height 44
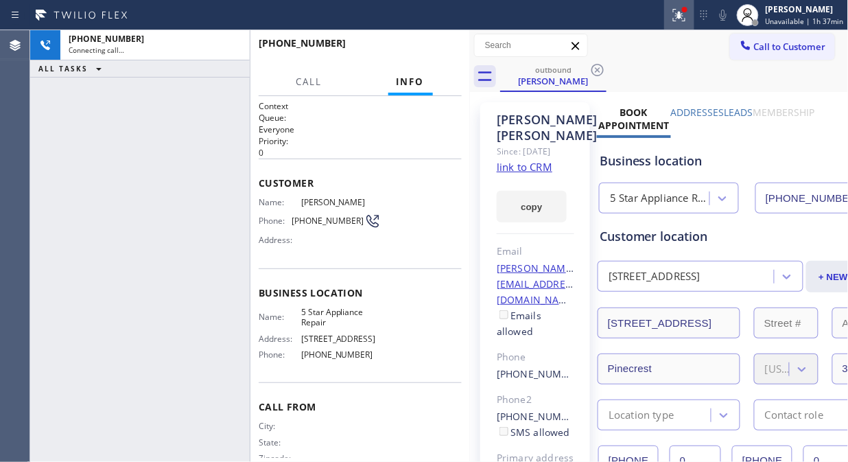
click at [678, 15] on icon at bounding box center [679, 15] width 16 height 16
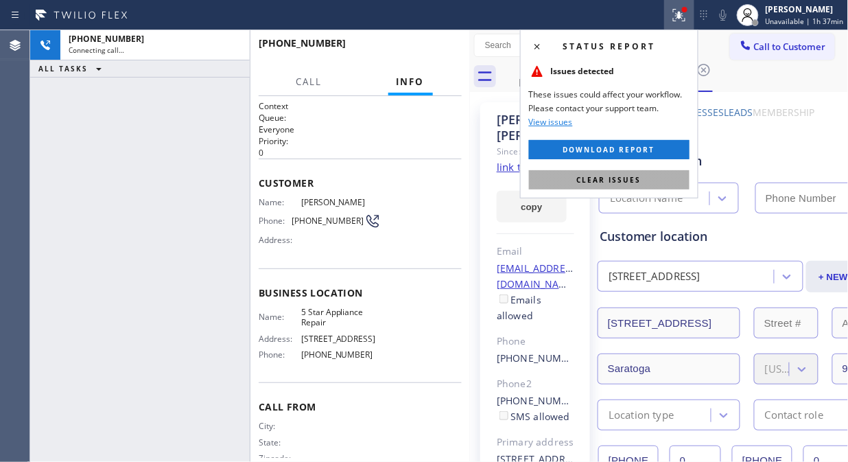
click at [628, 183] on span "Clear issues" at bounding box center [609, 180] width 65 height 10
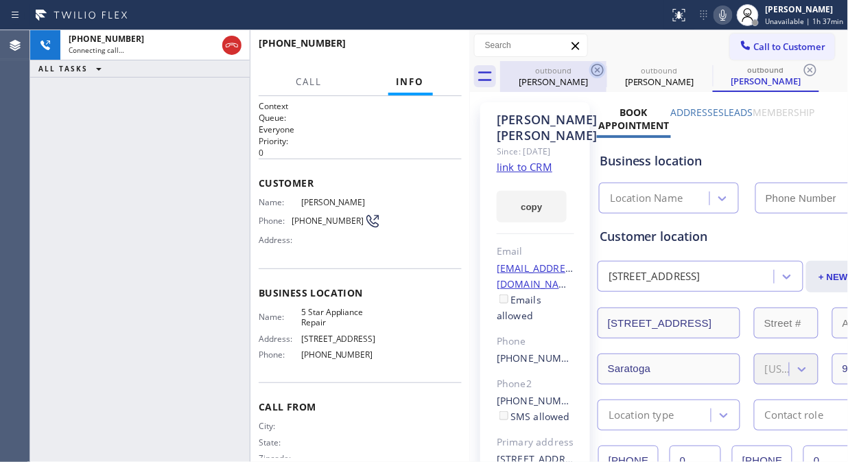
click at [593, 72] on icon at bounding box center [597, 70] width 12 height 12
click at [0, 0] on icon at bounding box center [0, 0] width 0 height 0
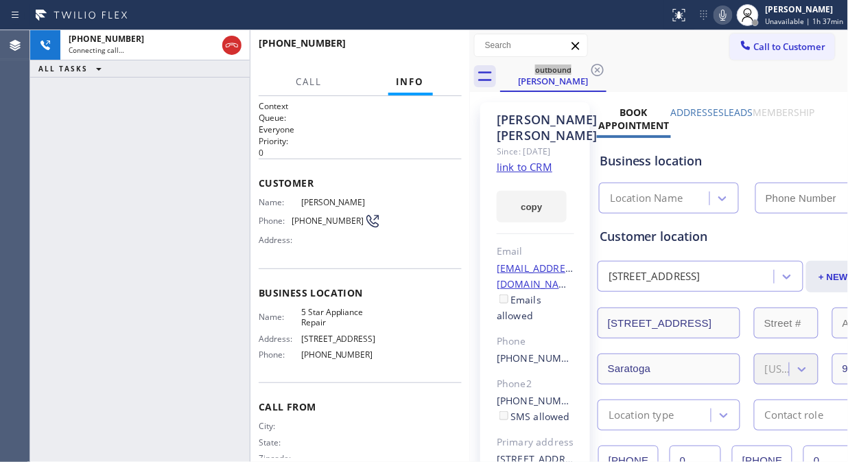
type input "[PHONE_NUMBER]"
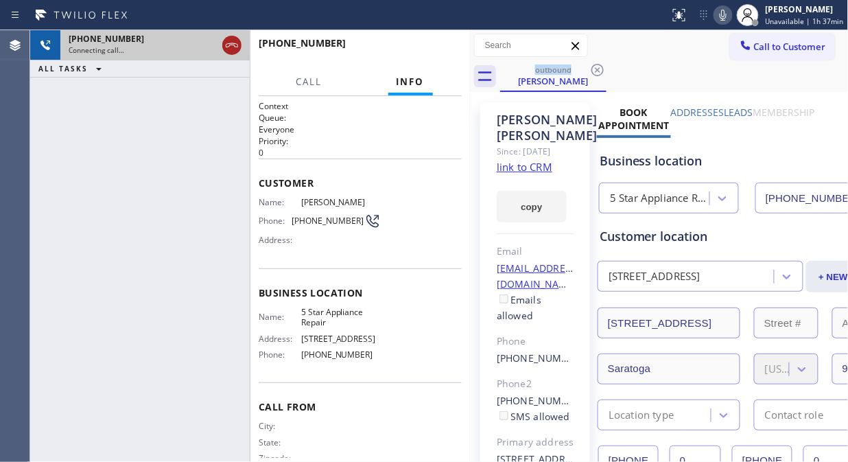
click at [235, 36] on button at bounding box center [231, 45] width 19 height 19
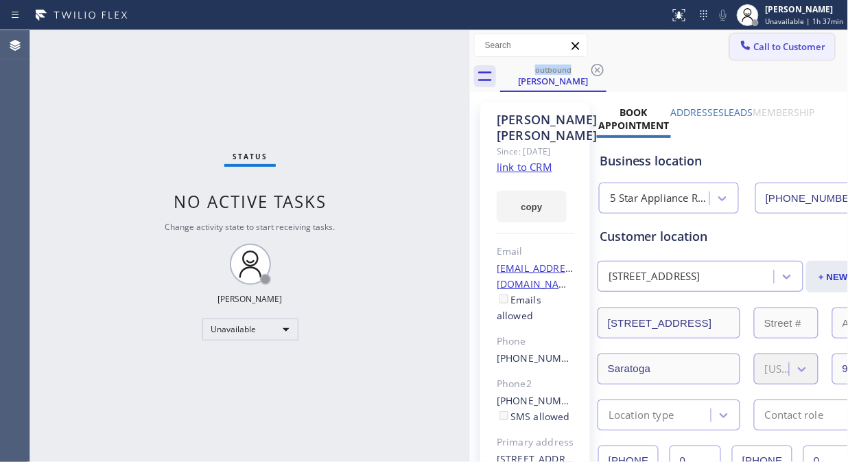
click at [769, 45] on span "Call to Customer" at bounding box center [790, 46] width 72 height 12
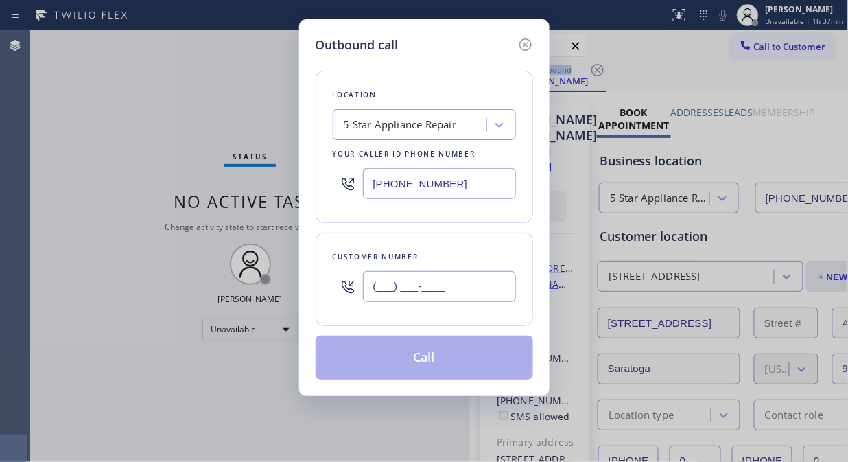
click at [417, 291] on input "(___) ___-____" at bounding box center [439, 286] width 153 height 31
paste input "626) 802-8881"
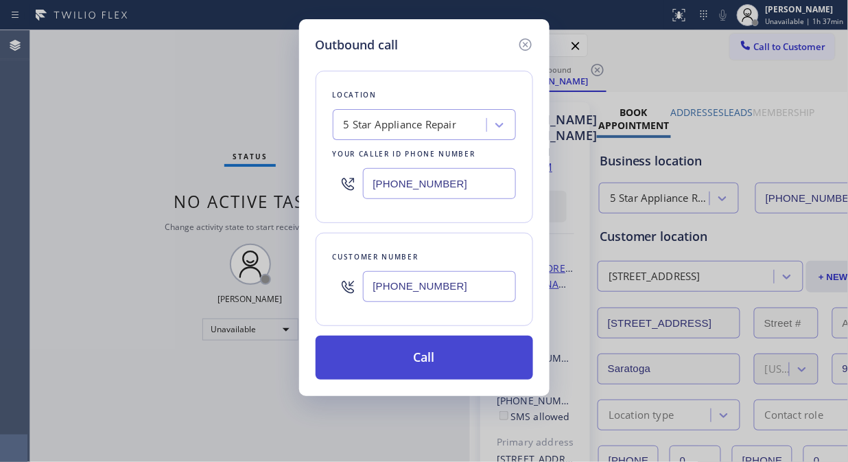
type input "[PHONE_NUMBER]"
drag, startPoint x: 434, startPoint y: 362, endPoint x: 482, endPoint y: 130, distance: 236.9
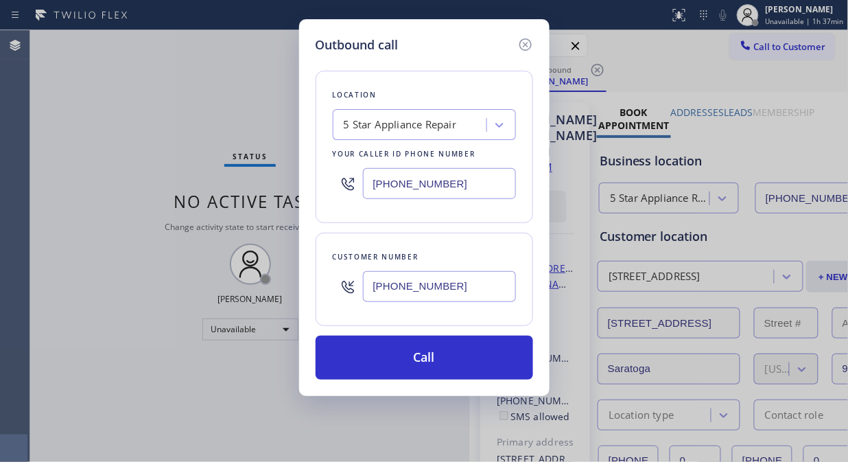
click at [434, 362] on button "Call" at bounding box center [425, 358] width 218 height 44
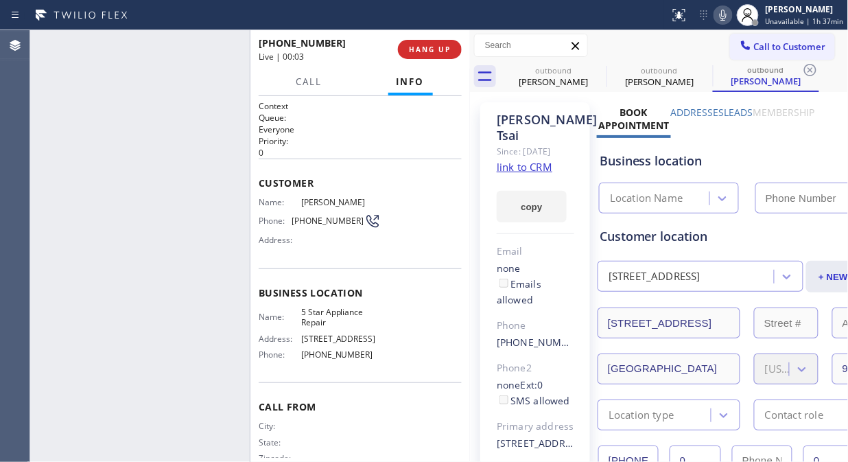
type input "[PHONE_NUMBER]"
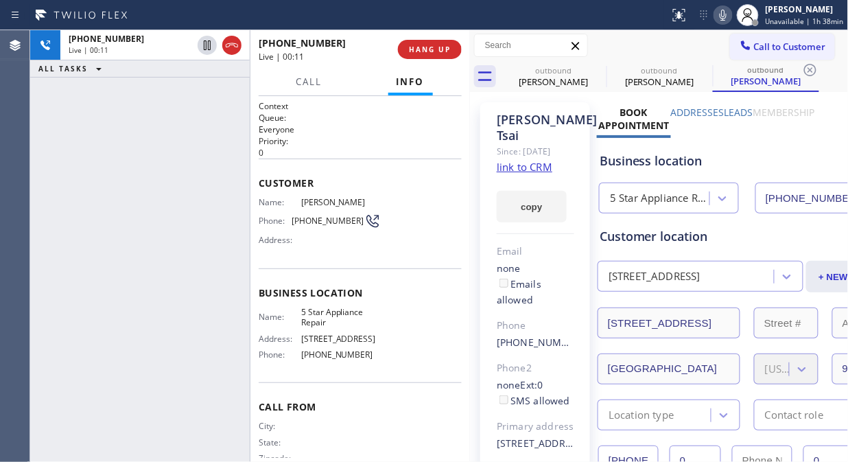
click at [231, 46] on icon at bounding box center [232, 45] width 16 height 16
click at [420, 43] on button "HANG UP" at bounding box center [430, 49] width 64 height 19
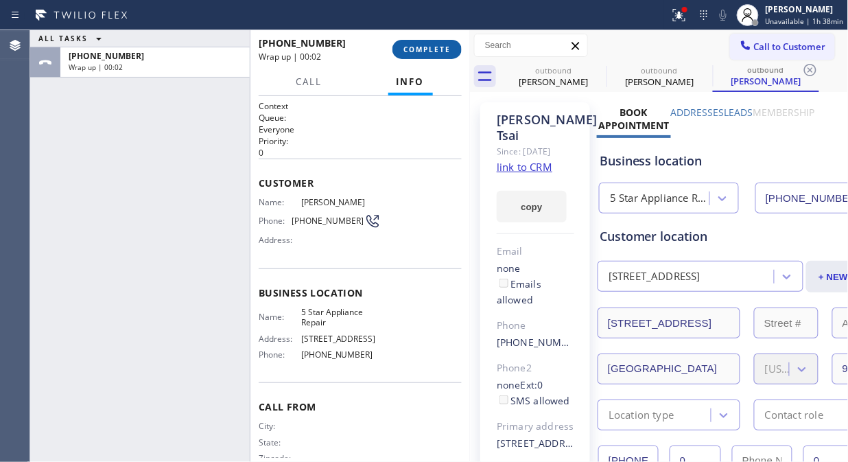
click at [427, 45] on span "COMPLETE" at bounding box center [426, 50] width 47 height 10
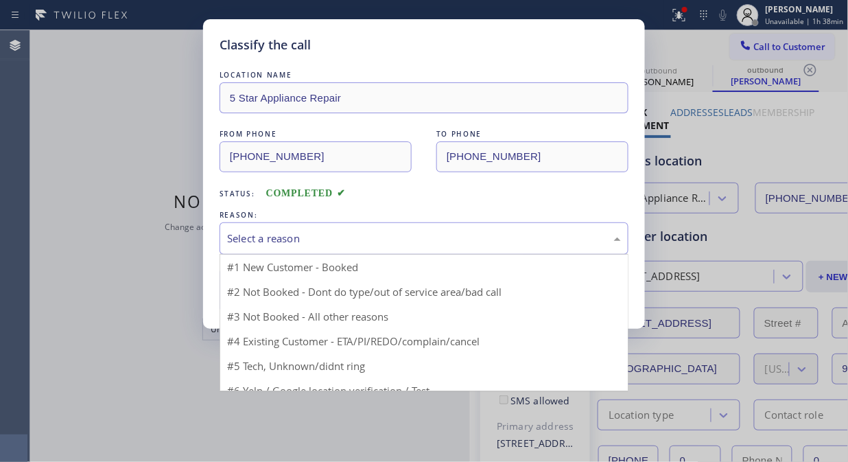
click at [421, 237] on div "Select a reason" at bounding box center [424, 239] width 394 height 16
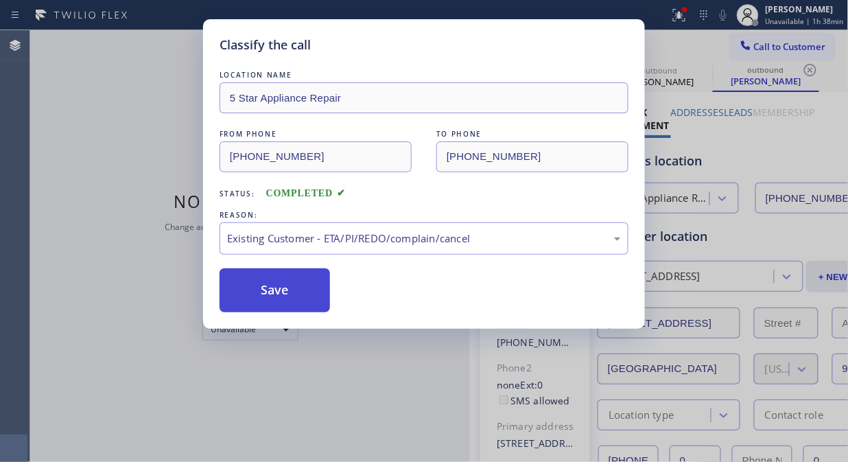
drag, startPoint x: 281, startPoint y: 298, endPoint x: 290, endPoint y: 290, distance: 11.2
click at [280, 298] on button "Save" at bounding box center [275, 290] width 110 height 44
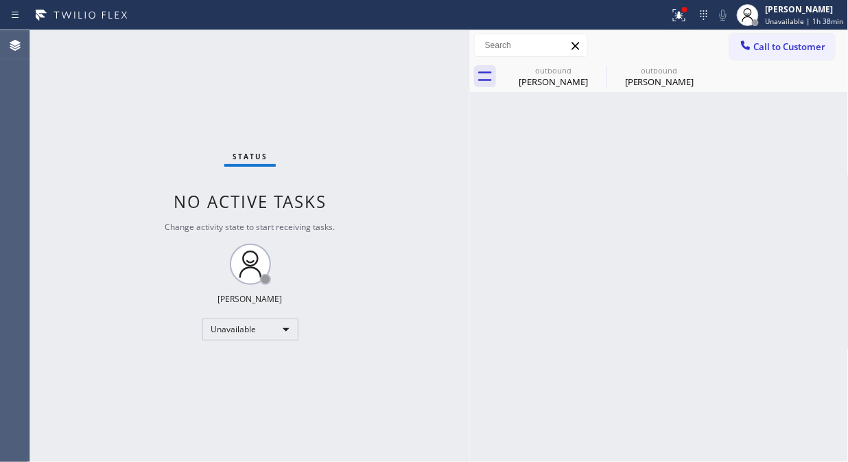
click at [741, 49] on icon at bounding box center [746, 45] width 14 height 14
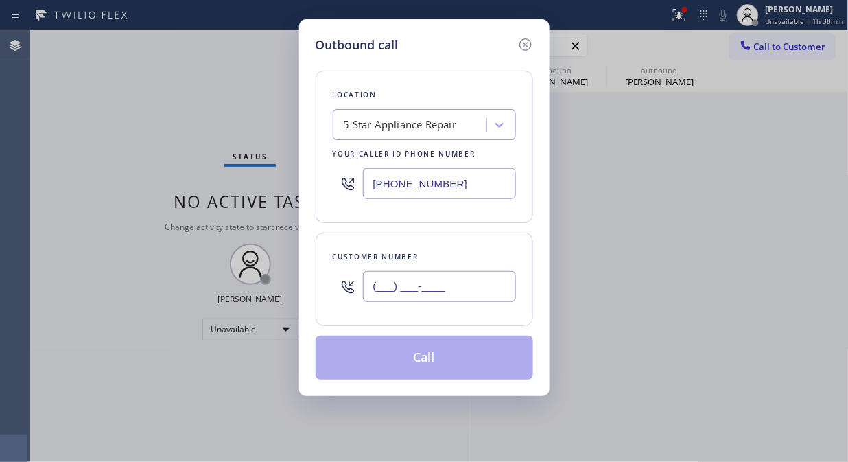
click at [476, 288] on input "(___) ___-____" at bounding box center [439, 286] width 153 height 31
paste input "602) 315-4244"
type input "[PHONE_NUMBER]"
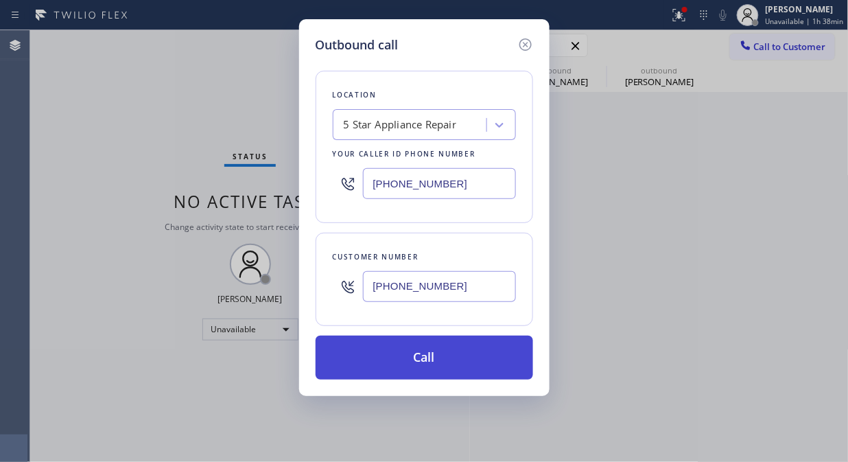
click at [450, 366] on button "Call" at bounding box center [425, 358] width 218 height 44
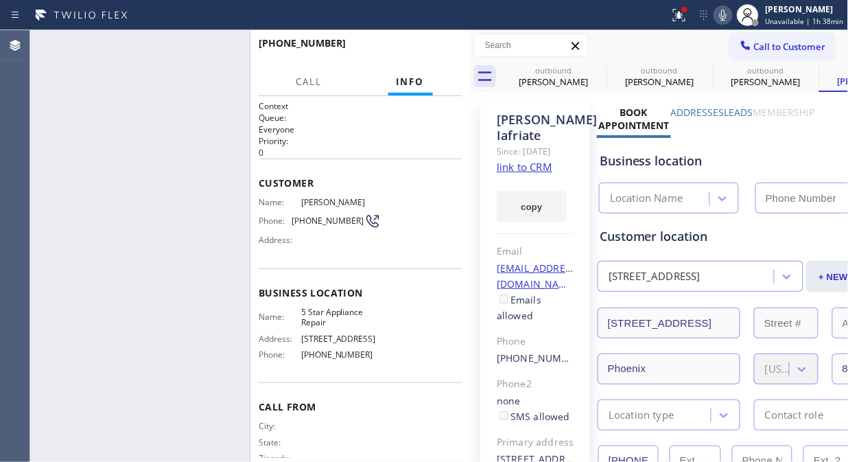
type input "[PHONE_NUMBER]"
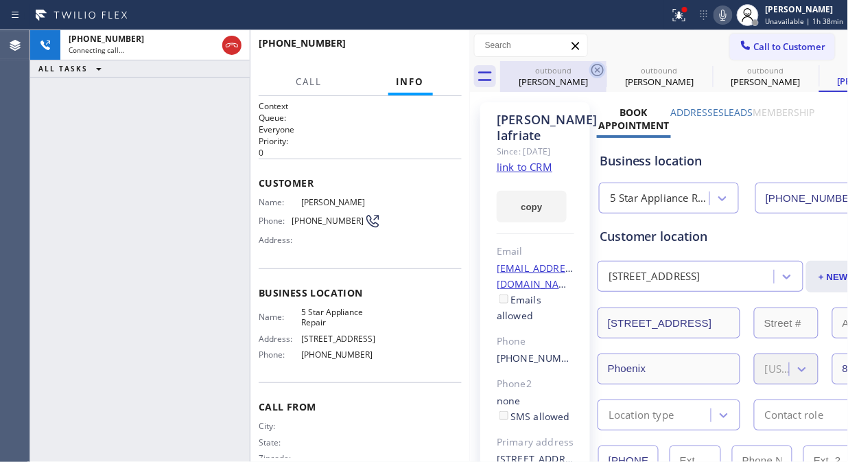
click at [592, 67] on icon at bounding box center [597, 70] width 12 height 12
click at [0, 0] on icon at bounding box center [0, 0] width 0 height 0
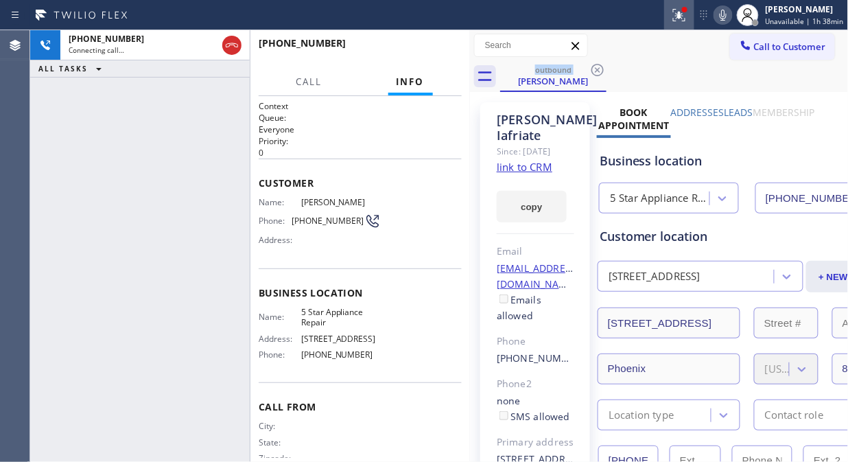
click at [672, 12] on div at bounding box center [679, 15] width 30 height 16
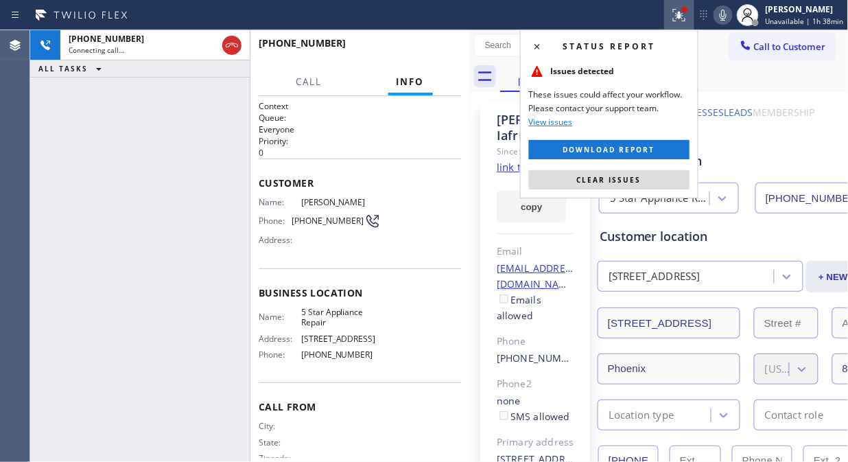
drag, startPoint x: 621, startPoint y: 176, endPoint x: 621, endPoint y: 210, distance: 34.3
click at [621, 177] on span "Clear issues" at bounding box center [609, 180] width 65 height 10
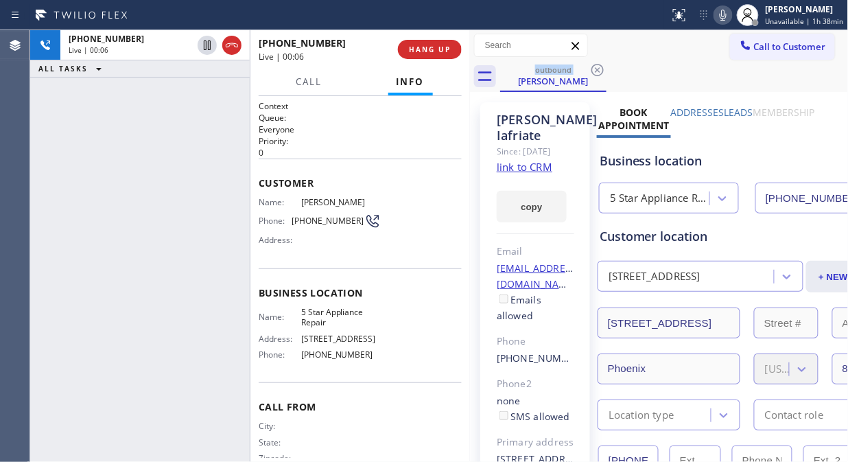
click at [512, 174] on link "link to CRM" at bounding box center [525, 167] width 56 height 14
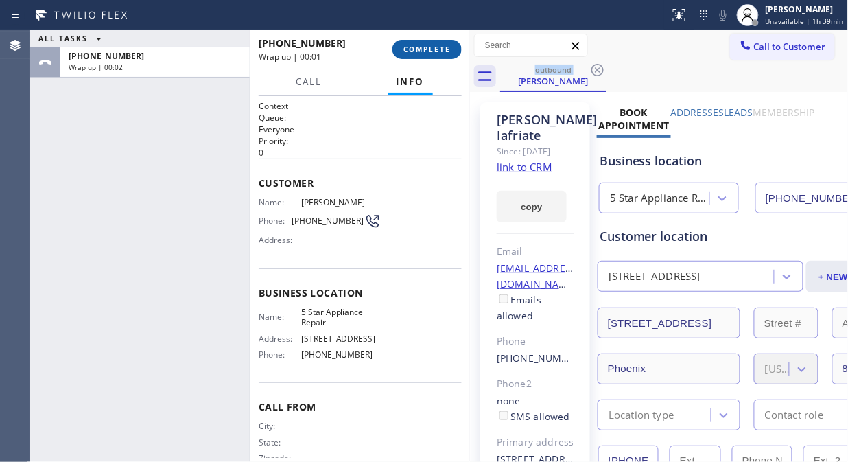
click at [435, 49] on span "COMPLETE" at bounding box center [426, 50] width 47 height 10
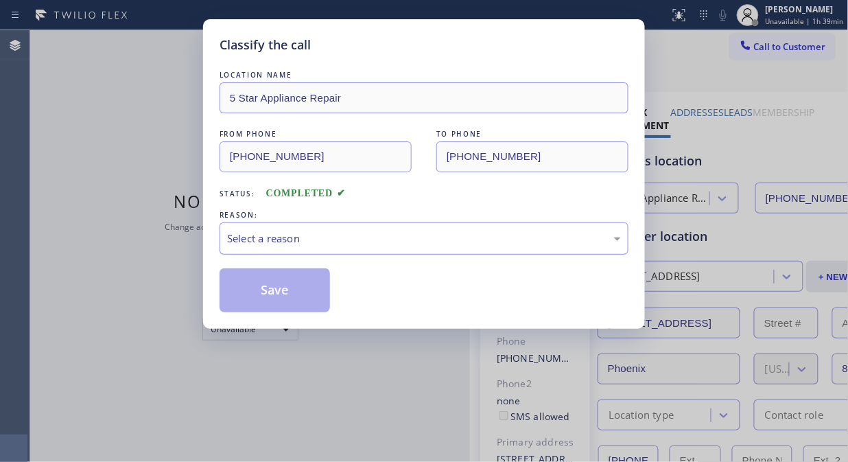
click at [406, 226] on div "Select a reason" at bounding box center [424, 238] width 409 height 32
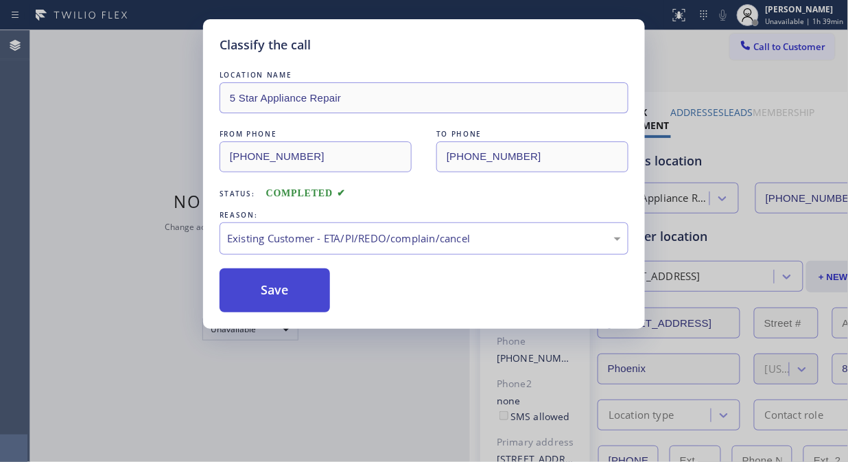
click at [302, 312] on button "Save" at bounding box center [275, 290] width 110 height 44
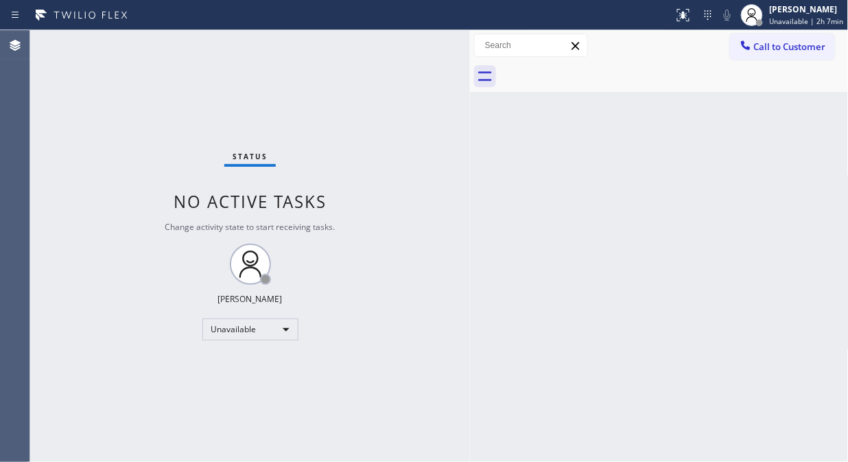
drag, startPoint x: 749, startPoint y: 53, endPoint x: 661, endPoint y: 110, distance: 104.5
click at [749, 53] on div at bounding box center [746, 46] width 16 height 16
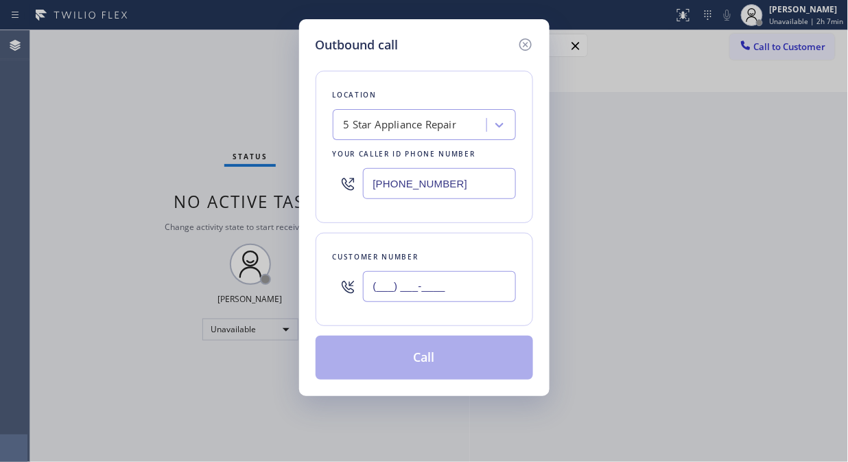
click at [391, 298] on input "(___) ___-____" at bounding box center [439, 286] width 153 height 31
paste input "310) 210-7242"
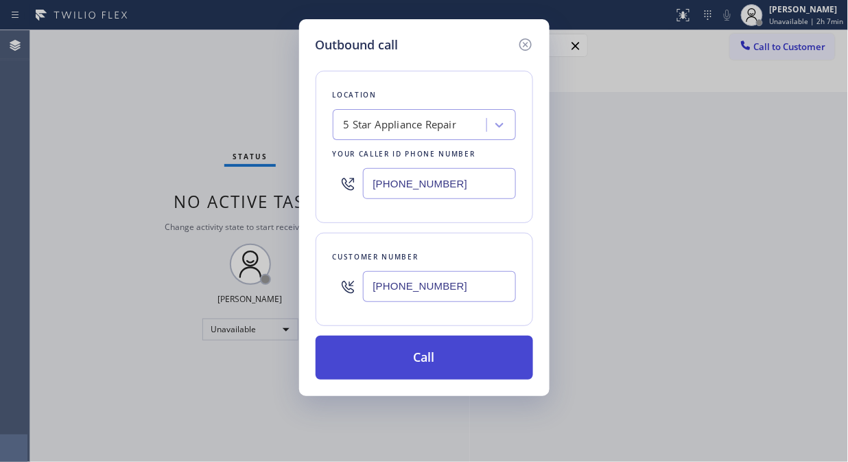
type input "[PHONE_NUMBER]"
click at [428, 359] on button "Call" at bounding box center [425, 358] width 218 height 44
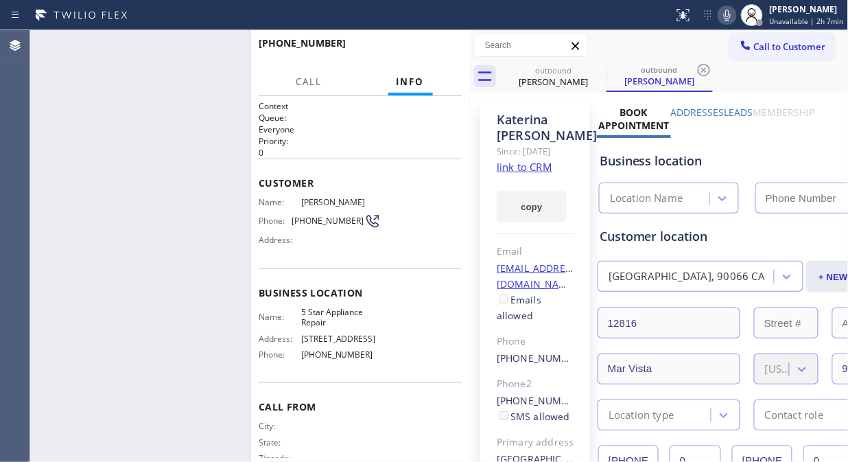
type input "[PHONE_NUMBER]"
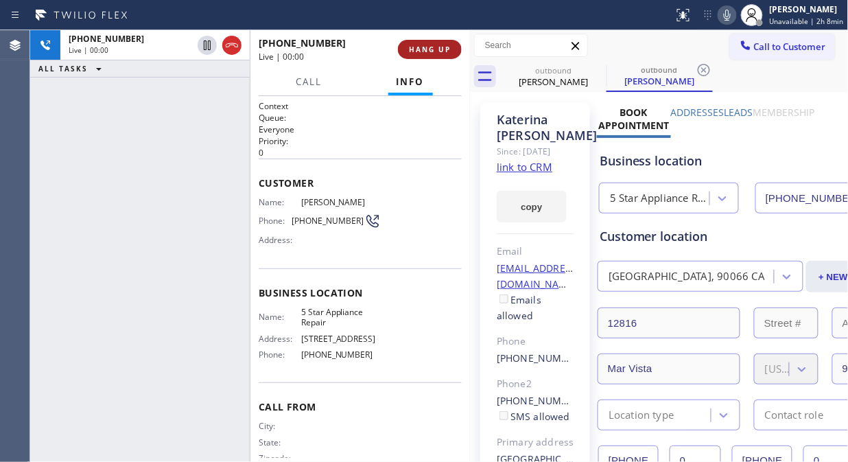
click at [445, 52] on span "HANG UP" at bounding box center [430, 50] width 42 height 10
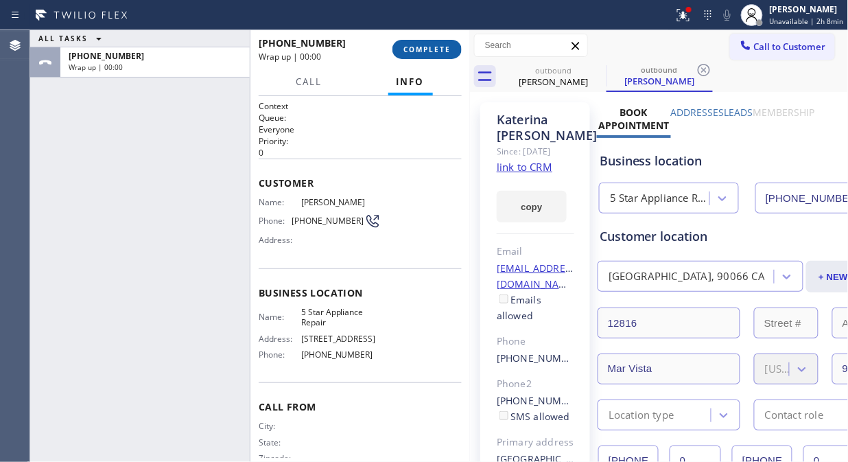
click at [412, 49] on span "COMPLETE" at bounding box center [426, 50] width 47 height 10
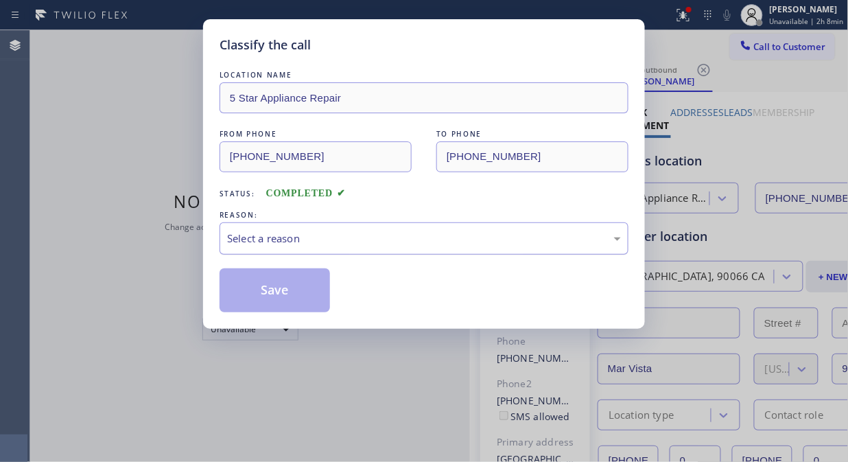
click at [376, 244] on div "Select a reason" at bounding box center [424, 239] width 394 height 16
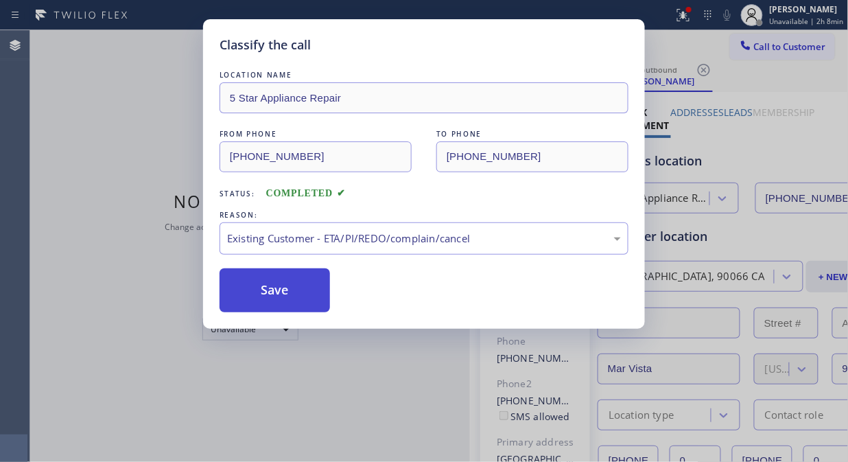
click at [272, 287] on button "Save" at bounding box center [275, 290] width 110 height 44
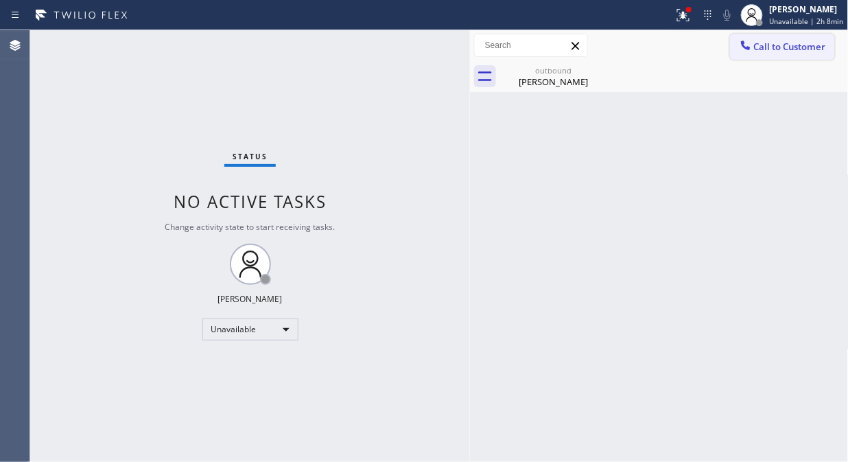
click at [755, 52] on span "Call to Customer" at bounding box center [790, 46] width 72 height 12
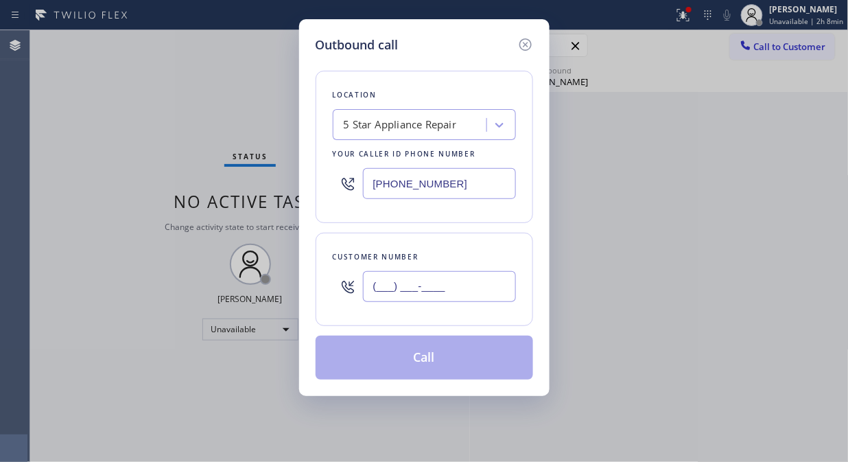
click at [424, 298] on input "(___) ___-____" at bounding box center [439, 286] width 153 height 31
paste input "917) 582-9323"
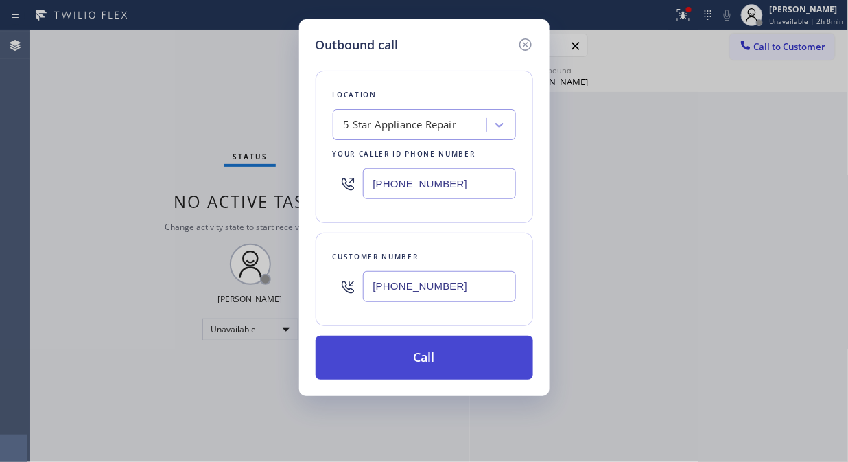
type input "[PHONE_NUMBER]"
click at [437, 360] on button "Call" at bounding box center [425, 358] width 218 height 44
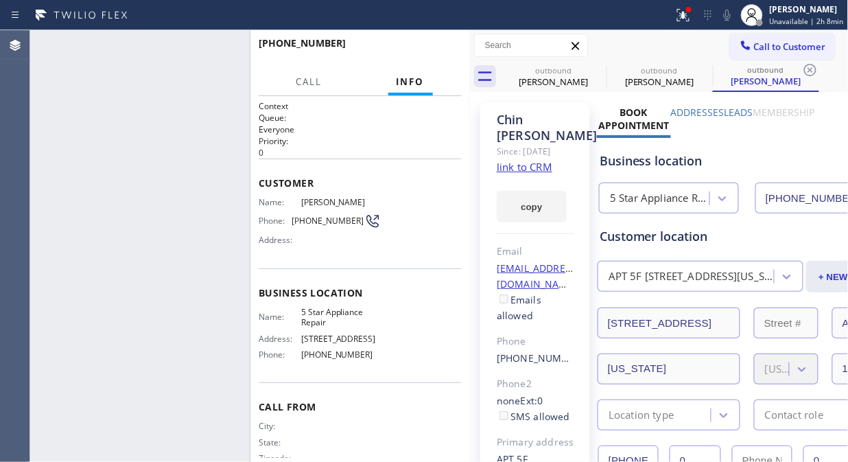
type input "[PHONE_NUMBER]"
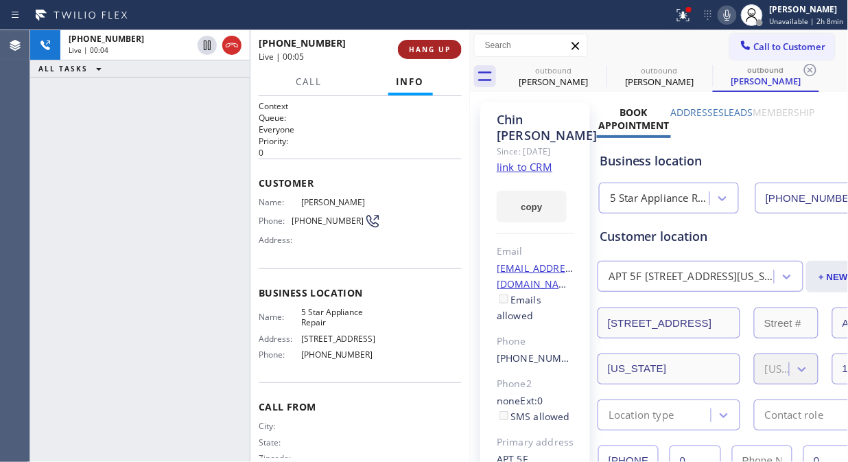
click at [431, 47] on span "HANG UP" at bounding box center [430, 50] width 42 height 10
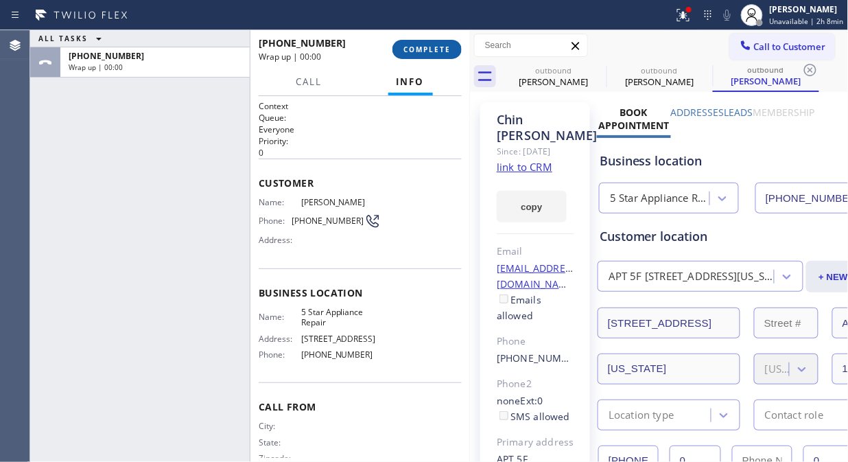
click at [431, 47] on span "COMPLETE" at bounding box center [426, 50] width 47 height 10
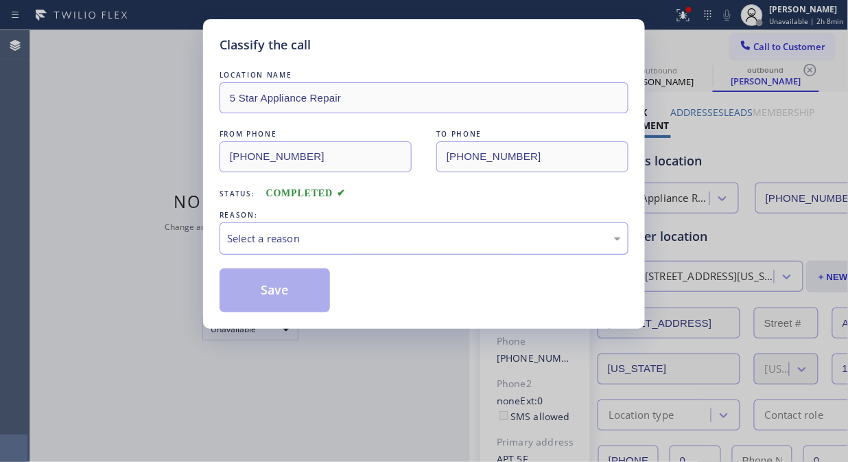
click at [428, 237] on div "Select a reason" at bounding box center [424, 239] width 394 height 16
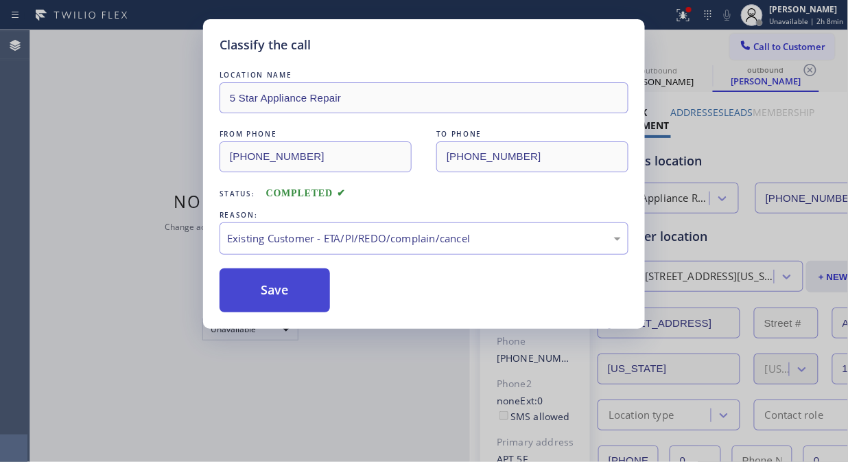
click at [282, 298] on button "Save" at bounding box center [275, 290] width 110 height 44
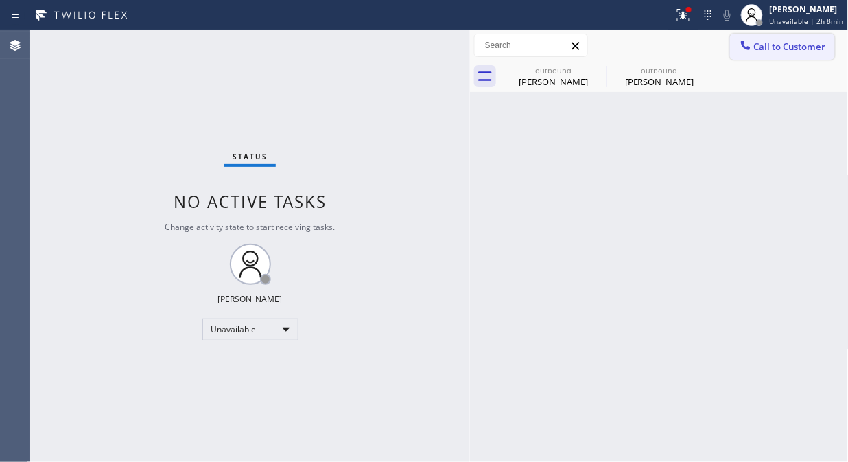
click at [784, 44] on span "Call to Customer" at bounding box center [790, 46] width 72 height 12
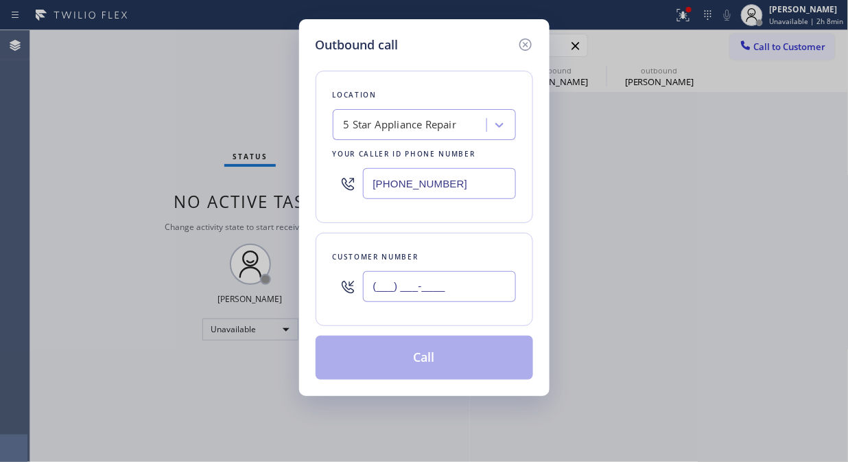
click at [438, 298] on input "(___) ___-____" at bounding box center [439, 286] width 153 height 31
paste input "626) 664-3431"
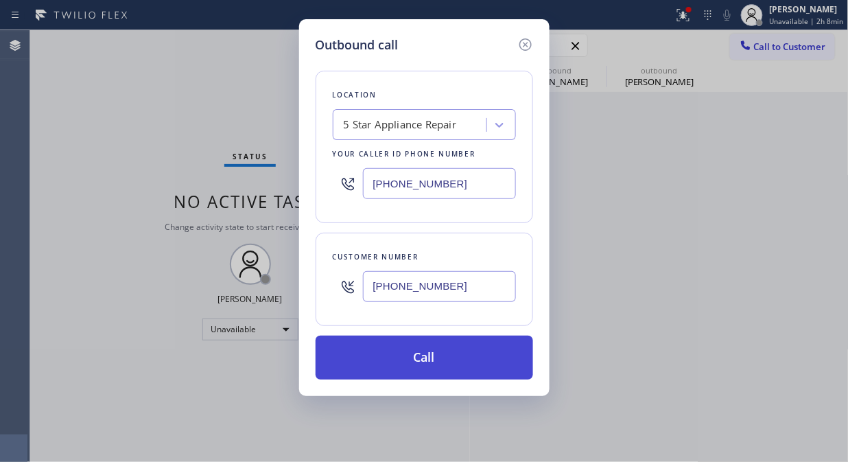
type input "[PHONE_NUMBER]"
click at [458, 371] on button "Call" at bounding box center [425, 358] width 218 height 44
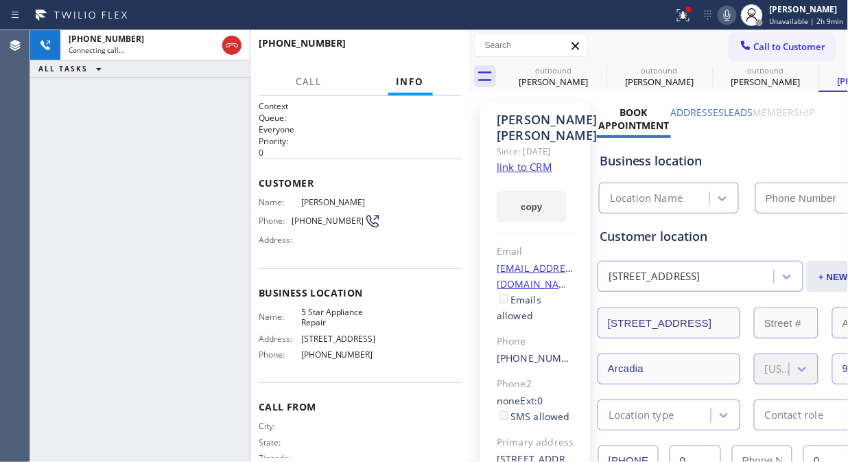
type input "[PHONE_NUMBER]"
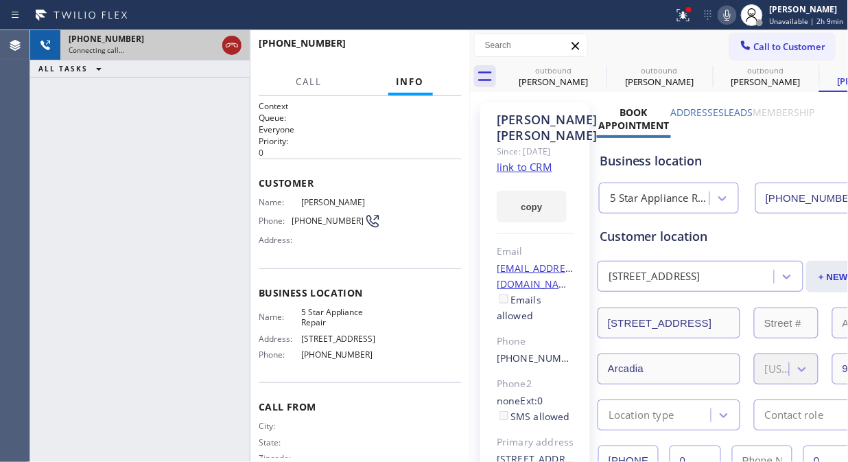
click at [229, 46] on icon at bounding box center [232, 45] width 12 height 4
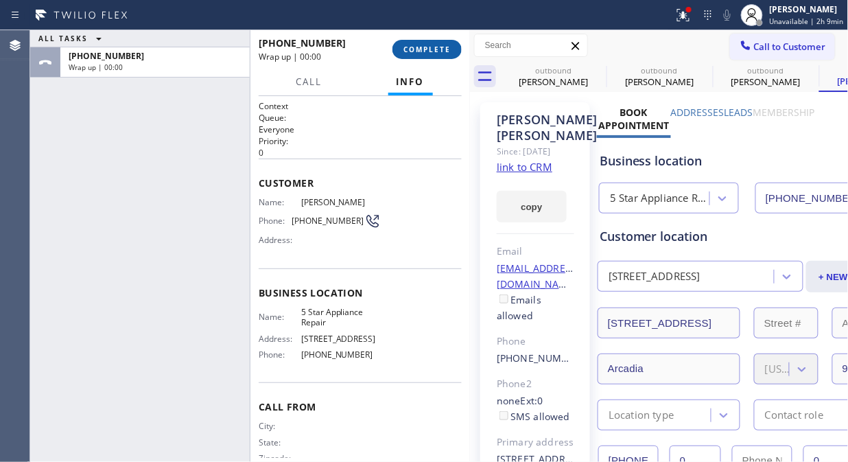
click at [403, 50] on span "COMPLETE" at bounding box center [426, 50] width 47 height 10
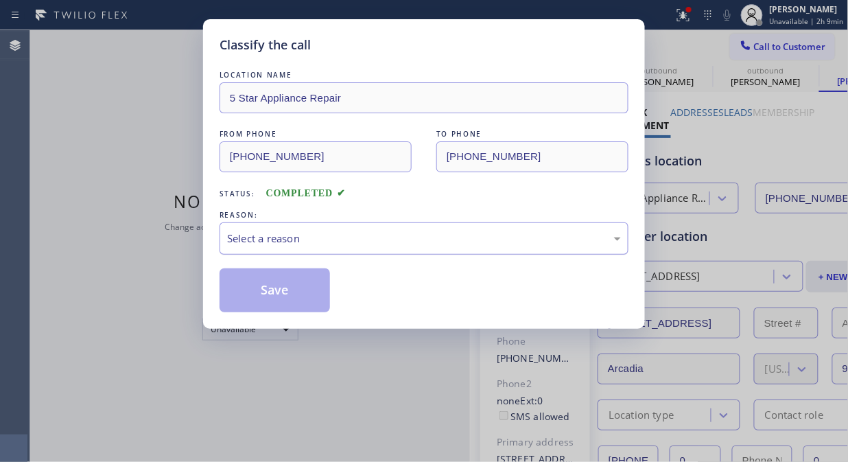
click at [403, 242] on div "Select a reason" at bounding box center [424, 239] width 394 height 16
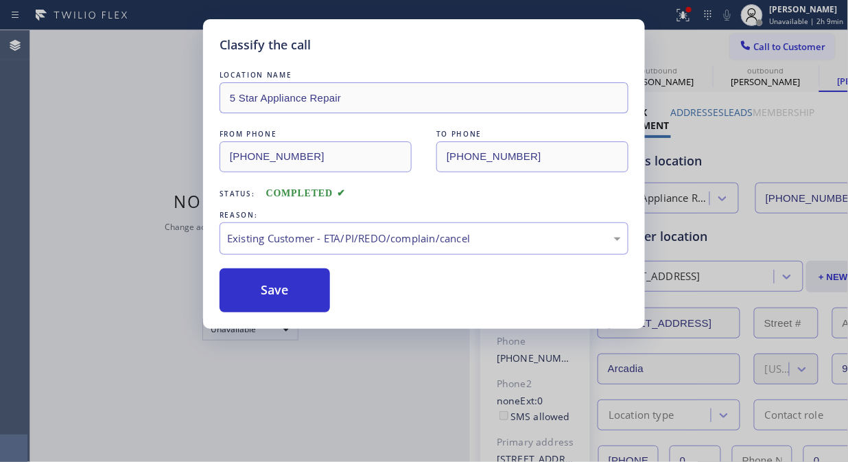
click at [376, 303] on div "Save" at bounding box center [424, 290] width 409 height 44
click at [304, 312] on div "Classify the call LOCATION NAME 5 Star Appliance Repair FROM PHONE [PHONE_NUMBE…" at bounding box center [424, 173] width 442 height 309
click at [303, 292] on button "Save" at bounding box center [275, 290] width 110 height 44
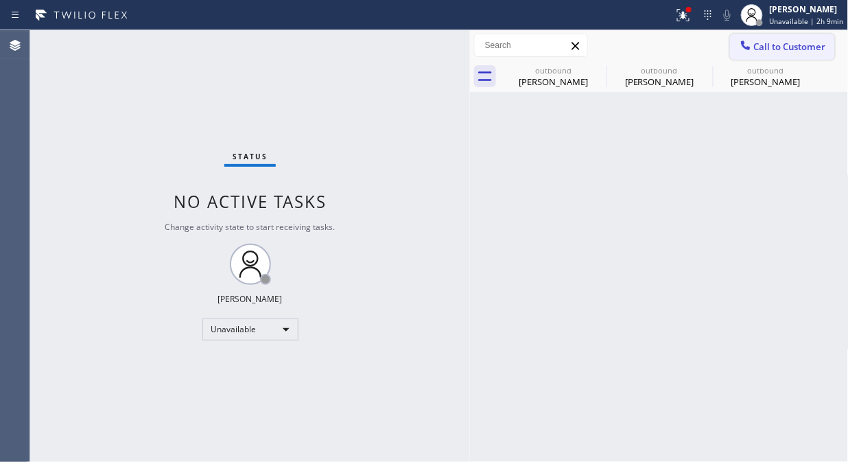
click at [780, 43] on span "Call to Customer" at bounding box center [790, 46] width 72 height 12
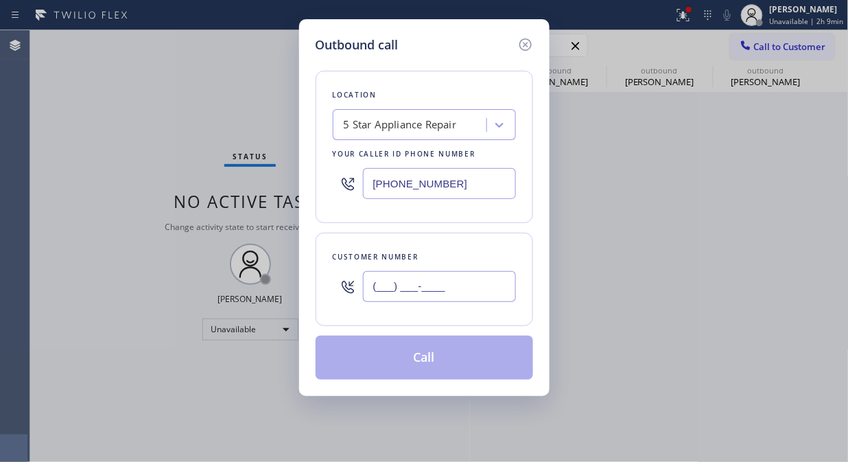
click at [417, 292] on input "(___) ___-____" at bounding box center [439, 286] width 153 height 31
paste input "424) 644-0923"
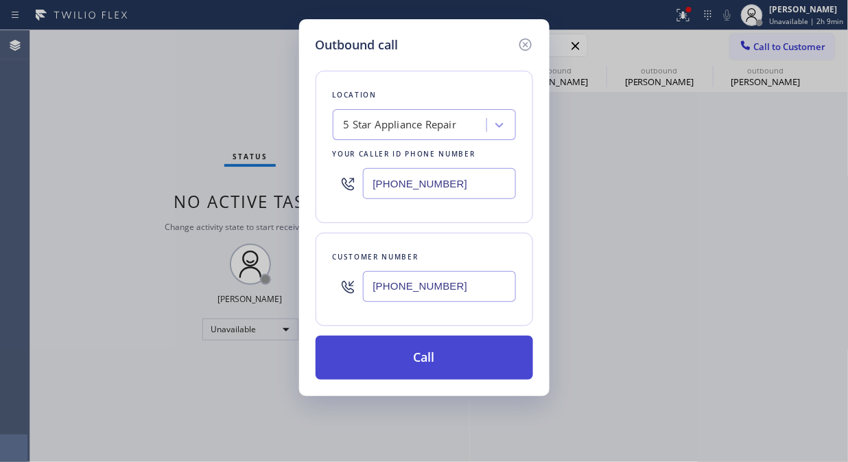
type input "[PHONE_NUMBER]"
click at [427, 362] on button "Call" at bounding box center [425, 358] width 218 height 44
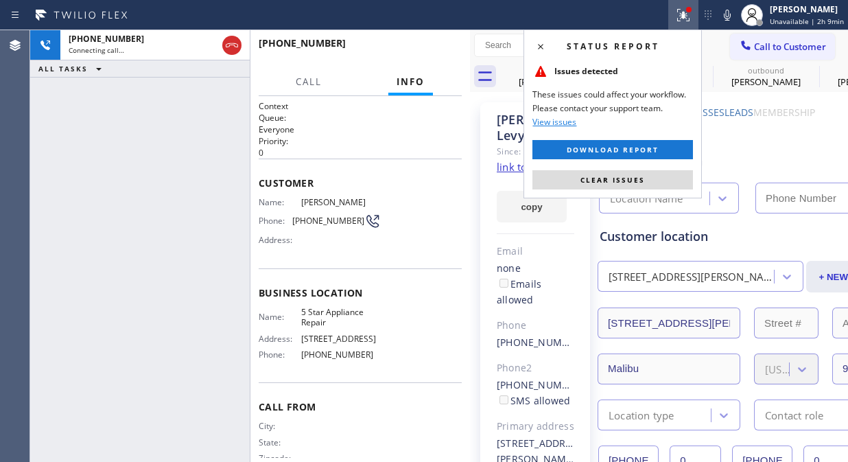
click at [644, 183] on span "Clear issues" at bounding box center [613, 180] width 65 height 10
type input "[PHONE_NUMBER]"
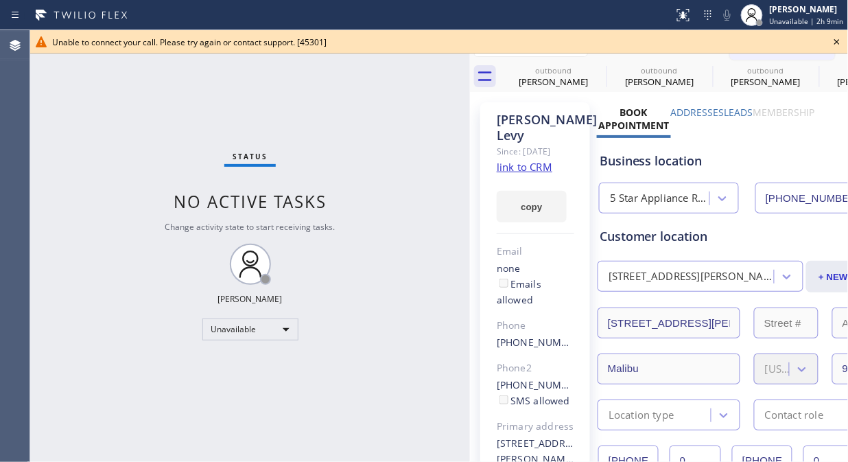
click at [841, 41] on icon at bounding box center [837, 42] width 16 height 16
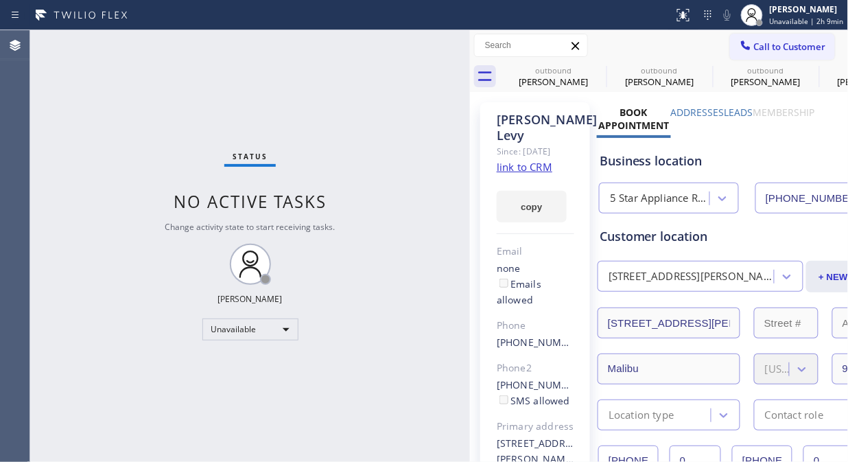
drag, startPoint x: 601, startPoint y: 69, endPoint x: 541, endPoint y: 16, distance: 80.7
click at [0, 0] on icon at bounding box center [0, 0] width 0 height 0
click at [376, 224] on div "Status No active tasks Change activity state to start receiving tasks. [PERSON_…" at bounding box center [250, 246] width 440 height 432
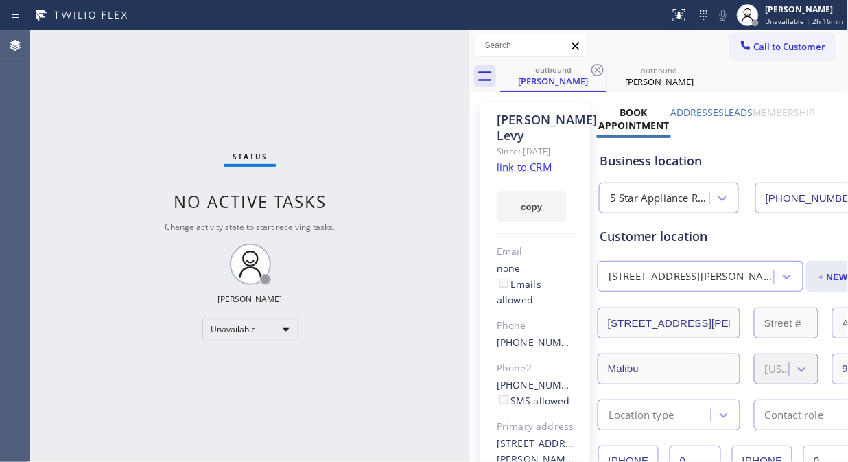
click at [133, 103] on div "Status No active tasks Change activity state to start receiving tasks. [PERSON_…" at bounding box center [250, 246] width 440 height 432
click at [605, 71] on icon at bounding box center [597, 70] width 16 height 16
click at [600, 71] on icon at bounding box center [597, 70] width 16 height 16
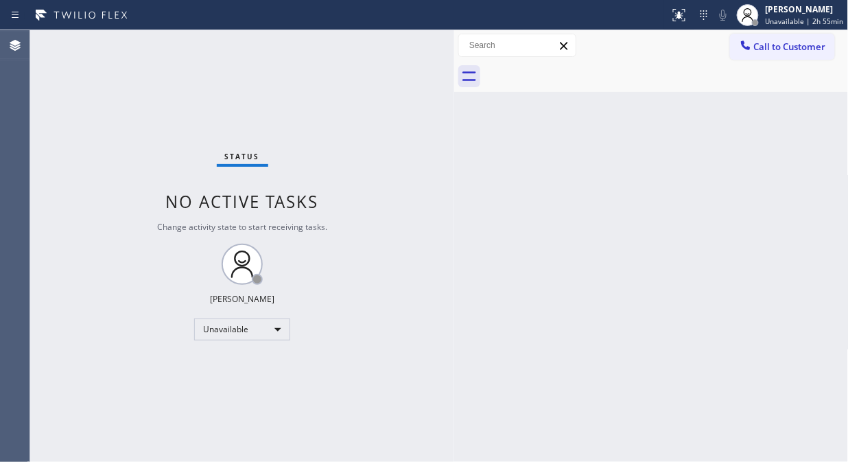
drag, startPoint x: 470, startPoint y: 124, endPoint x: 453, endPoint y: 124, distance: 17.2
click at [454, 124] on div at bounding box center [454, 246] width 0 height 432
click at [775, 45] on span "Call to Customer" at bounding box center [790, 46] width 72 height 12
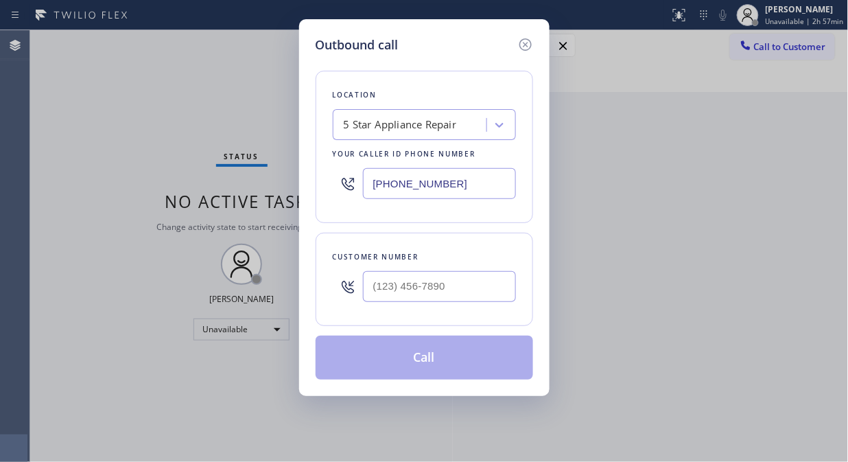
click at [427, 317] on div "Customer number" at bounding box center [425, 279] width 218 height 93
click at [427, 289] on input "(___) ___-____" at bounding box center [439, 286] width 153 height 31
paste input "818) 621-5477"
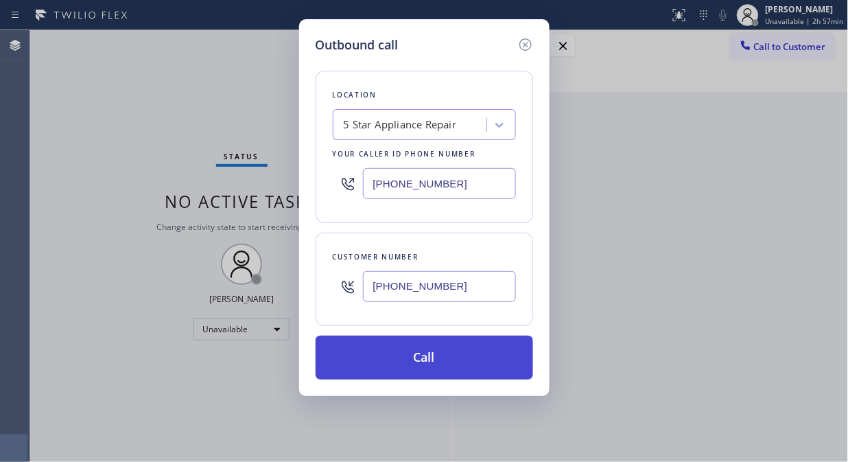
type input "(818) 621-5477"
click at [441, 361] on button "Call" at bounding box center [425, 358] width 218 height 44
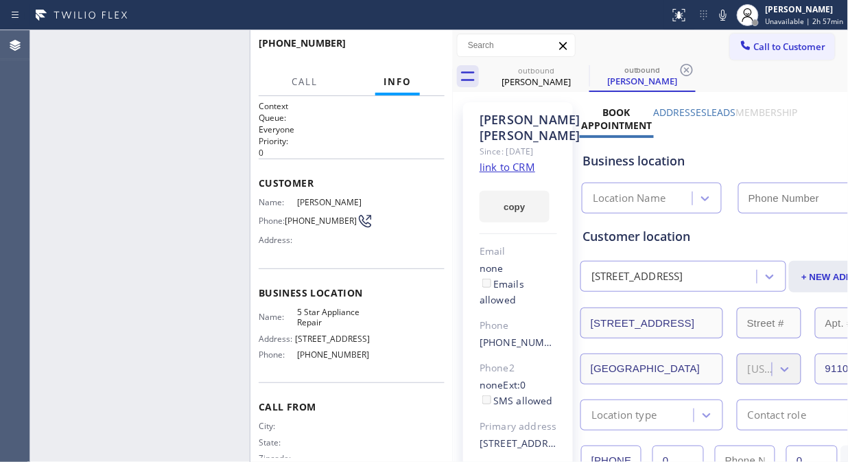
type input "[PHONE_NUMBER]"
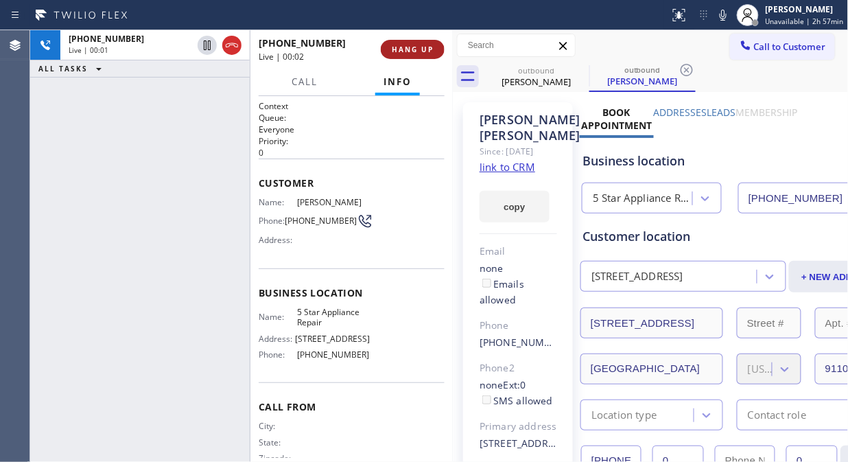
click at [403, 52] on span "HANG UP" at bounding box center [413, 50] width 42 height 10
click at [405, 52] on span "HANG UP" at bounding box center [413, 50] width 42 height 10
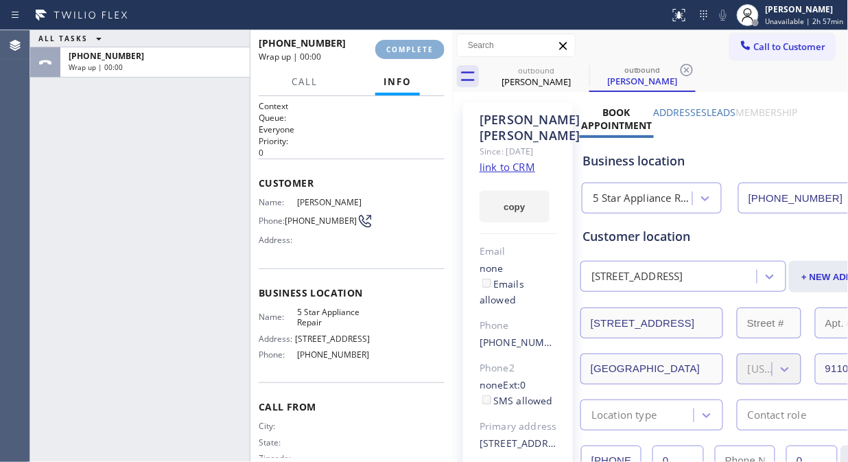
click at [405, 52] on span "COMPLETE" at bounding box center [409, 50] width 47 height 10
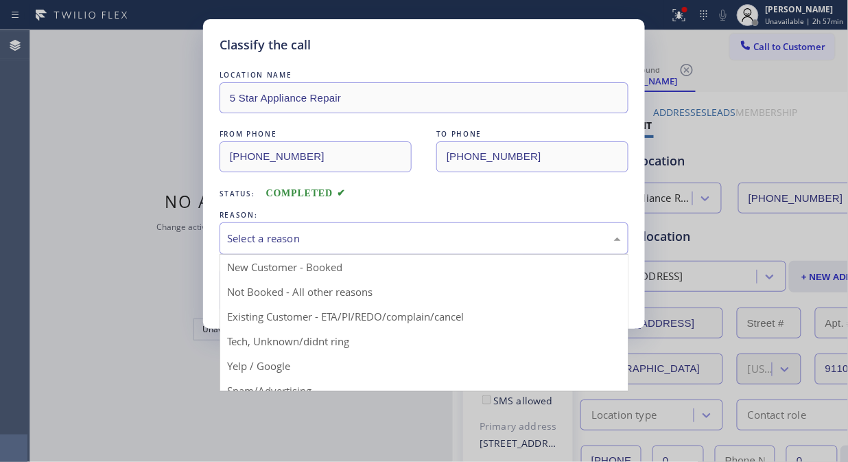
click at [390, 235] on div "Select a reason" at bounding box center [424, 239] width 394 height 16
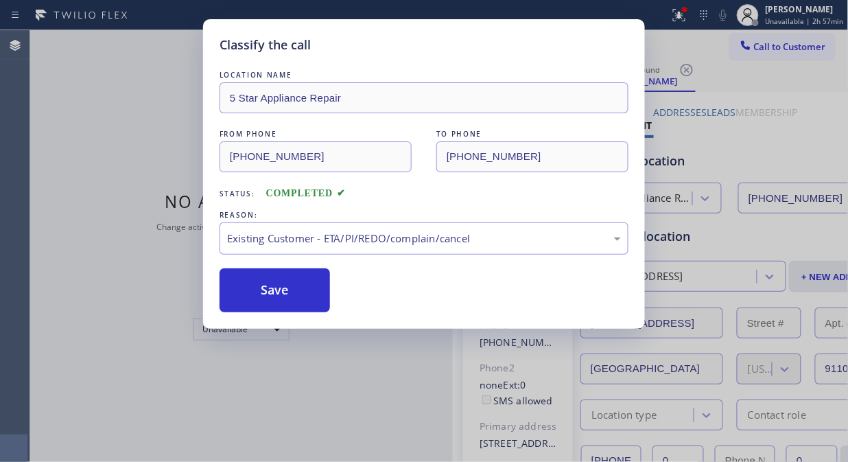
drag, startPoint x: 281, startPoint y: 291, endPoint x: 332, endPoint y: 270, distance: 55.1
click at [286, 291] on button "Save" at bounding box center [275, 290] width 110 height 44
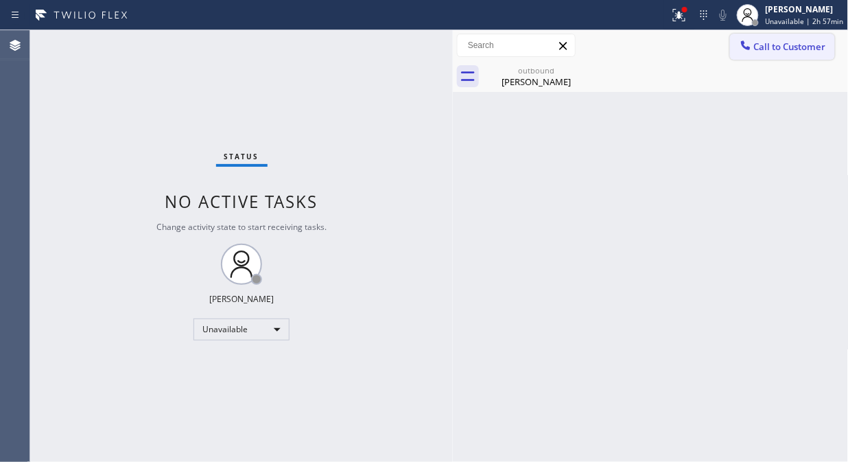
click at [763, 42] on span "Call to Customer" at bounding box center [790, 46] width 72 height 12
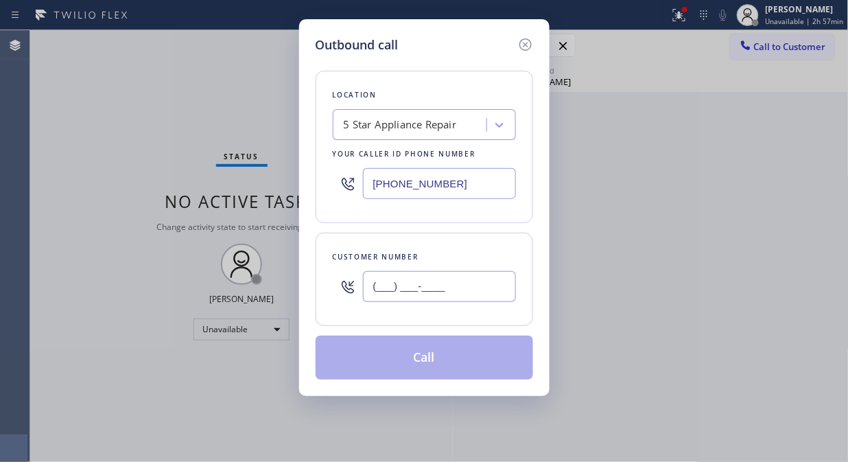
click at [476, 278] on input "(___) ___-____" at bounding box center [439, 286] width 153 height 31
paste input "404) 668-9867"
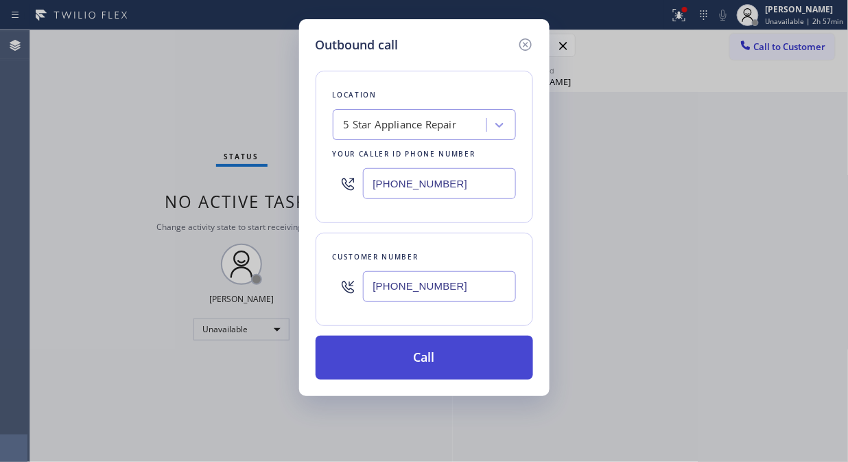
type input "(404) 668-9867"
click at [449, 368] on button "Call" at bounding box center [425, 358] width 218 height 44
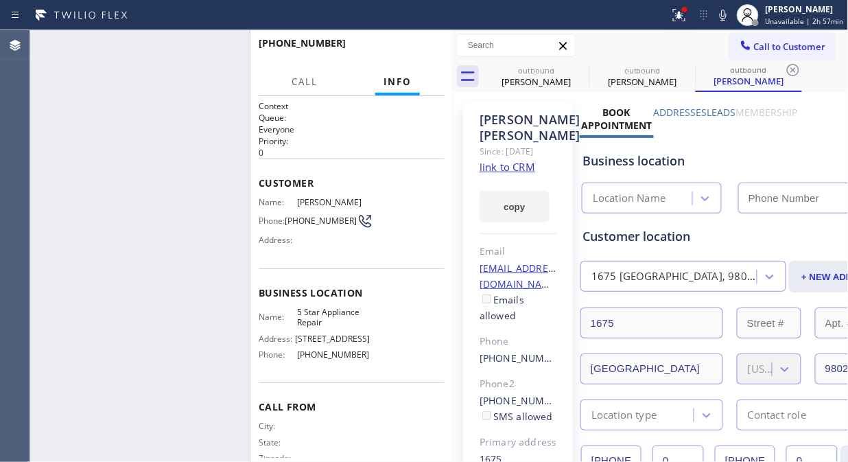
type input "[PHONE_NUMBER]"
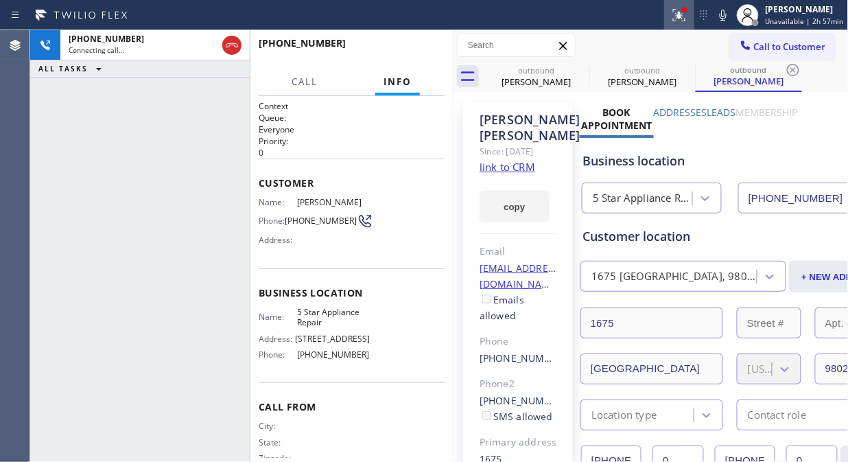
click at [680, 12] on icon at bounding box center [679, 15] width 16 height 16
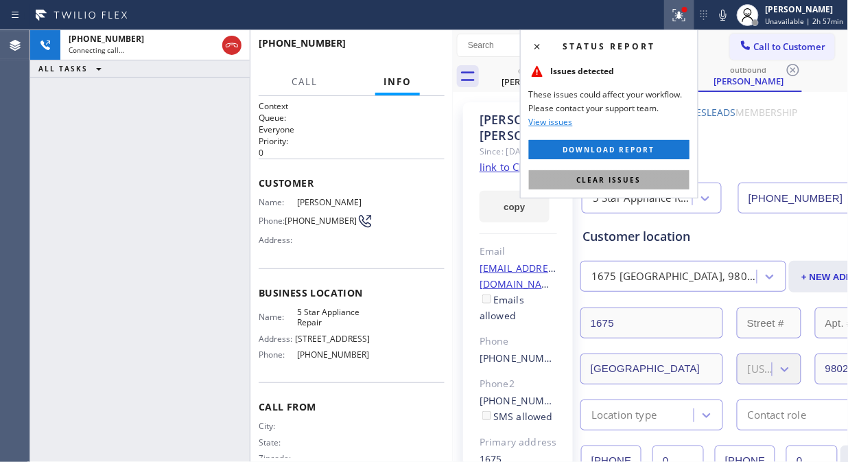
click at [602, 185] on button "Clear issues" at bounding box center [609, 179] width 161 height 19
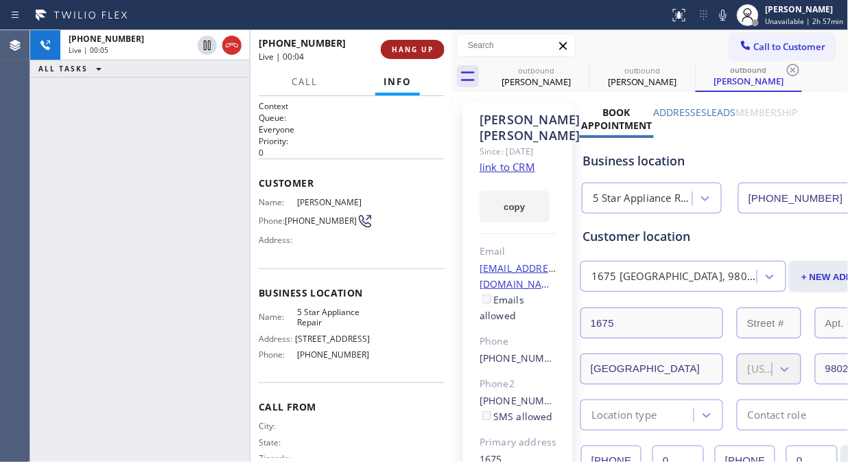
click at [422, 51] on span "HANG UP" at bounding box center [413, 50] width 42 height 10
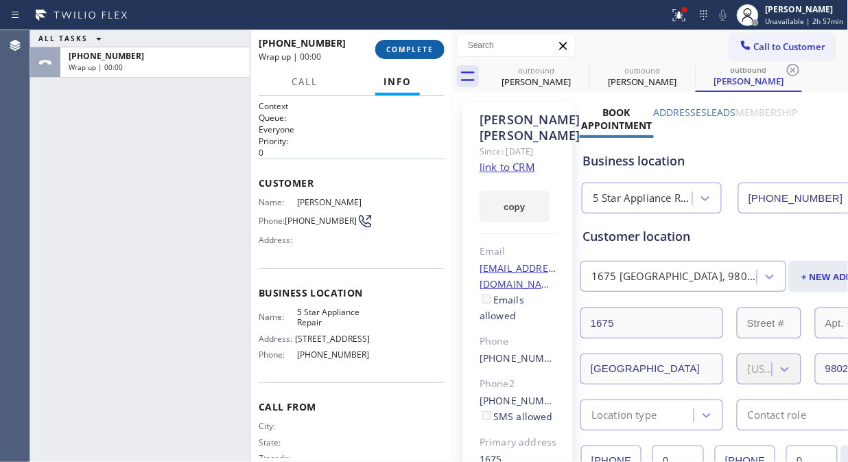
click at [422, 51] on span "COMPLETE" at bounding box center [409, 50] width 47 height 10
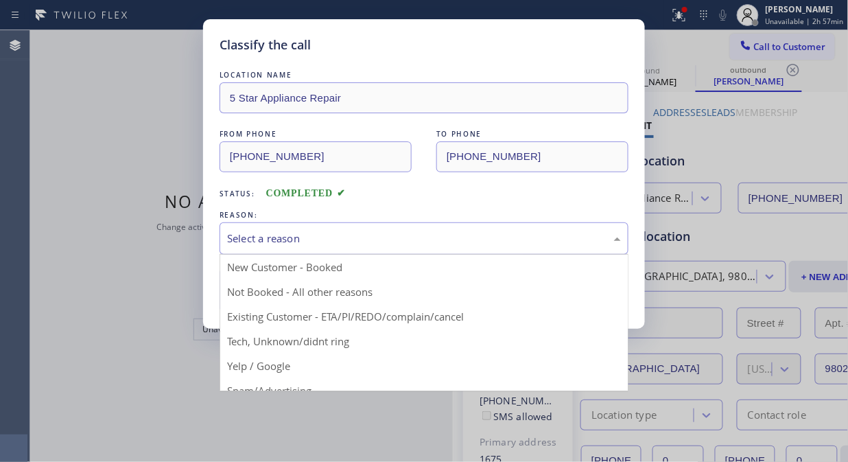
click at [399, 248] on div "Select a reason" at bounding box center [424, 238] width 409 height 32
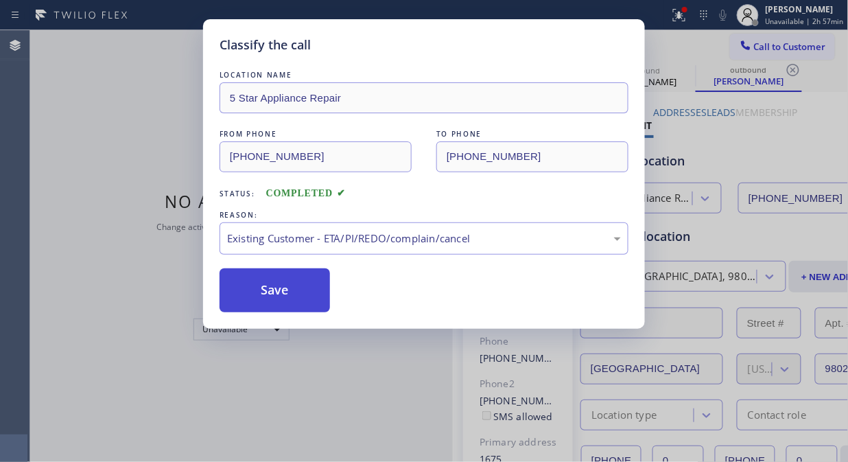
click at [279, 305] on button "Save" at bounding box center [275, 290] width 110 height 44
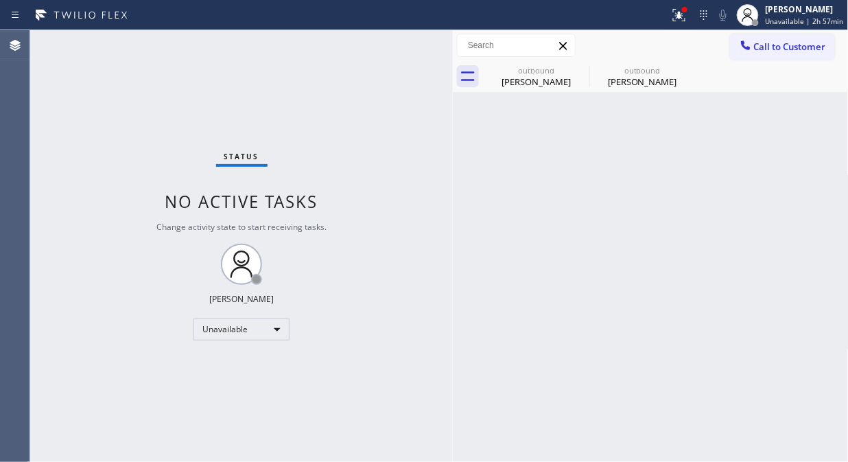
click at [771, 46] on span "Call to Customer" at bounding box center [790, 46] width 72 height 12
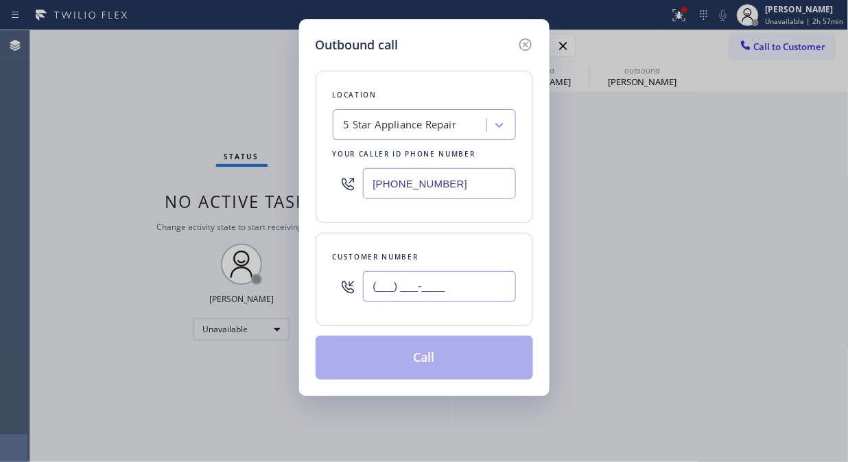
click at [475, 288] on input "(___) ___-____" at bounding box center [439, 286] width 153 height 31
paste input "714) 745-8383"
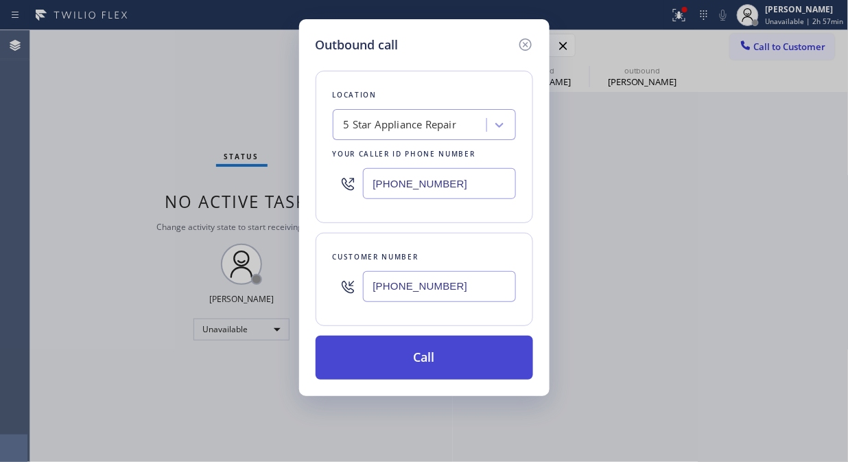
click at [490, 369] on button "Call" at bounding box center [425, 358] width 218 height 44
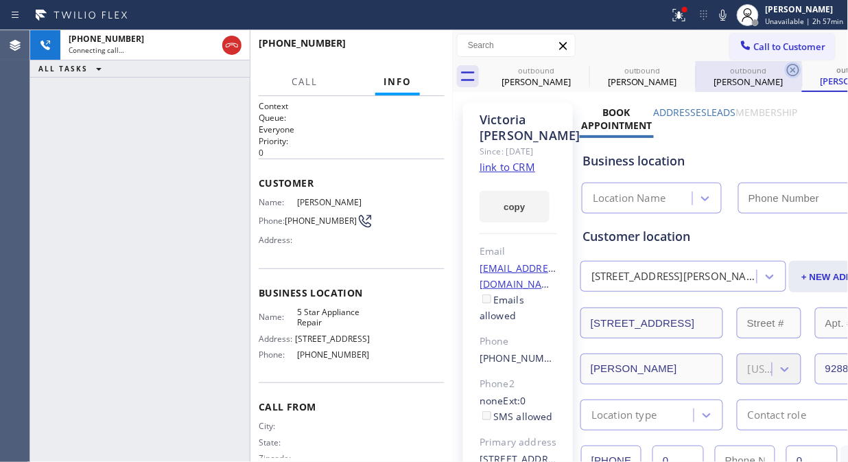
click at [0, 0] on icon at bounding box center [0, 0] width 0 height 0
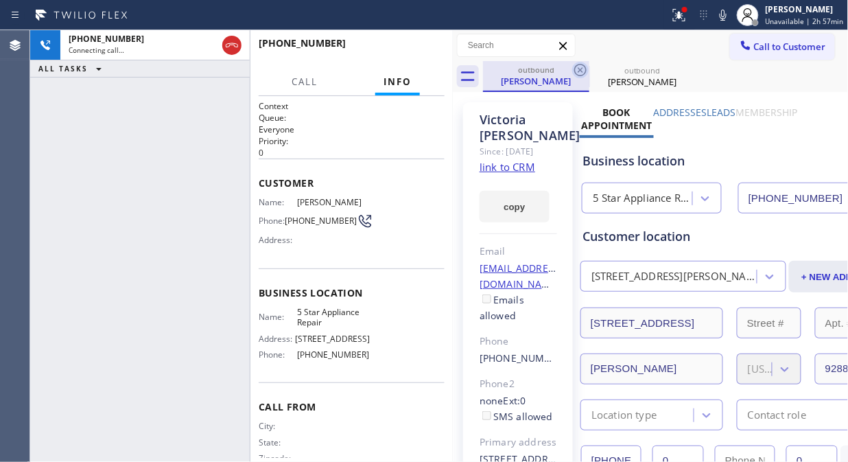
click at [575, 69] on icon at bounding box center [580, 70] width 12 height 12
click at [581, 69] on icon at bounding box center [580, 70] width 16 height 16
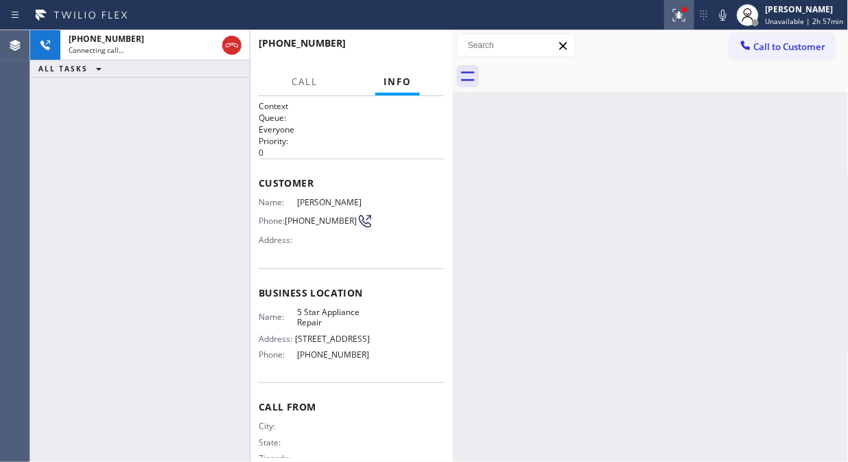
click at [682, 18] on icon at bounding box center [679, 15] width 16 height 16
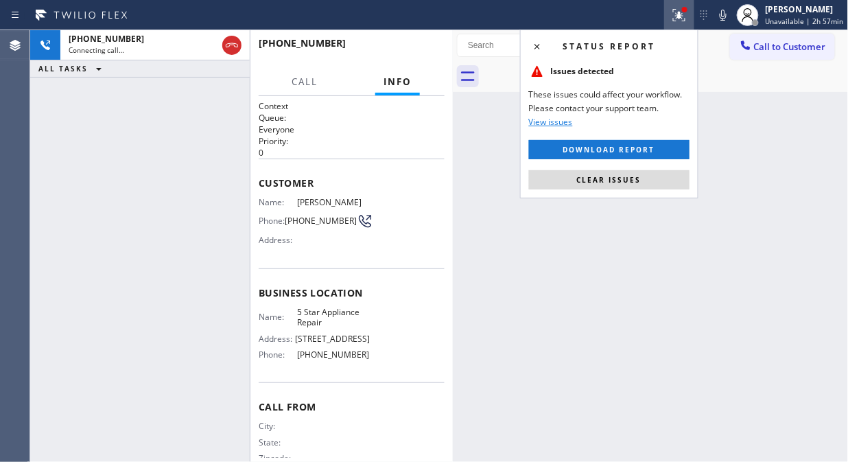
click at [597, 184] on button "Clear issues" at bounding box center [609, 179] width 161 height 19
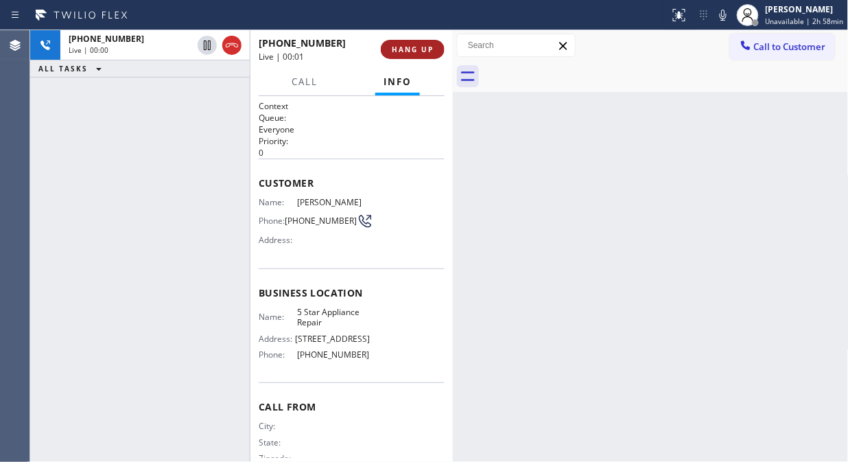
click at [382, 52] on div "+17147458383 Live | 00:01 HANG UP" at bounding box center [352, 50] width 186 height 36
click at [382, 52] on button "HANG UP" at bounding box center [413, 49] width 64 height 19
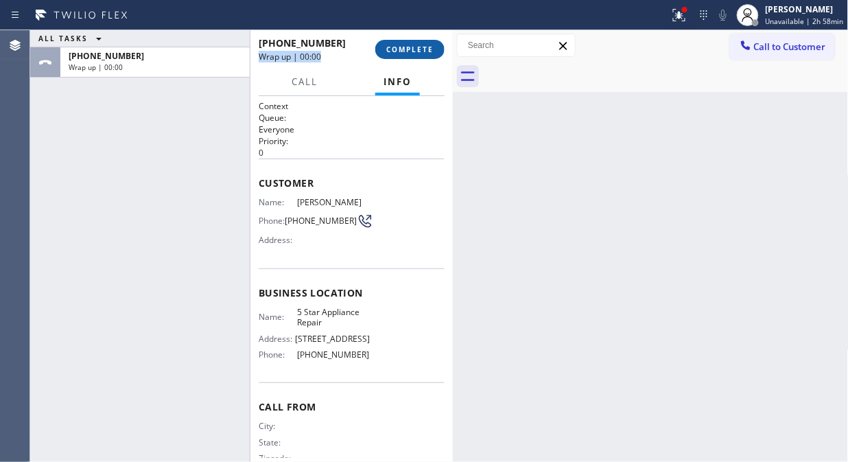
click at [395, 49] on span "COMPLETE" at bounding box center [409, 50] width 47 height 10
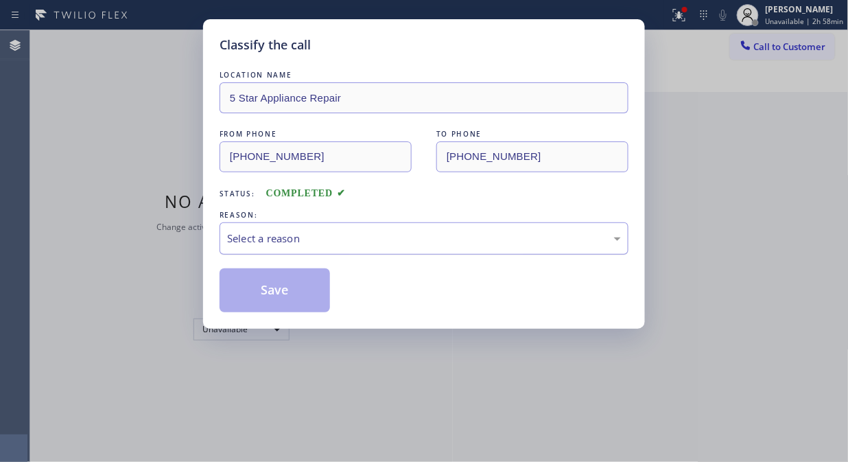
drag, startPoint x: 436, startPoint y: 240, endPoint x: 436, endPoint y: 248, distance: 7.5
click at [436, 241] on div "Select a reason" at bounding box center [424, 239] width 394 height 16
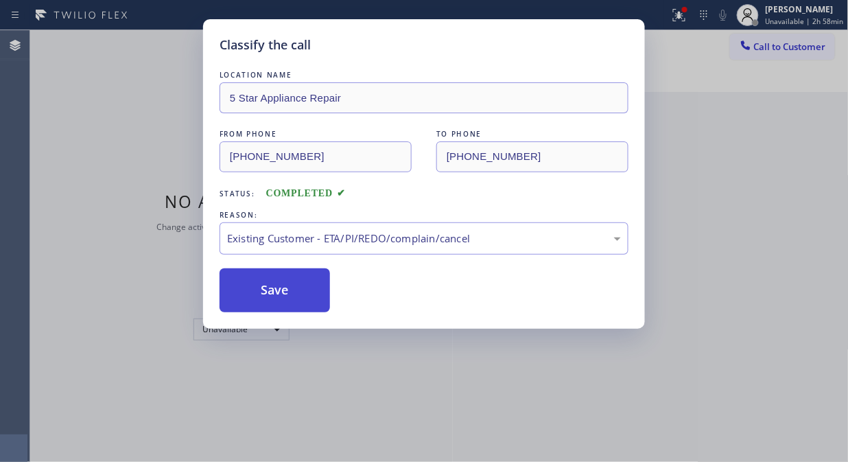
click at [323, 300] on button "Save" at bounding box center [275, 290] width 110 height 44
click at [307, 302] on button "Save" at bounding box center [275, 290] width 110 height 44
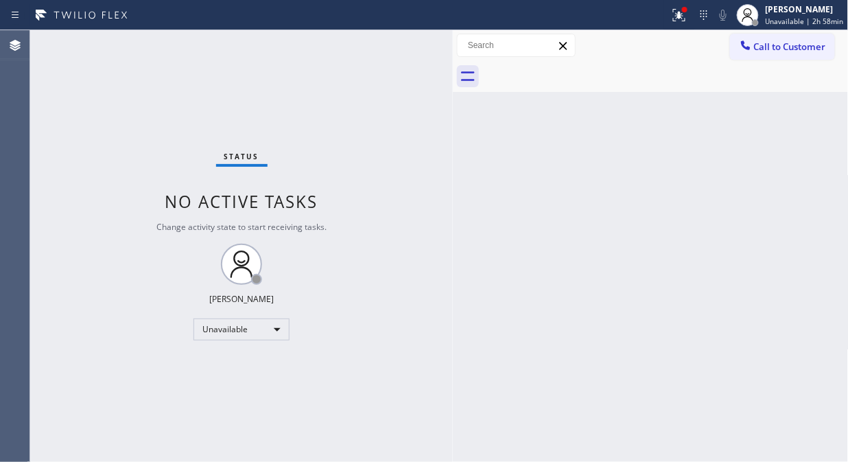
click at [309, 301] on div "Status No active tasks Change activity state to start receiving tasks. [PERSON_…" at bounding box center [241, 246] width 423 height 432
click at [760, 51] on span "Call to Customer" at bounding box center [790, 46] width 72 height 12
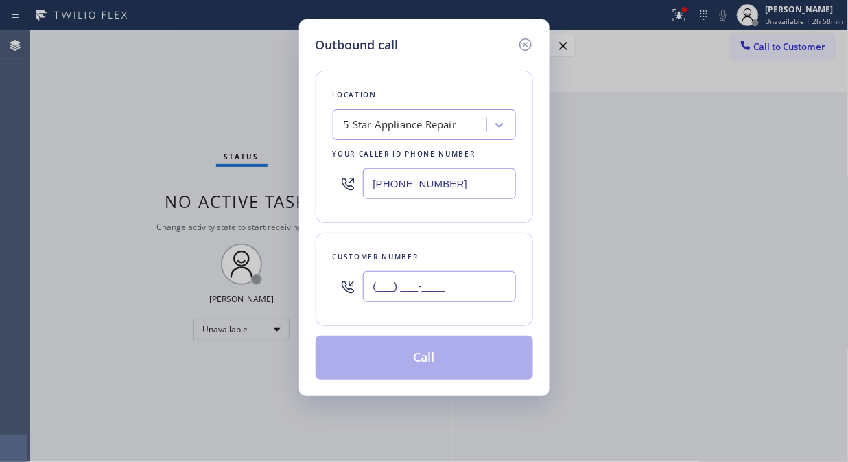
click at [407, 292] on input "(___) ___-____" at bounding box center [439, 286] width 153 height 31
paste input "404) 668-9867"
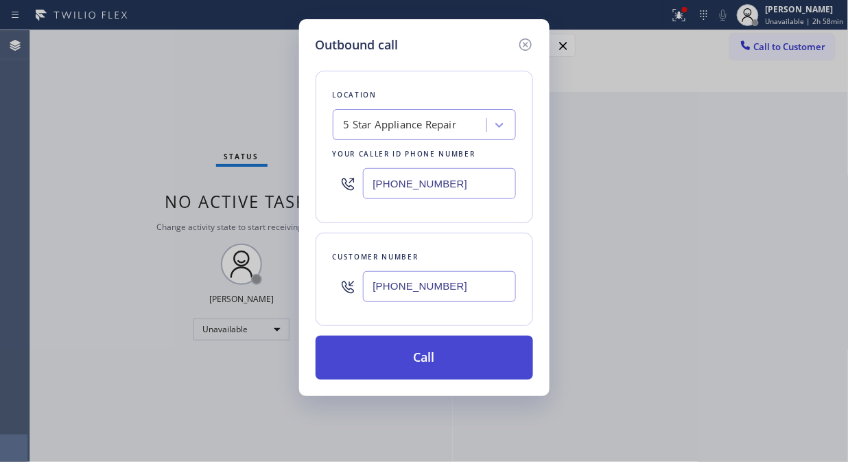
type input "(404) 668-9867"
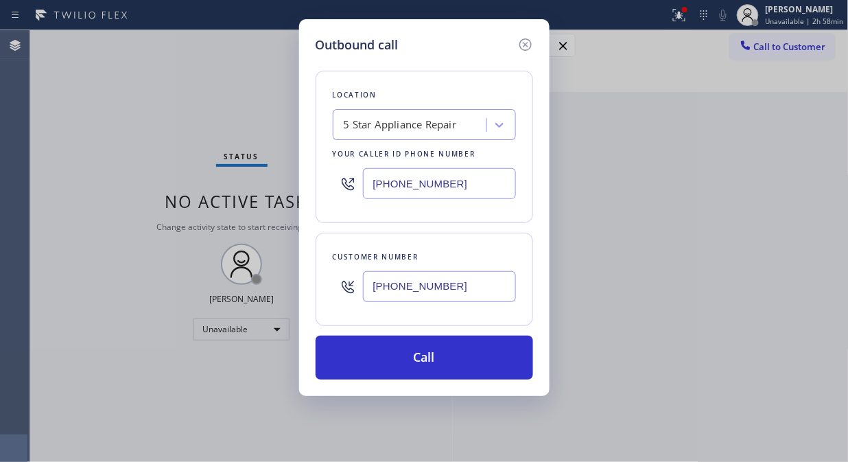
drag, startPoint x: 431, startPoint y: 360, endPoint x: 563, endPoint y: 117, distance: 277.3
click at [434, 360] on button "Call" at bounding box center [425, 358] width 218 height 44
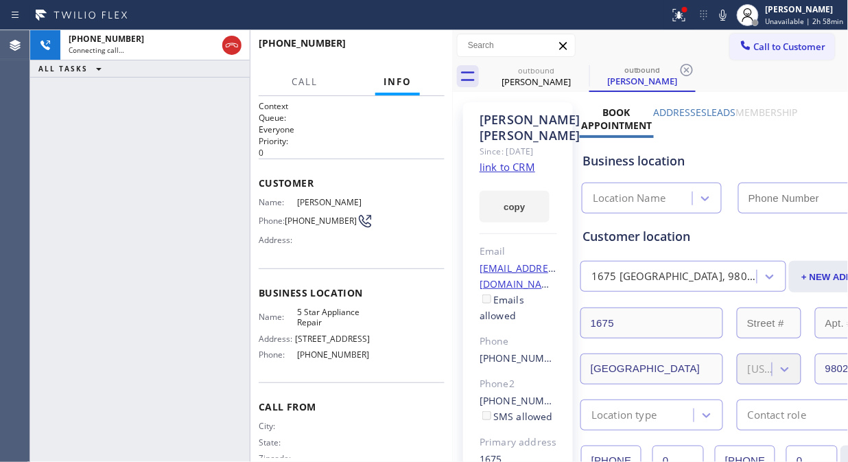
type input "[PHONE_NUMBER]"
click at [683, 12] on icon at bounding box center [679, 13] width 8 height 5
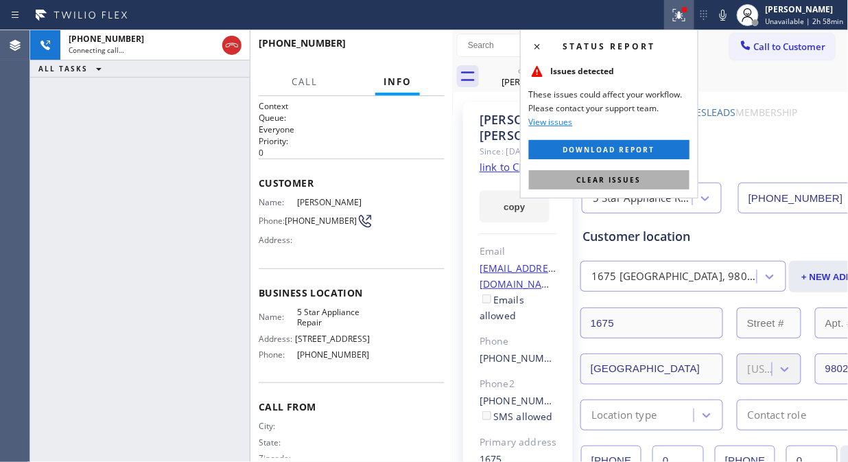
click at [627, 177] on span "Clear issues" at bounding box center [609, 180] width 65 height 10
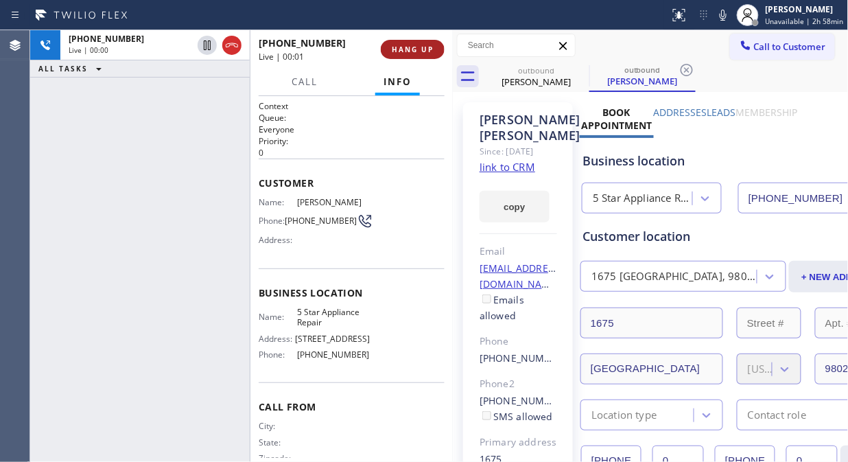
click at [408, 58] on button "HANG UP" at bounding box center [413, 49] width 64 height 19
click at [417, 47] on span "HANG UP" at bounding box center [413, 50] width 42 height 10
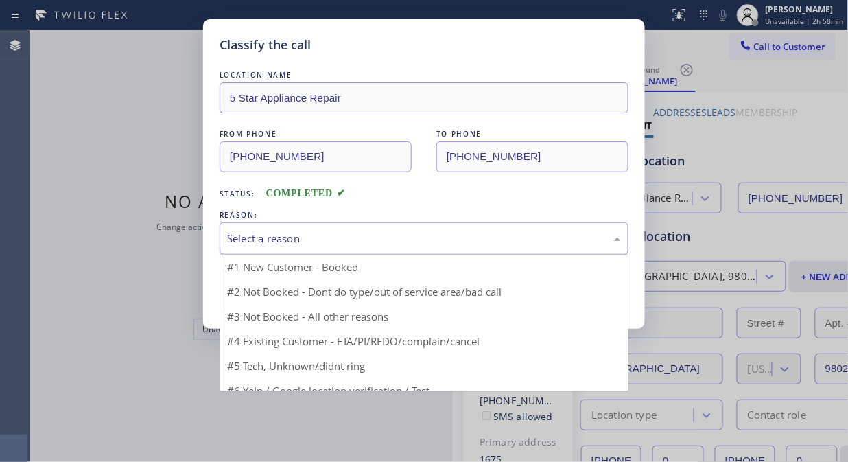
click at [417, 239] on div "Select a reason" at bounding box center [424, 239] width 394 height 16
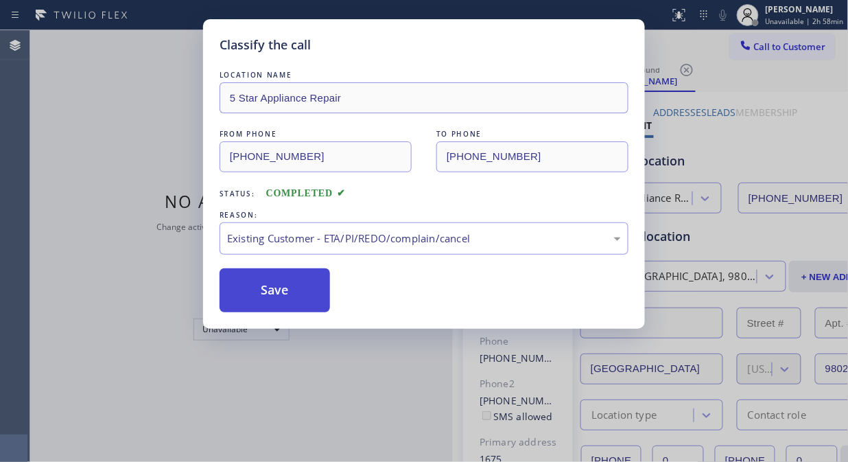
click at [280, 298] on button "Save" at bounding box center [275, 290] width 110 height 44
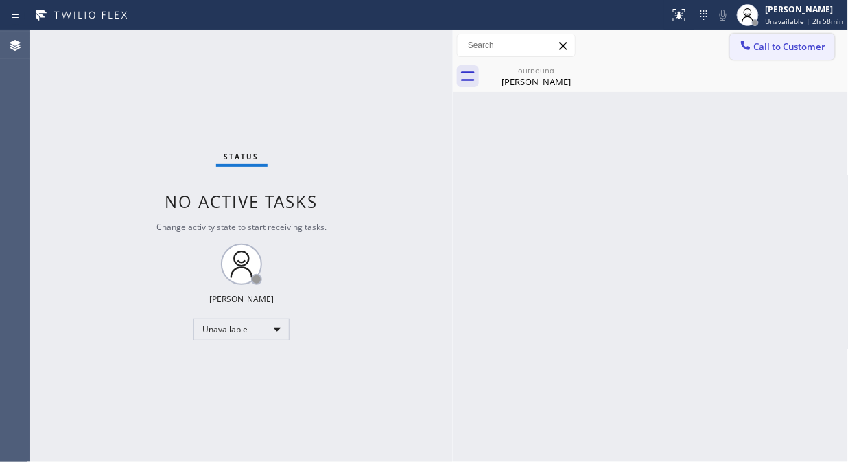
click at [766, 49] on span "Call to Customer" at bounding box center [790, 46] width 72 height 12
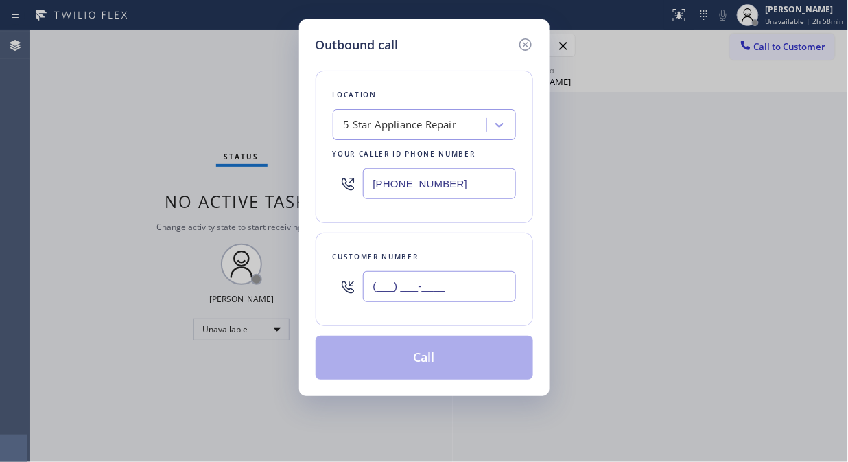
click at [477, 284] on input "(___) ___-____" at bounding box center [439, 286] width 153 height 31
paste input "714) 745-8383"
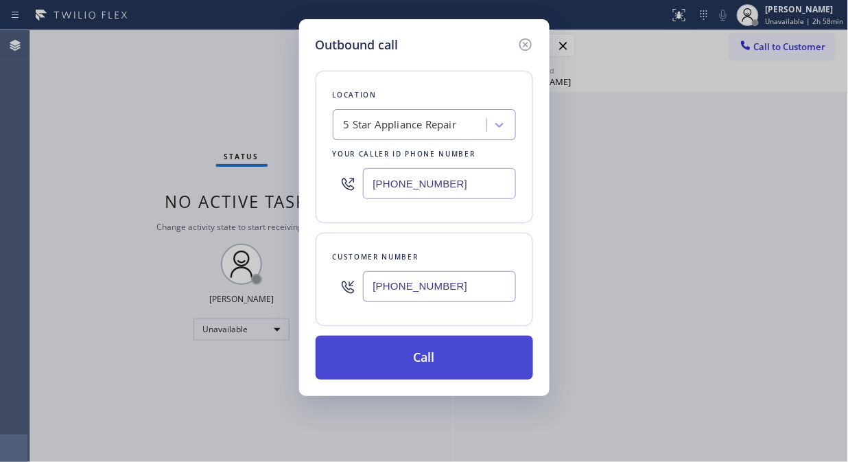
type input "(714) 745-8383"
click at [457, 366] on button "Call" at bounding box center [425, 358] width 218 height 44
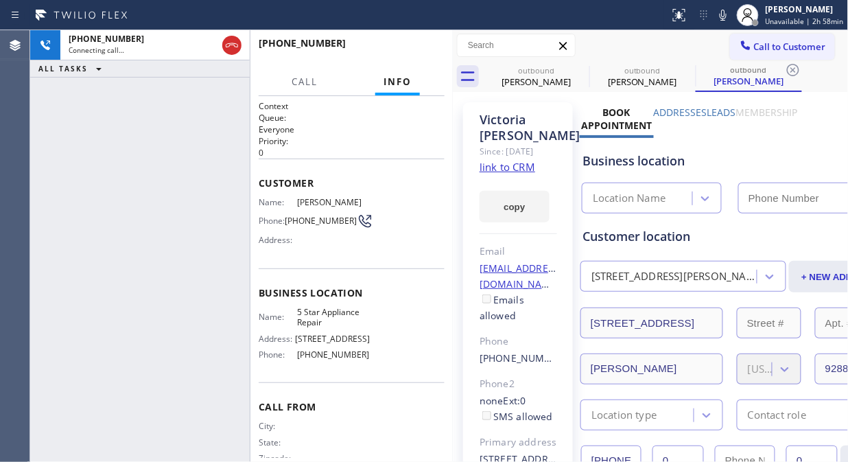
type input "[PHONE_NUMBER]"
click at [408, 50] on span "HANG UP" at bounding box center [413, 50] width 42 height 10
click at [408, 49] on span "HANG UP" at bounding box center [413, 50] width 42 height 10
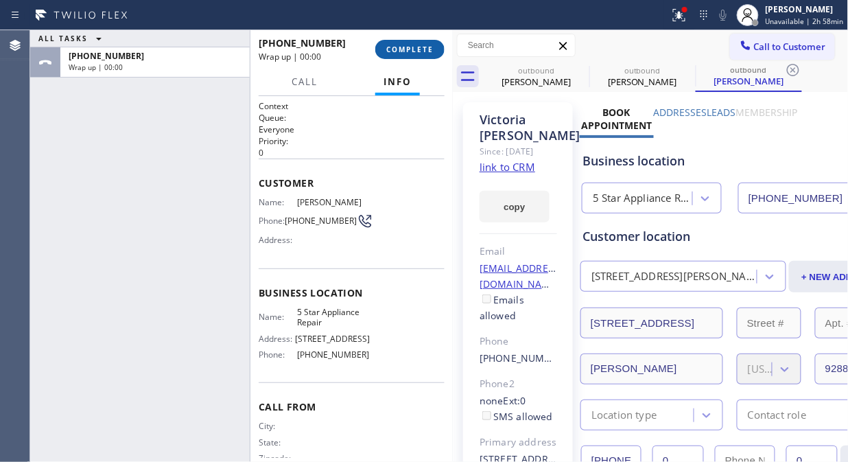
click at [405, 48] on span "COMPLETE" at bounding box center [409, 50] width 47 height 10
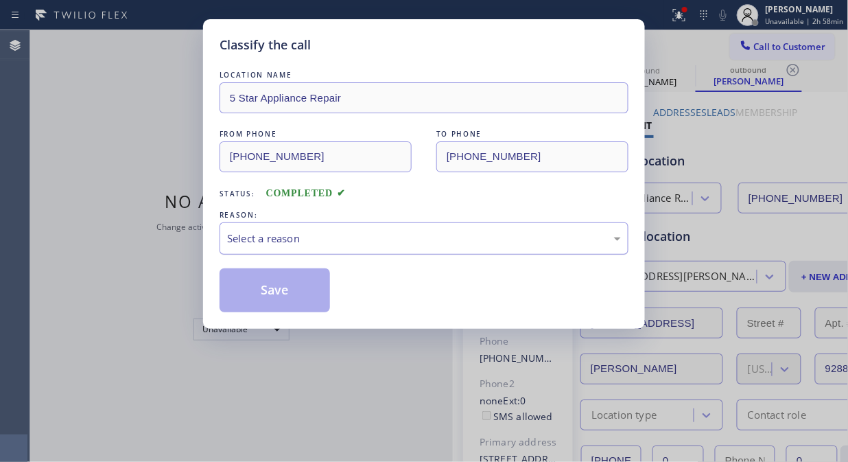
click at [451, 239] on div "Select a reason" at bounding box center [424, 239] width 394 height 16
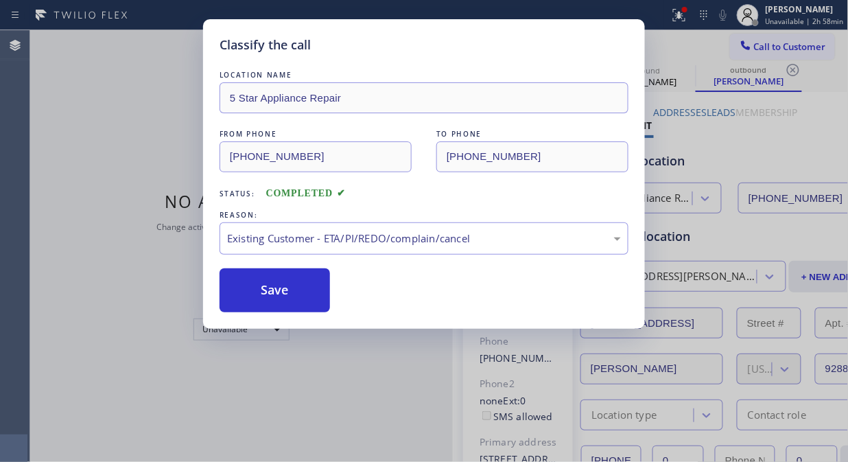
drag, startPoint x: 415, startPoint y: 320, endPoint x: 401, endPoint y: 319, distance: 14.4
click at [305, 299] on button "Save" at bounding box center [275, 290] width 110 height 44
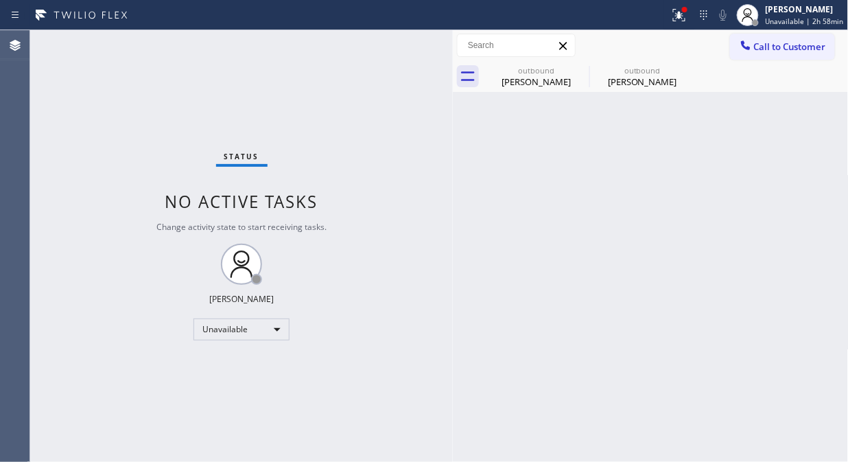
click at [760, 45] on span "Call to Customer" at bounding box center [790, 46] width 72 height 12
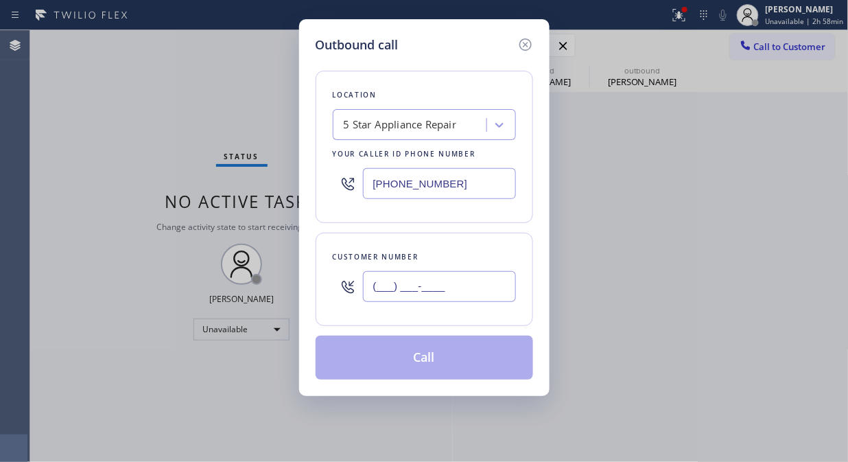
click at [457, 292] on input "(___) ___-____" at bounding box center [439, 286] width 153 height 31
paste input "714) 592-5663"
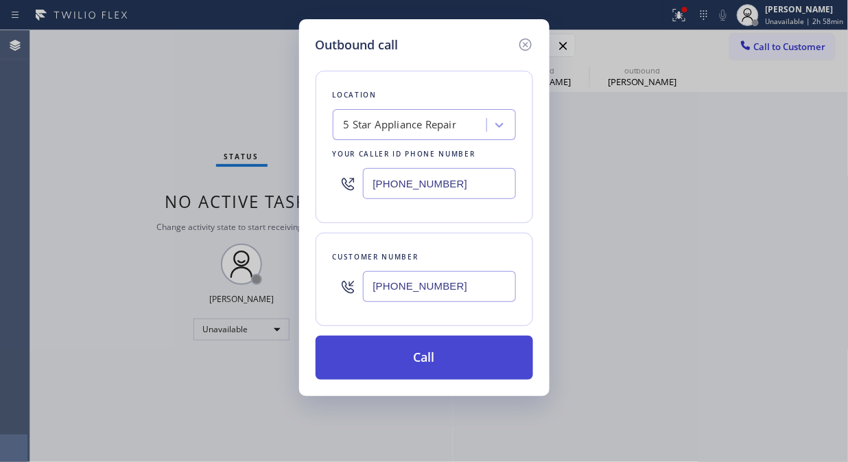
type input "(714) 592-5663"
click at [449, 358] on button "Call" at bounding box center [425, 358] width 218 height 44
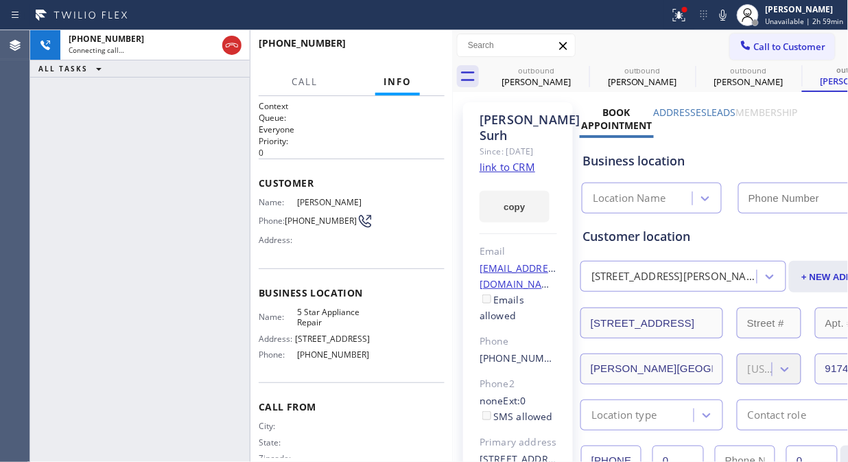
type input "[PHONE_NUMBER]"
click at [415, 51] on span "HANG UP" at bounding box center [413, 50] width 42 height 10
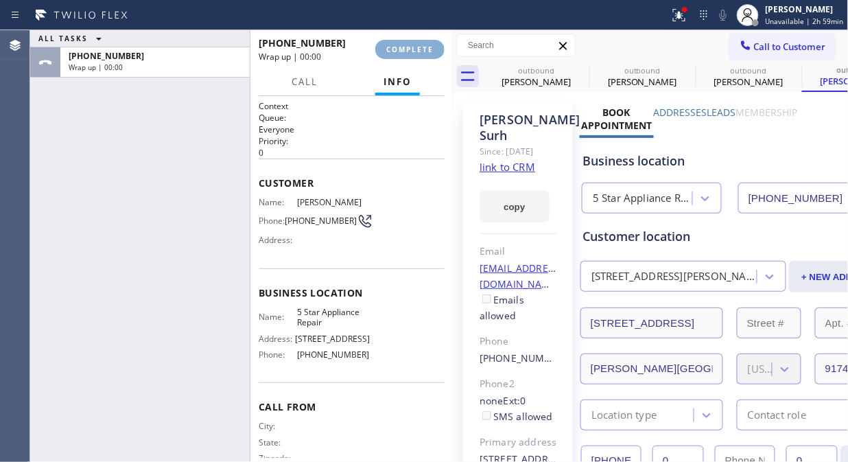
click at [415, 51] on span "COMPLETE" at bounding box center [409, 50] width 47 height 10
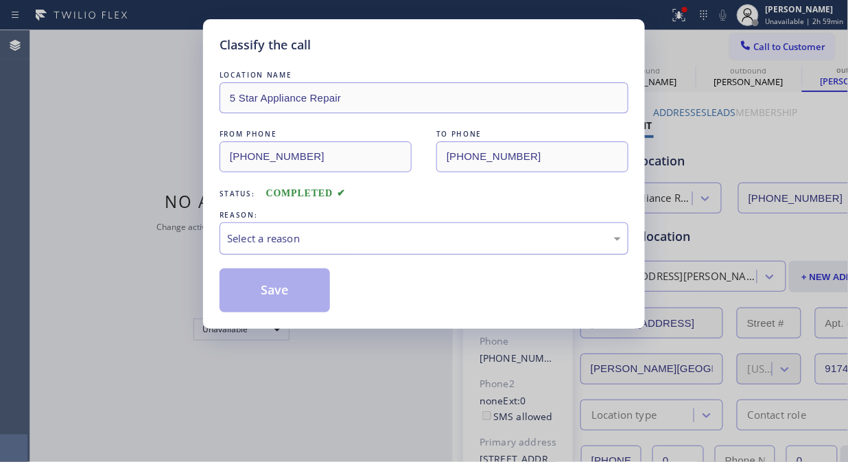
drag, startPoint x: 399, startPoint y: 231, endPoint x: 400, endPoint y: 252, distance: 20.6
click at [399, 231] on div "Select a reason" at bounding box center [424, 239] width 394 height 16
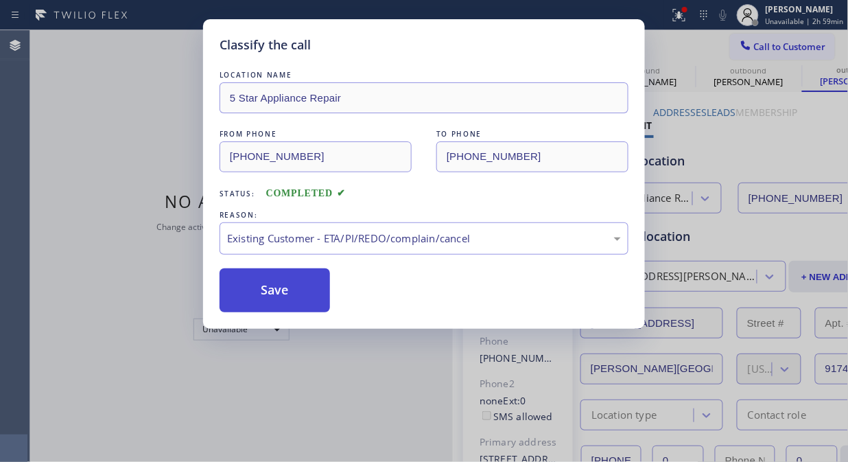
click at [296, 298] on button "Save" at bounding box center [275, 290] width 110 height 44
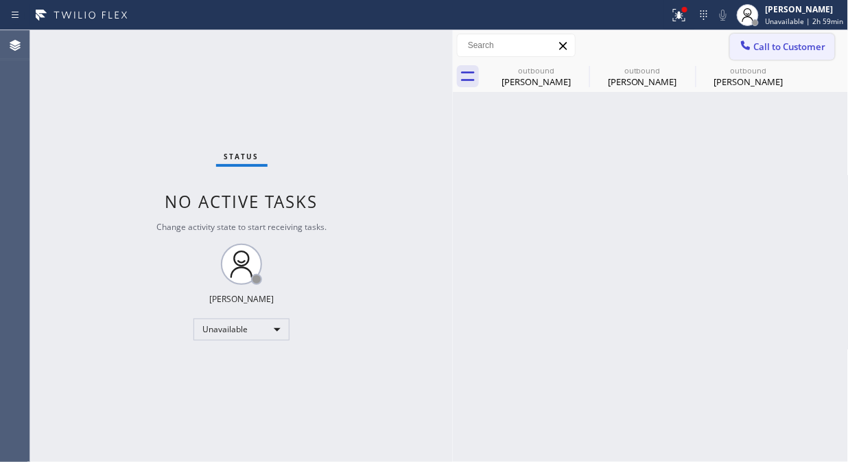
click at [766, 49] on span "Call to Customer" at bounding box center [790, 46] width 72 height 12
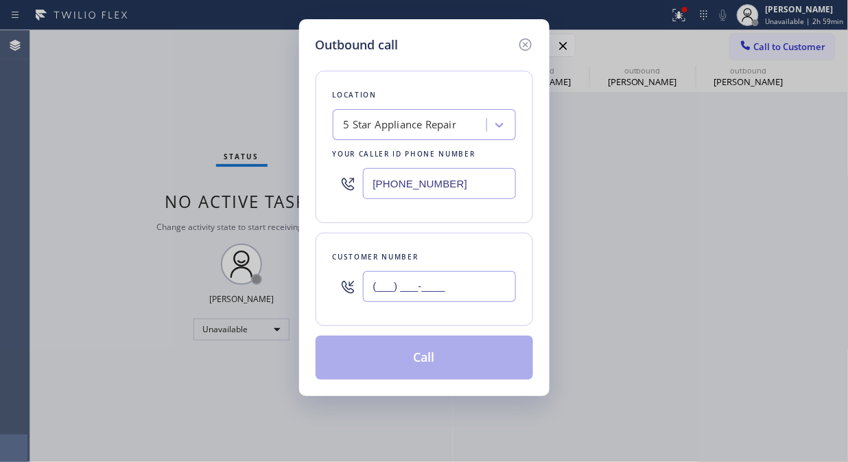
click at [477, 295] on input "(___) ___-____" at bounding box center [439, 286] width 153 height 31
paste input "310) 457-8910"
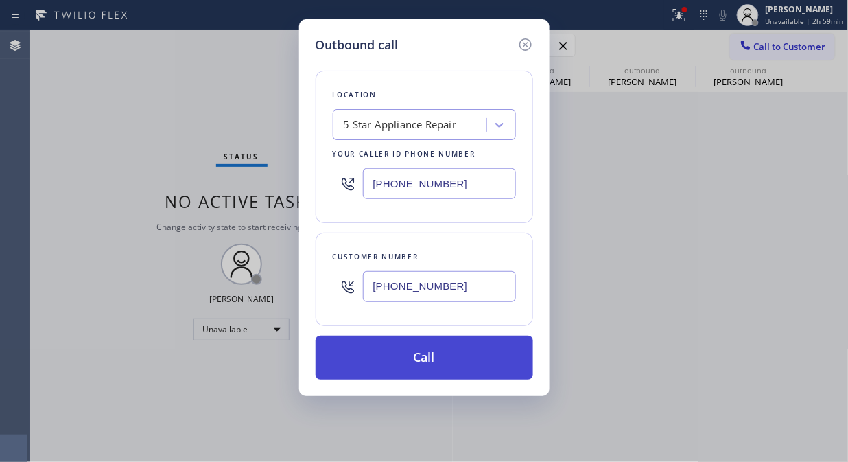
type input "(310) 457-8910"
drag, startPoint x: 458, startPoint y: 364, endPoint x: 688, endPoint y: 45, distance: 392.9
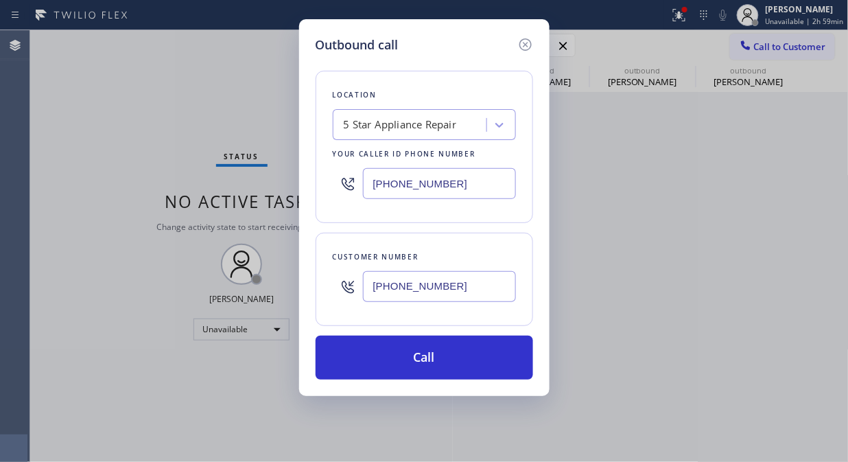
click at [458, 365] on button "Call" at bounding box center [425, 358] width 218 height 44
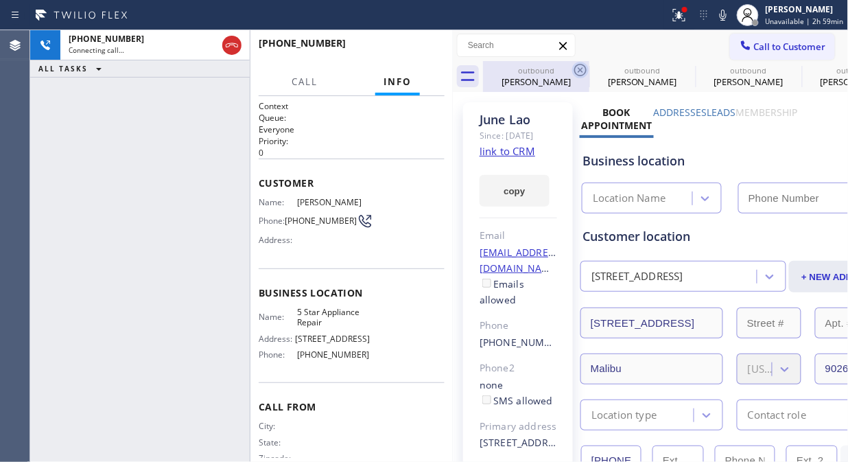
click at [578, 70] on icon at bounding box center [580, 70] width 16 height 16
click at [679, 70] on icon at bounding box center [687, 70] width 16 height 16
click at [0, 0] on icon at bounding box center [0, 0] width 0 height 0
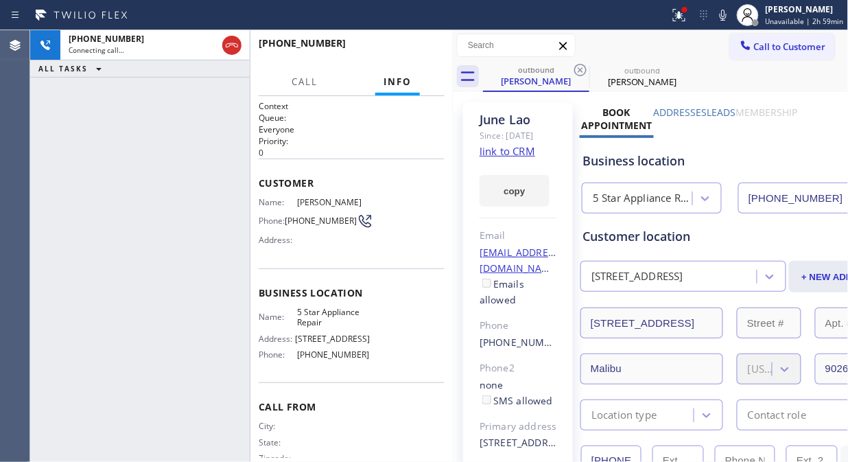
click at [578, 70] on icon at bounding box center [580, 70] width 16 height 16
type input "[PHONE_NUMBER]"
click at [686, 18] on icon at bounding box center [679, 15] width 12 height 12
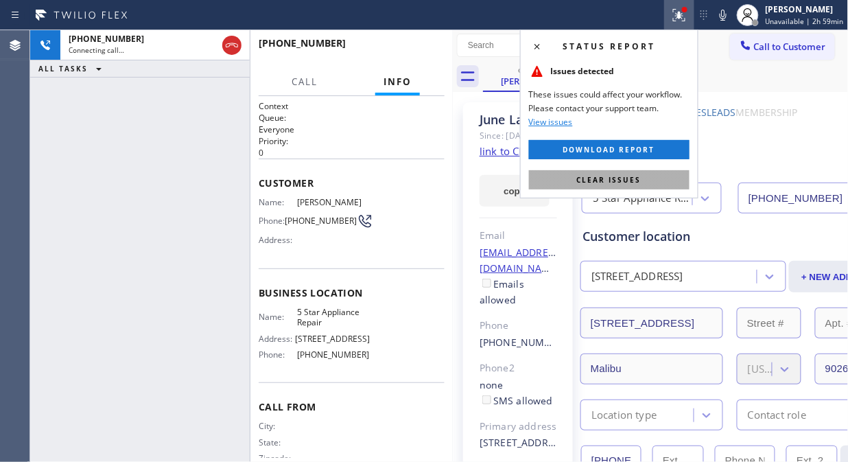
click at [616, 180] on span "Clear issues" at bounding box center [609, 180] width 65 height 10
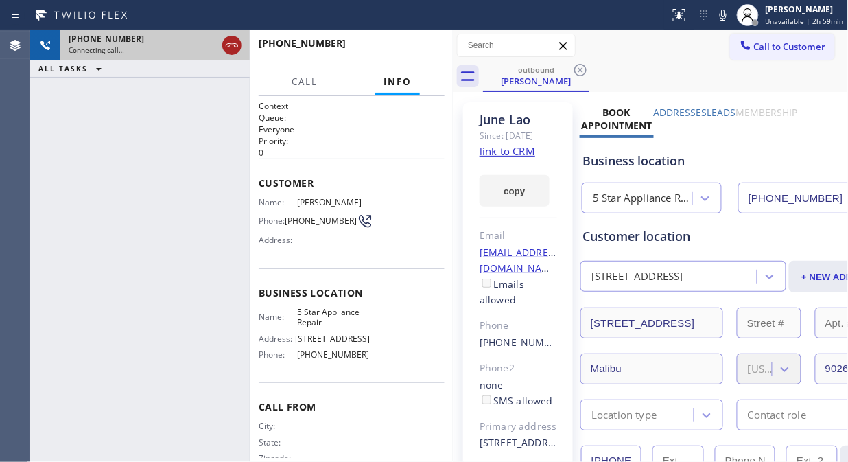
click at [231, 44] on icon at bounding box center [232, 45] width 16 height 16
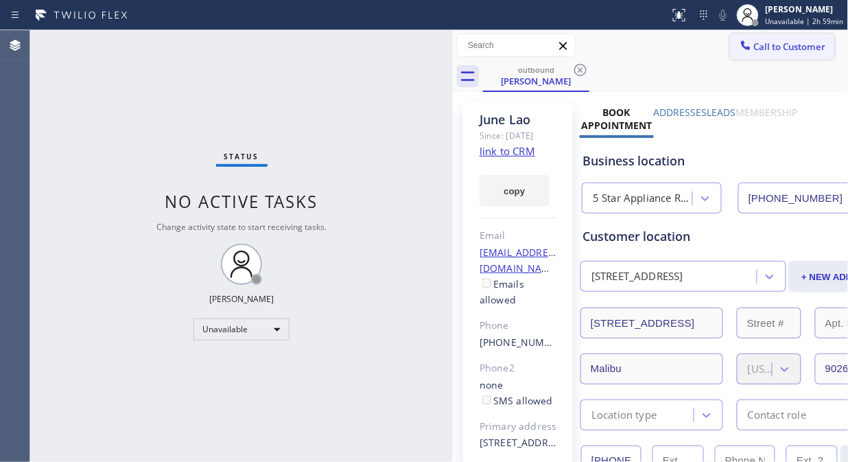
click at [777, 44] on span "Call to Customer" at bounding box center [790, 46] width 72 height 12
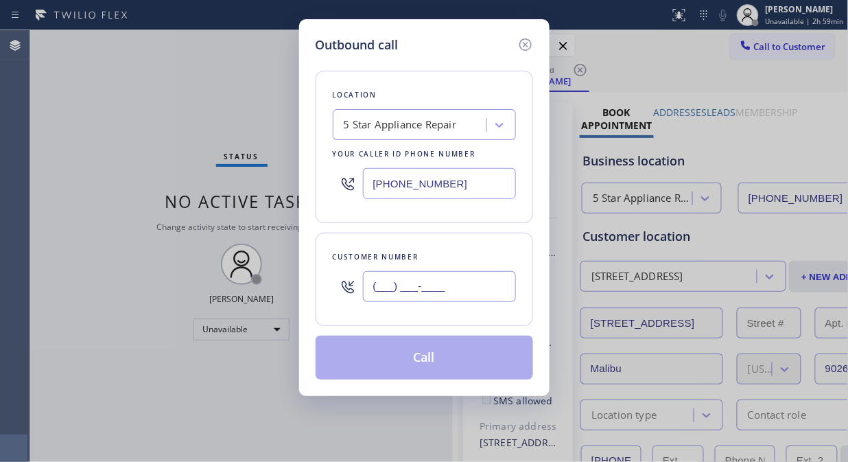
click at [478, 281] on input "(___) ___-____" at bounding box center [439, 286] width 153 height 31
paste input "310) 393-2495"
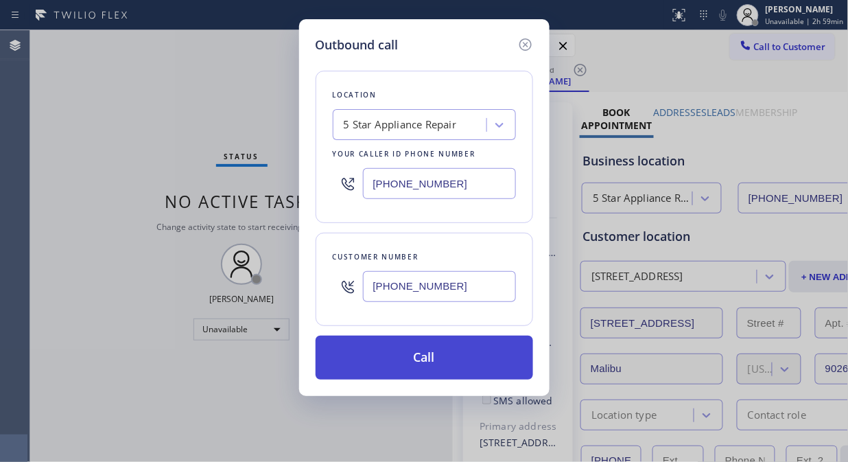
type input "(310) 393-2495"
drag, startPoint x: 465, startPoint y: 372, endPoint x: 484, endPoint y: 365, distance: 20.4
click at [475, 368] on button "Call" at bounding box center [425, 358] width 218 height 44
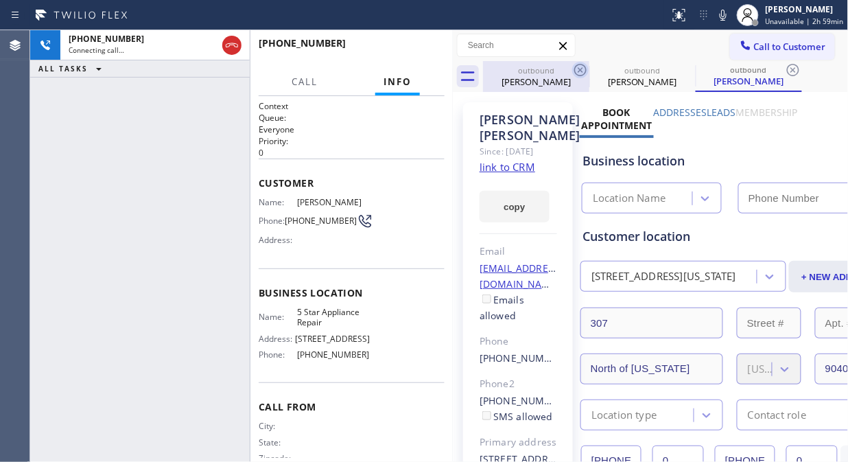
click at [580, 71] on icon at bounding box center [580, 70] width 12 height 12
click at [0, 0] on icon at bounding box center [0, 0] width 0 height 0
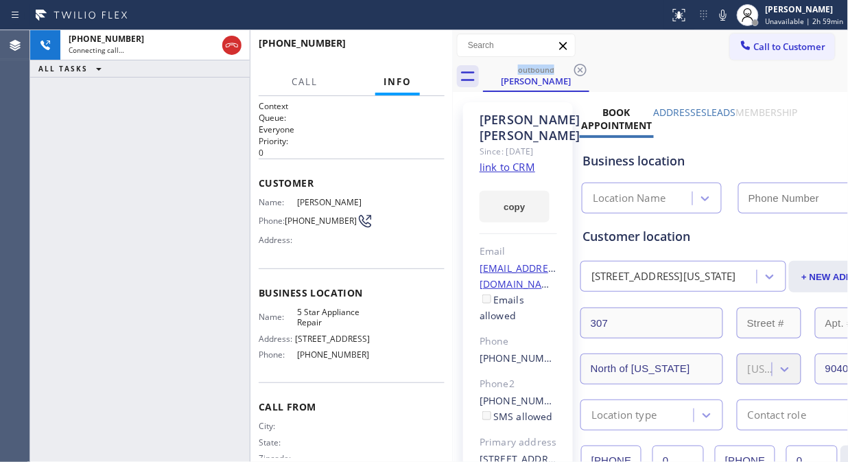
type input "[PHONE_NUMBER]"
click at [172, 199] on div "+13103932495 Connecting call… ALL TASKS ALL TASKS ACTIVE TASKS TASKS IN WRAP UP" at bounding box center [140, 246] width 220 height 432
click at [410, 43] on button "HANG UP" at bounding box center [413, 49] width 64 height 19
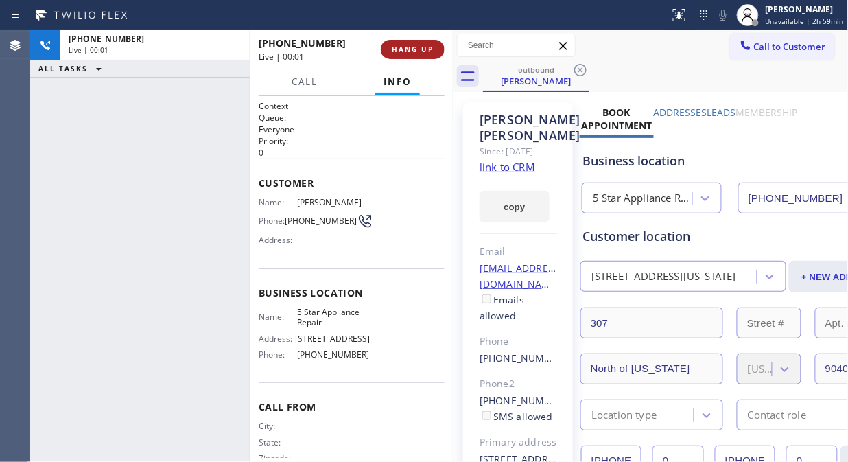
click at [410, 43] on button "HANG UP" at bounding box center [413, 49] width 64 height 19
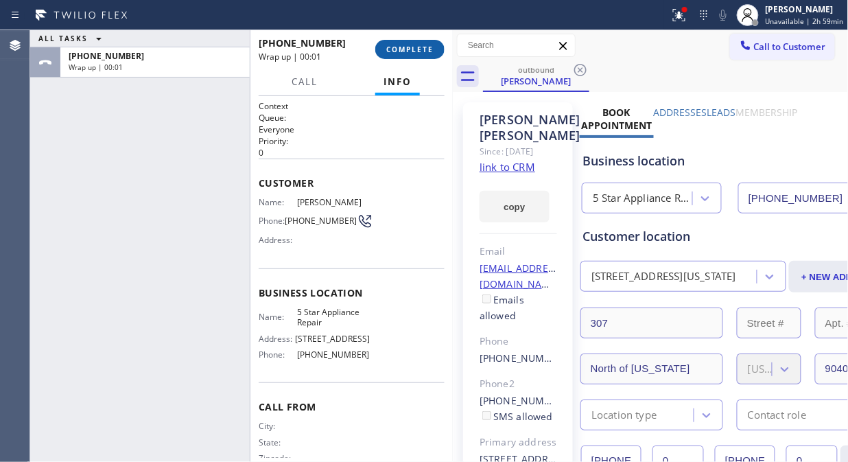
click at [410, 43] on button "COMPLETE" at bounding box center [409, 49] width 69 height 19
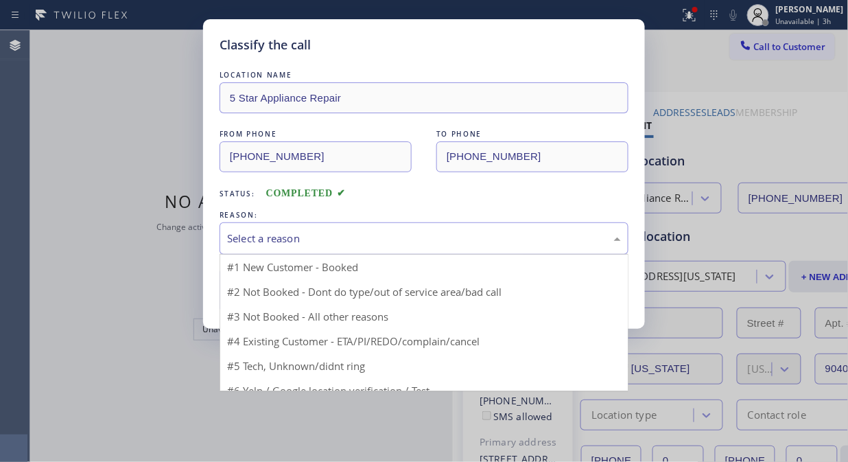
click at [405, 227] on div "Select a reason" at bounding box center [424, 238] width 409 height 32
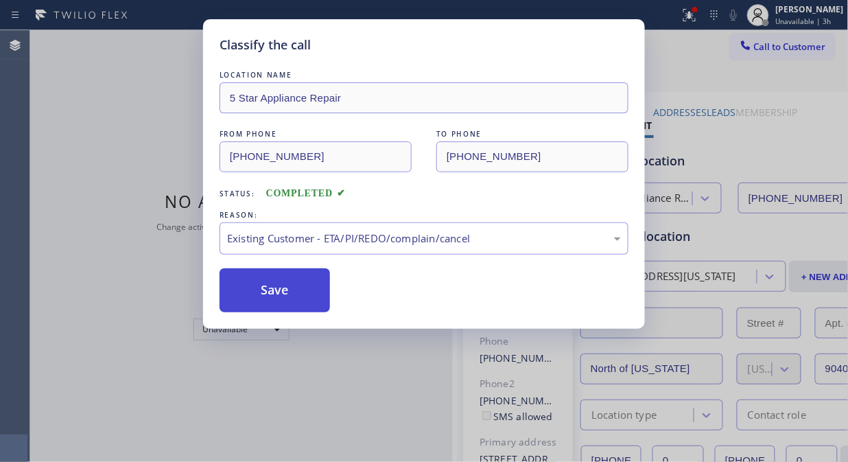
click at [289, 294] on button "Save" at bounding box center [275, 290] width 110 height 44
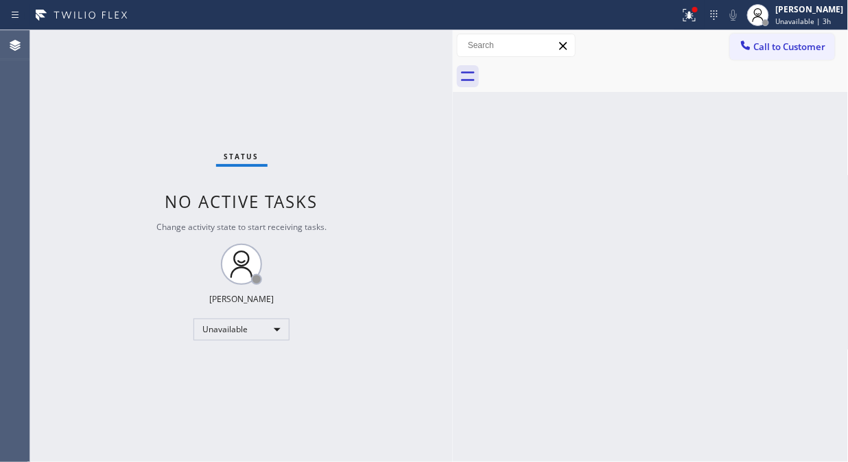
click at [775, 50] on span "Call to Customer" at bounding box center [790, 46] width 72 height 12
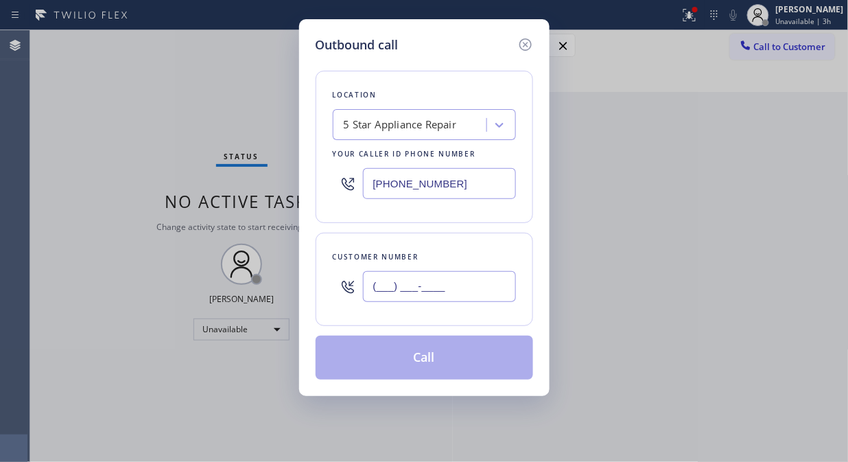
click at [464, 290] on input "(___) ___-____" at bounding box center [439, 286] width 153 height 31
paste input "818) 314-2649"
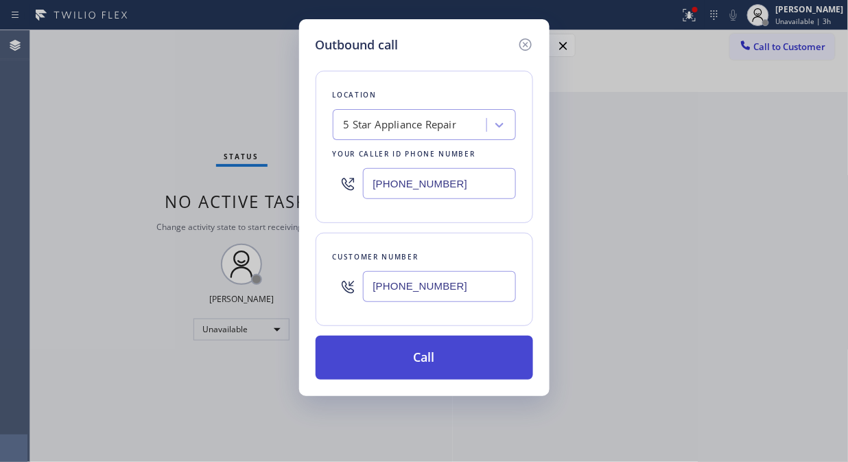
type input "(818) 314-2649"
click at [462, 364] on button "Call" at bounding box center [425, 358] width 218 height 44
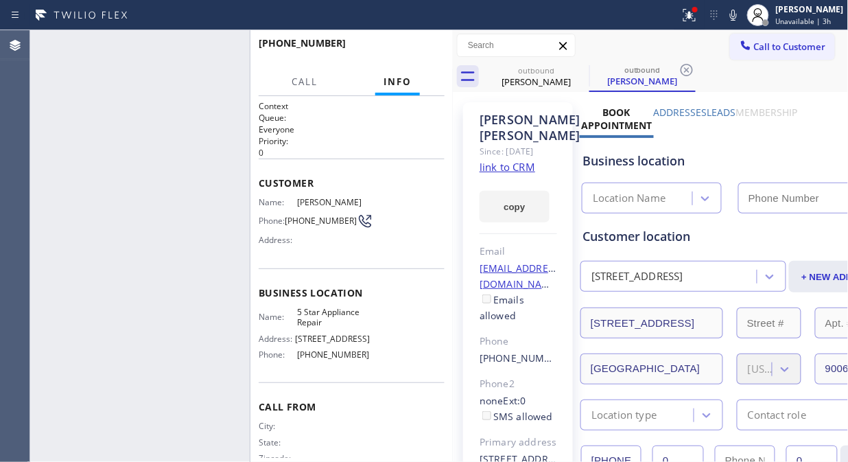
type input "[PHONE_NUMBER]"
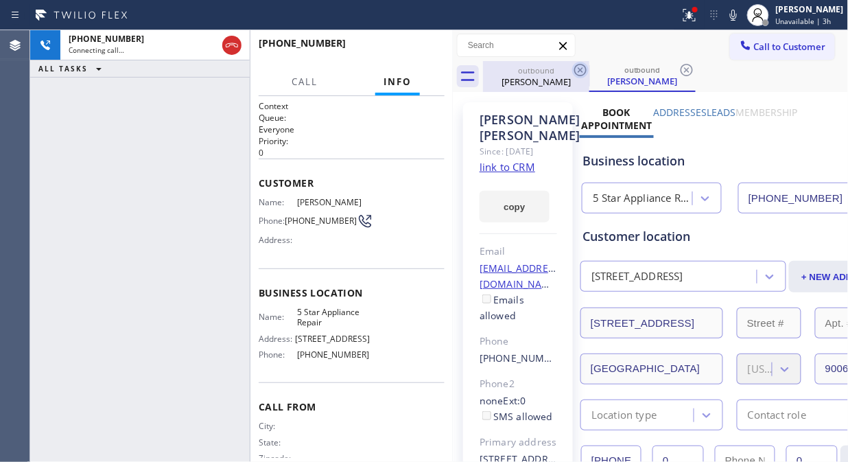
click at [578, 73] on icon at bounding box center [580, 70] width 16 height 16
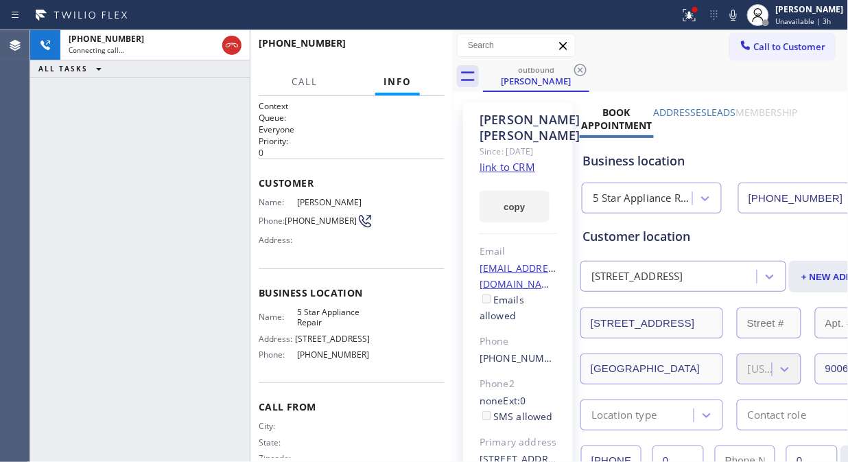
click at [578, 73] on icon at bounding box center [580, 70] width 16 height 16
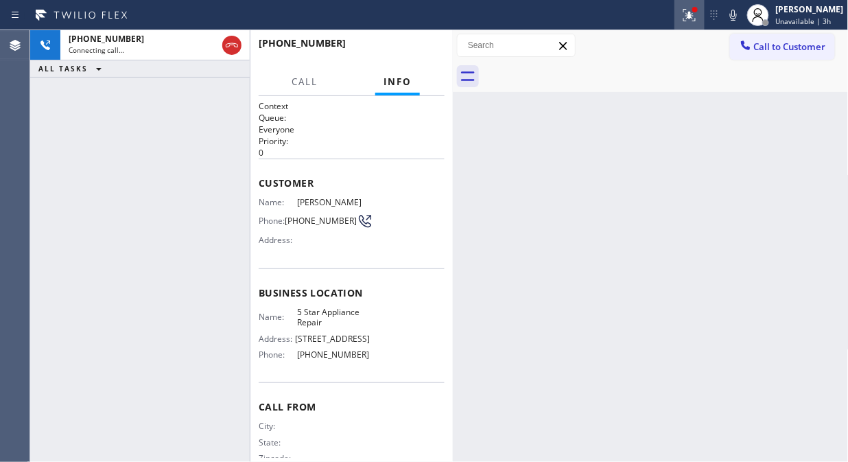
click at [692, 18] on icon at bounding box center [687, 14] width 8 height 10
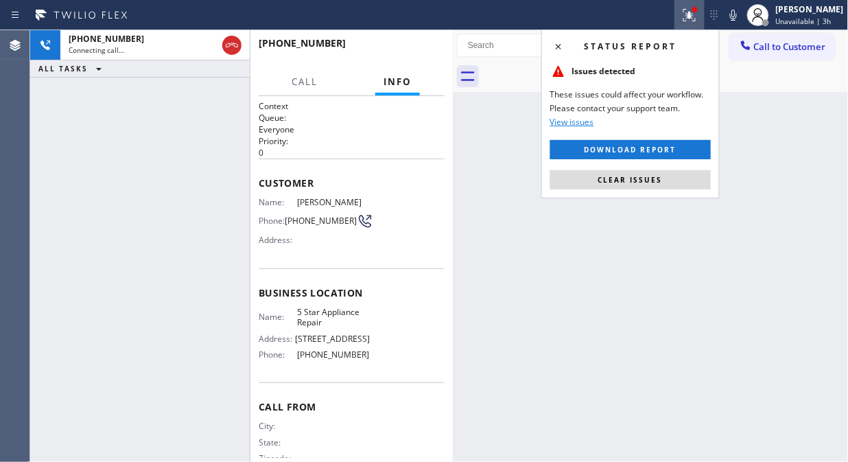
click at [648, 181] on span "Clear issues" at bounding box center [630, 180] width 65 height 10
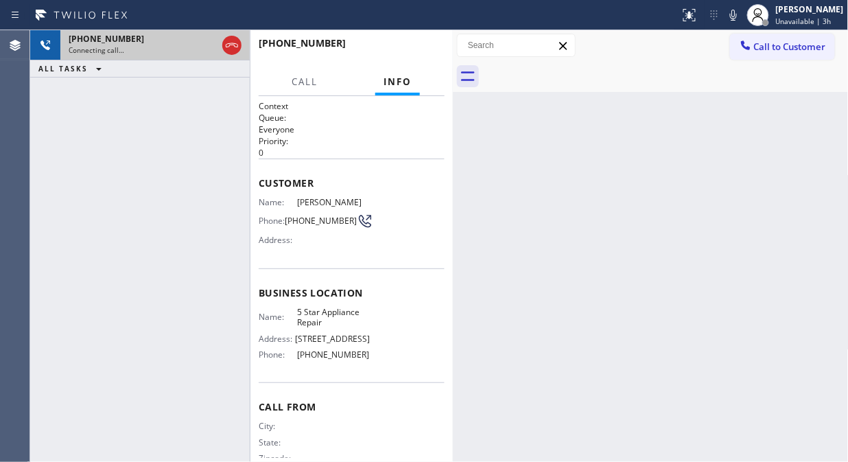
click at [176, 54] on div "Connecting call…" at bounding box center [143, 50] width 148 height 10
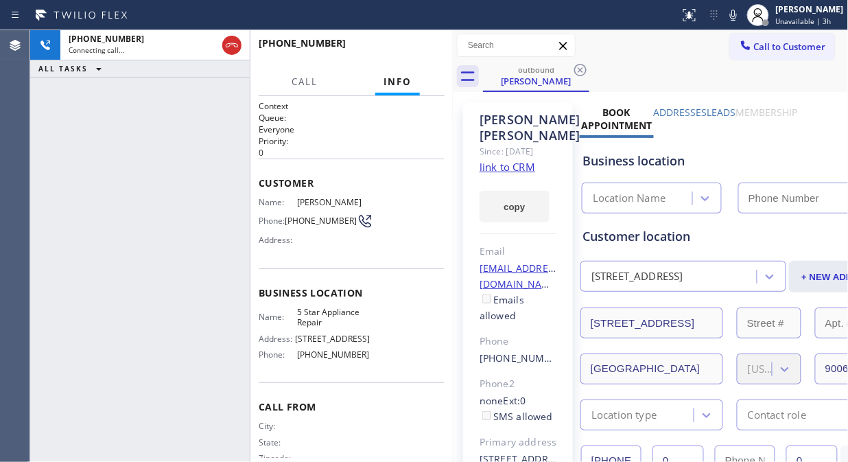
type input "[PHONE_NUMBER]"
click at [423, 52] on span "HANG UP" at bounding box center [413, 50] width 42 height 10
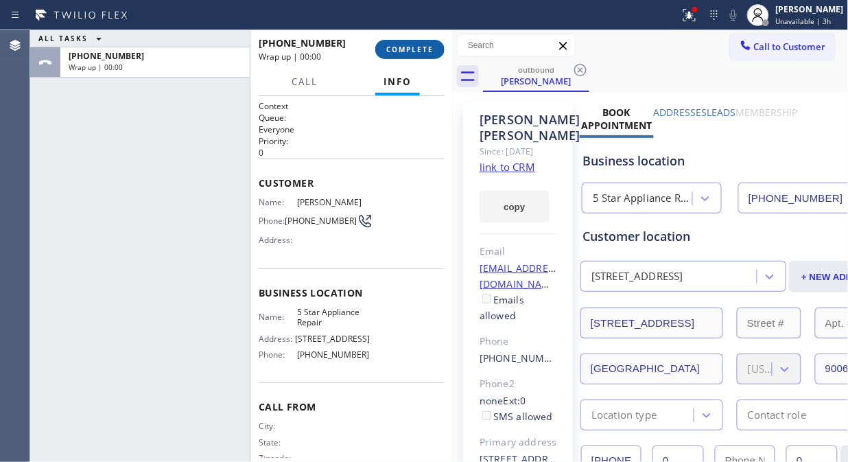
click at [423, 52] on span "COMPLETE" at bounding box center [409, 50] width 47 height 10
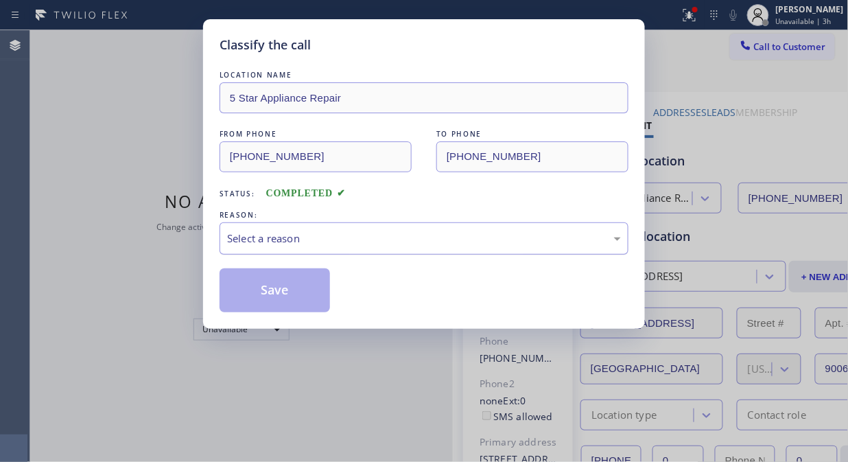
click at [413, 223] on div "Select a reason" at bounding box center [424, 238] width 409 height 32
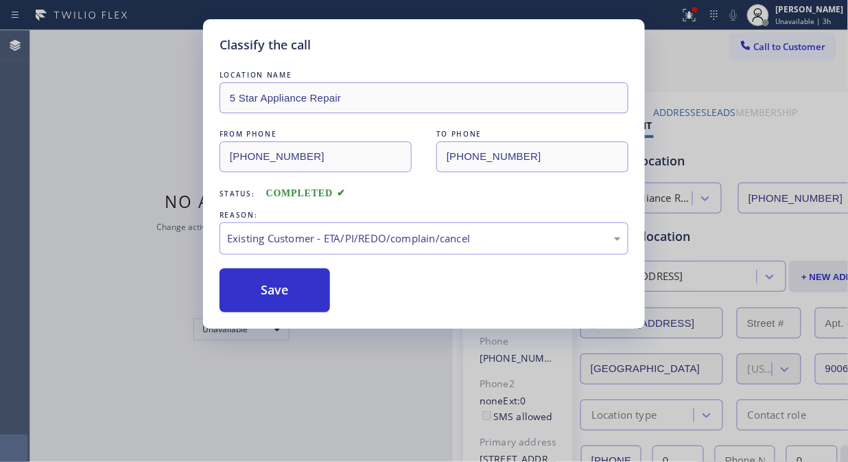
click at [291, 298] on button "Save" at bounding box center [275, 290] width 110 height 44
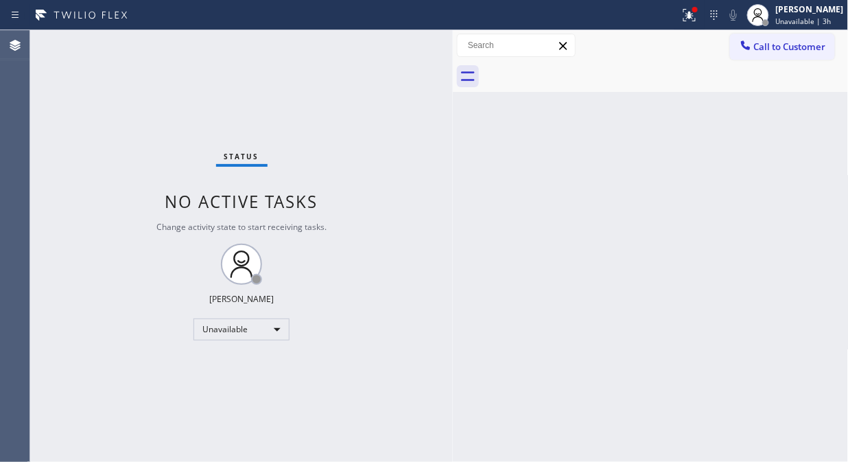
click at [800, 50] on span "Call to Customer" at bounding box center [790, 46] width 72 height 12
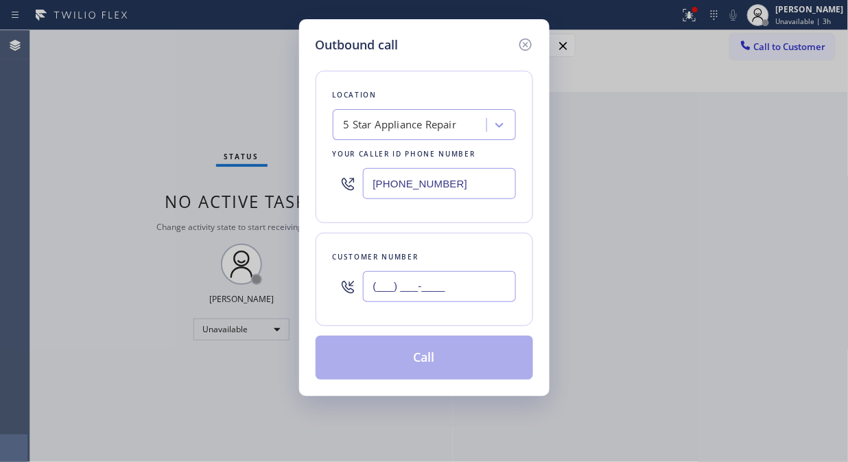
click at [469, 277] on input "(___) ___-____" at bounding box center [439, 286] width 153 height 31
paste input "818) 876-0452"
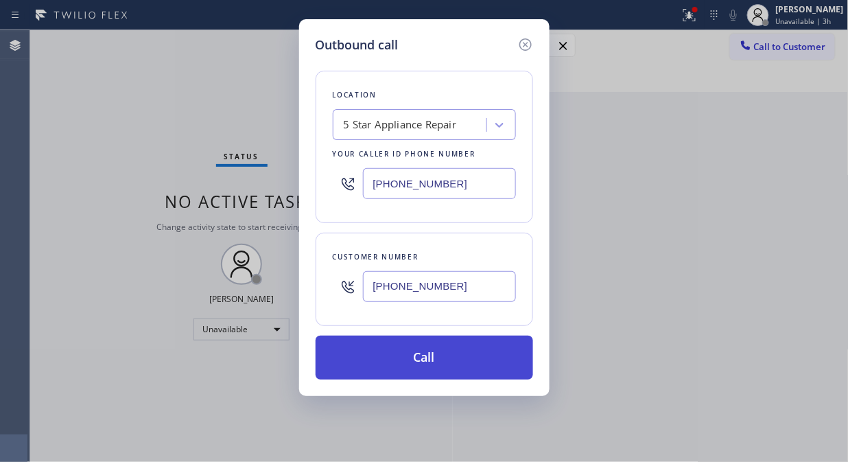
type input "(818) 876-0452"
drag, startPoint x: 461, startPoint y: 360, endPoint x: 471, endPoint y: 336, distance: 25.9
click at [461, 361] on button "Call" at bounding box center [425, 358] width 218 height 44
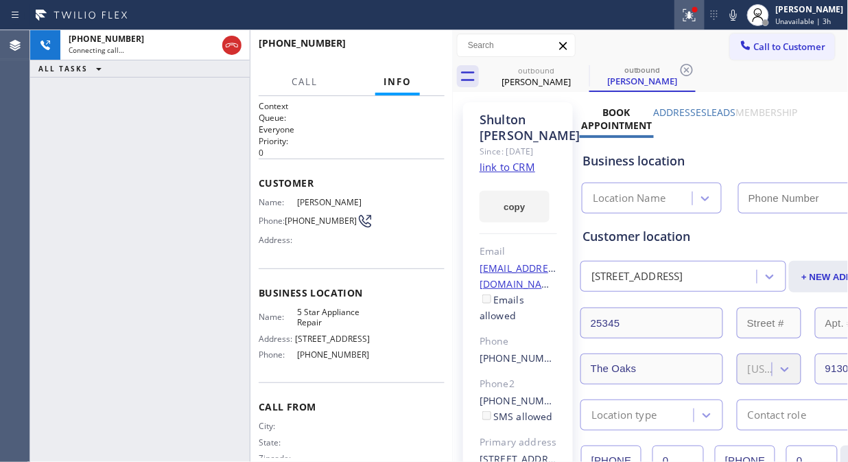
type input "[PHONE_NUMBER]"
click at [698, 14] on icon at bounding box center [689, 15] width 16 height 16
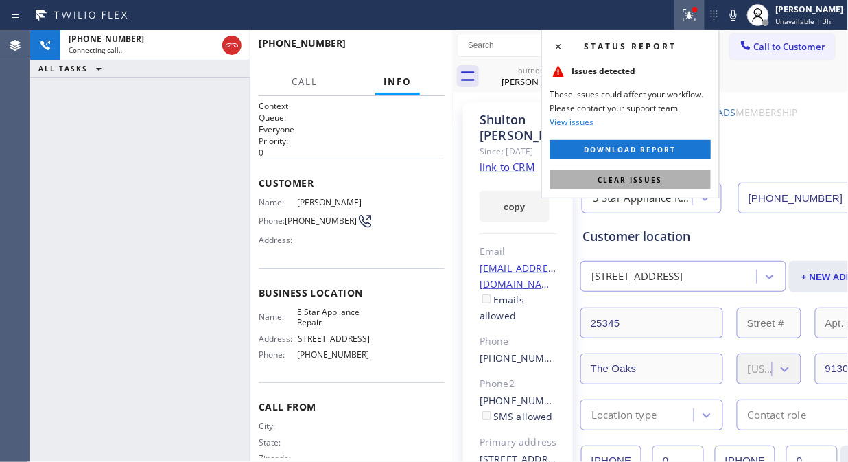
click at [626, 183] on span "Clear issues" at bounding box center [630, 180] width 65 height 10
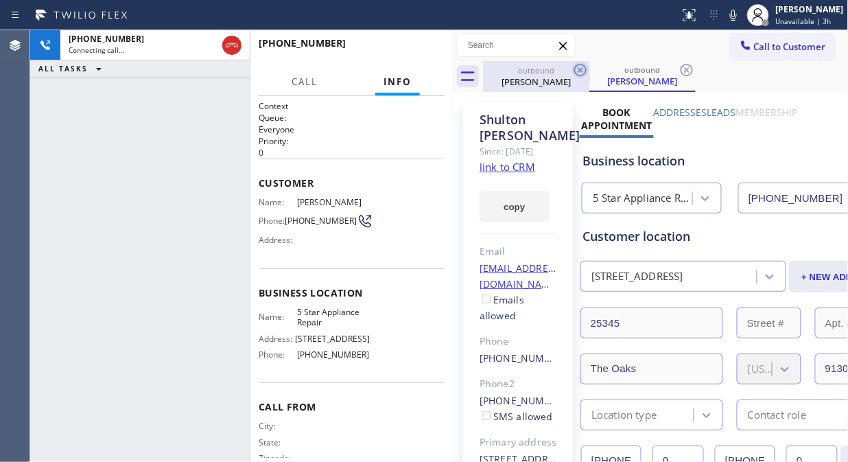
click at [581, 72] on icon at bounding box center [580, 70] width 16 height 16
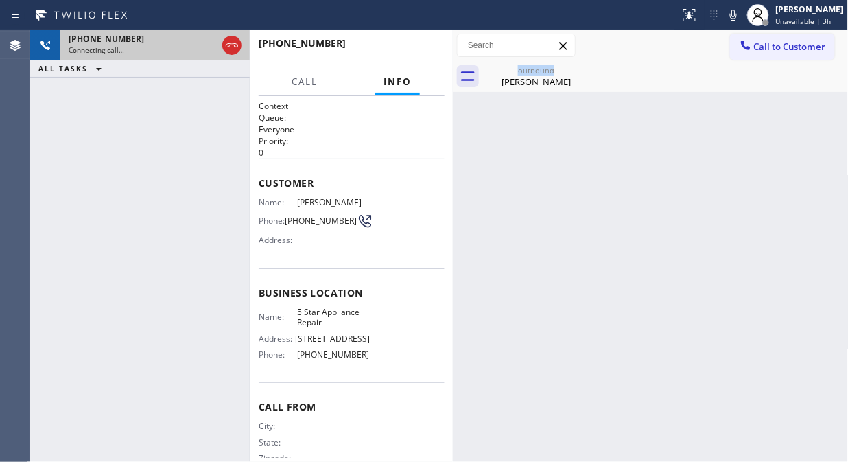
click at [180, 52] on div "Connecting call…" at bounding box center [143, 50] width 148 height 10
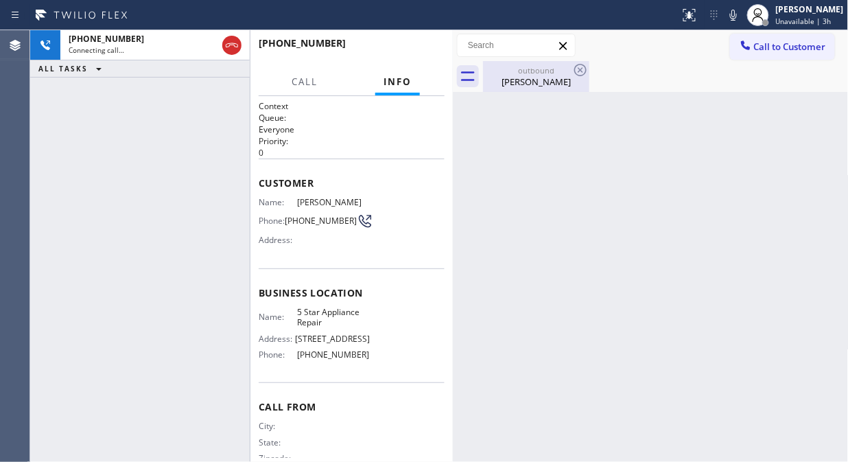
click at [517, 82] on div "Shulton Tobin" at bounding box center [536, 81] width 104 height 12
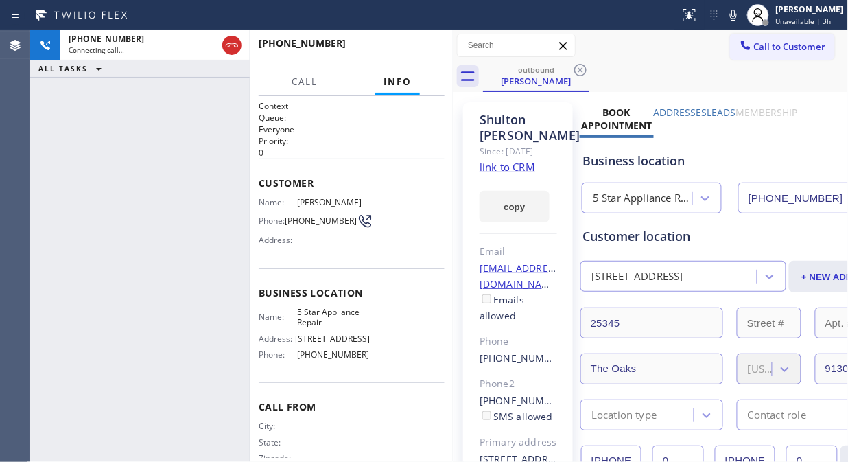
click at [648, 58] on div "Call to Customer Outbound call Location 5 Star Appliance Repair Your caller id …" at bounding box center [651, 45] width 396 height 31
click at [142, 106] on div "+18188760452 Connecting call… ALL TASKS ALL TASKS ACTIVE TASKS TASKS IN WRAP UP" at bounding box center [140, 246] width 220 height 432
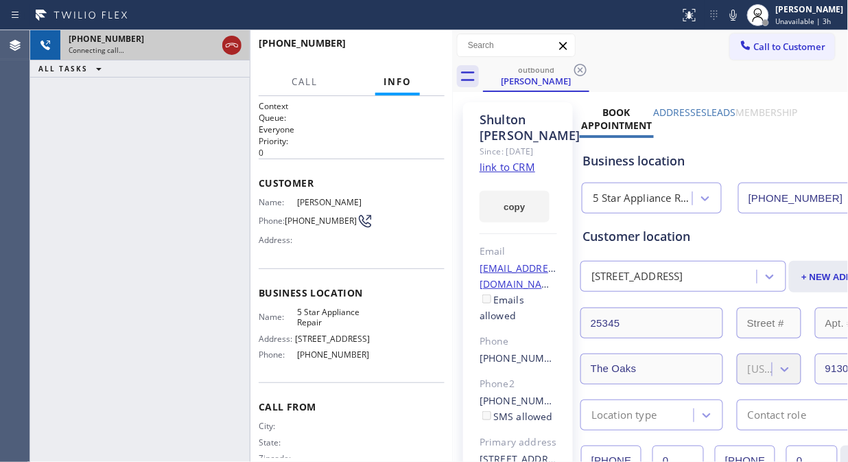
click at [224, 45] on icon at bounding box center [232, 45] width 16 height 16
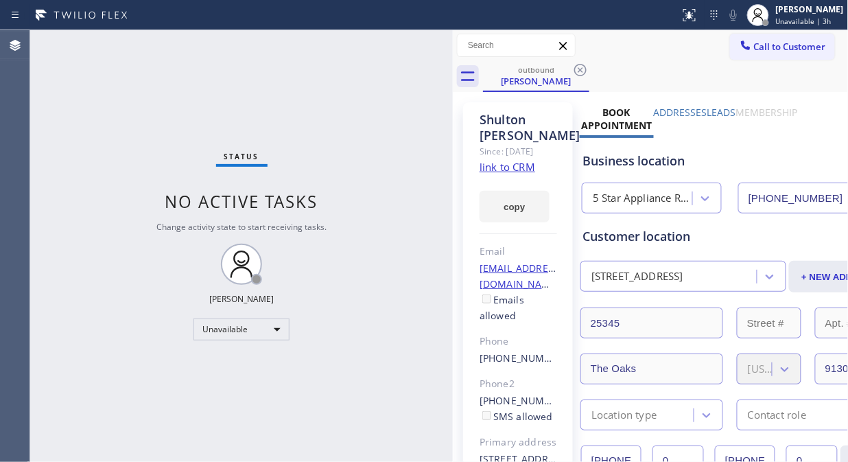
drag, startPoint x: 804, startPoint y: 42, endPoint x: 437, endPoint y: 196, distance: 398.3
click at [804, 43] on span "Call to Customer" at bounding box center [790, 46] width 72 height 12
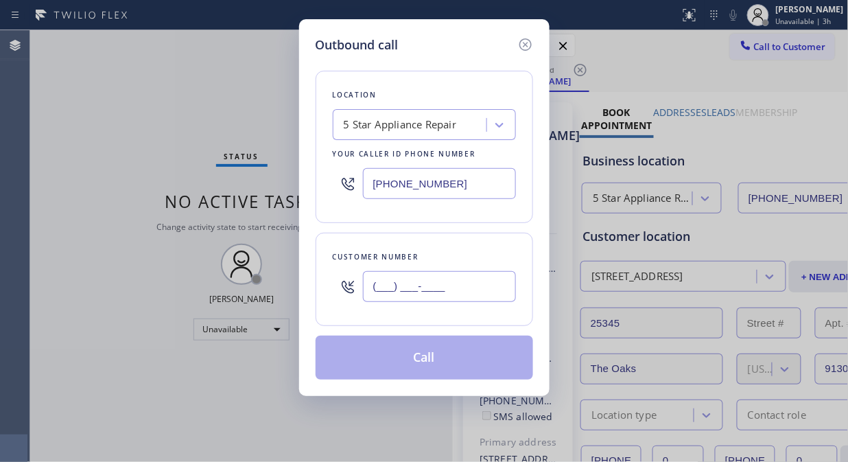
click at [413, 277] on input "(___) ___-____" at bounding box center [439, 286] width 153 height 31
paste input "814) 434-5381"
type input "(814) 434-5381"
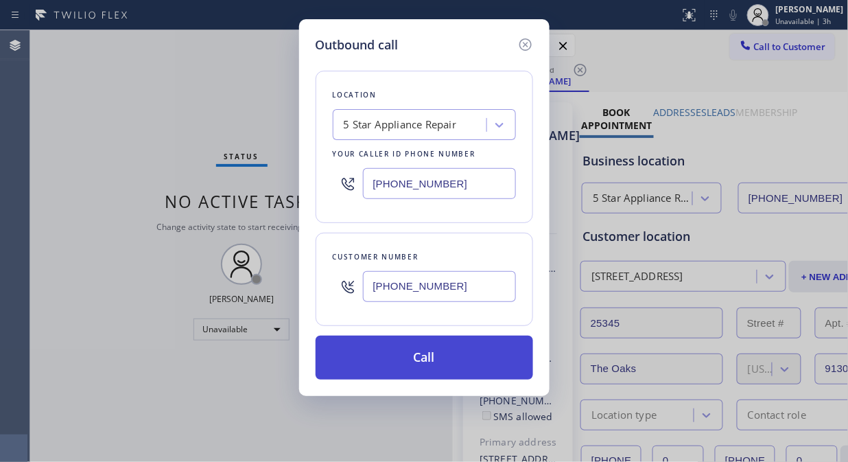
click at [478, 362] on button "Call" at bounding box center [425, 358] width 218 height 44
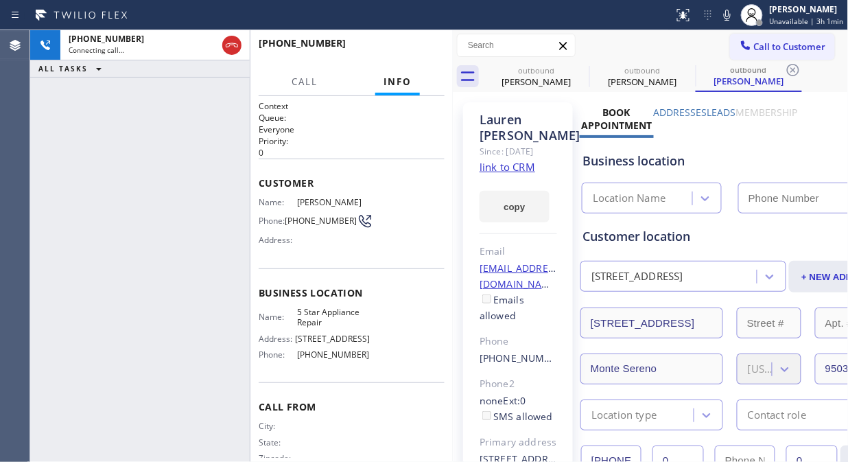
type input "[PHONE_NUMBER]"
click at [574, 70] on icon at bounding box center [580, 70] width 16 height 16
click at [0, 0] on icon at bounding box center [0, 0] width 0 height 0
click at [785, 70] on icon at bounding box center [793, 70] width 16 height 16
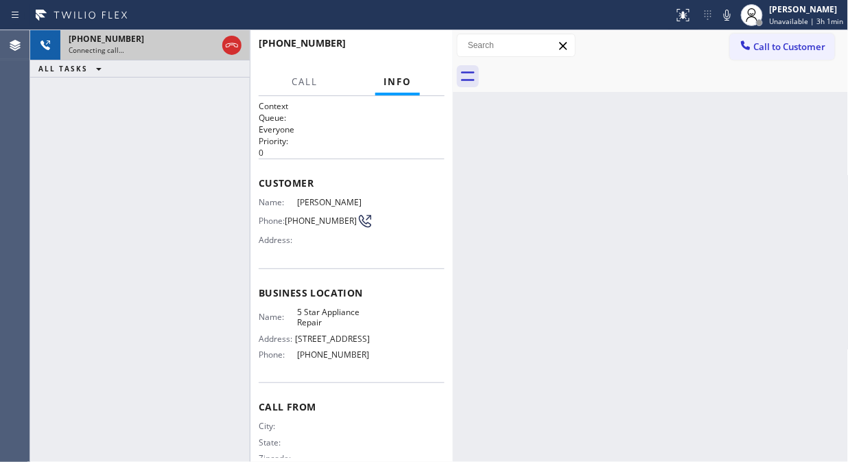
click at [176, 56] on div "+18144345381 Connecting call…" at bounding box center [139, 45] width 159 height 30
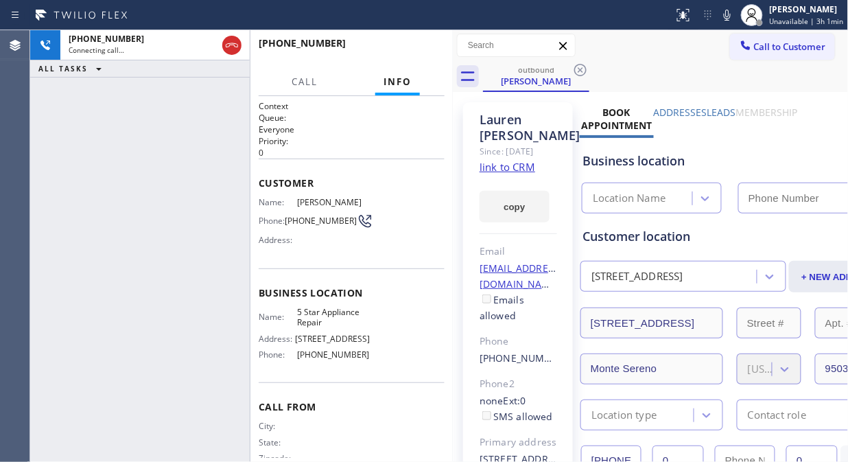
type input "[PHONE_NUMBER]"
click at [150, 162] on div "+18144345381 Live | 00:00 ALL TASKS ALL TASKS ACTIVE TASKS TASKS IN WRAP UP" at bounding box center [140, 246] width 220 height 432
click at [729, 15] on icon at bounding box center [727, 15] width 7 height 11
click at [729, 15] on rect at bounding box center [728, 14] width 10 height 10
click at [410, 48] on span "HANG UP" at bounding box center [413, 50] width 42 height 10
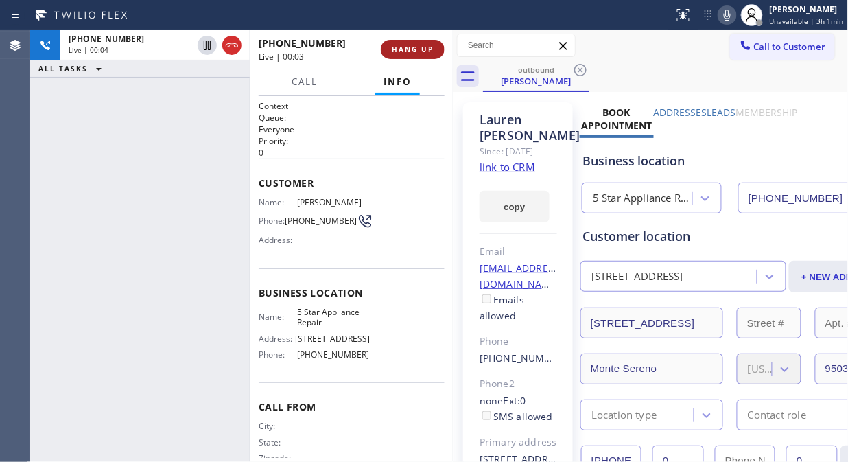
click at [410, 48] on span "HANG UP" at bounding box center [413, 50] width 42 height 10
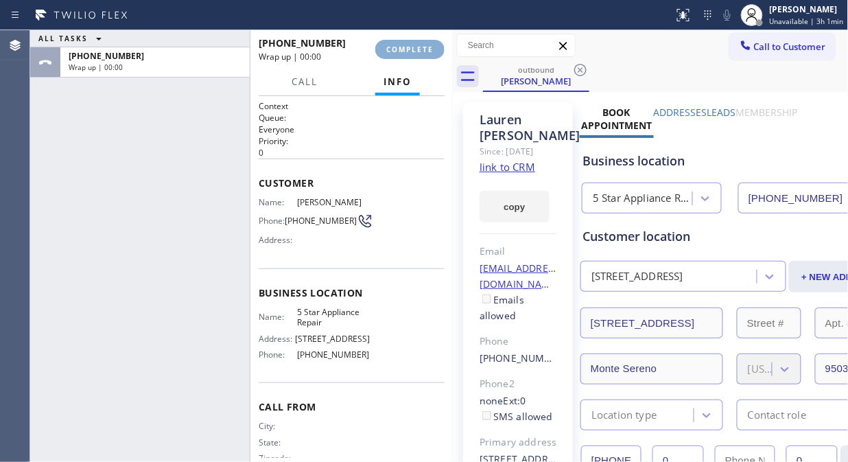
click at [410, 47] on span "COMPLETE" at bounding box center [409, 50] width 47 height 10
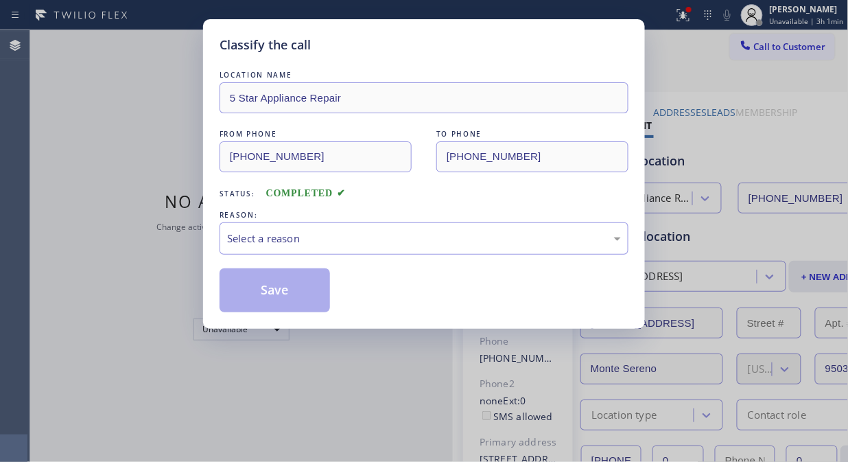
click at [406, 258] on div "LOCATION NAME 5 Star Appliance Repair FROM PHONE (855) 731-4952 TO PHONE (814) …" at bounding box center [424, 190] width 409 height 244
click at [415, 250] on div "Select a reason" at bounding box center [424, 238] width 409 height 32
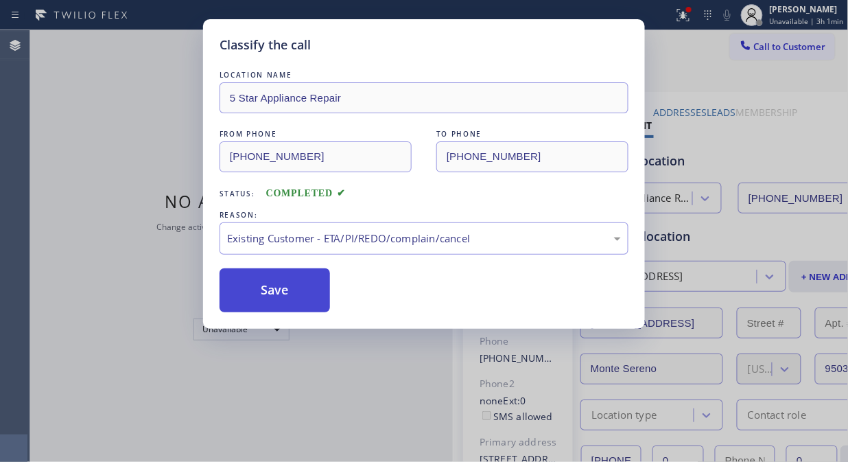
click at [275, 302] on button "Save" at bounding box center [275, 290] width 110 height 44
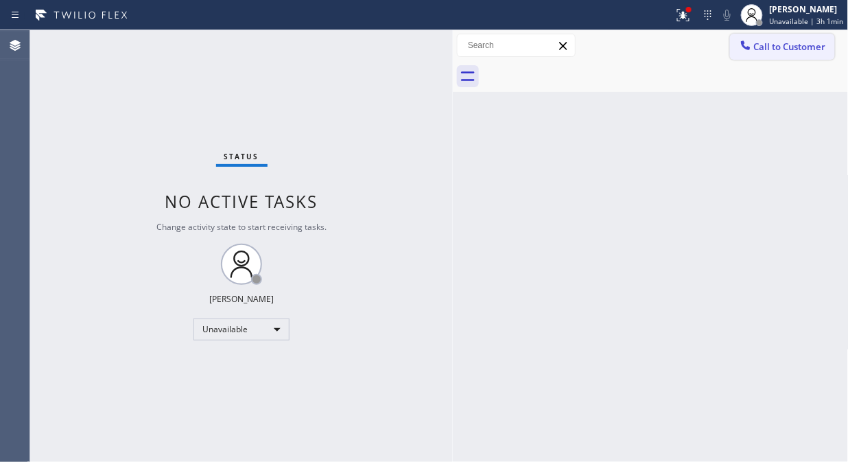
click at [762, 42] on span "Call to Customer" at bounding box center [790, 46] width 72 height 12
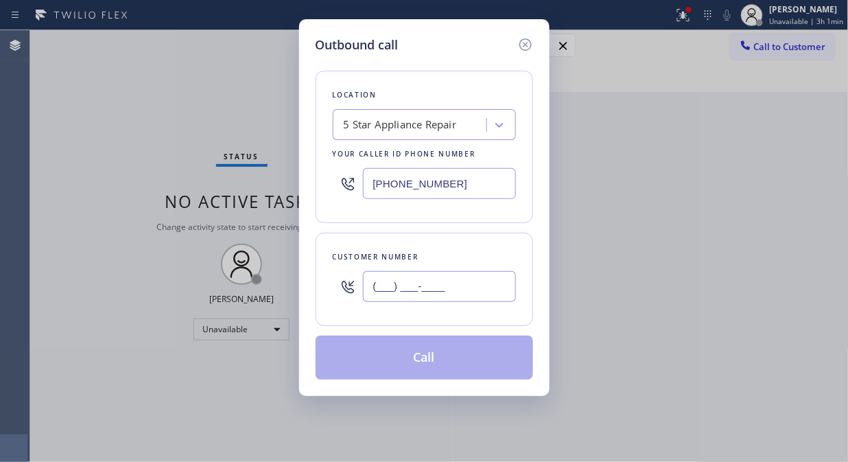
click at [489, 279] on input "(___) ___-____" at bounding box center [439, 286] width 153 height 31
paste input "425) 827-0401"
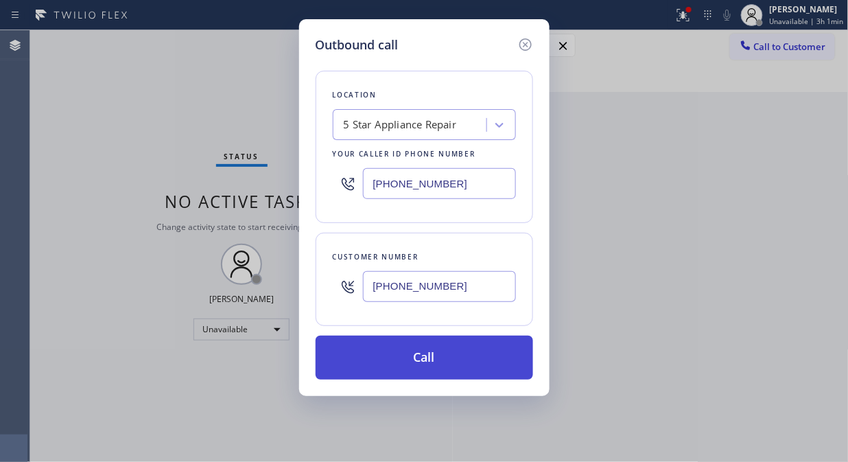
type input "(425) 827-0401"
click at [484, 361] on button "Call" at bounding box center [425, 358] width 218 height 44
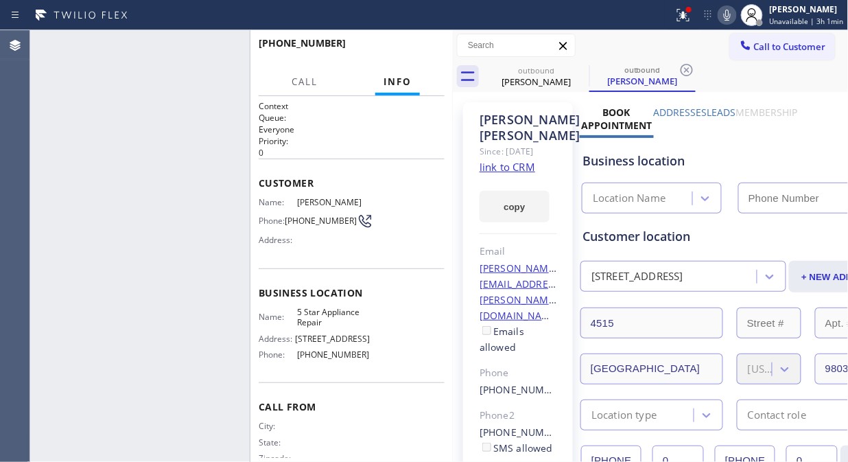
type input "[PHONE_NUMBER]"
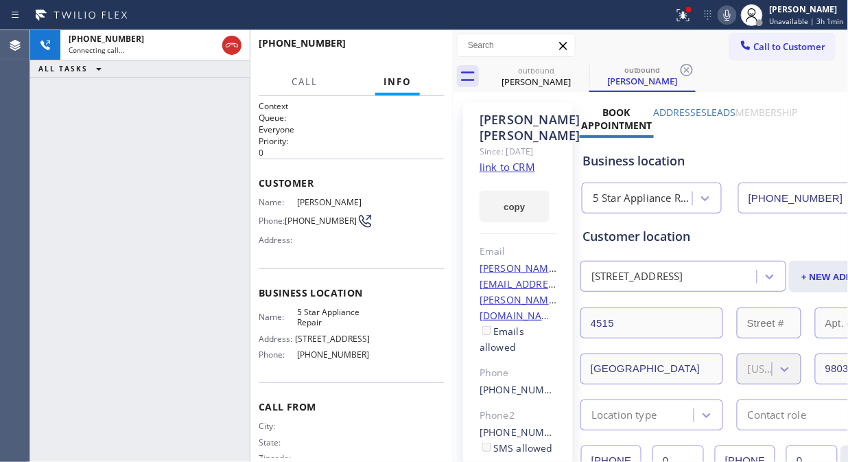
drag, startPoint x: 235, startPoint y: 49, endPoint x: 252, endPoint y: 47, distance: 17.4
click at [235, 49] on icon at bounding box center [232, 45] width 16 height 16
click at [741, 51] on div at bounding box center [746, 46] width 16 height 16
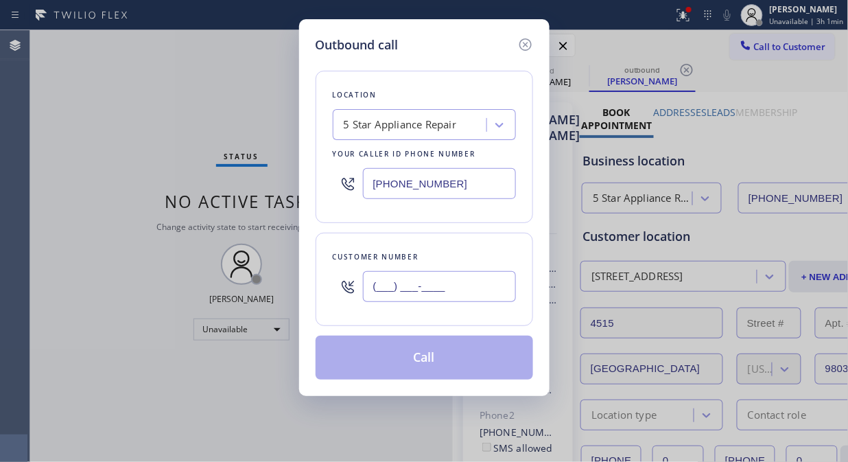
click at [409, 279] on input "(___) ___-____" at bounding box center [439, 286] width 153 height 31
paste input "858) 386-6102"
type input "(858) 386-6102"
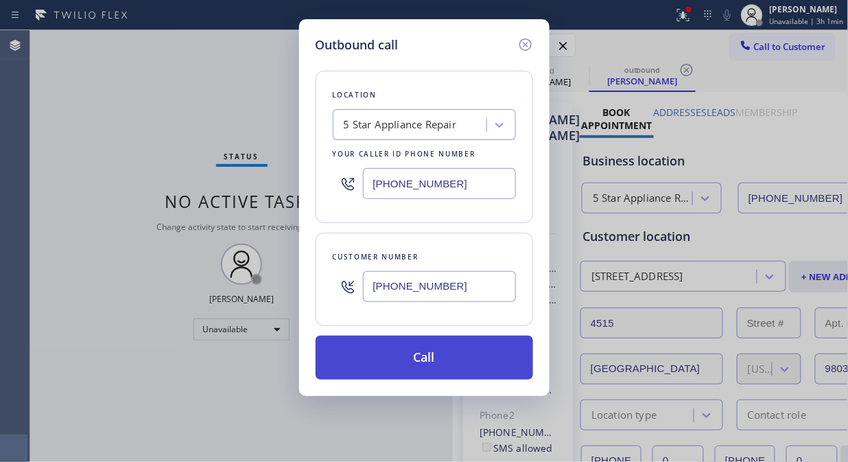
click at [434, 364] on button "Call" at bounding box center [425, 358] width 218 height 44
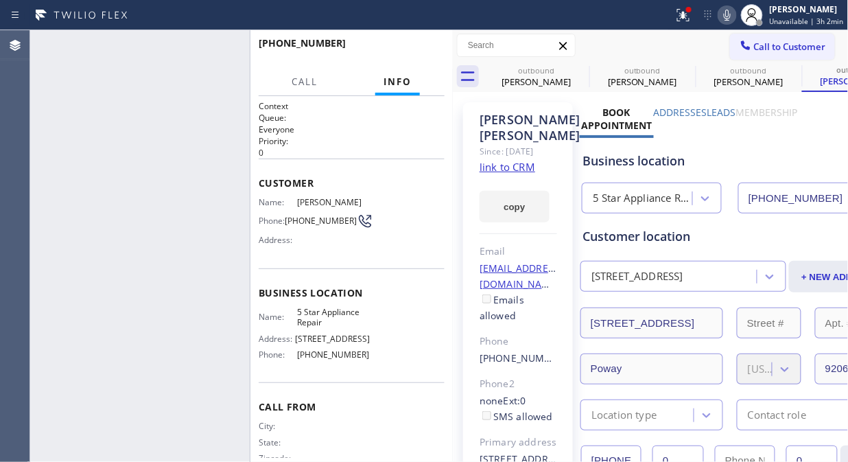
type input "[PHONE_NUMBER]"
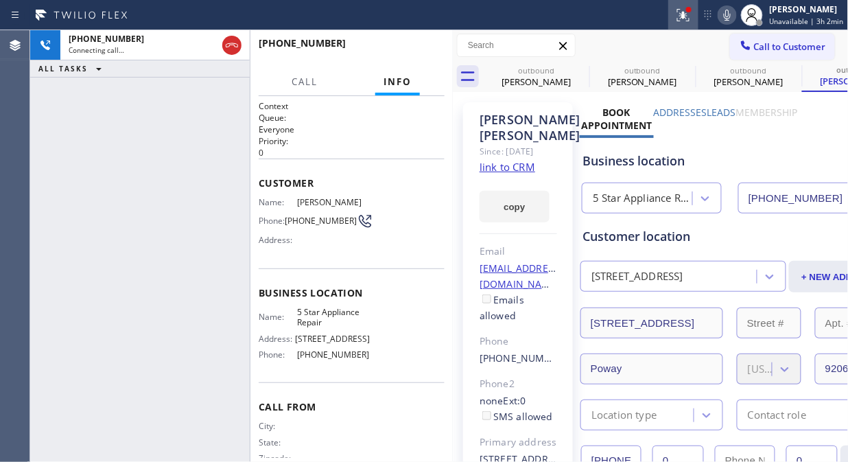
click at [688, 12] on icon at bounding box center [683, 13] width 8 height 5
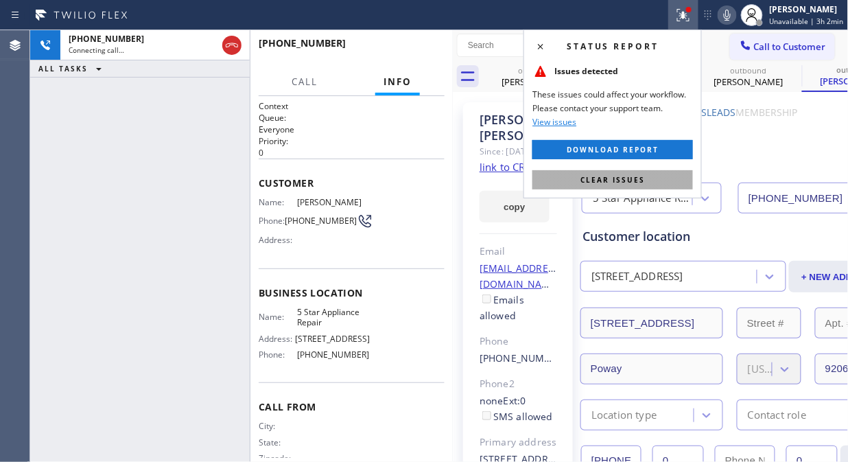
click at [620, 180] on span "Clear issues" at bounding box center [613, 180] width 65 height 10
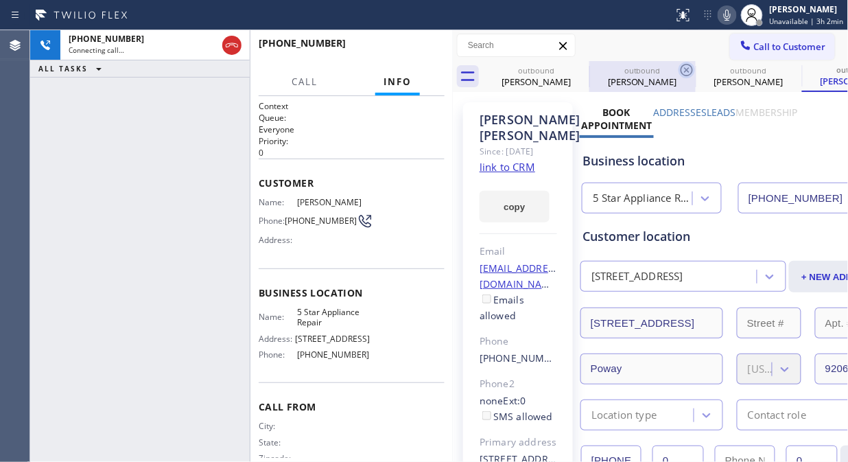
drag, startPoint x: 573, startPoint y: 60, endPoint x: 577, endPoint y: 67, distance: 8.0
click at [0, 0] on icon at bounding box center [0, 0] width 0 height 0
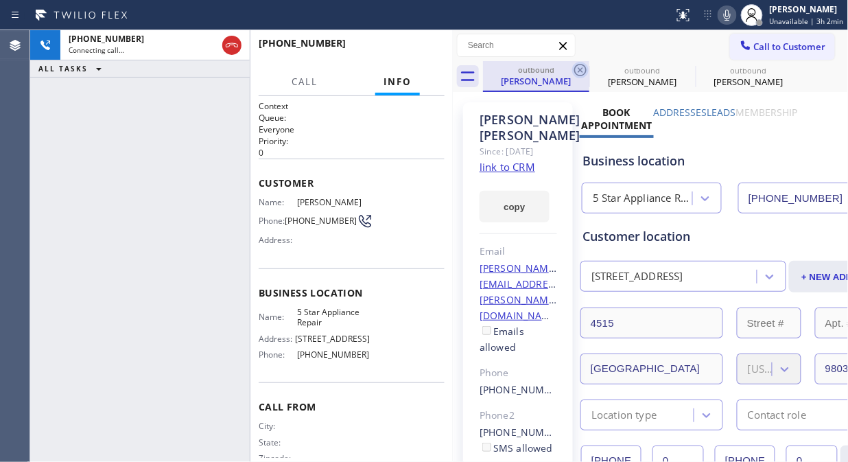
click at [578, 67] on icon at bounding box center [580, 70] width 16 height 16
drag, startPoint x: 578, startPoint y: 67, endPoint x: 307, endPoint y: 54, distance: 271.4
click at [0, 0] on icon at bounding box center [0, 0] width 0 height 0
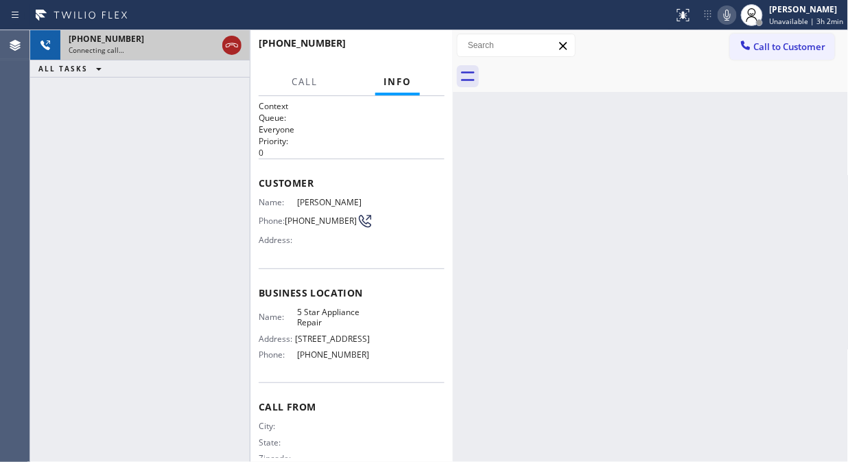
click at [233, 51] on icon at bounding box center [232, 45] width 16 height 16
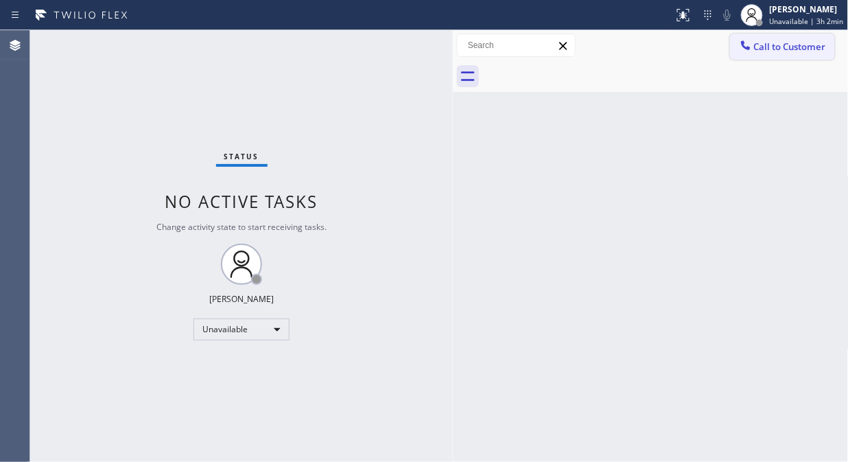
click at [770, 54] on button "Call to Customer" at bounding box center [782, 47] width 105 height 26
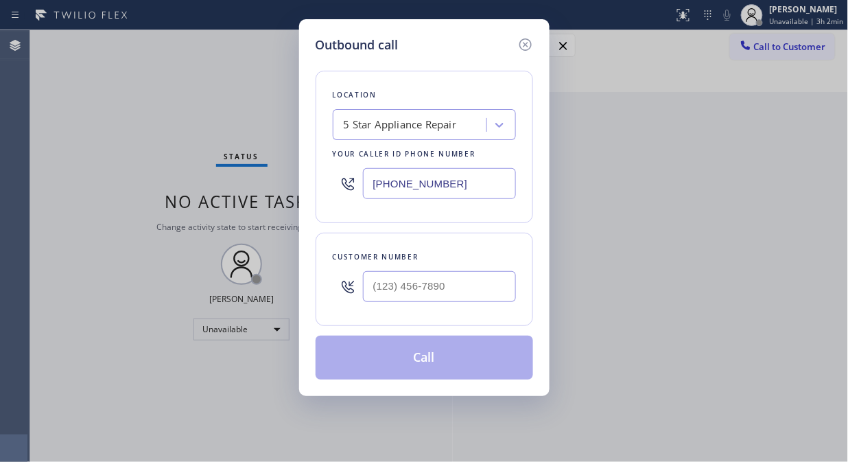
click at [465, 290] on input "text" at bounding box center [439, 286] width 153 height 31
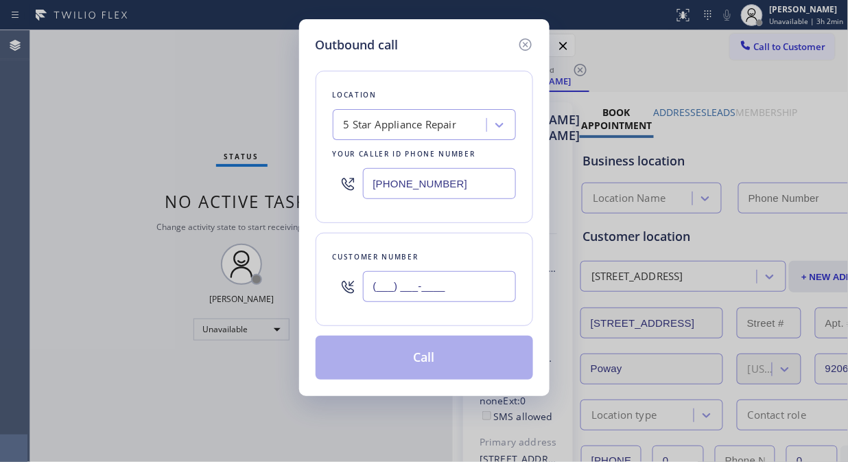
paste input "408) 621-6718"
type input "(408) 621-6718"
type input "[PHONE_NUMBER]"
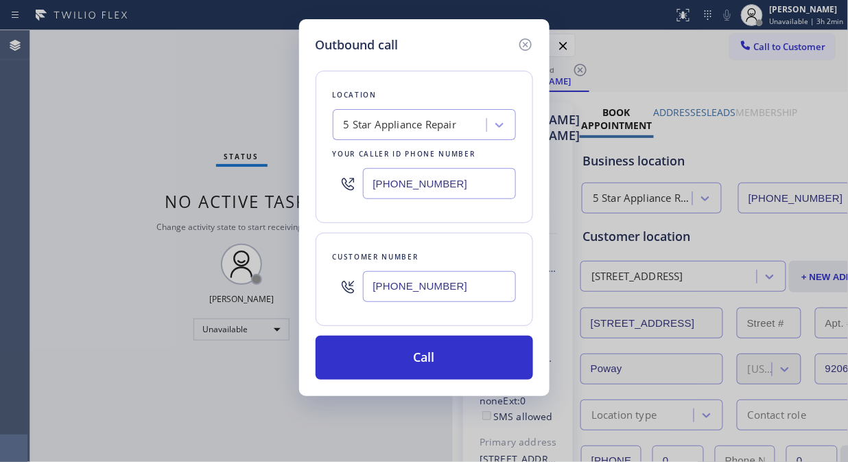
type input "(408) 621-6718"
click at [470, 351] on button "Call" at bounding box center [425, 358] width 218 height 44
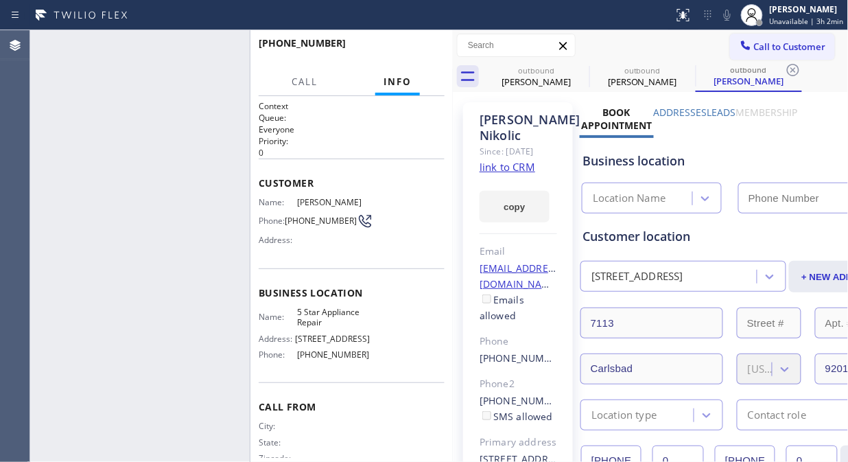
type input "[PHONE_NUMBER]"
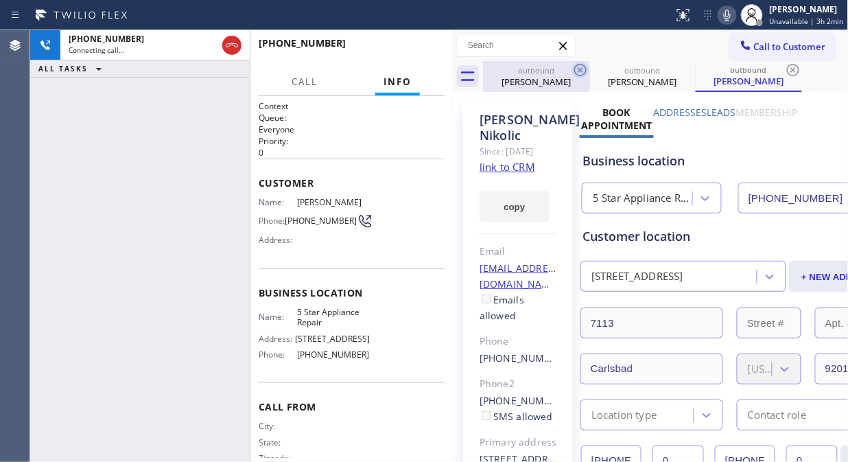
click at [581, 70] on icon at bounding box center [580, 70] width 12 height 12
click at [0, 0] on icon at bounding box center [0, 0] width 0 height 0
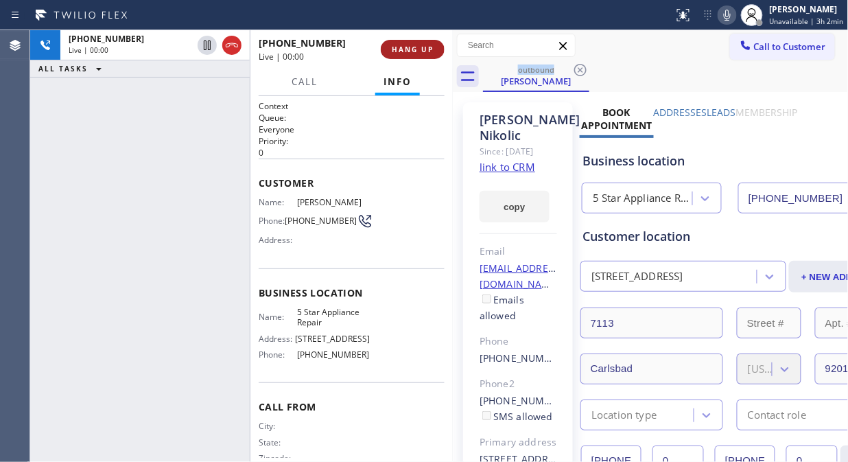
click at [393, 53] on span "HANG UP" at bounding box center [413, 50] width 42 height 10
click at [395, 52] on span "HANG UP" at bounding box center [413, 50] width 42 height 10
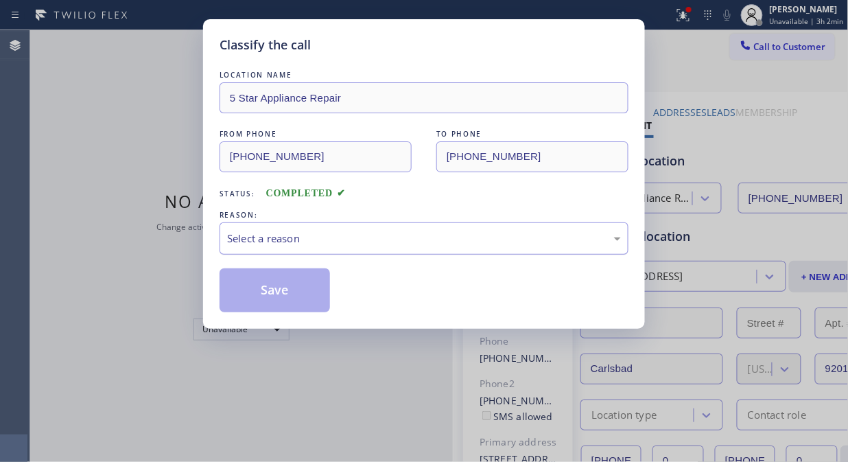
click at [401, 233] on div "Select a reason" at bounding box center [424, 239] width 394 height 16
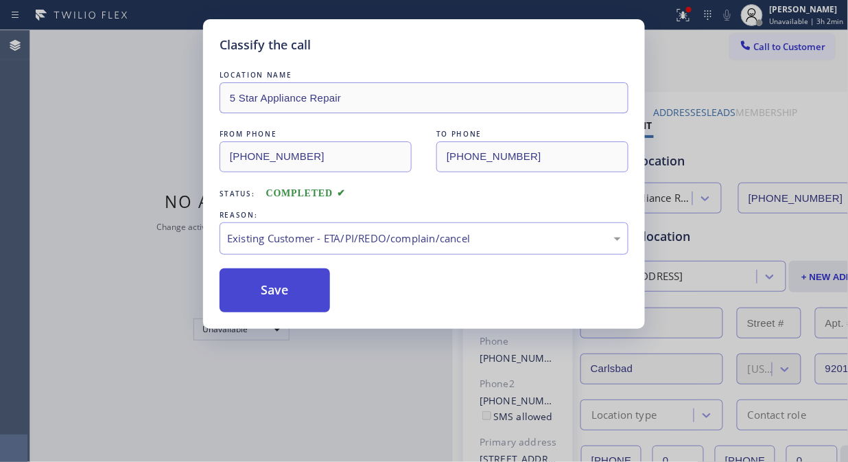
click at [272, 292] on button "Save" at bounding box center [275, 290] width 110 height 44
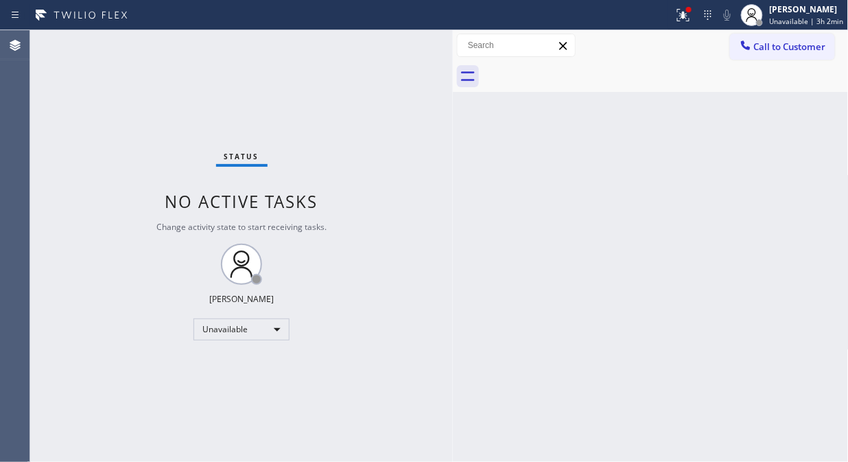
click at [770, 51] on span "Call to Customer" at bounding box center [790, 46] width 72 height 12
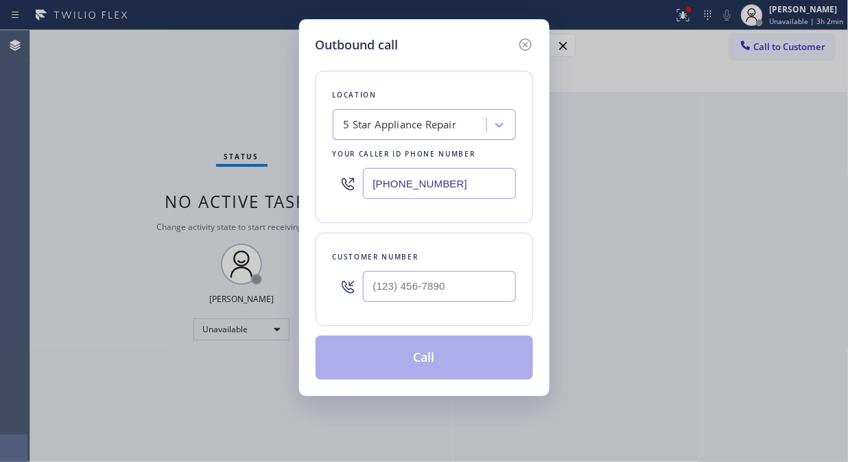
click at [501, 305] on div at bounding box center [439, 286] width 153 height 45
click at [478, 273] on input "(___) ___-____" at bounding box center [439, 286] width 153 height 31
paste input "786) 367-0419"
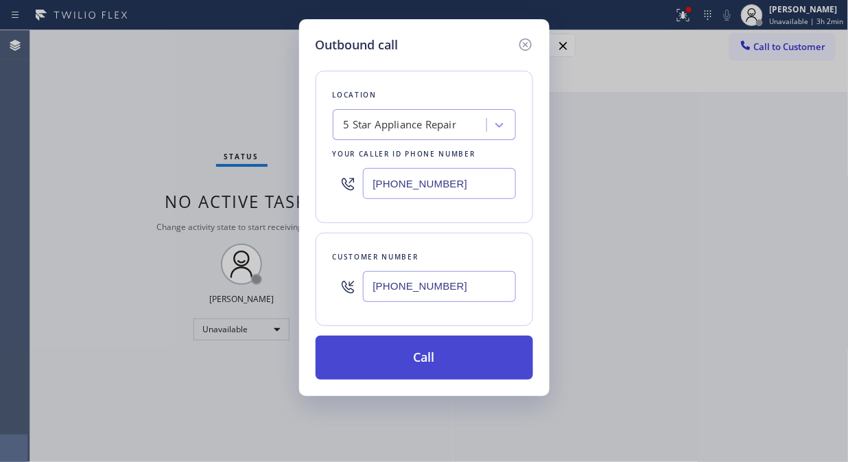
type input "(786) 367-0419"
click at [480, 358] on button "Call" at bounding box center [425, 358] width 218 height 44
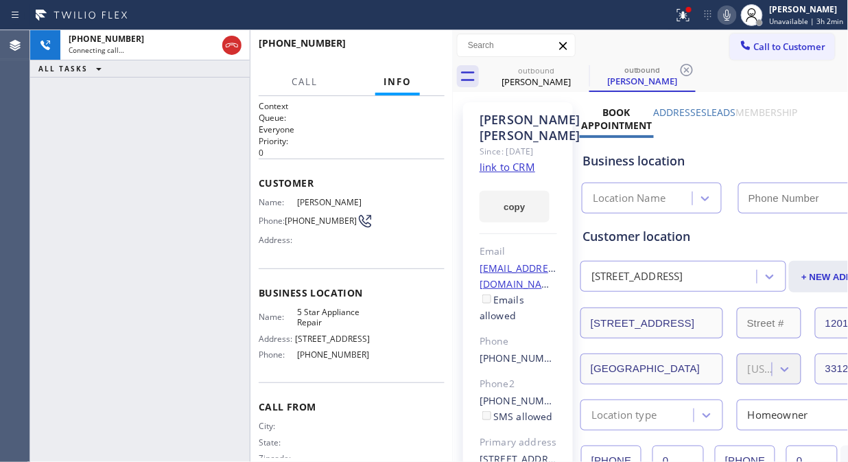
type input "[PHONE_NUMBER]"
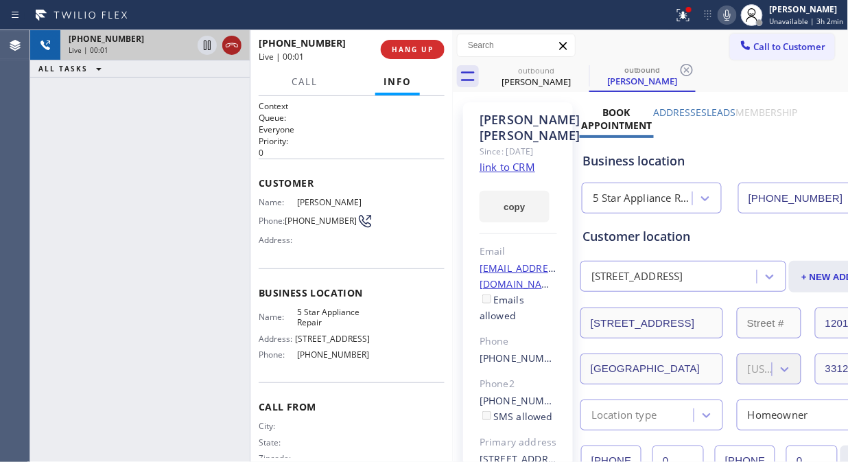
click at [237, 43] on icon at bounding box center [232, 45] width 16 height 16
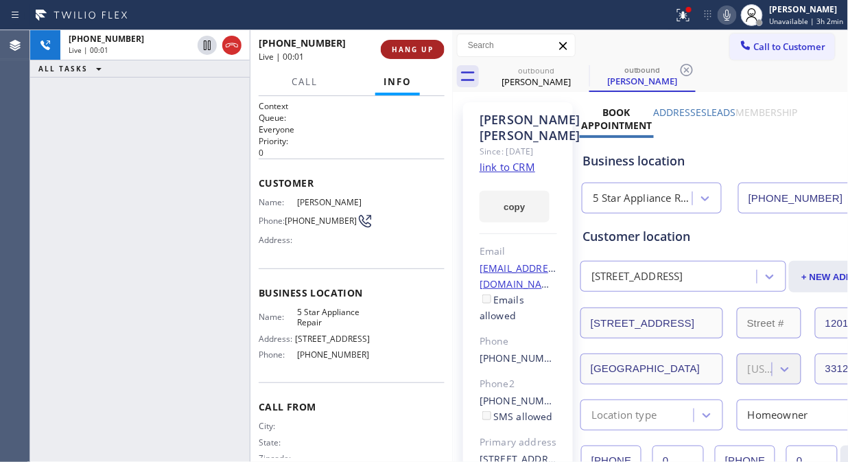
click at [425, 43] on button "HANG UP" at bounding box center [413, 49] width 64 height 19
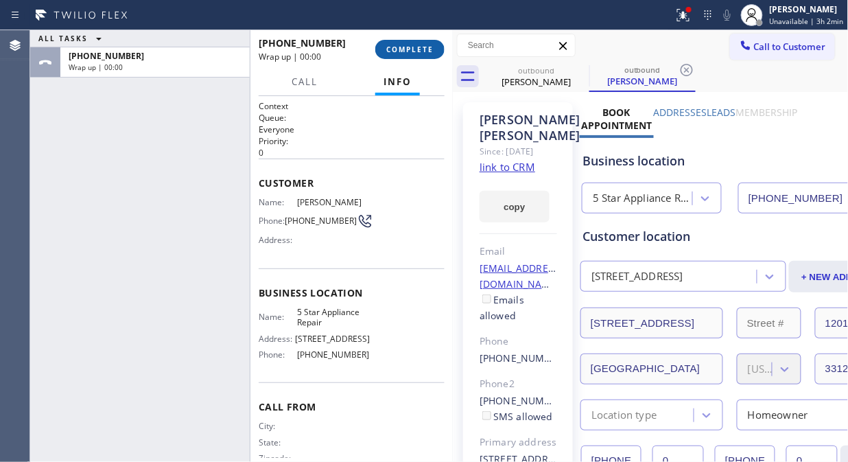
click at [423, 47] on span "COMPLETE" at bounding box center [409, 50] width 47 height 10
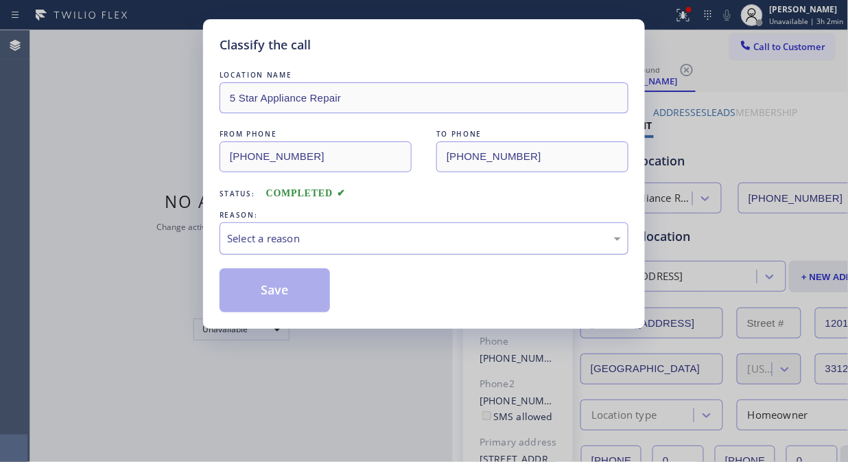
drag, startPoint x: 402, startPoint y: 240, endPoint x: 400, endPoint y: 247, distance: 7.2
click at [402, 240] on div "Select a reason" at bounding box center [424, 239] width 394 height 16
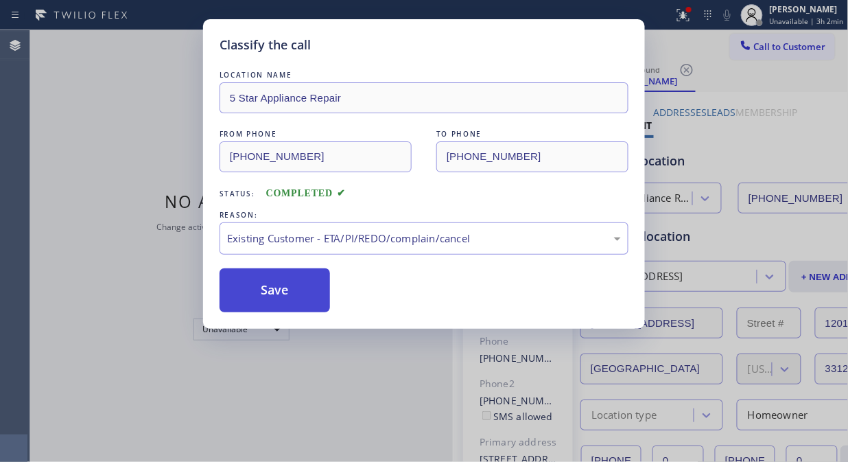
click at [327, 309] on button "Save" at bounding box center [275, 290] width 110 height 44
click at [293, 295] on button "Save" at bounding box center [275, 290] width 110 height 44
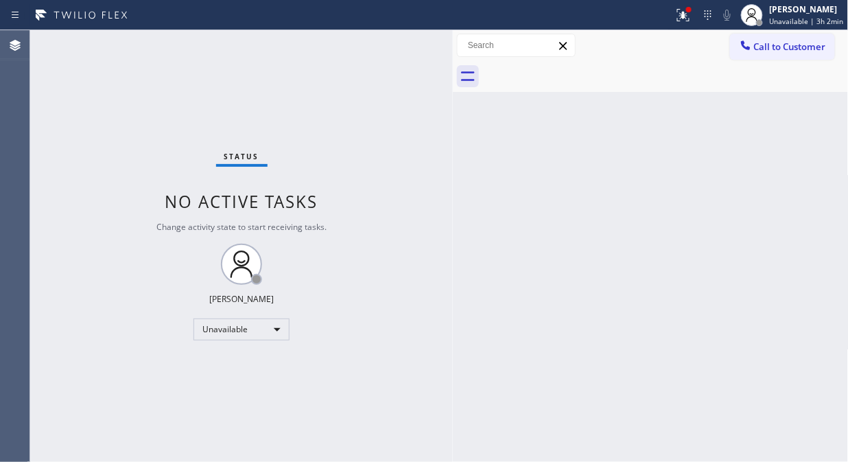
click at [787, 47] on span "Call to Customer" at bounding box center [790, 46] width 72 height 12
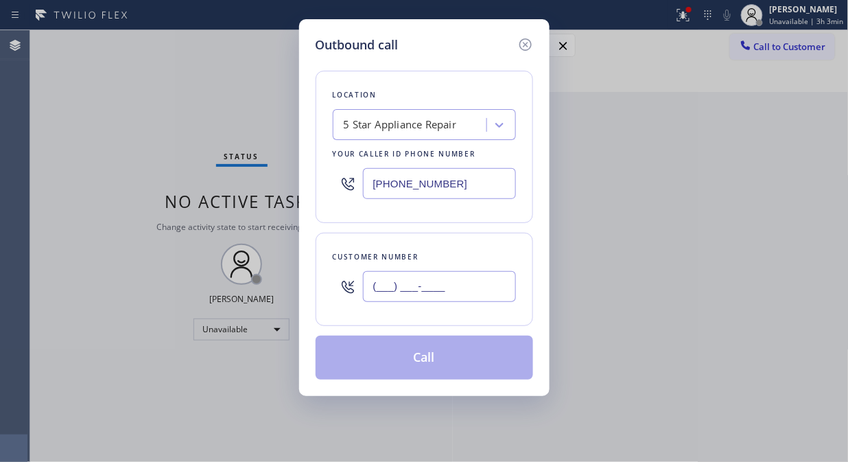
click at [434, 280] on input "(___) ___-____" at bounding box center [439, 286] width 153 height 31
paste input "206) 920-2055"
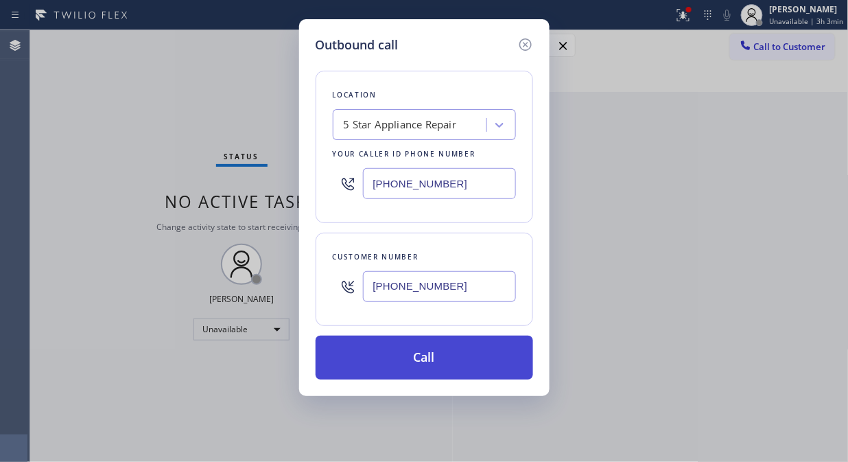
type input "(206) 920-2055"
click at [434, 362] on button "Call" at bounding box center [425, 358] width 218 height 44
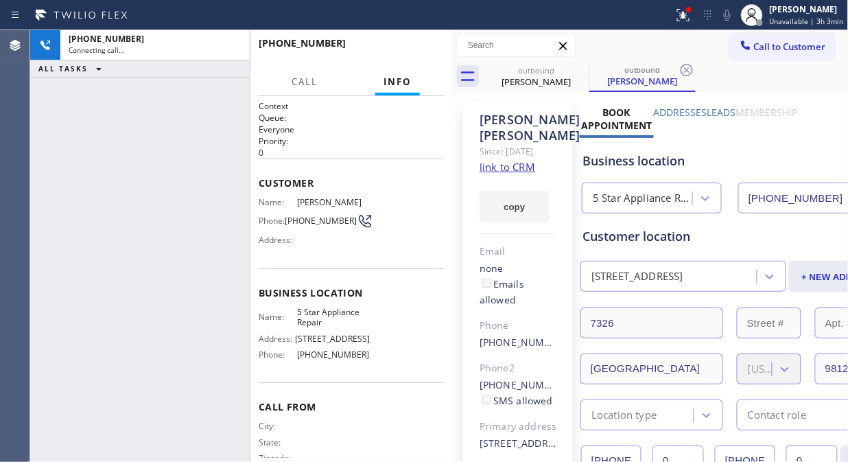
type input "[PHONE_NUMBER]"
drag, startPoint x: 231, startPoint y: 44, endPoint x: 379, endPoint y: 44, distance: 148.2
click at [231, 44] on icon at bounding box center [232, 45] width 16 height 16
click at [419, 45] on span "HANG UP" at bounding box center [413, 50] width 42 height 10
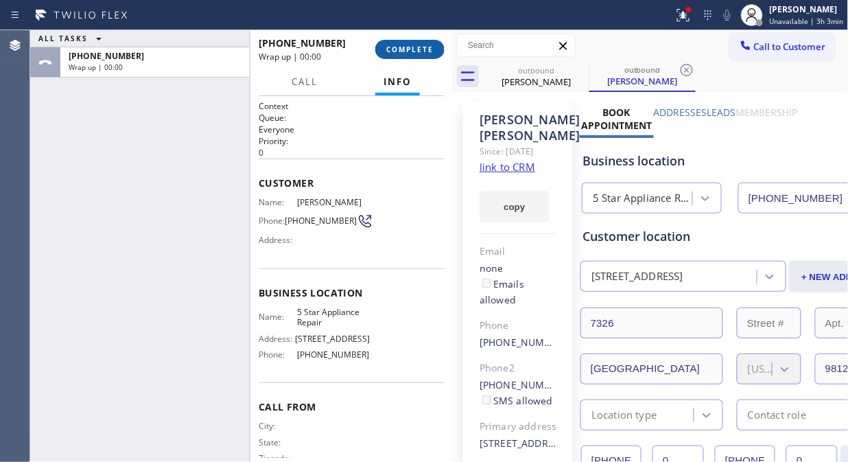
click at [427, 45] on span "COMPLETE" at bounding box center [409, 50] width 47 height 10
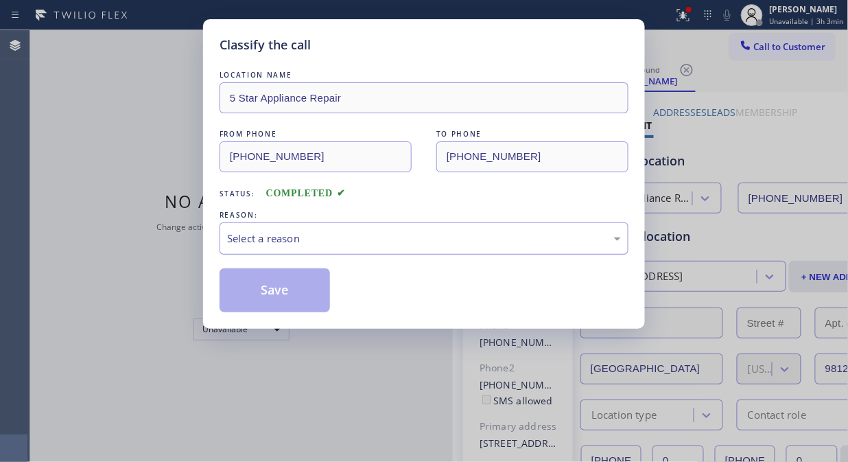
click at [409, 231] on div "Select a reason" at bounding box center [424, 239] width 394 height 16
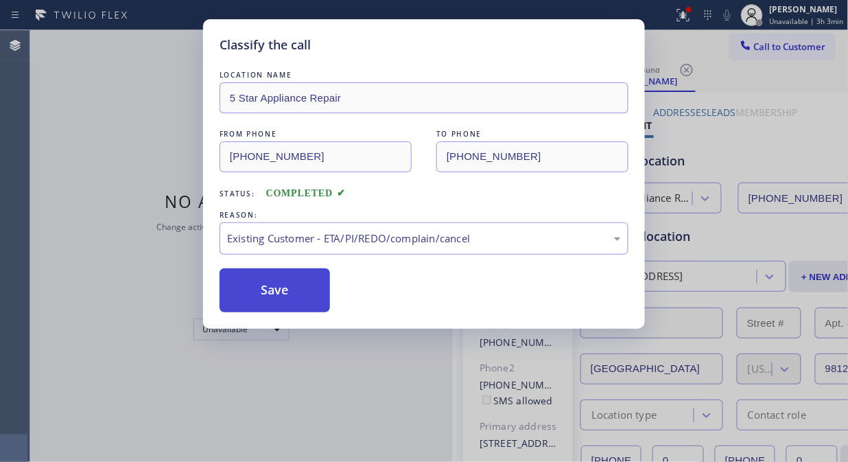
click at [298, 292] on button "Save" at bounding box center [275, 290] width 110 height 44
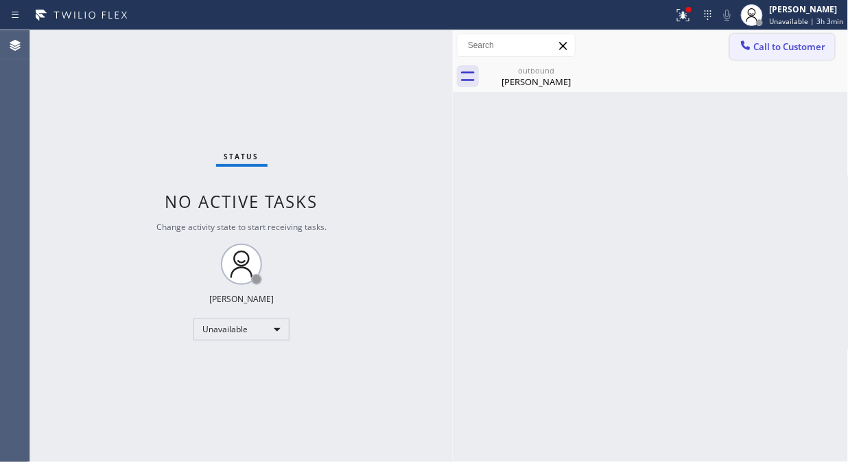
click at [755, 43] on span "Call to Customer" at bounding box center [790, 46] width 72 height 12
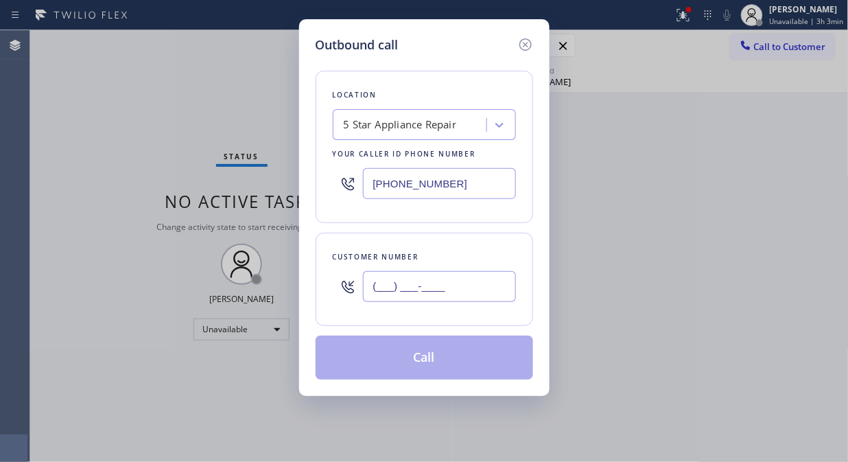
click at [463, 280] on input "(___) ___-____" at bounding box center [439, 286] width 153 height 31
paste input "323) 833-5077"
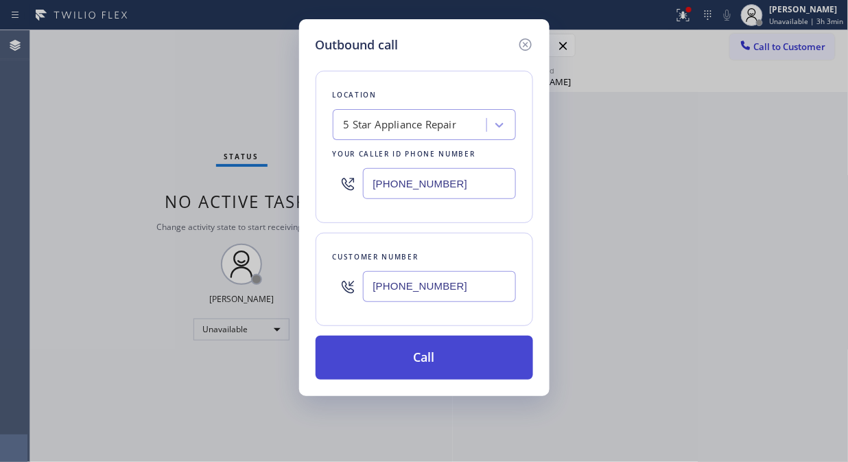
type input "(323) 833-5077"
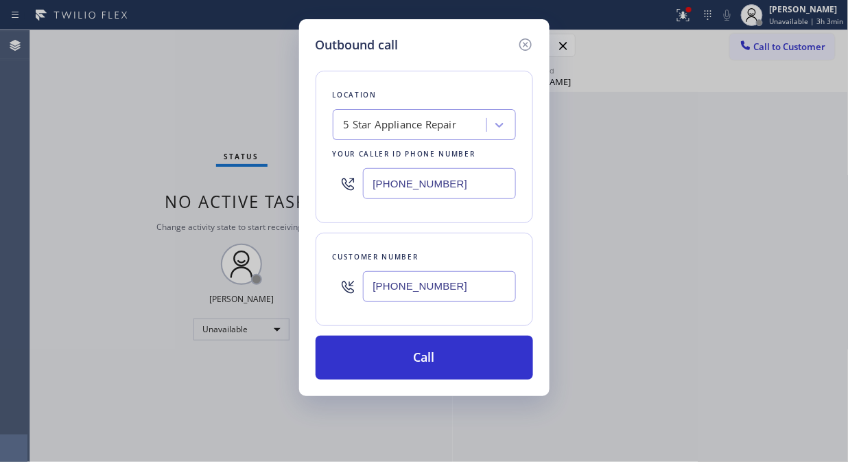
drag, startPoint x: 465, startPoint y: 366, endPoint x: 536, endPoint y: 37, distance: 337.0
click at [467, 366] on button "Call" at bounding box center [425, 358] width 218 height 44
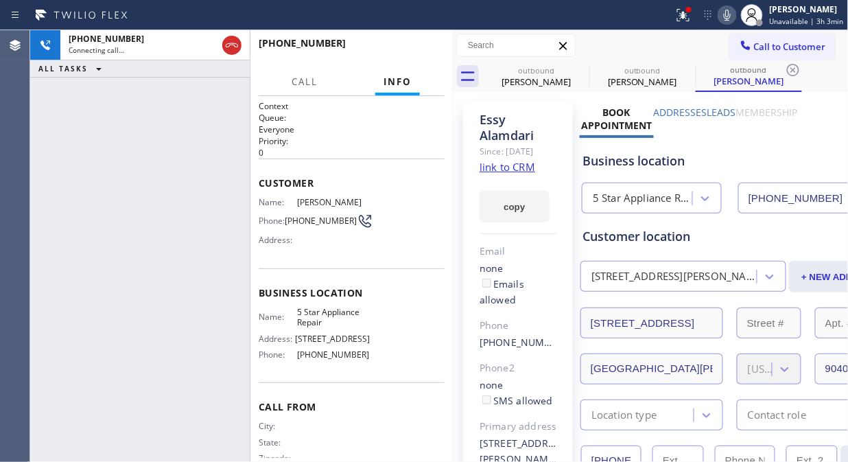
type input "[PHONE_NUMBER]"
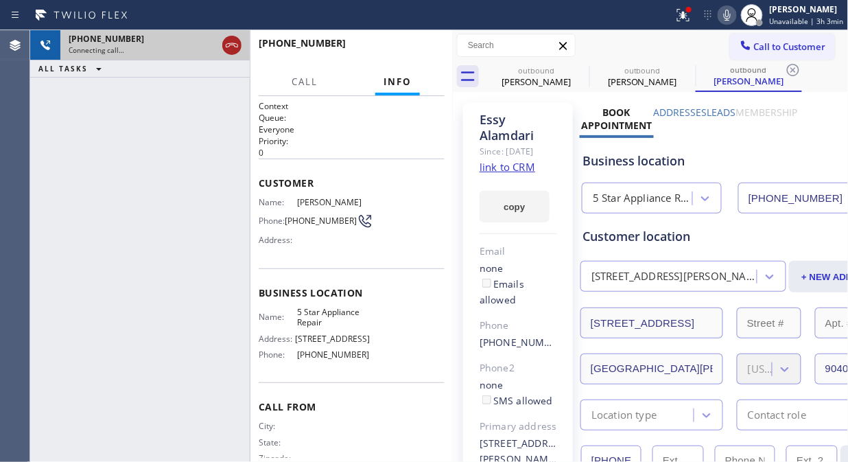
click at [231, 43] on icon at bounding box center [232, 45] width 12 height 4
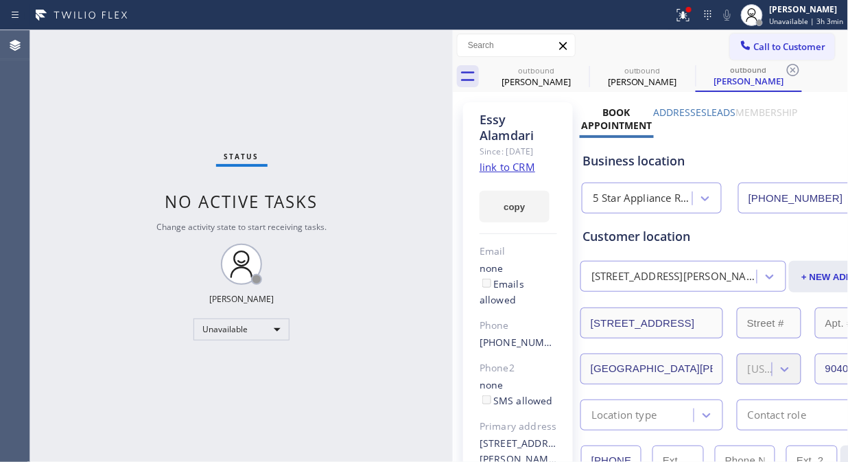
drag, startPoint x: 781, startPoint y: 50, endPoint x: 703, endPoint y: 97, distance: 91.1
click at [780, 50] on span "Call to Customer" at bounding box center [790, 46] width 72 height 12
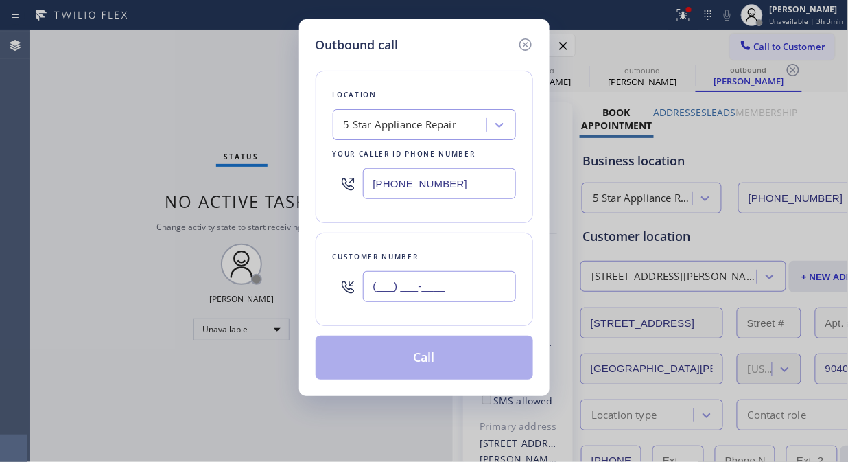
click at [464, 285] on input "(___) ___-____" at bounding box center [439, 286] width 153 height 31
paste input "401) 965-4526"
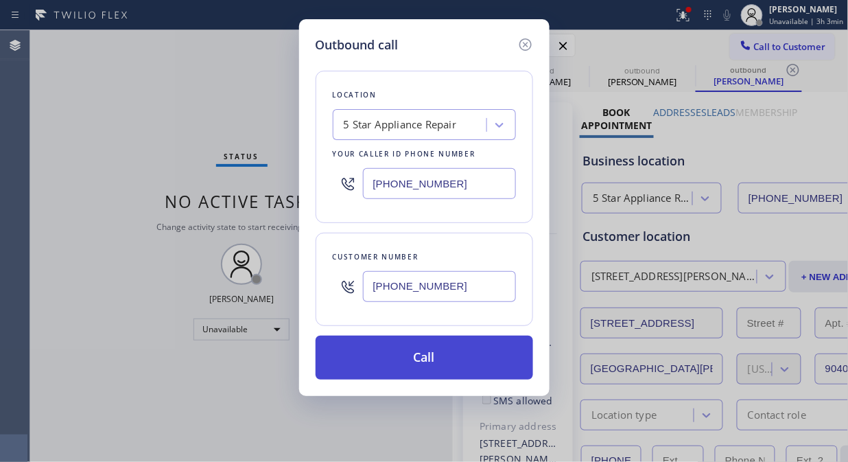
type input "(401) 965-4526"
click at [460, 364] on button "Call" at bounding box center [425, 358] width 218 height 44
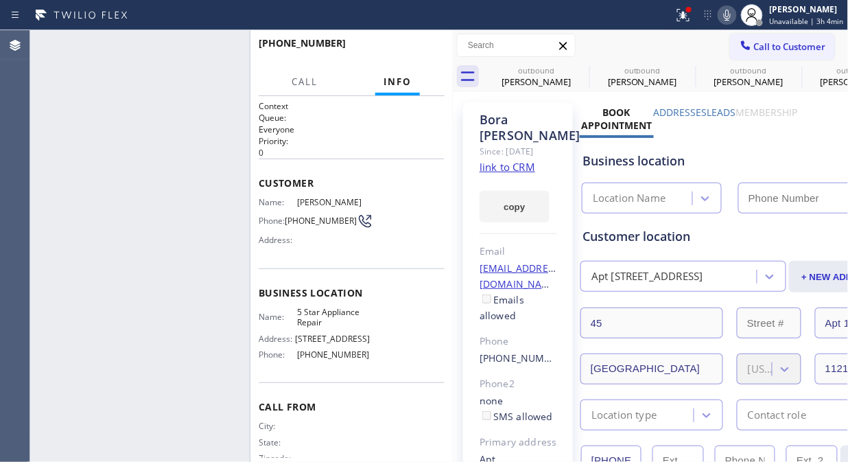
type input "[PHONE_NUMBER]"
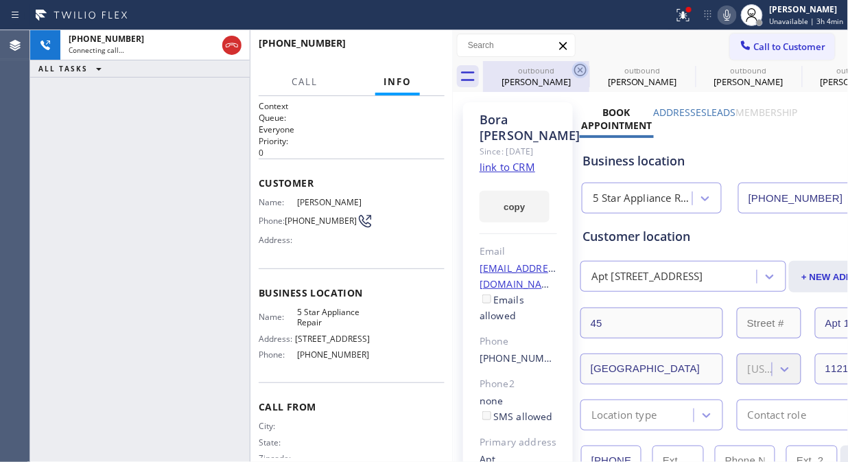
click at [583, 67] on icon at bounding box center [580, 70] width 16 height 16
click at [679, 67] on icon at bounding box center [687, 70] width 16 height 16
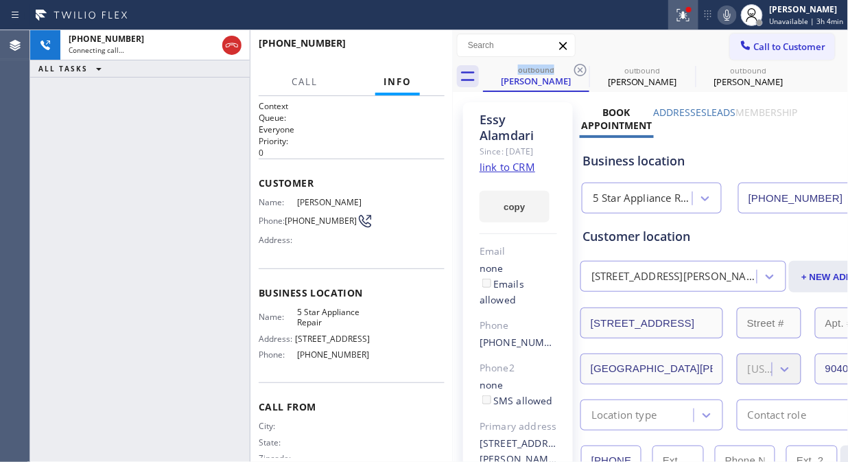
click at [683, 12] on icon at bounding box center [683, 15] width 16 height 16
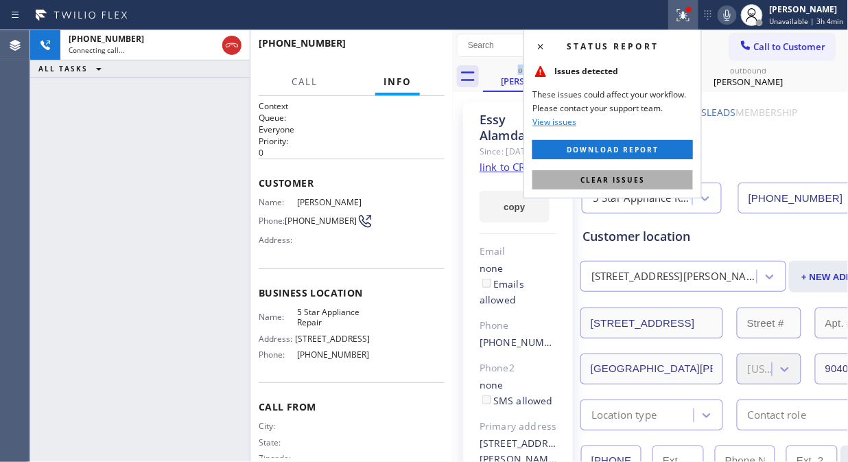
click at [645, 177] on button "Clear issues" at bounding box center [612, 179] width 161 height 19
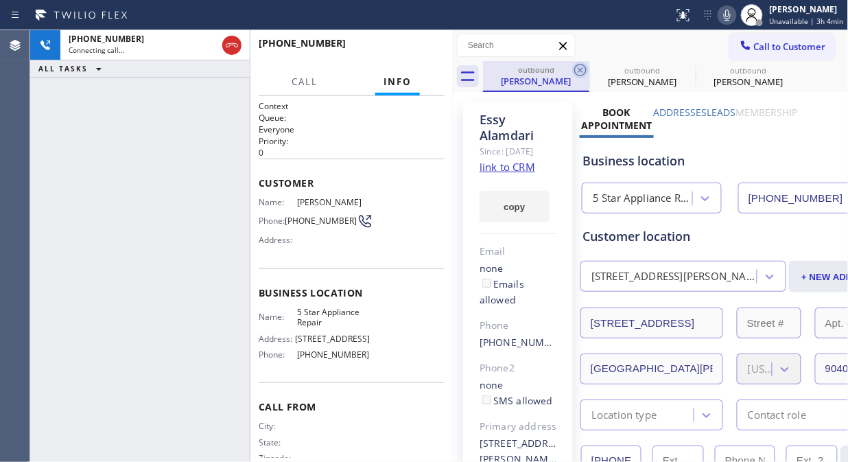
click at [580, 67] on icon at bounding box center [580, 70] width 16 height 16
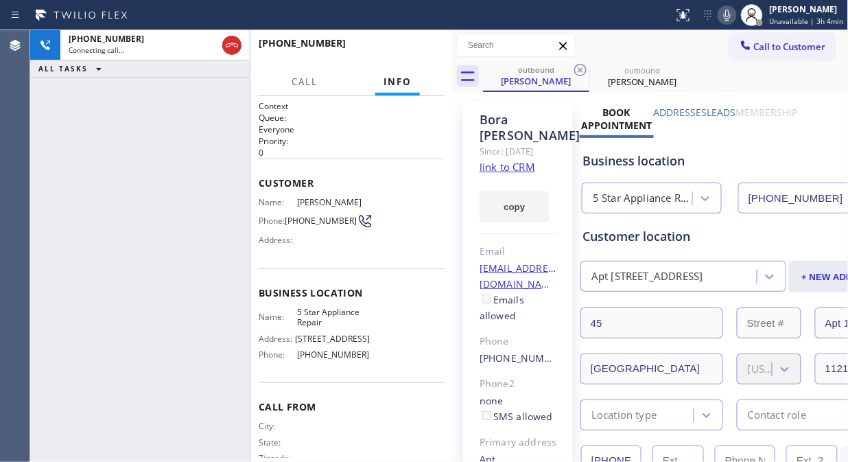
click at [580, 67] on icon at bounding box center [580, 70] width 16 height 16
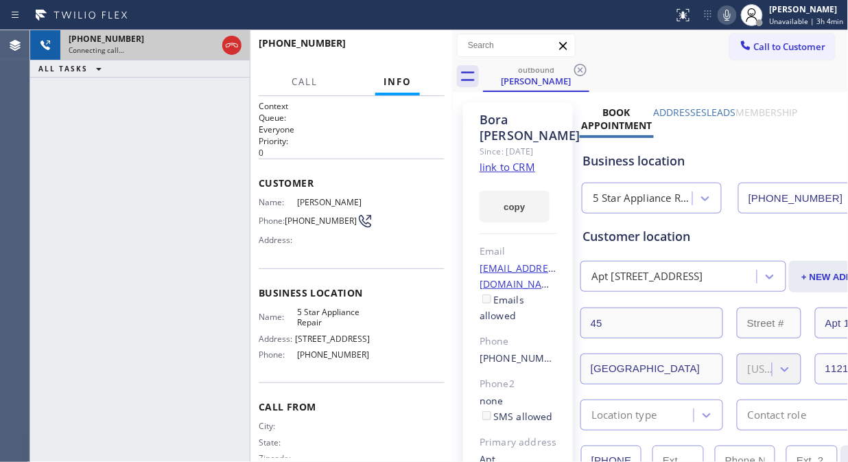
click at [161, 47] on div "Connecting call…" at bounding box center [143, 50] width 148 height 10
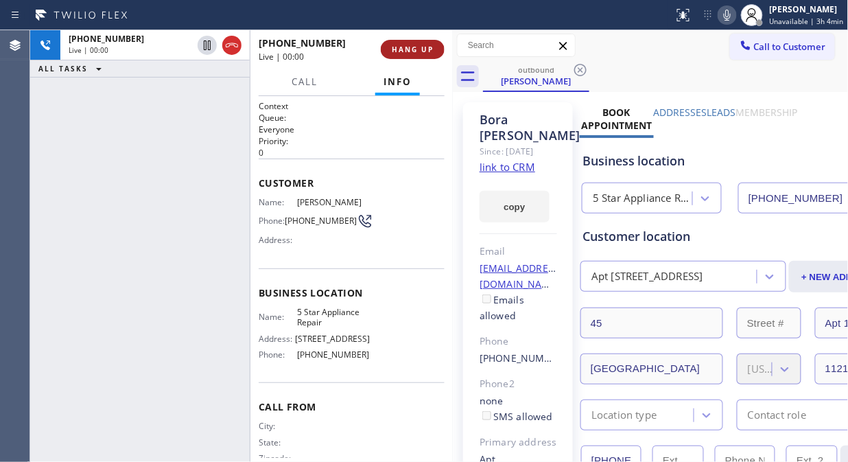
click at [419, 42] on button "HANG UP" at bounding box center [413, 49] width 64 height 19
click at [419, 43] on button "HANG UP" at bounding box center [413, 49] width 64 height 19
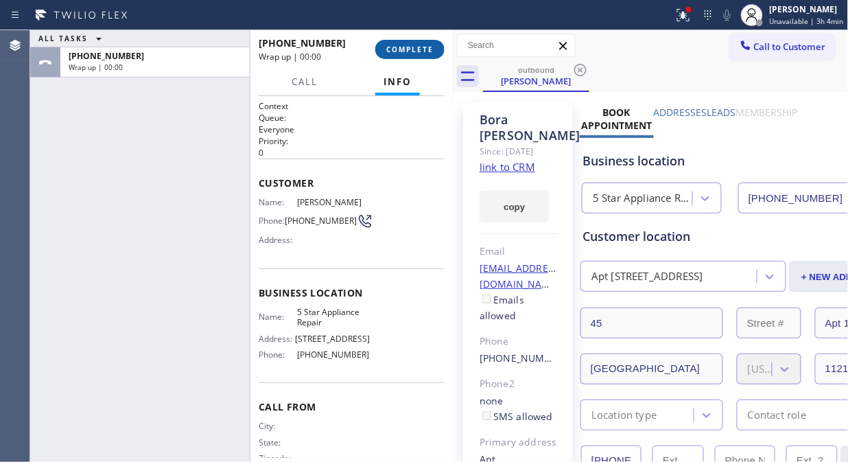
click at [421, 51] on span "COMPLETE" at bounding box center [409, 50] width 47 height 10
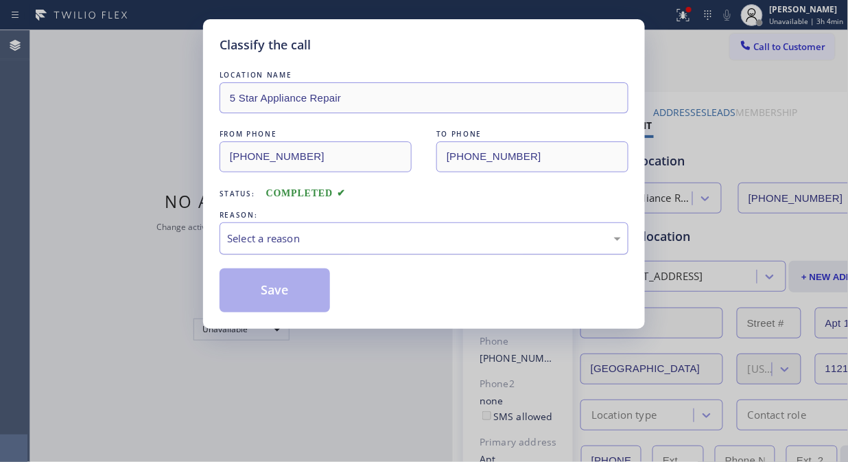
click at [393, 250] on div "Select a reason" at bounding box center [424, 238] width 409 height 32
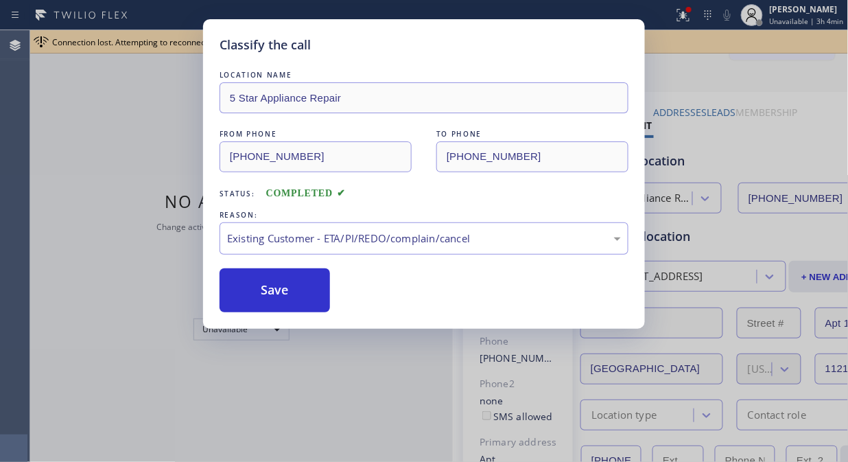
click at [305, 301] on button "Save" at bounding box center [275, 290] width 110 height 44
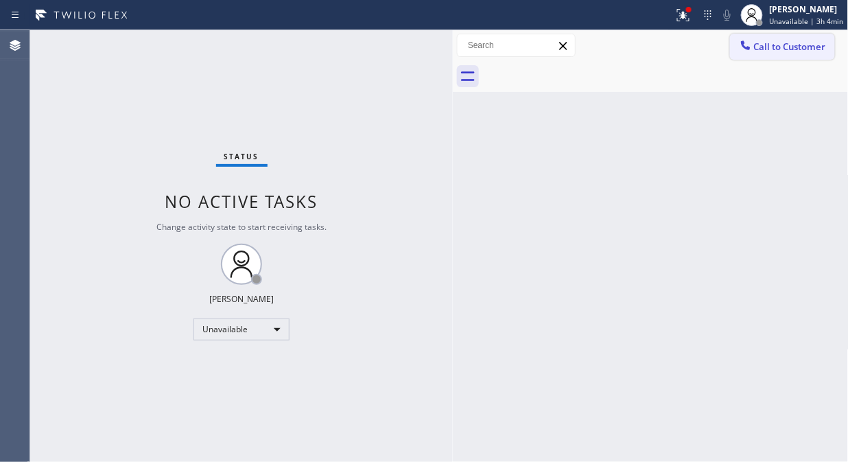
click at [805, 59] on button "Call to Customer" at bounding box center [782, 47] width 105 height 26
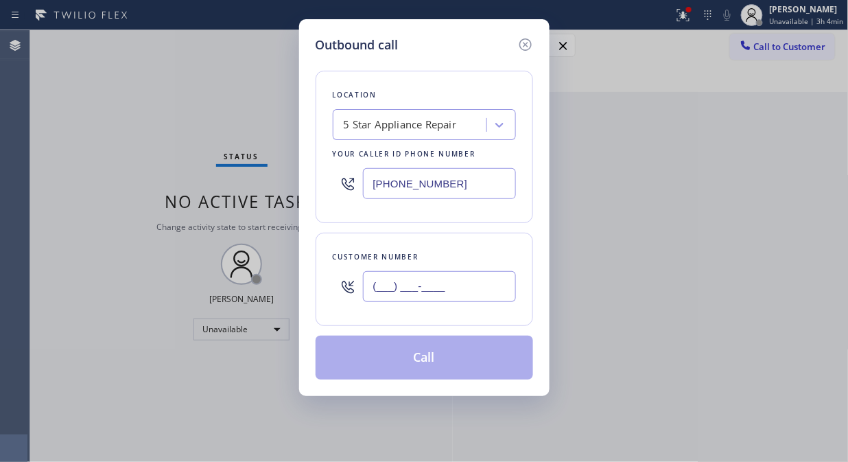
click at [499, 283] on input "(___) ___-____" at bounding box center [439, 286] width 153 height 31
paste input "408) 913-5311"
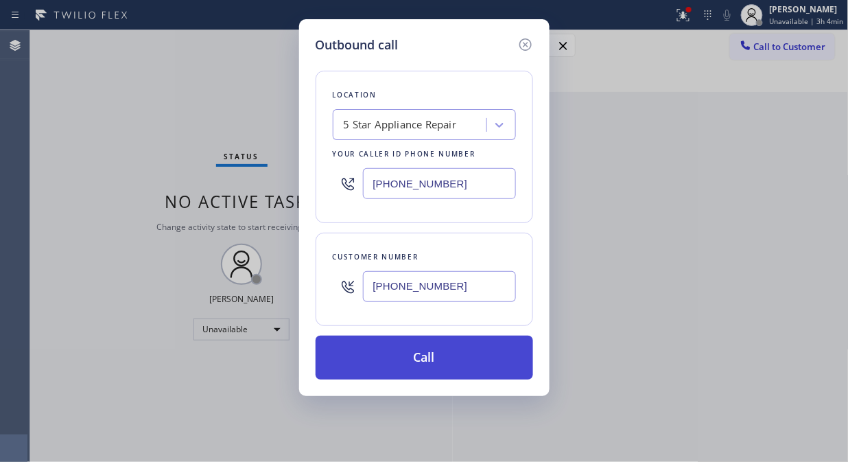
type input "(408) 913-5311"
click at [494, 361] on button "Call" at bounding box center [425, 358] width 218 height 44
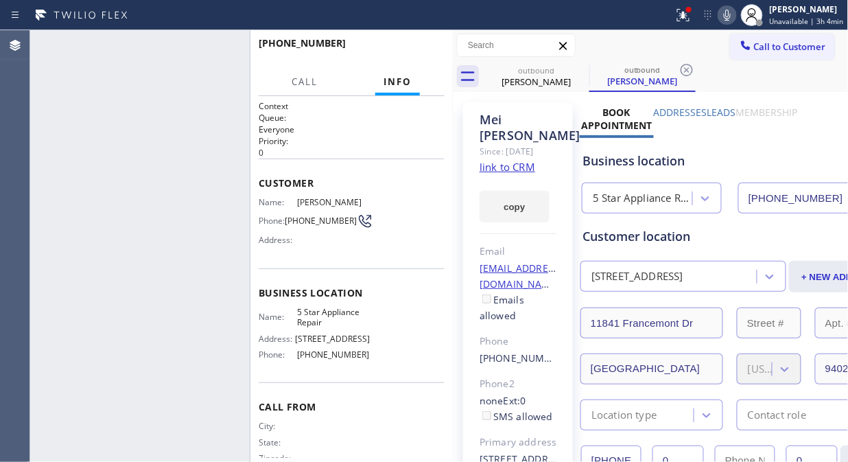
type input "[PHONE_NUMBER]"
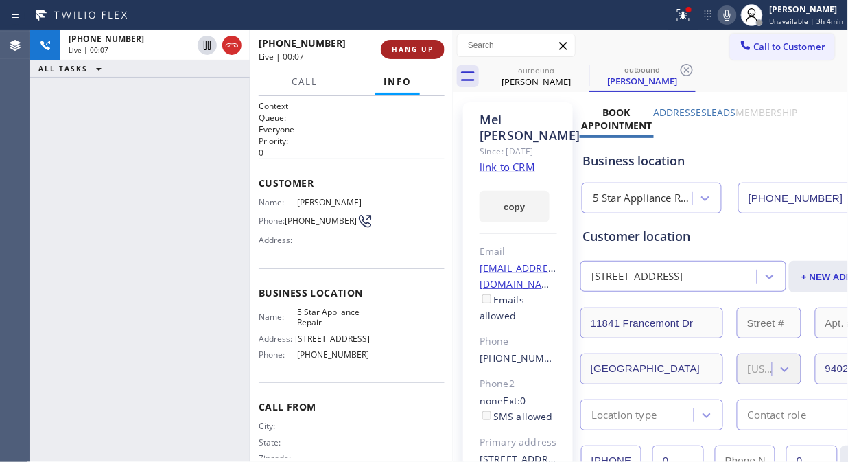
click at [421, 47] on span "HANG UP" at bounding box center [413, 50] width 42 height 10
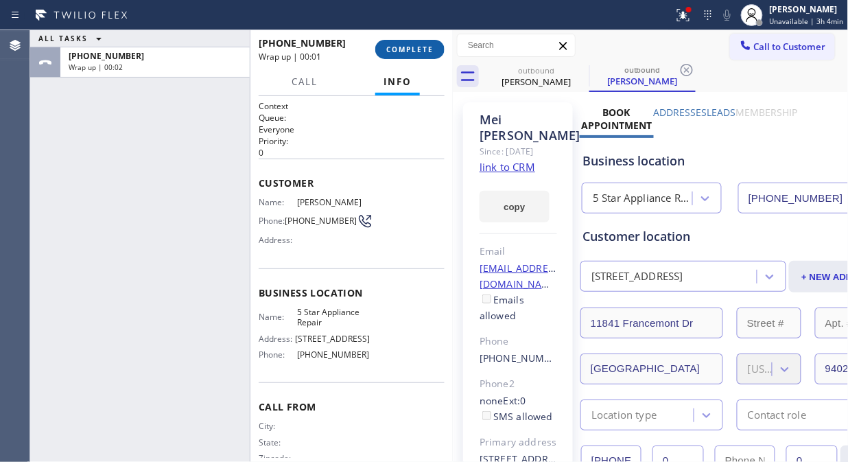
click at [414, 53] on span "COMPLETE" at bounding box center [409, 50] width 47 height 10
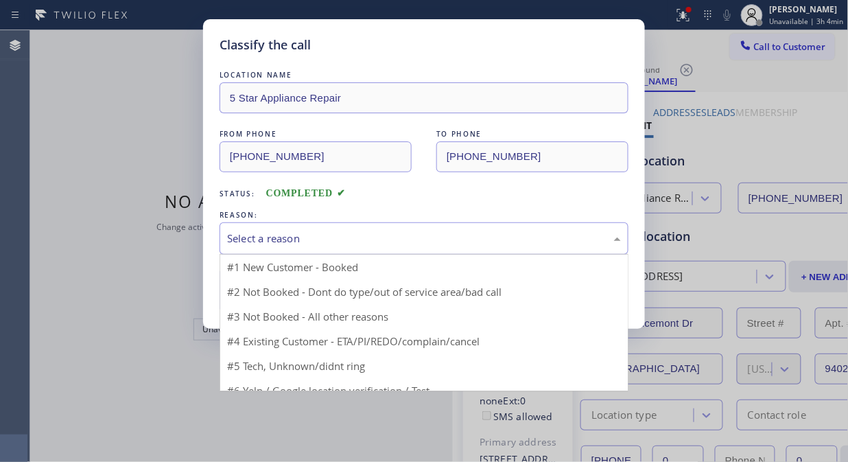
click at [407, 235] on div "Select a reason" at bounding box center [424, 239] width 394 height 16
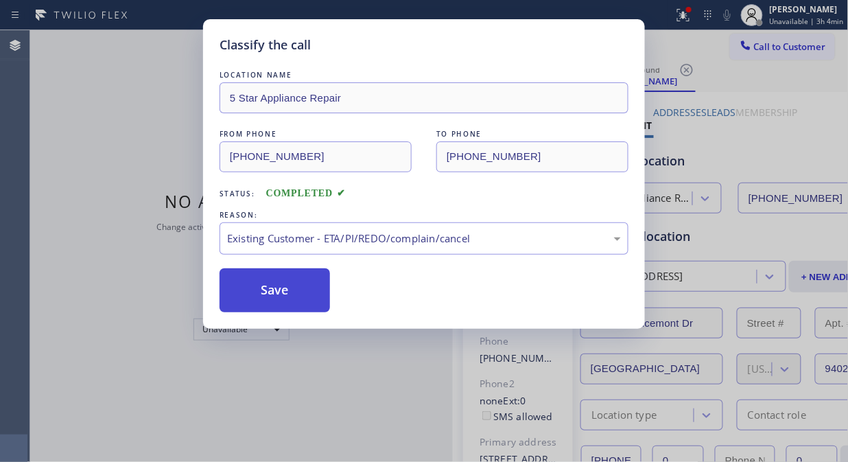
click at [284, 295] on button "Save" at bounding box center [275, 290] width 110 height 44
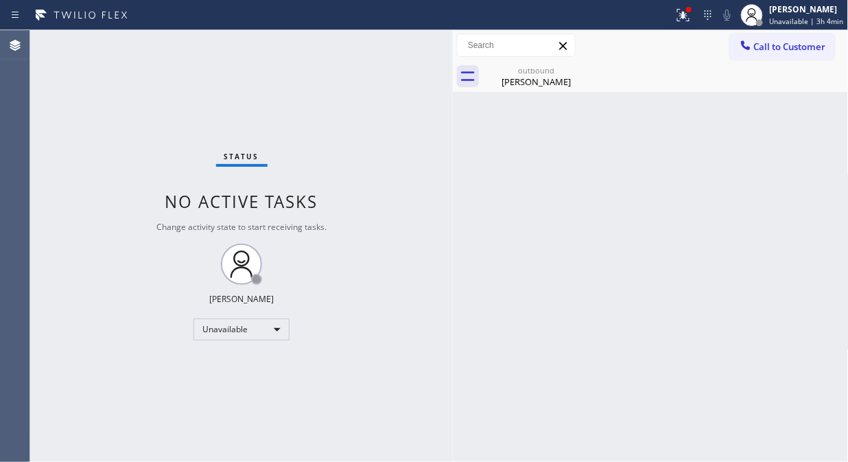
click at [758, 45] on span "Call to Customer" at bounding box center [790, 46] width 72 height 12
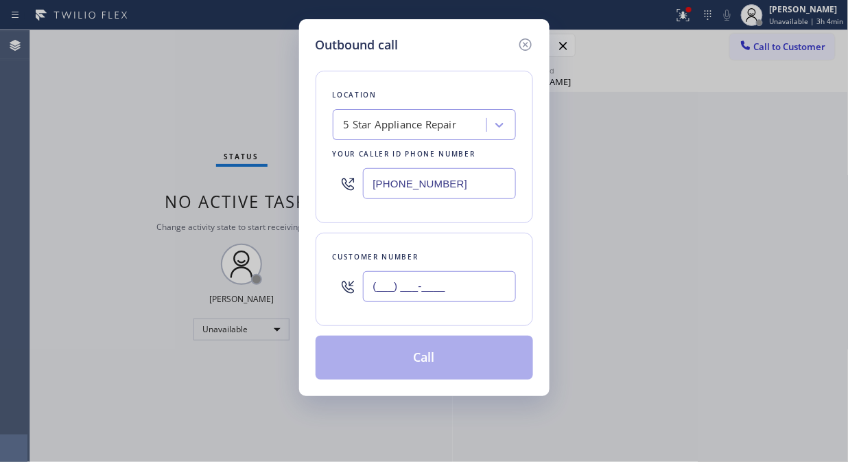
click at [502, 279] on input "(___) ___-____" at bounding box center [439, 286] width 153 height 31
paste input "626) 482-8146"
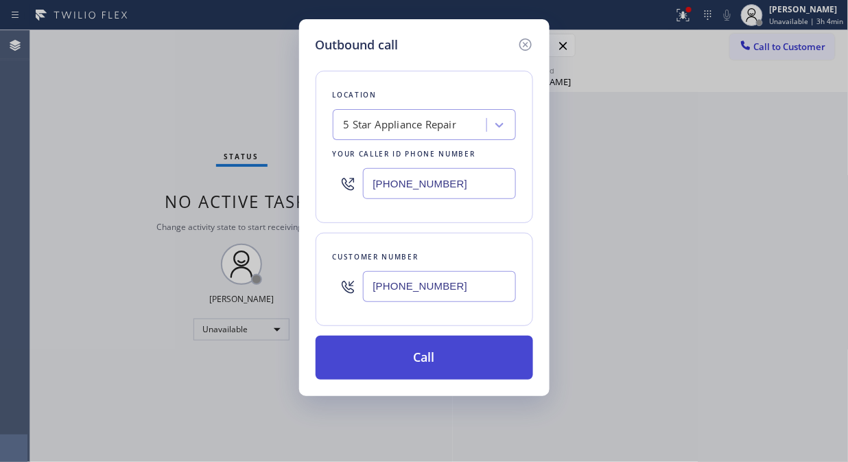
type input "(626) 482-8146"
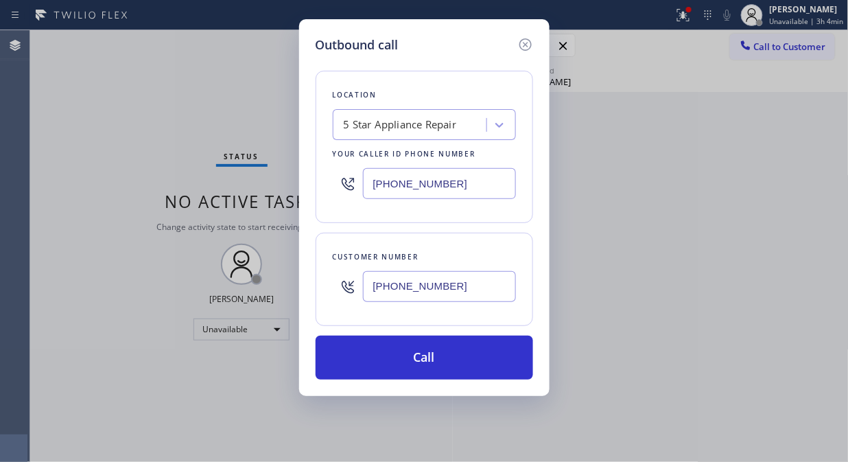
drag, startPoint x: 495, startPoint y: 362, endPoint x: 526, endPoint y: 259, distance: 106.6
click at [497, 362] on button "Call" at bounding box center [425, 358] width 218 height 44
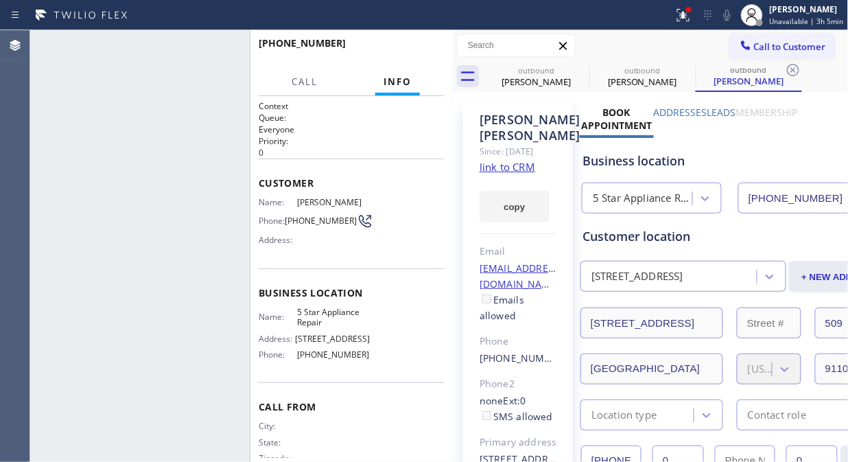
type input "[PHONE_NUMBER]"
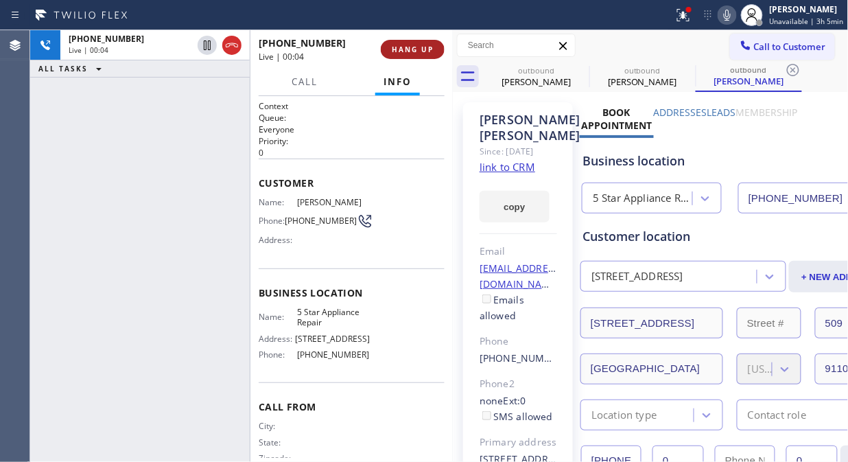
click at [412, 49] on span "HANG UP" at bounding box center [413, 50] width 42 height 10
click at [413, 49] on span "HANG UP" at bounding box center [413, 50] width 42 height 10
click at [413, 50] on span "HANG UP" at bounding box center [413, 50] width 42 height 10
click at [413, 51] on span "HANG UP" at bounding box center [413, 50] width 42 height 10
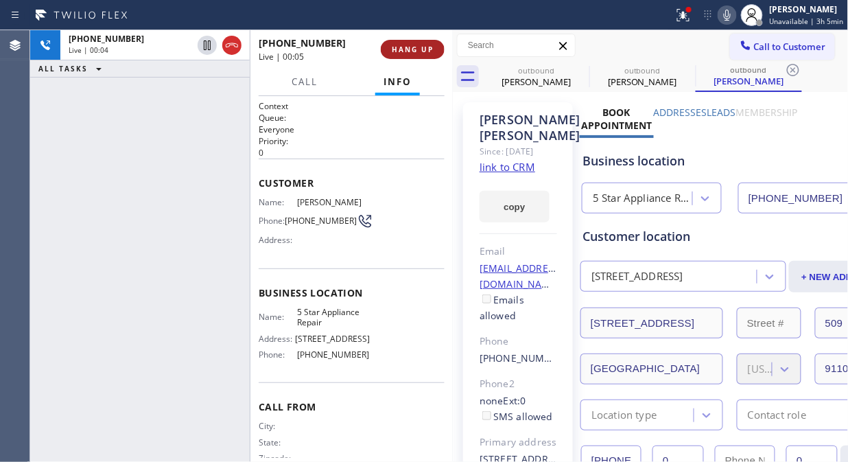
click at [413, 51] on span "HANG UP" at bounding box center [413, 50] width 42 height 10
click at [413, 54] on span "HANG UP" at bounding box center [413, 50] width 42 height 10
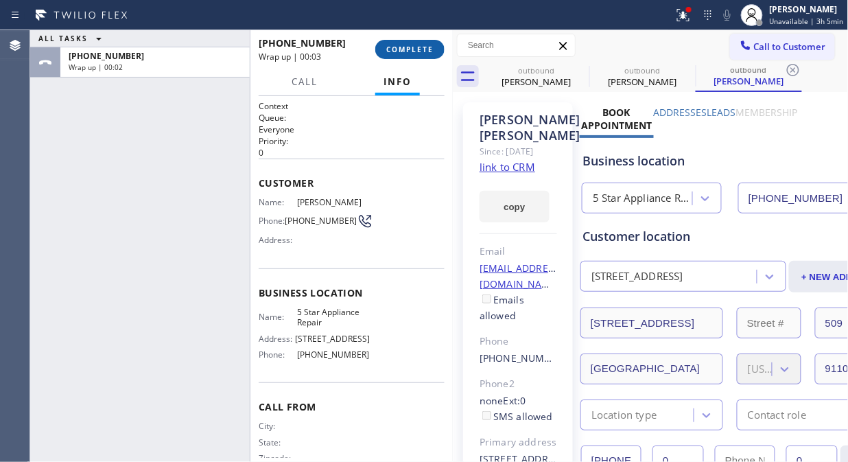
click at [398, 50] on span "COMPLETE" at bounding box center [409, 50] width 47 height 10
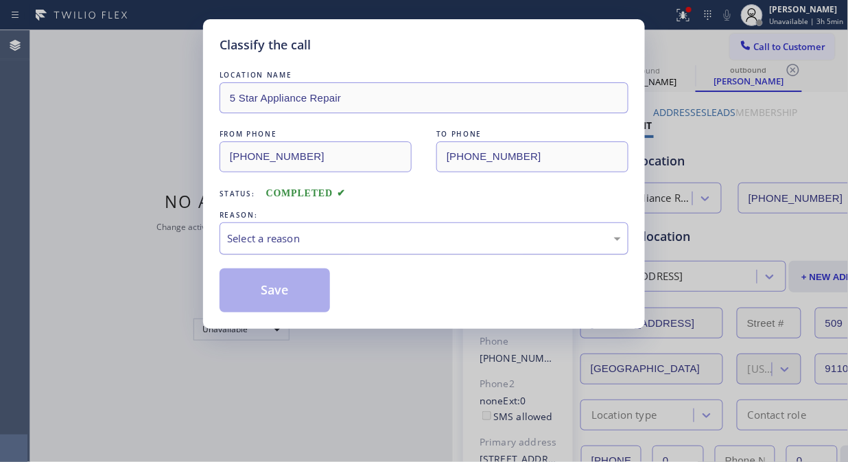
click at [400, 243] on div "Select a reason" at bounding box center [424, 239] width 394 height 16
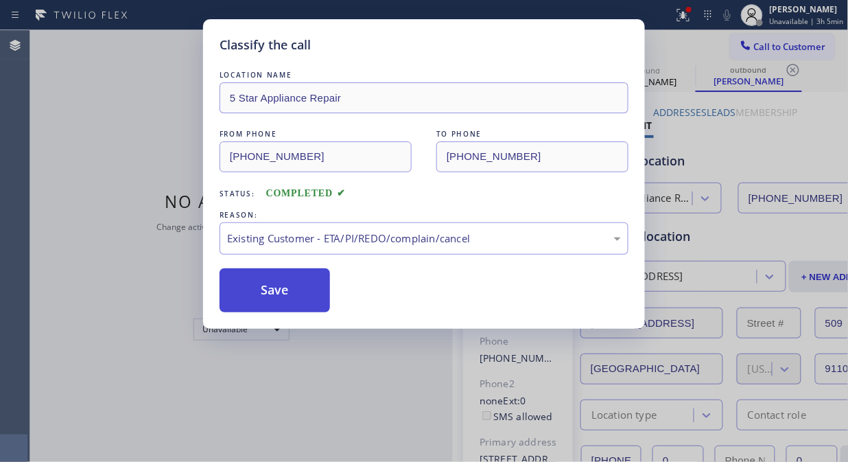
click at [306, 302] on button "Save" at bounding box center [275, 290] width 110 height 44
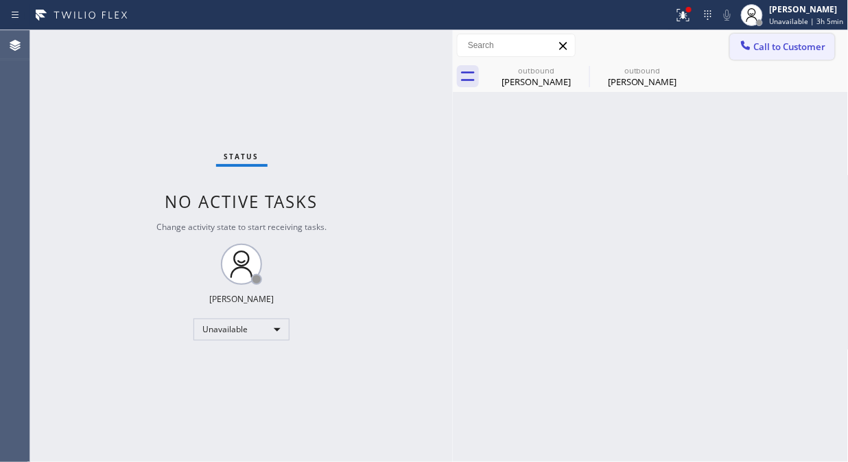
click at [757, 50] on span "Call to Customer" at bounding box center [790, 46] width 72 height 12
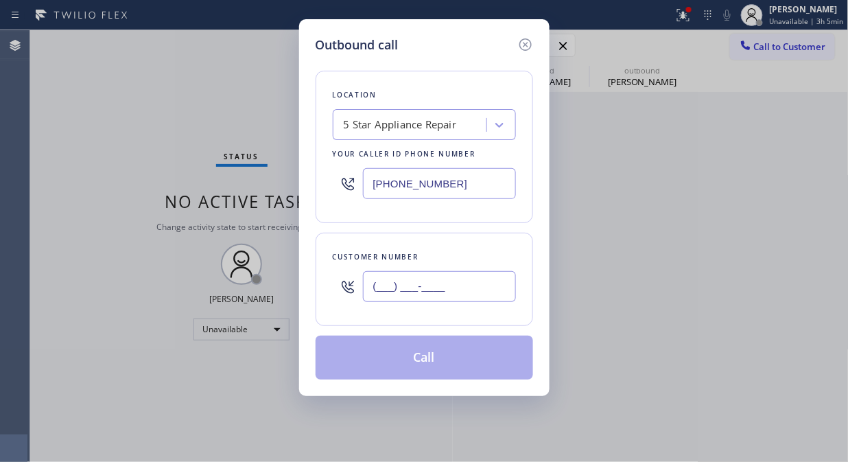
click at [470, 286] on input "(___) ___-____" at bounding box center [439, 286] width 153 height 31
paste input "310) 796-4500"
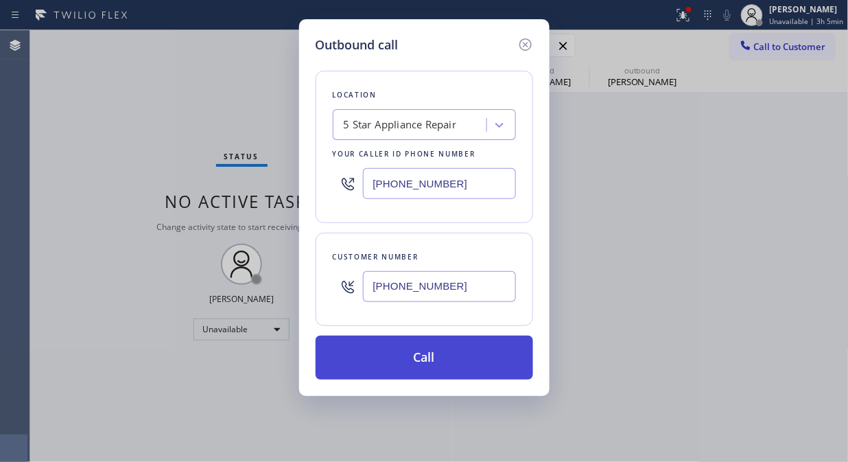
type input "(310) 796-4500"
click at [474, 364] on button "Call" at bounding box center [425, 358] width 218 height 44
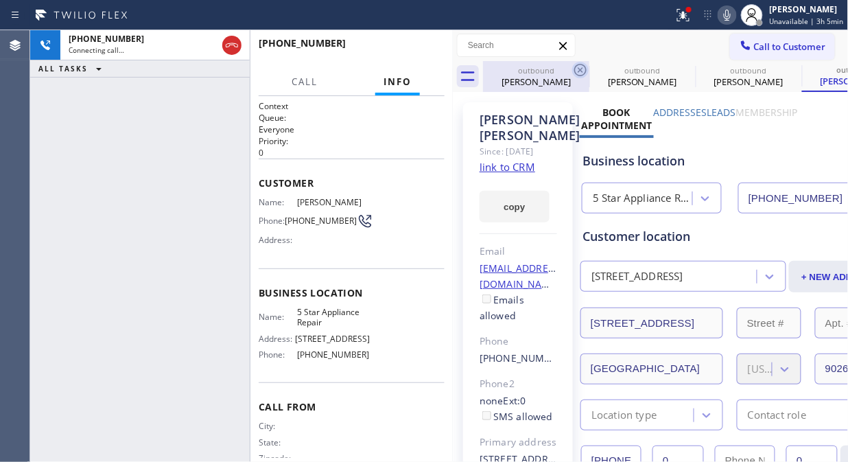
type input "[PHONE_NUMBER]"
click at [0, 0] on icon at bounding box center [0, 0] width 0 height 0
click at [581, 69] on icon at bounding box center [580, 70] width 12 height 12
click at [0, 0] on icon at bounding box center [0, 0] width 0 height 0
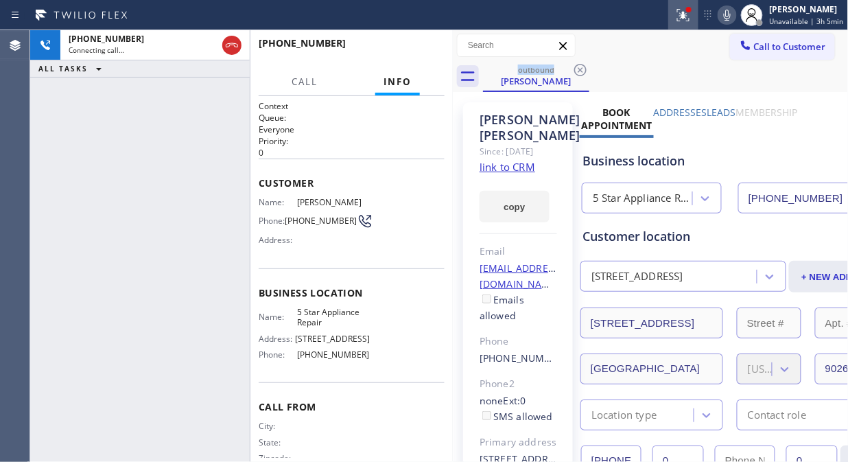
click at [690, 21] on icon at bounding box center [683, 15] width 12 height 12
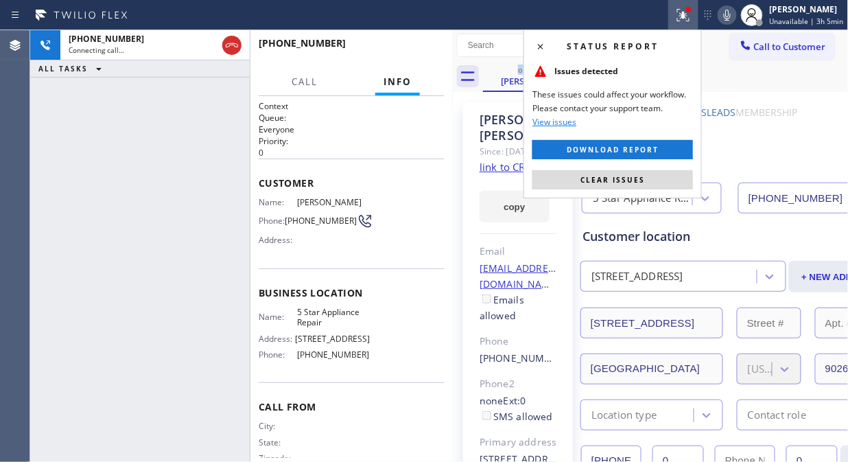
drag, startPoint x: 620, startPoint y: 180, endPoint x: 628, endPoint y: 180, distance: 7.6
click at [626, 180] on span "Clear issues" at bounding box center [613, 180] width 65 height 10
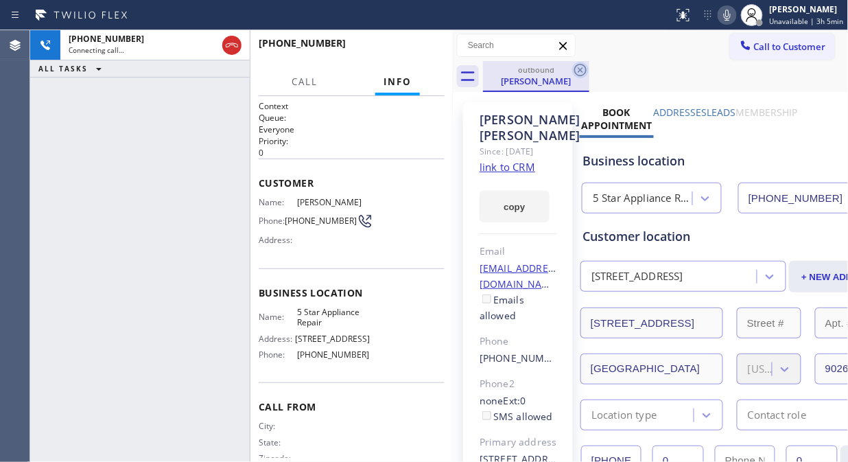
click at [578, 73] on icon at bounding box center [580, 70] width 16 height 16
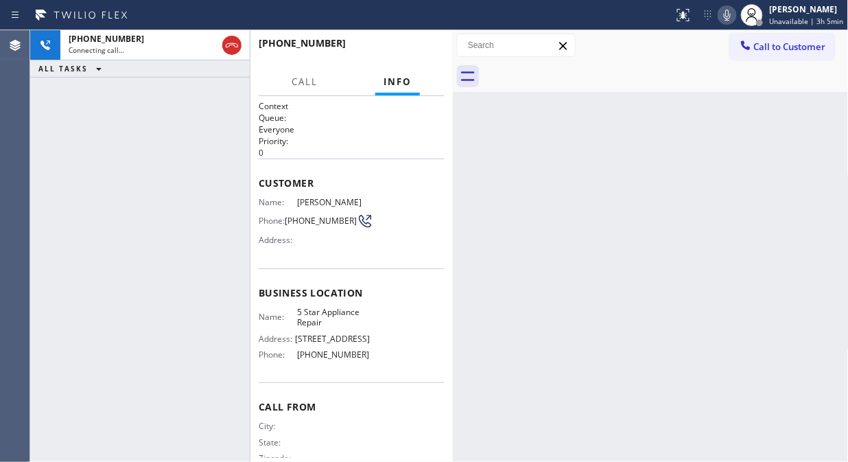
click at [669, 65] on div at bounding box center [666, 76] width 366 height 31
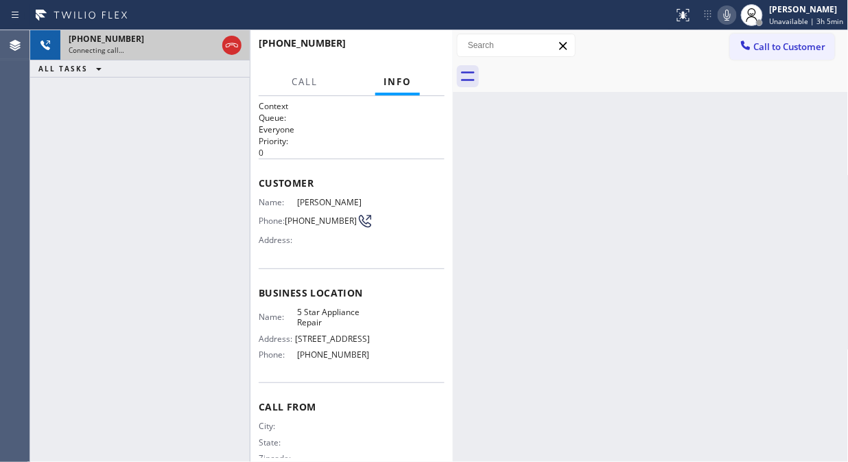
click at [167, 51] on div "Connecting call…" at bounding box center [143, 50] width 148 height 10
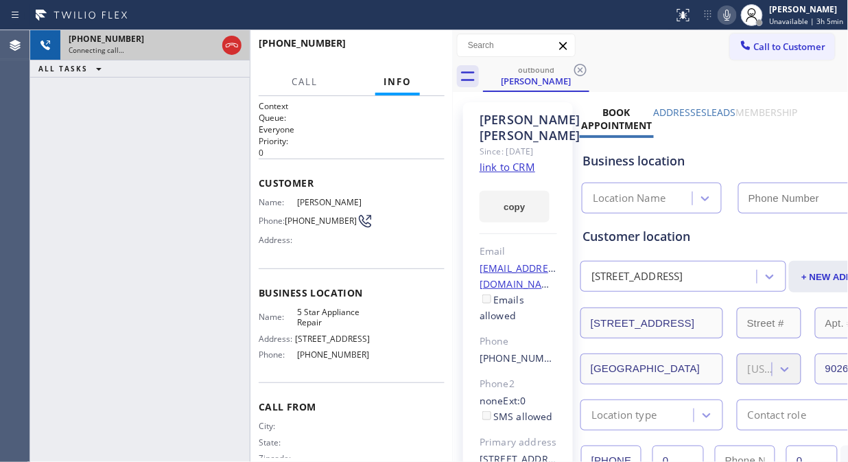
type input "[PHONE_NUMBER]"
click at [234, 49] on icon at bounding box center [232, 45] width 16 height 16
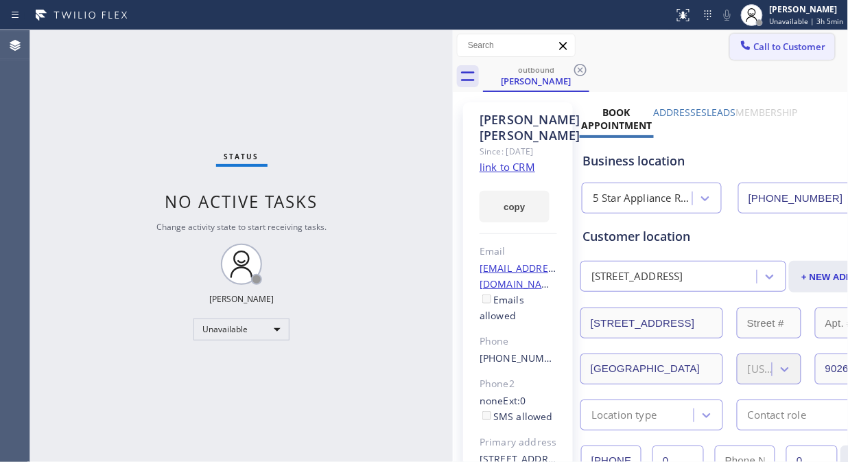
click at [794, 44] on span "Call to Customer" at bounding box center [790, 46] width 72 height 12
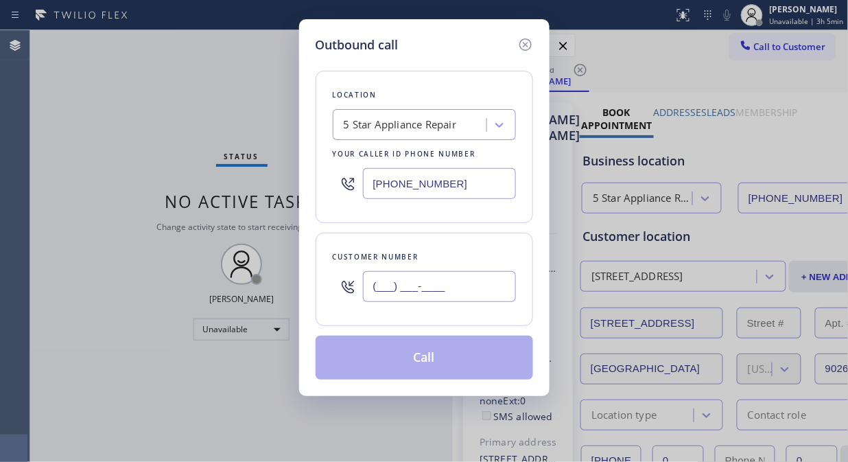
click at [429, 287] on input "(___) ___-____" at bounding box center [439, 286] width 153 height 31
paste input "626) 483-0111"
type input "(626) 483-0111"
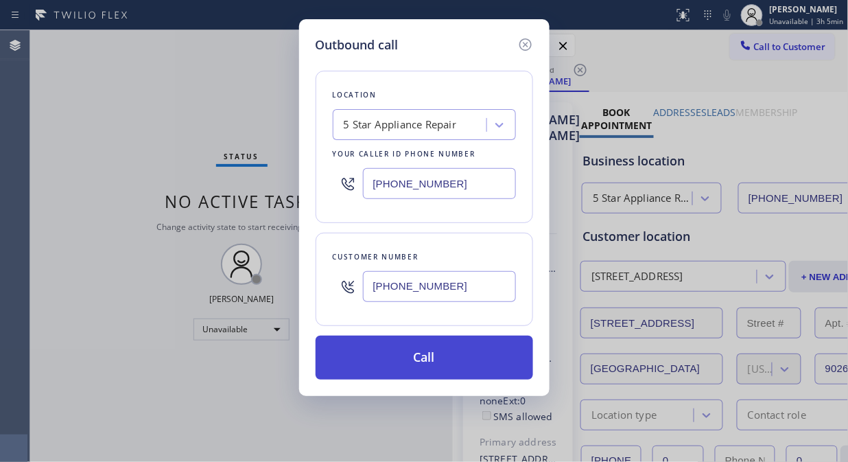
click at [453, 360] on button "Call" at bounding box center [425, 358] width 218 height 44
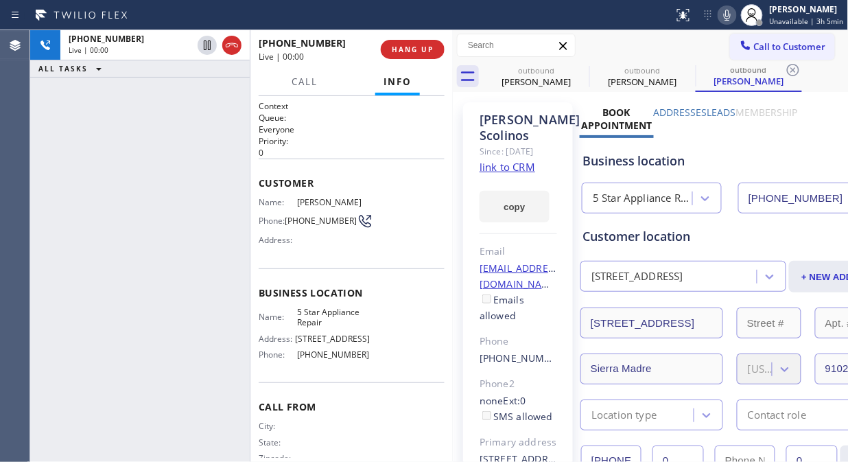
type input "[PHONE_NUMBER]"
click at [250, 51] on div at bounding box center [250, 246] width 1 height 432
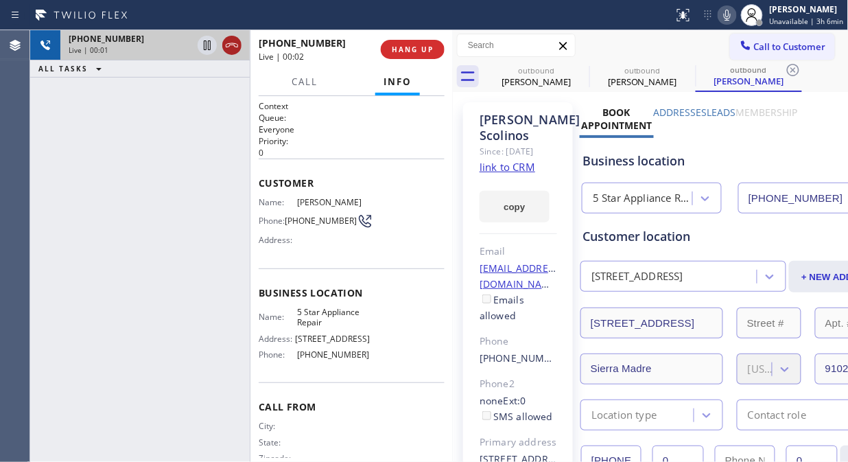
click at [234, 43] on icon at bounding box center [232, 45] width 16 height 16
click at [417, 50] on span "HANG UP" at bounding box center [413, 50] width 42 height 10
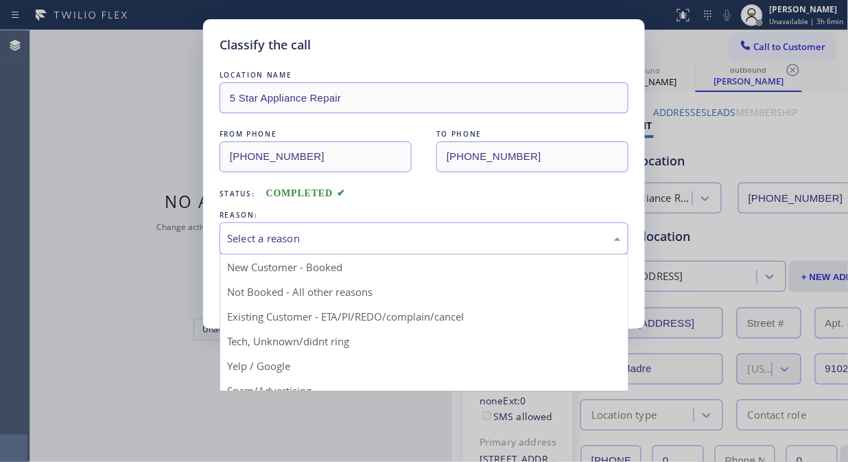
click at [399, 239] on div "Select a reason" at bounding box center [424, 239] width 394 height 16
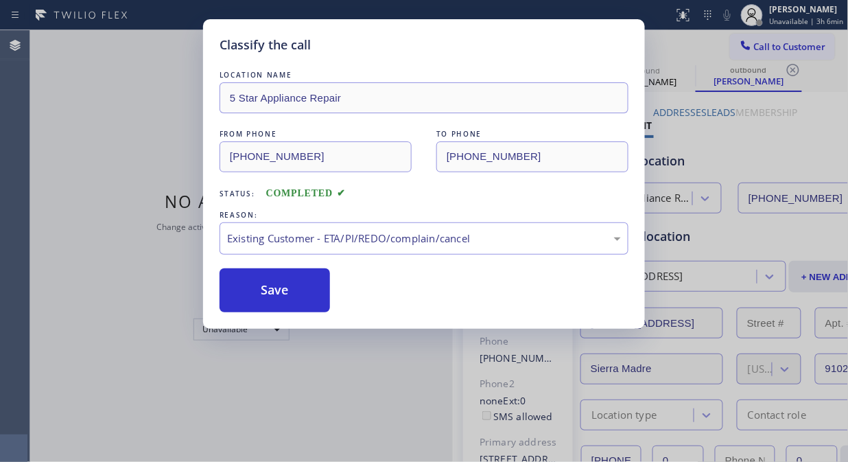
drag, startPoint x: 423, startPoint y: 320, endPoint x: 414, endPoint y: 320, distance: 8.9
click at [305, 302] on button "Save" at bounding box center [275, 290] width 110 height 44
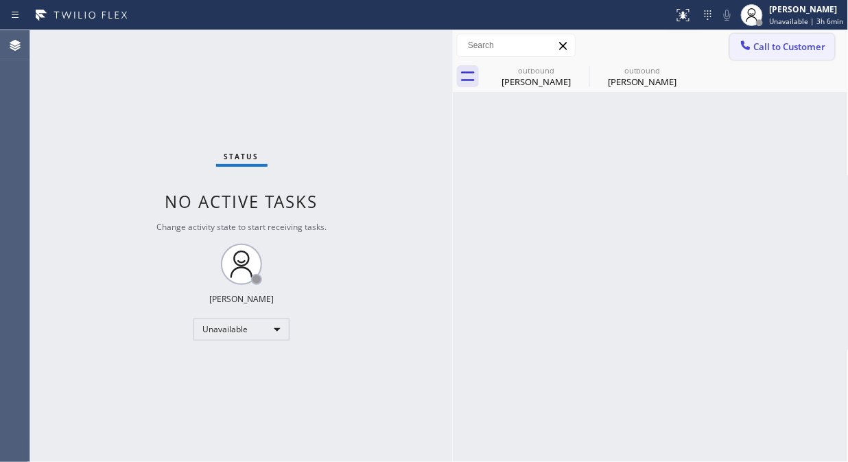
click at [758, 51] on span "Call to Customer" at bounding box center [790, 46] width 72 height 12
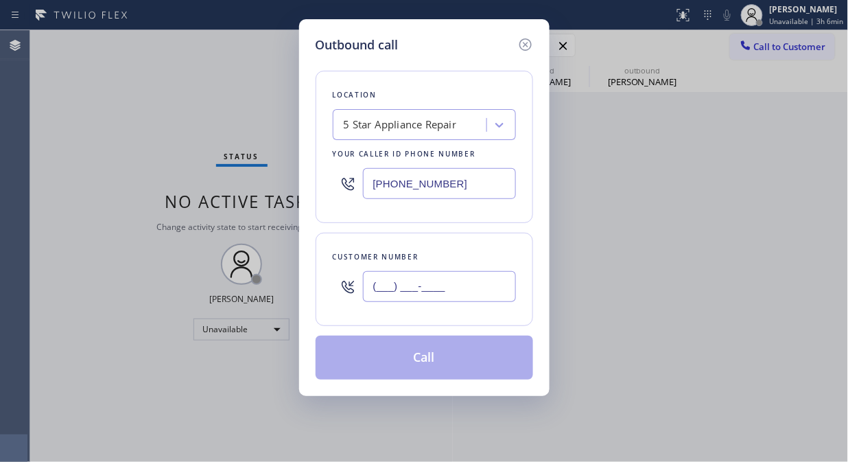
click at [491, 285] on input "(___) ___-____" at bounding box center [439, 286] width 153 height 31
paste input "714) 269-8051"
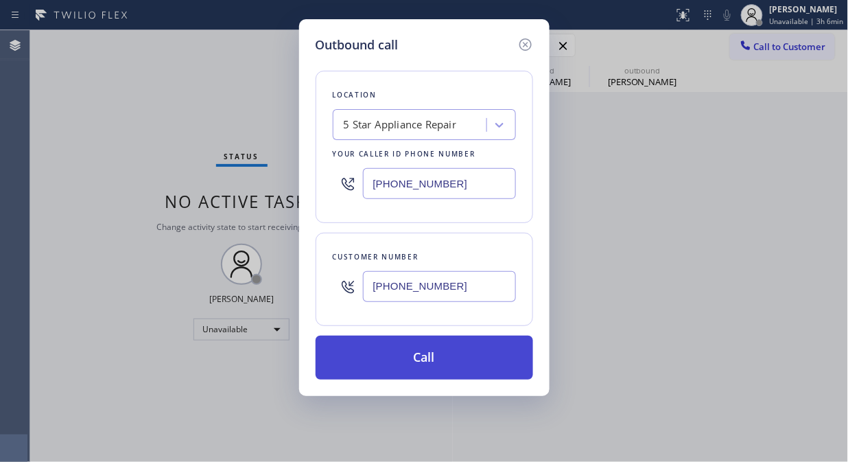
type input "(714) 269-8051"
click at [496, 364] on button "Call" at bounding box center [425, 358] width 218 height 44
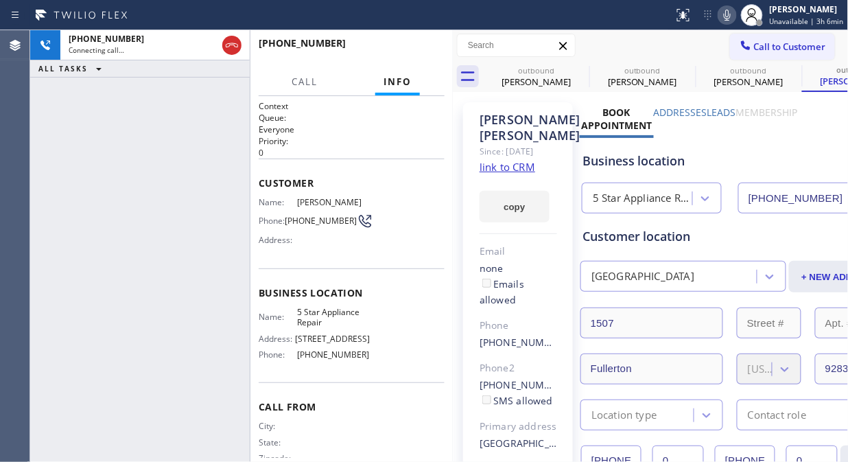
type input "[PHONE_NUMBER]"
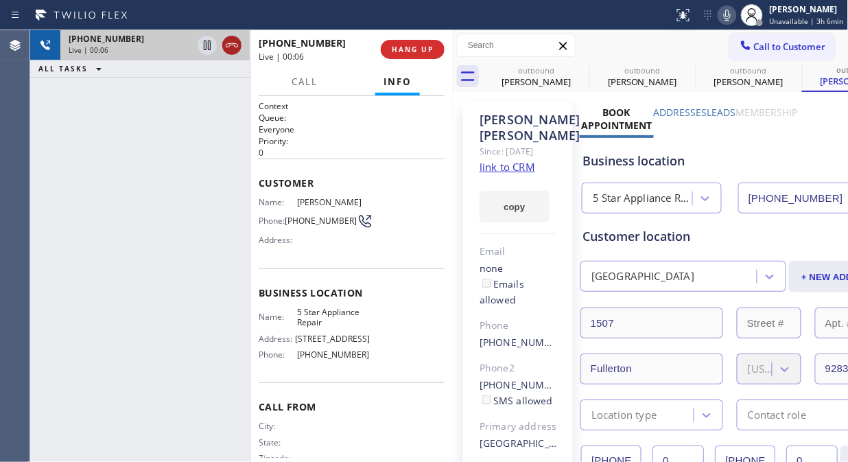
click at [229, 46] on icon at bounding box center [232, 45] width 12 height 4
click at [412, 47] on span "HANG UP" at bounding box center [413, 50] width 42 height 10
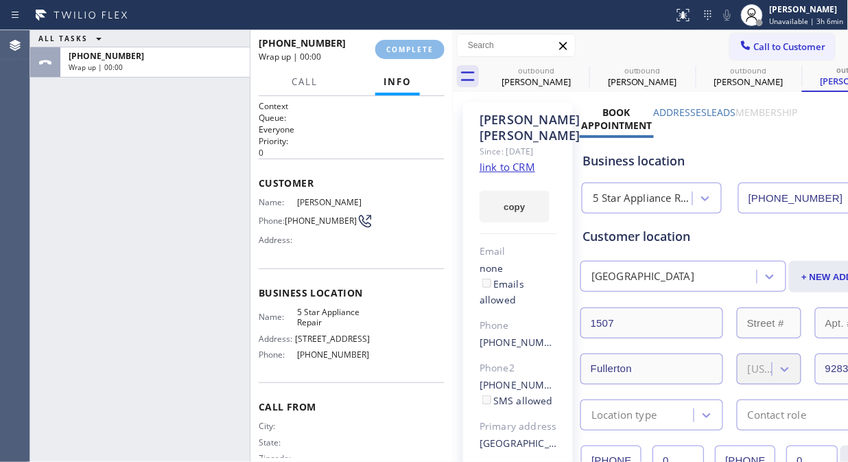
click at [402, 32] on div "+17142698051 Wrap up | 00:00 COMPLETE" at bounding box center [352, 50] width 186 height 36
click at [409, 46] on span "COMPLETE" at bounding box center [409, 50] width 47 height 10
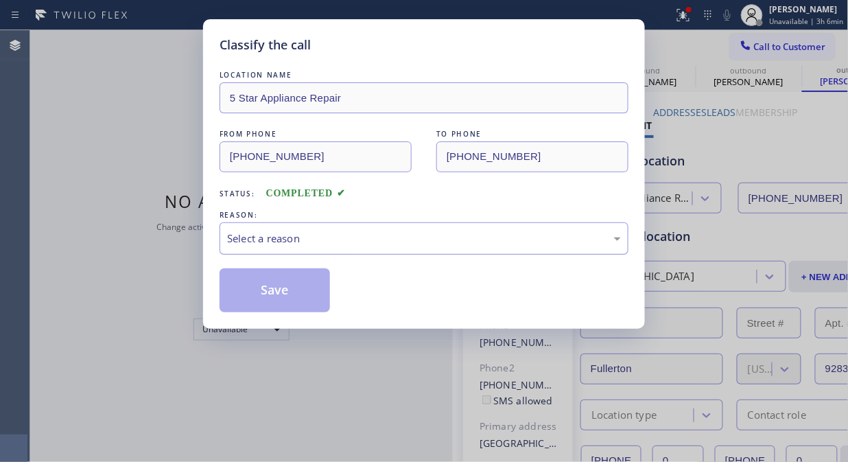
click at [412, 241] on div "Select a reason" at bounding box center [424, 239] width 394 height 16
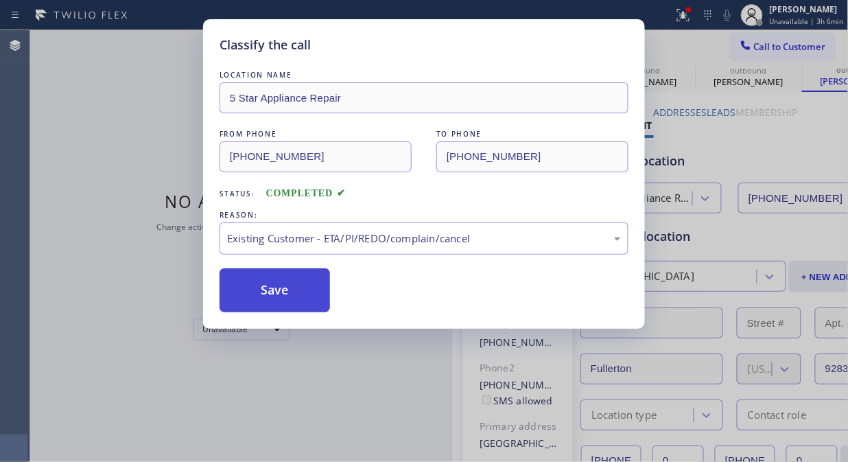
click at [269, 299] on button "Save" at bounding box center [275, 290] width 110 height 44
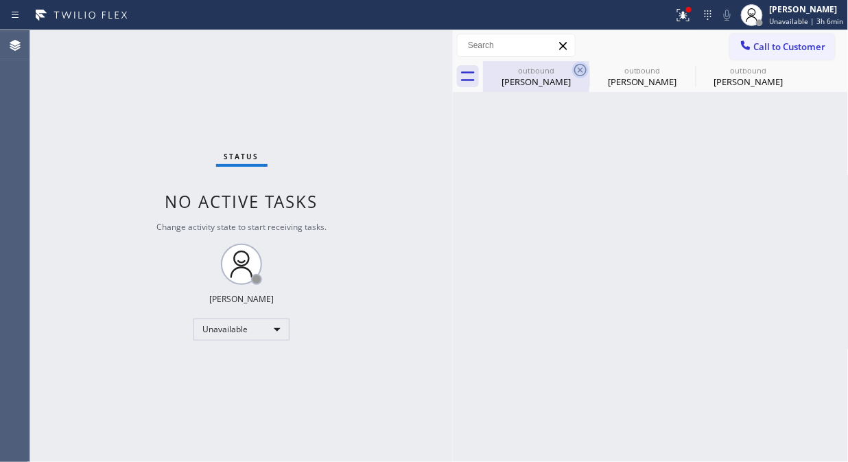
click at [583, 67] on icon at bounding box center [580, 70] width 16 height 16
click at [0, 0] on icon at bounding box center [0, 0] width 0 height 0
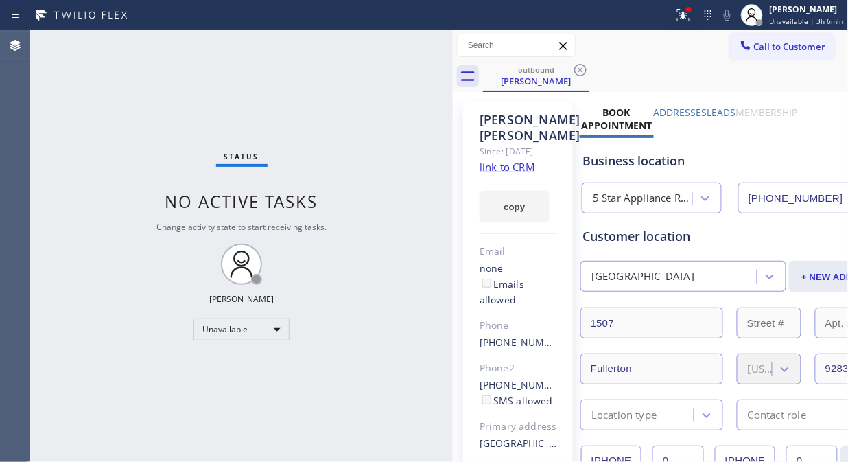
click at [583, 67] on icon at bounding box center [580, 70] width 16 height 16
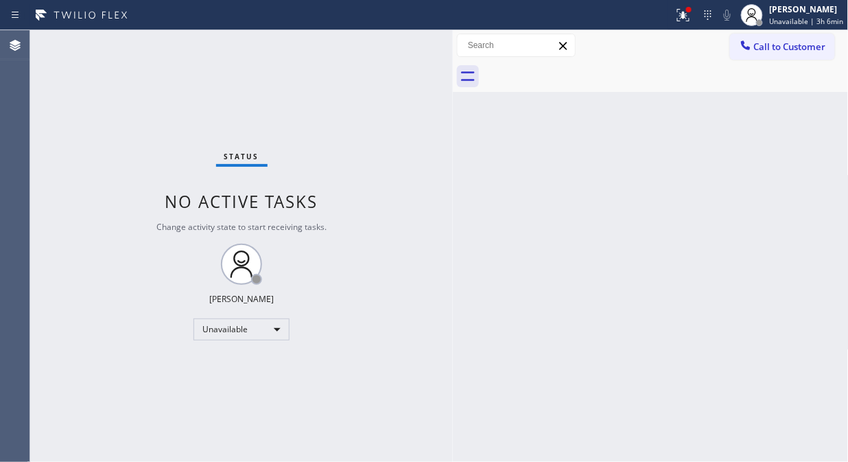
click at [583, 67] on div at bounding box center [666, 76] width 366 height 31
click at [138, 90] on div "Status No active tasks Change activity state to start receiving tasks. [PERSON_…" at bounding box center [241, 246] width 423 height 432
